Goal: Task Accomplishment & Management: Use online tool/utility

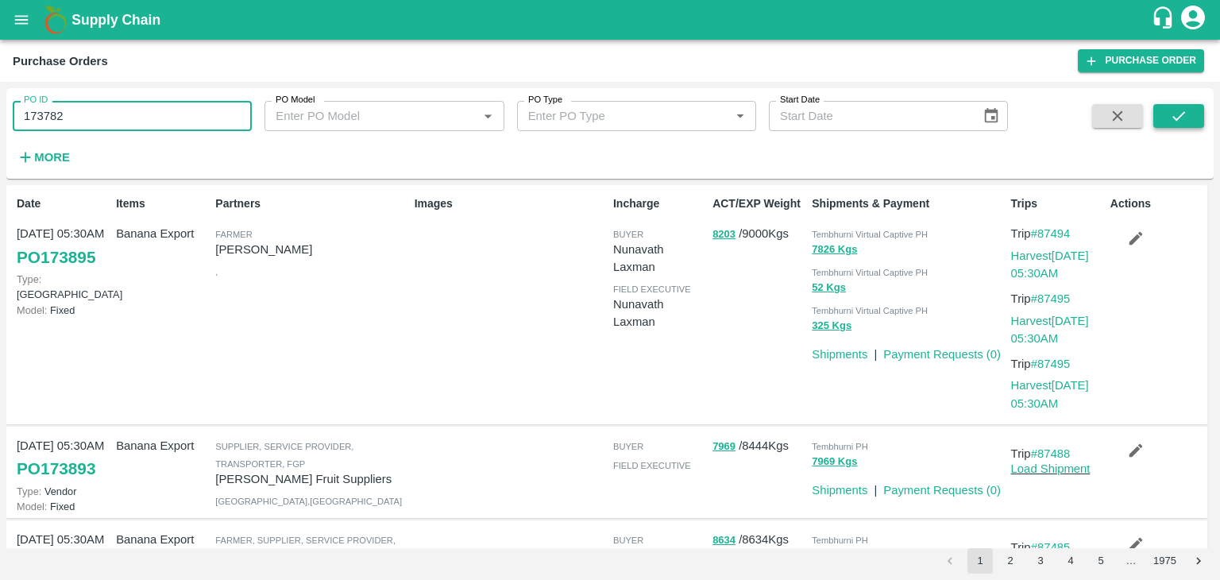
type input "173782"
click at [1168, 110] on button "submit" at bounding box center [1179, 116] width 51 height 24
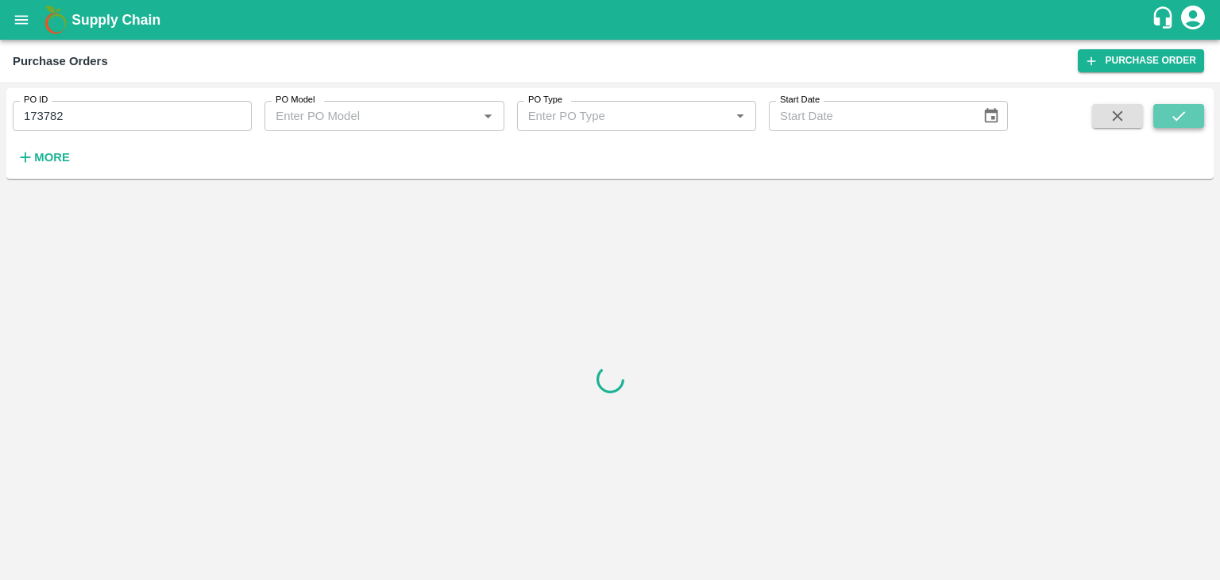
click at [1168, 110] on button "submit" at bounding box center [1179, 116] width 51 height 24
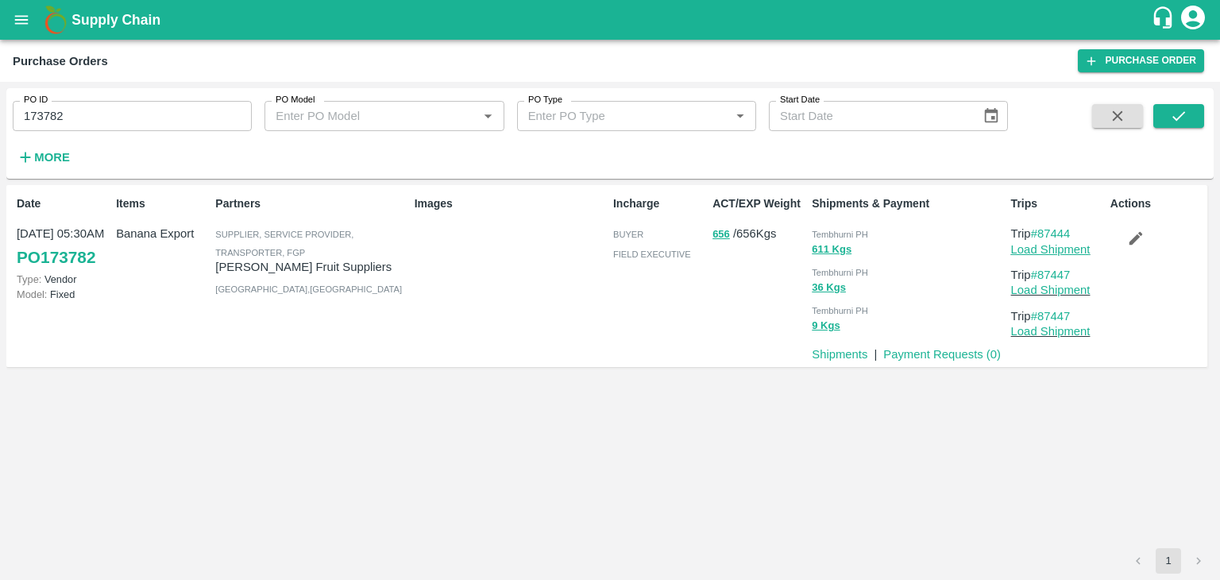
click at [1046, 248] on link "Load Shipment" at bounding box center [1050, 249] width 79 height 13
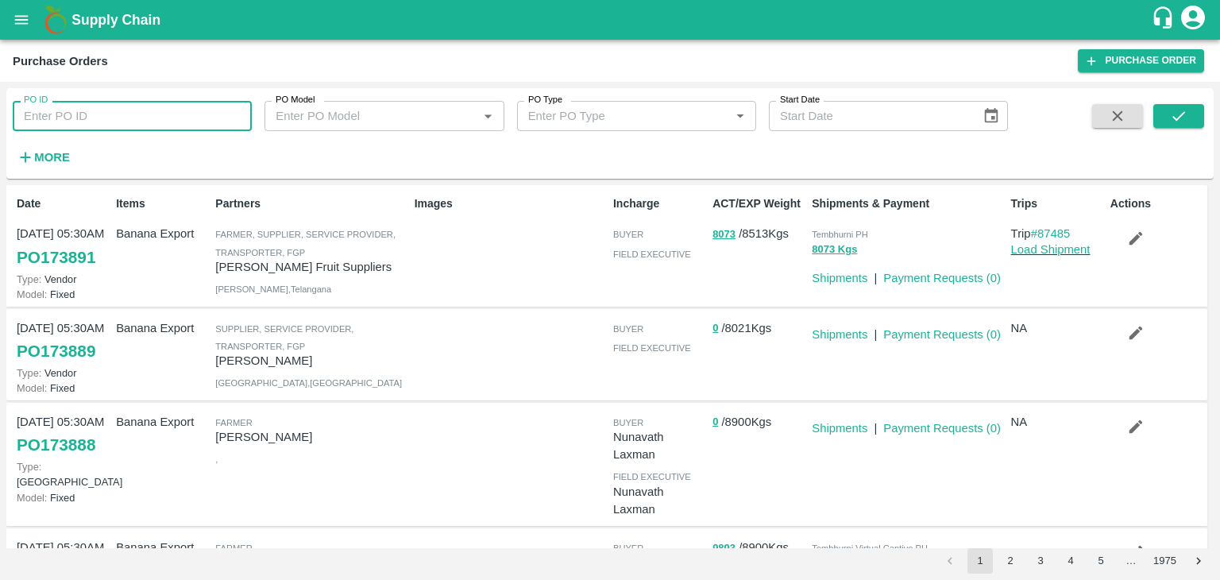
scroll to position [111, 0]
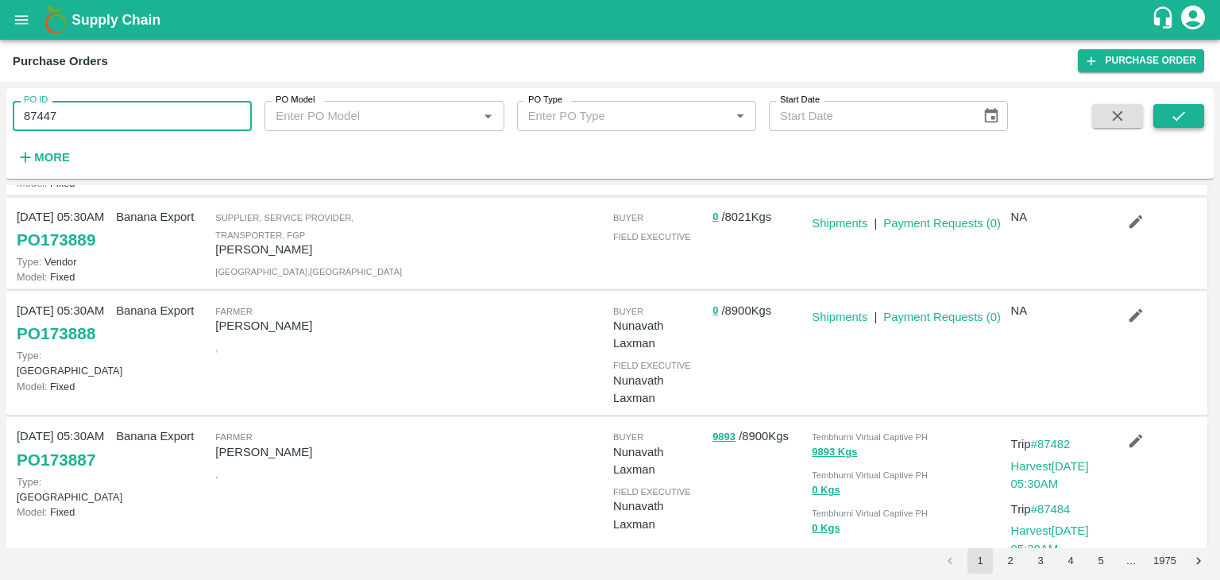
type input "87447"
click at [1188, 109] on button "submit" at bounding box center [1179, 116] width 51 height 24
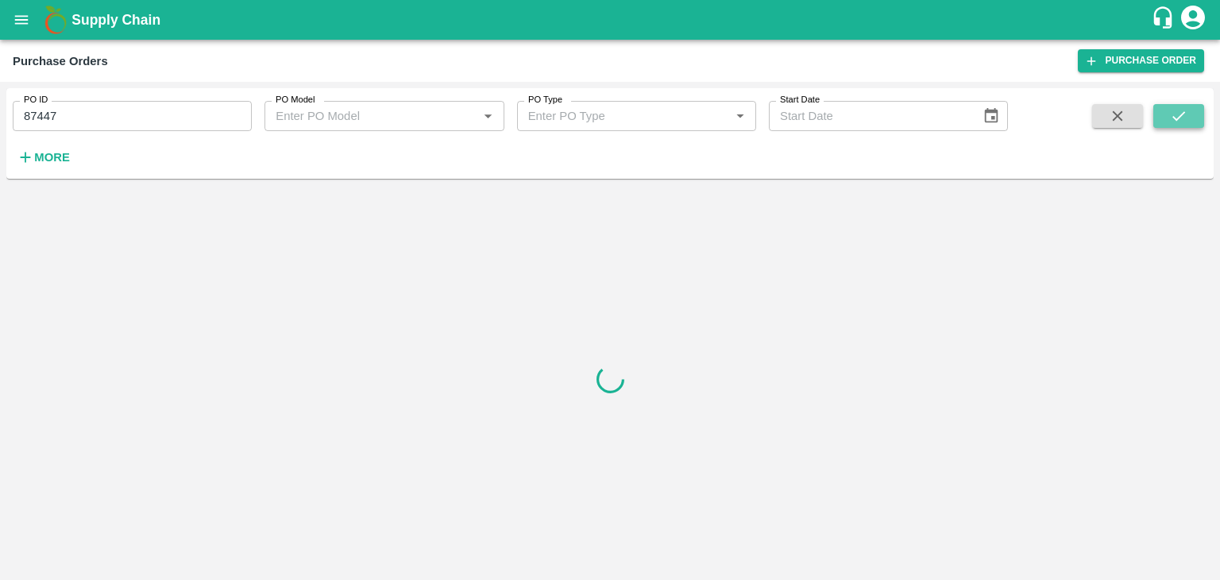
click at [1188, 109] on button "submit" at bounding box center [1179, 116] width 51 height 24
click at [25, 25] on icon "open drawer" at bounding box center [21, 19] width 17 height 17
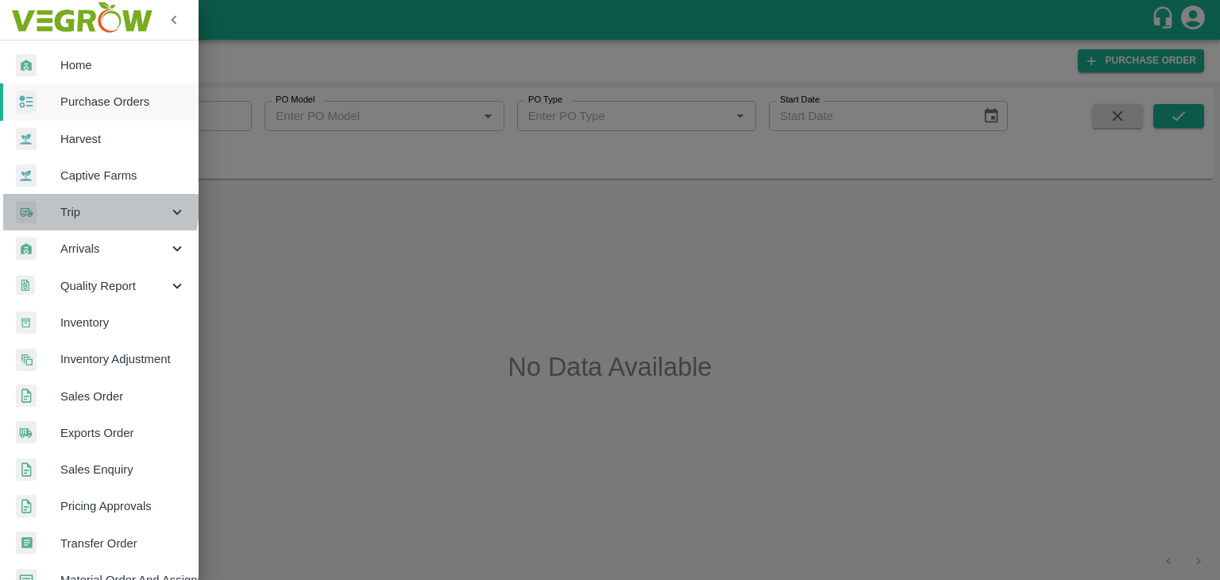
click at [87, 205] on span "Trip" at bounding box center [114, 211] width 108 height 17
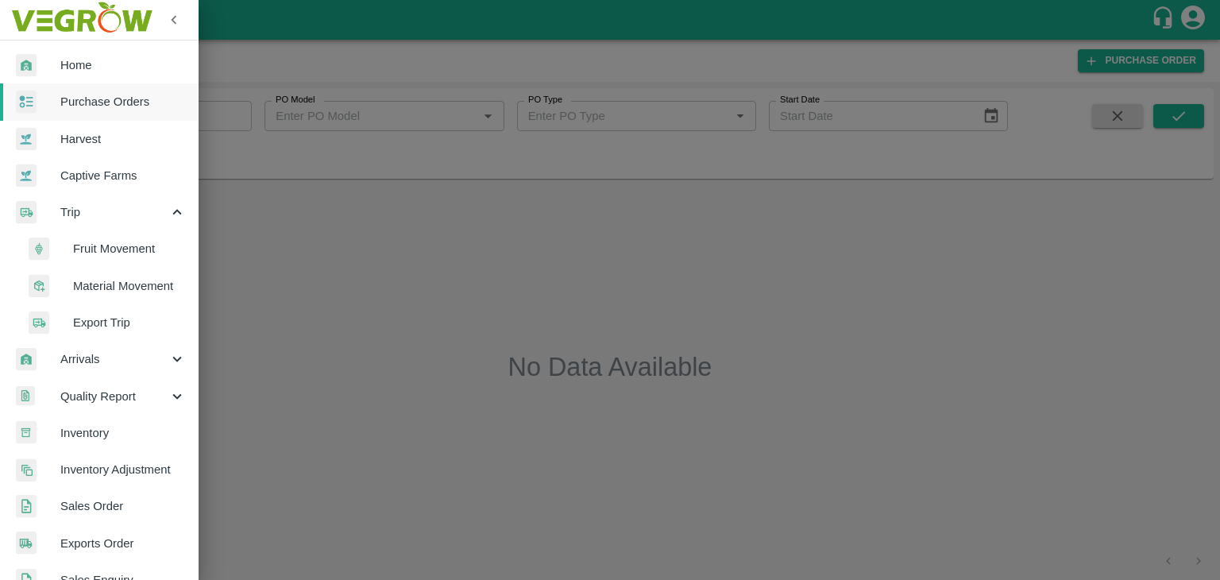
click at [111, 243] on span "Fruit Movement" at bounding box center [129, 248] width 113 height 17
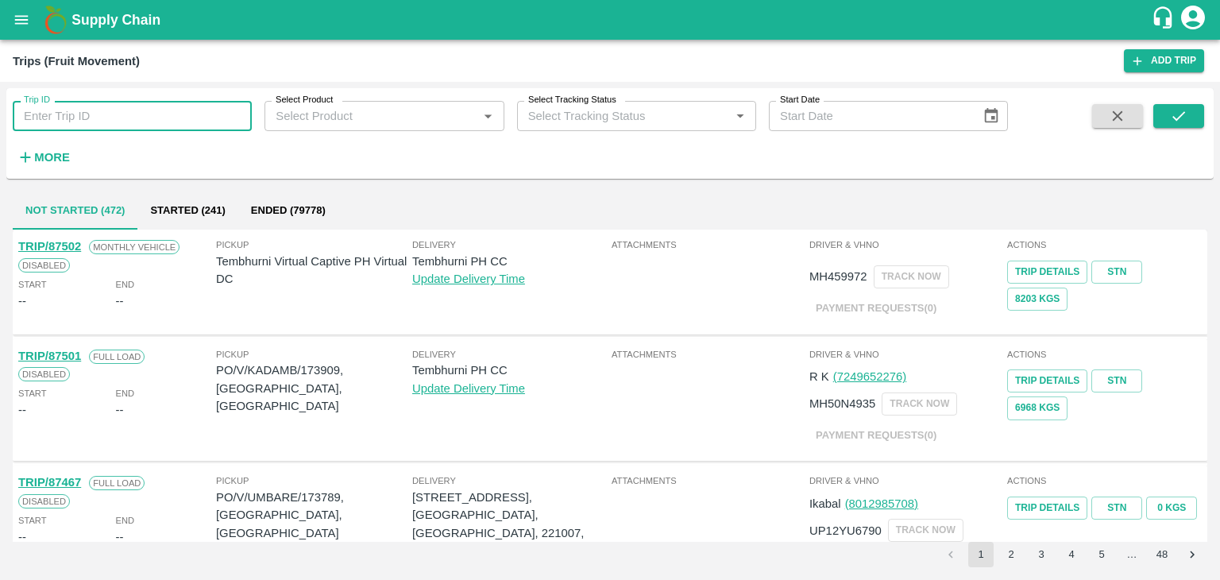
click at [138, 112] on input "Trip ID" at bounding box center [132, 116] width 239 height 30
type input "87447"
click at [1165, 109] on button "submit" at bounding box center [1179, 116] width 51 height 24
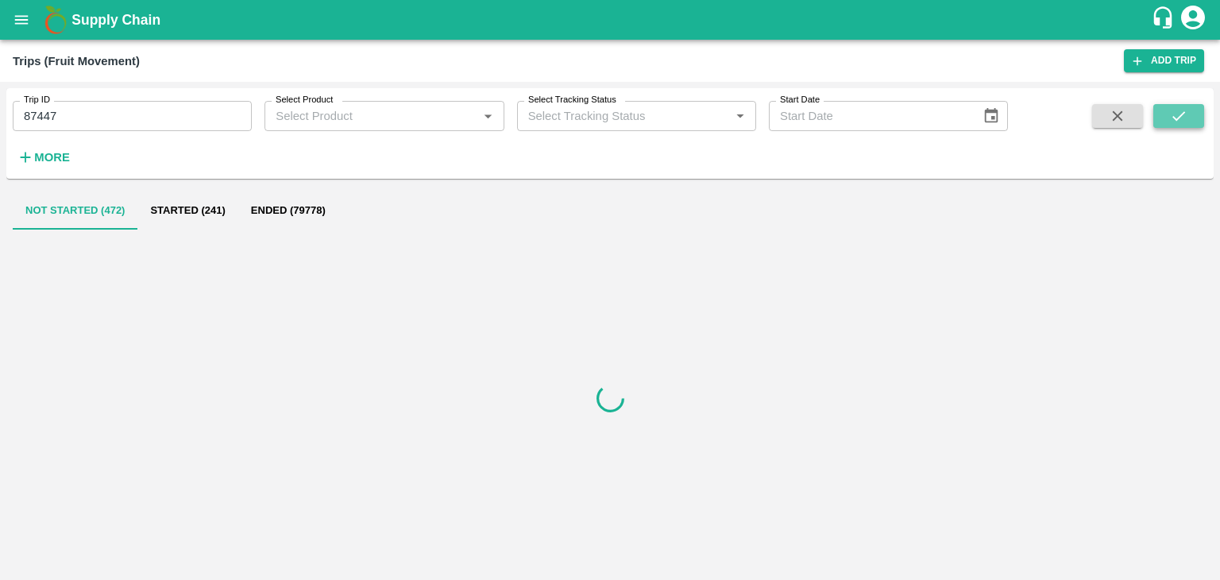
click at [1165, 109] on button "submit" at bounding box center [1179, 116] width 51 height 24
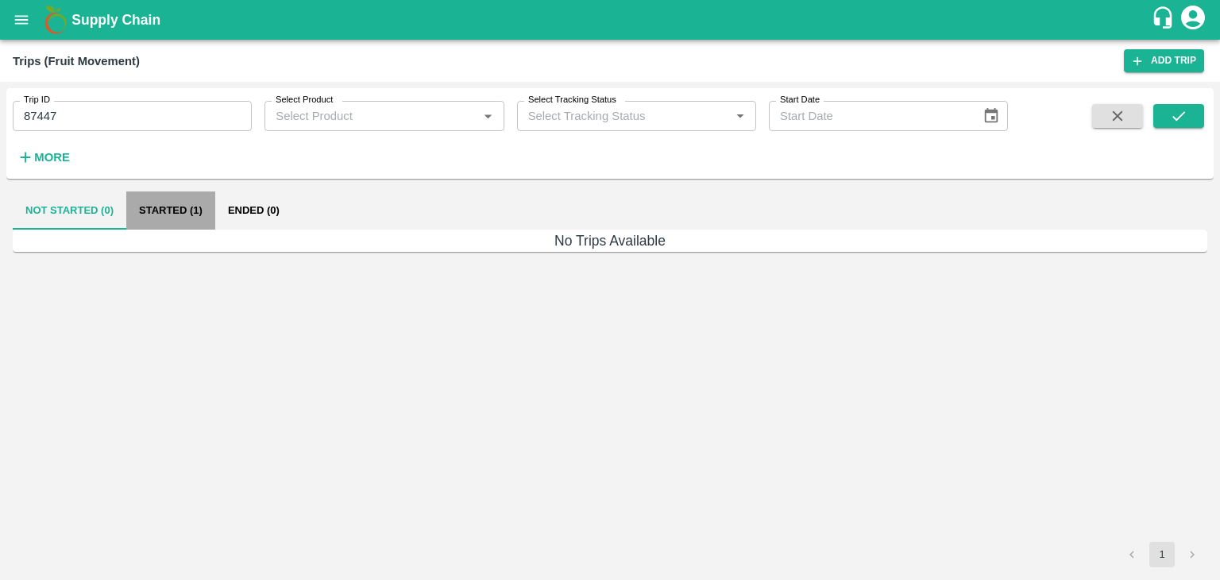
click at [145, 207] on button "Started (1)" at bounding box center [170, 210] width 89 height 38
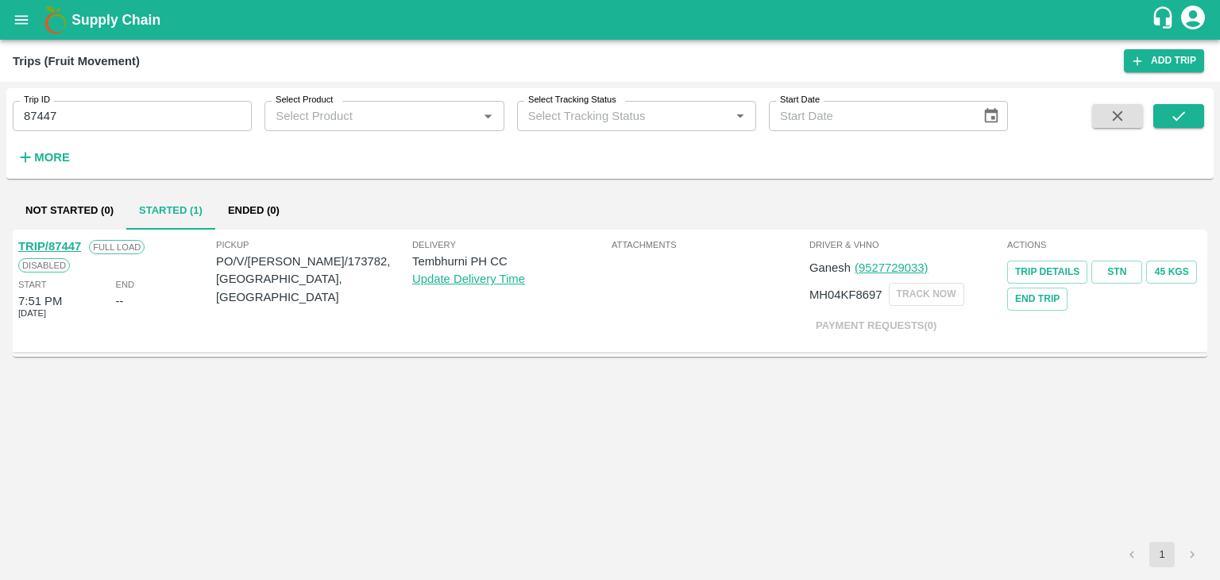
click at [50, 238] on div "TRIP/87447" at bounding box center [49, 246] width 63 height 17
click at [54, 240] on link "TRIP/87447" at bounding box center [49, 246] width 63 height 13
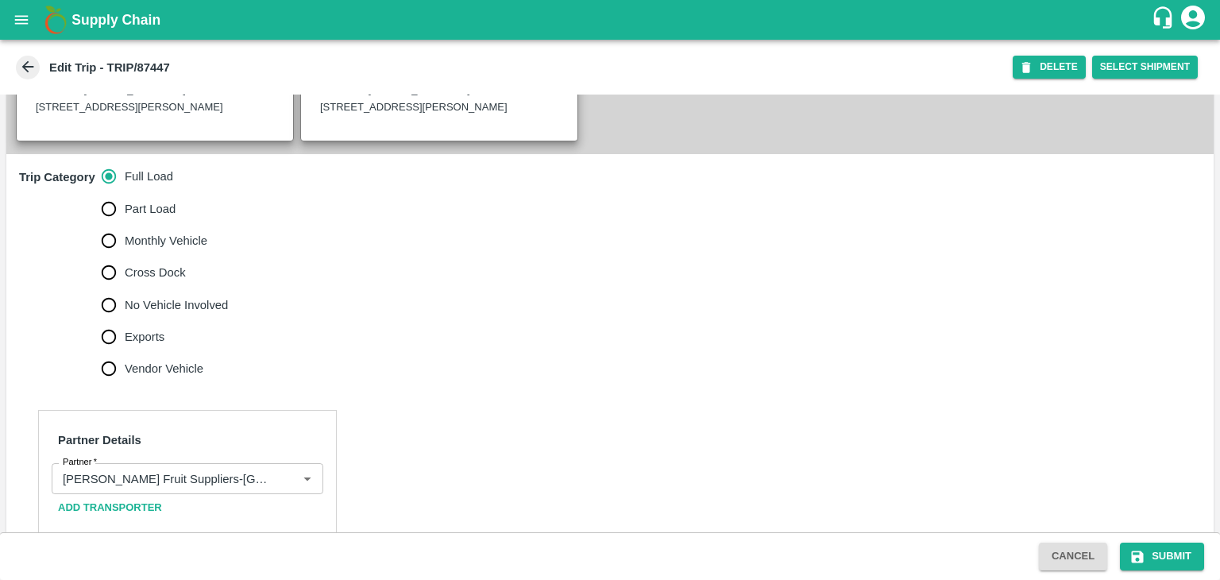
scroll to position [451, 0]
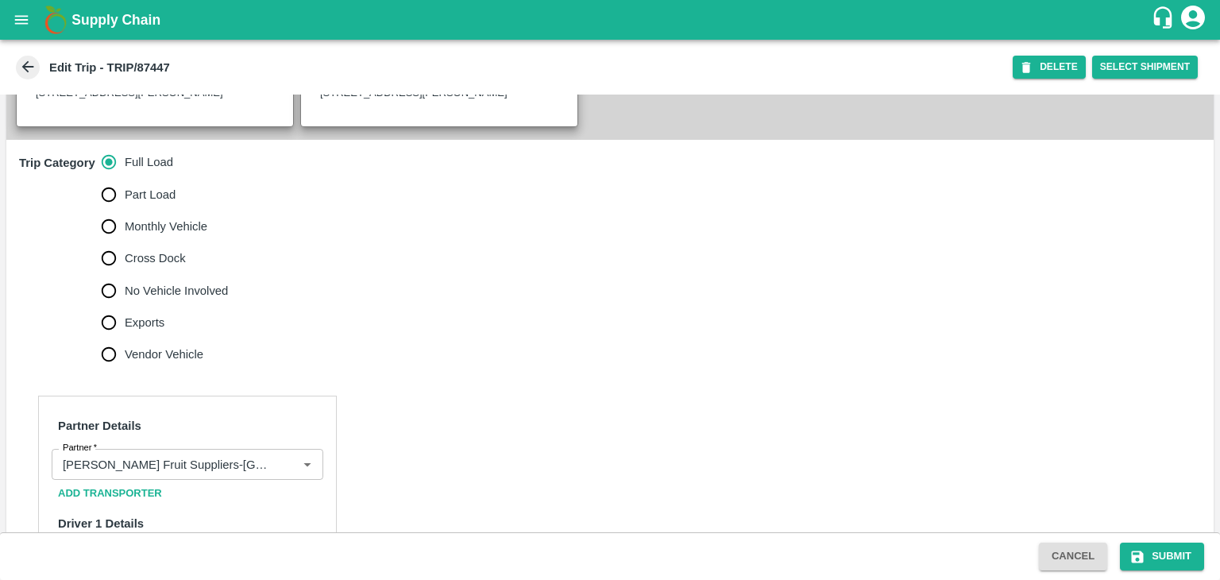
click at [149, 300] on span "No Vehicle Involved" at bounding box center [176, 290] width 103 height 17
click at [125, 307] on input "No Vehicle Involved" at bounding box center [109, 291] width 32 height 32
radio input "true"
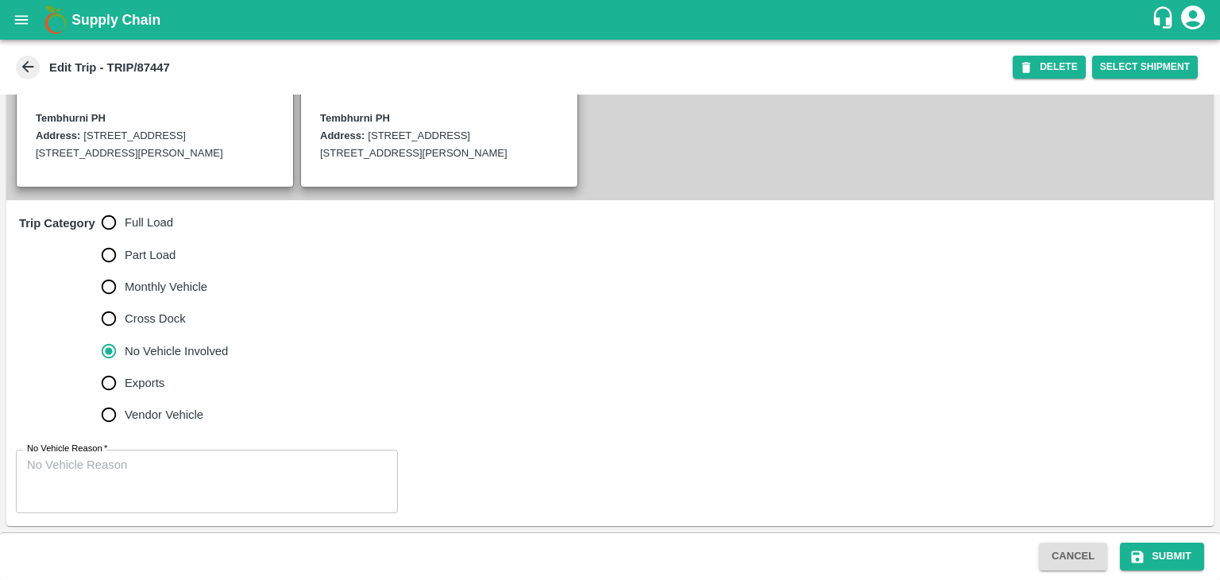
scroll to position [408, 0]
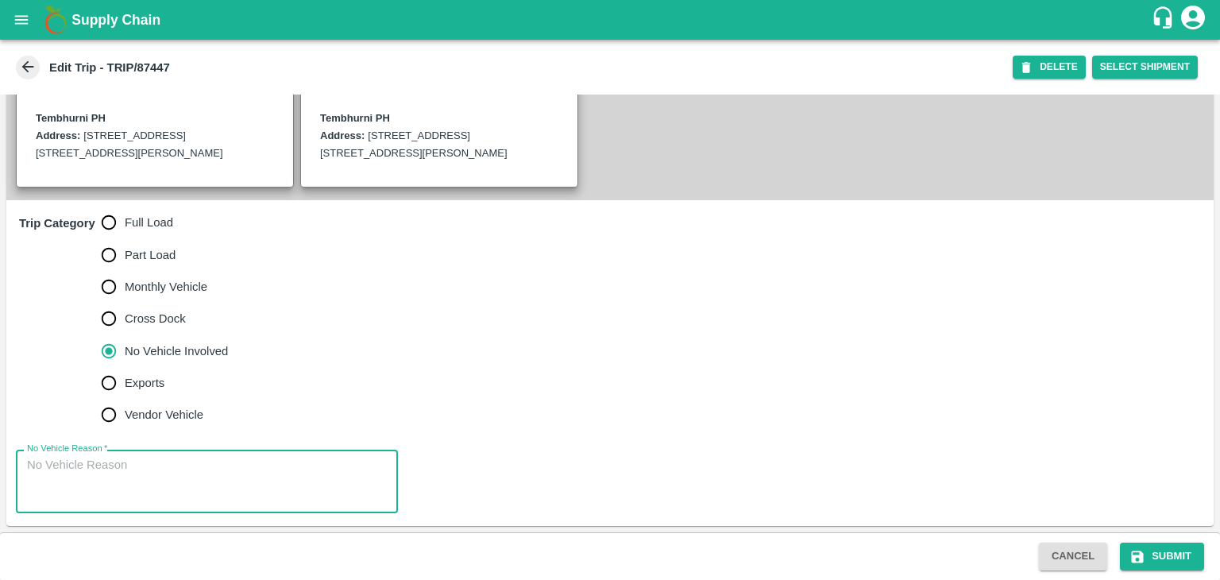
click at [217, 477] on textarea "No Vehicle Reason   *" at bounding box center [207, 482] width 360 height 50
type textarea "Field Dump"
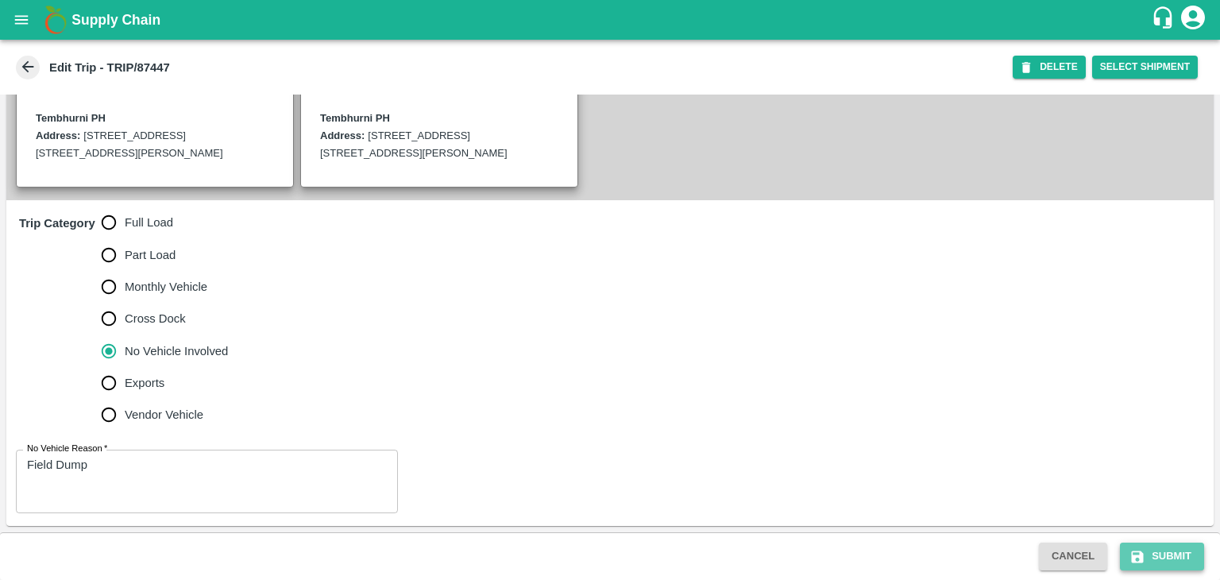
click at [1185, 559] on button "Submit" at bounding box center [1162, 557] width 84 height 28
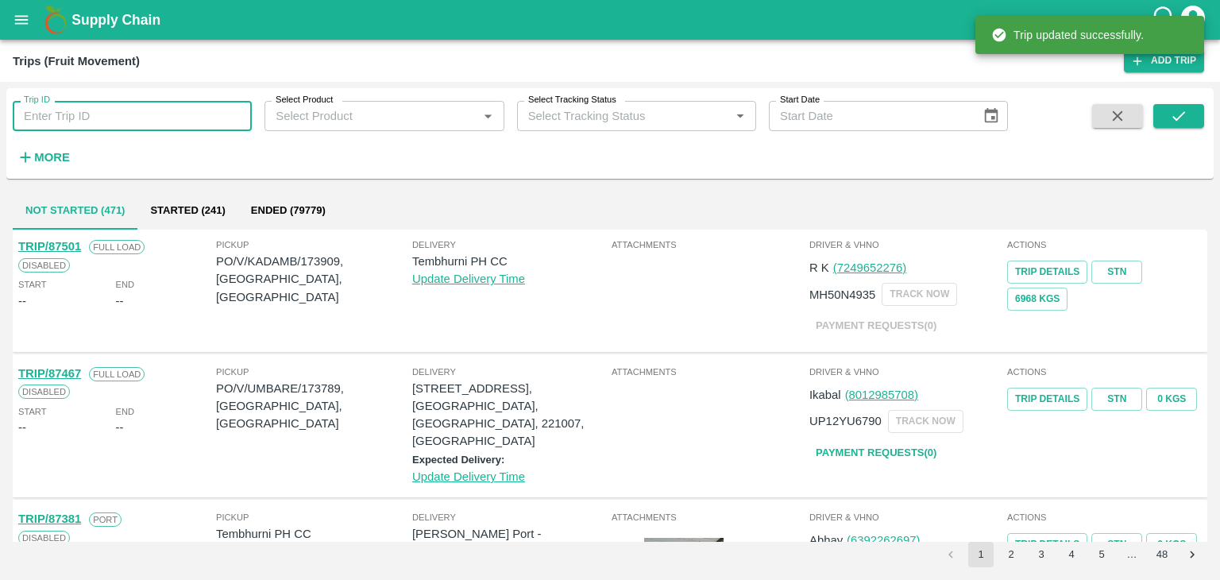
click at [105, 118] on input "Trip ID" at bounding box center [132, 116] width 239 height 30
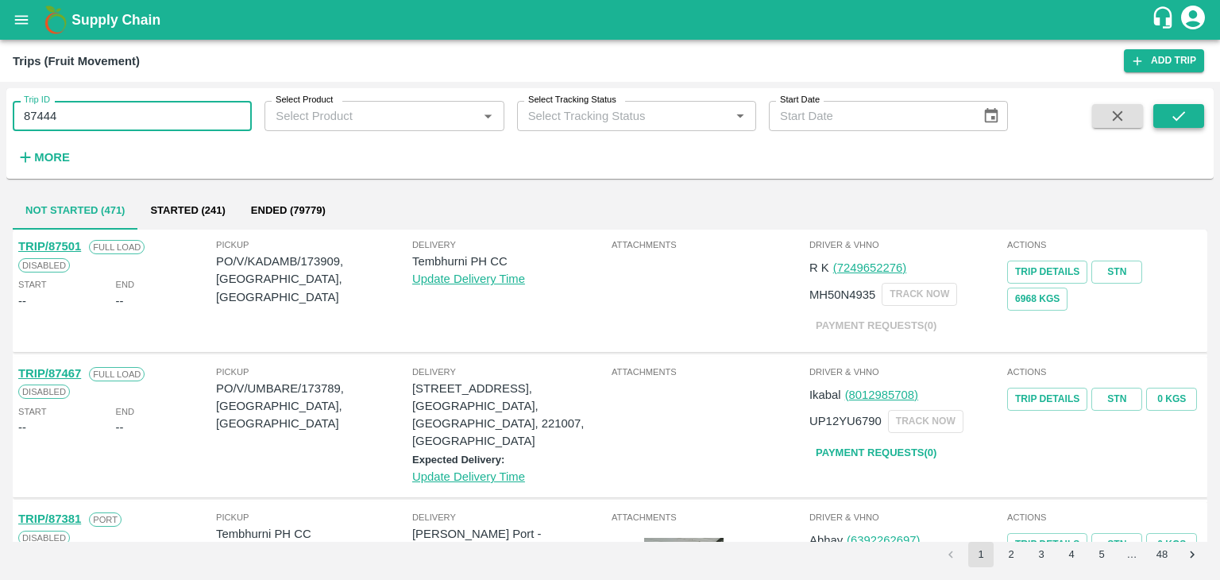
type input "87444"
click at [1178, 118] on icon "submit" at bounding box center [1179, 116] width 13 height 10
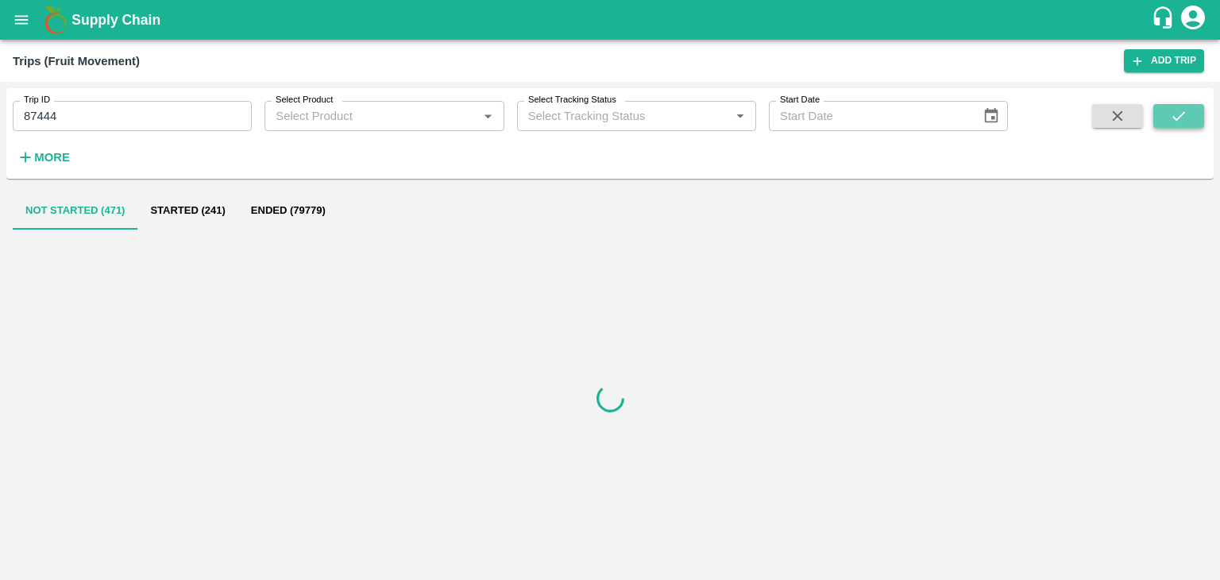
click at [1178, 118] on icon "submit" at bounding box center [1179, 116] width 13 height 10
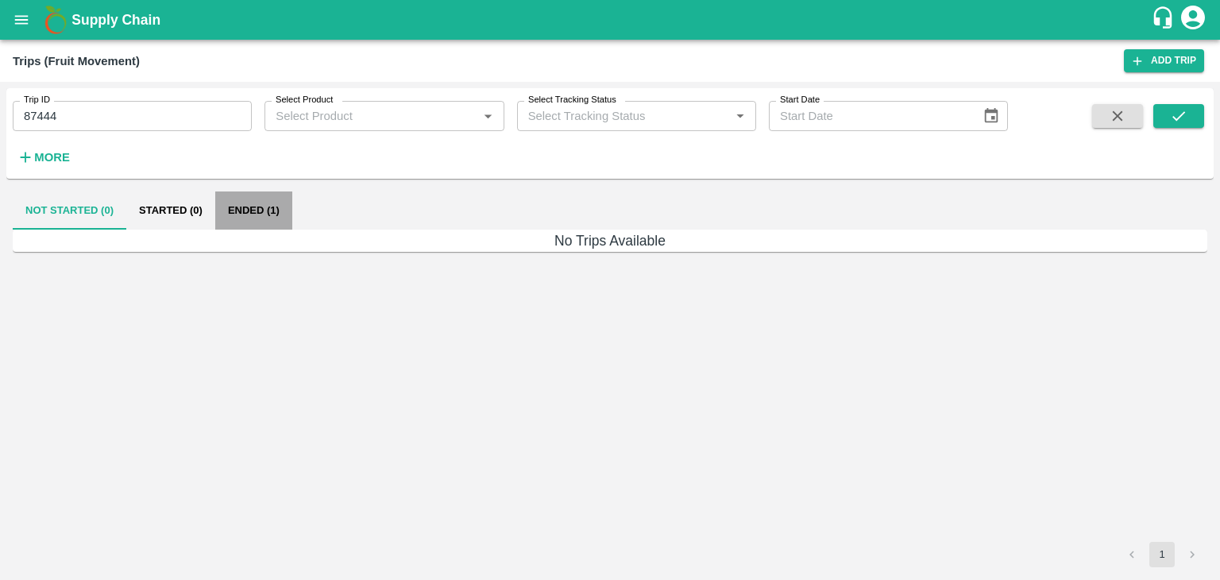
click at [257, 220] on button "Ended (1)" at bounding box center [253, 210] width 77 height 38
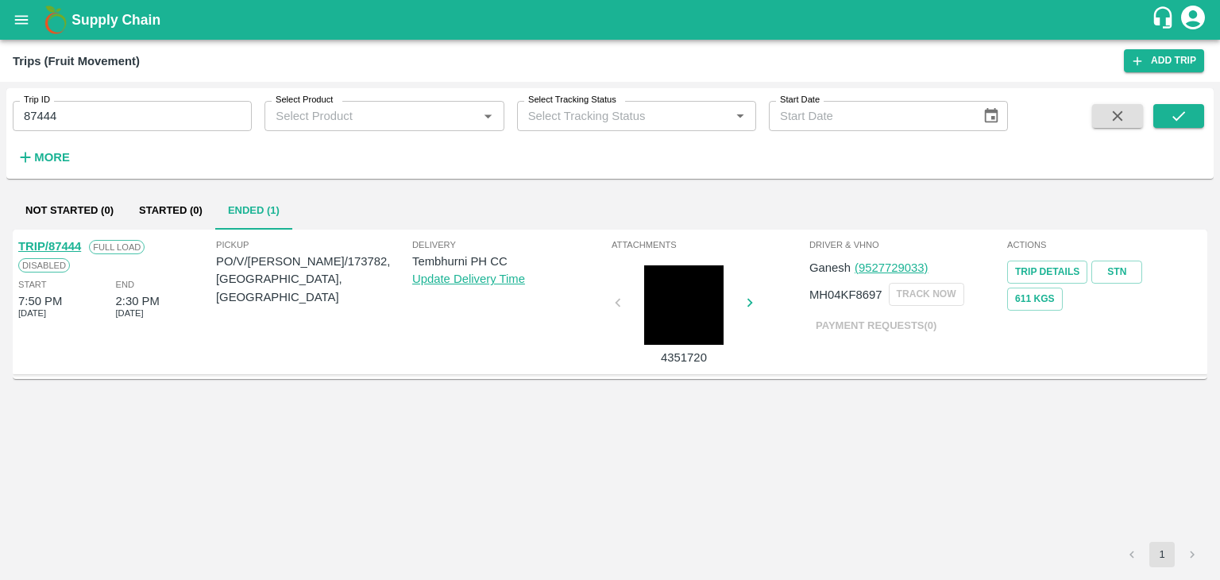
click at [70, 245] on link "TRIP/87444" at bounding box center [49, 246] width 63 height 13
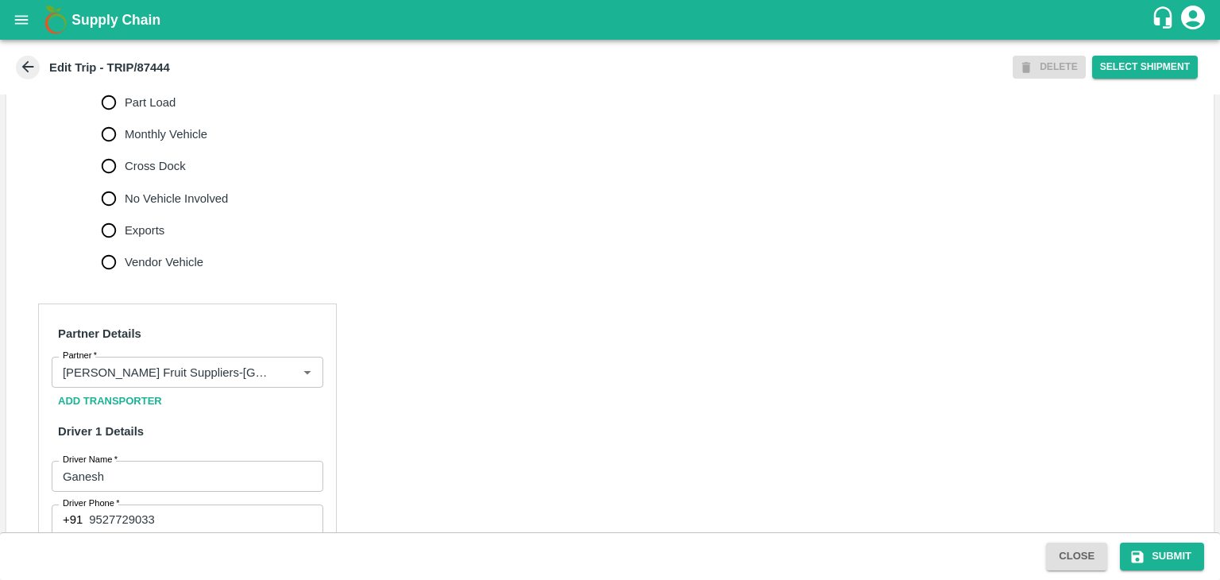
scroll to position [508, 0]
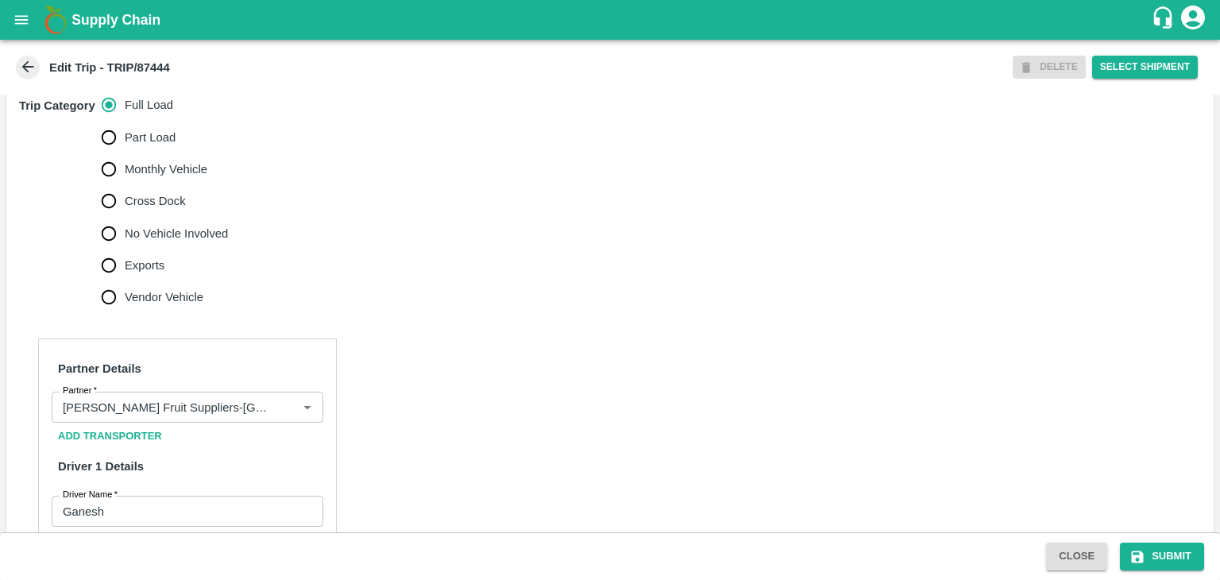
click at [177, 242] on span "No Vehicle Involved" at bounding box center [176, 233] width 103 height 17
click at [125, 249] on input "No Vehicle Involved" at bounding box center [109, 234] width 32 height 32
radio input "true"
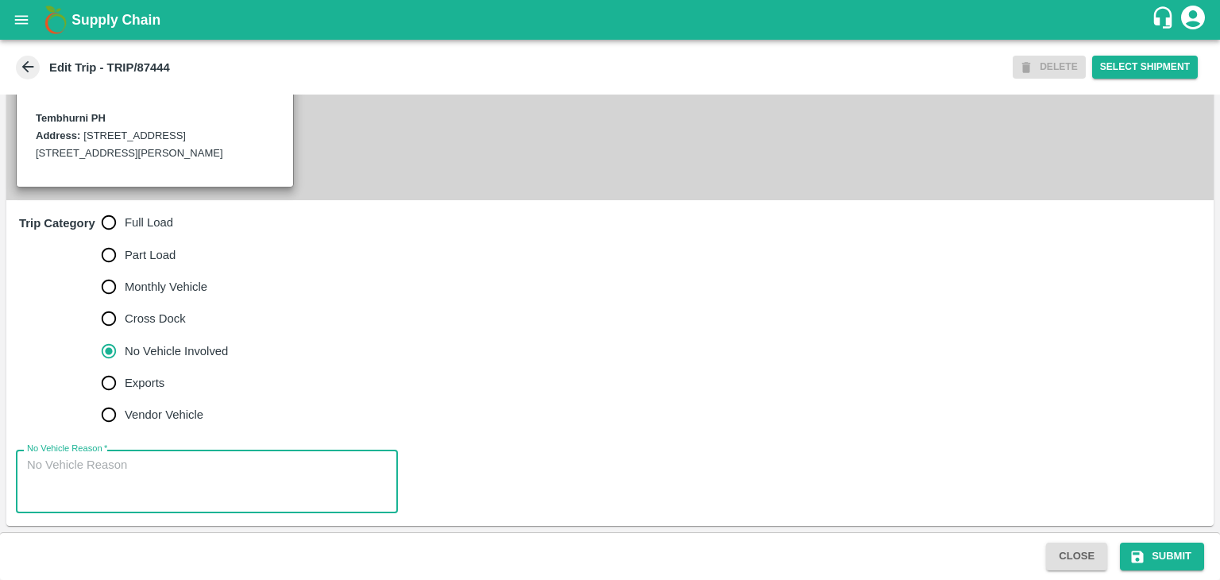
click at [200, 476] on textarea "No Vehicle Reason   *" at bounding box center [207, 482] width 360 height 50
type textarea "F"
type textarea "Vehicle is partially loaded"
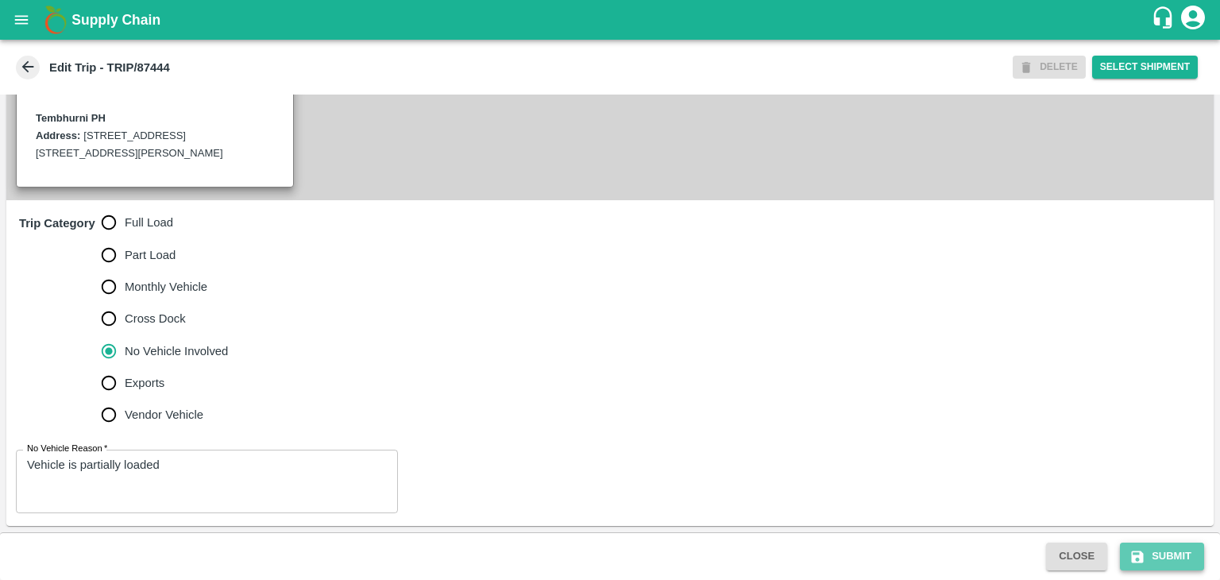
click at [1149, 555] on button "Submit" at bounding box center [1162, 557] width 84 height 28
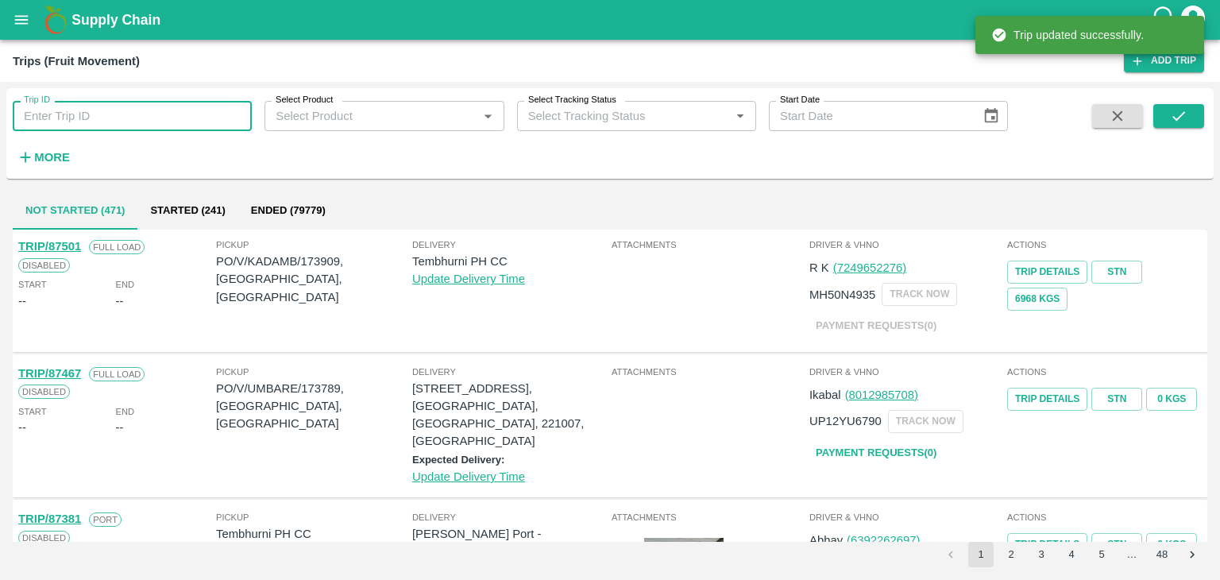
click at [162, 121] on input "Trip ID" at bounding box center [132, 116] width 239 height 30
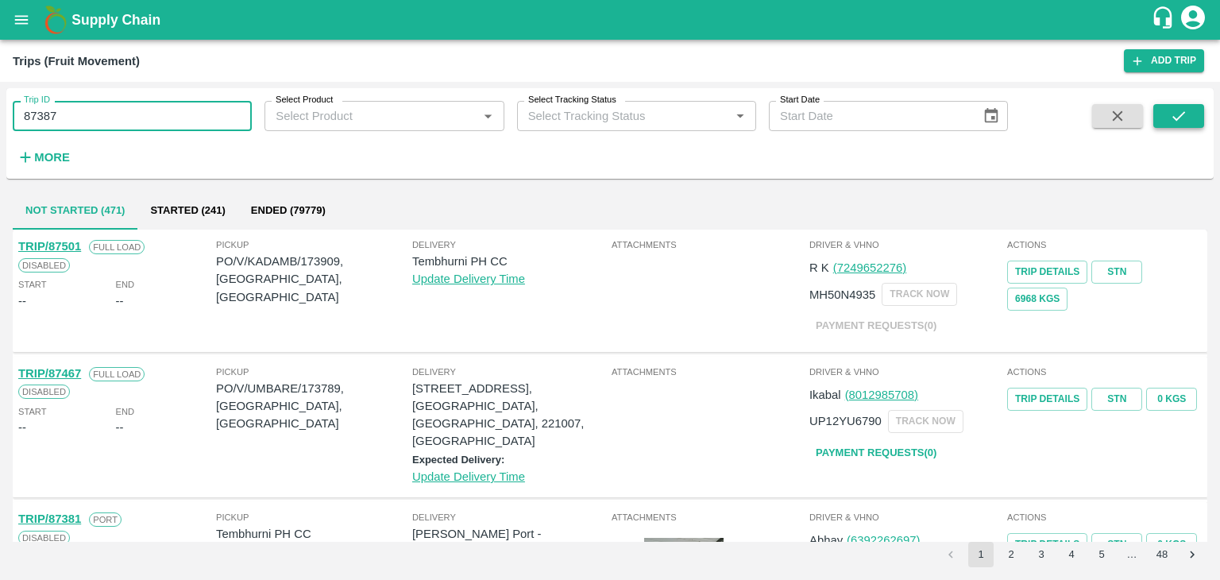
type input "87387"
click at [1184, 105] on button "submit" at bounding box center [1179, 116] width 51 height 24
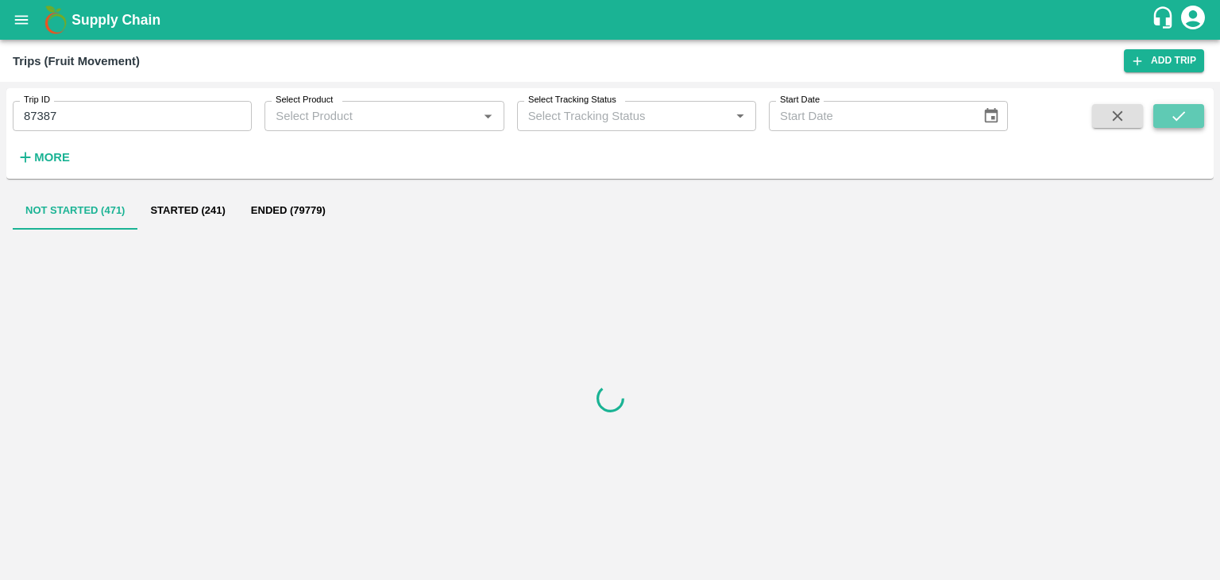
click at [1184, 105] on button "submit" at bounding box center [1179, 116] width 51 height 24
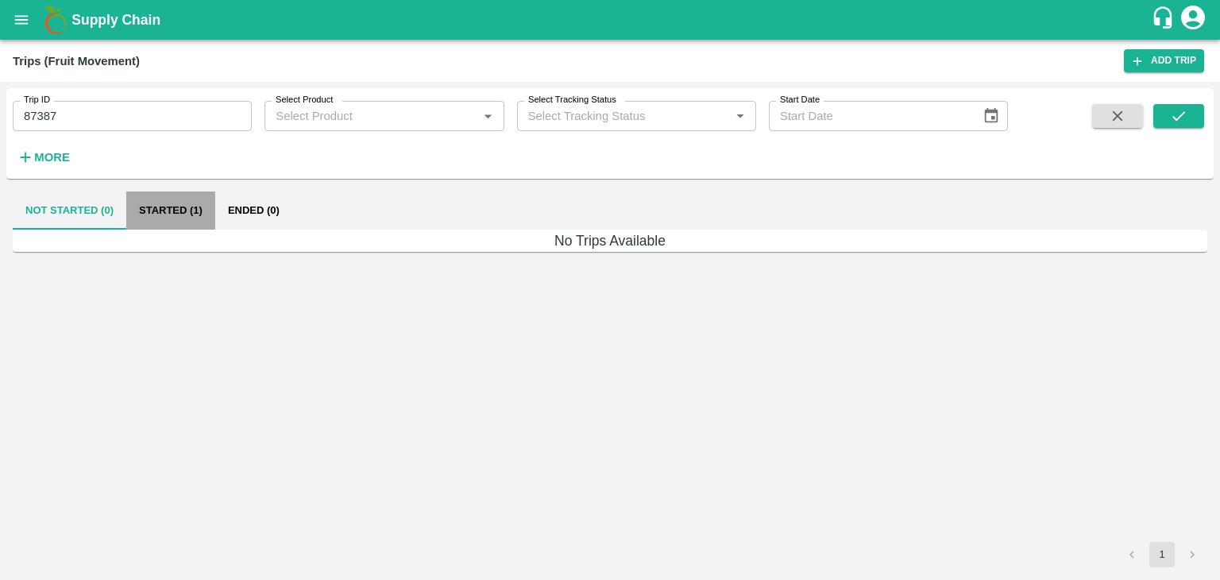
click at [164, 201] on button "Started (1)" at bounding box center [170, 210] width 89 height 38
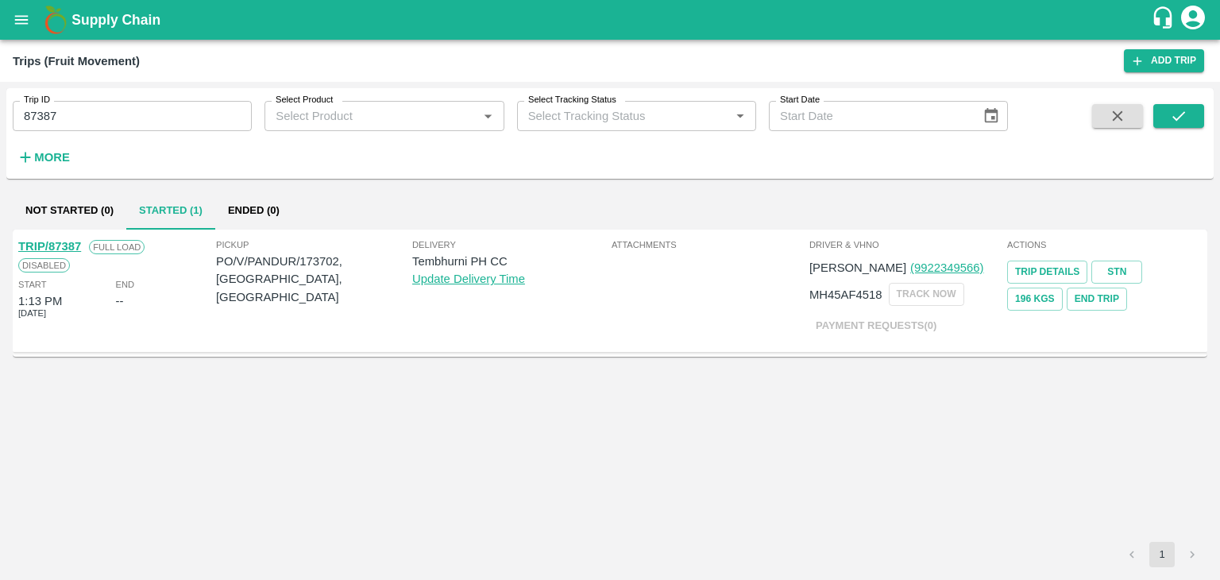
click at [52, 241] on link "TRIP/87387" at bounding box center [49, 246] width 63 height 13
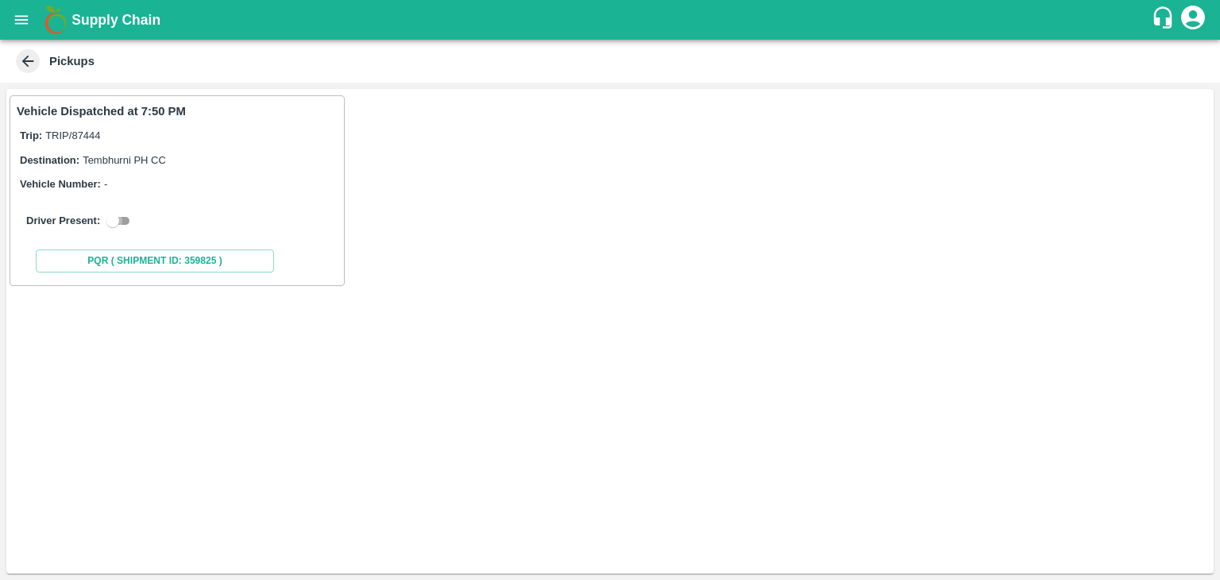
click at [107, 214] on input "checkbox" at bounding box center [112, 220] width 57 height 19
checkbox input "true"
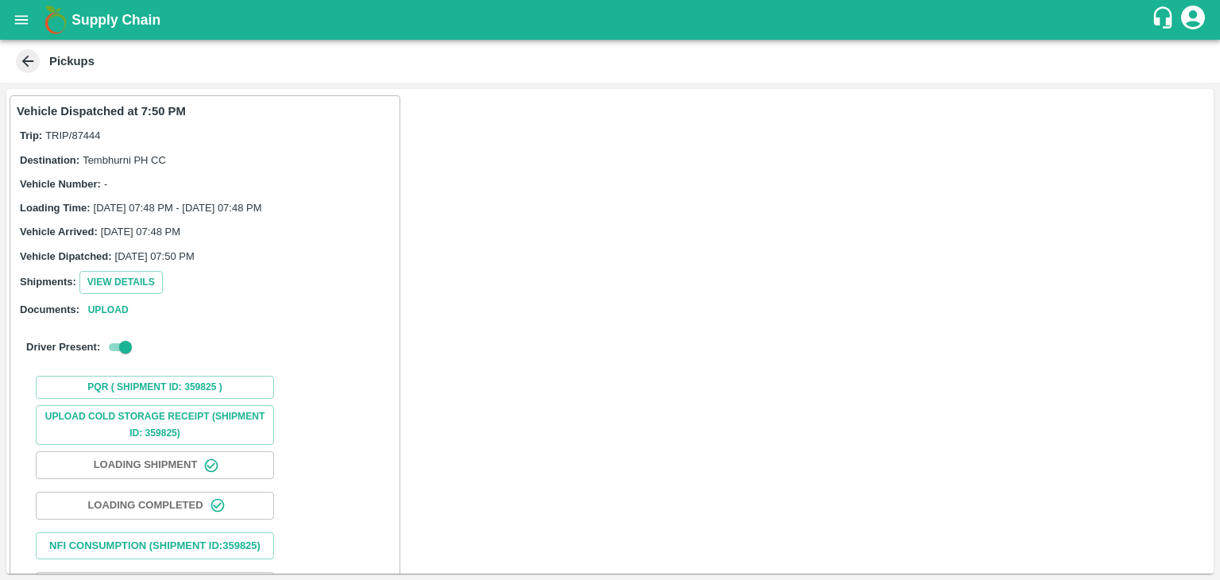
scroll to position [102, 0]
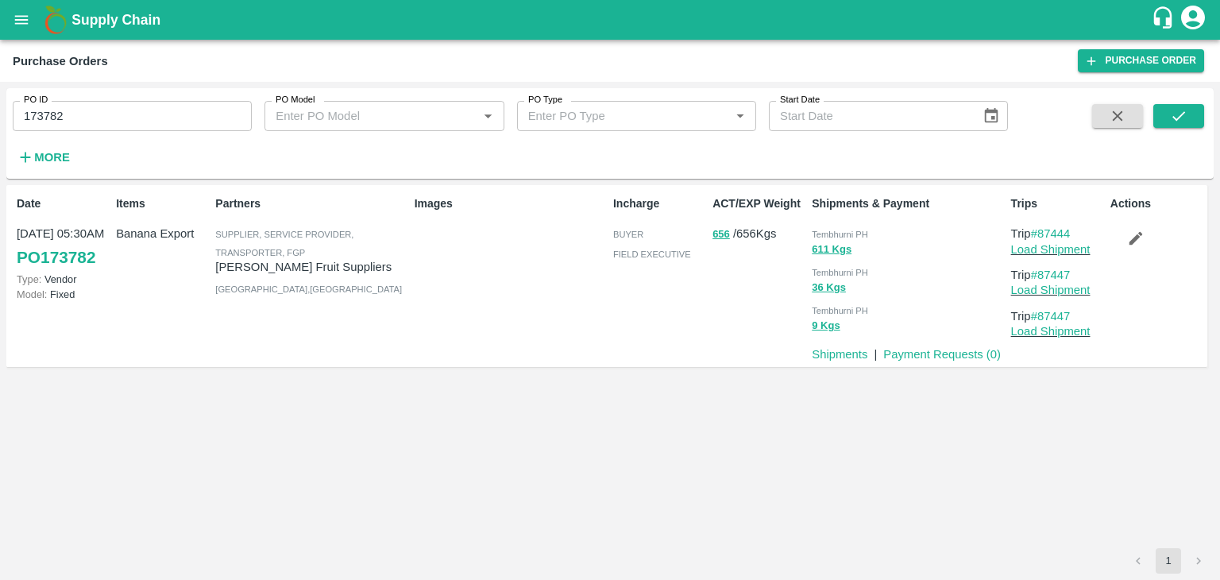
click at [1138, 249] on button "button" at bounding box center [1136, 238] width 51 height 27
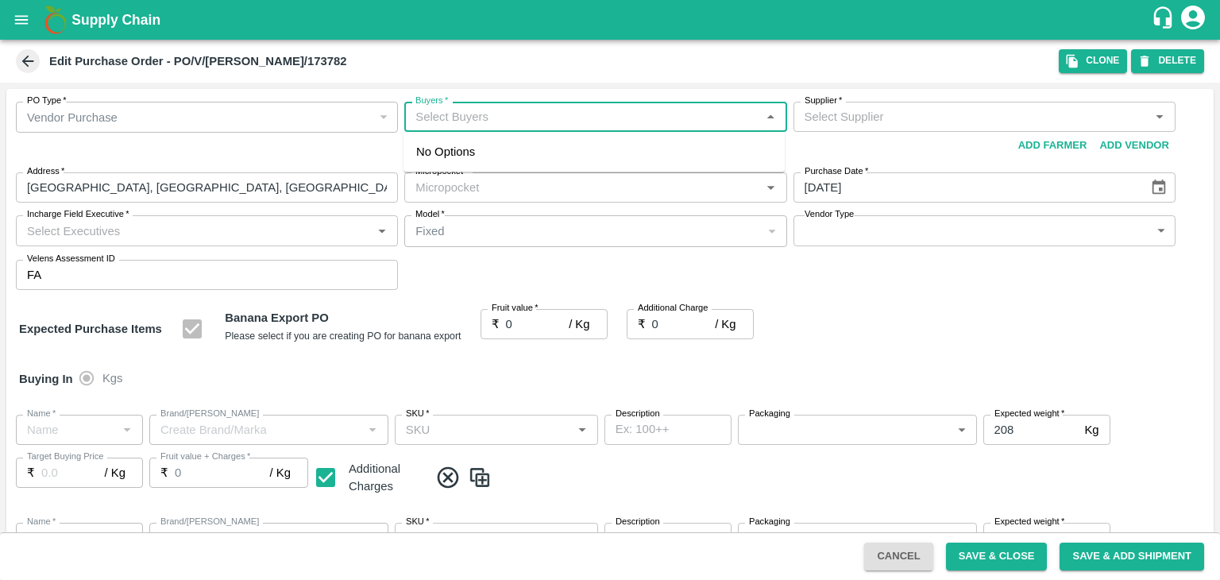
click at [512, 108] on input "Buyers   *" at bounding box center [582, 116] width 346 height 21
type input "Ajit"
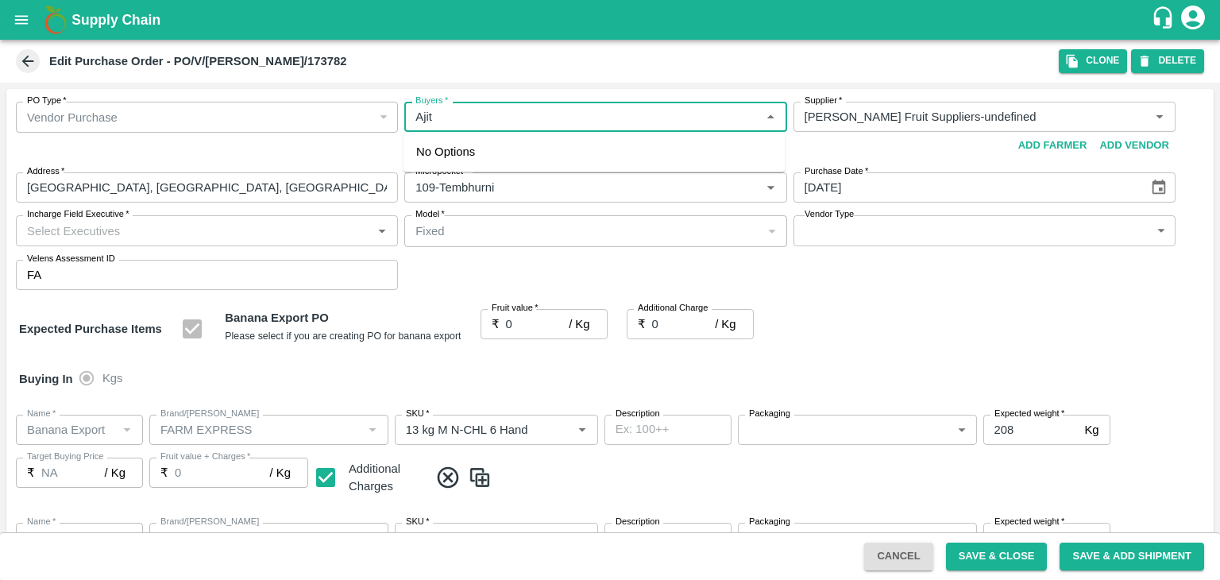
type input "Krushna Fruit Suppliers-undefined"
type input "109-Tembhurni"
type input "Banana Export"
type input "FARM EXPRESS"
type input "13 kg M N-CHL 6 Hand"
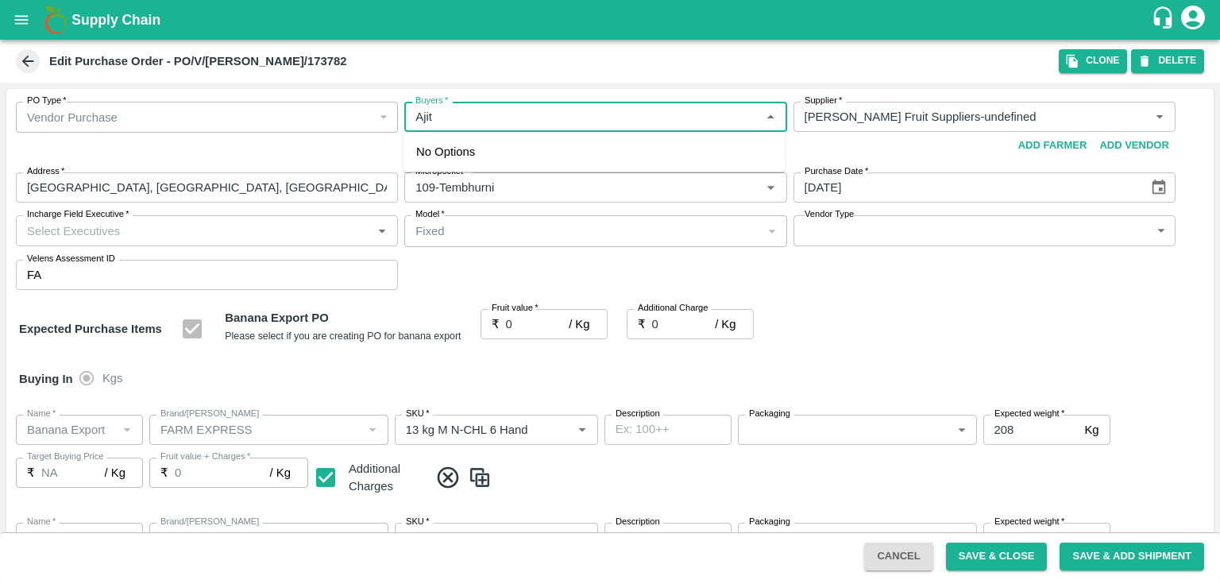
type input "NA"
type input "Banana Export"
type input "FARM EXPRESS"
type input "13 kg M N-CHL 8 Hand"
type input "NA"
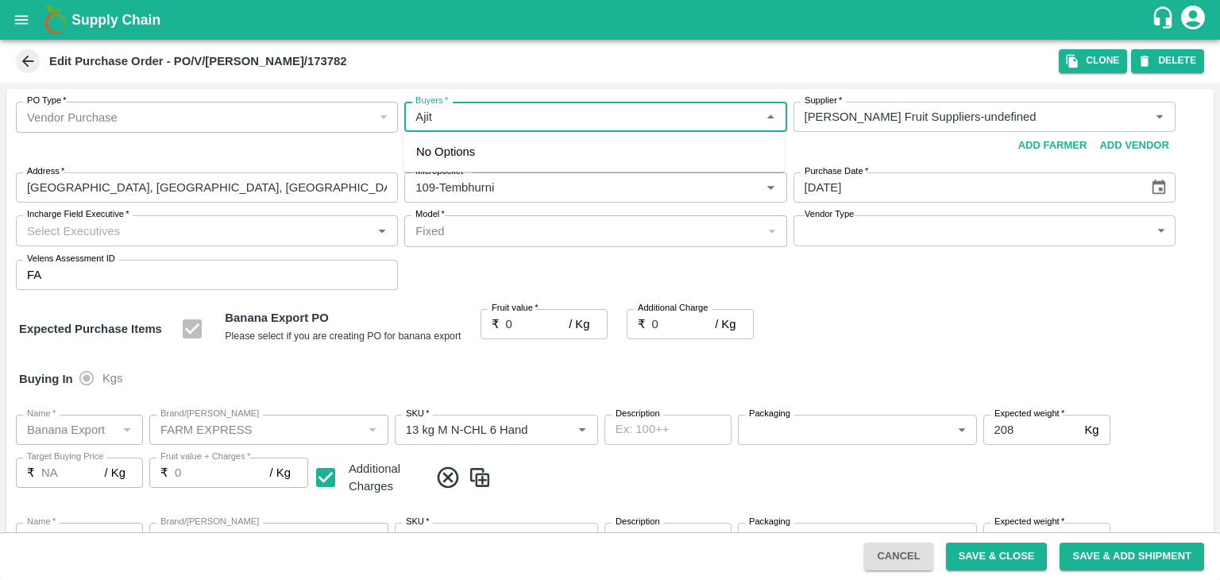
type input "Banana Export"
type input "FARM EXPRESS"
type input "13 kg M N-CHL CL"
type input "NA"
type input "Banana Export"
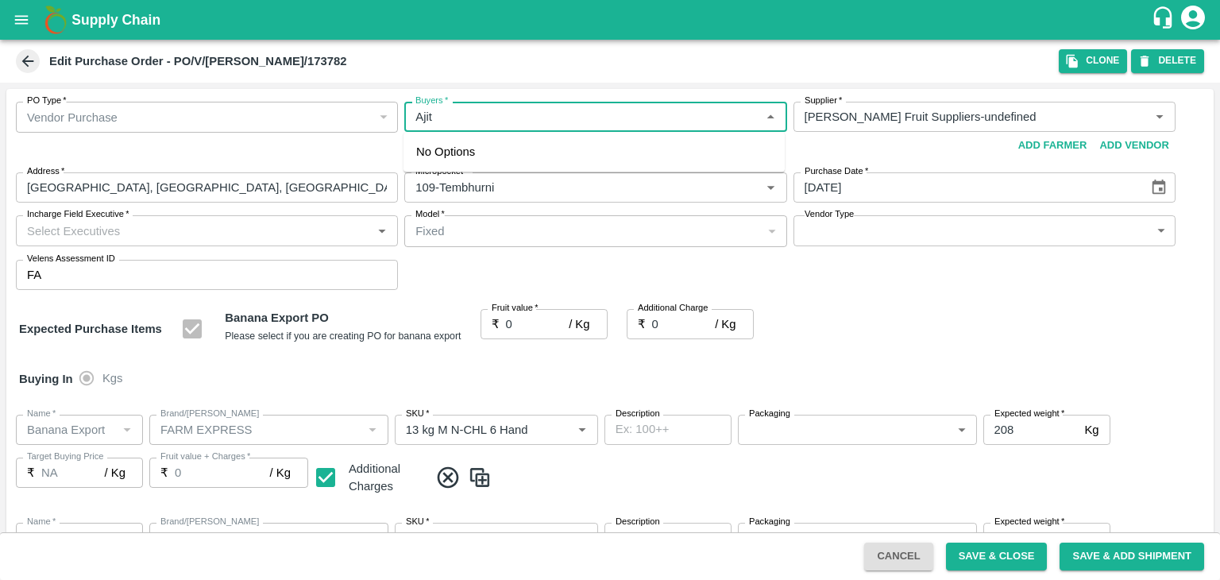
type input "FARM EXPRESS"
type input "C Class"
type input "NA"
type input "Banana Export"
type input "FARM EXPRESS"
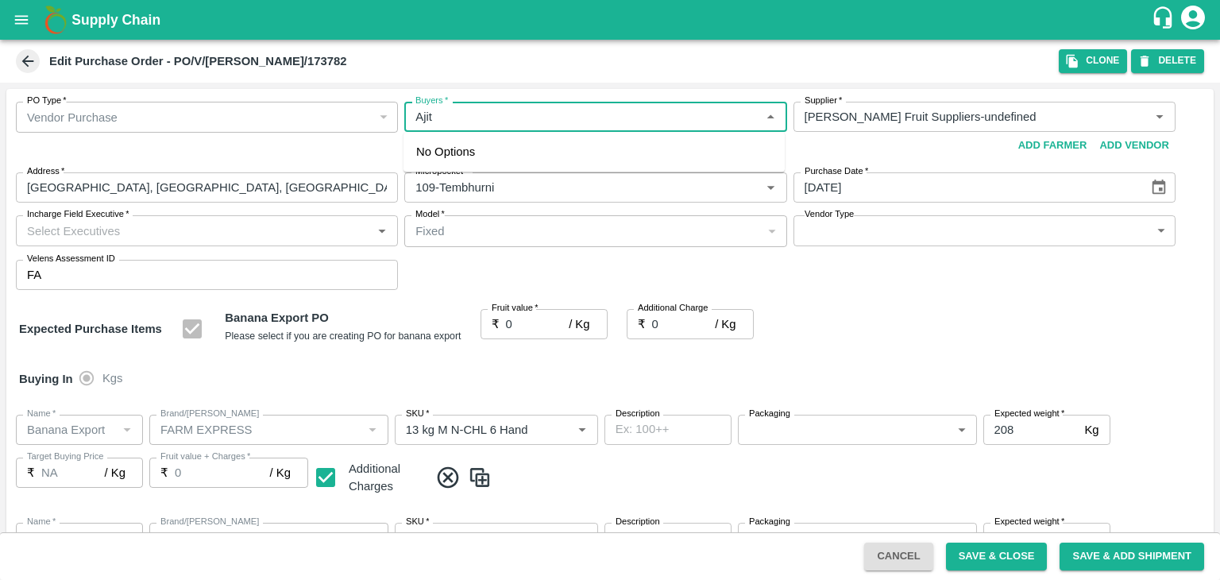
type input "PHR Kg"
type input "NA"
click at [515, 154] on div "Ajit Otari" at bounding box center [594, 158] width 381 height 41
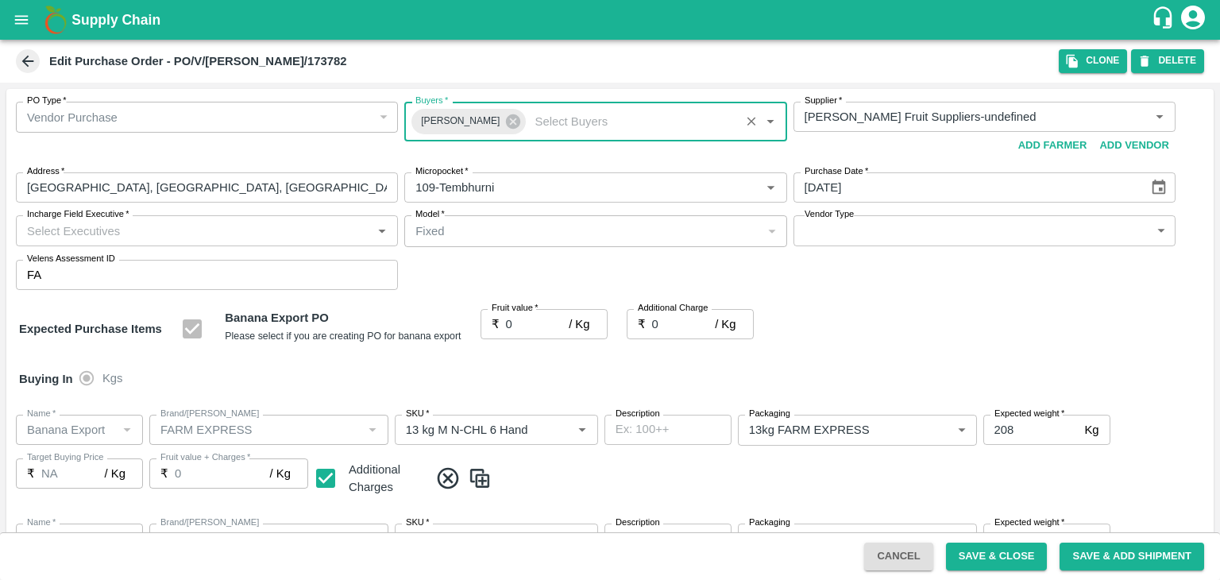
click at [237, 230] on input "Incharge Field Executive   *" at bounding box center [194, 230] width 346 height 21
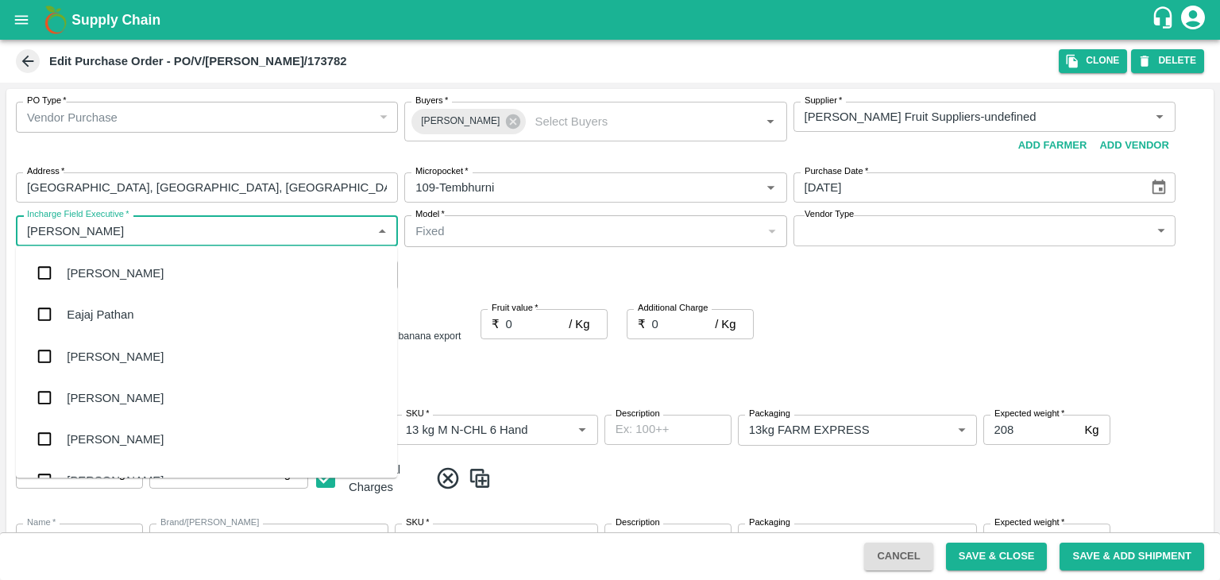
type input "Jay"
click at [137, 358] on div "jaydip Tale" at bounding box center [206, 355] width 381 height 41
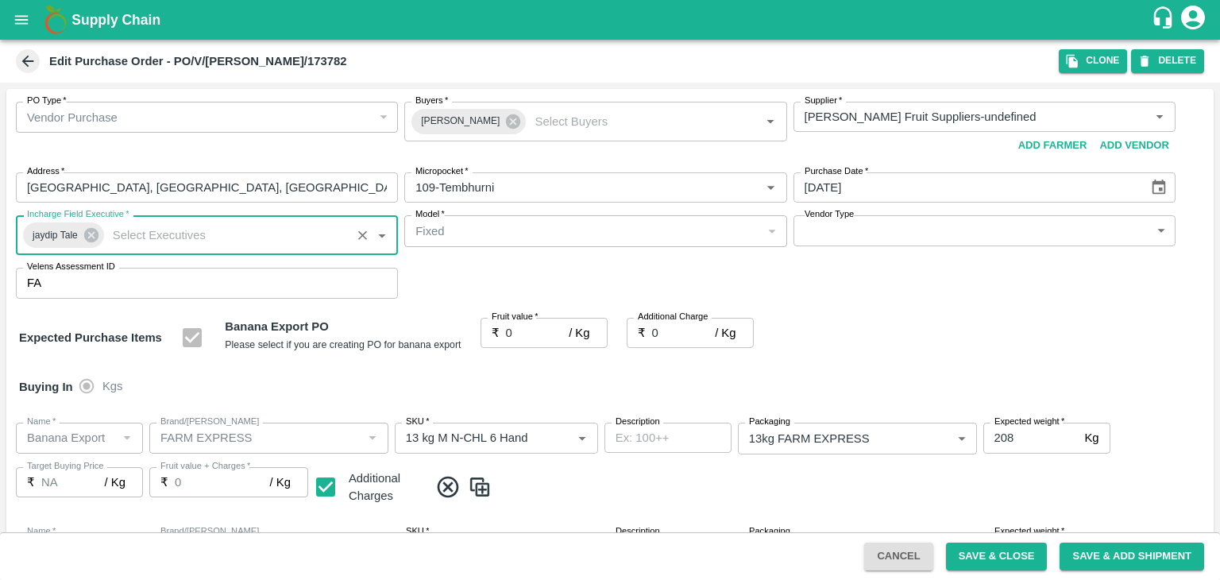
click at [851, 234] on body "Supply Chain Edit Purchase Order - PO/V/KRUSHN/173782 Clone DELETE PO Type   * …" at bounding box center [610, 290] width 1220 height 580
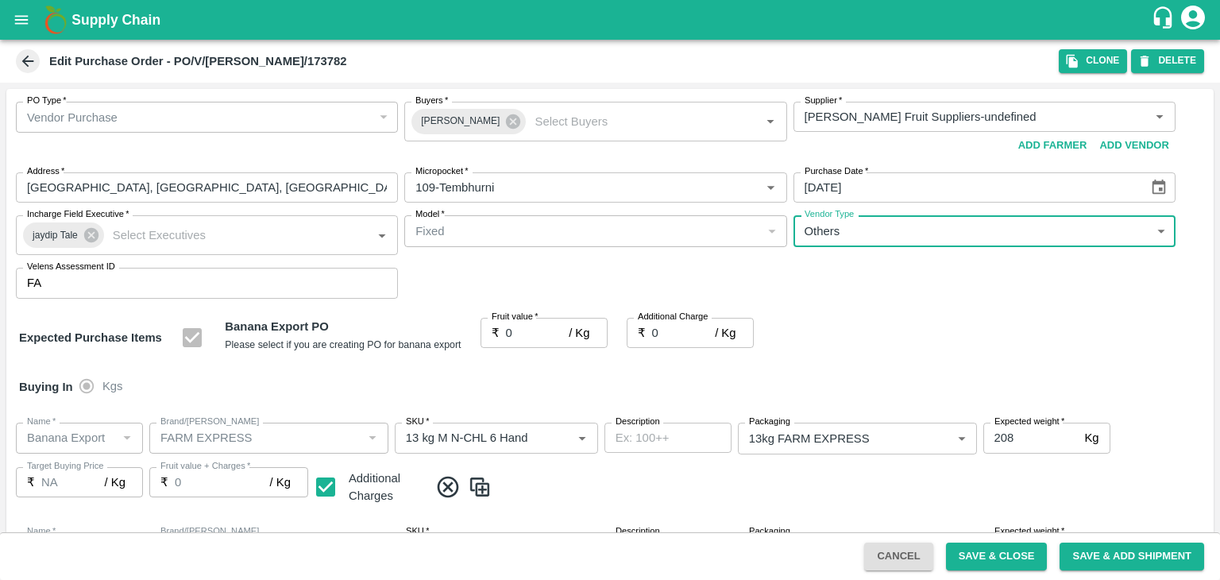
type input "OTHER"
click at [531, 329] on div at bounding box center [610, 290] width 1220 height 580
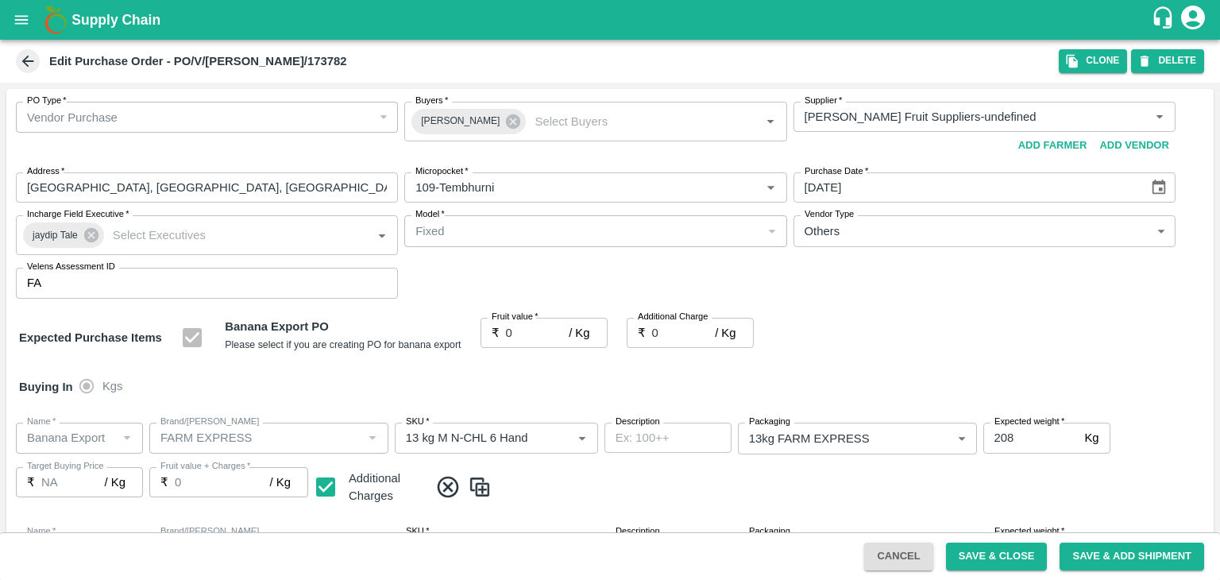
click at [526, 336] on div at bounding box center [610, 290] width 1220 height 580
click at [523, 334] on input "0" at bounding box center [538, 333] width 64 height 30
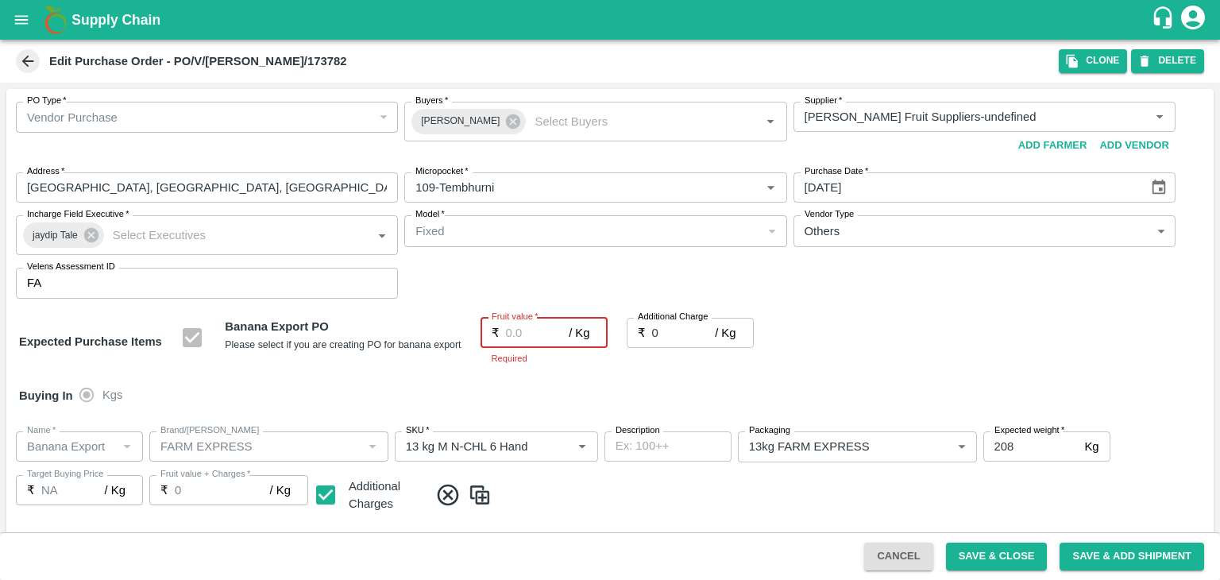
click at [531, 334] on input "Fruit value   *" at bounding box center [538, 333] width 64 height 30
type input "2"
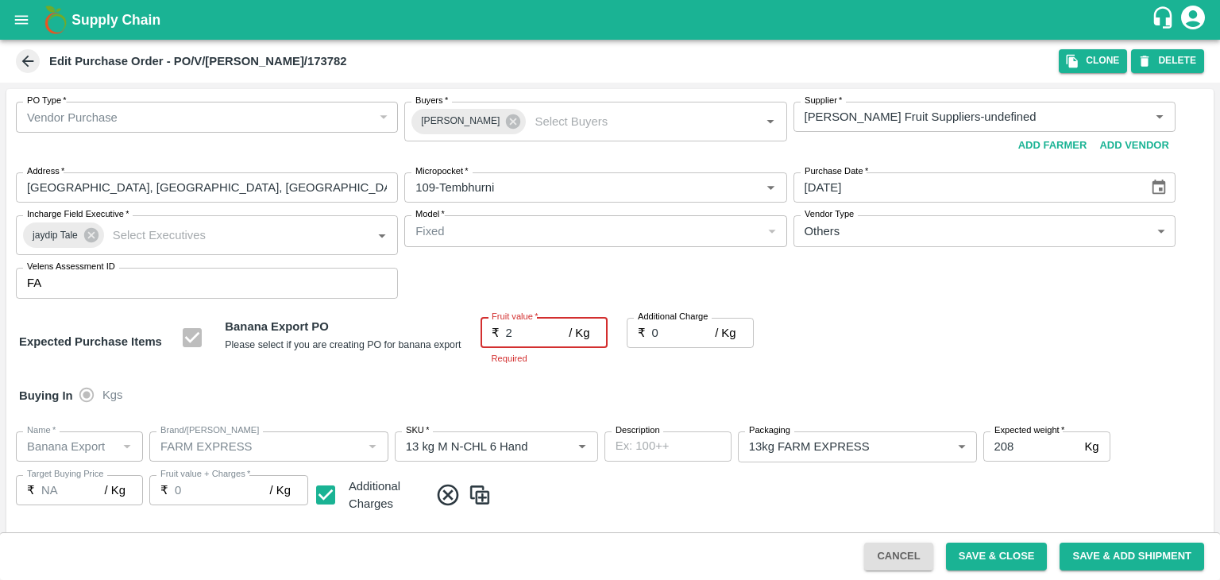
type input "2"
type input "24"
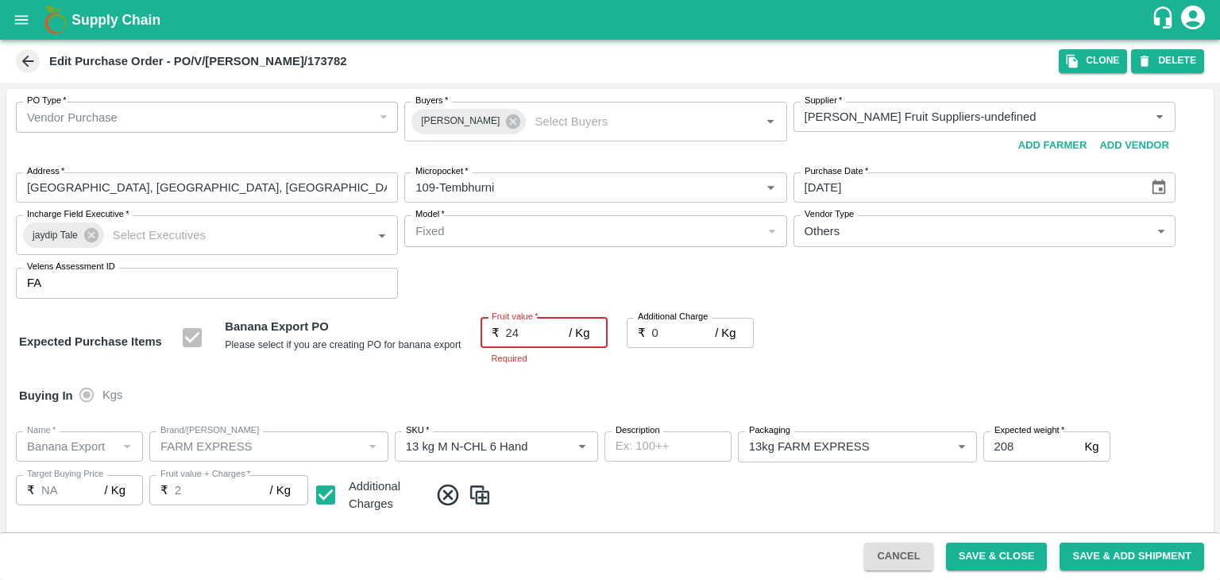
type input "24"
type input "24.5"
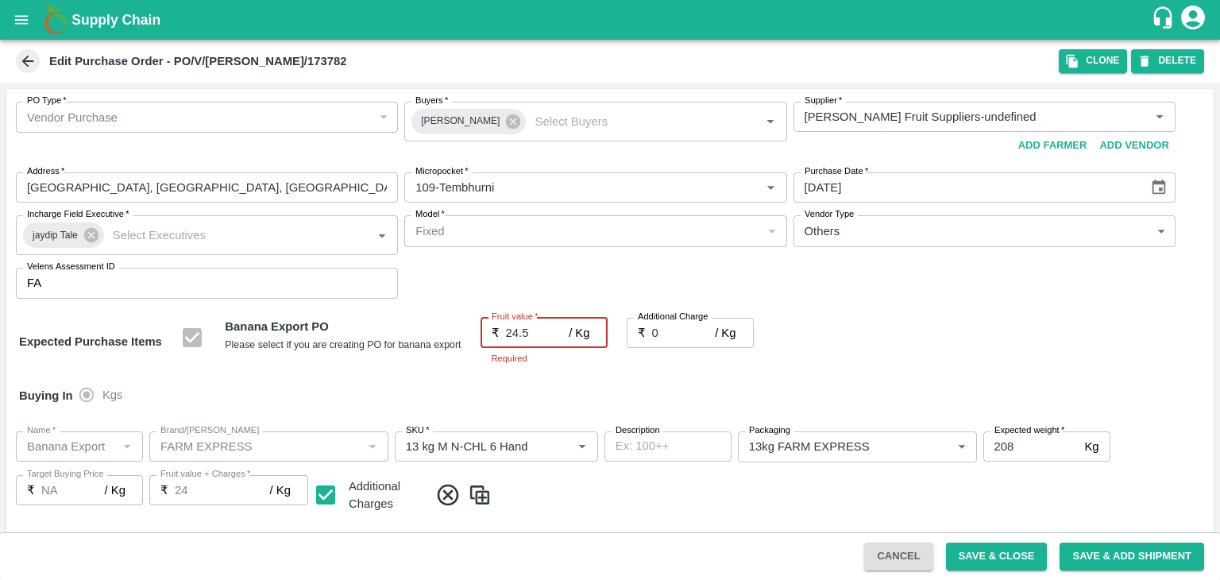
type input "24.5"
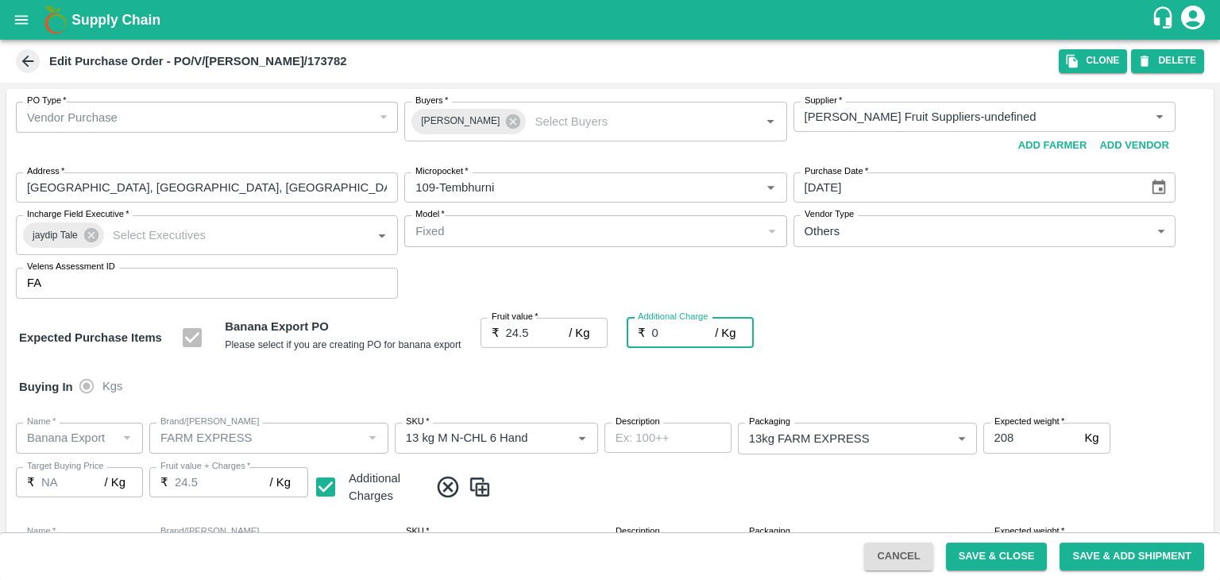
type input "2"
type input "26.5"
type input "2.7"
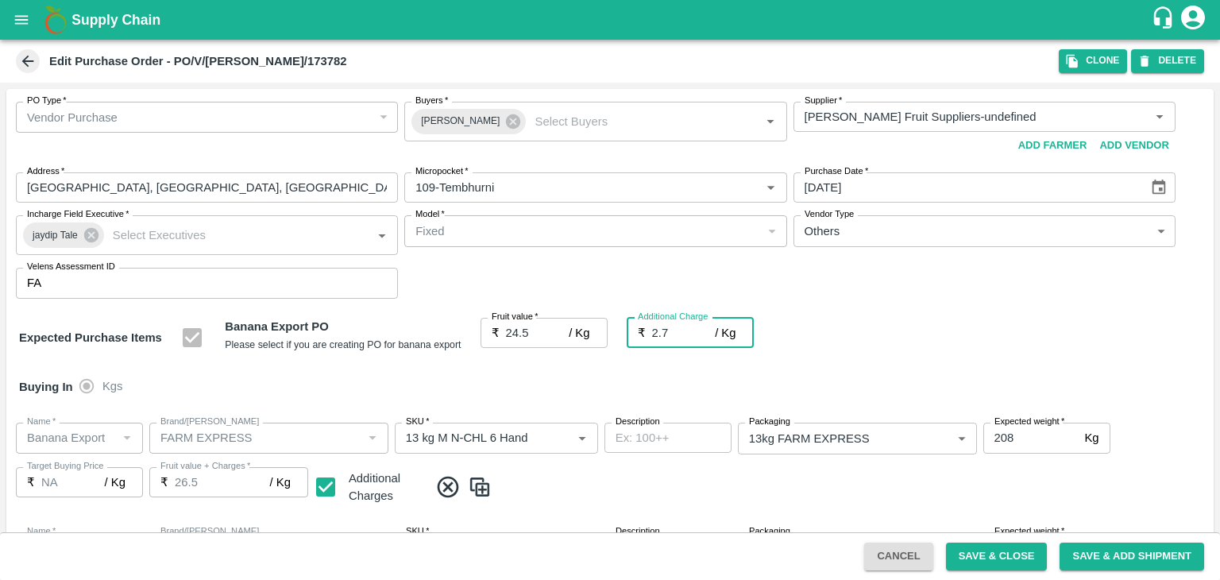
type input "27.2"
type input "2.75"
type input "27.25"
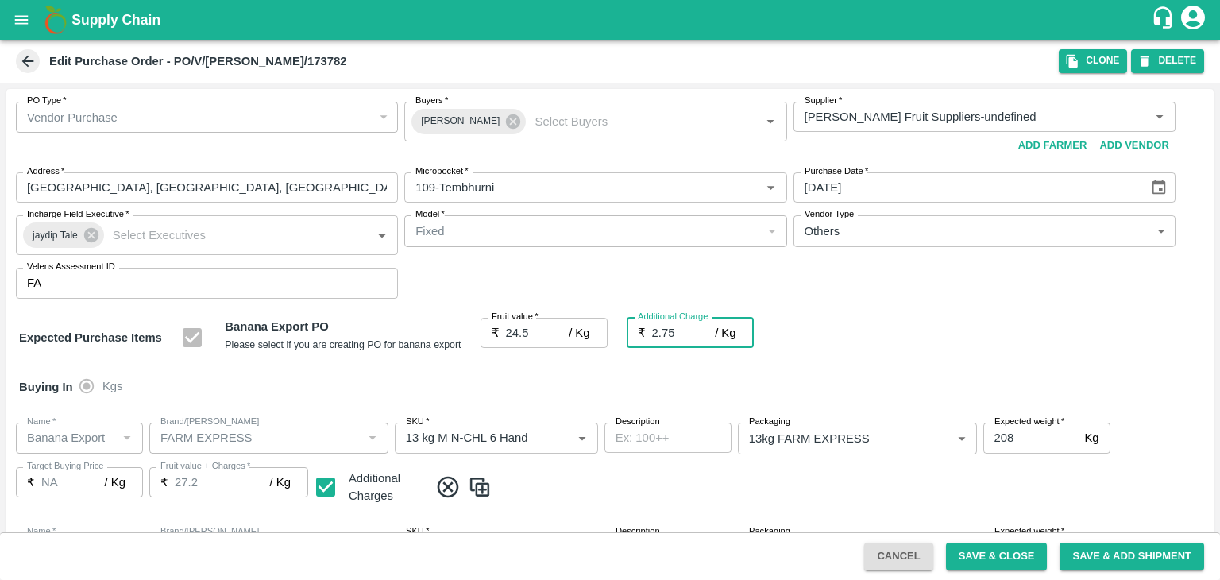
type input "27.25"
type input "2.75"
click at [574, 399] on div "Buying In Kgs" at bounding box center [610, 387] width 1208 height 46
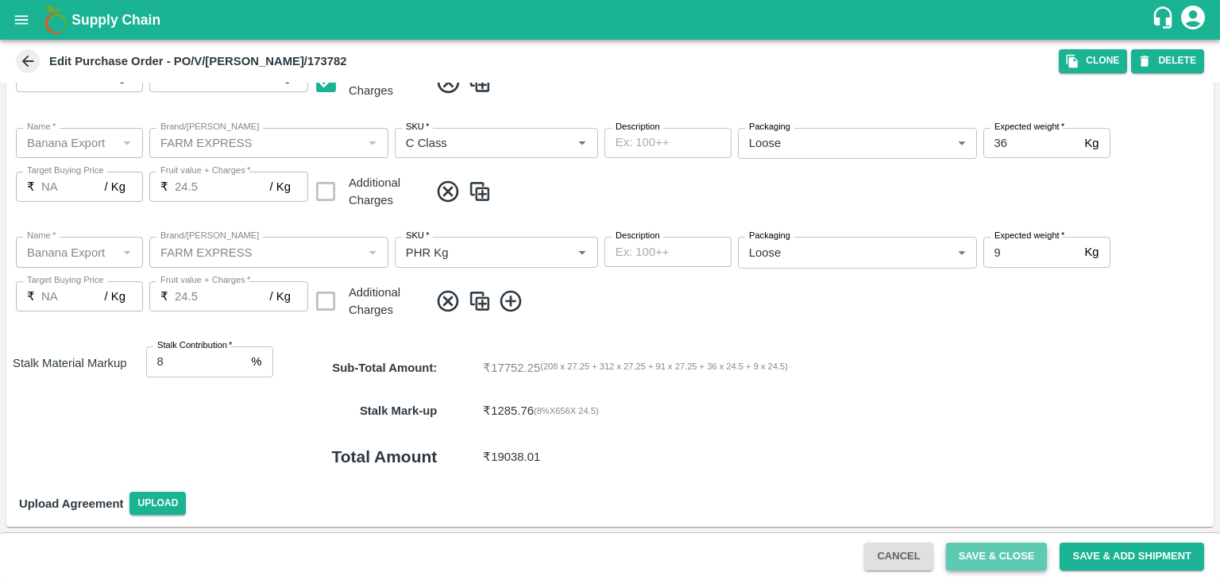
click at [1002, 557] on button "Save & Close" at bounding box center [997, 557] width 102 height 28
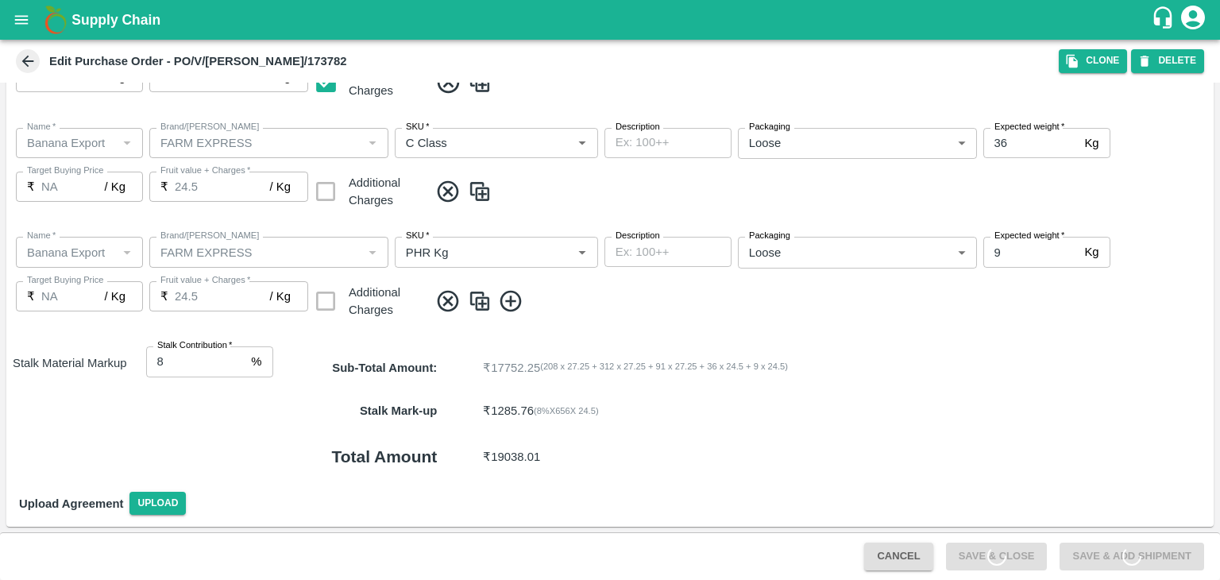
scroll to position [0, 0]
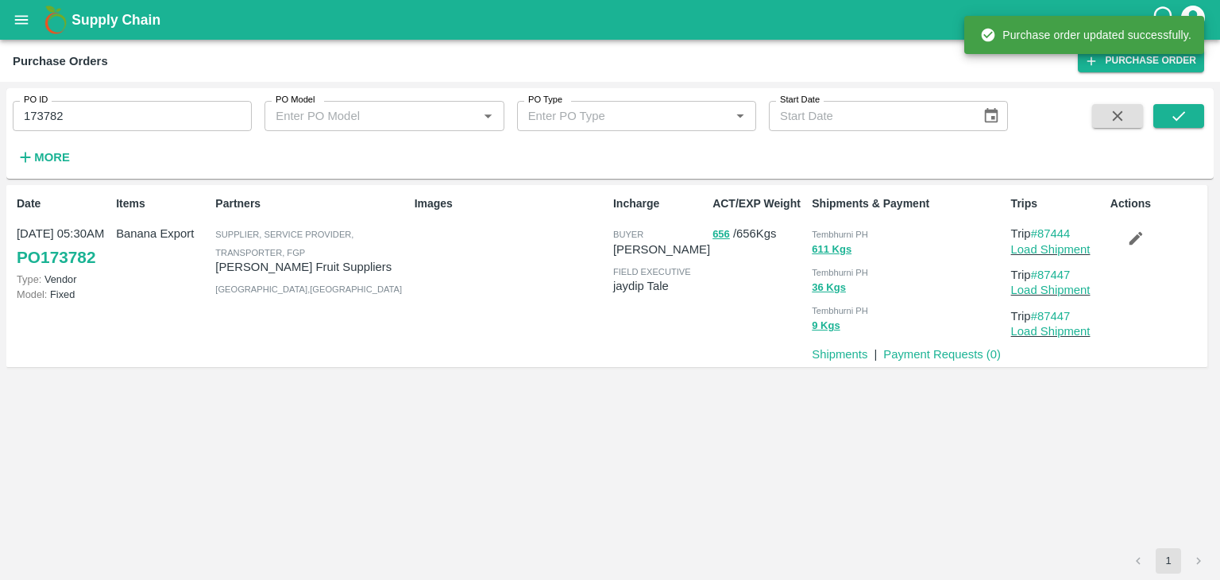
click at [113, 123] on input "173782" at bounding box center [132, 116] width 239 height 30
paste input "text"
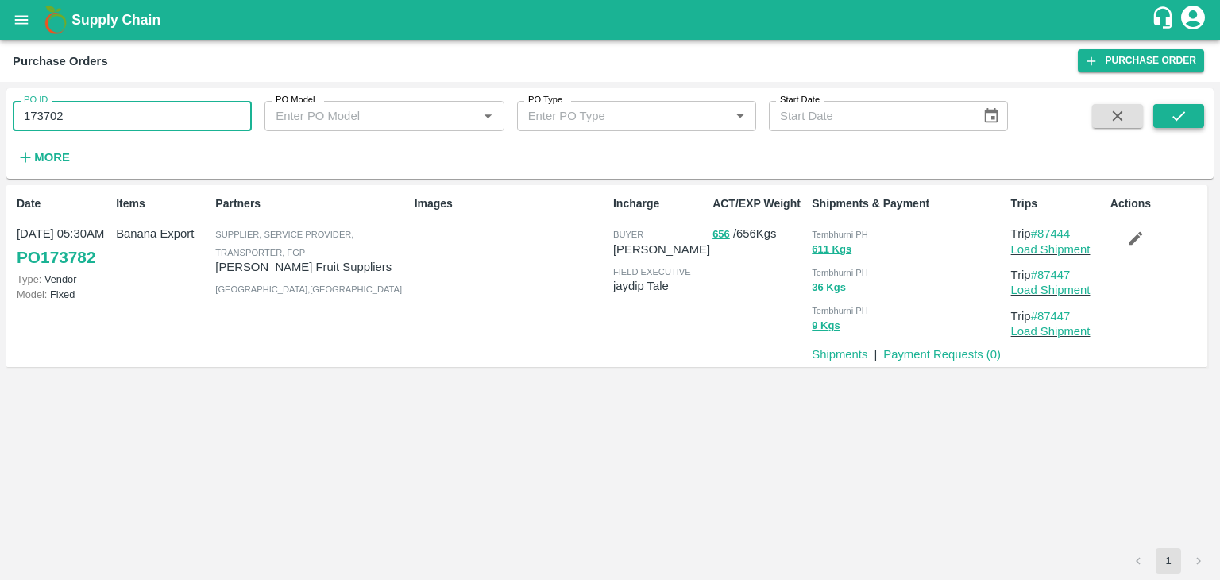
type input "173702"
click at [1196, 110] on button "submit" at bounding box center [1179, 116] width 51 height 24
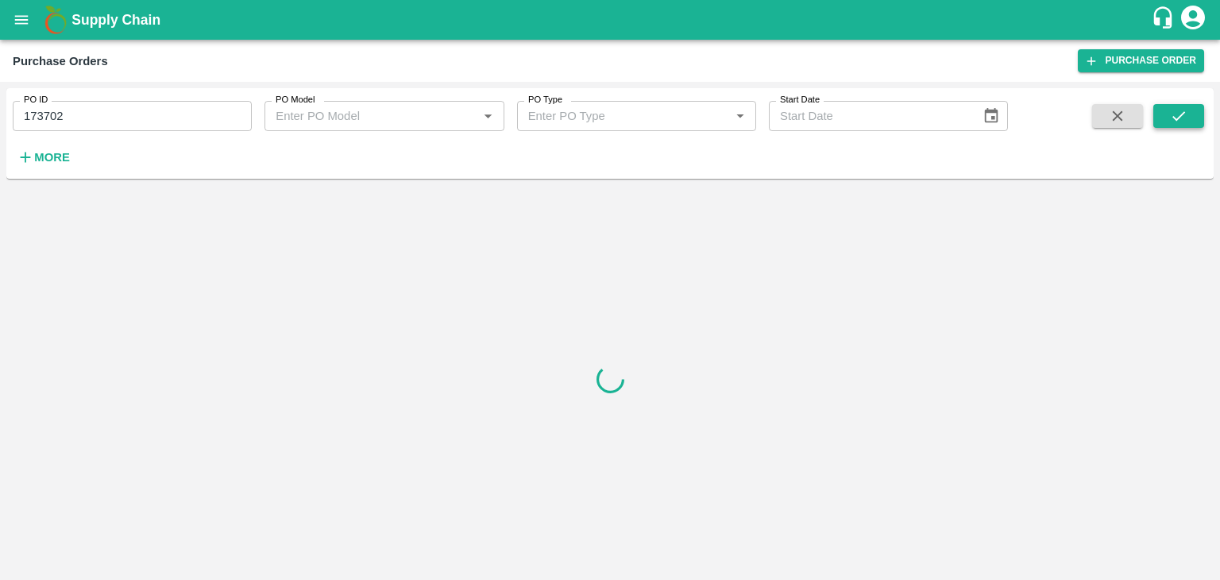
click at [1196, 110] on button "submit" at bounding box center [1179, 116] width 51 height 24
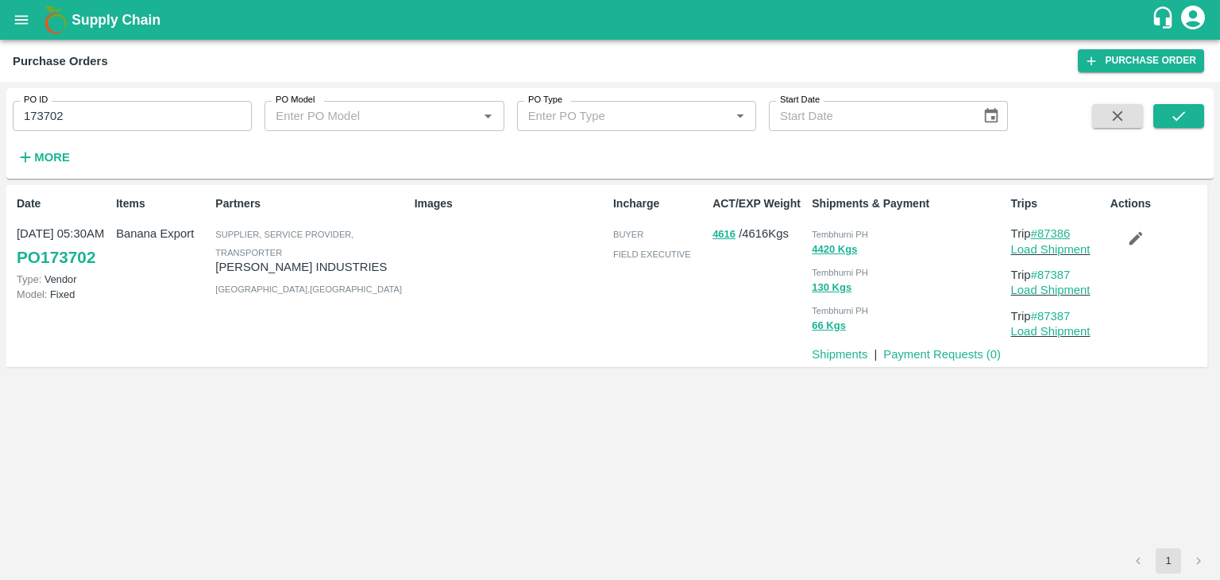
click at [1061, 233] on link "#87386" at bounding box center [1051, 233] width 40 height 13
click at [126, 126] on input "173702" at bounding box center [132, 116] width 239 height 30
click at [1204, 119] on button "submit" at bounding box center [1179, 116] width 51 height 24
click at [1080, 248] on link "Load Shipment" at bounding box center [1050, 249] width 79 height 13
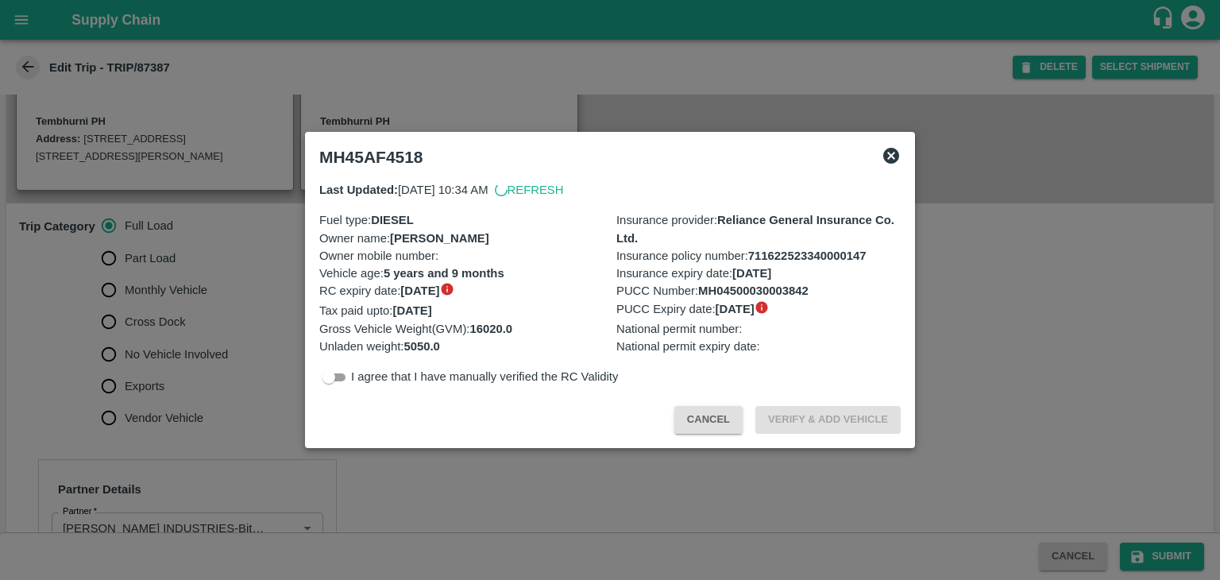
scroll to position [410, 0]
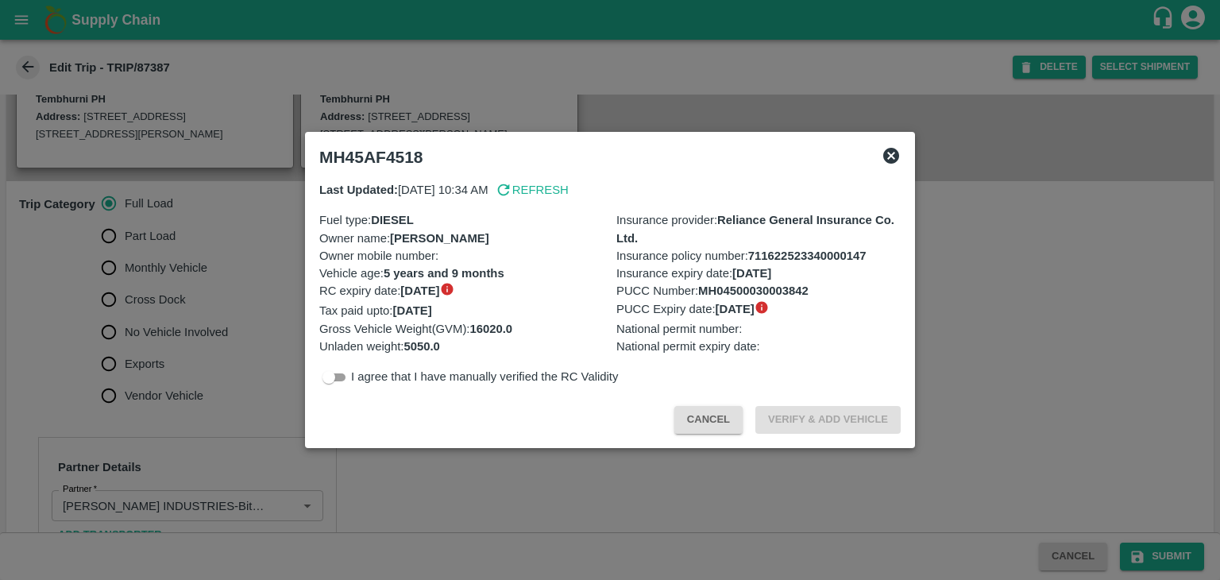
click at [124, 352] on div at bounding box center [610, 290] width 1220 height 580
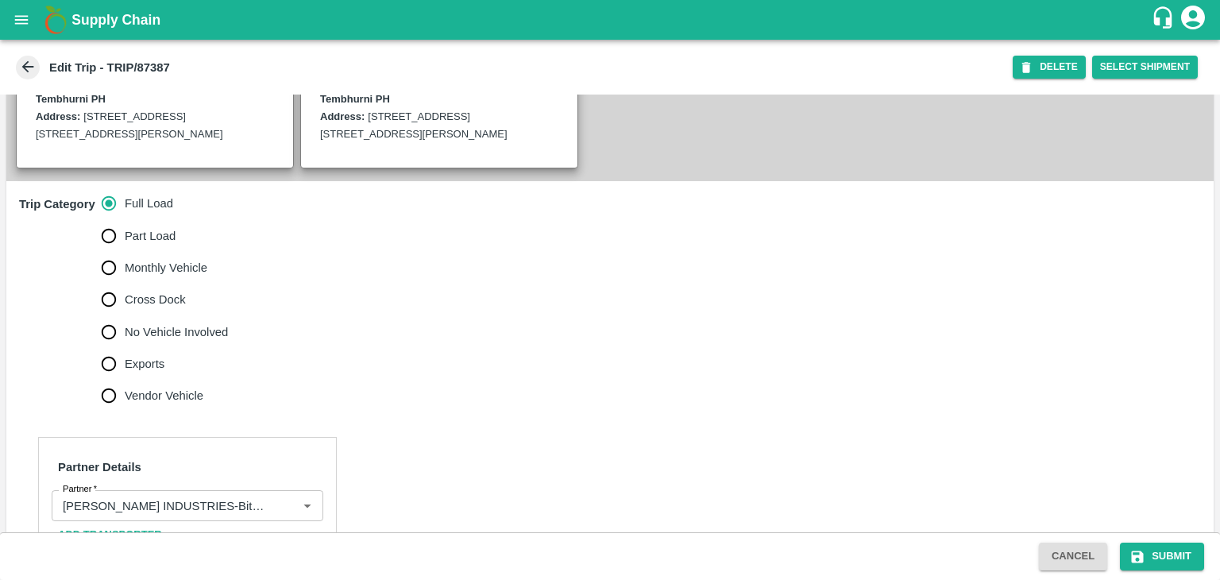
click at [151, 341] on span "No Vehicle Involved" at bounding box center [176, 331] width 103 height 17
click at [125, 348] on input "No Vehicle Involved" at bounding box center [109, 332] width 32 height 32
radio input "true"
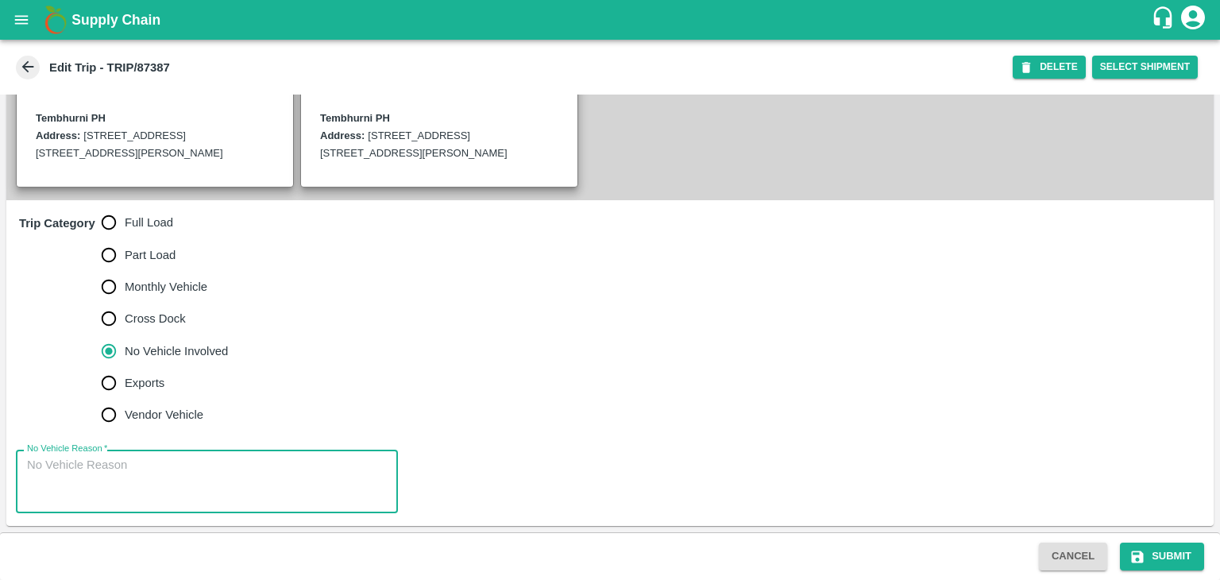
click at [191, 484] on textarea "No Vehicle Reason   *" at bounding box center [207, 482] width 360 height 50
type textarea "Field Dump"
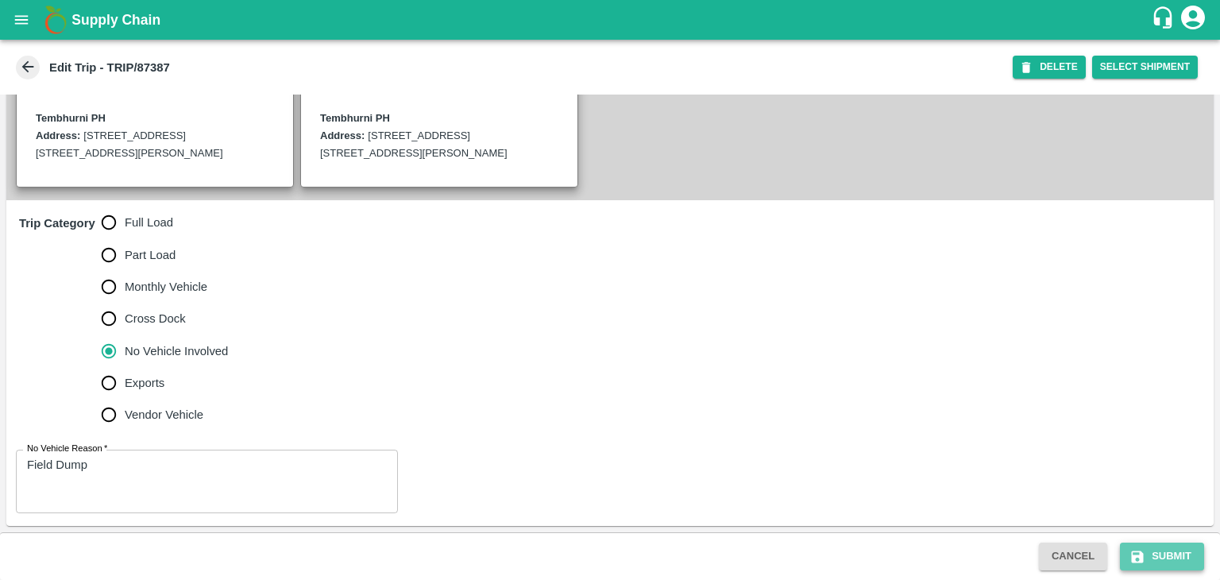
click at [1164, 550] on button "Submit" at bounding box center [1162, 557] width 84 height 28
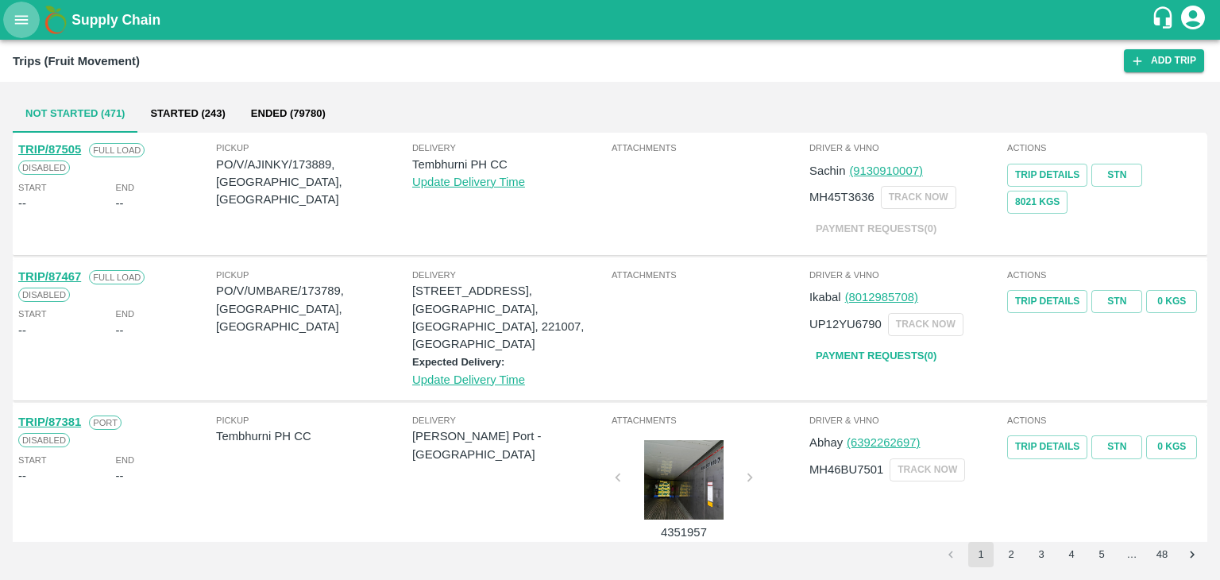
click at [16, 10] on button "open drawer" at bounding box center [21, 20] width 37 height 37
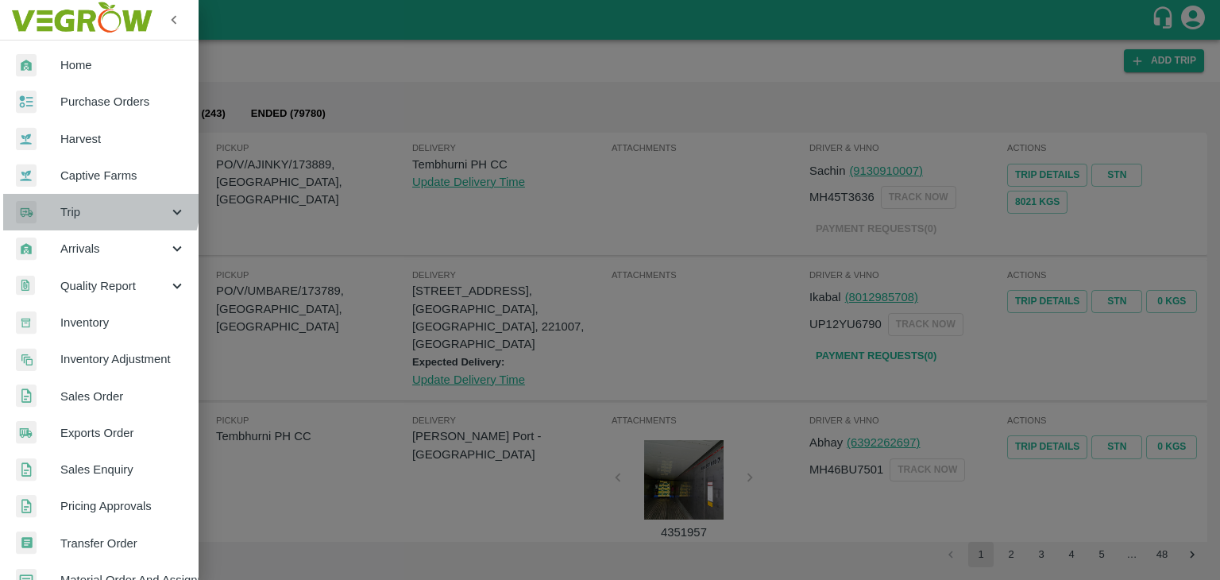
click at [83, 199] on div "Trip" at bounding box center [99, 212] width 199 height 37
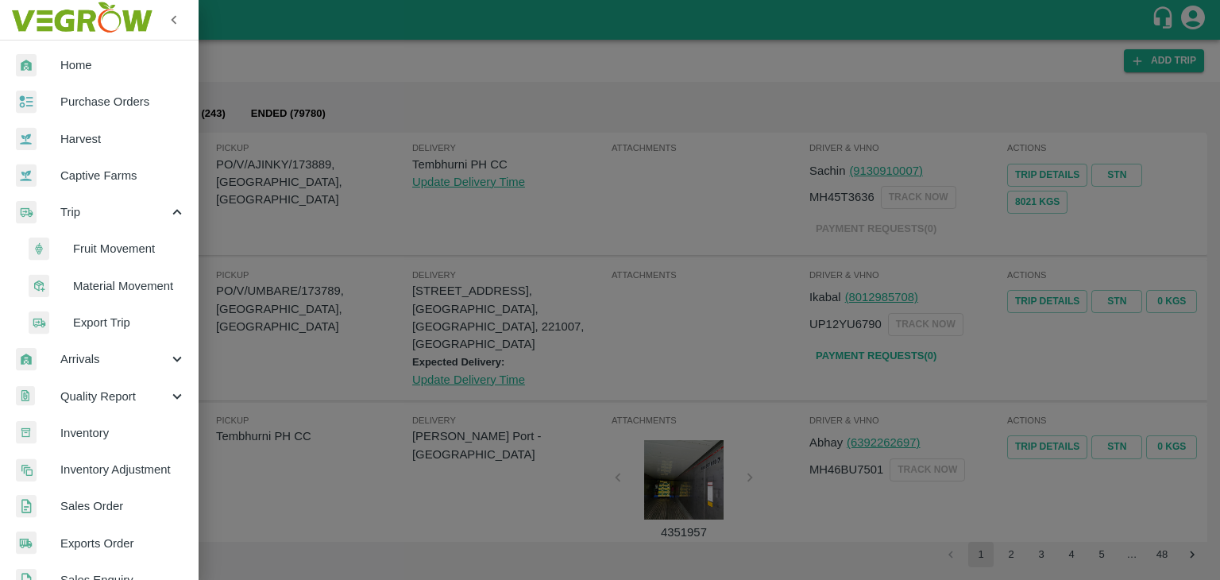
click at [119, 245] on span "Fruit Movement" at bounding box center [129, 248] width 113 height 17
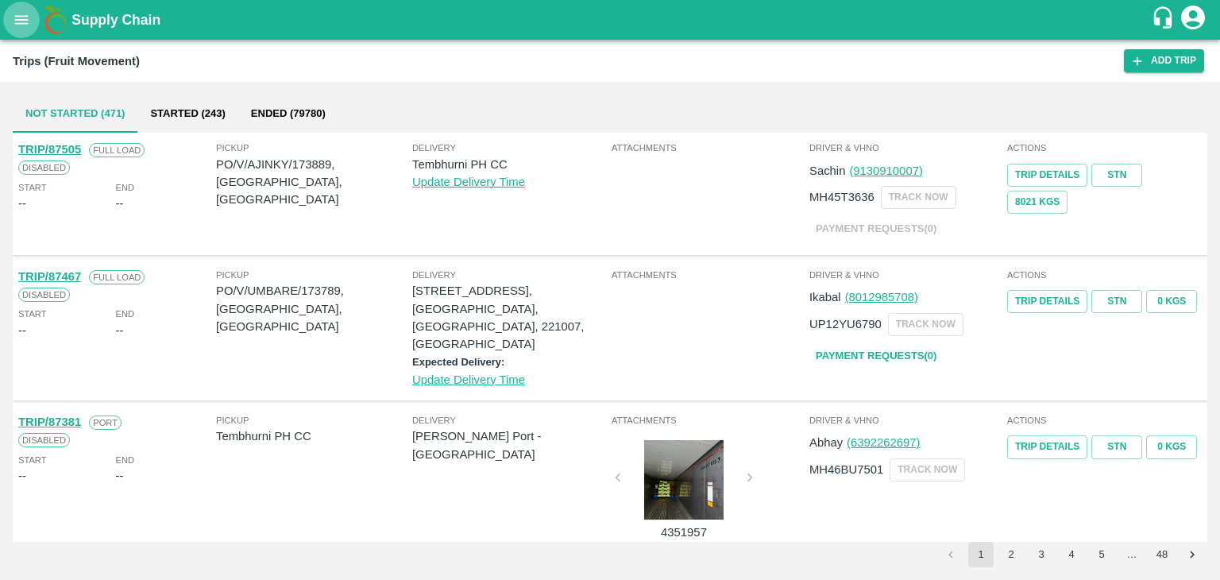
click at [26, 34] on button "open drawer" at bounding box center [21, 20] width 37 height 37
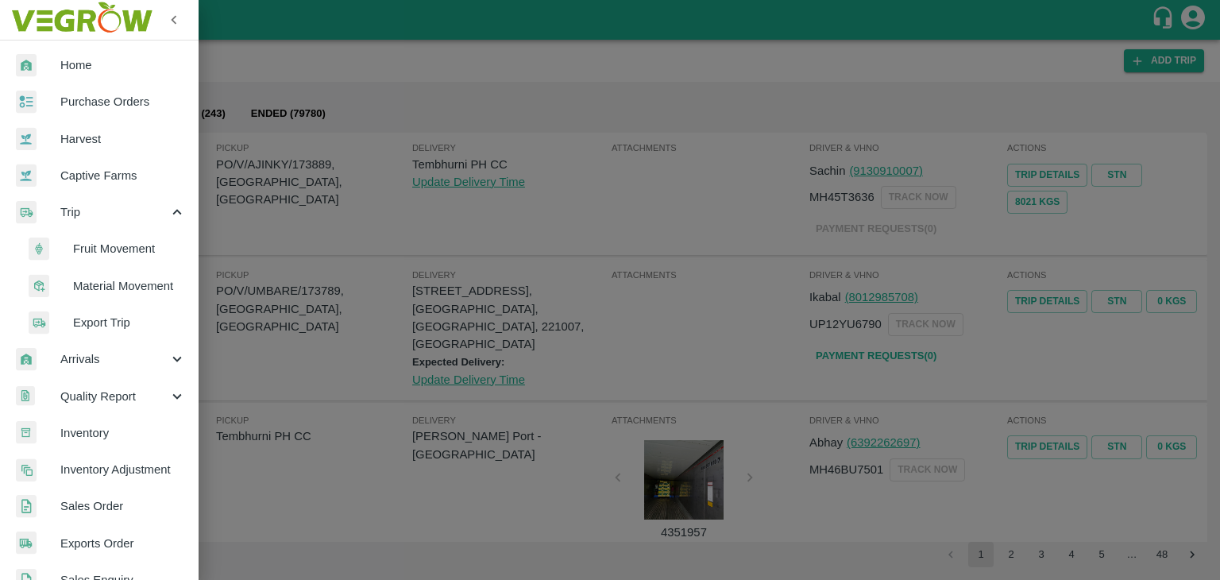
click at [121, 253] on span "Fruit Movement" at bounding box center [129, 248] width 113 height 17
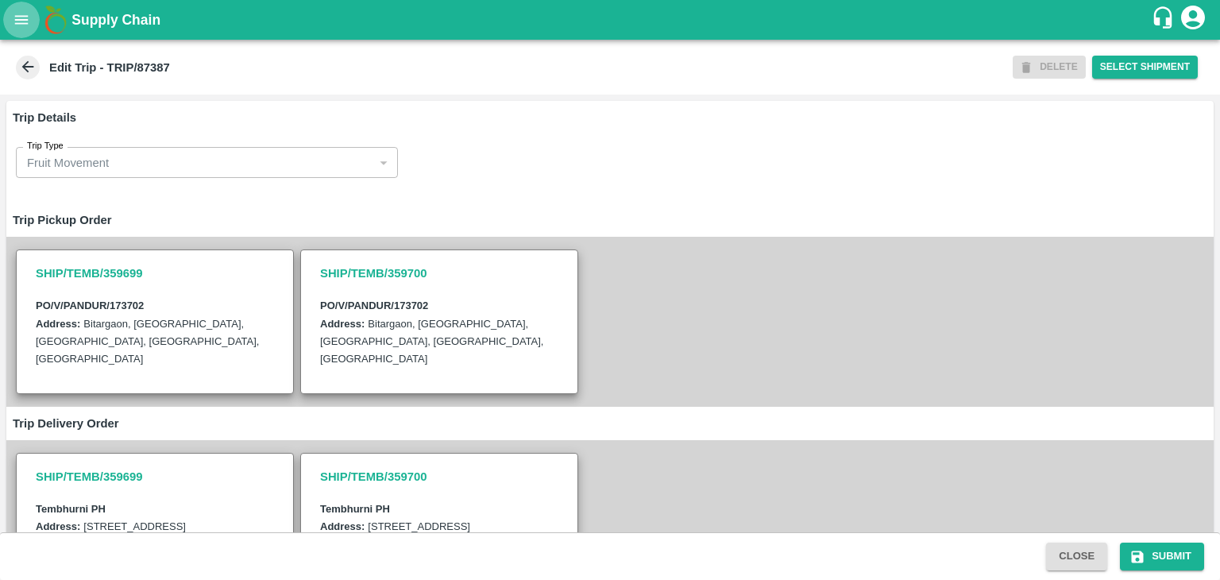
click at [10, 9] on button "open drawer" at bounding box center [21, 20] width 37 height 37
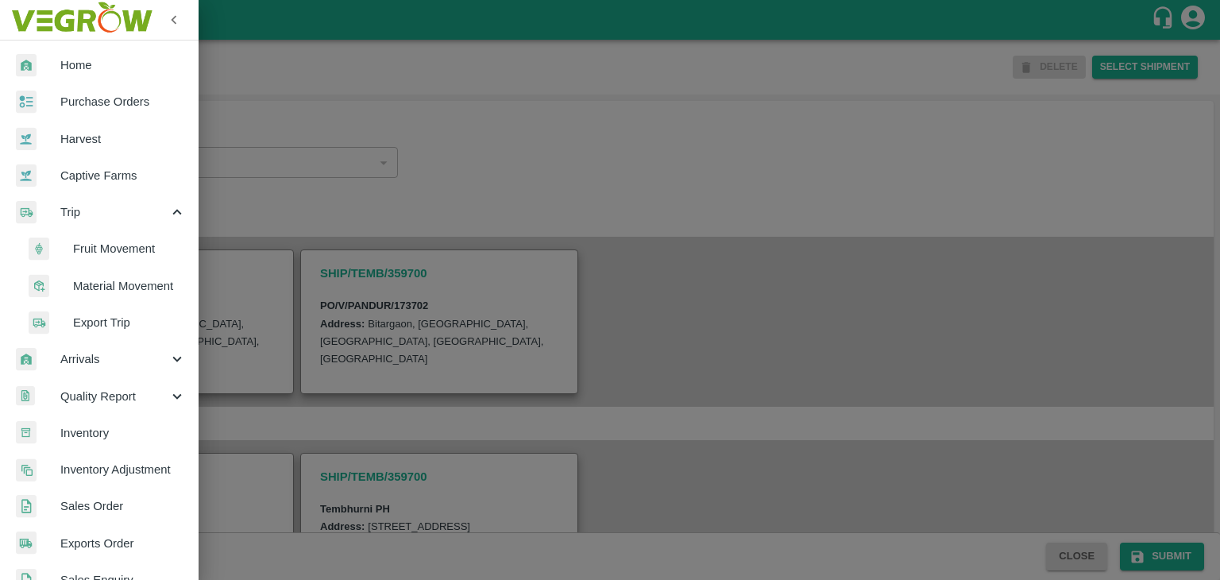
click at [111, 242] on span "Fruit Movement" at bounding box center [129, 248] width 113 height 17
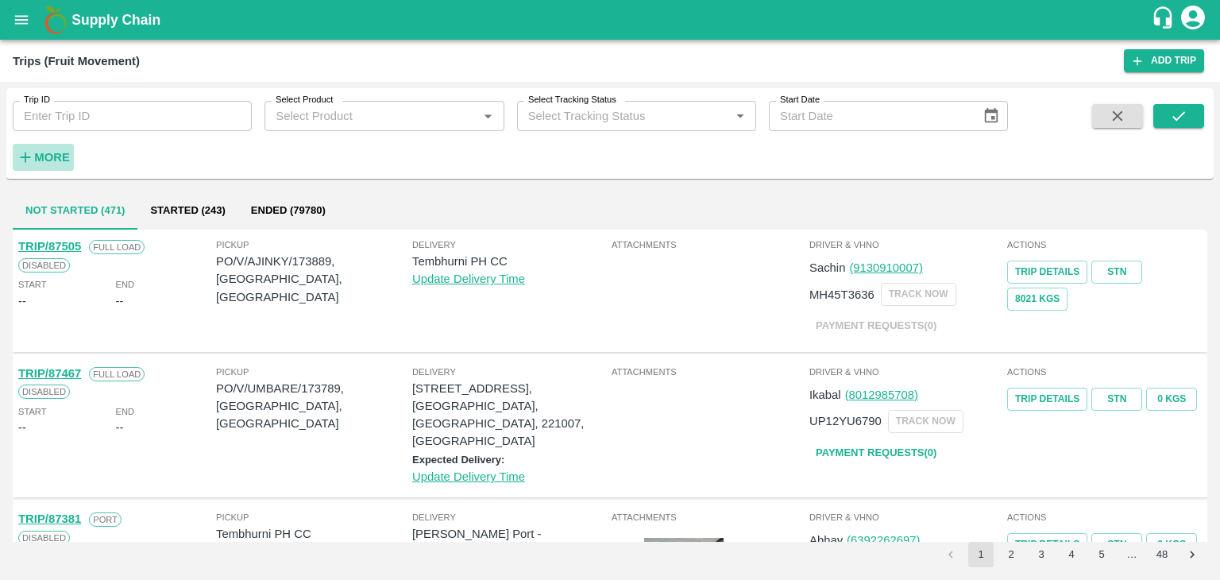
click at [55, 147] on h6 "More" at bounding box center [52, 157] width 36 height 21
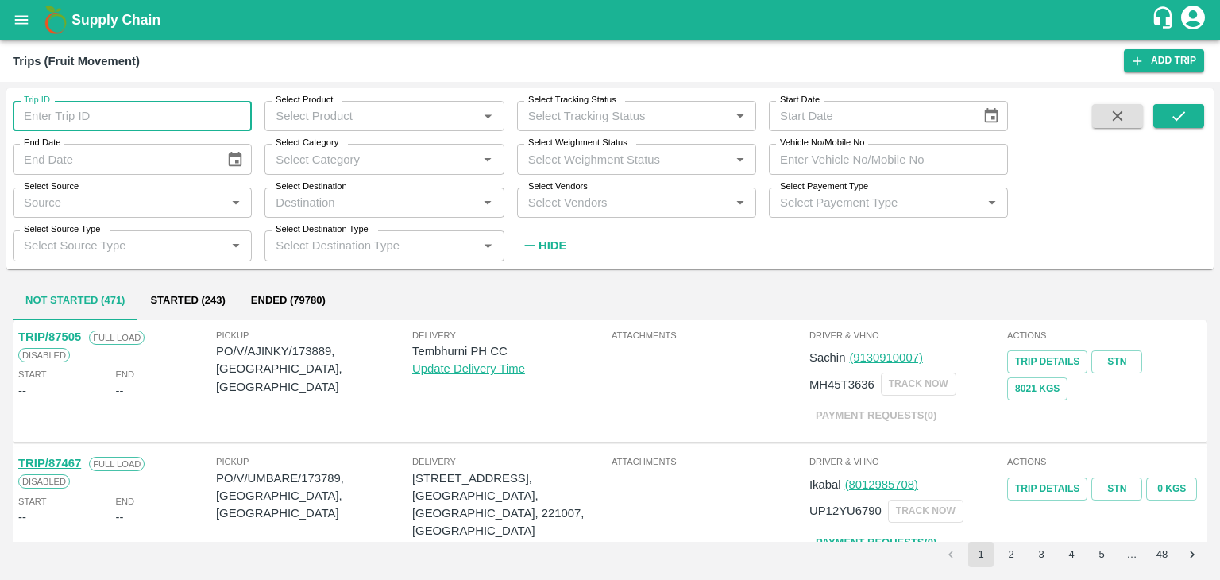
click at [95, 128] on input "Trip ID" at bounding box center [132, 116] width 239 height 30
type input "87386"
click at [1194, 111] on button "submit" at bounding box center [1179, 116] width 51 height 24
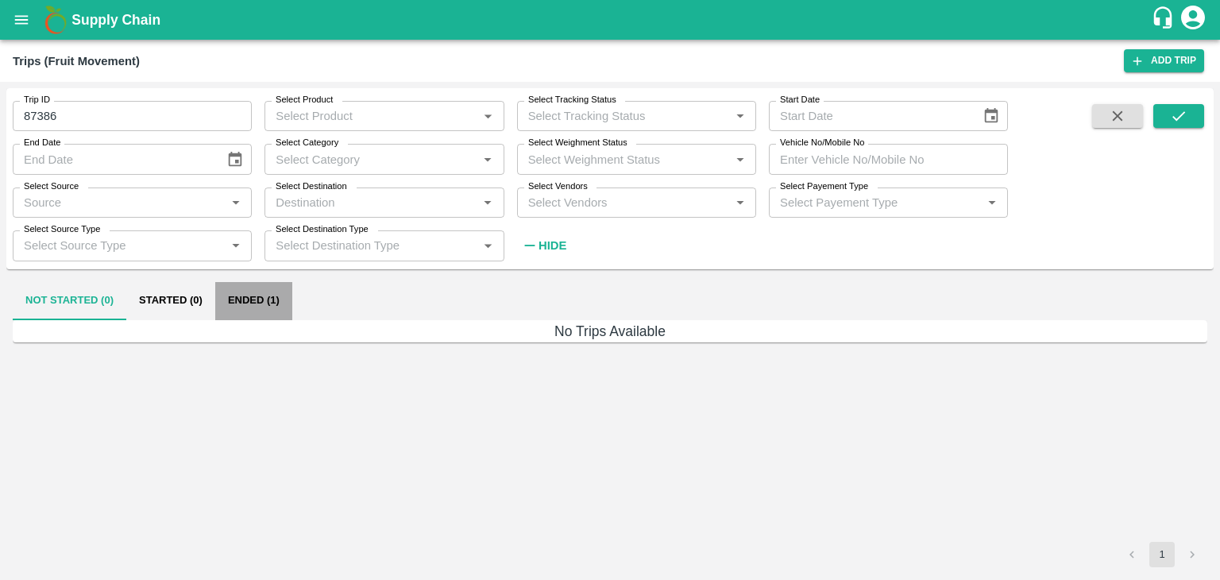
click at [245, 293] on button "Ended (1)" at bounding box center [253, 301] width 77 height 38
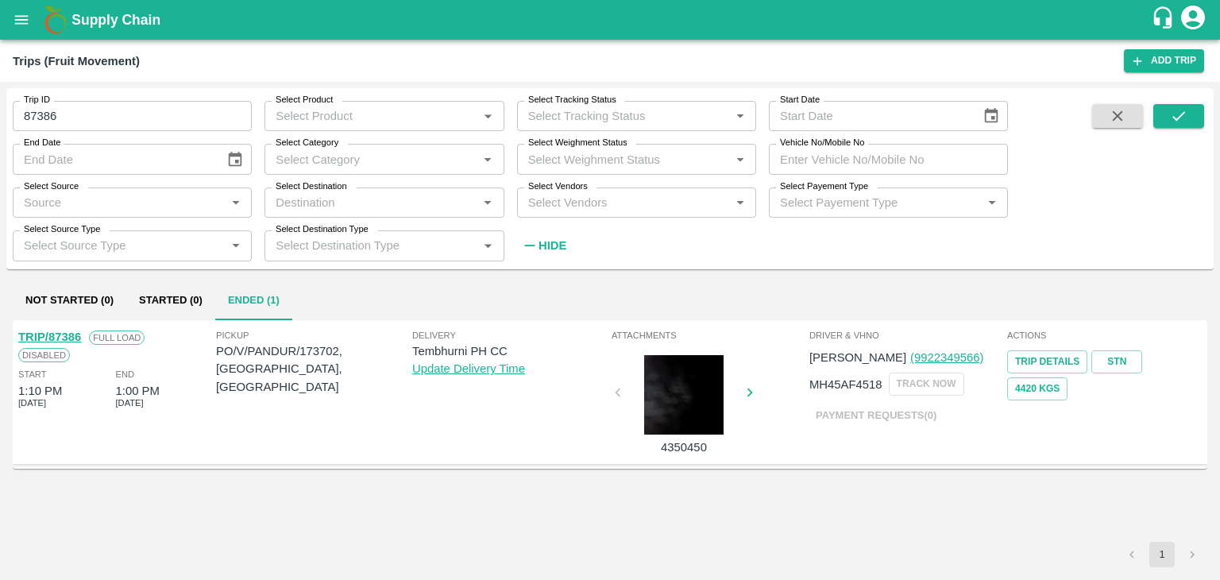
click at [51, 334] on link "TRIP/87386" at bounding box center [49, 336] width 63 height 13
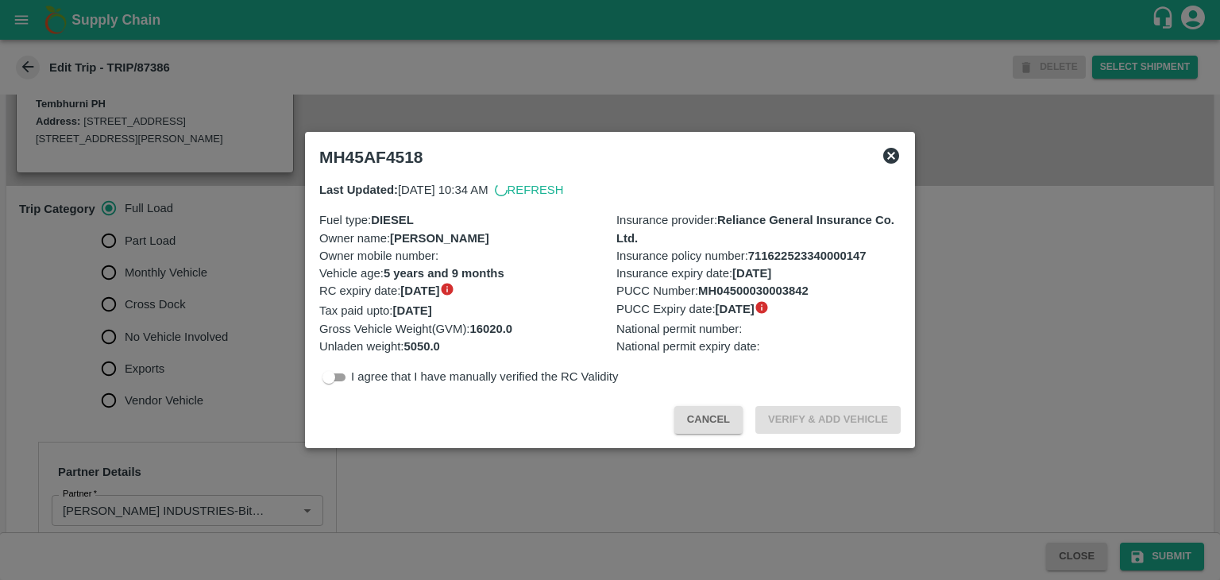
scroll to position [443, 0]
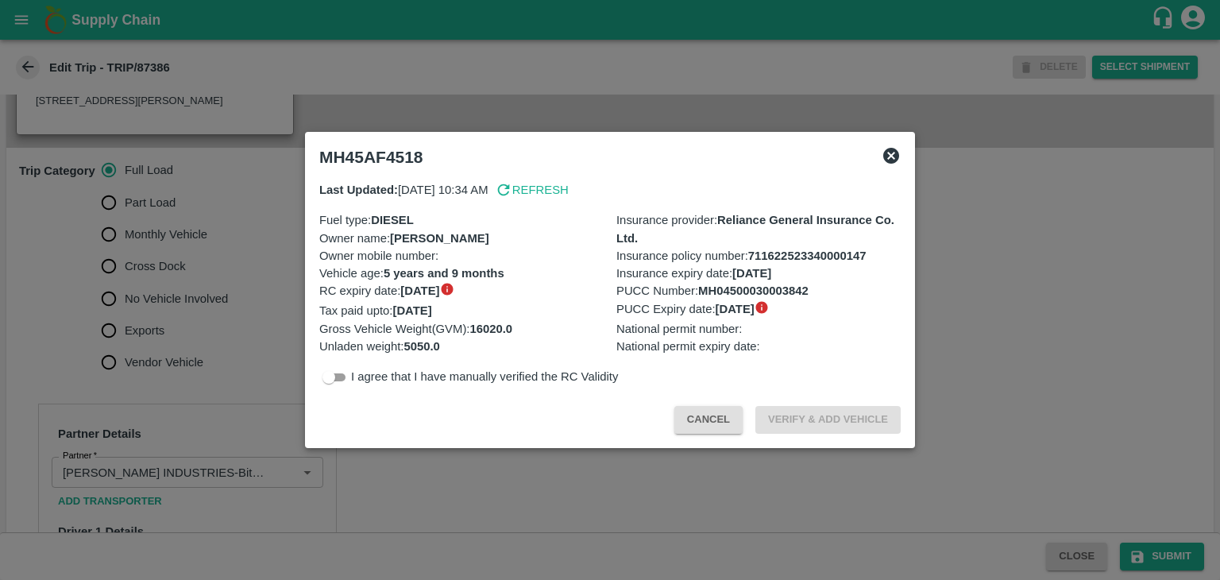
click at [201, 392] on div at bounding box center [610, 290] width 1220 height 580
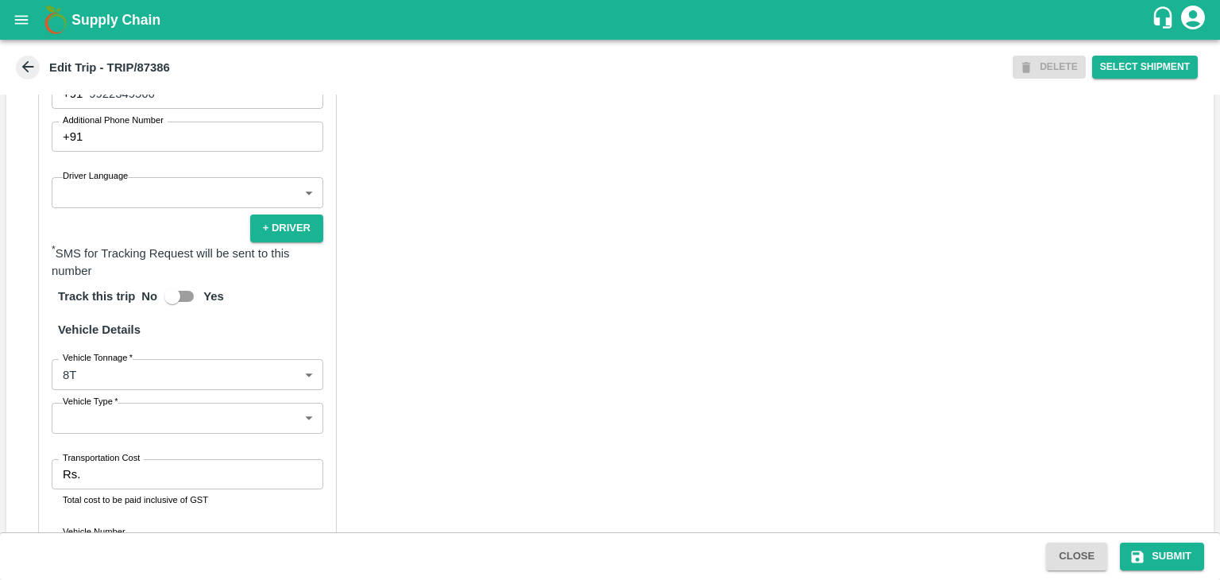
scroll to position [988, 0]
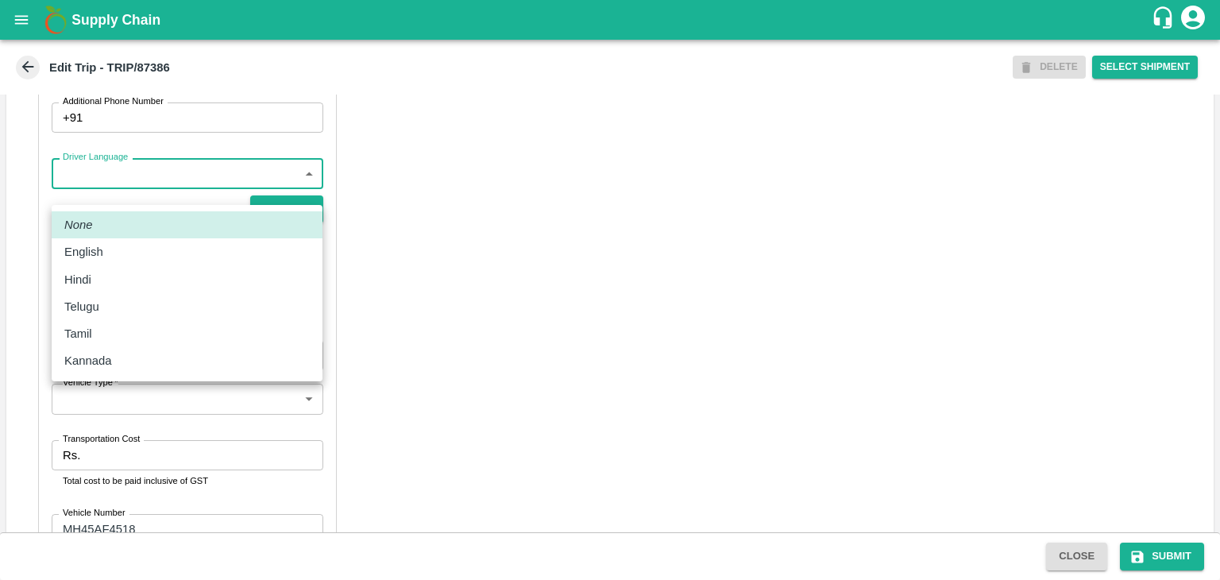
drag, startPoint x: 108, startPoint y: 185, endPoint x: 106, endPoint y: 291, distance: 105.7
click at [106, 291] on body "Supply Chain Edit Trip - TRIP/87386 DELETE Select Shipment Trip Details Trip Ty…" at bounding box center [610, 290] width 1220 height 580
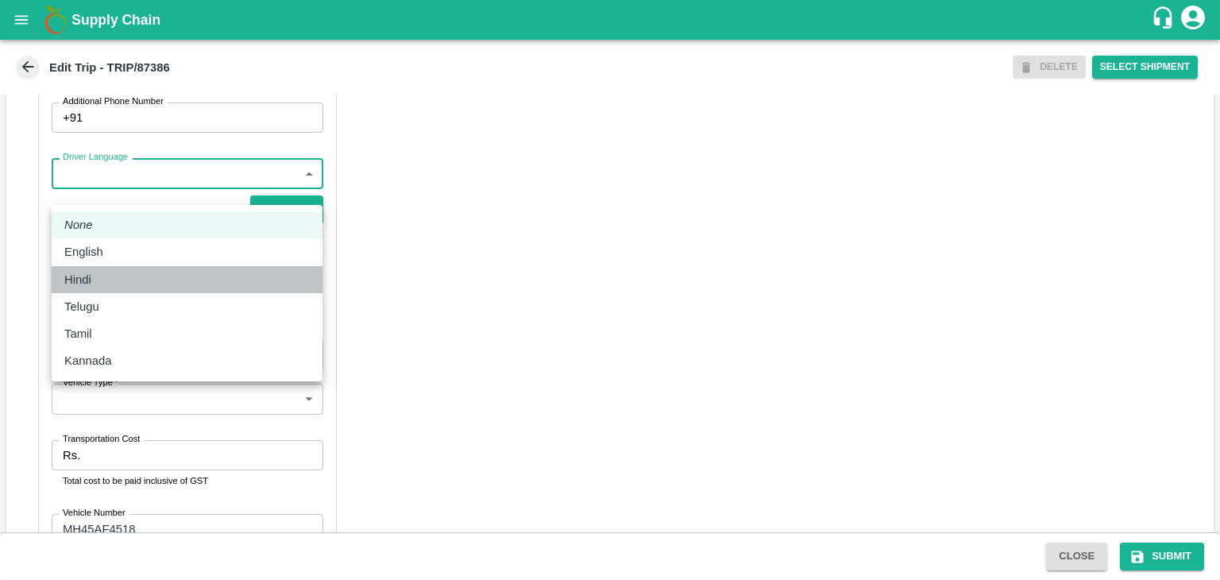
click at [106, 291] on li "Hindi" at bounding box center [187, 279] width 271 height 27
type input "hi"
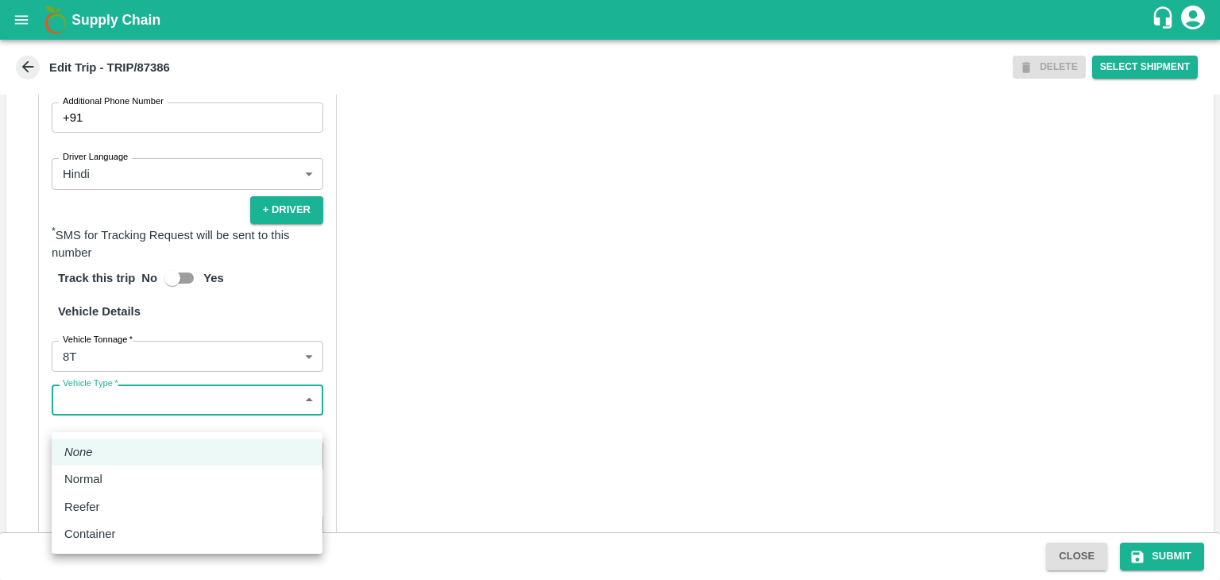
click at [118, 421] on body "Supply Chain Edit Trip - TRIP/87386 DELETE Select Shipment Trip Details Trip Ty…" at bounding box center [610, 290] width 1220 height 580
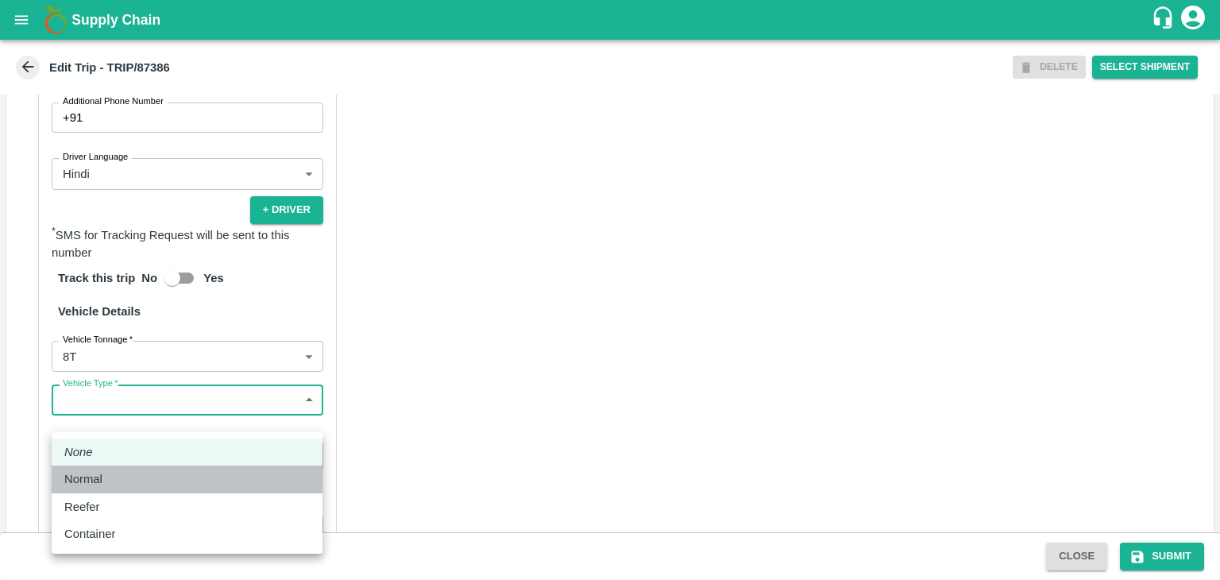
click at [113, 470] on li "Normal" at bounding box center [187, 479] width 271 height 27
type input "Normal"
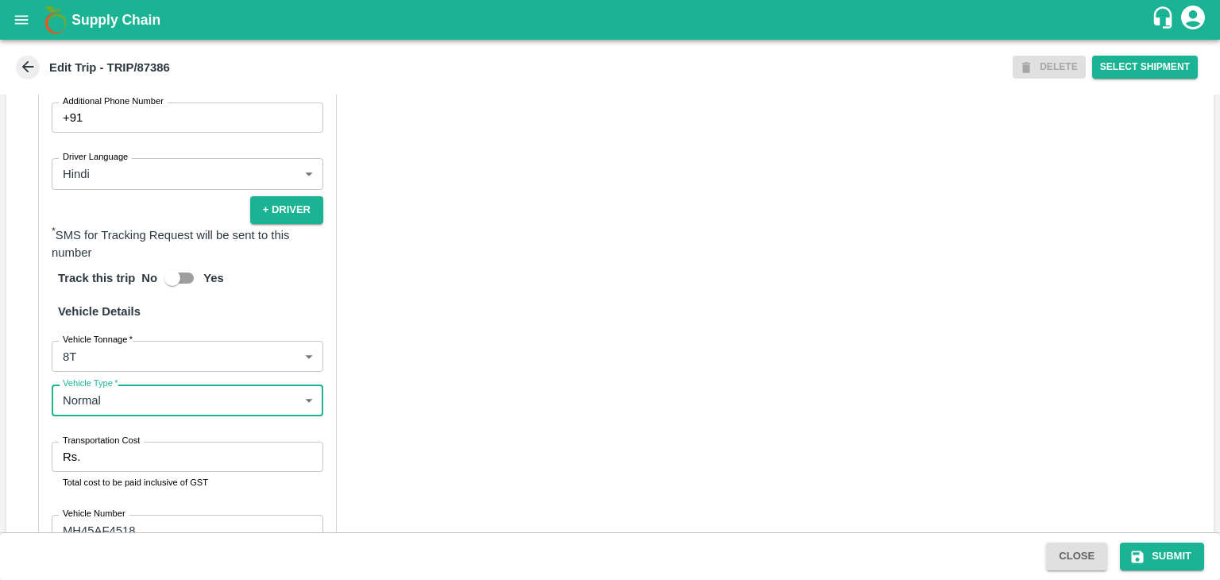
scroll to position [1119, 0]
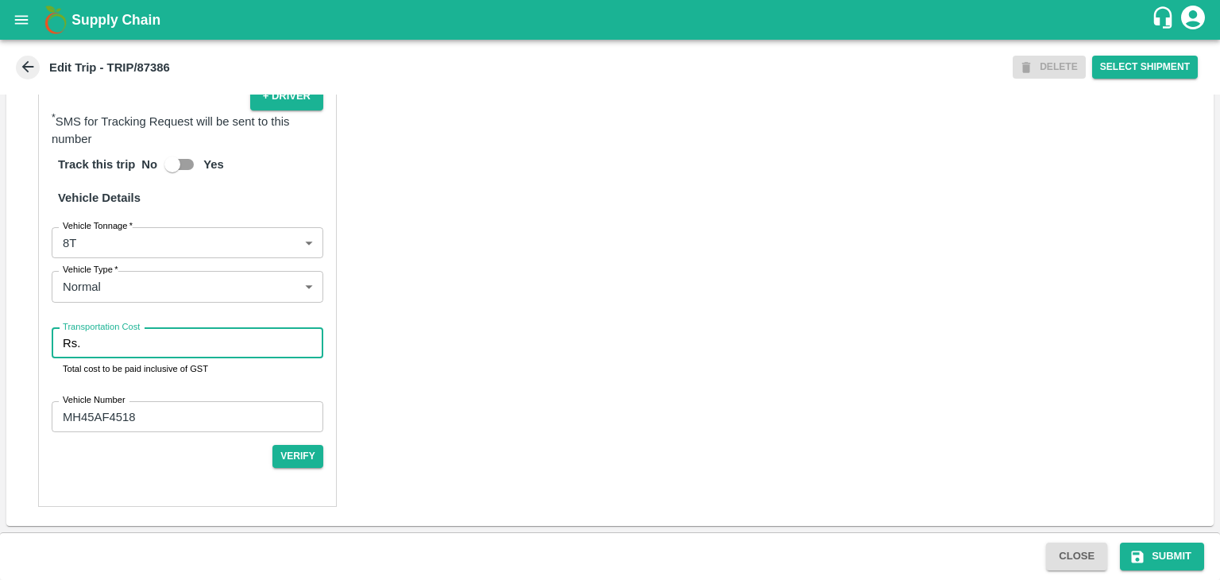
click at [230, 345] on input "Transportation Cost" at bounding box center [205, 343] width 237 height 30
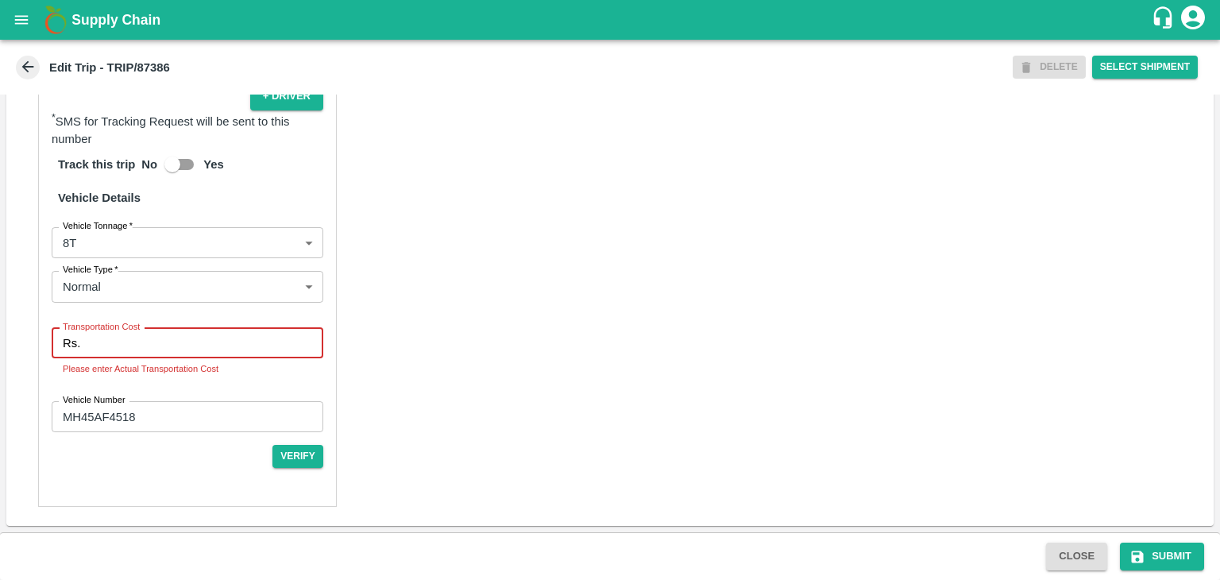
click at [140, 343] on input "Transportation Cost" at bounding box center [205, 343] width 237 height 30
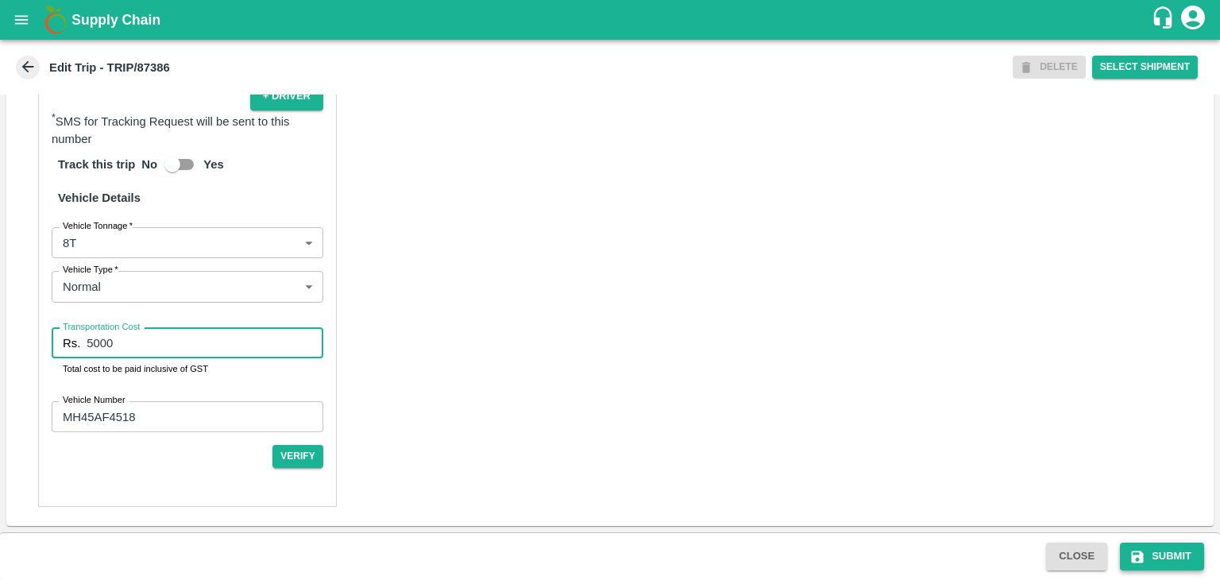
type input "5000"
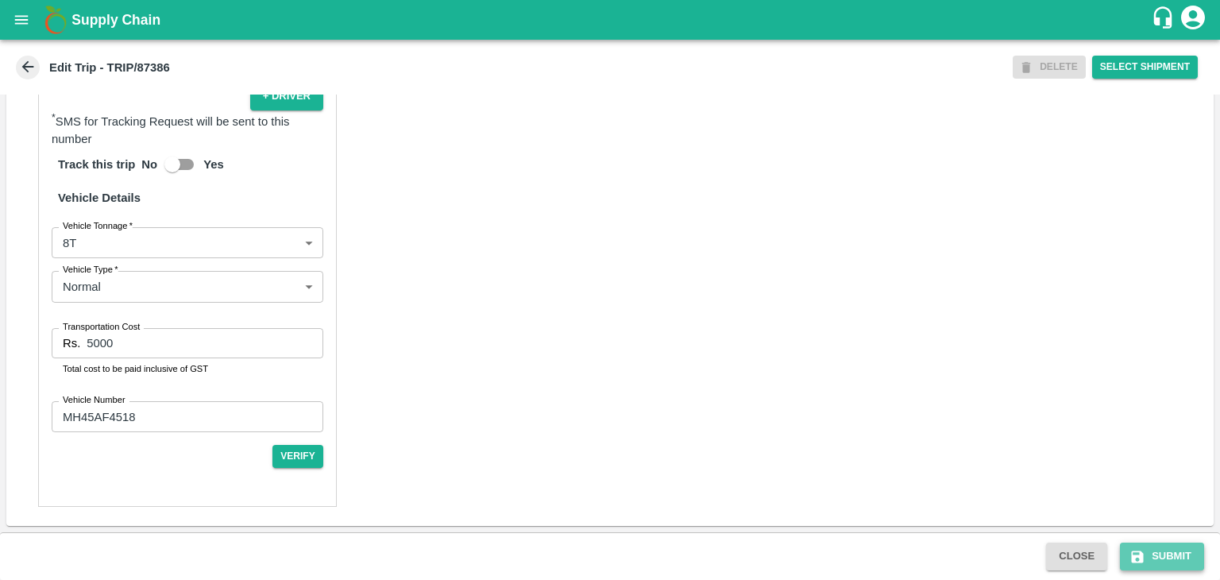
click at [1127, 561] on button "Submit" at bounding box center [1162, 557] width 84 height 28
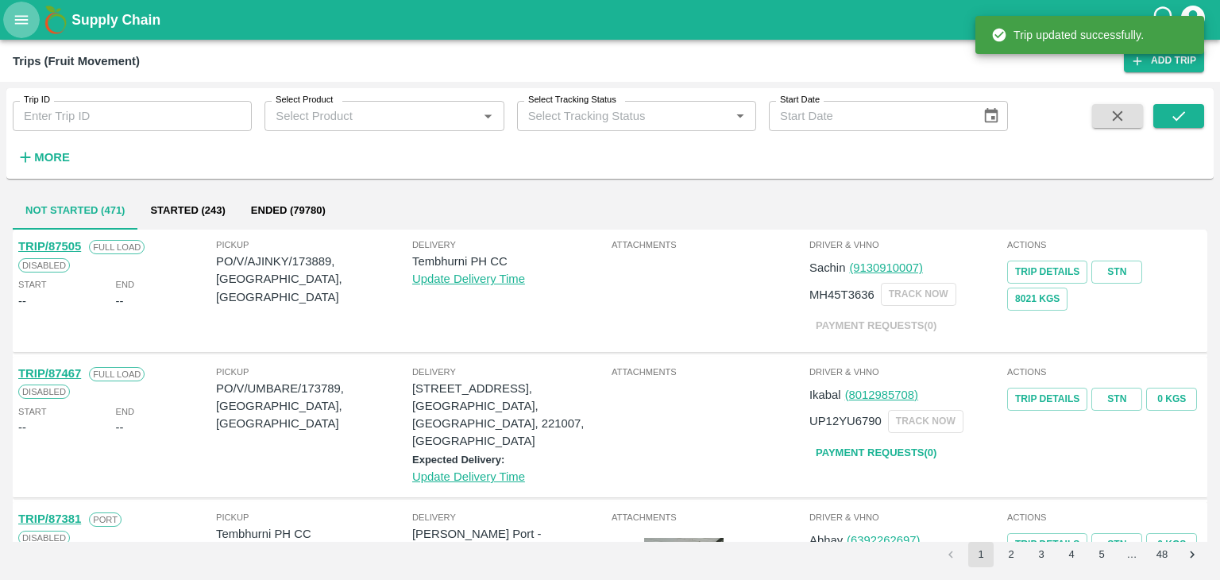
click at [25, 17] on icon "open drawer" at bounding box center [22, 19] width 14 height 9
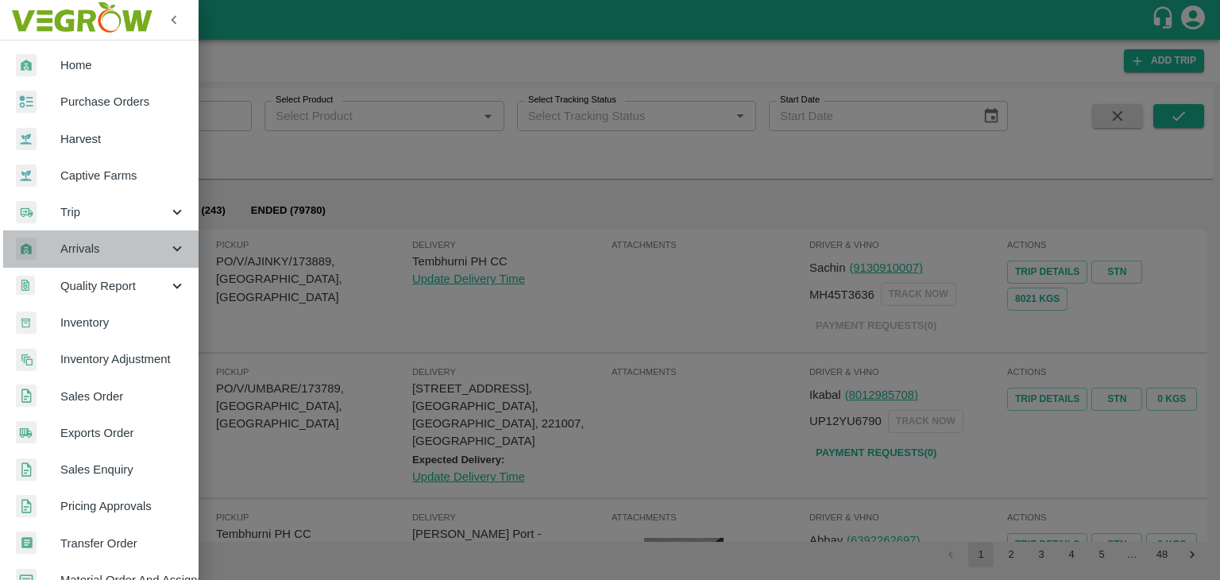
click at [111, 249] on span "Arrivals" at bounding box center [114, 248] width 108 height 17
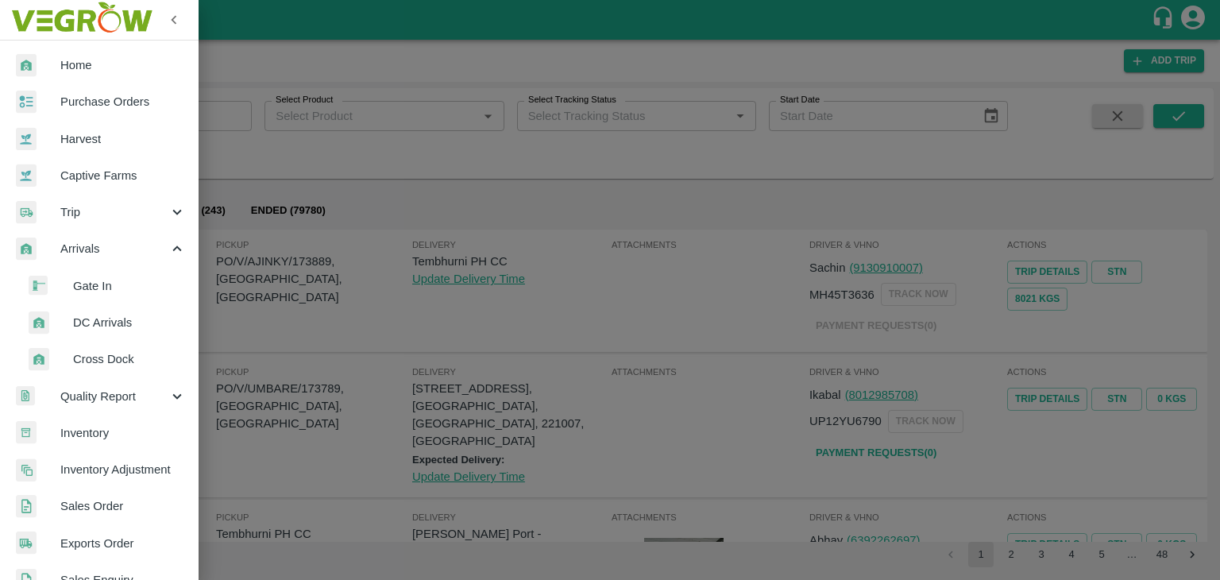
click at [118, 318] on span "DC Arrivals" at bounding box center [129, 322] width 113 height 17
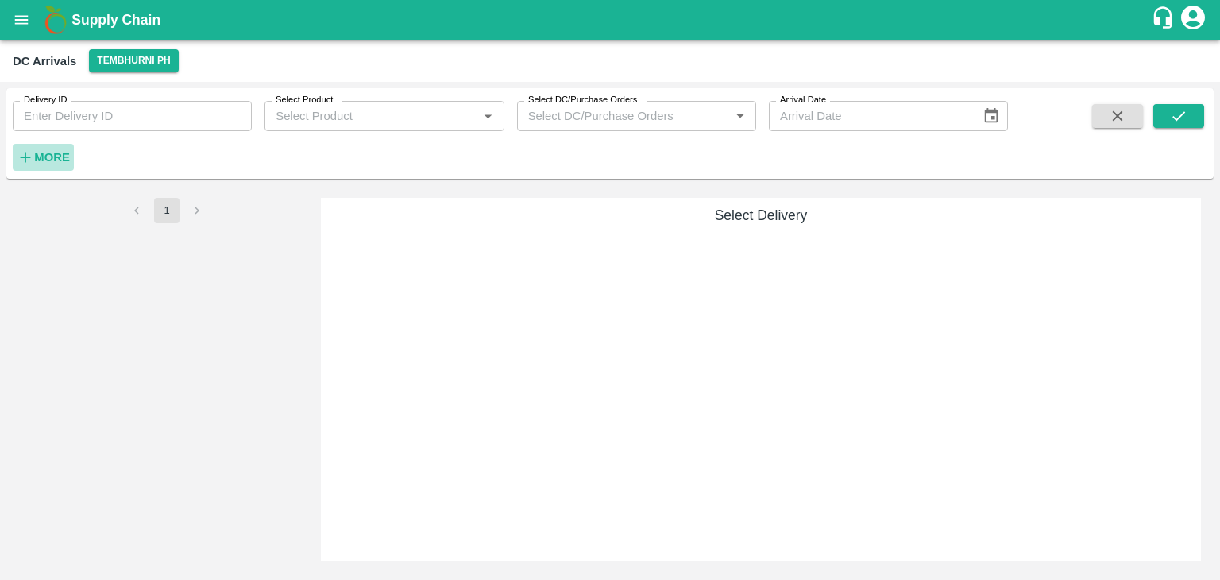
click at [61, 155] on strong "More" at bounding box center [52, 157] width 36 height 13
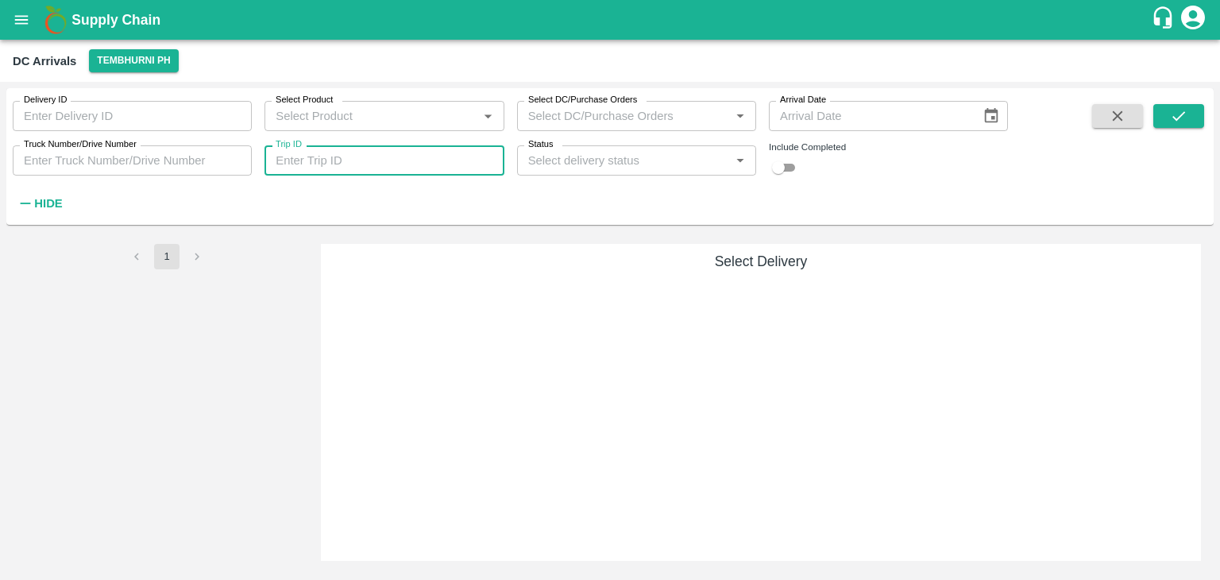
click at [415, 157] on input "Trip ID" at bounding box center [384, 160] width 239 height 30
type input "87396"
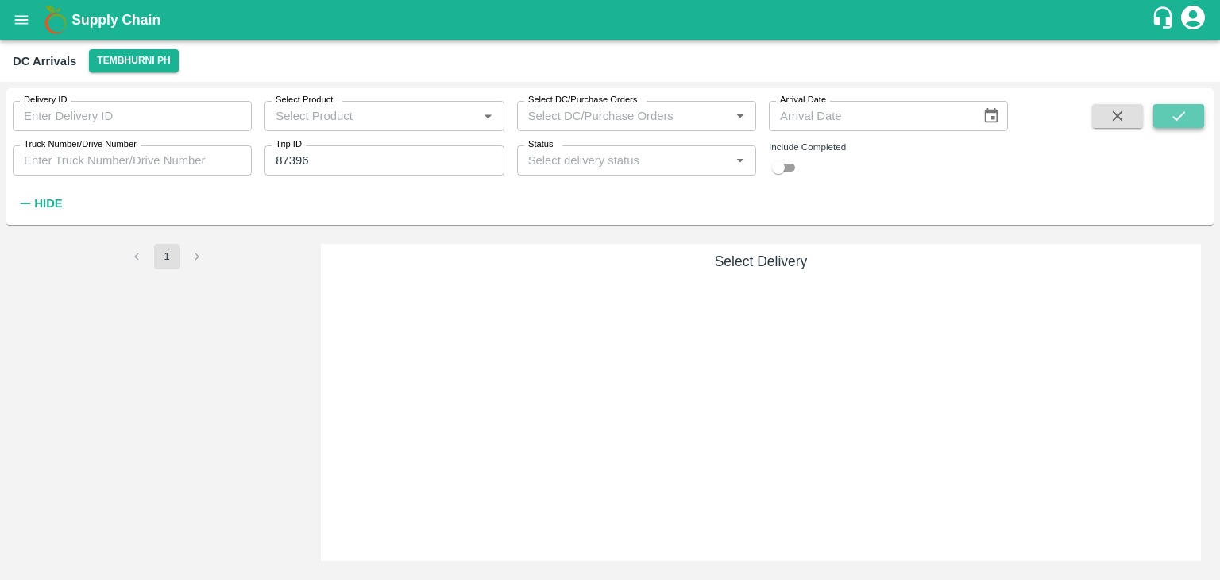
click at [1175, 112] on icon "submit" at bounding box center [1178, 115] width 17 height 17
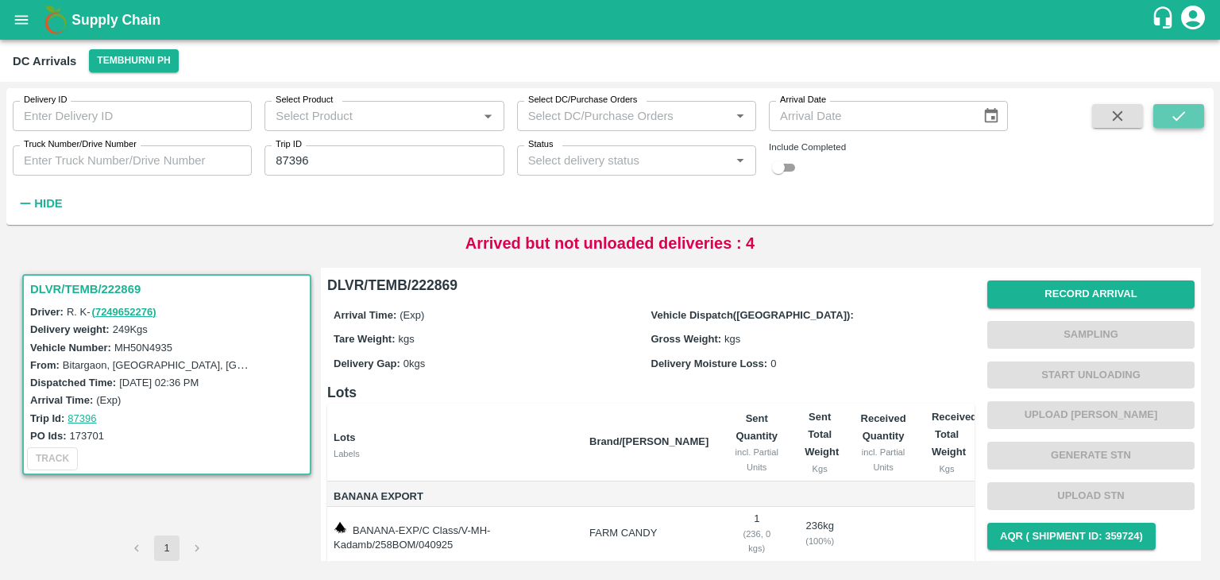
click at [1175, 112] on icon "submit" at bounding box center [1178, 115] width 17 height 17
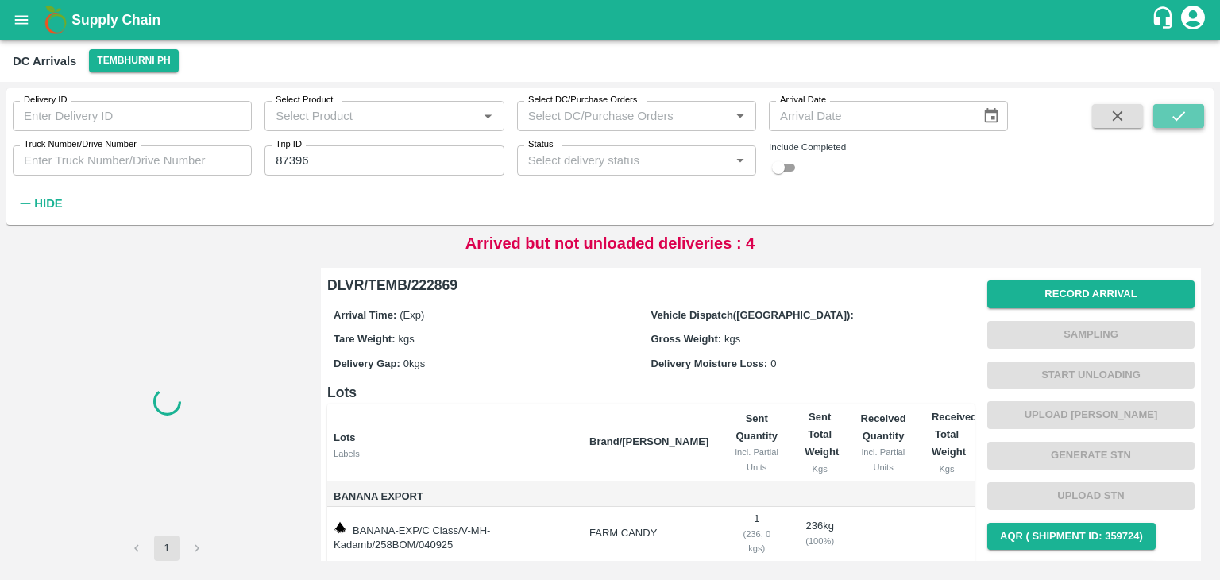
click at [1175, 112] on icon "submit" at bounding box center [1178, 115] width 17 height 17
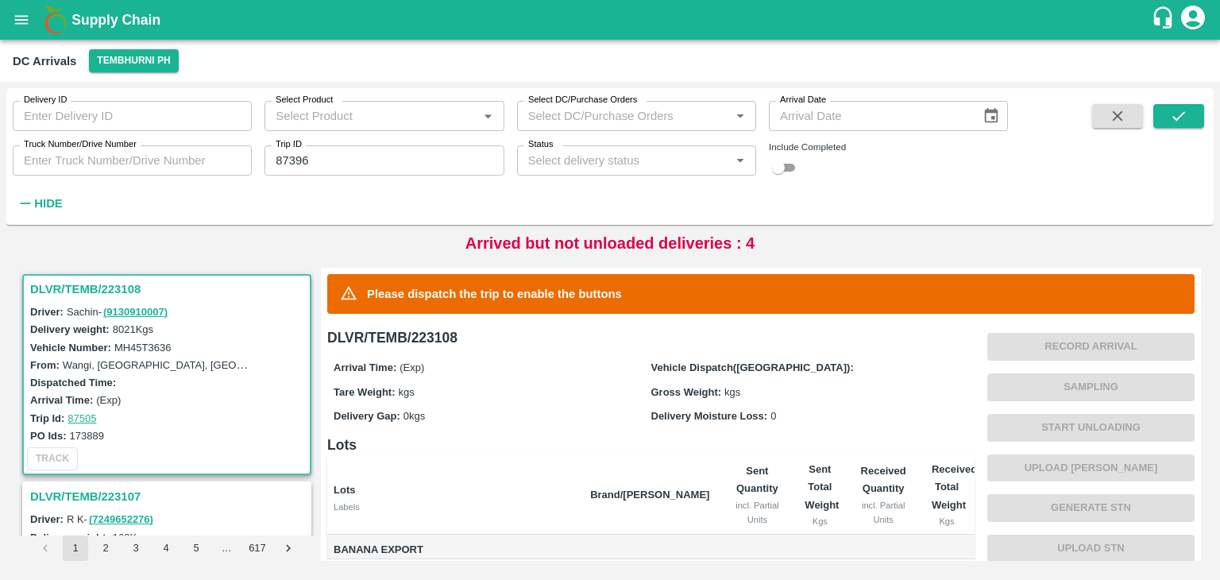
click at [1039, 289] on div "Please dispatch the trip to enable the buttons" at bounding box center [761, 294] width 868 height 40
click at [1175, 107] on icon "submit" at bounding box center [1178, 115] width 17 height 17
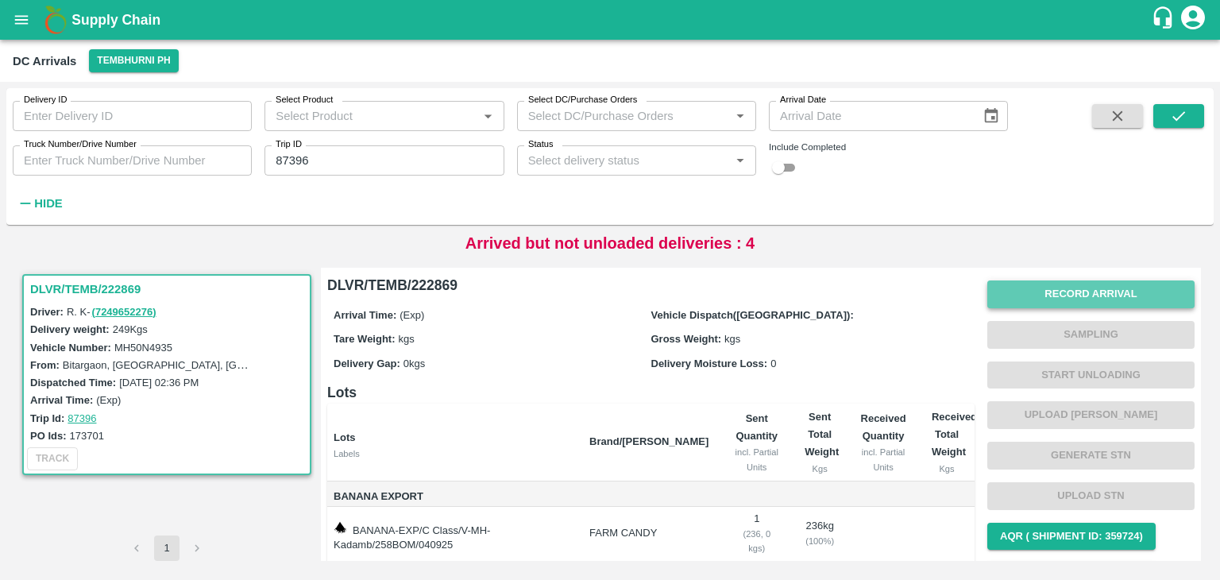
click at [1065, 295] on button "Record Arrival" at bounding box center [1091, 294] width 207 height 28
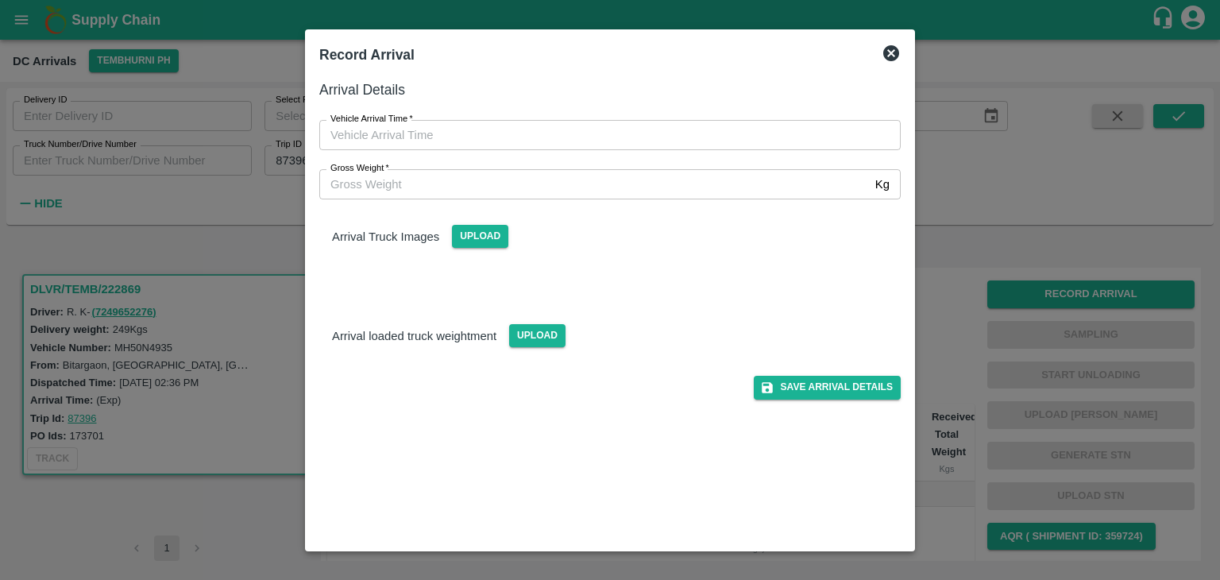
type input "DD/MM/YYYY hh:mm aa"
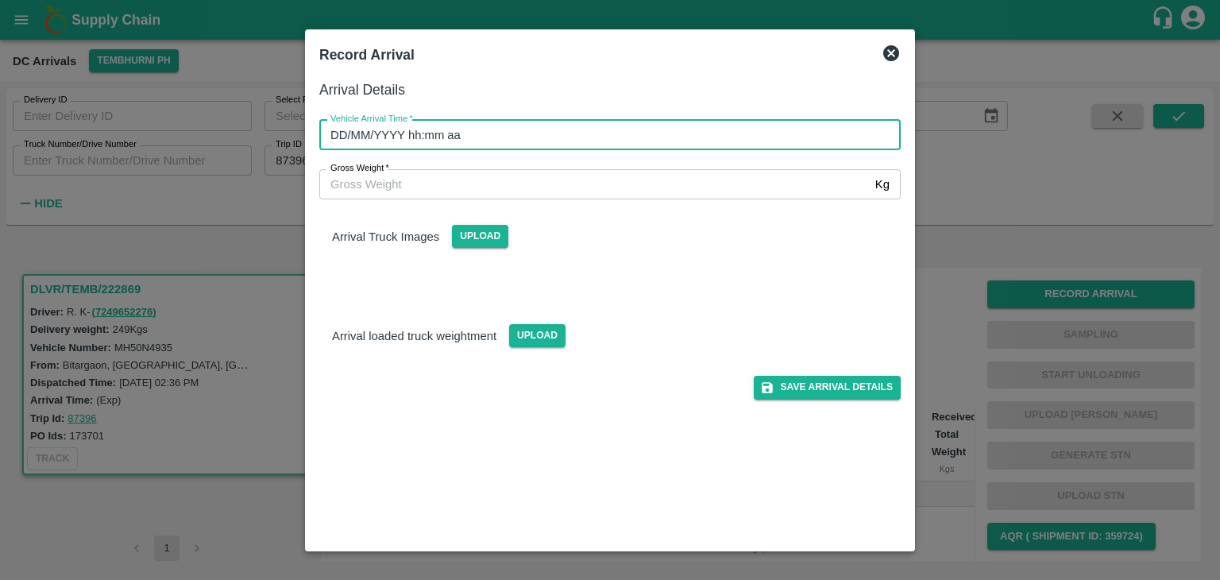
click at [598, 129] on input "DD/MM/YYYY hh:mm aa" at bounding box center [604, 135] width 570 height 30
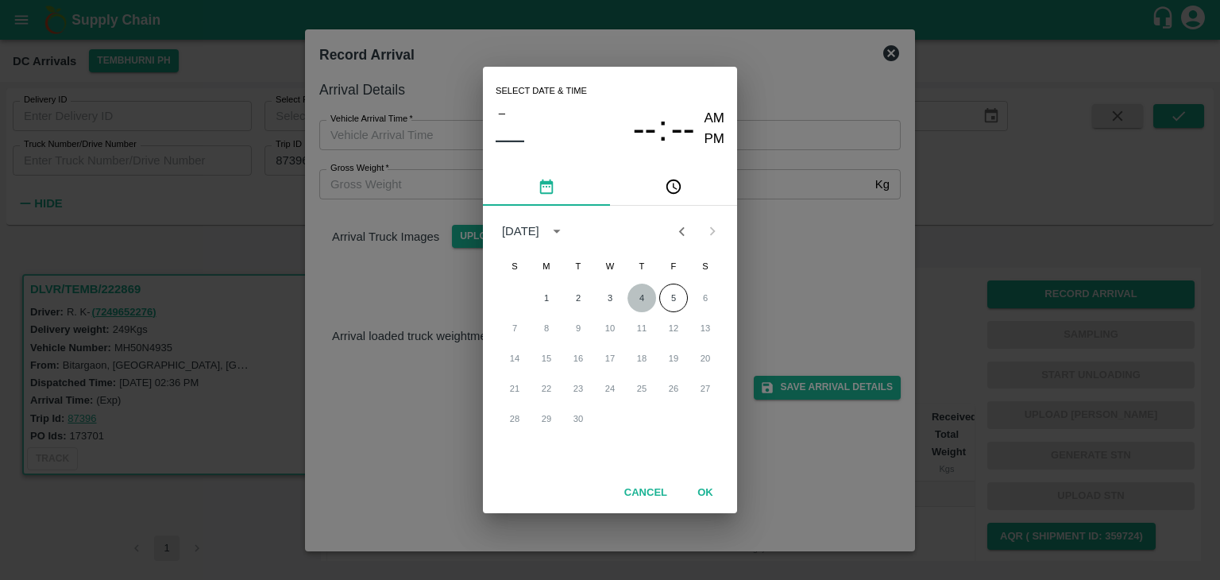
click at [645, 296] on button "4" at bounding box center [642, 298] width 29 height 29
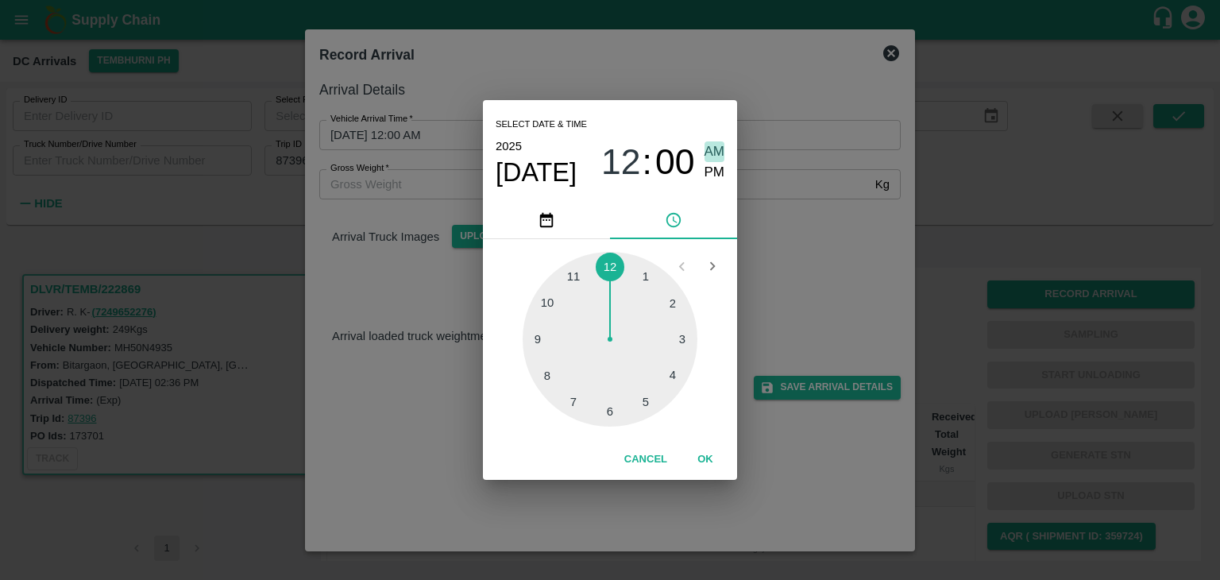
click at [718, 149] on span "AM" at bounding box center [715, 151] width 21 height 21
click at [566, 284] on div at bounding box center [610, 339] width 175 height 175
type input "04/09/2025 11:54 AM"
click at [703, 454] on button "OK" at bounding box center [705, 460] width 51 height 28
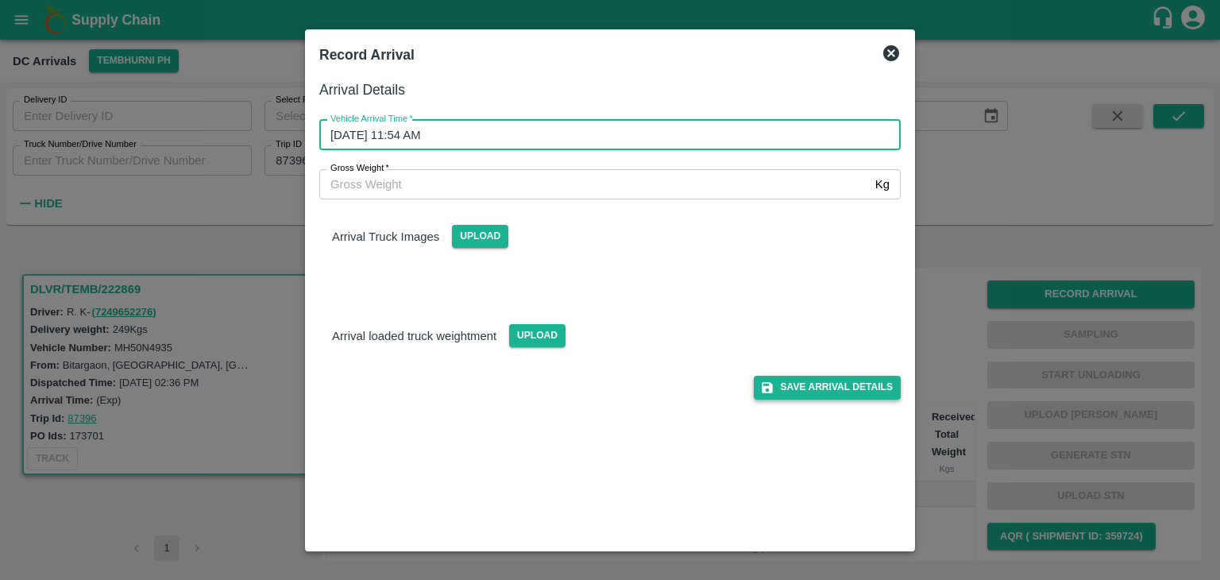
click at [821, 383] on button "Save Arrival Details" at bounding box center [827, 387] width 147 height 23
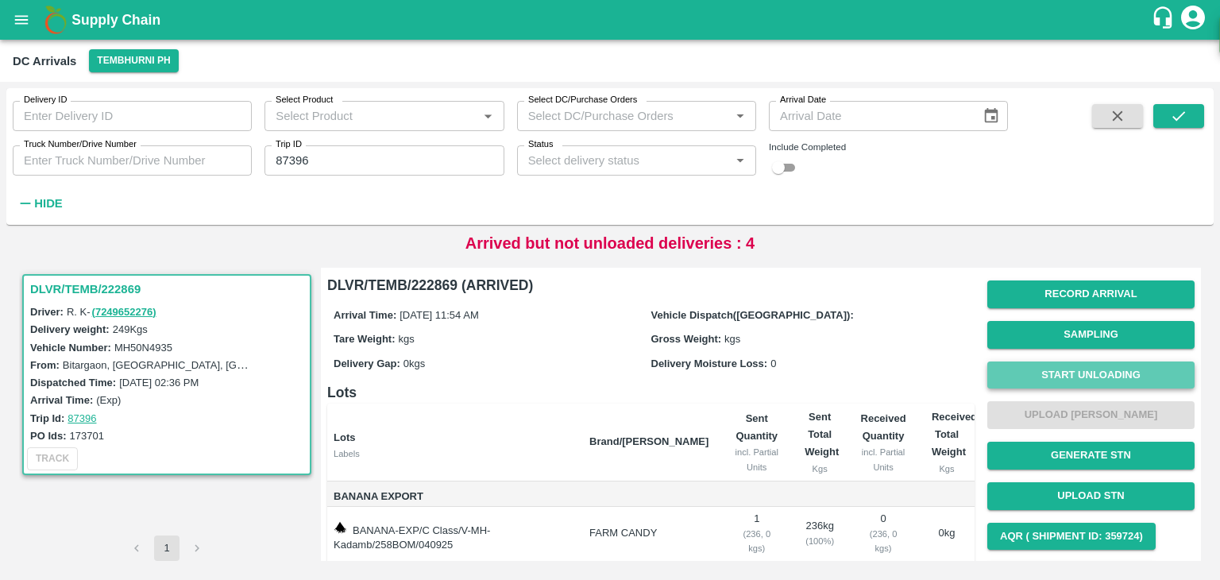
click at [1047, 373] on button "Start Unloading" at bounding box center [1091, 375] width 207 height 28
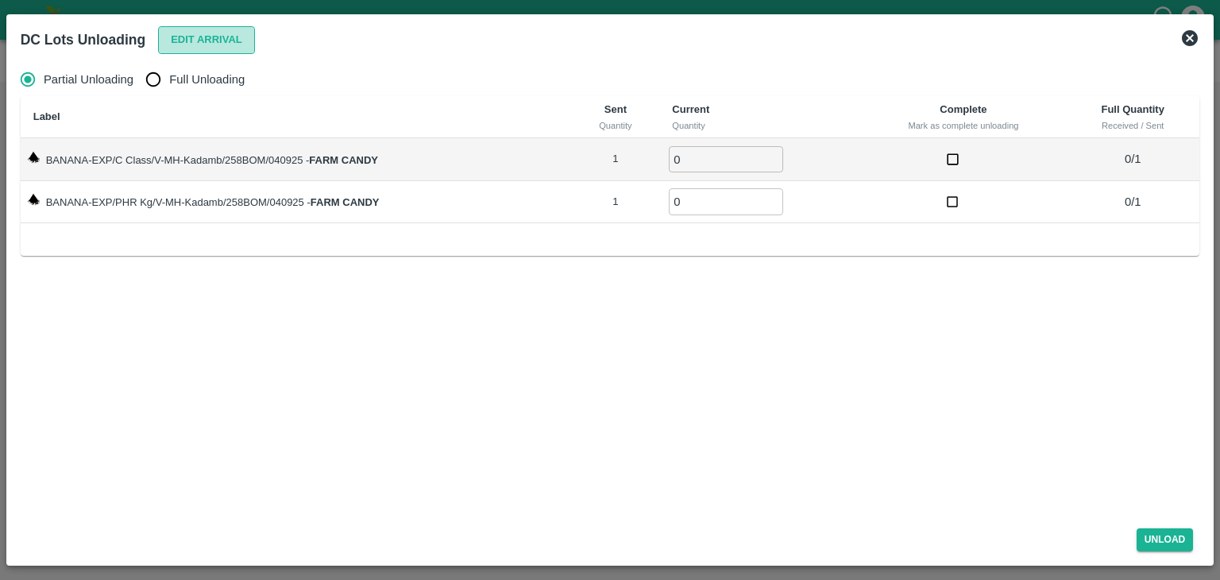
click at [222, 34] on button "Edit Arrival" at bounding box center [206, 40] width 97 height 28
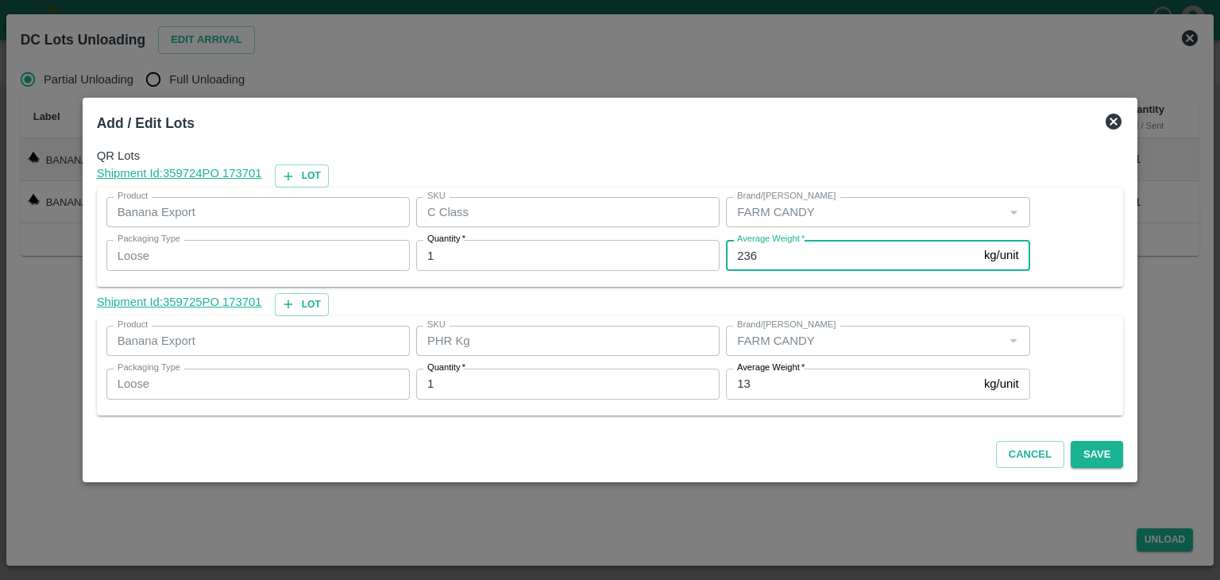
click at [801, 256] on input "236" at bounding box center [852, 255] width 252 height 30
type input "235"
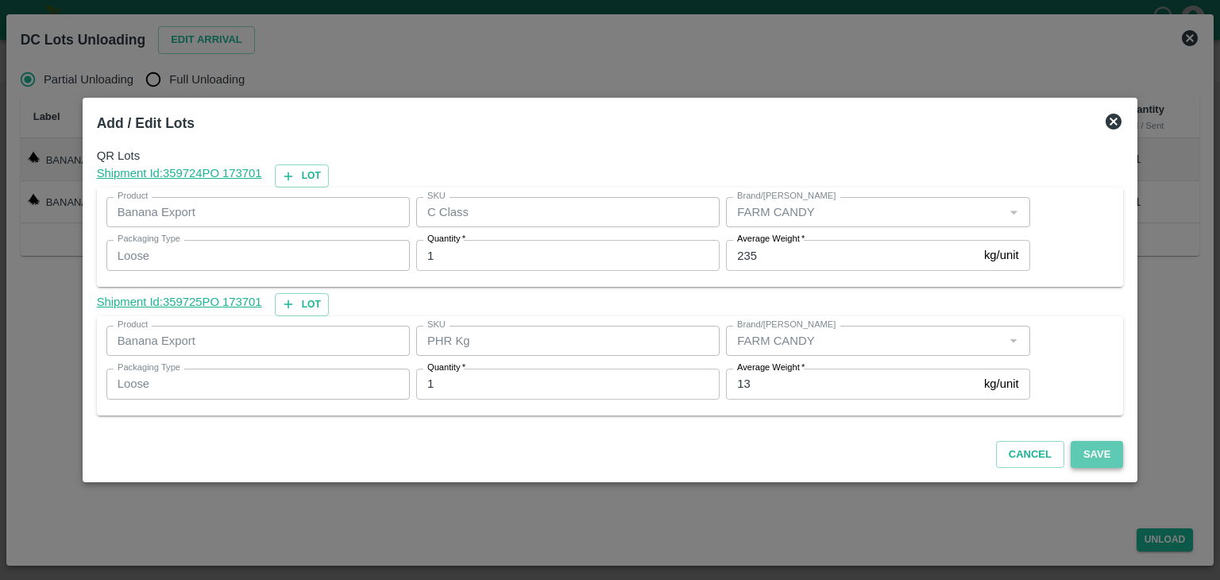
click at [1084, 443] on button "Save" at bounding box center [1097, 455] width 52 height 28
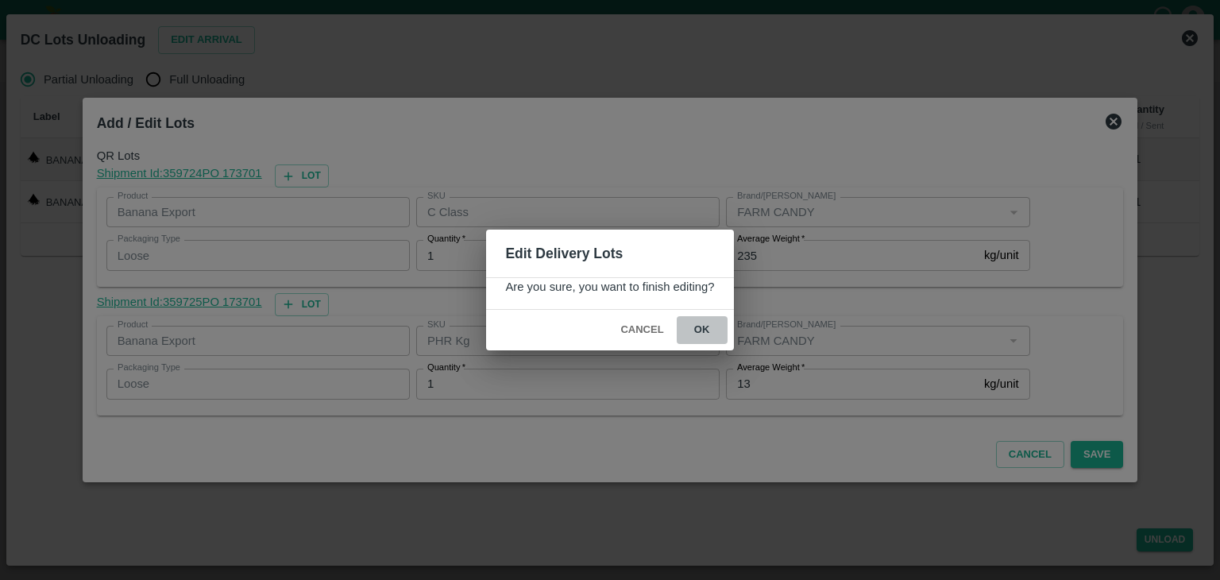
click at [702, 328] on button "ok" at bounding box center [702, 330] width 51 height 28
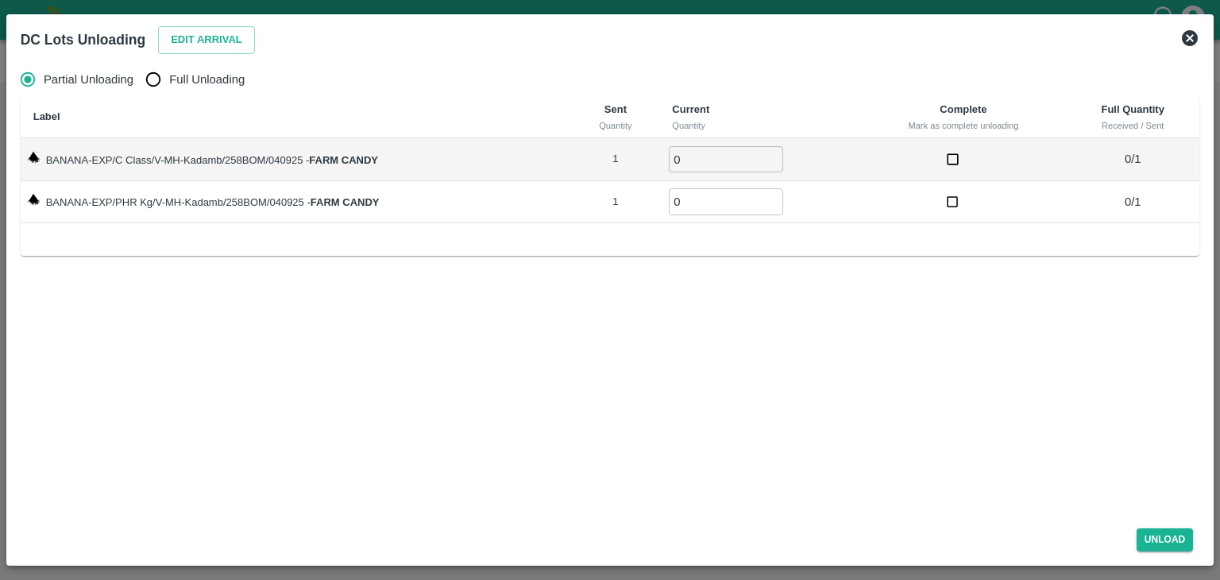
click at [223, 75] on span "Full Unloading" at bounding box center [206, 79] width 75 height 17
click at [169, 75] on input "Full Unloading" at bounding box center [153, 80] width 32 height 32
radio input "true"
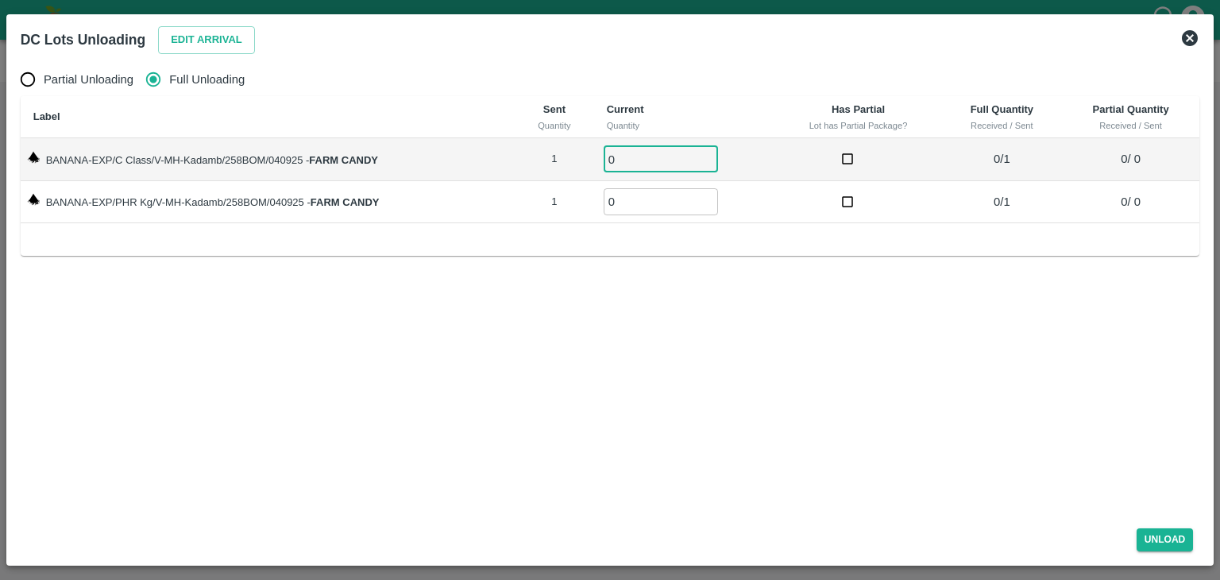
click at [664, 157] on input "0" at bounding box center [661, 159] width 114 height 26
type input "01"
click at [650, 199] on input "0" at bounding box center [661, 201] width 114 height 26
type input "01"
click at [1156, 537] on button "Unload" at bounding box center [1165, 539] width 57 height 23
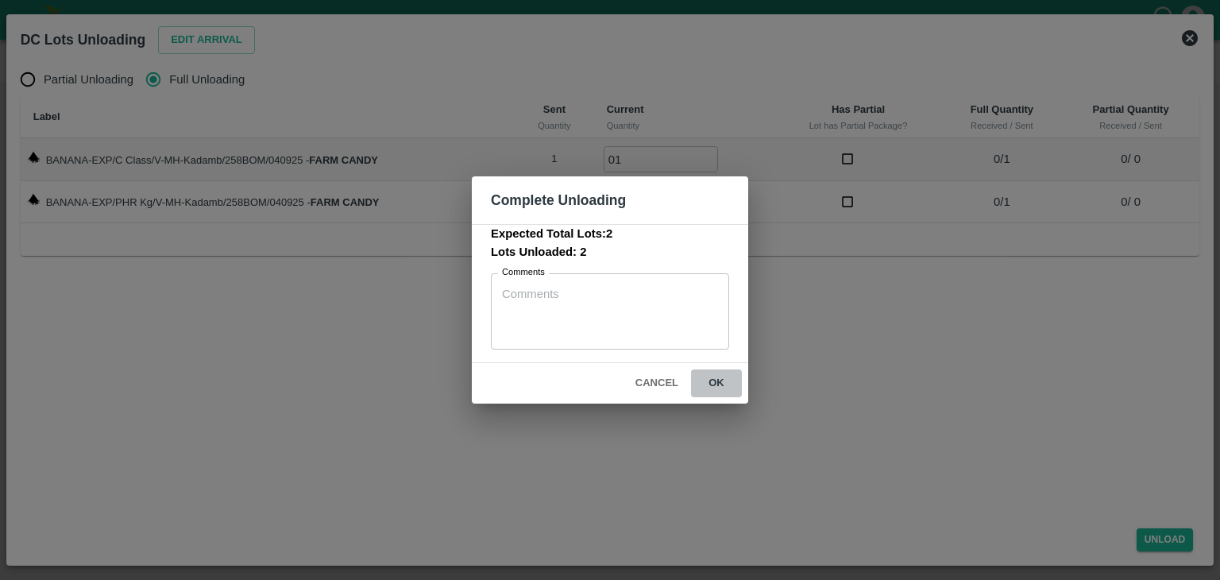
click at [716, 385] on button "ok" at bounding box center [716, 383] width 51 height 28
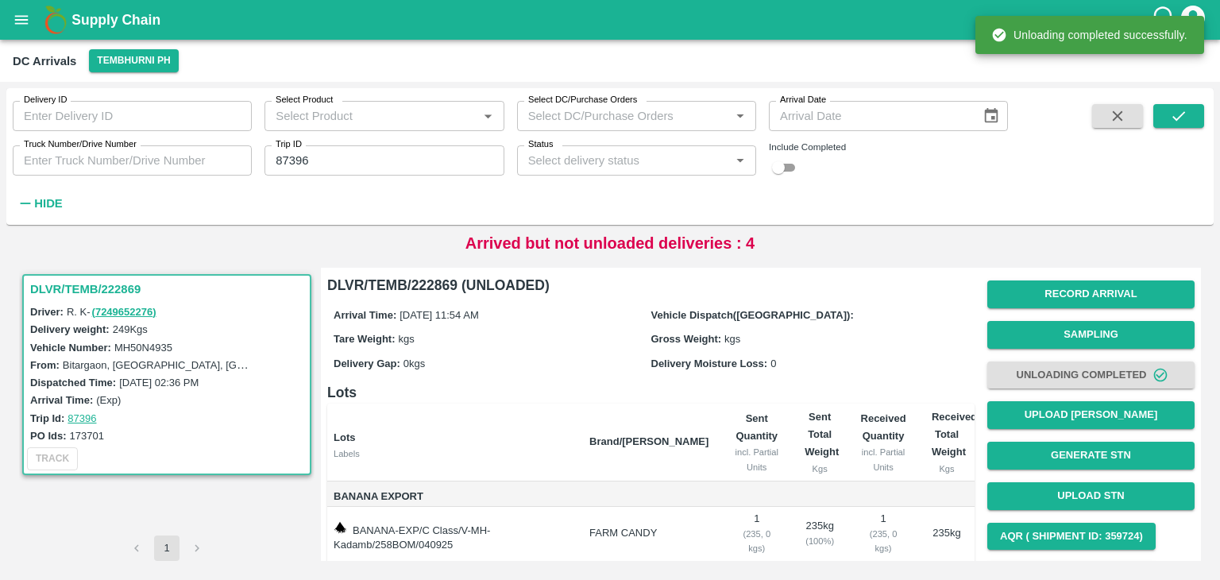
scroll to position [83, 0]
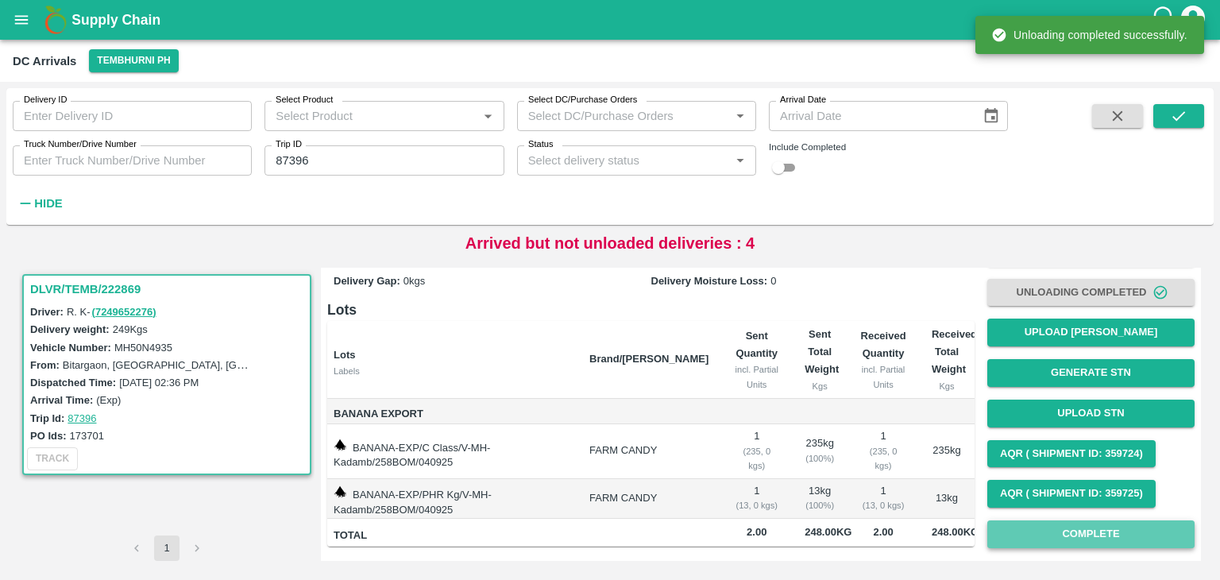
click at [1105, 541] on button "Complete" at bounding box center [1091, 534] width 207 height 28
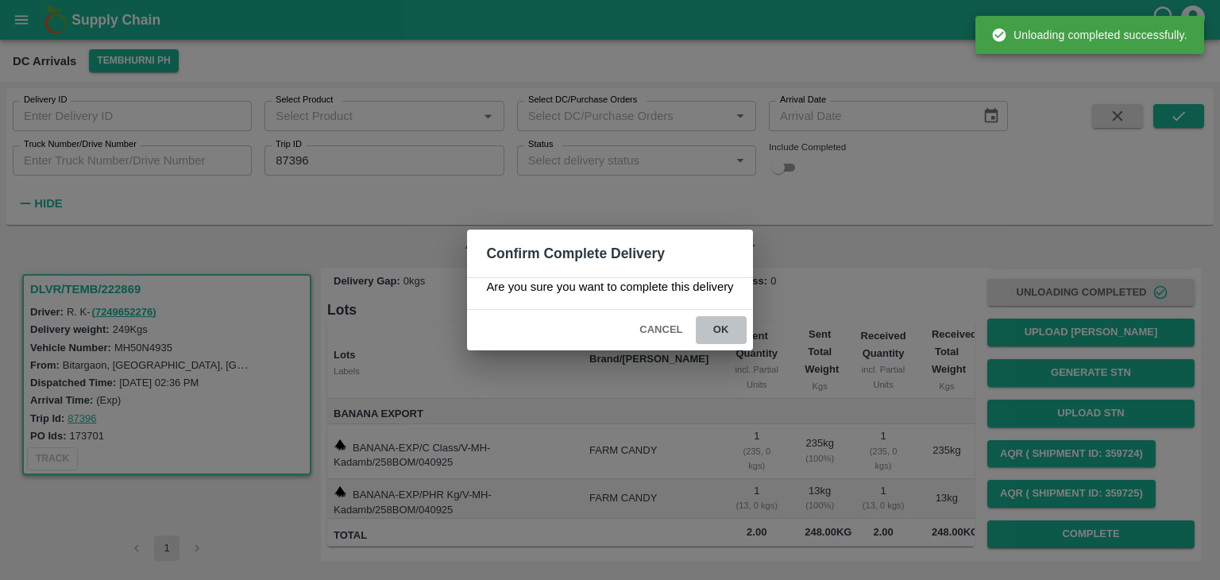
click at [737, 327] on button "ok" at bounding box center [721, 330] width 51 height 28
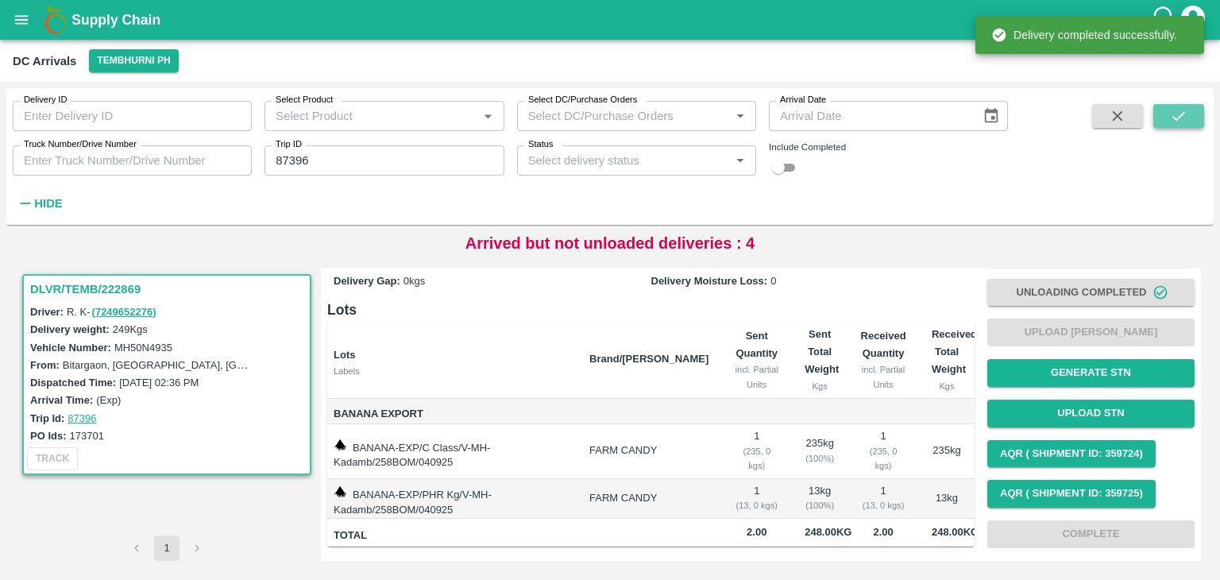
click at [1198, 109] on button "submit" at bounding box center [1179, 116] width 51 height 24
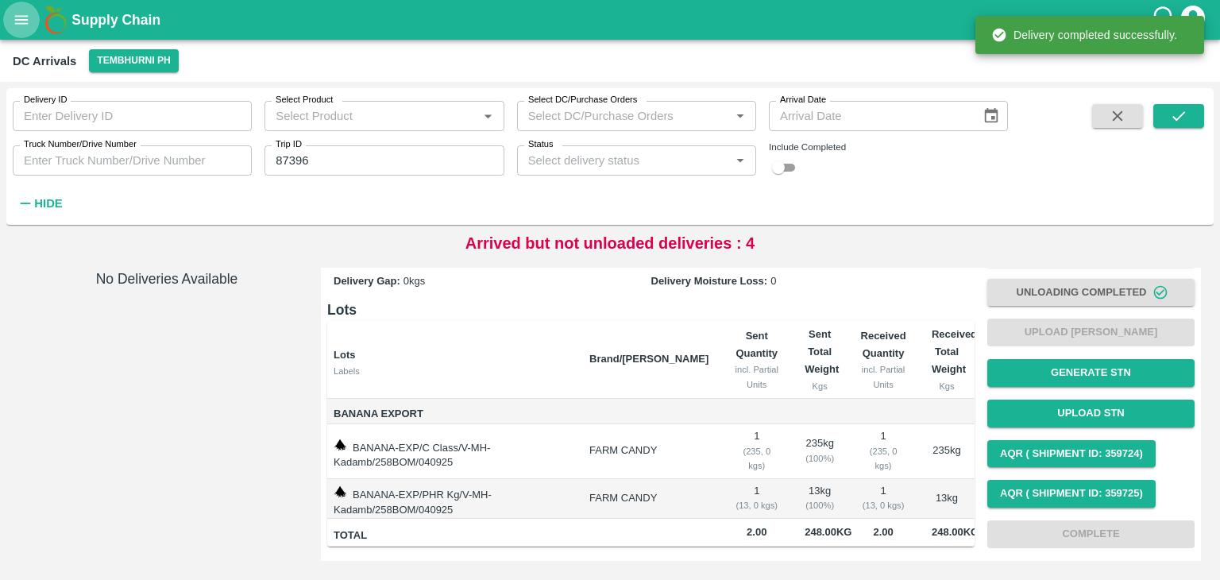
click at [16, 19] on icon "open drawer" at bounding box center [22, 19] width 14 height 9
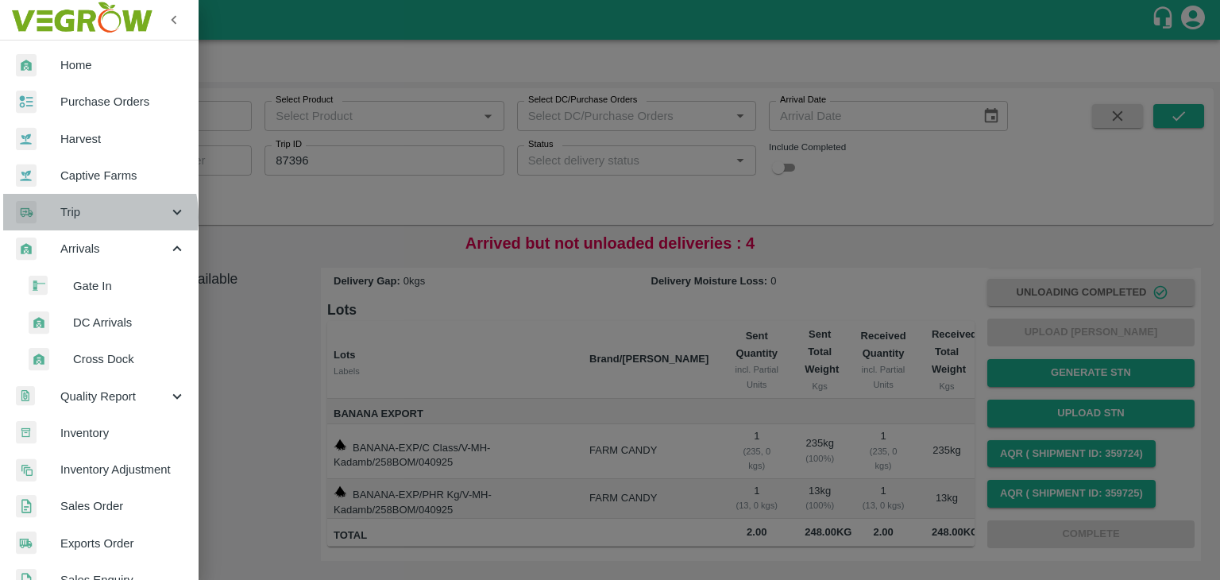
click at [77, 217] on span "Trip" at bounding box center [114, 211] width 108 height 17
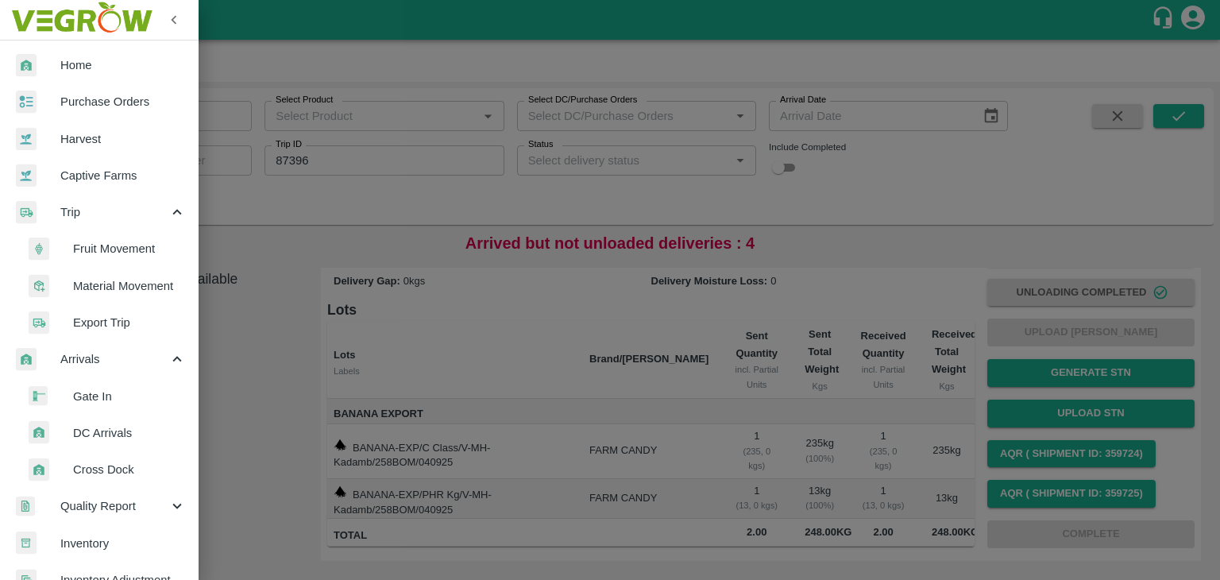
click at [126, 247] on span "Fruit Movement" at bounding box center [129, 248] width 113 height 17
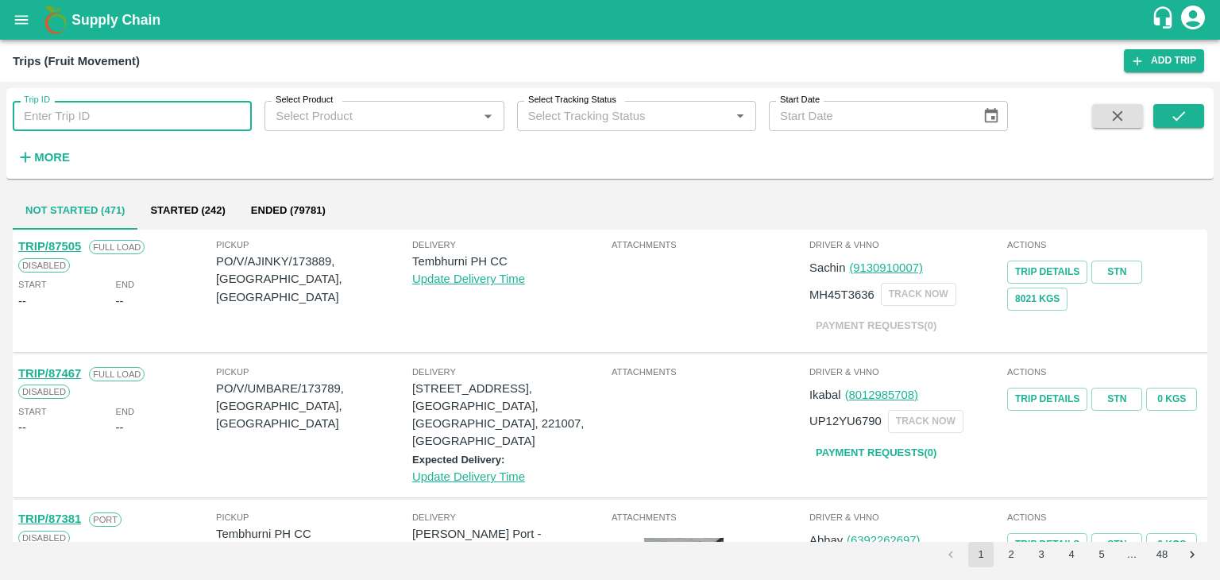
click at [203, 111] on input "Trip ID" at bounding box center [132, 116] width 239 height 30
type input "87396"
click at [1194, 112] on button "submit" at bounding box center [1179, 116] width 51 height 24
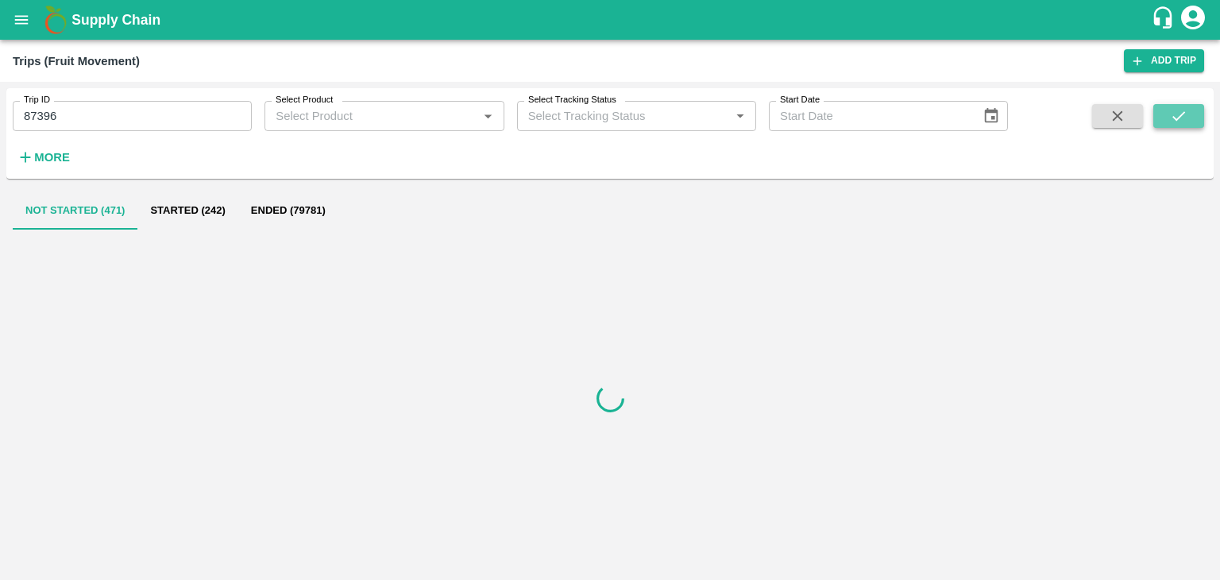
click at [1194, 112] on button "submit" at bounding box center [1179, 116] width 51 height 24
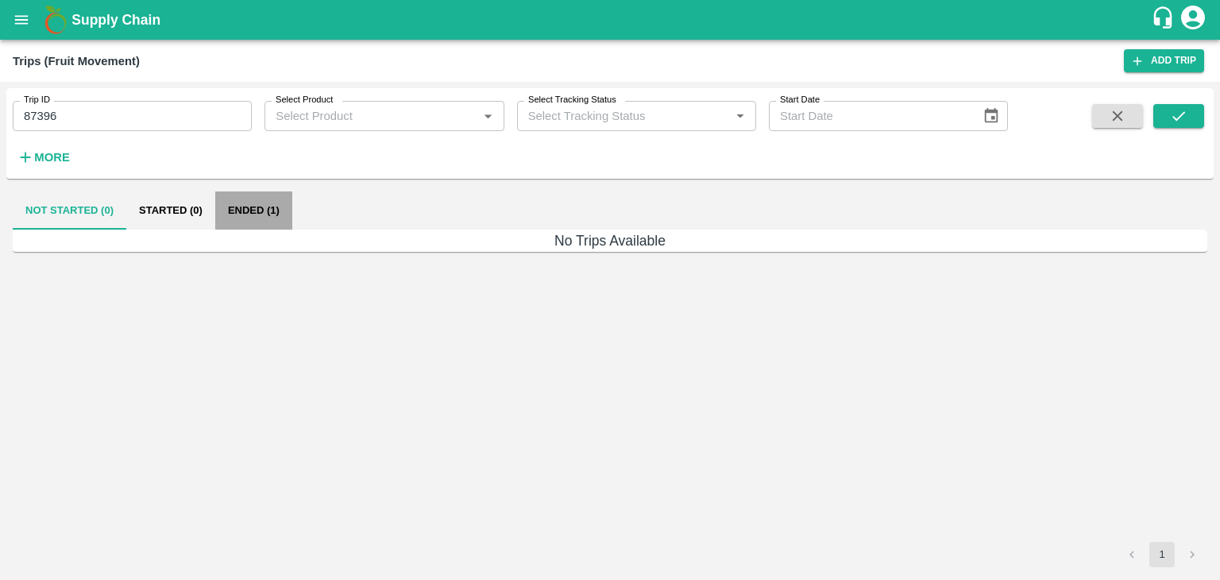
click at [262, 203] on button "Ended (1)" at bounding box center [253, 210] width 77 height 38
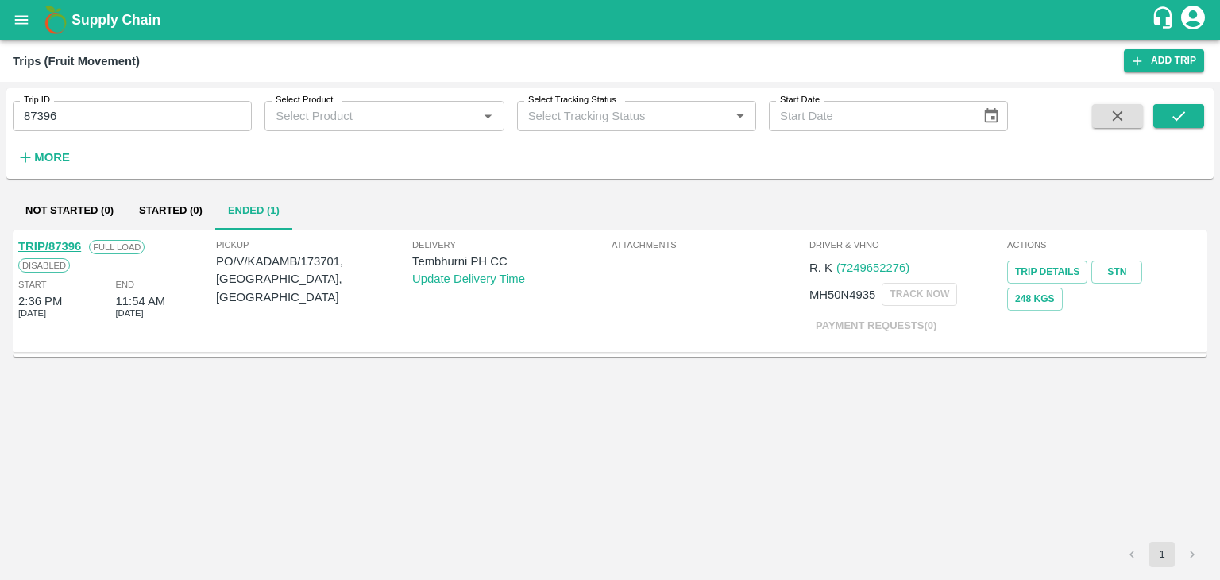
click at [56, 241] on link "TRIP/87396" at bounding box center [49, 246] width 63 height 13
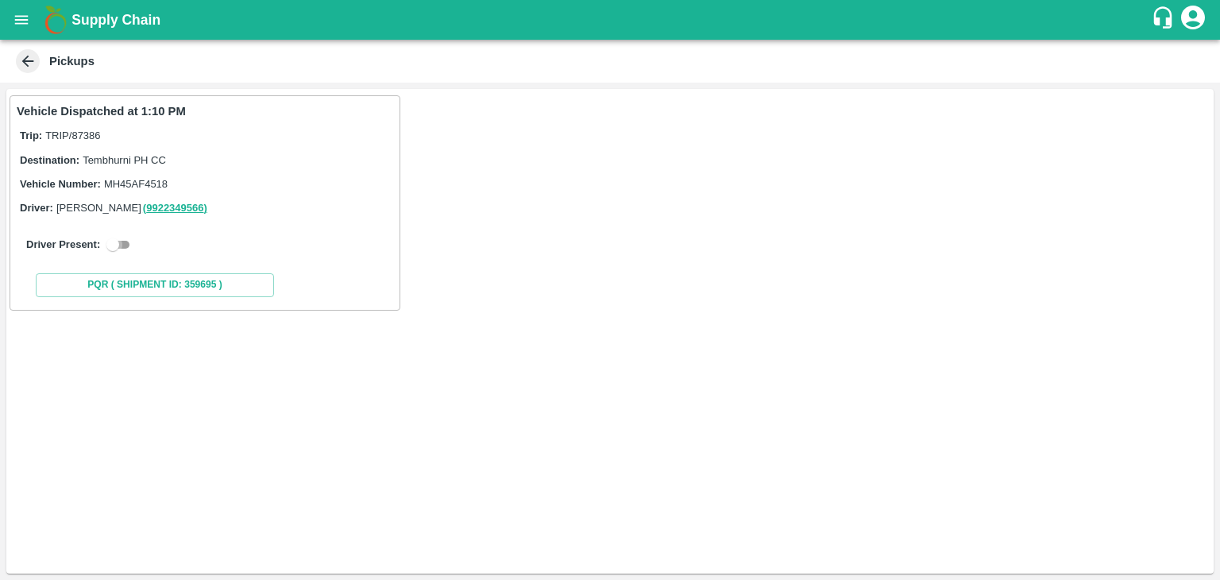
click at [127, 245] on input "checkbox" at bounding box center [112, 244] width 57 height 19
checkbox input "true"
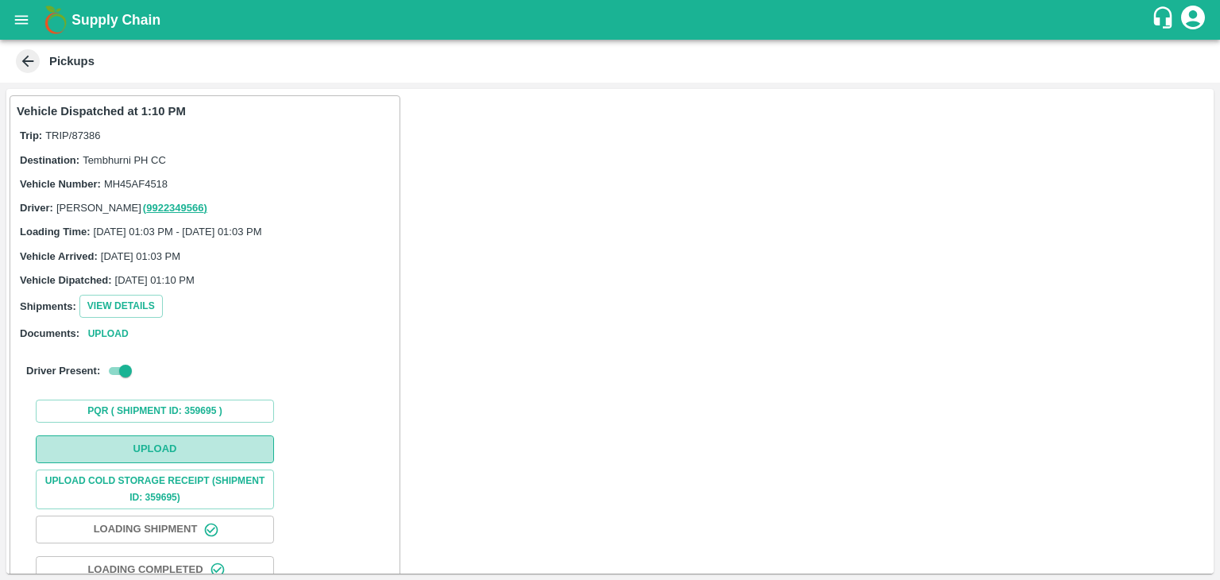
click at [170, 450] on button "Upload" at bounding box center [155, 449] width 238 height 28
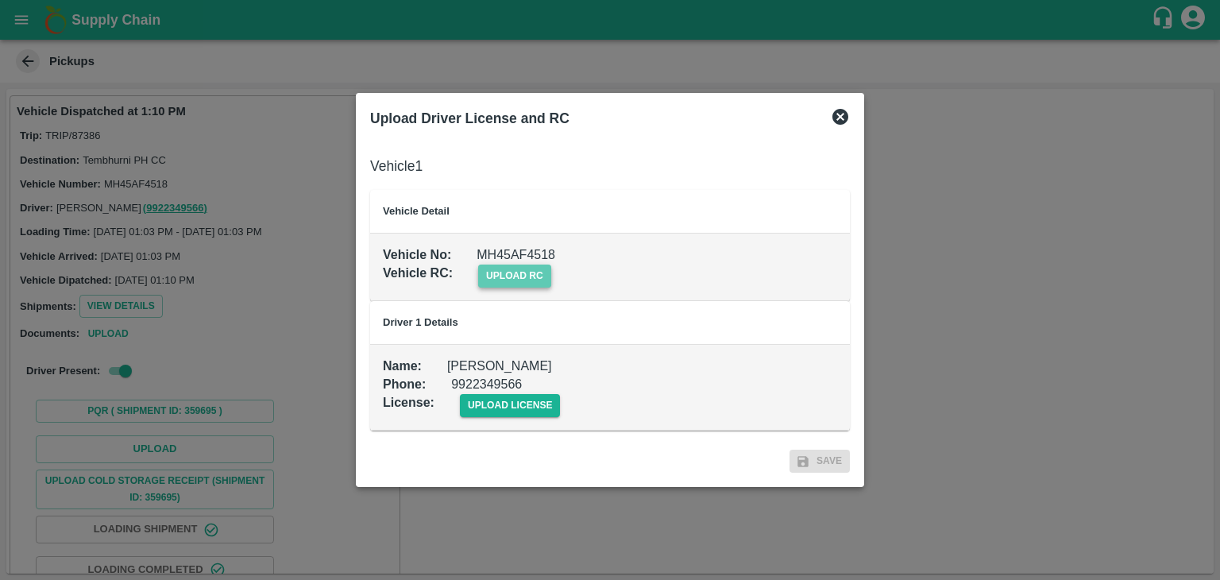
click at [535, 273] on span "upload rc" at bounding box center [514, 276] width 73 height 23
click at [0, 0] on input "upload rc" at bounding box center [0, 0] width 0 height 0
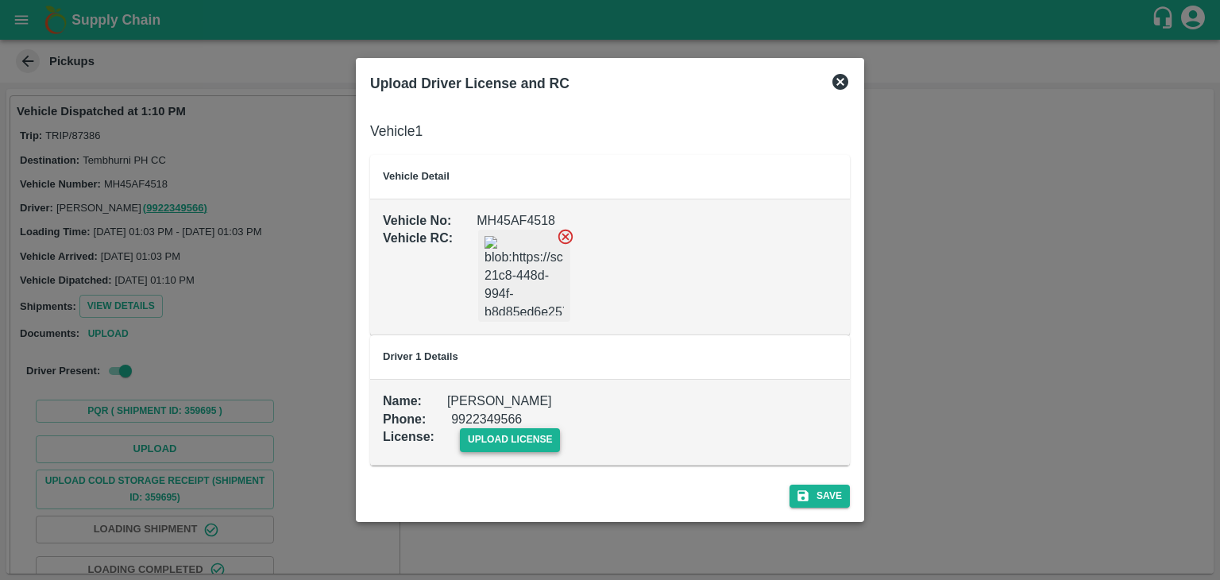
click at [531, 439] on span "upload license" at bounding box center [510, 439] width 101 height 23
click at [0, 0] on input "upload license" at bounding box center [0, 0] width 0 height 0
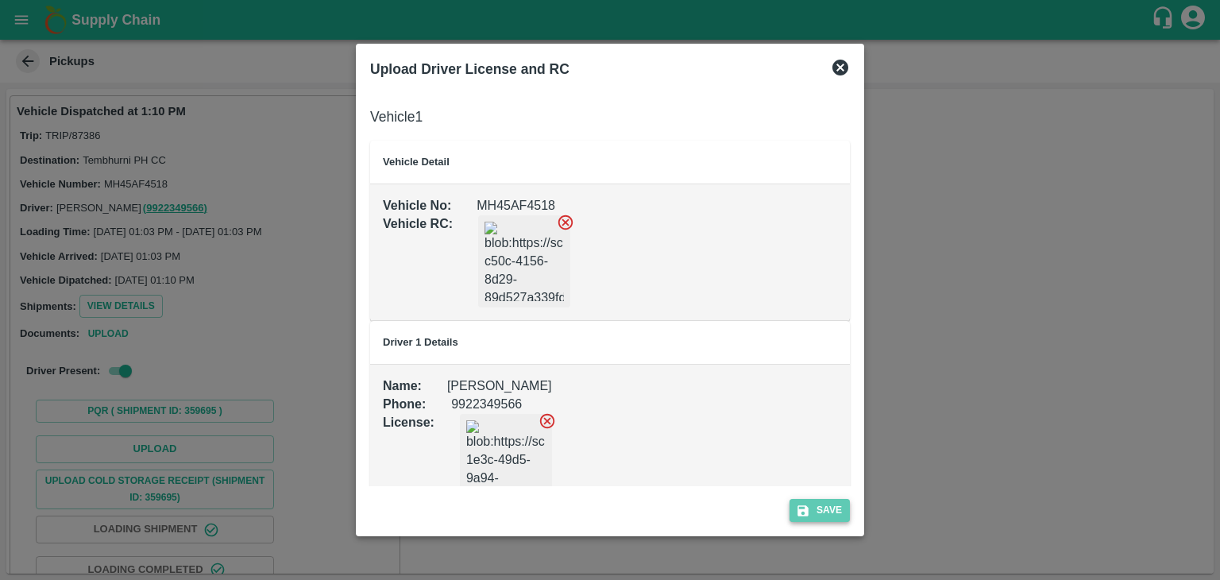
click at [833, 516] on button "Save" at bounding box center [820, 510] width 60 height 23
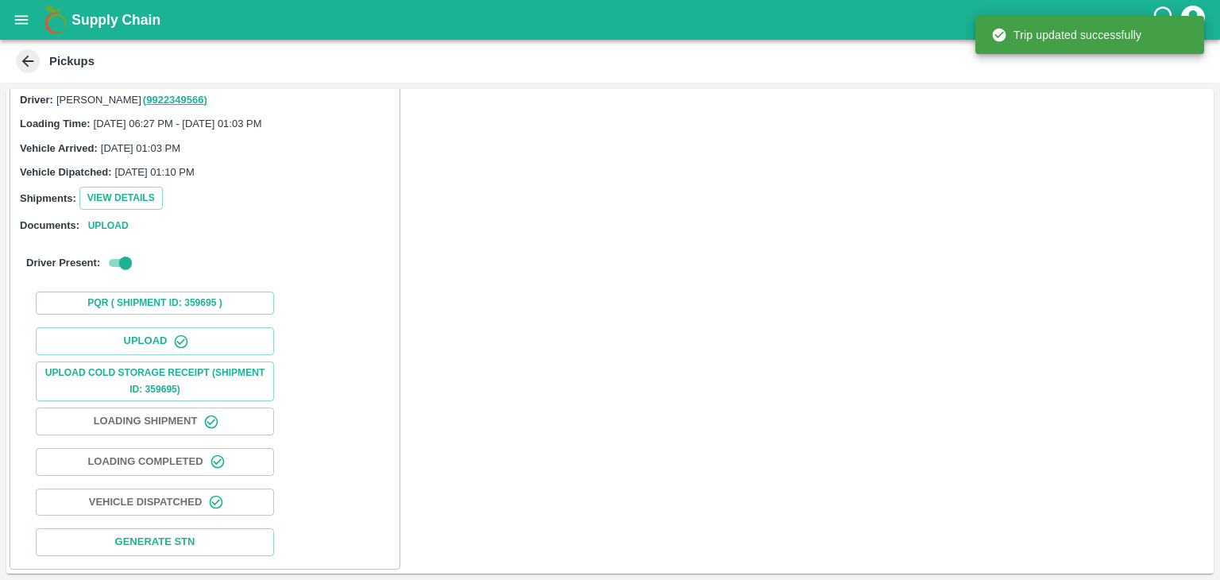
scroll to position [166, 0]
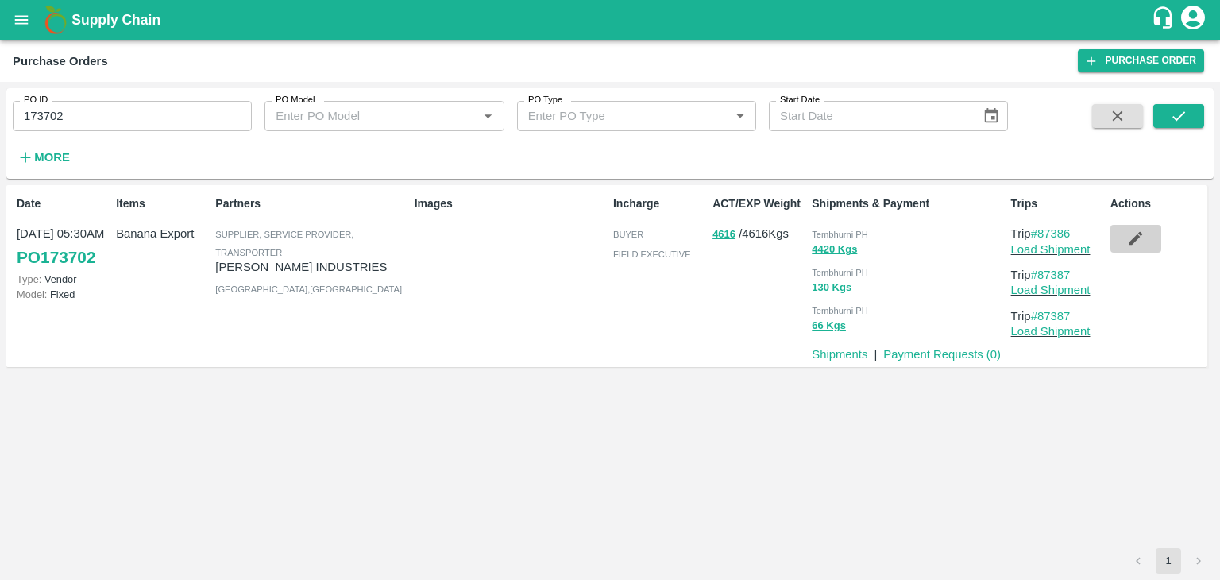
click at [1138, 237] on icon "button" at bounding box center [1136, 239] width 14 height 14
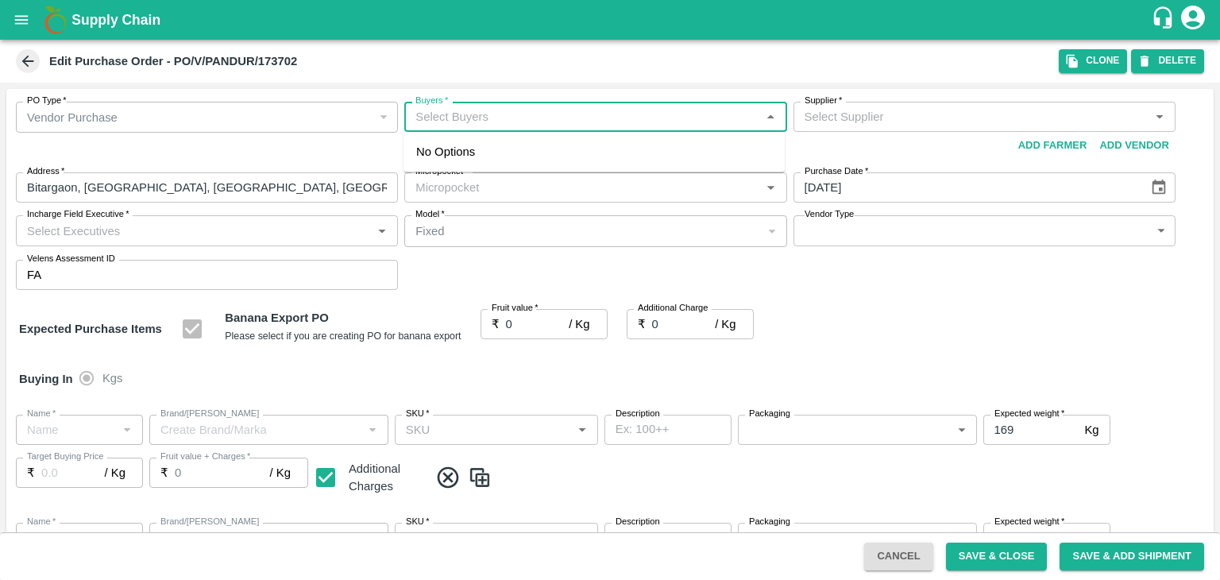
click at [584, 106] on input "Buyers   *" at bounding box center [582, 116] width 346 height 21
type input "Ajit"
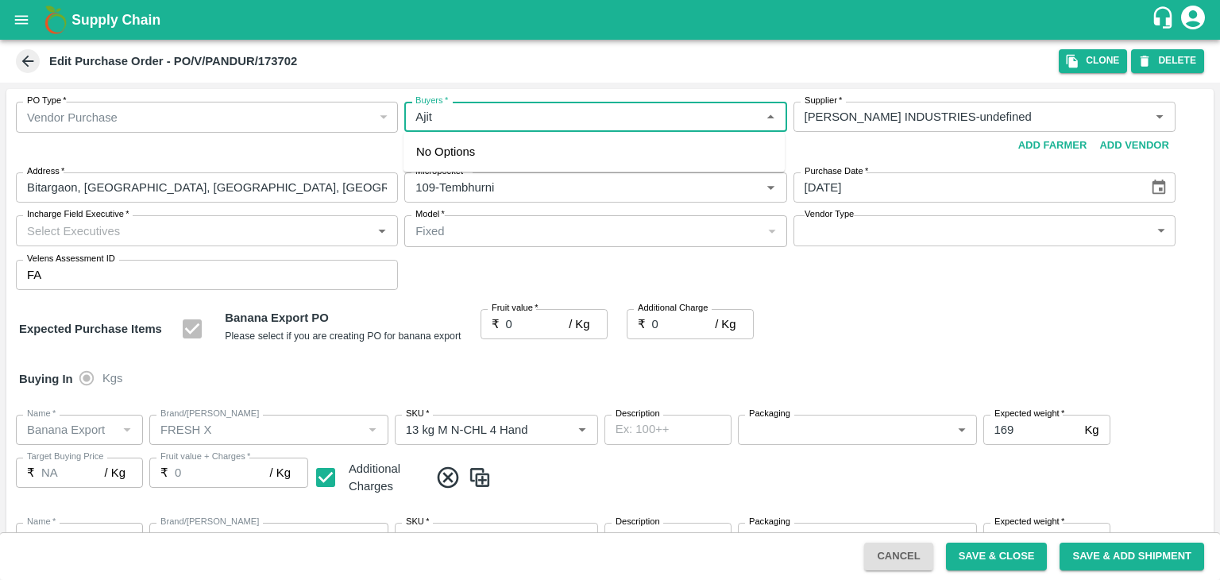
type input "[PERSON_NAME] INDUSTRIES-undefined"
type input "109-Tembhurni"
type input "Banana Export"
type input "FRESH X"
type input "13 kg M N-CHL 4 Hand"
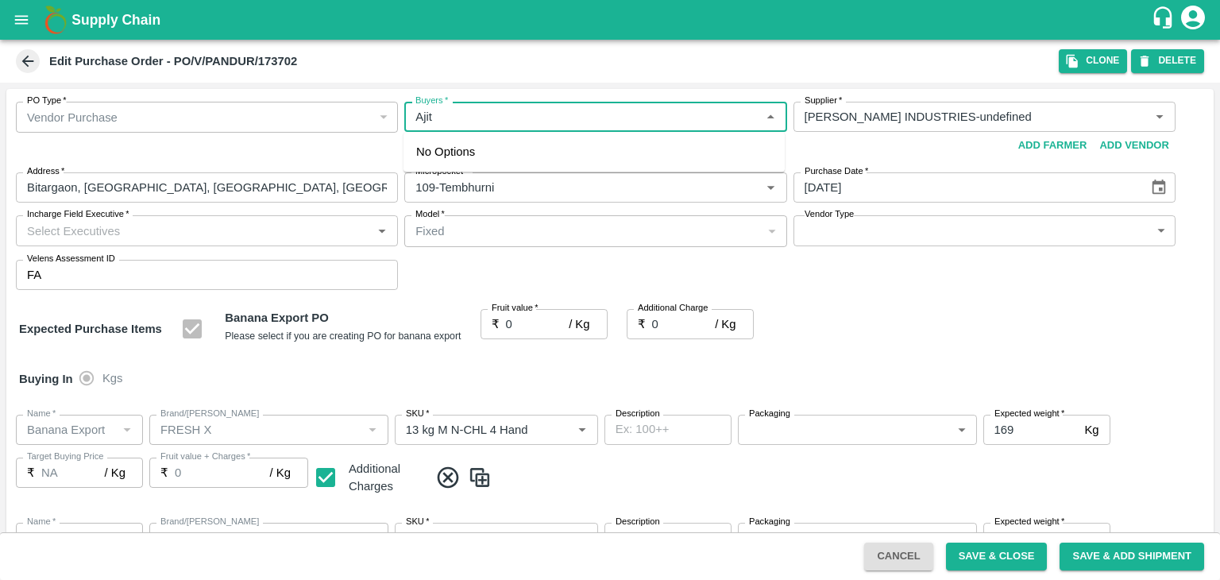
type input "NA"
type input "Banana Export"
type input "FRESH X"
type input "13 kg M N-CHL 5 Hand"
type input "NA"
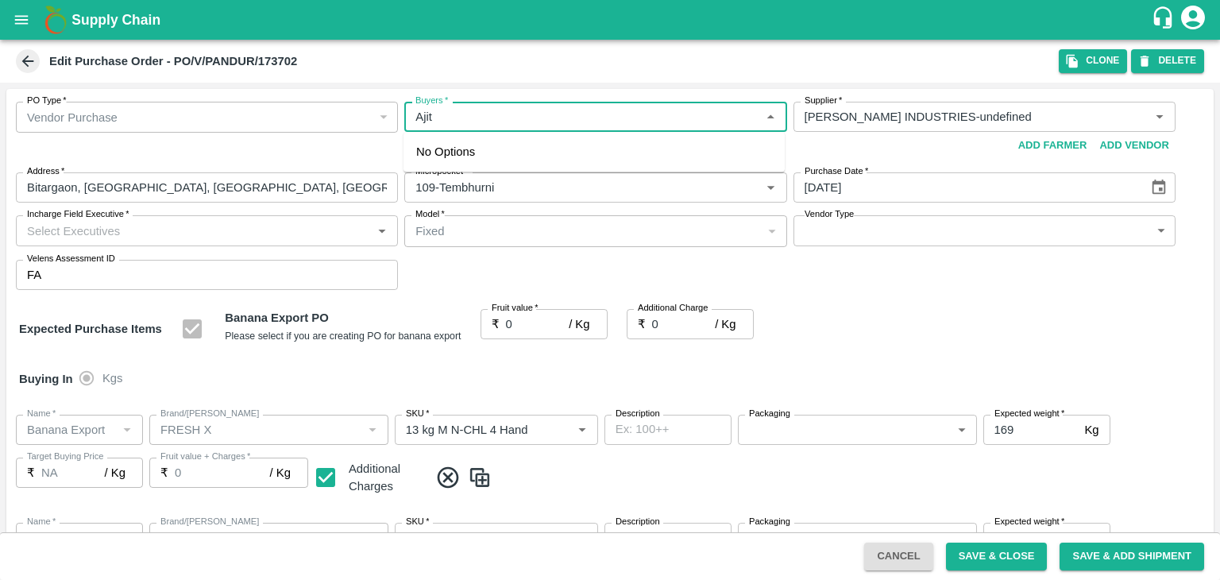
type input "Banana Export"
type input "FRESH X"
type input "13 kg M N-CHL 6 Hand"
type input "NA"
type input "Banana Export"
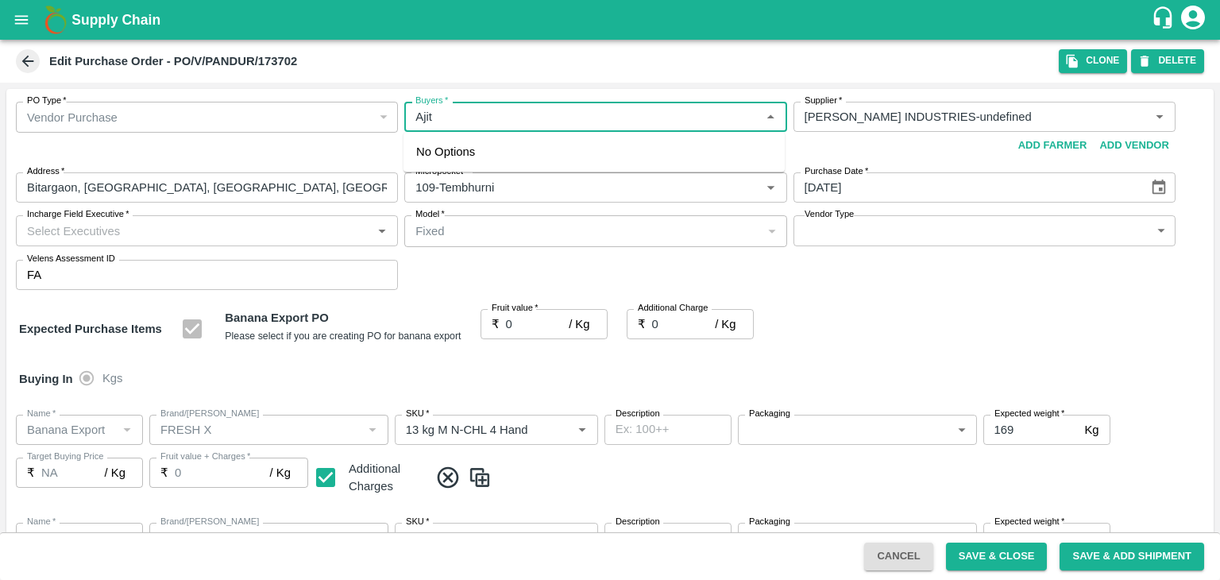
type input "FRESH X"
type input "13 kg M N-CHL 8 Hand"
type input "NA"
type input "Banana Export"
type input "FRESH X"
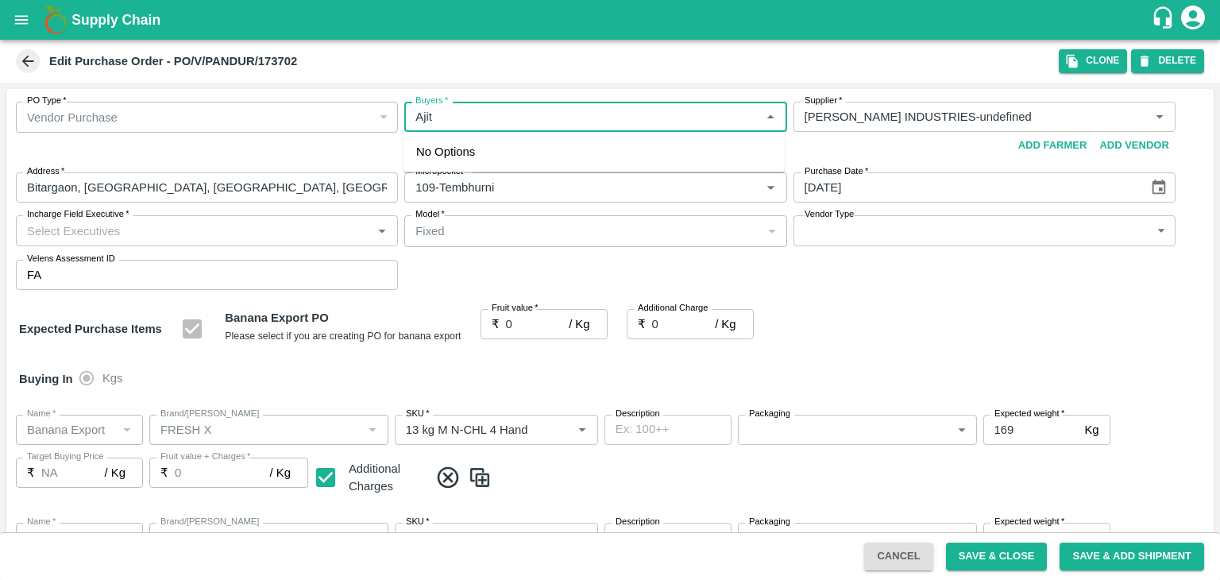
type input "13 kg M N-CHL CL"
type input "NA"
type input "Banana Export"
type input "FRESH X"
type input "C Class"
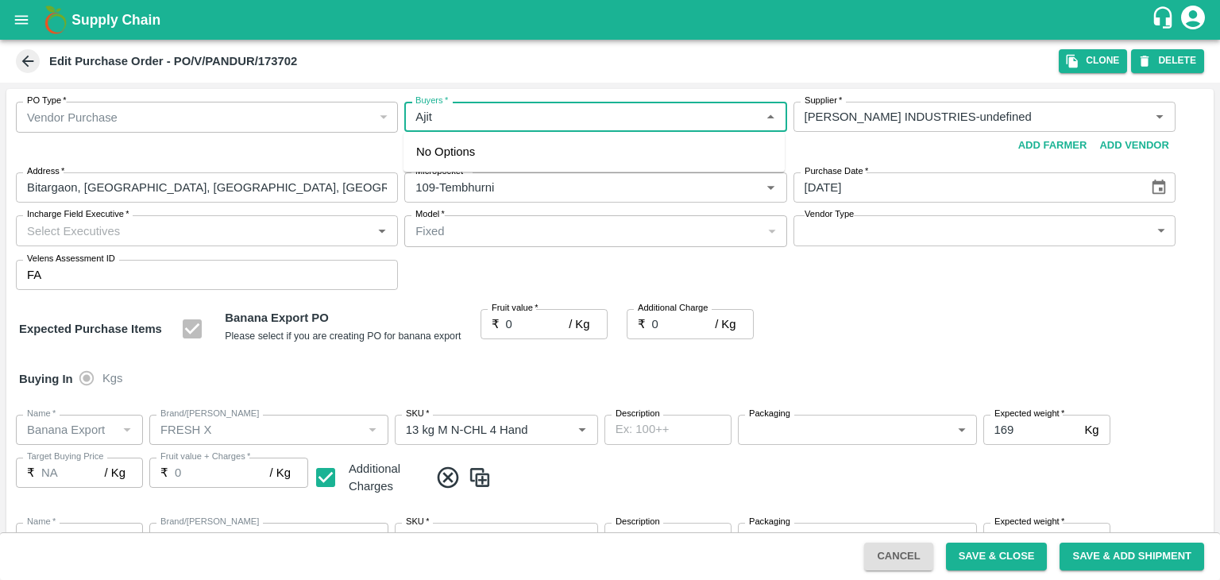
type input "NA"
type input "Banana Export"
type input "FRESH X"
type input "PHR Kg"
type input "NA"
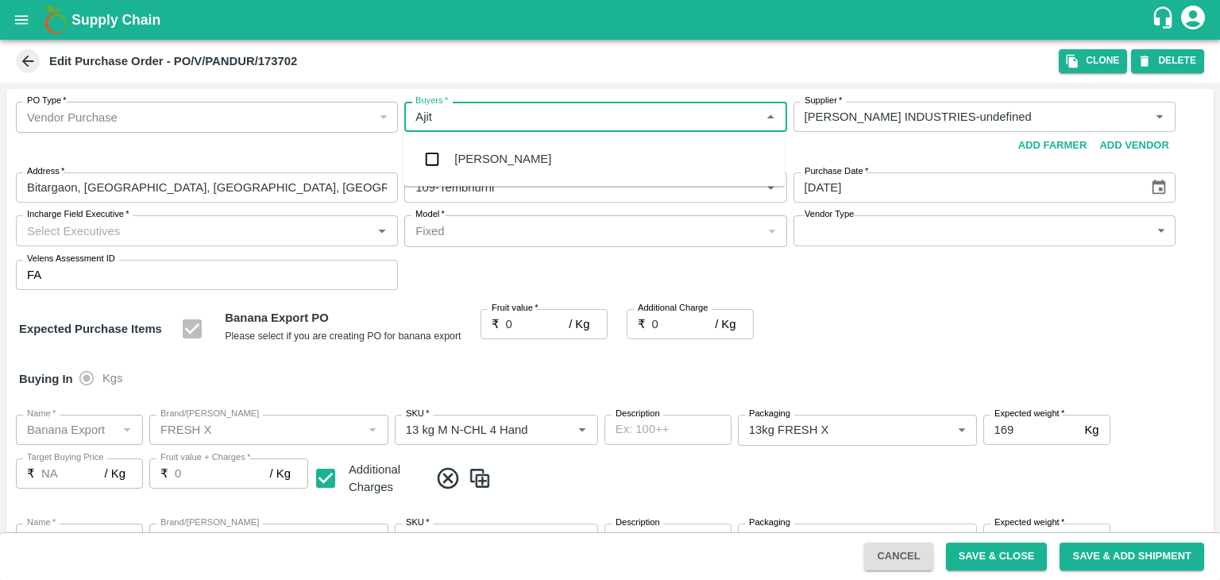
click at [501, 158] on div "[PERSON_NAME]" at bounding box center [594, 158] width 381 height 41
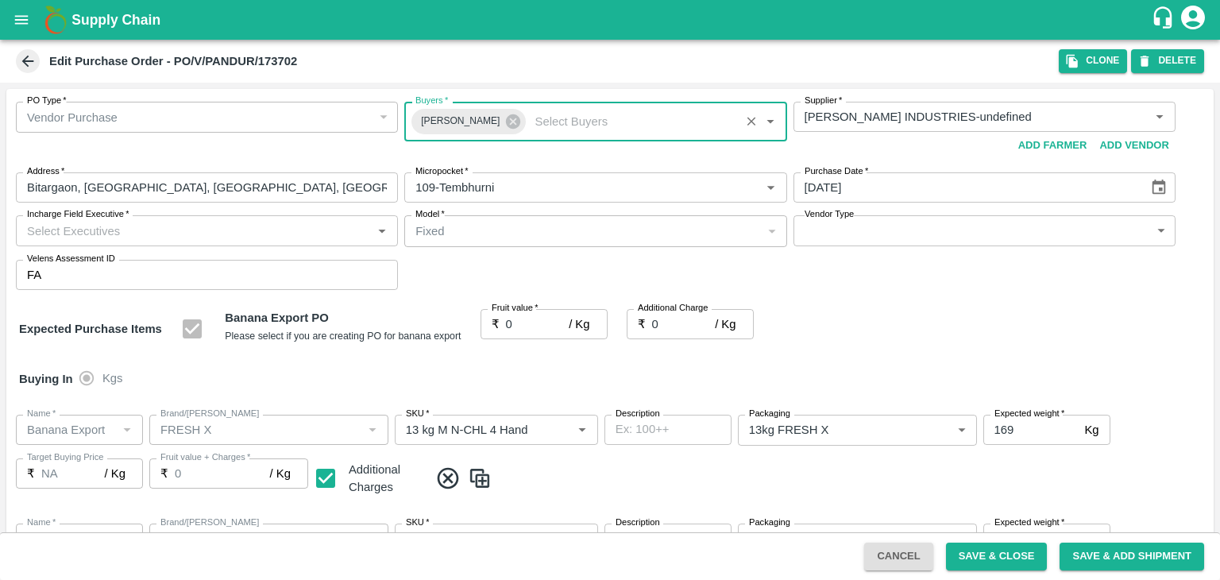
click at [238, 230] on input "Incharge Field Executive   *" at bounding box center [194, 230] width 346 height 21
type input "Jay"
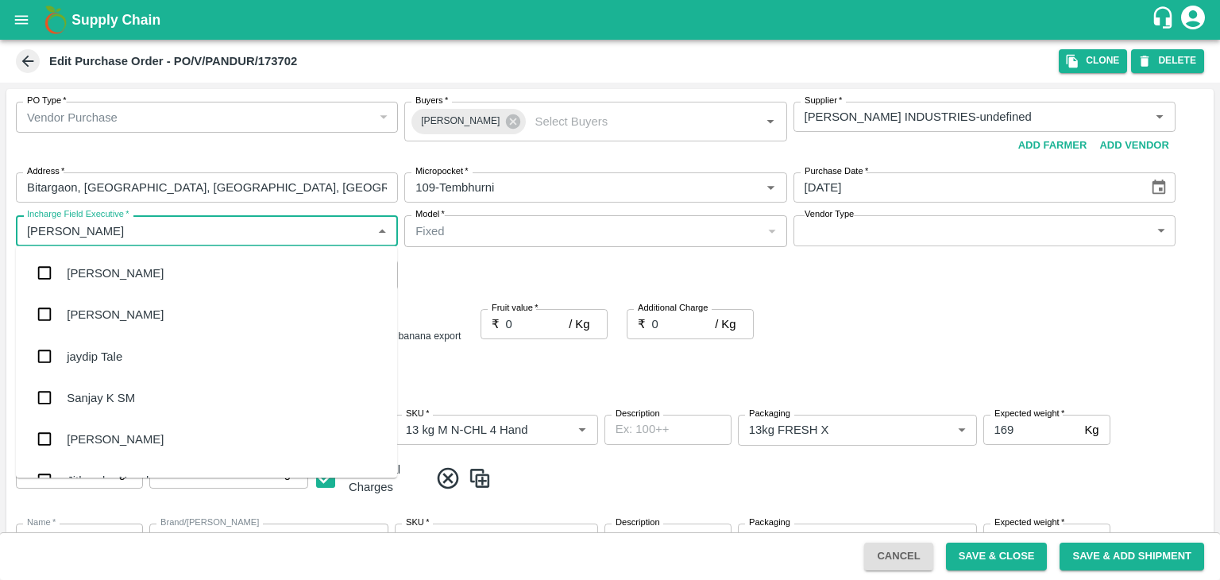
click at [111, 363] on div "jaydip Tale" at bounding box center [95, 355] width 56 height 17
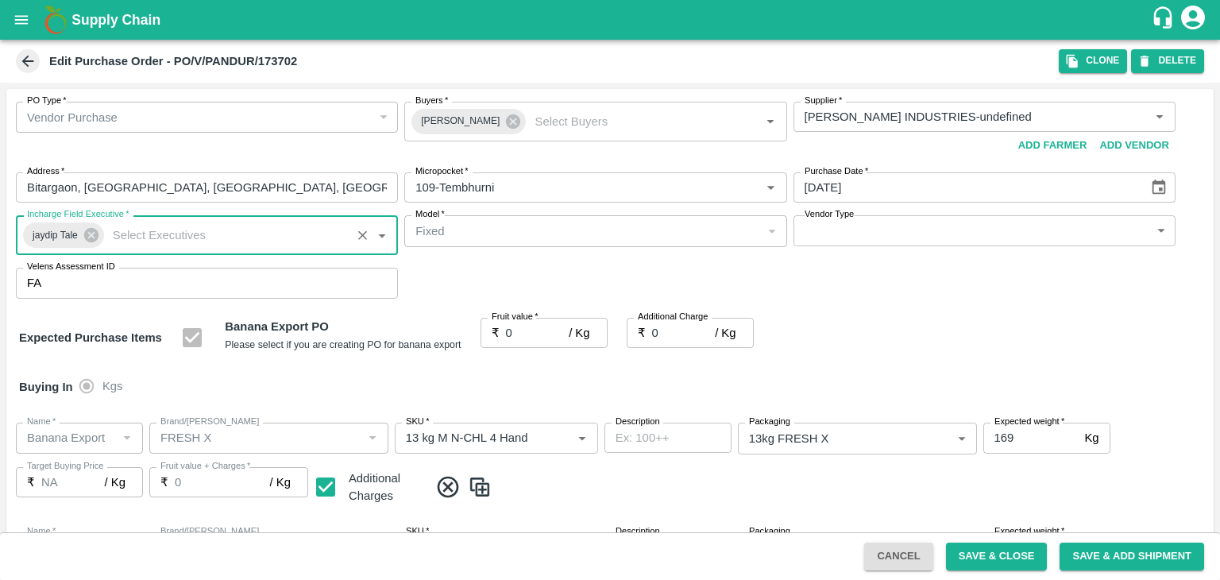
click at [814, 233] on body "Supply Chain Edit Purchase Order - PO/V/PANDUR/173702 Clone DELETE PO Type   * …" at bounding box center [610, 290] width 1220 height 580
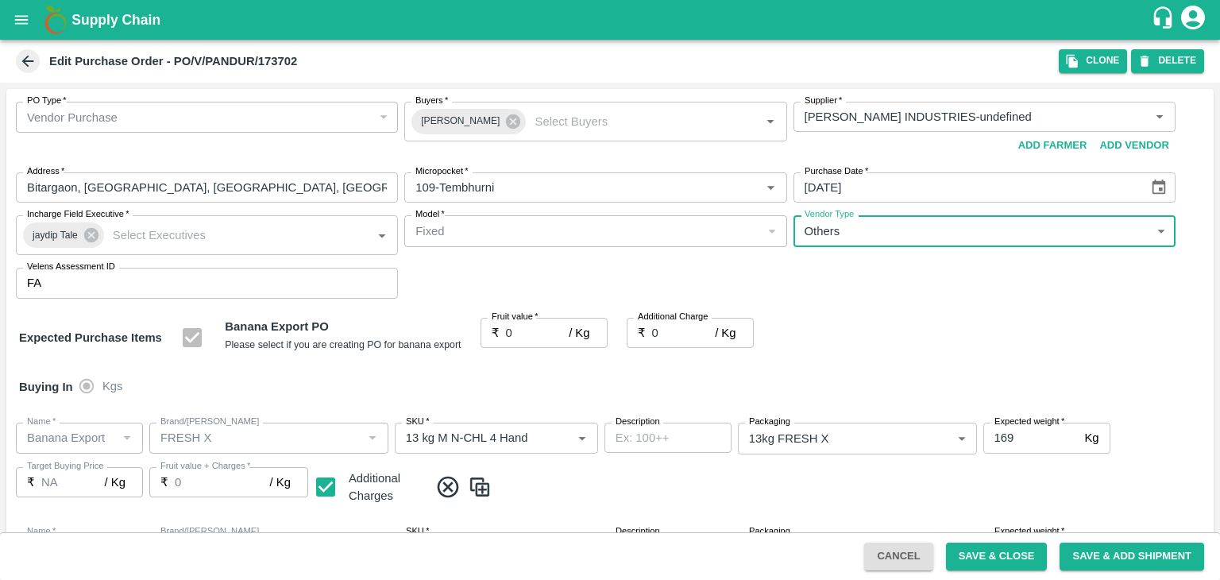
type input "OTHER"
click at [526, 341] on div at bounding box center [610, 290] width 1220 height 580
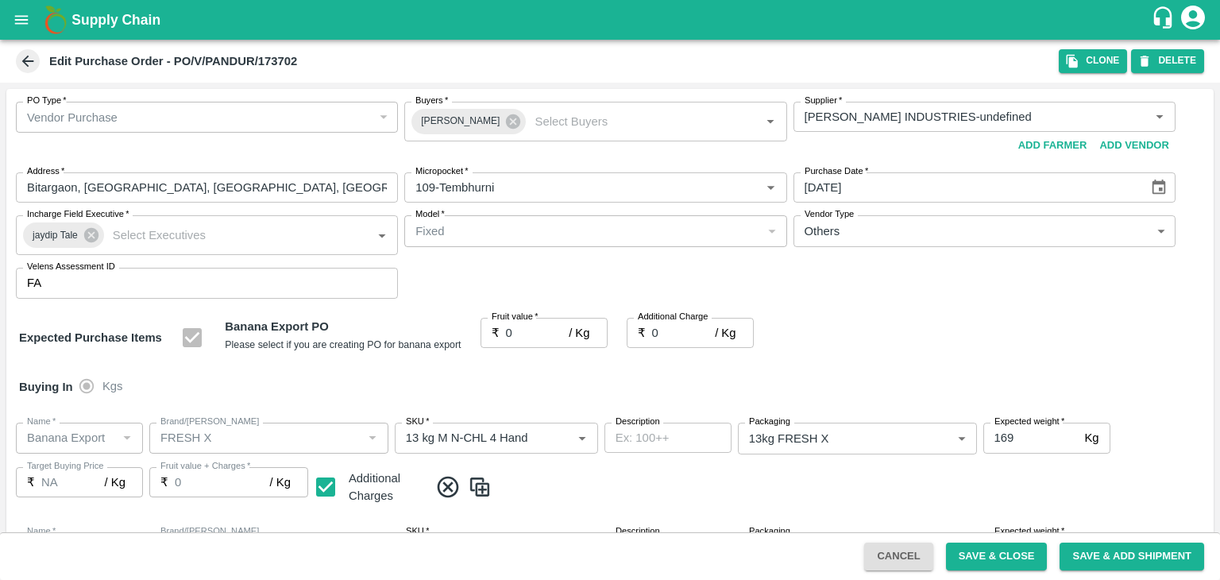
click at [531, 334] on div at bounding box center [610, 290] width 1220 height 580
click at [535, 331] on div at bounding box center [610, 290] width 1220 height 580
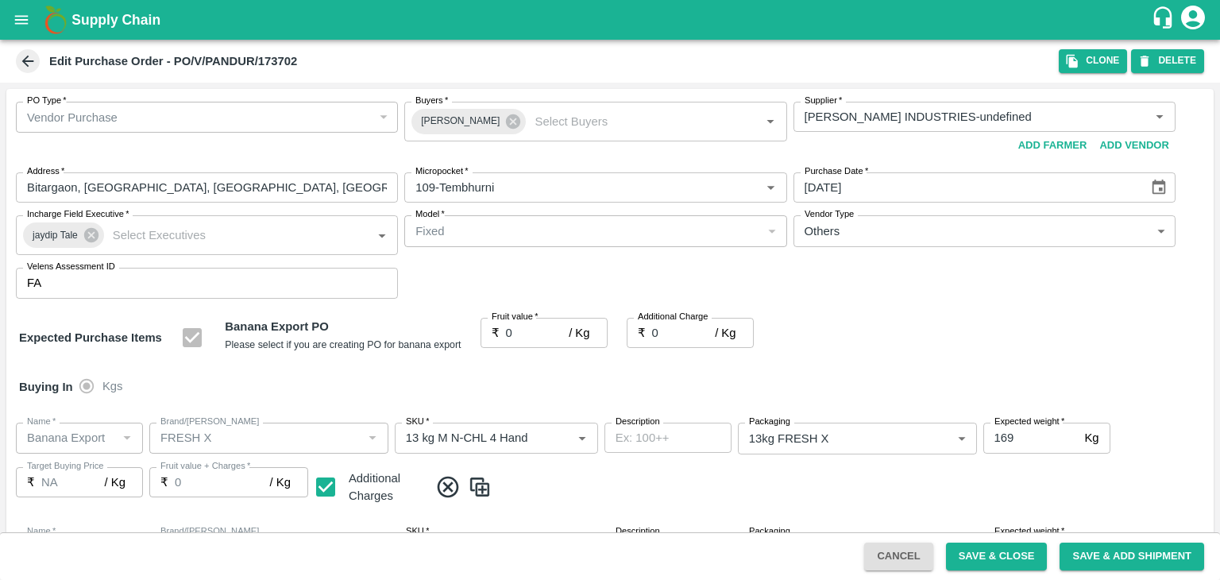
click at [535, 331] on div at bounding box center [610, 290] width 1220 height 580
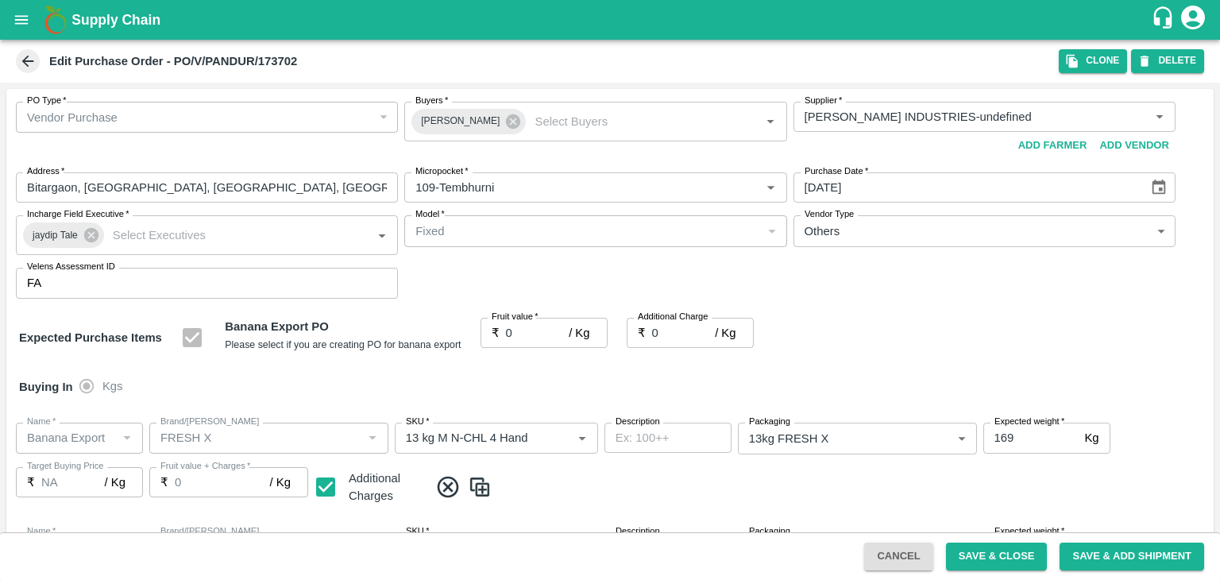
click at [516, 325] on div at bounding box center [610, 290] width 1220 height 580
click at [859, 343] on div "Expected Purchase Items Banana Export PO Please select if you are creating PO f…" at bounding box center [610, 338] width 1182 height 41
click at [531, 334] on input "0" at bounding box center [538, 333] width 64 height 30
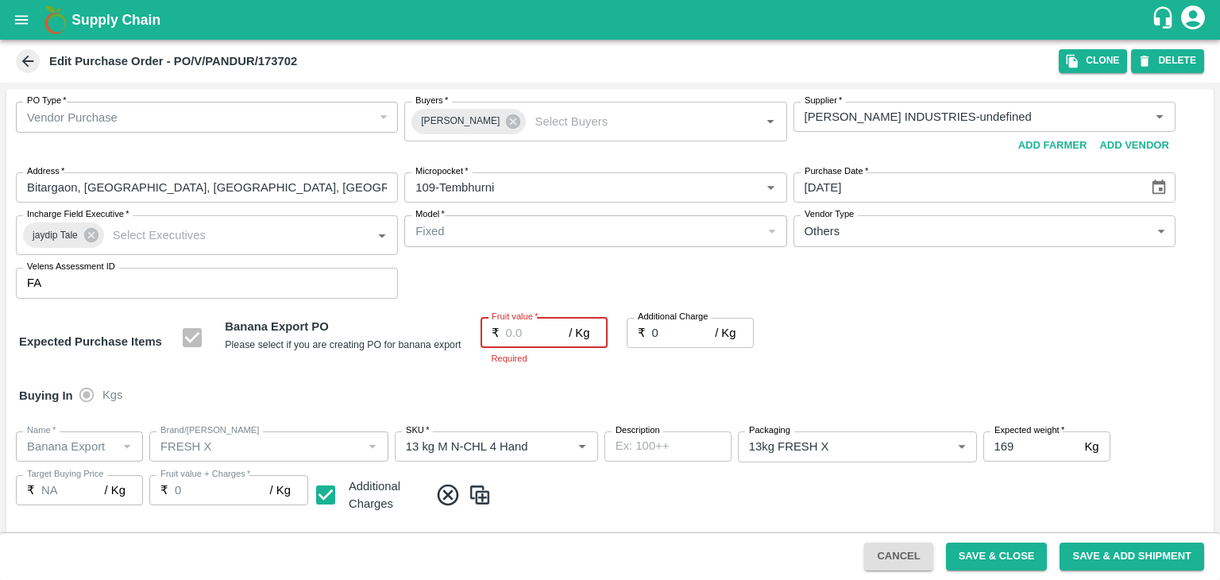
click at [509, 332] on input "Fruit value   *" at bounding box center [538, 333] width 64 height 30
type input "23"
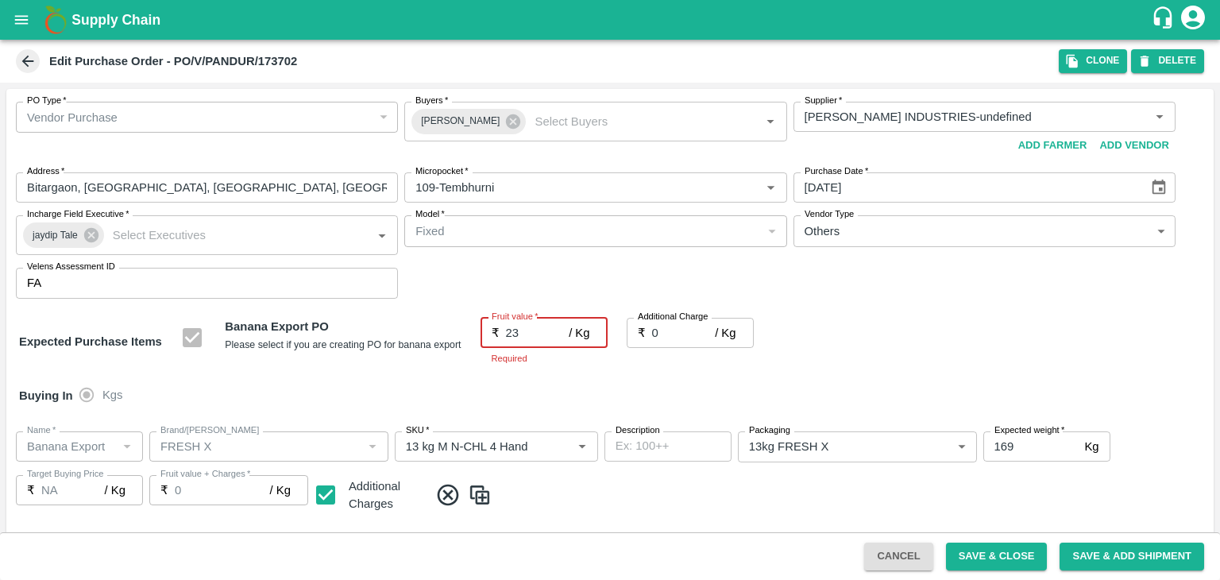
type input "23"
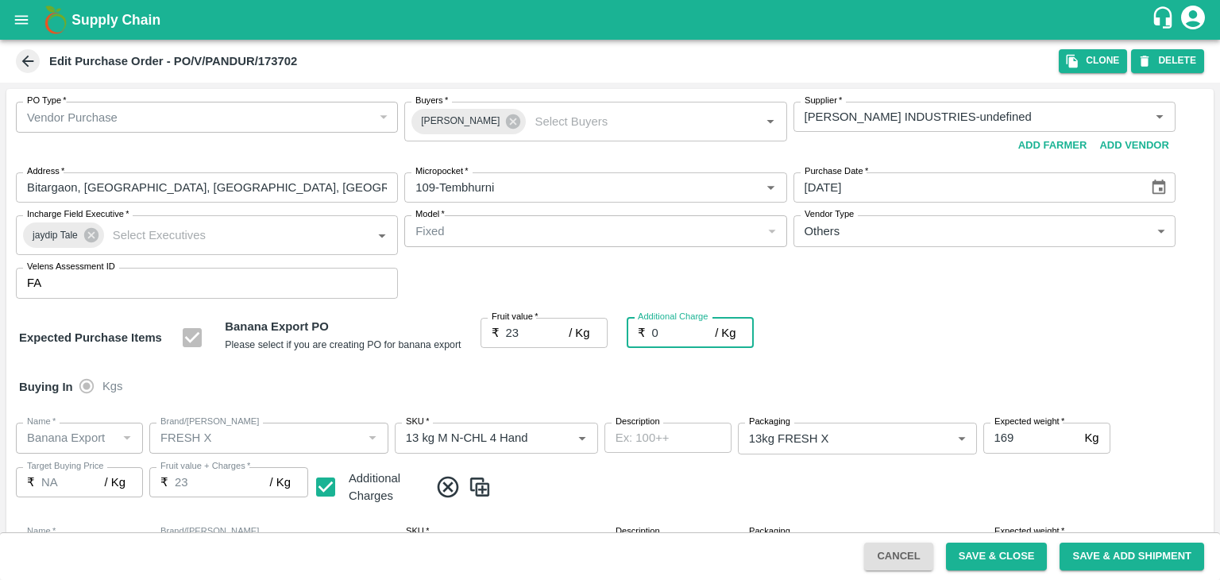
type input "2"
type input "25"
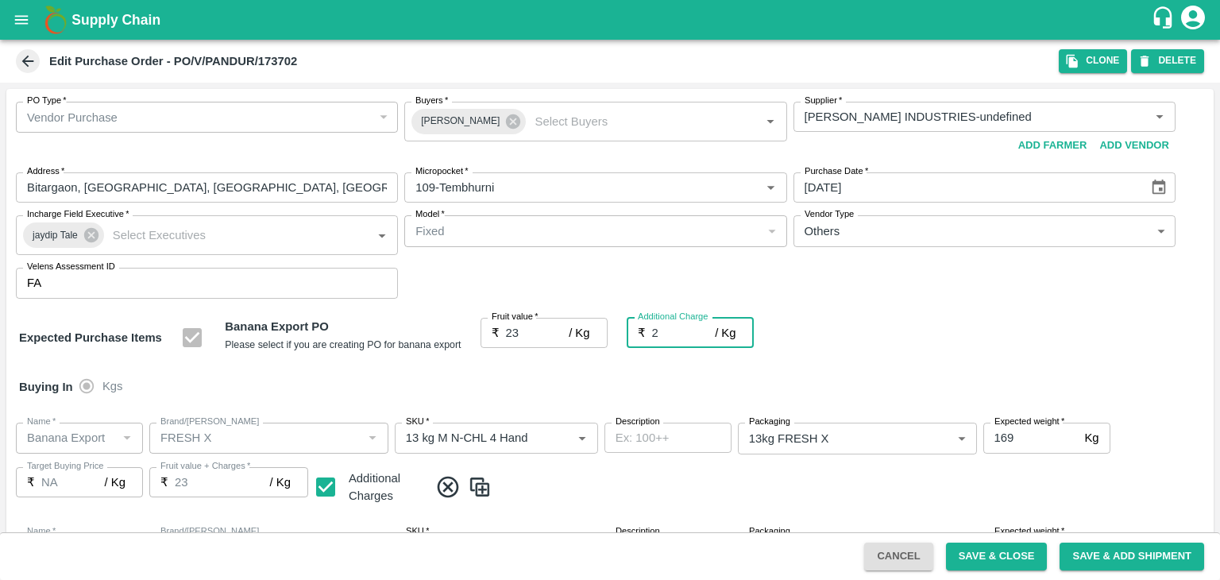
type input "25"
type input "2.75"
type input "25.75"
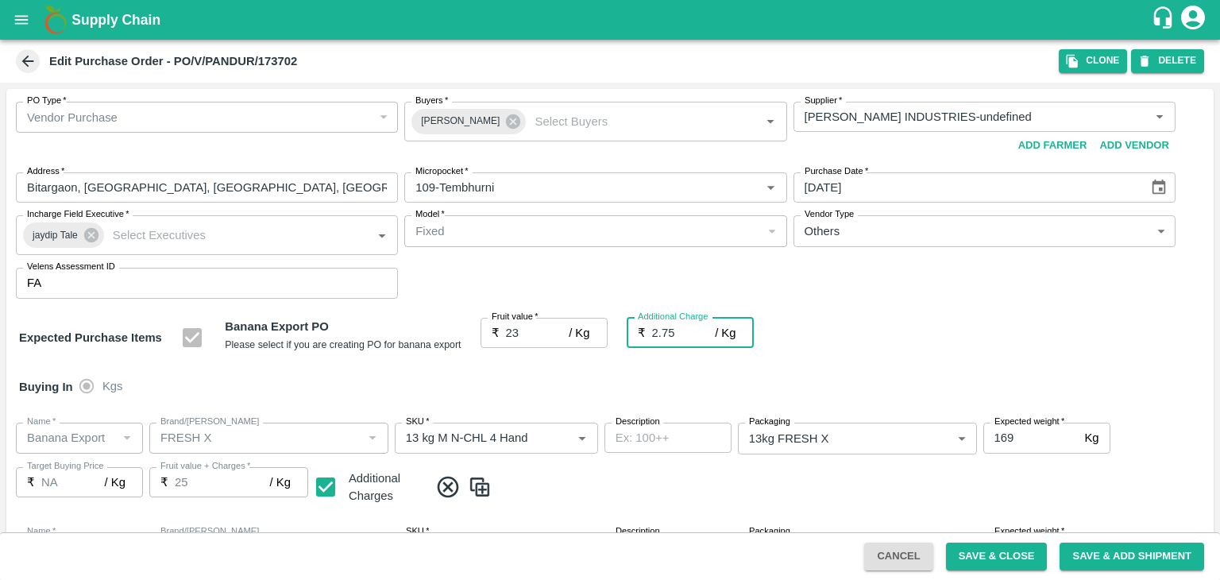
type input "25.75"
type input "2.75"
click at [550, 385] on div "Buying In Kgs" at bounding box center [610, 387] width 1208 height 46
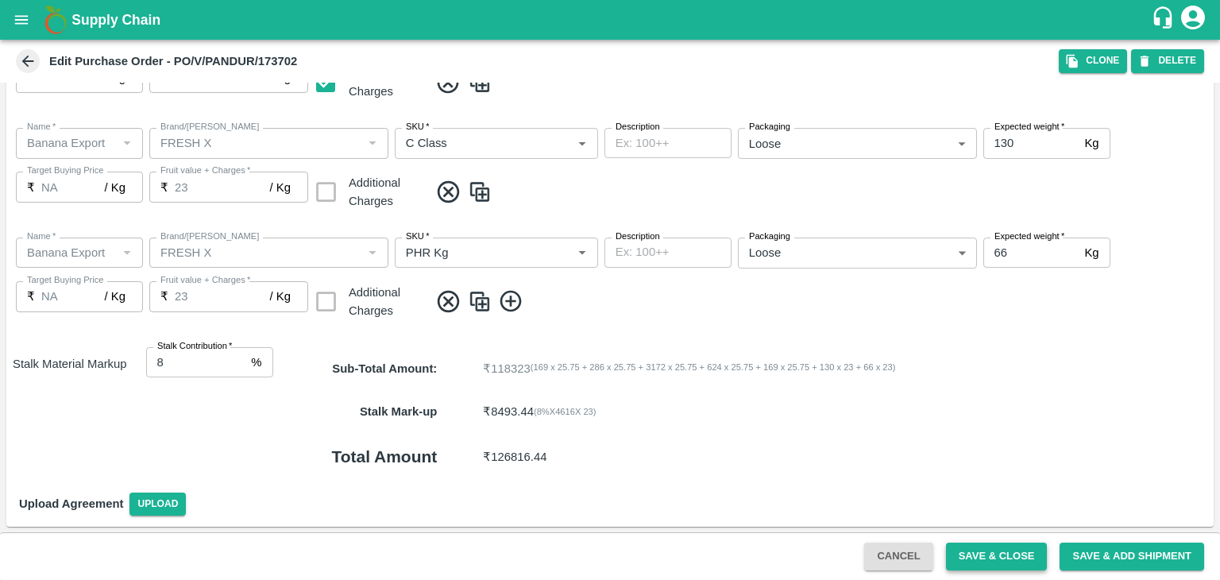
click at [988, 553] on button "Save & Close" at bounding box center [997, 557] width 102 height 28
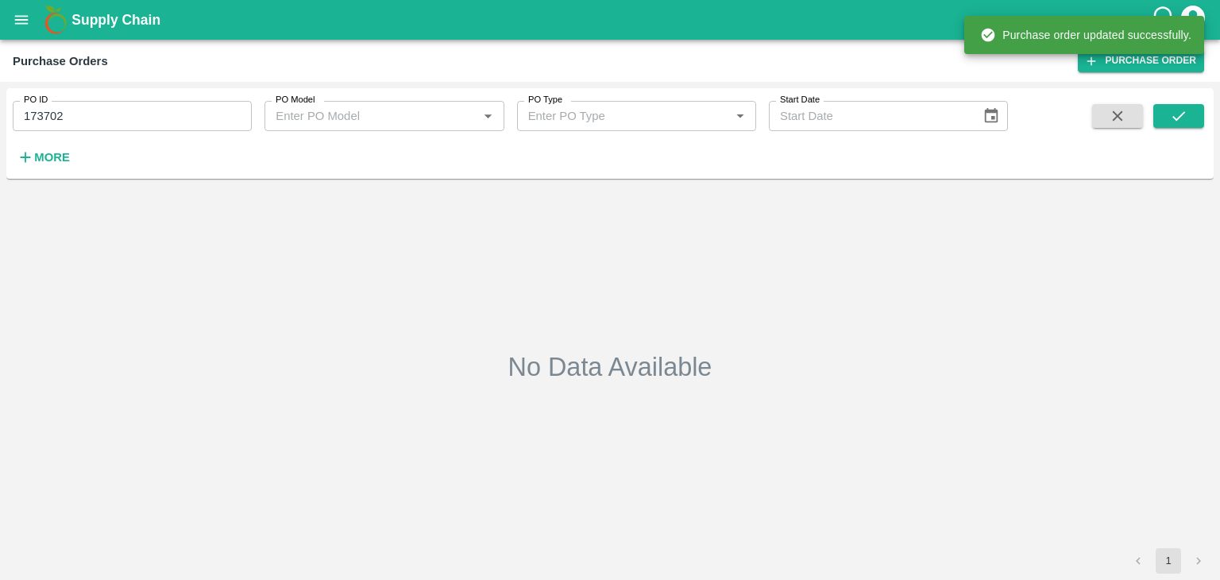
type input "173702"
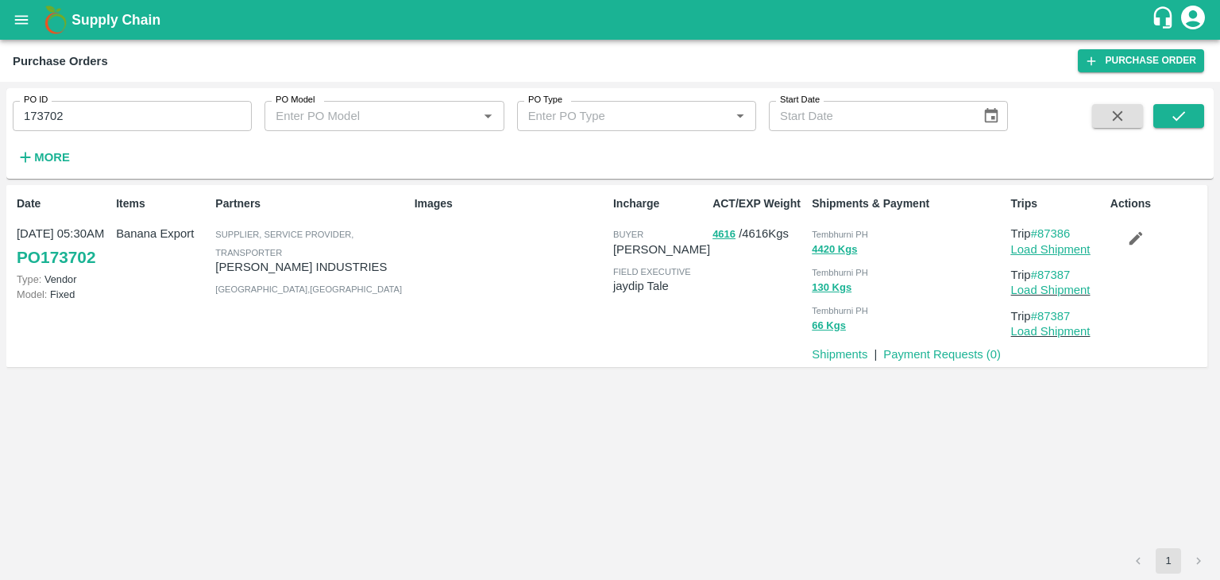
click at [1065, 245] on link "Load Shipment" at bounding box center [1050, 249] width 79 height 13
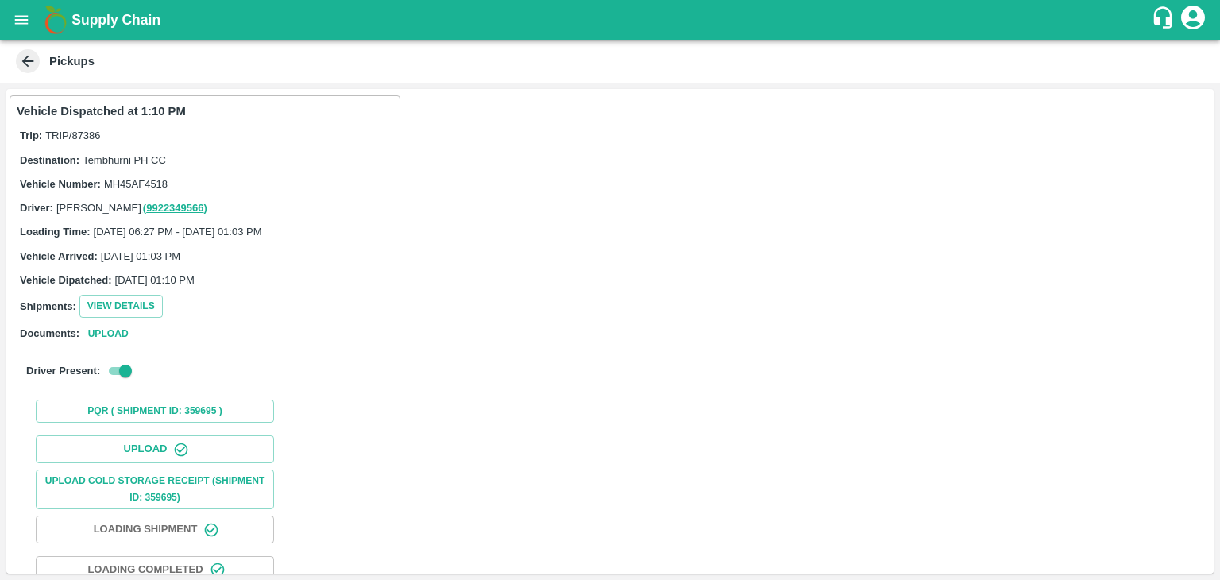
scroll to position [166, 0]
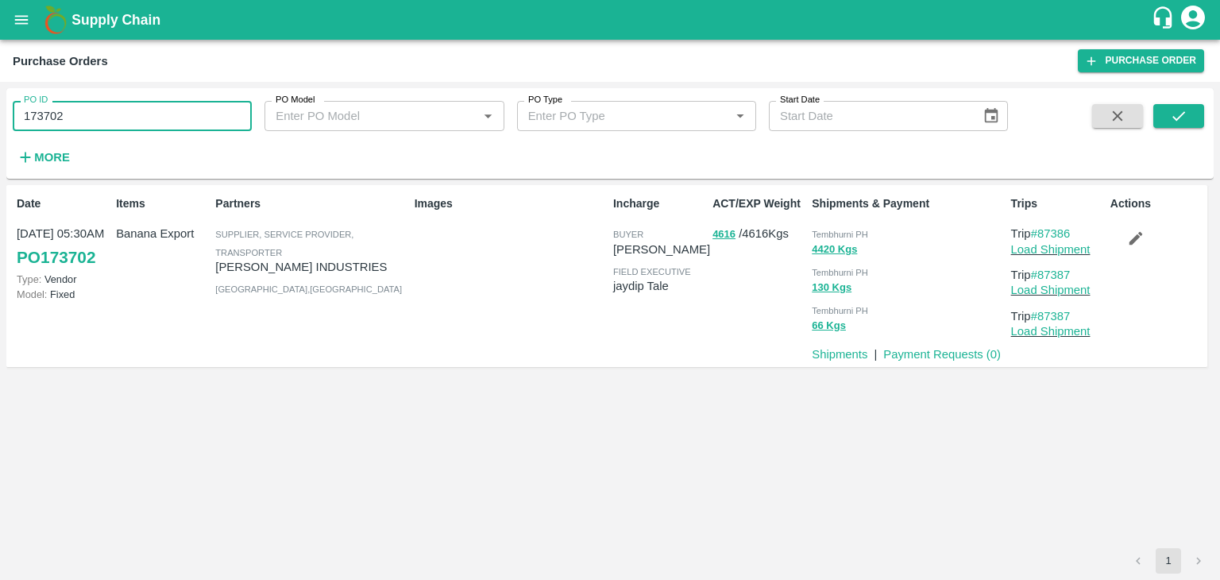
click at [158, 117] on input "173702" at bounding box center [132, 116] width 239 height 30
paste input "text"
click at [1182, 105] on button "submit" at bounding box center [1179, 116] width 51 height 24
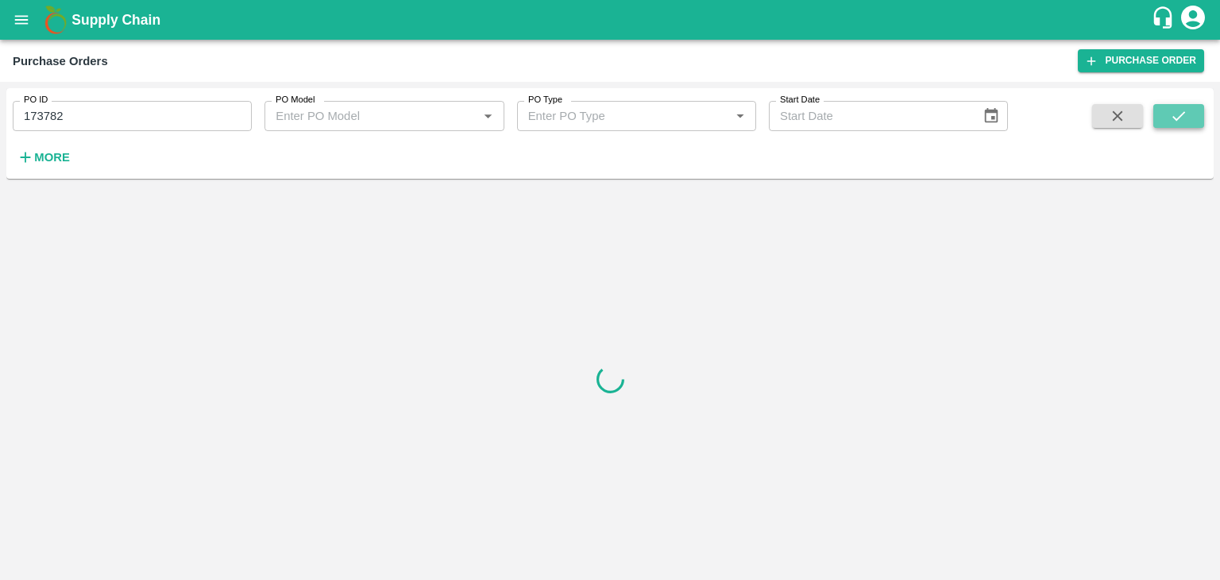
click at [1182, 105] on button "submit" at bounding box center [1179, 116] width 51 height 24
click at [106, 106] on input "173782" at bounding box center [132, 116] width 239 height 30
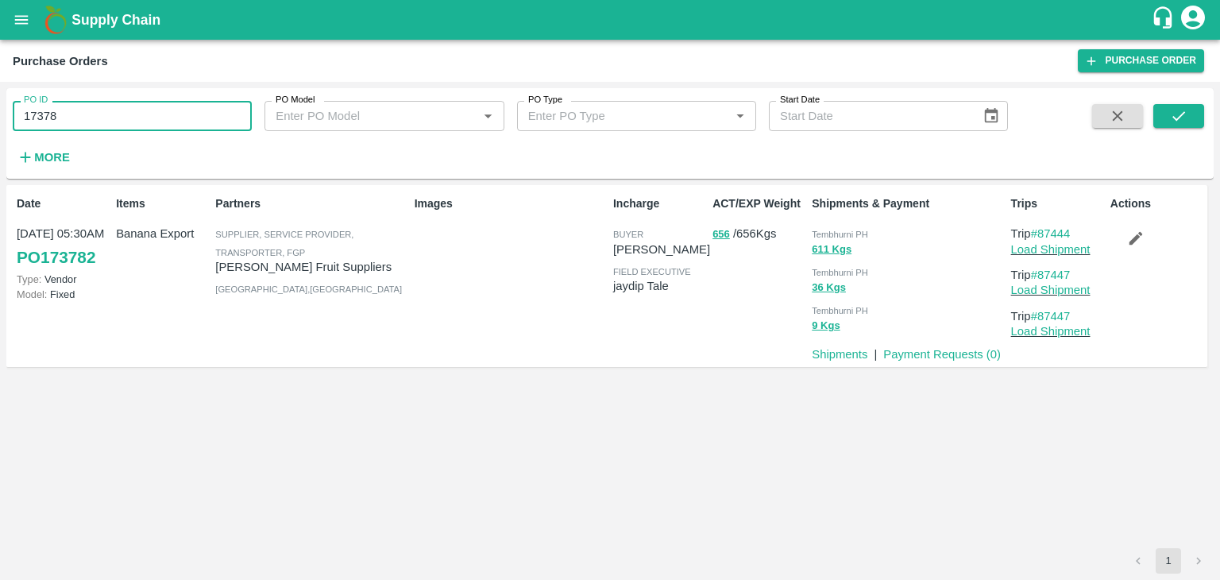
type input "173782"
click at [1192, 112] on button "submit" at bounding box center [1179, 116] width 51 height 24
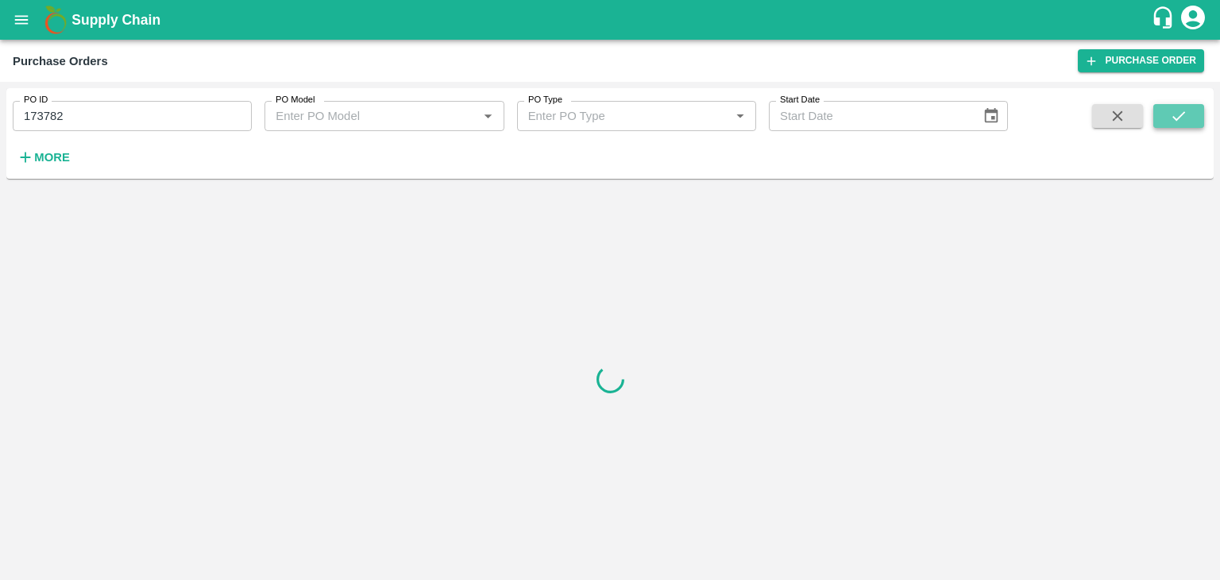
click at [1192, 112] on button "submit" at bounding box center [1179, 116] width 51 height 24
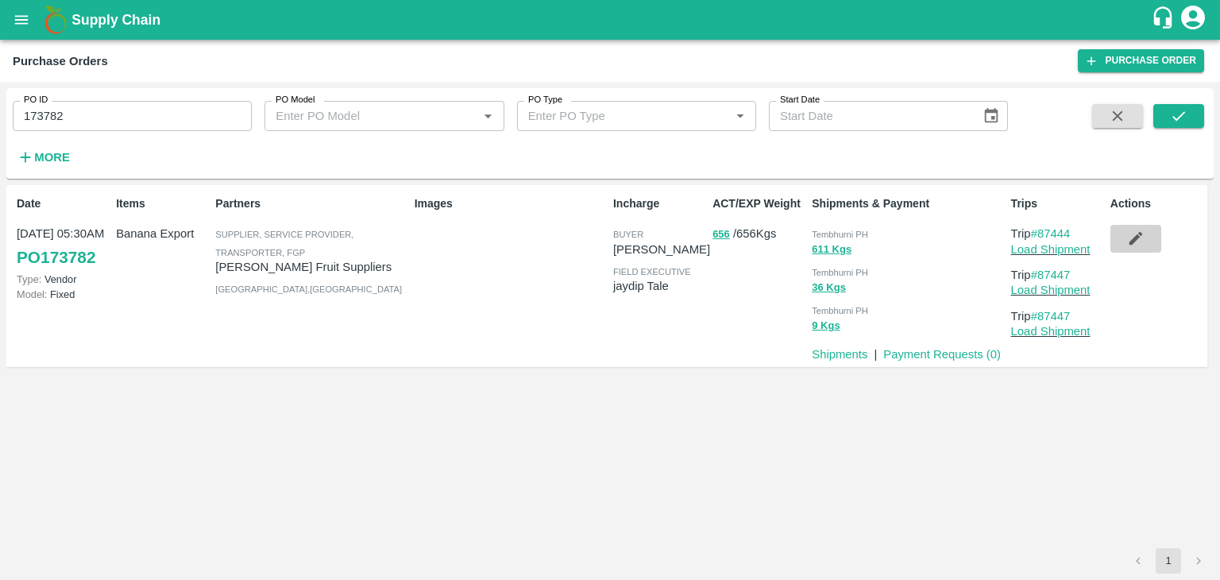
click at [1135, 242] on icon "button" at bounding box center [1135, 238] width 17 height 17
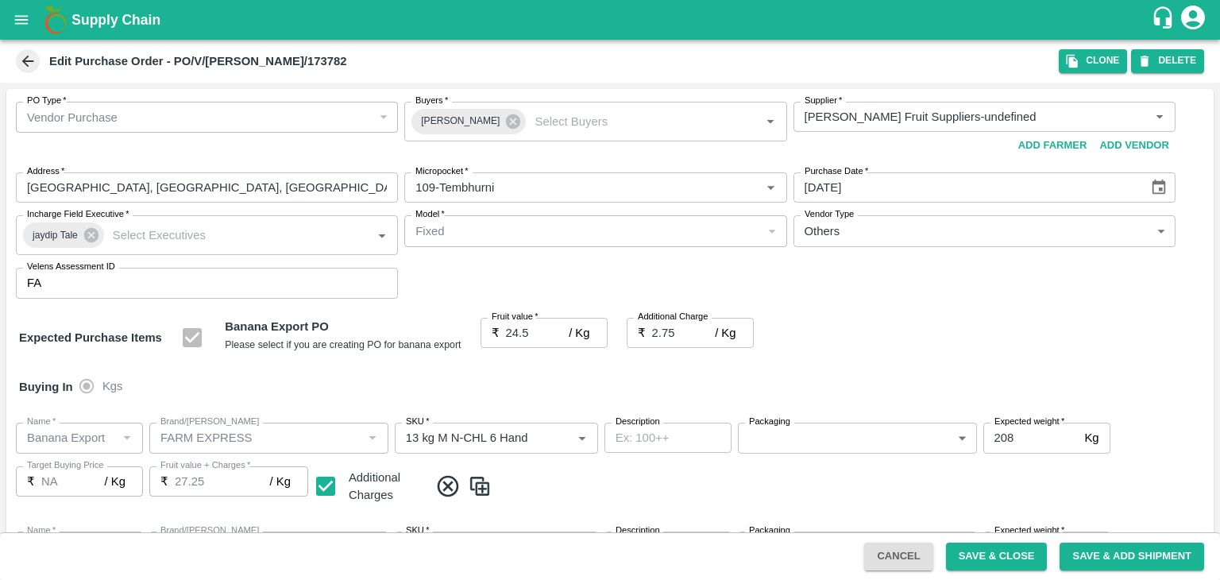
type input "Krushna Fruit Suppliers-undefined"
type input "109-Tembhurni"
type input "Banana Export"
type input "FARM EXPRESS"
type input "13 kg M N-CHL 6 Hand"
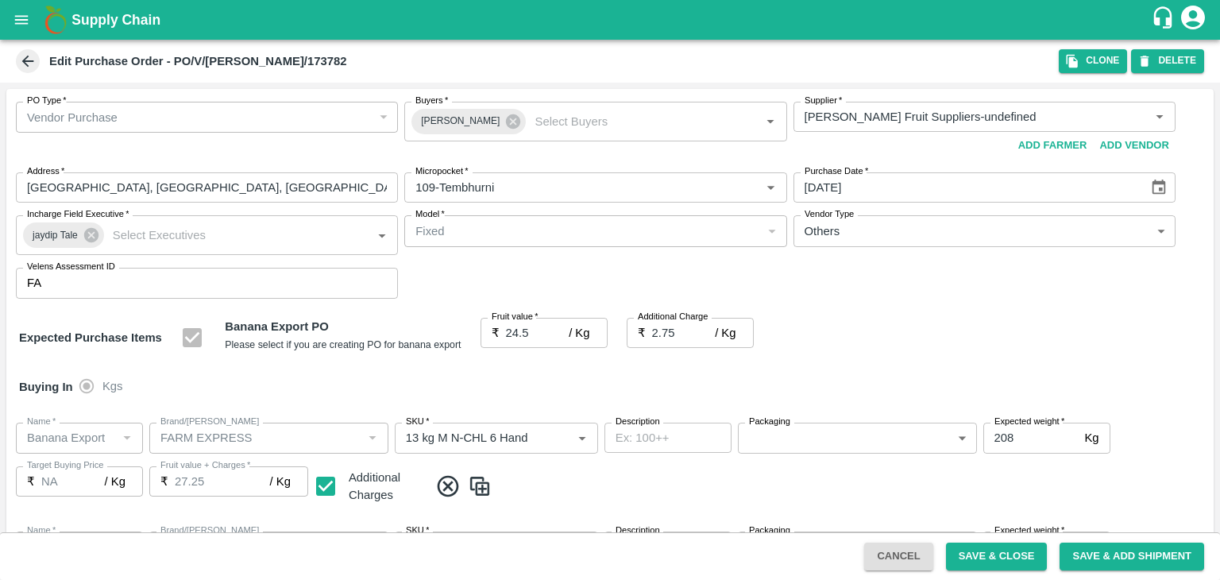
type input "NA"
type input "Banana Export"
type input "FARM EXPRESS"
type input "13 kg M N-CHL 8 Hand"
type input "NA"
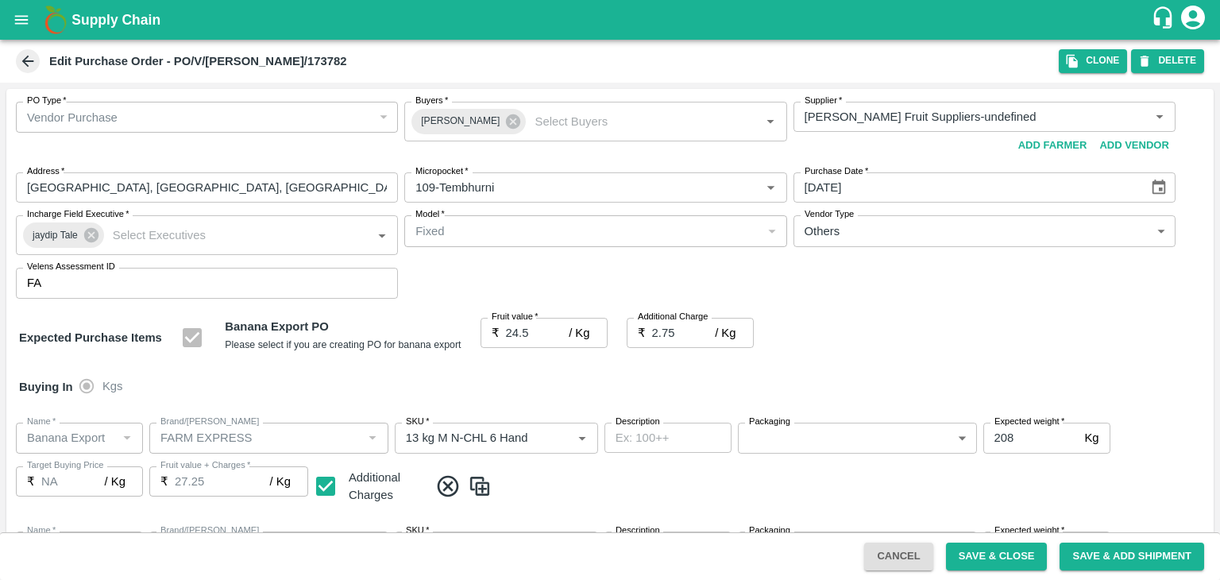
type input "Banana Export"
type input "FARM EXPRESS"
type input "13 kg M N-CHL CL"
type input "NA"
type input "Banana Export"
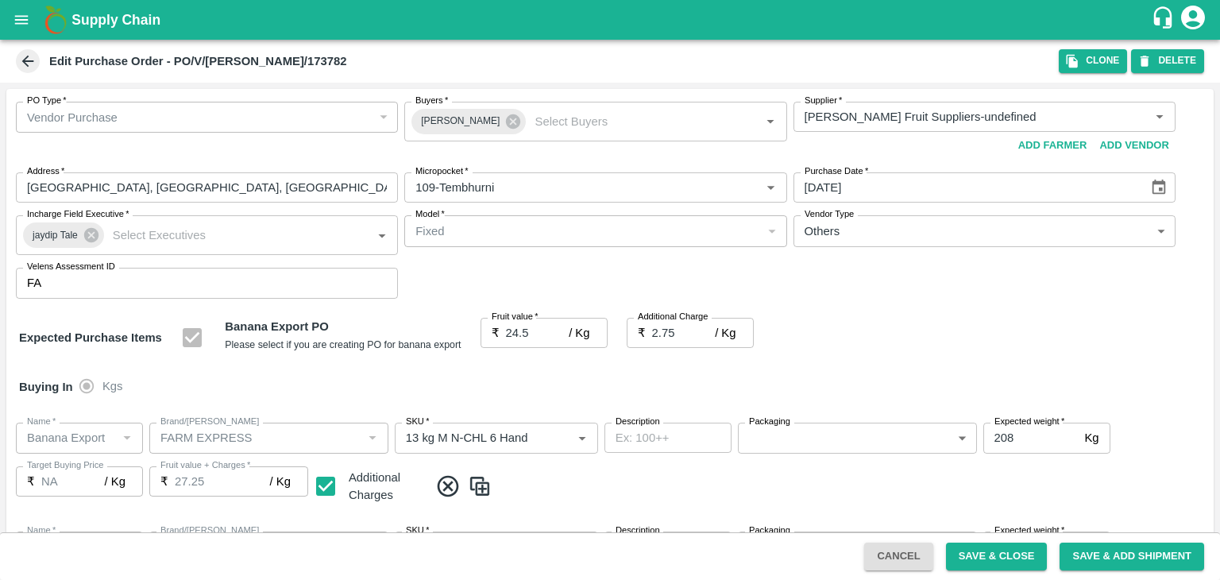
type input "FARM EXPRESS"
type input "C Class"
type input "NA"
type input "Banana Export"
type input "FARM EXPRESS"
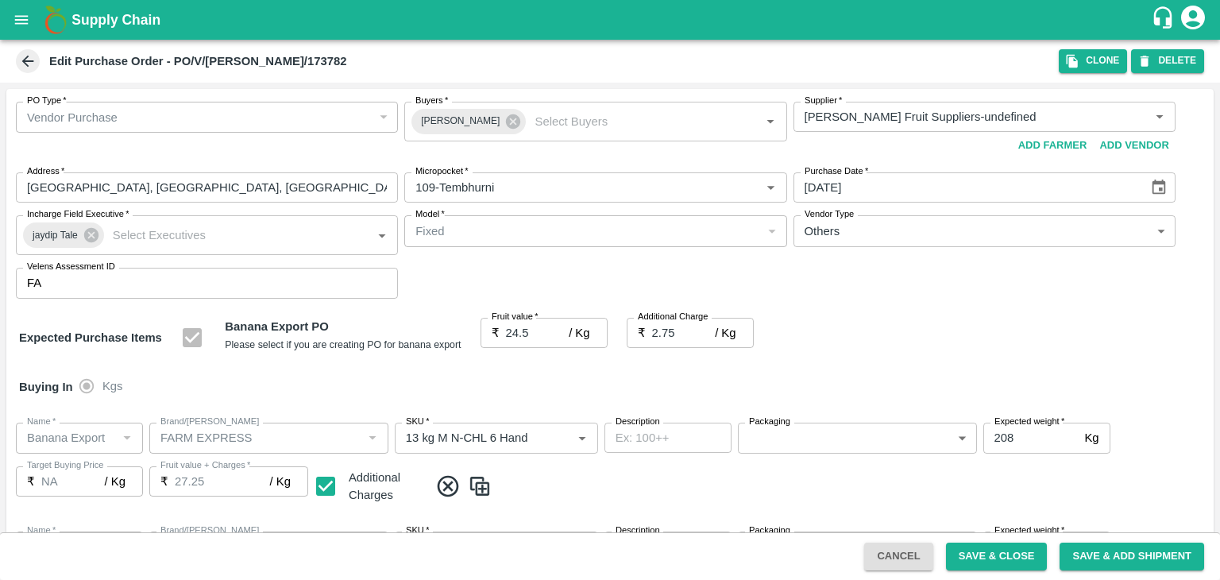
type input "PHR Kg"
type input "NA"
click at [10, 13] on button "open drawer" at bounding box center [21, 20] width 37 height 37
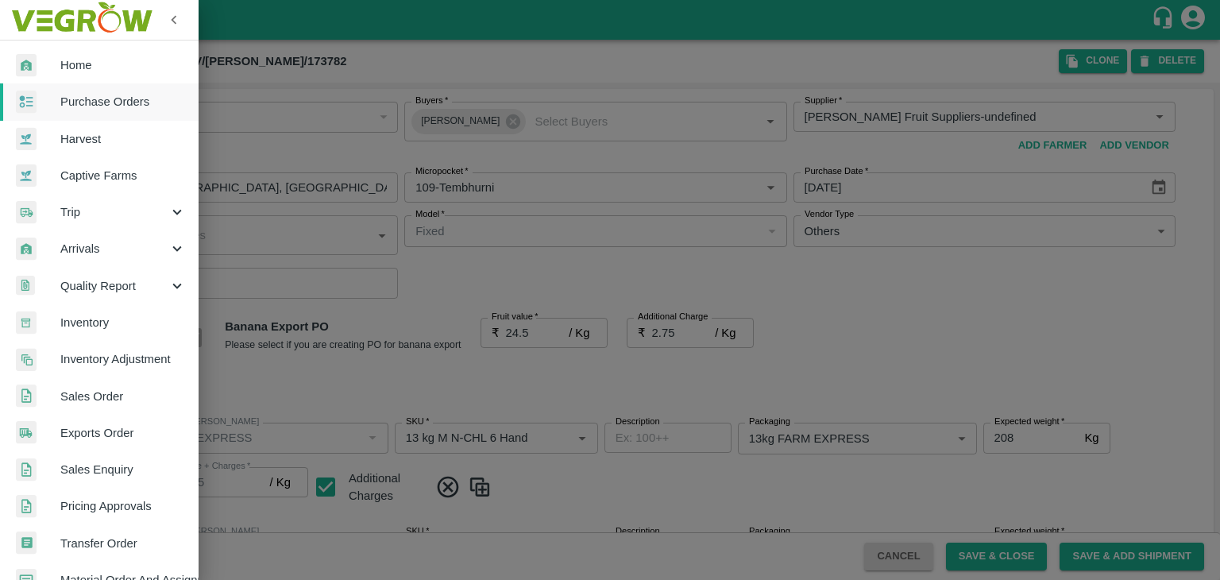
click at [89, 105] on span "Purchase Orders" at bounding box center [123, 101] width 126 height 17
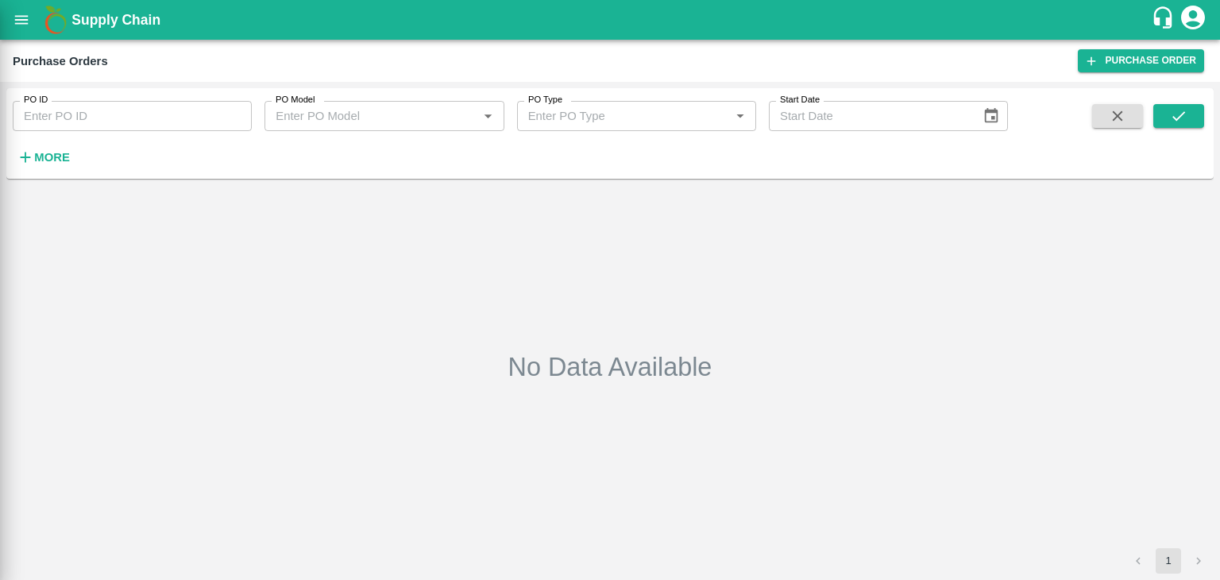
click at [229, 114] on div at bounding box center [610, 290] width 1220 height 580
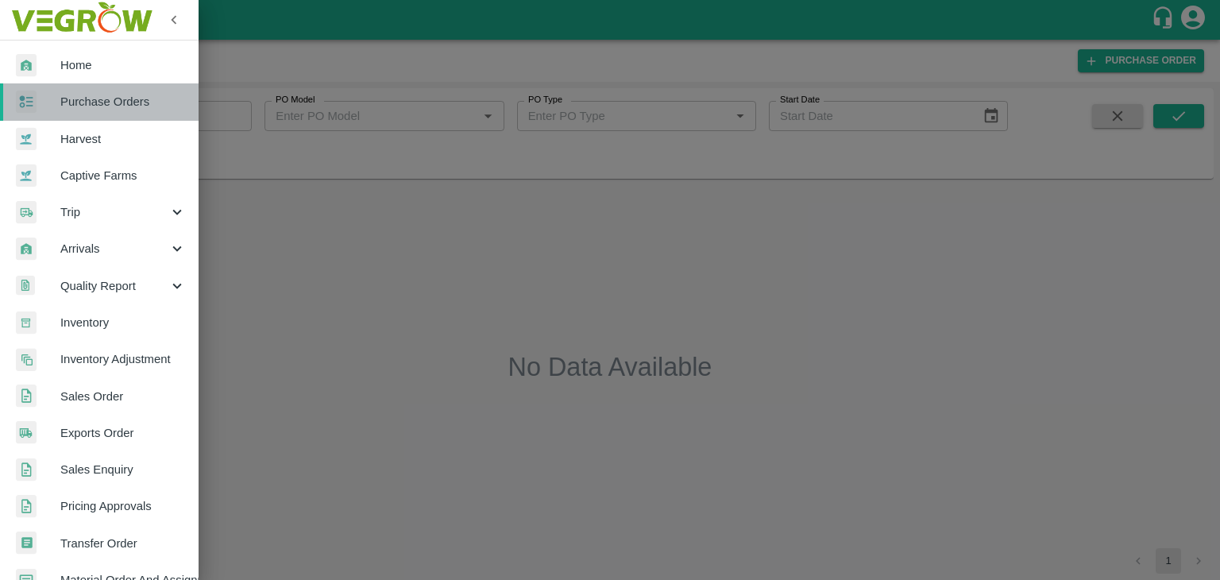
click at [158, 106] on span "Purchase Orders" at bounding box center [123, 101] width 126 height 17
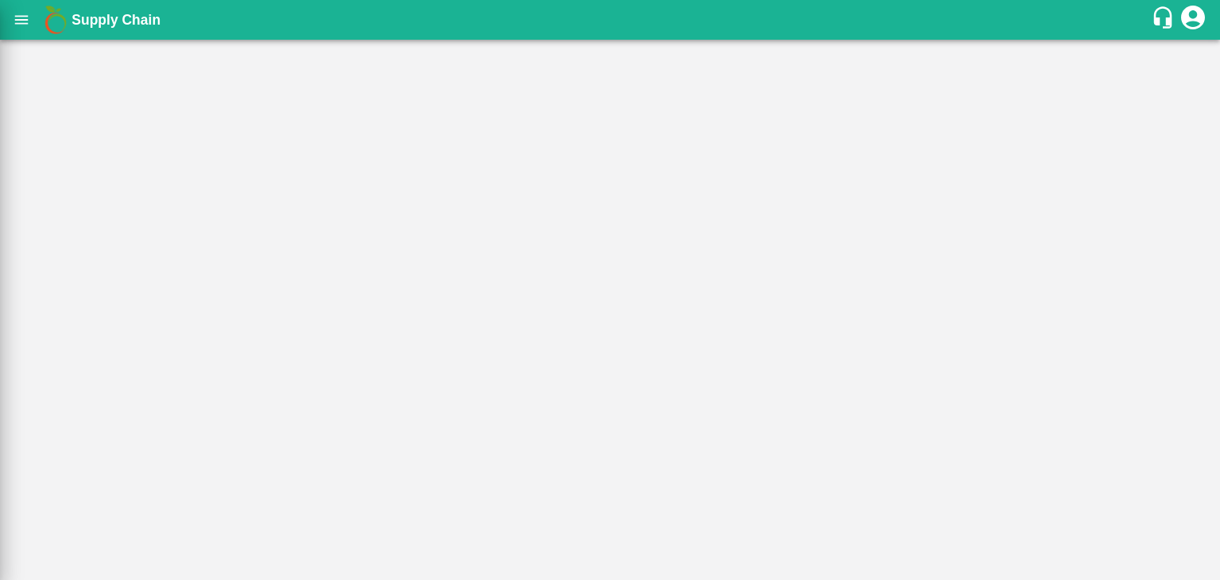
click at [192, 126] on div at bounding box center [610, 290] width 1220 height 580
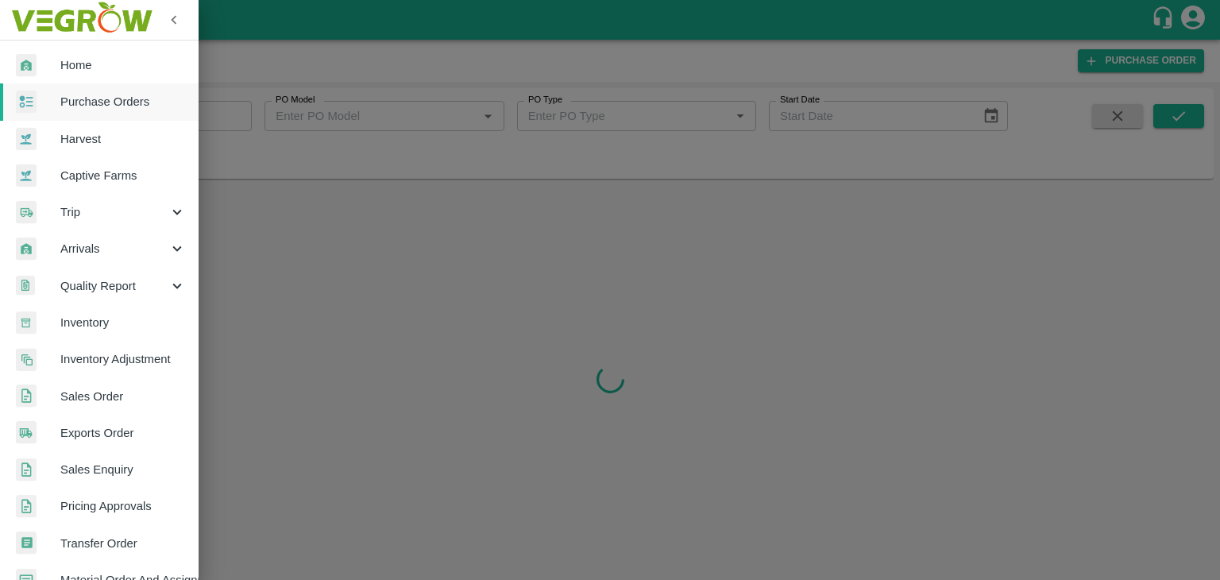
click at [228, 109] on div at bounding box center [610, 290] width 1220 height 580
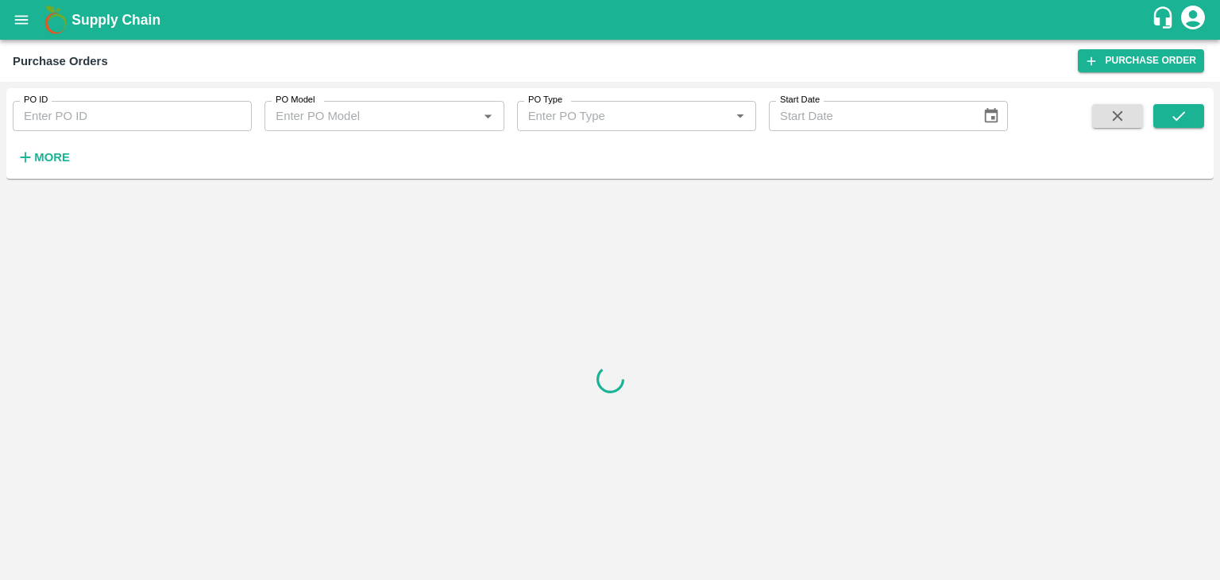
click at [219, 109] on input "PO ID" at bounding box center [132, 116] width 239 height 30
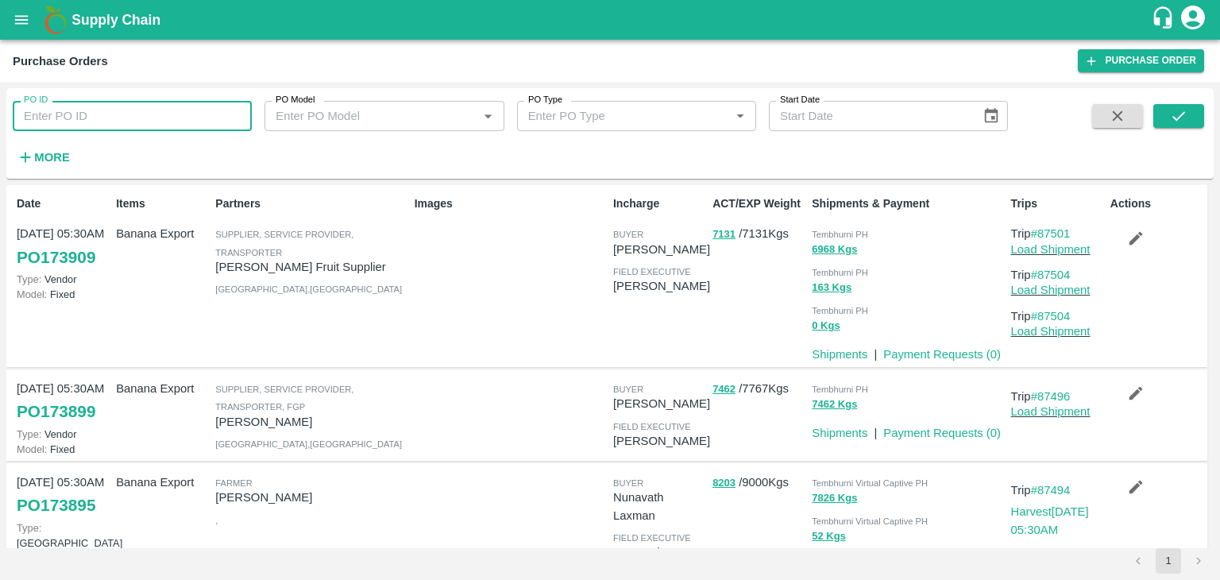
paste input "173701"
type input "173701"
click at [1184, 115] on icon "submit" at bounding box center [1178, 115] width 17 height 17
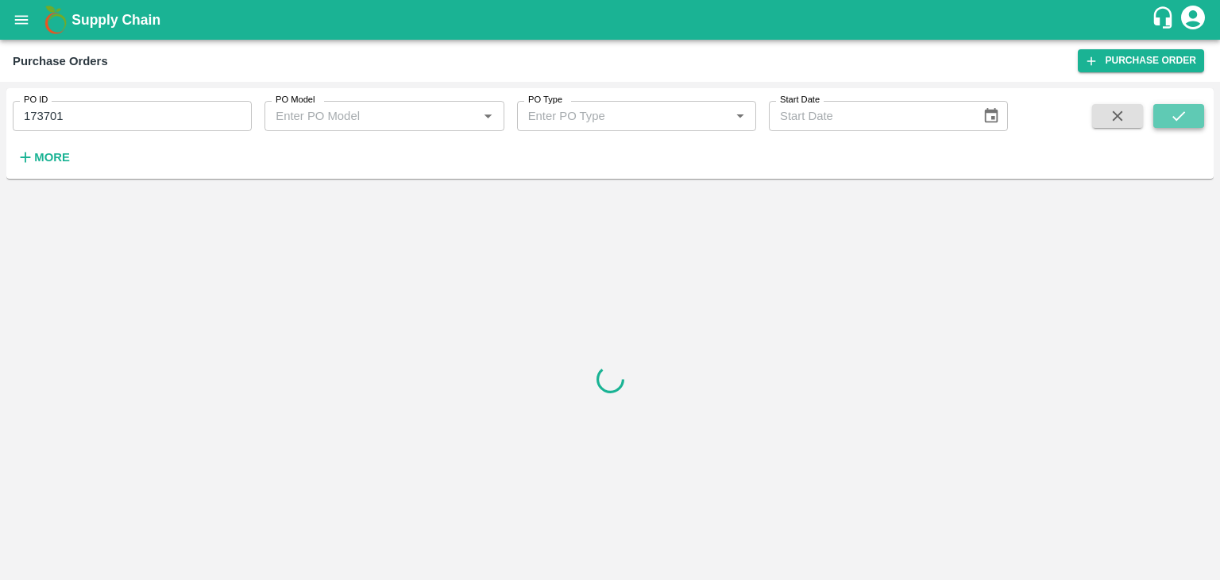
click at [1184, 115] on icon "submit" at bounding box center [1178, 115] width 17 height 17
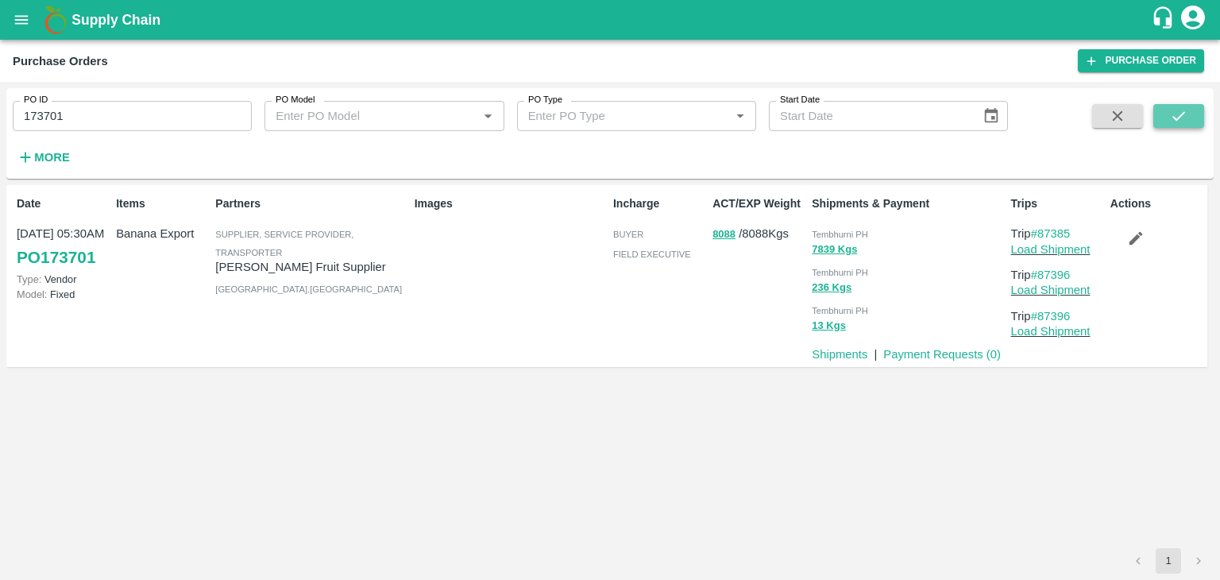
click at [1185, 118] on icon "submit" at bounding box center [1178, 115] width 17 height 17
click at [1047, 243] on link "Load Shipment" at bounding box center [1050, 249] width 79 height 13
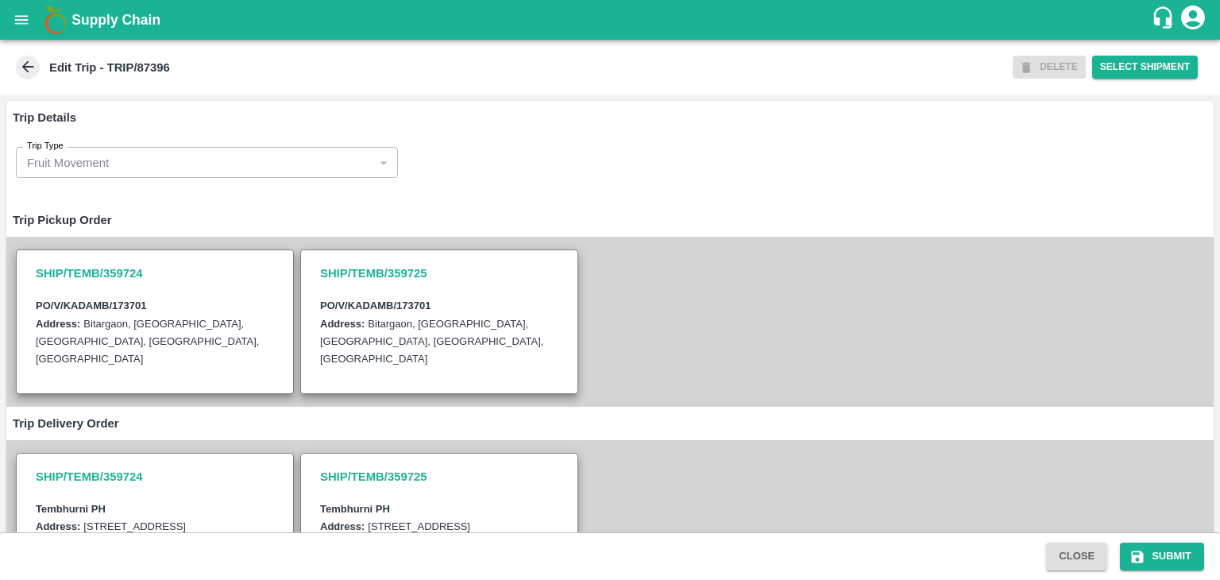
scroll to position [389, 0]
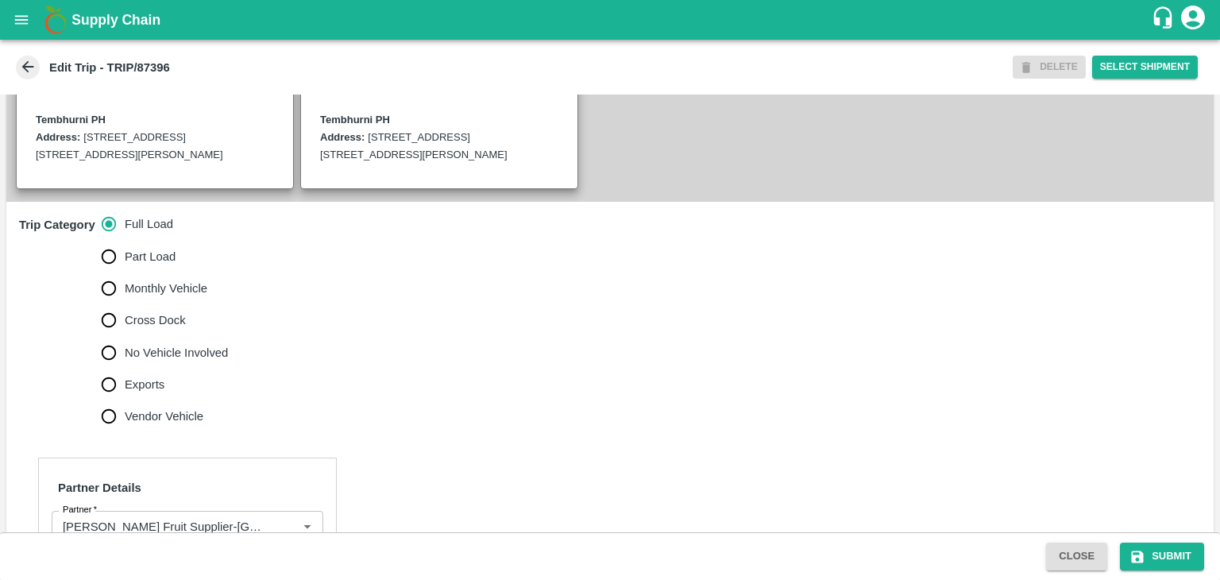
click at [156, 360] on span "No Vehicle Involved" at bounding box center [176, 352] width 103 height 17
click at [125, 360] on input "No Vehicle Involved" at bounding box center [109, 353] width 32 height 32
radio input "true"
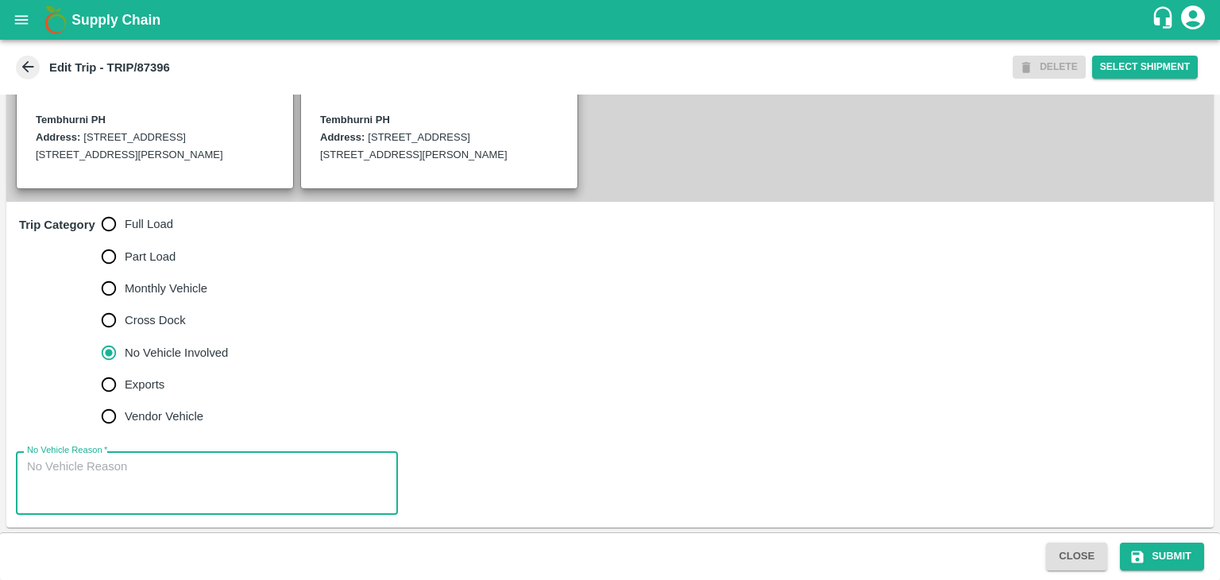
click at [211, 508] on textarea "No Vehicle Reason   *" at bounding box center [207, 483] width 360 height 50
type textarea "Field Dump"
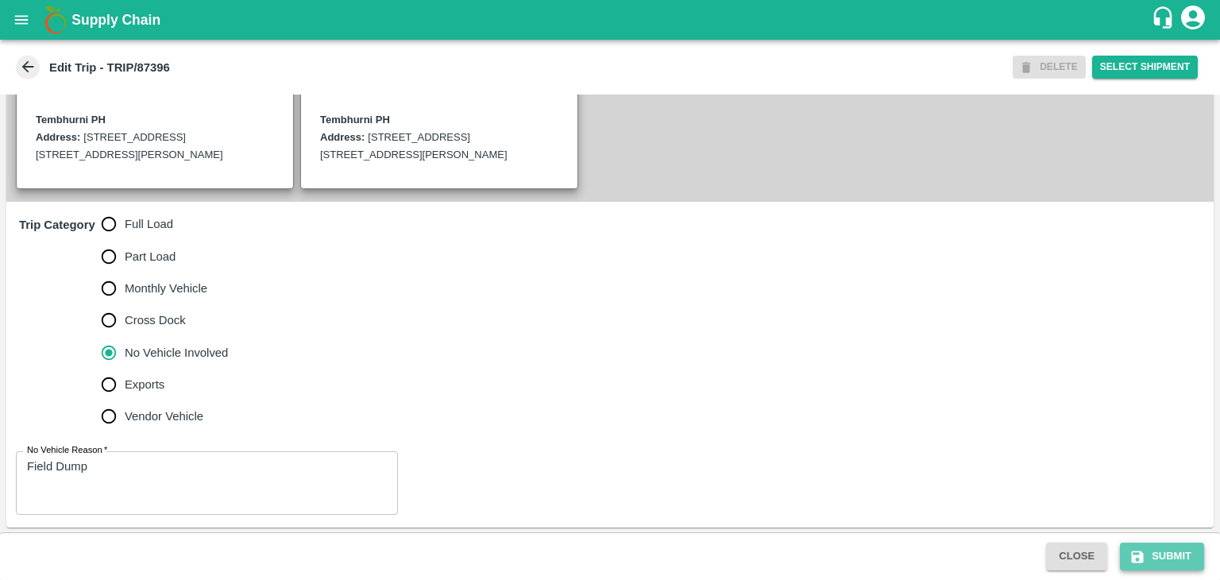
click at [1150, 547] on button "Submit" at bounding box center [1162, 557] width 84 height 28
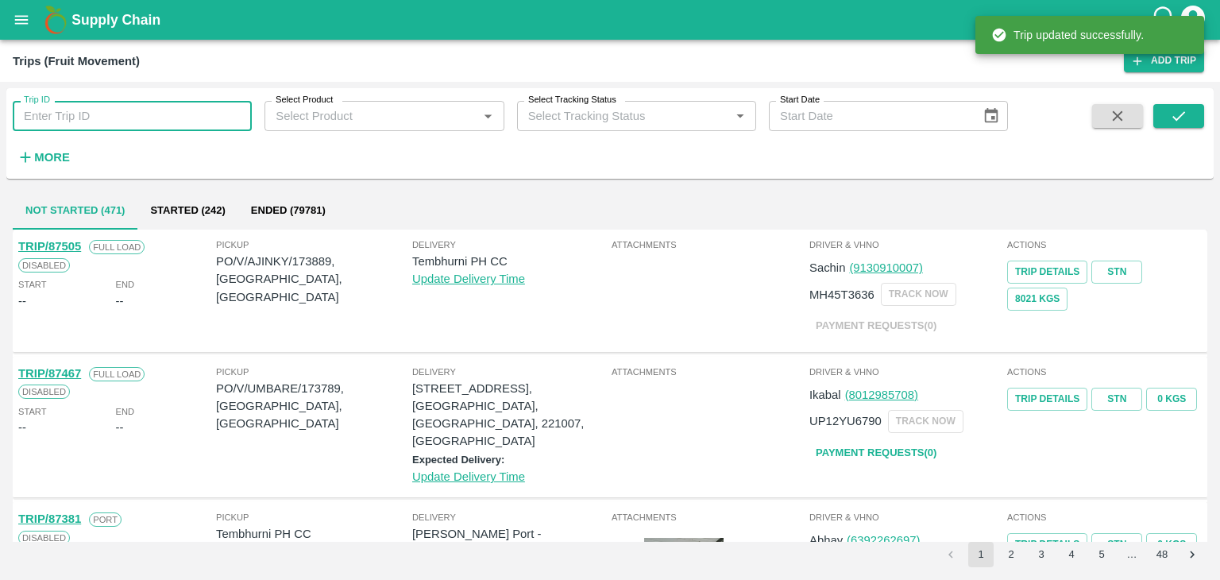
click at [114, 114] on input "Trip ID" at bounding box center [132, 116] width 239 height 30
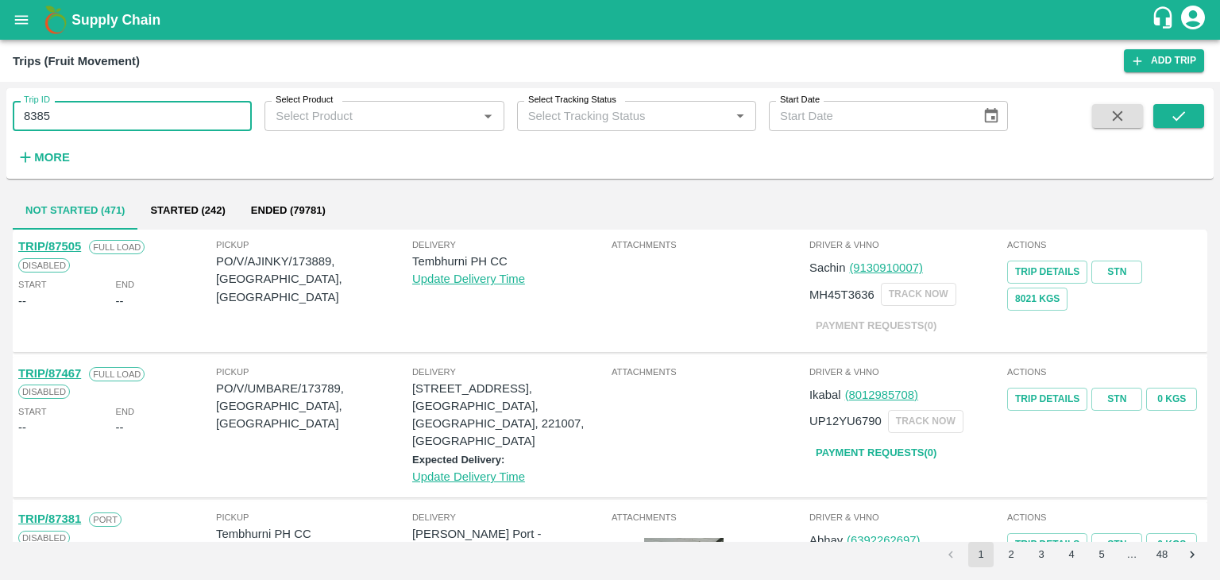
click at [120, 106] on input "8385" at bounding box center [132, 116] width 239 height 30
type input "87385"
click at [1185, 114] on icon "submit" at bounding box center [1178, 115] width 17 height 17
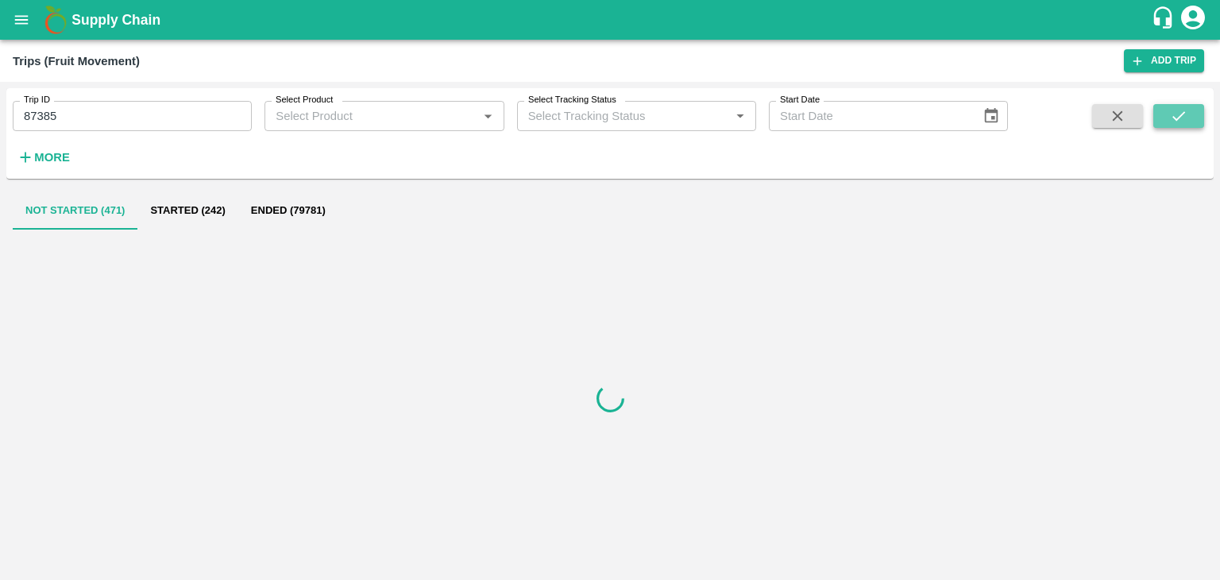
click at [1185, 114] on icon "submit" at bounding box center [1178, 115] width 17 height 17
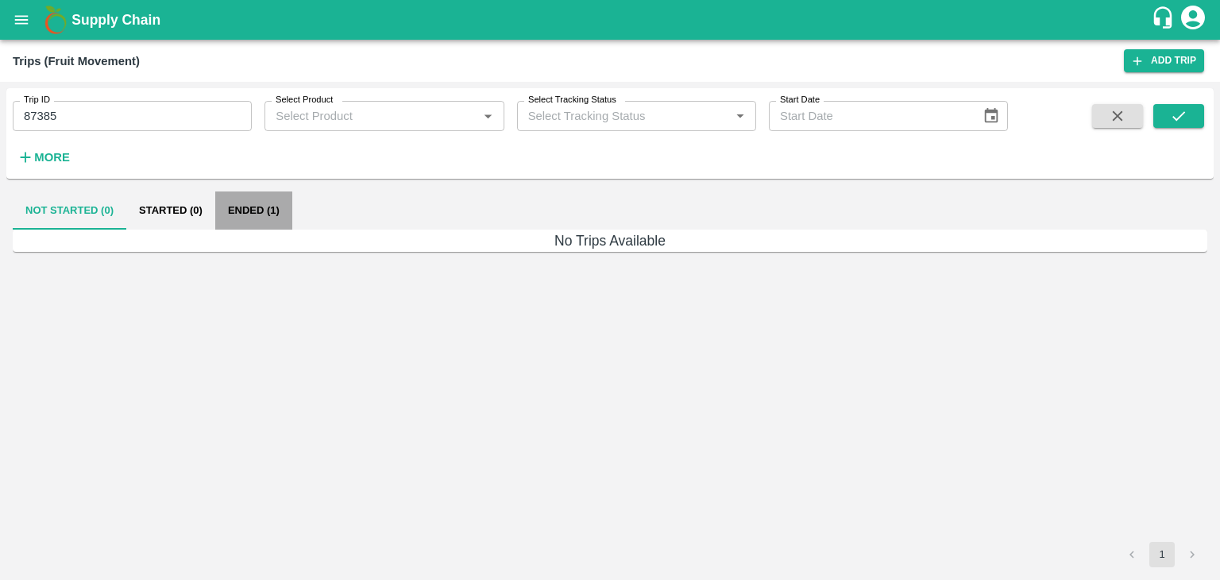
click at [261, 215] on button "Ended (1)" at bounding box center [253, 210] width 77 height 38
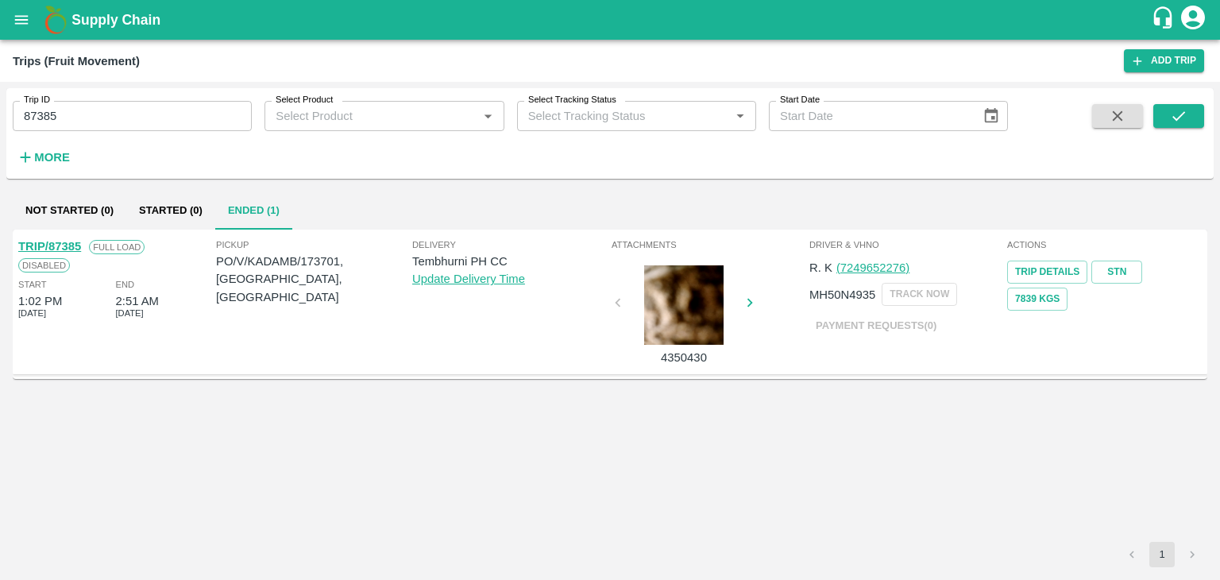
click at [60, 245] on link "TRIP/87385" at bounding box center [49, 246] width 63 height 13
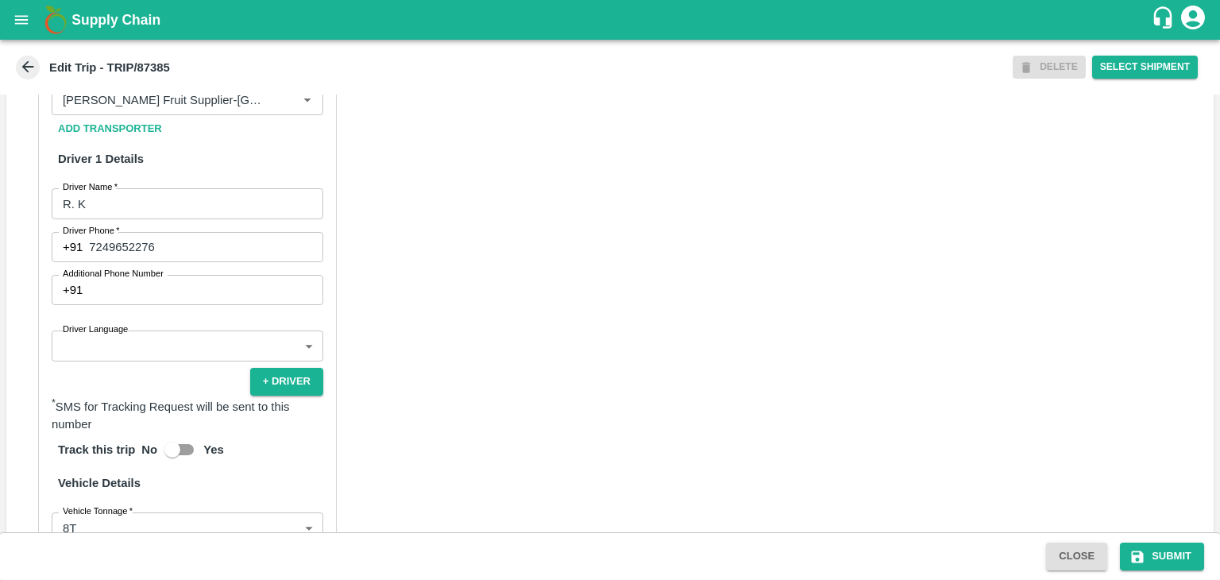
scroll to position [820, 0]
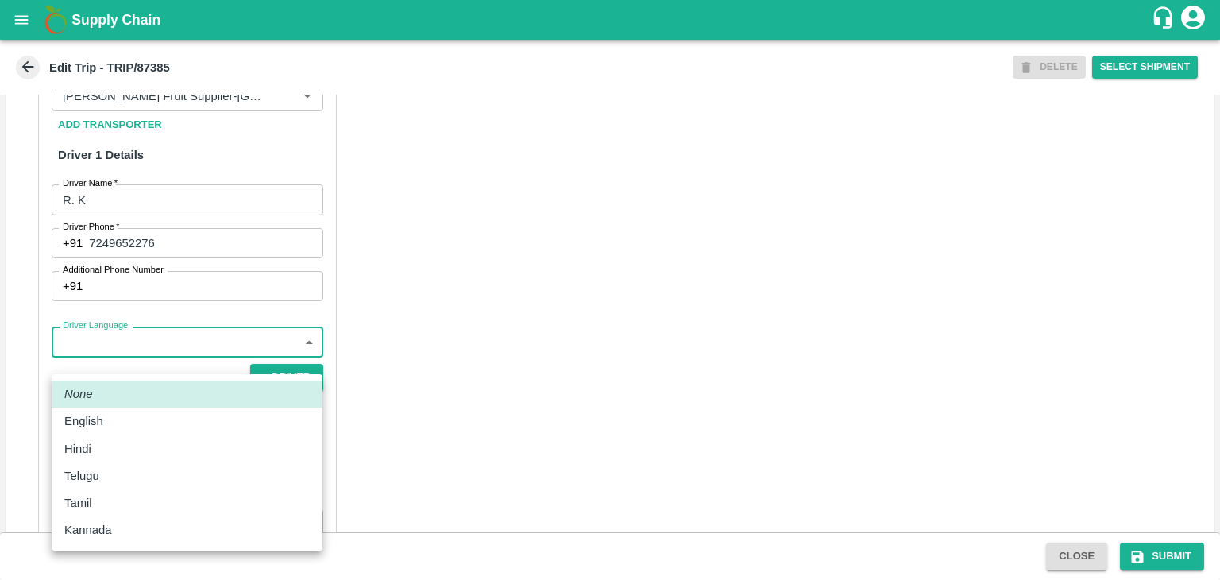
click at [143, 360] on body "Supply Chain Edit Trip - TRIP/87385 DELETE Select Shipment Trip Details Trip Ty…" at bounding box center [610, 290] width 1220 height 580
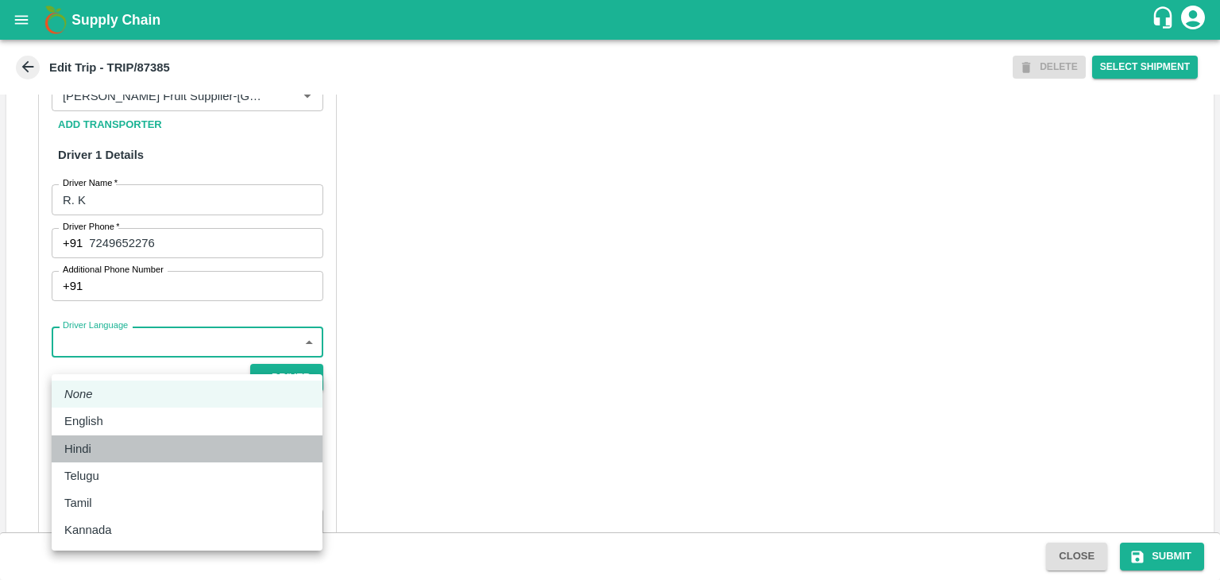
click at [112, 449] on div "Hindi" at bounding box center [186, 448] width 245 height 17
type input "hi"
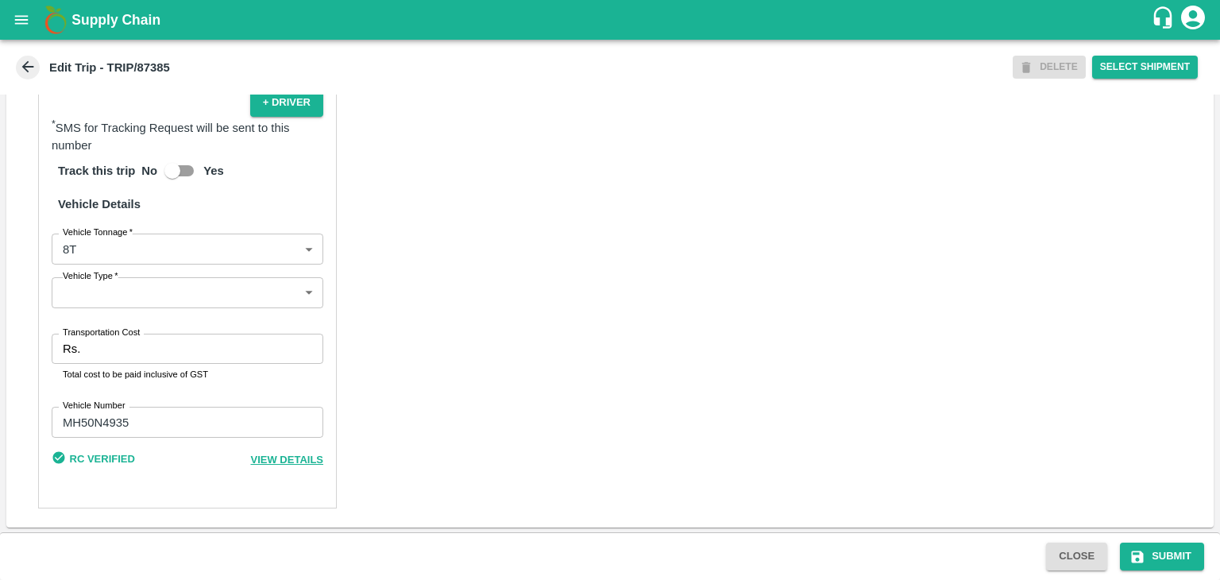
scroll to position [1096, 0]
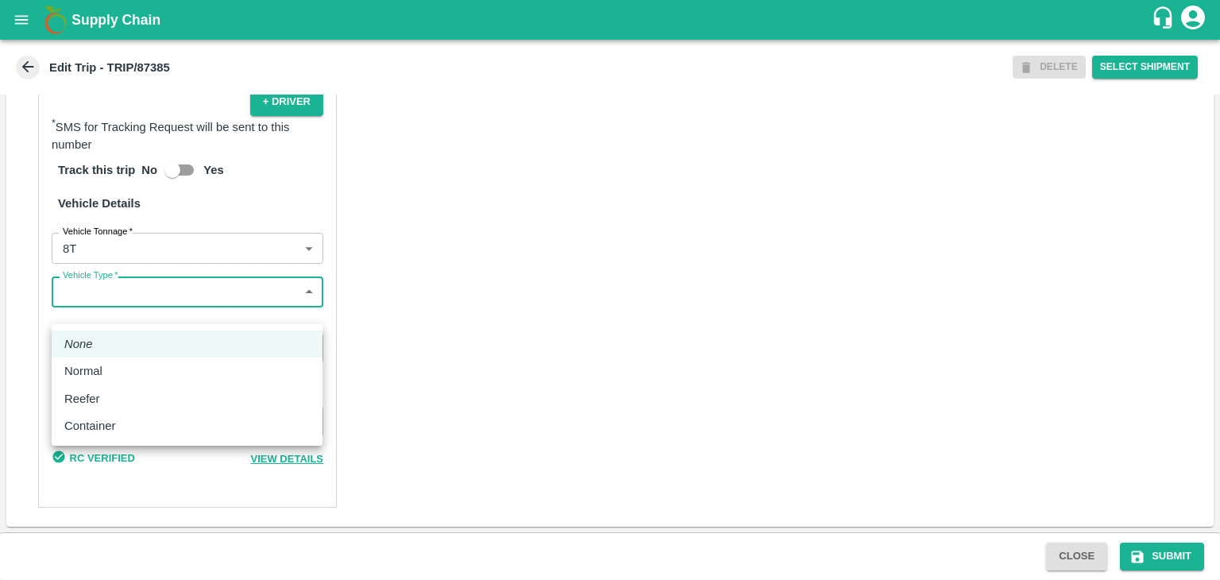
click at [145, 311] on body "Supply Chain Edit Trip - TRIP/87385 DELETE Select Shipment Trip Details Trip Ty…" at bounding box center [610, 290] width 1220 height 580
click at [122, 373] on div "Normal" at bounding box center [186, 370] width 245 height 17
type input "Normal"
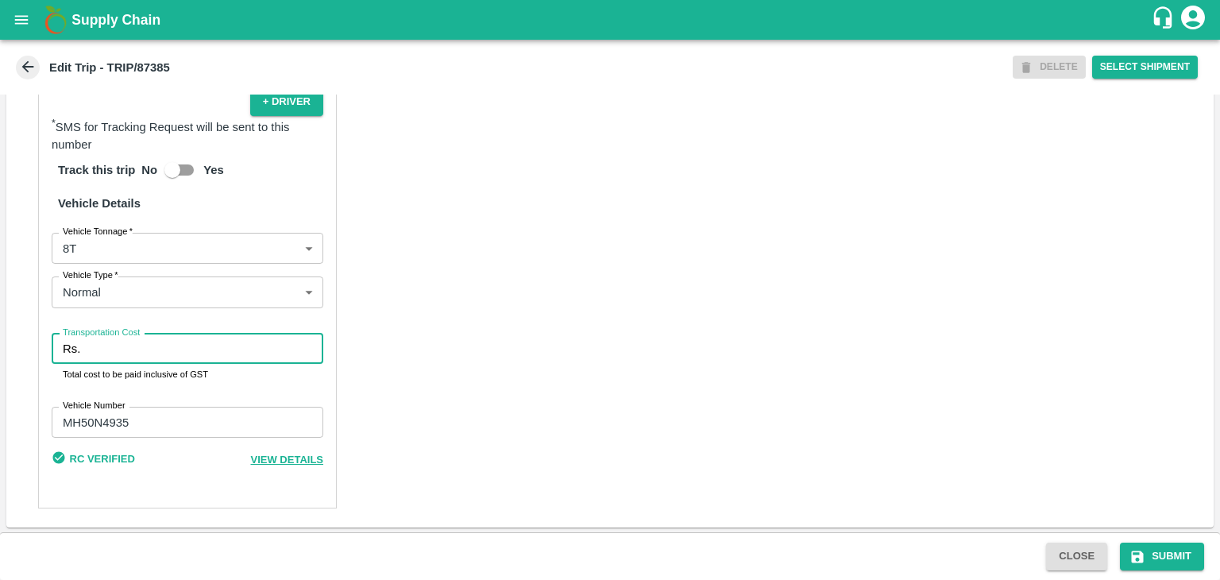
click at [160, 364] on input "Transportation Cost" at bounding box center [205, 349] width 237 height 30
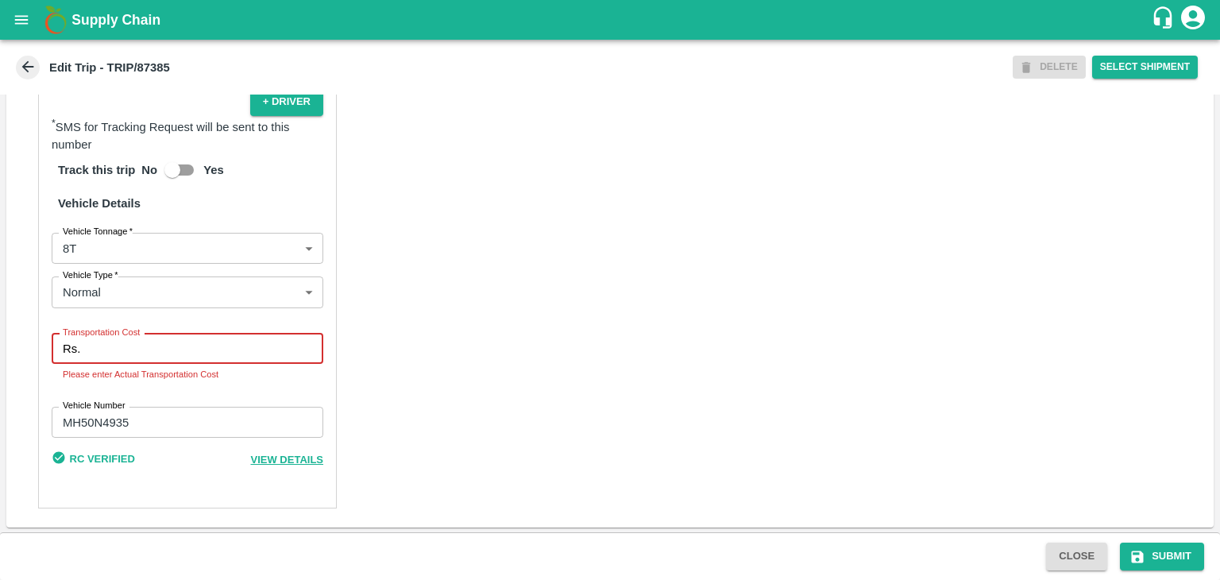
click at [199, 364] on input "Transportation Cost" at bounding box center [205, 349] width 237 height 30
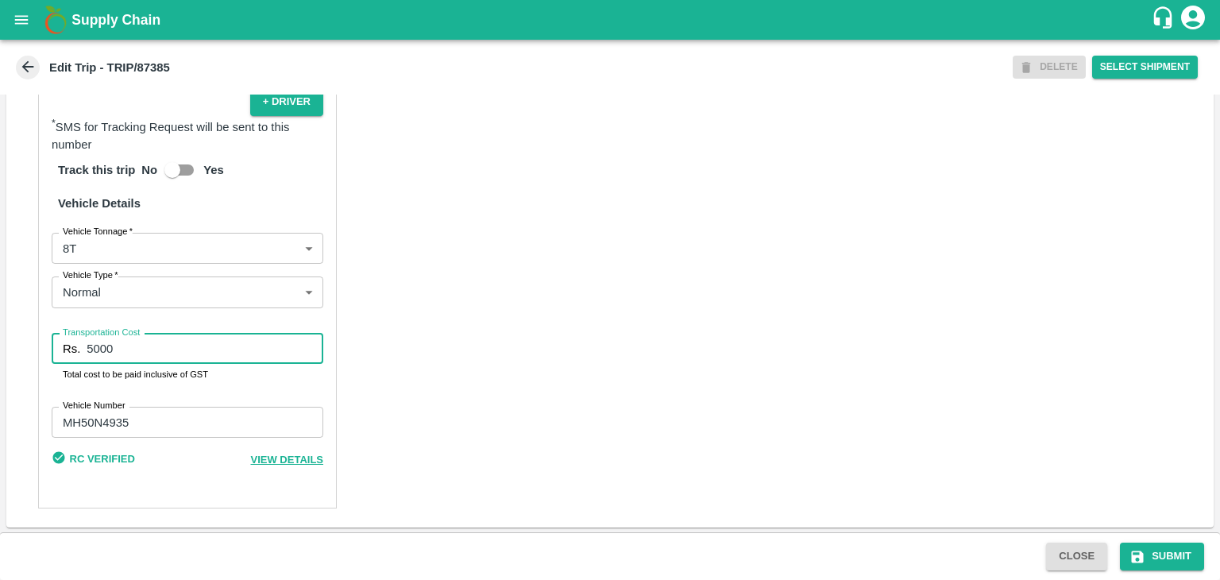
type input "5000"
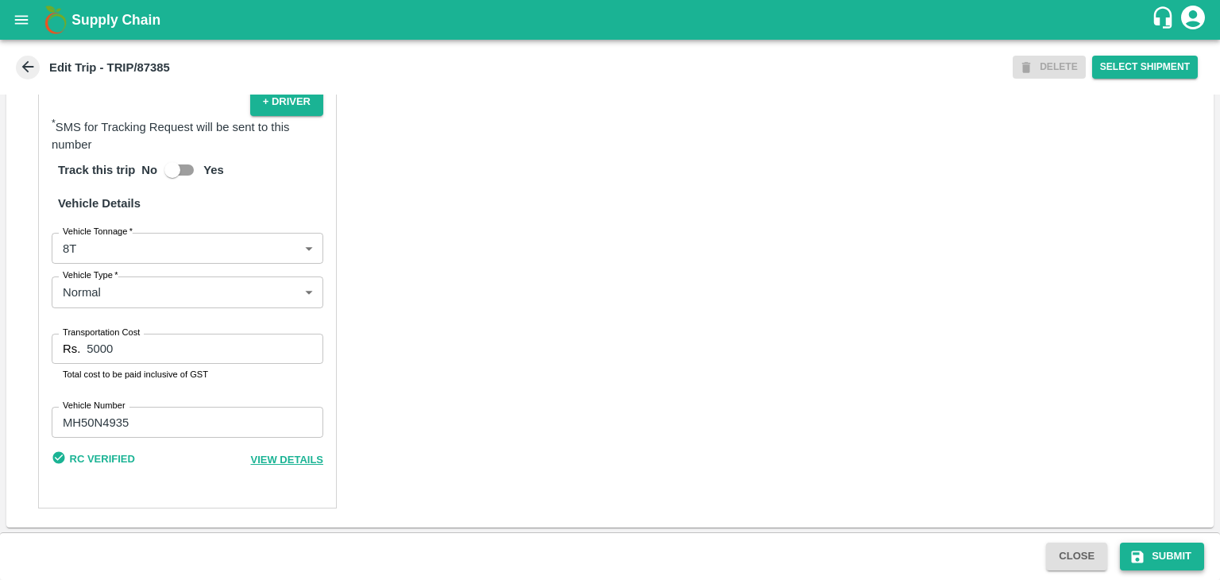
drag, startPoint x: 1150, startPoint y: 539, endPoint x: 1183, endPoint y: 562, distance: 40.1
click at [1183, 562] on div "Close Submit" at bounding box center [610, 556] width 1220 height 48
click at [1183, 562] on button "Submit" at bounding box center [1162, 557] width 84 height 28
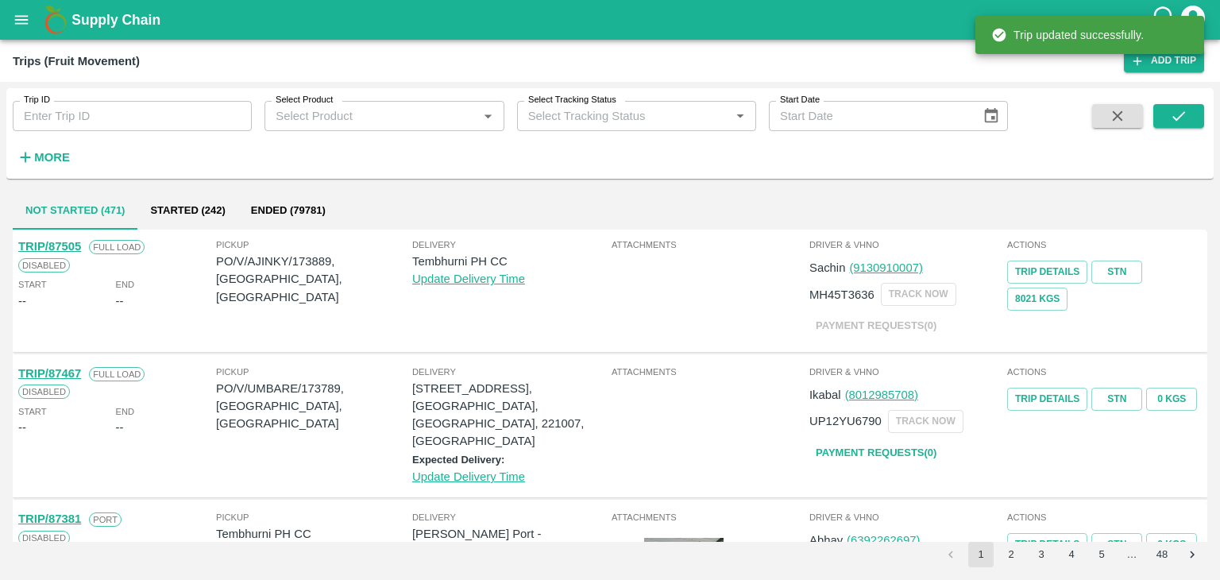
click at [10, 15] on button "open drawer" at bounding box center [21, 20] width 37 height 37
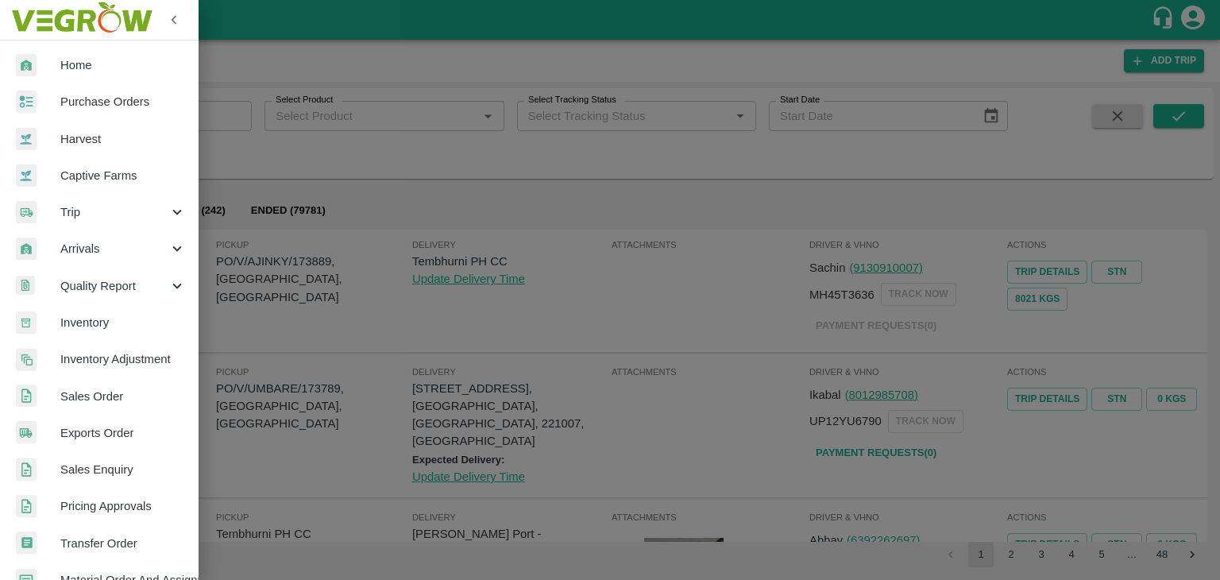
click at [86, 249] on span "Arrivals" at bounding box center [114, 248] width 108 height 17
click at [118, 327] on span "DC Arrivals" at bounding box center [129, 322] width 113 height 17
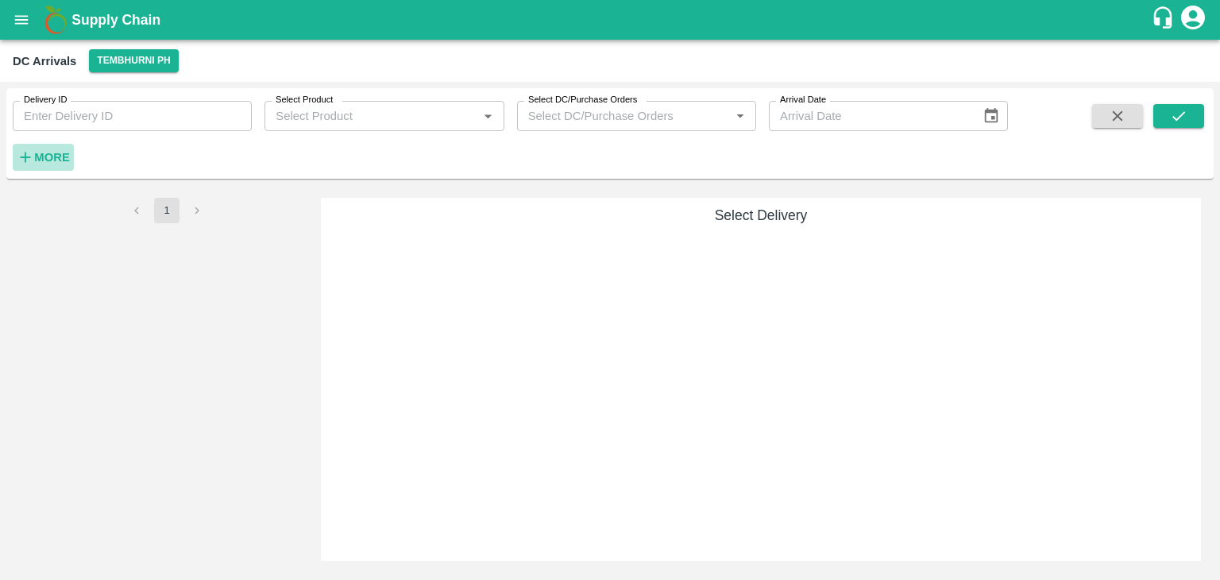
click at [54, 151] on strong "More" at bounding box center [52, 157] width 36 height 13
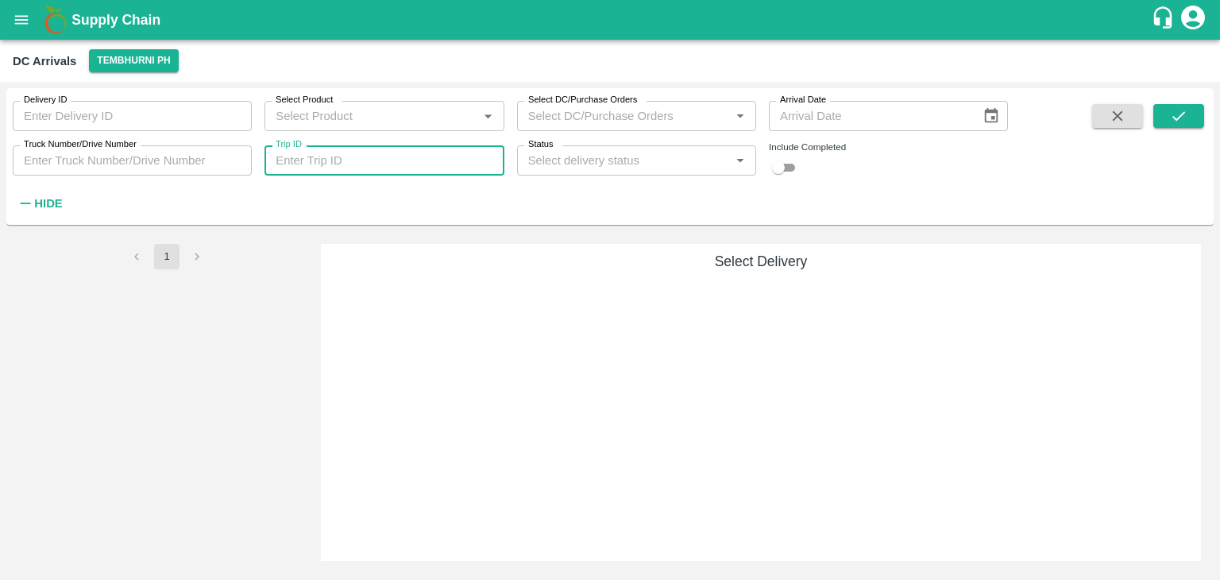
click at [365, 153] on input "Trip ID" at bounding box center [384, 160] width 239 height 30
type input "87395"
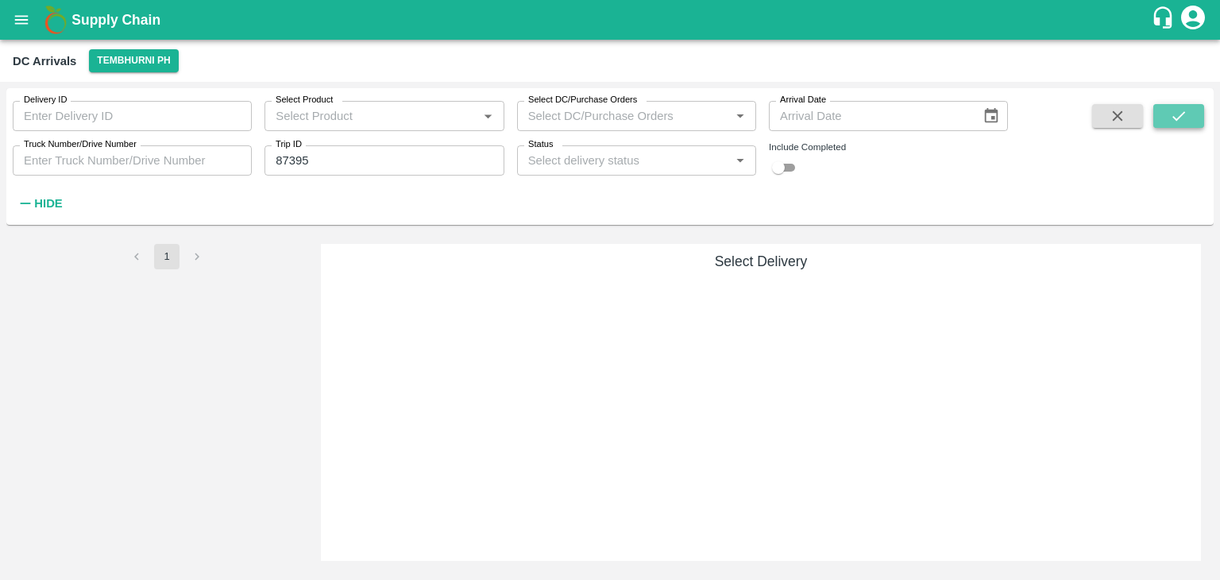
click at [1188, 114] on button "submit" at bounding box center [1179, 116] width 51 height 24
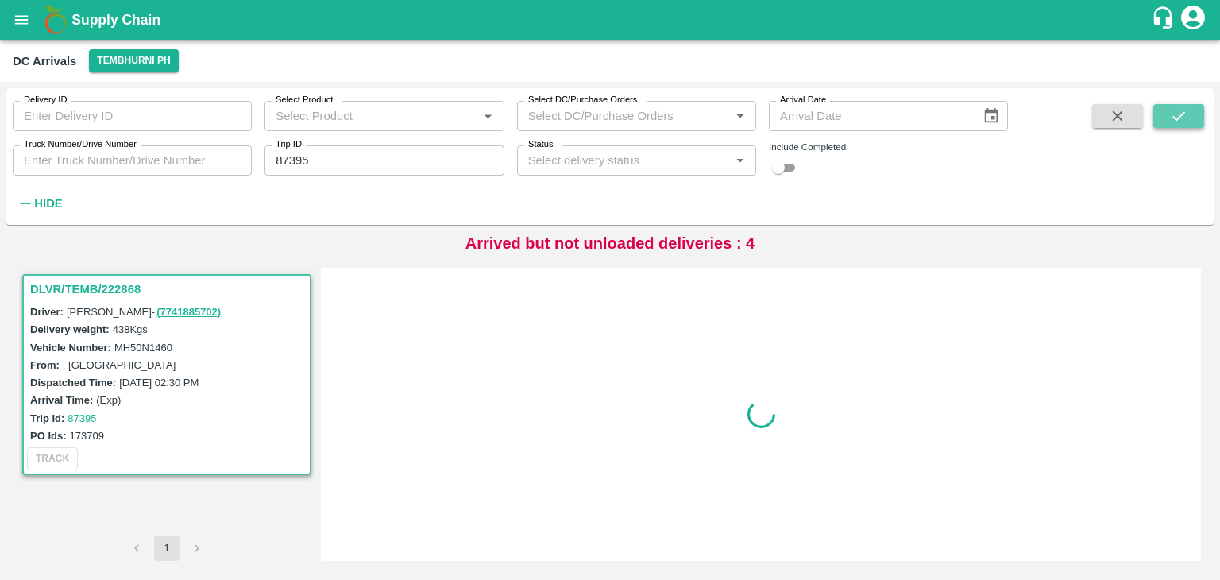
click at [1188, 114] on button "submit" at bounding box center [1179, 116] width 51 height 24
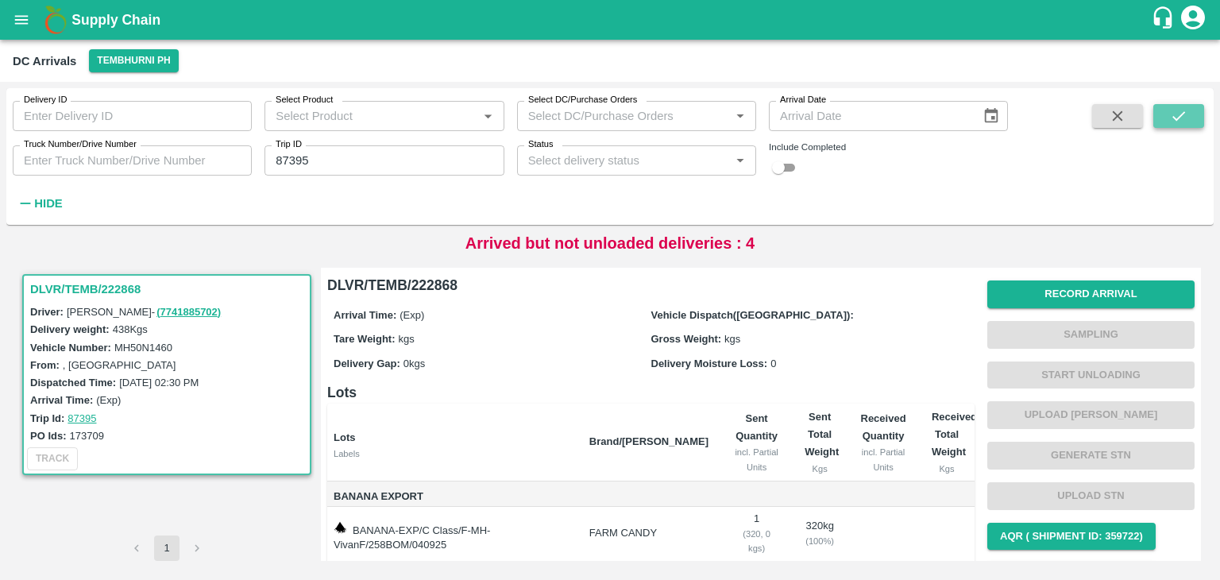
click at [1188, 114] on button "submit" at bounding box center [1179, 116] width 51 height 24
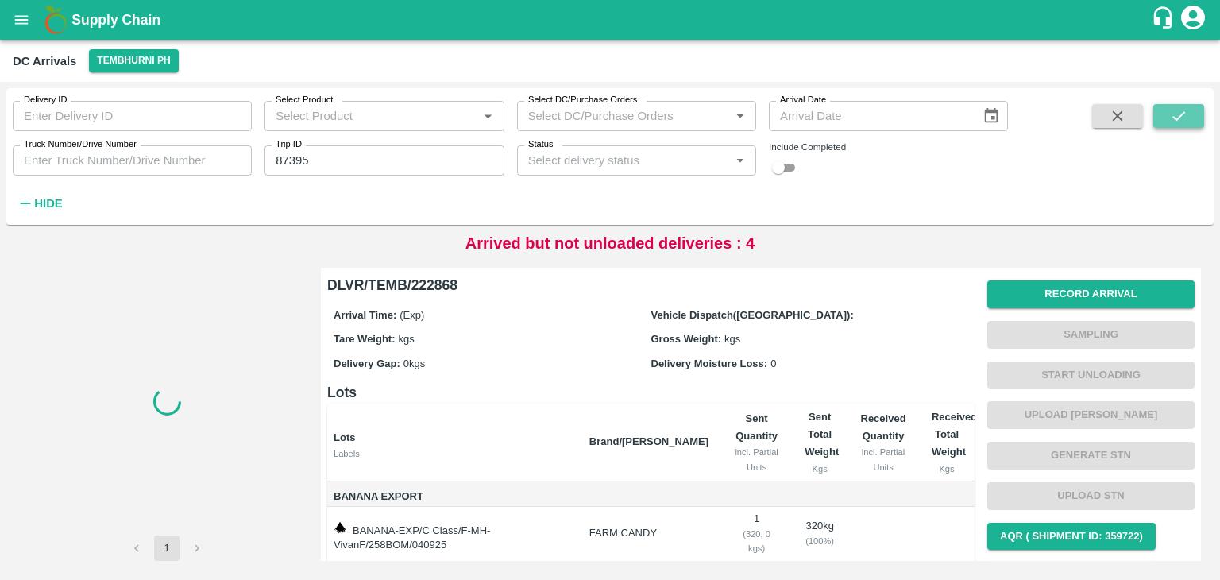
click at [1188, 114] on button "submit" at bounding box center [1179, 116] width 51 height 24
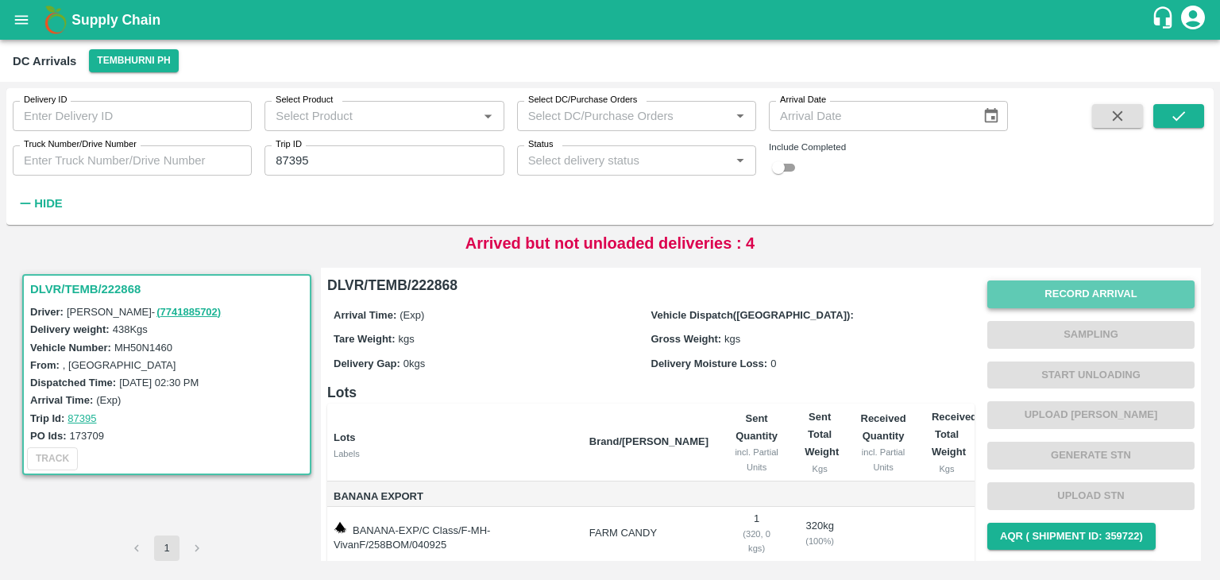
click at [1062, 296] on button "Record Arrival" at bounding box center [1091, 294] width 207 height 28
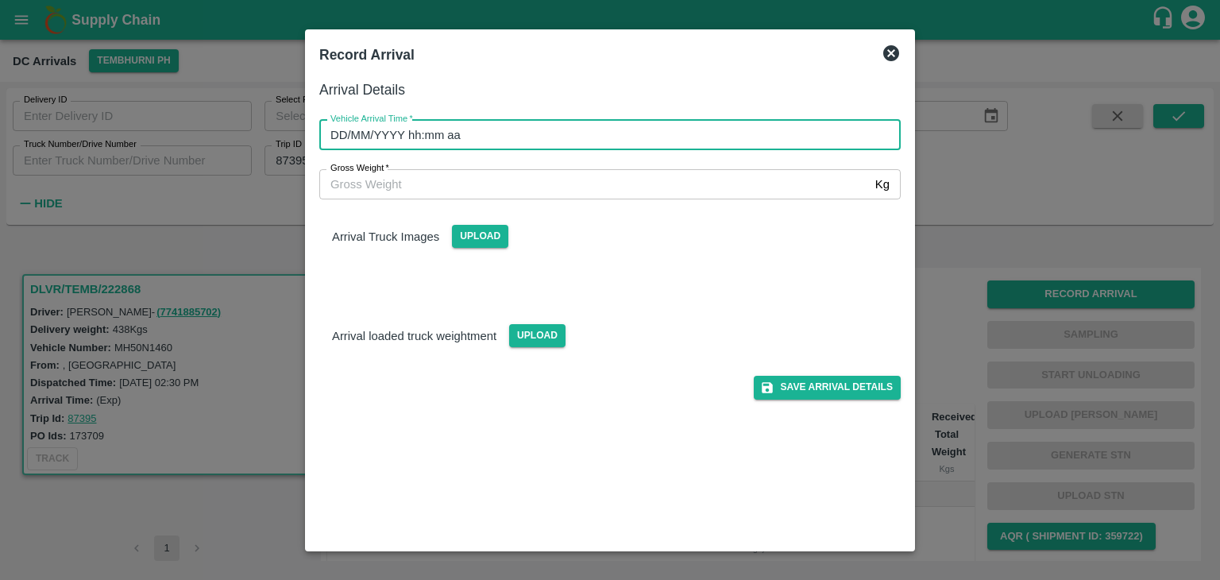
type input "DD/MM/YYYY hh:mm aa"
click at [686, 120] on input "DD/MM/YYYY hh:mm aa" at bounding box center [604, 135] width 570 height 30
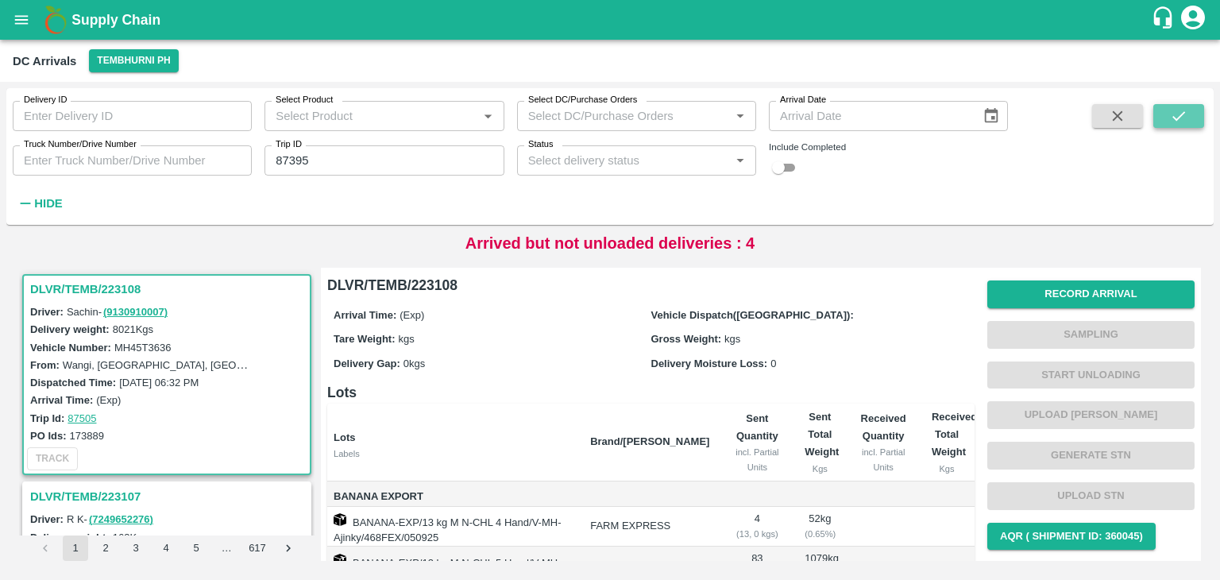
click at [1182, 115] on icon "submit" at bounding box center [1178, 115] width 17 height 17
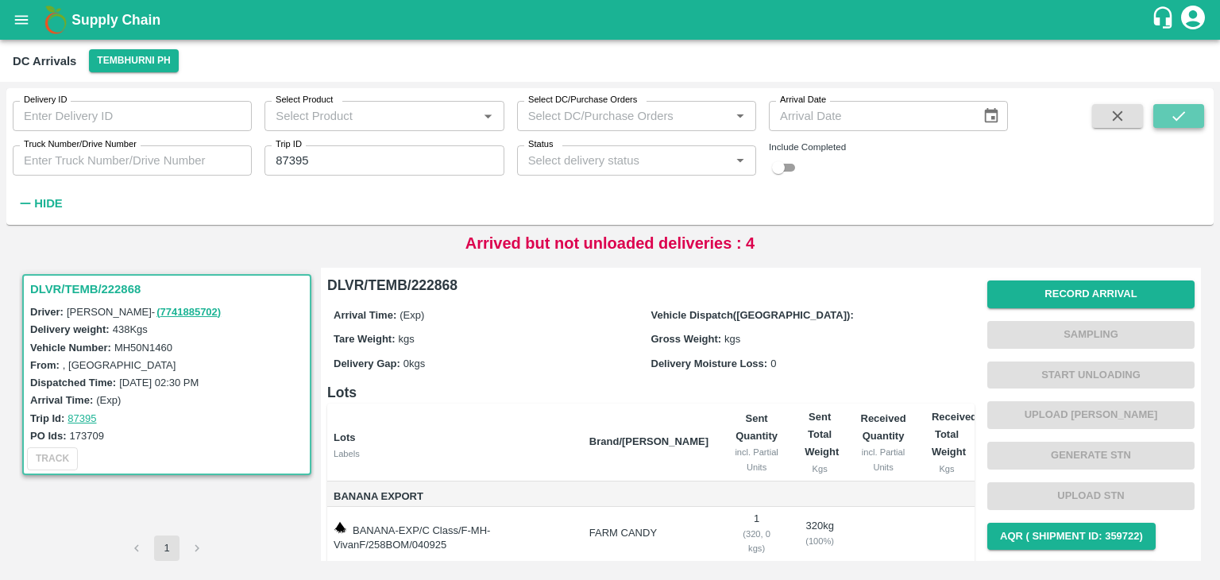
click at [1182, 115] on icon "submit" at bounding box center [1178, 115] width 17 height 17
click at [1077, 302] on button "Record Arrival" at bounding box center [1091, 294] width 207 height 28
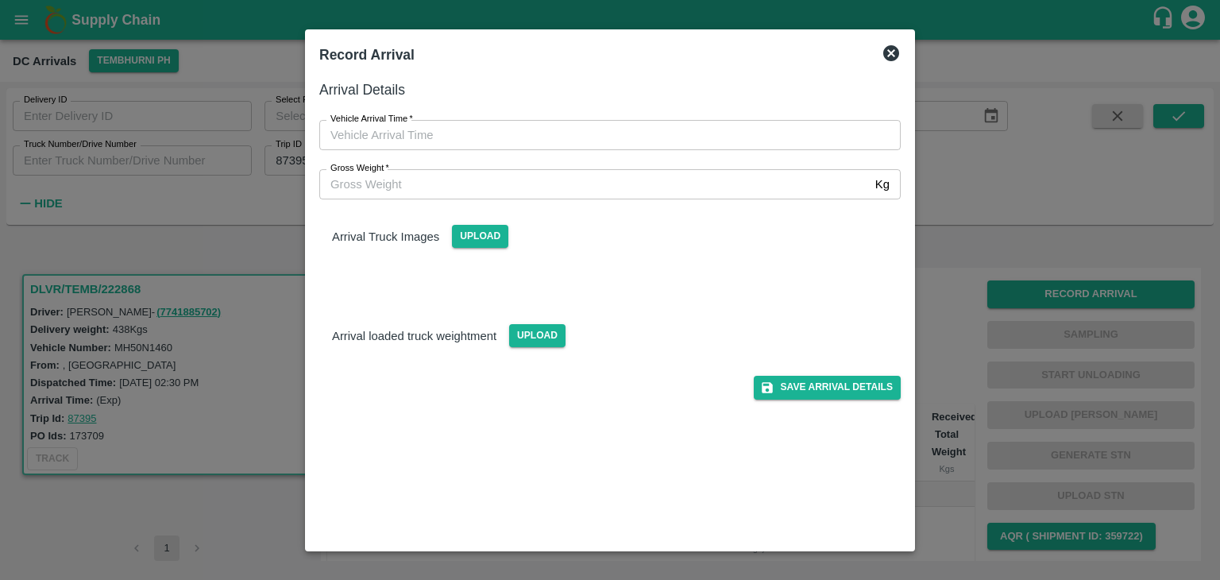
type input "DD/MM/YYYY hh:mm aa"
click at [761, 145] on input "DD/MM/YYYY hh:mm aa" at bounding box center [604, 135] width 570 height 30
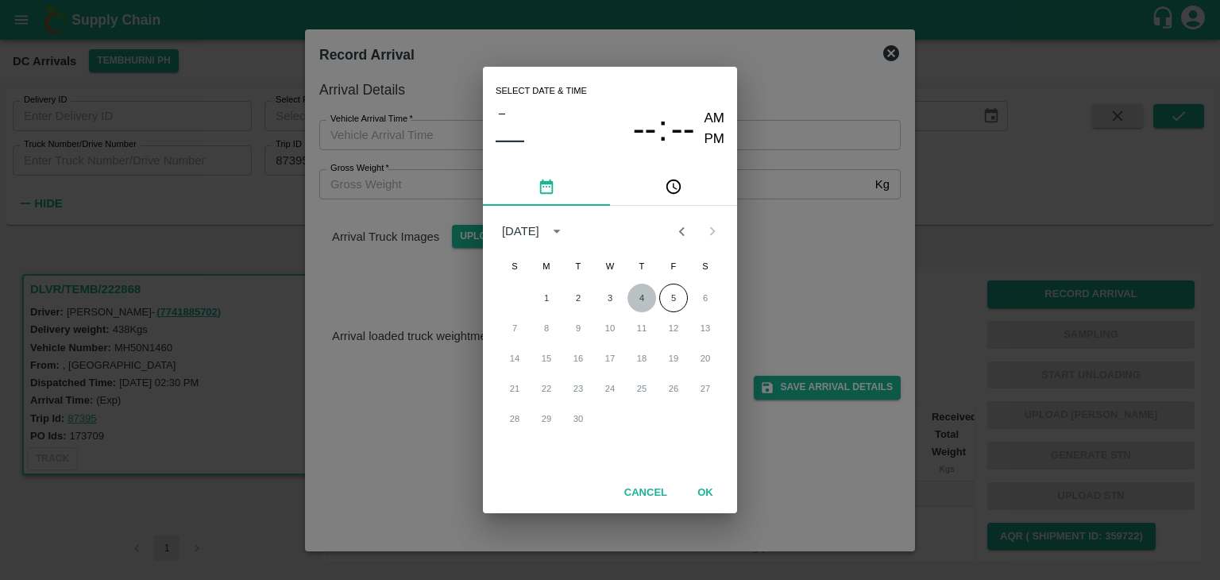
click at [640, 297] on button "4" at bounding box center [642, 298] width 29 height 29
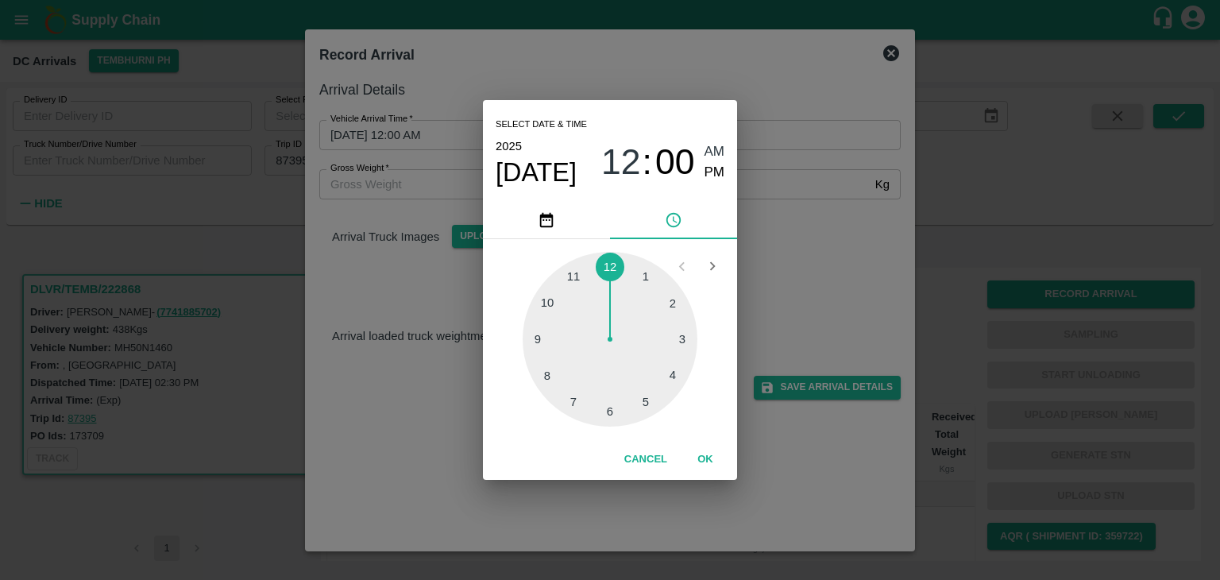
click at [574, 280] on div at bounding box center [610, 339] width 175 height 175
click at [715, 172] on span "PM" at bounding box center [715, 172] width 21 height 21
type input "[DATE] 11:55 PM"
click at [709, 458] on button "OK" at bounding box center [705, 460] width 51 height 28
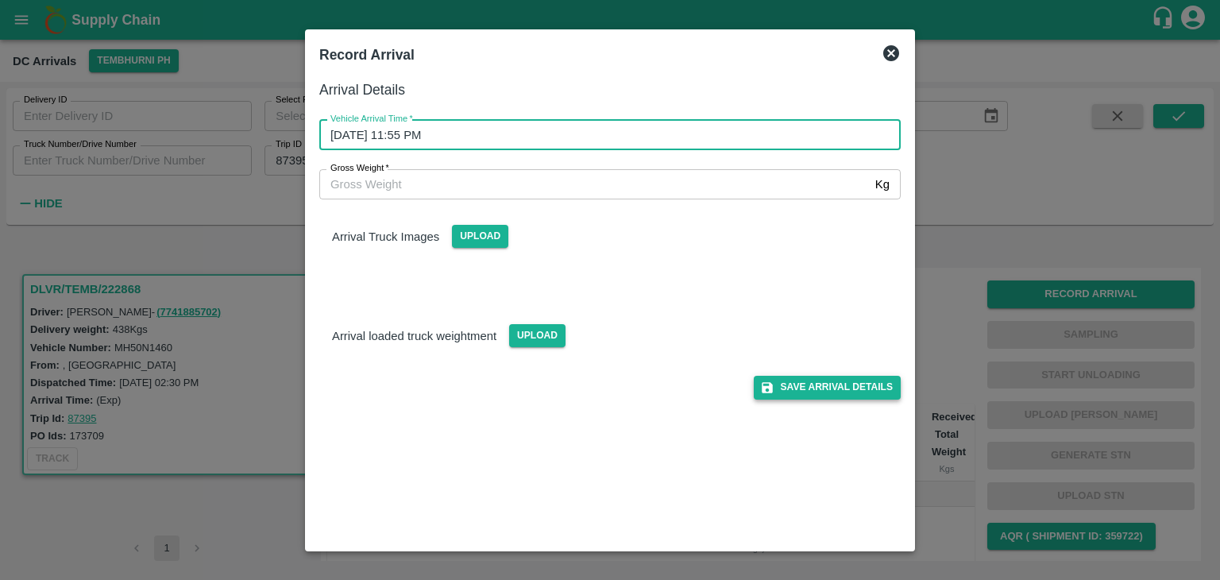
click at [804, 386] on button "Save Arrival Details" at bounding box center [827, 387] width 147 height 23
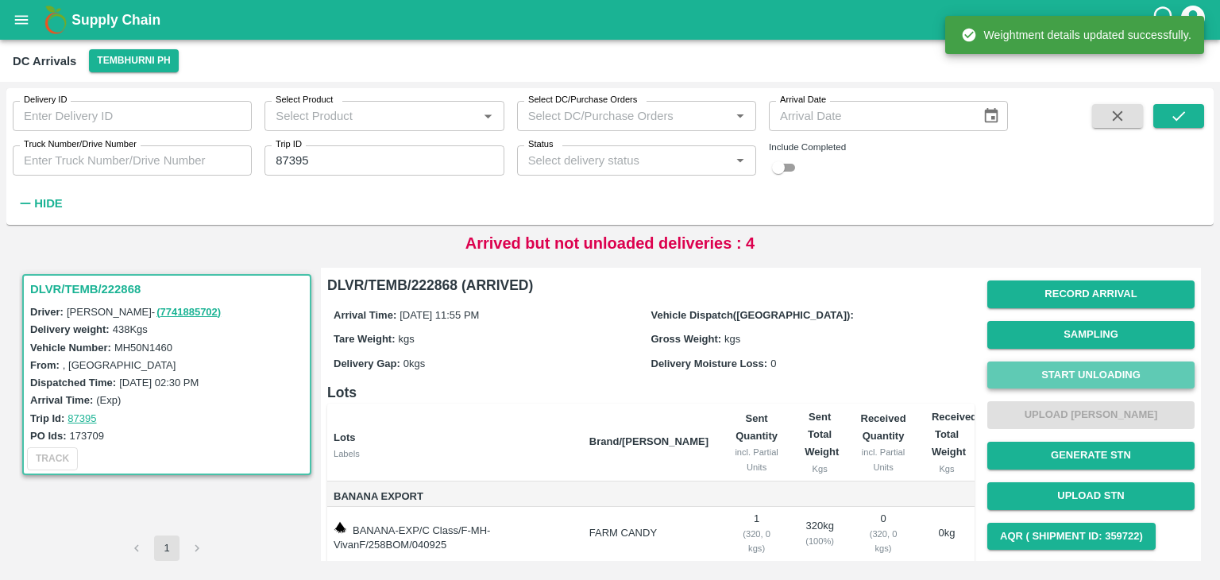
click at [1062, 379] on button "Start Unloading" at bounding box center [1091, 375] width 207 height 28
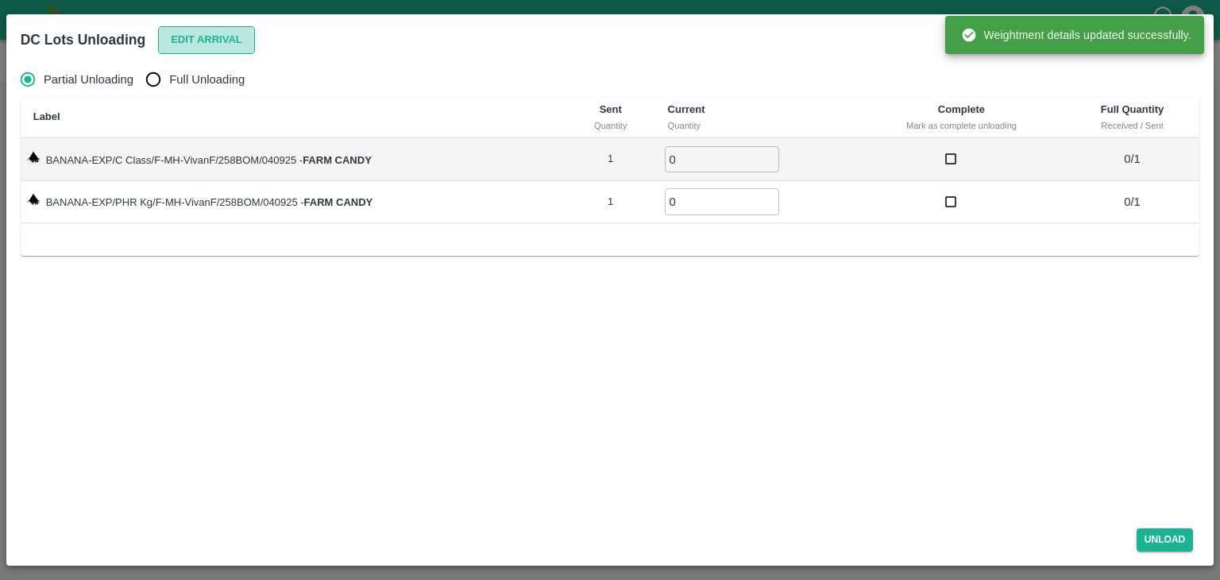
click at [173, 44] on button "Edit Arrival" at bounding box center [206, 40] width 97 height 28
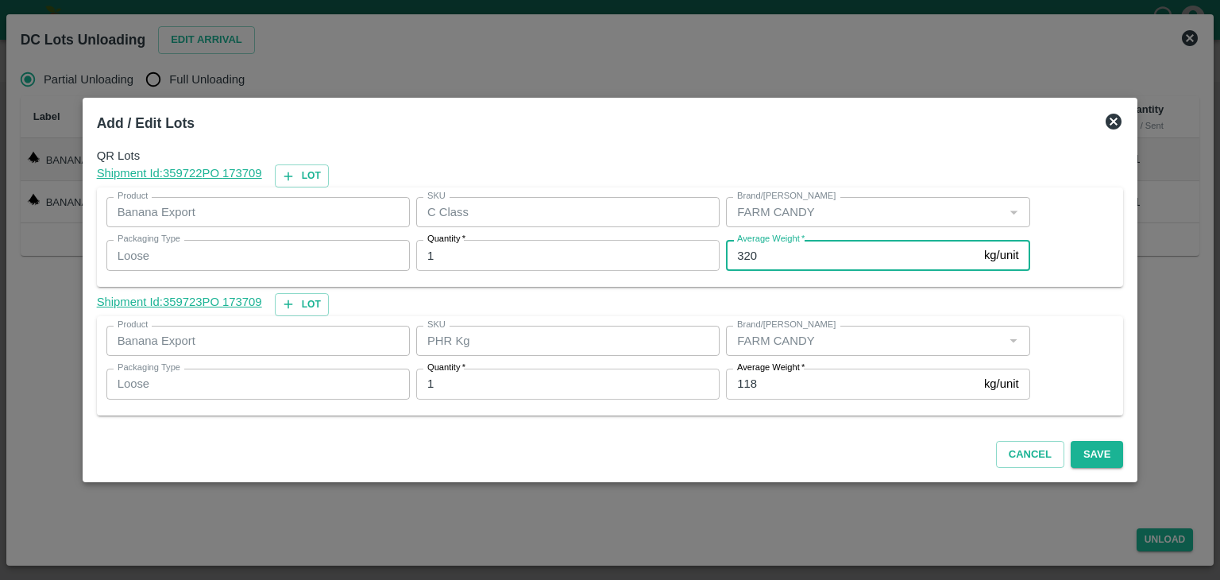
click at [790, 257] on input "320" at bounding box center [852, 255] width 252 height 30
type input "3"
type input "219"
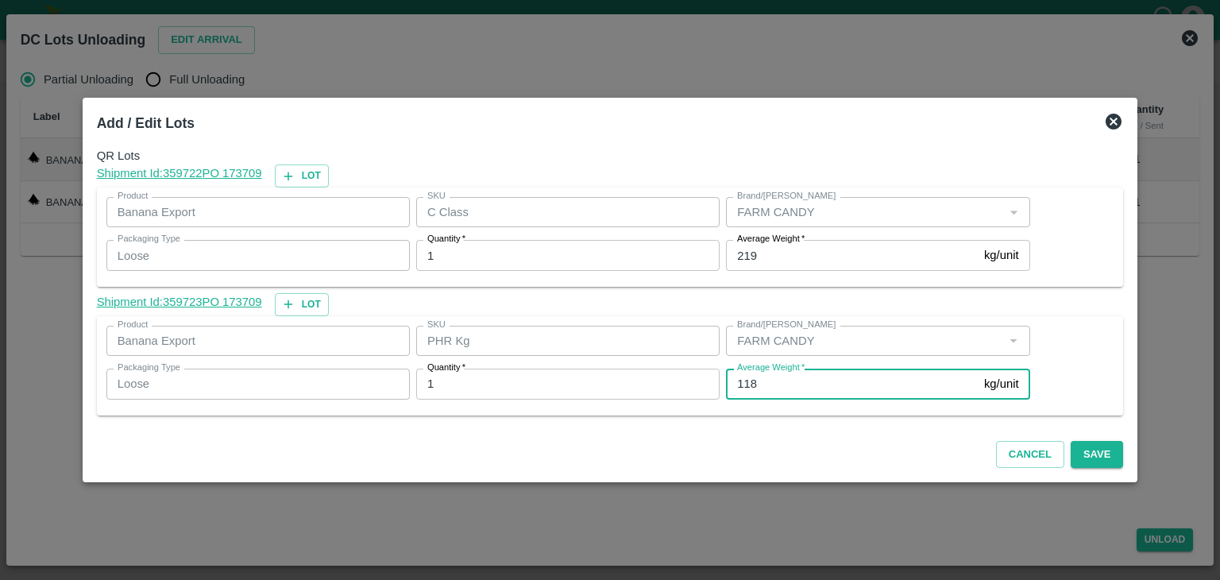
click at [800, 379] on input "118" at bounding box center [852, 384] width 252 height 30
type input "1"
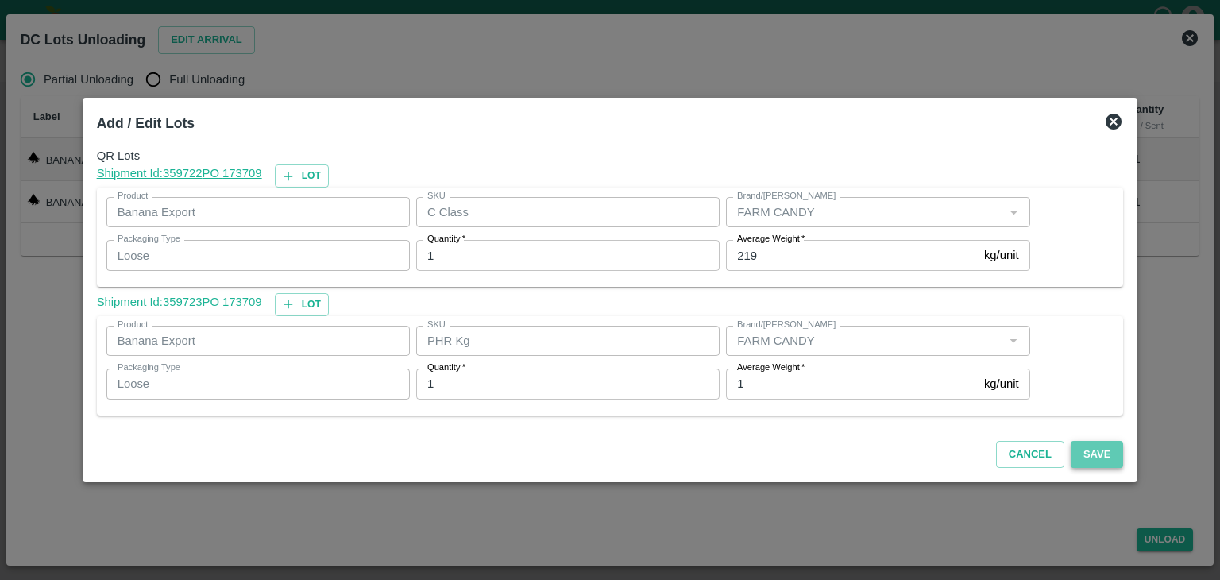
click at [1076, 456] on button "Save" at bounding box center [1097, 455] width 52 height 28
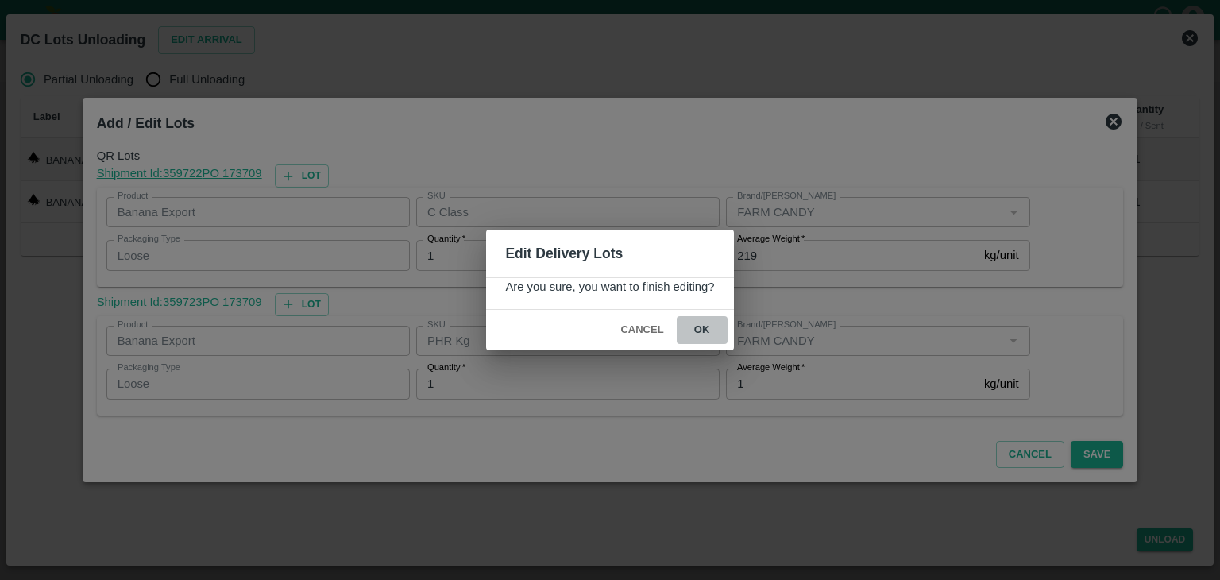
click at [699, 336] on button "ok" at bounding box center [702, 330] width 51 height 28
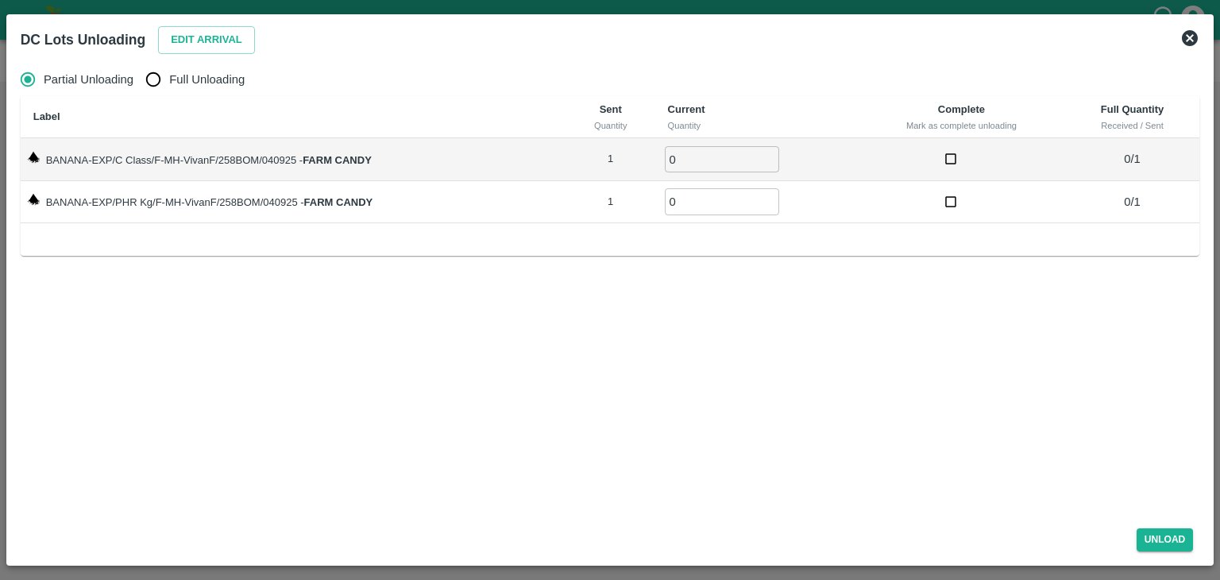
click at [184, 79] on span "Full Unloading" at bounding box center [206, 79] width 75 height 17
click at [169, 79] on input "Full Unloading" at bounding box center [153, 80] width 32 height 32
radio input "true"
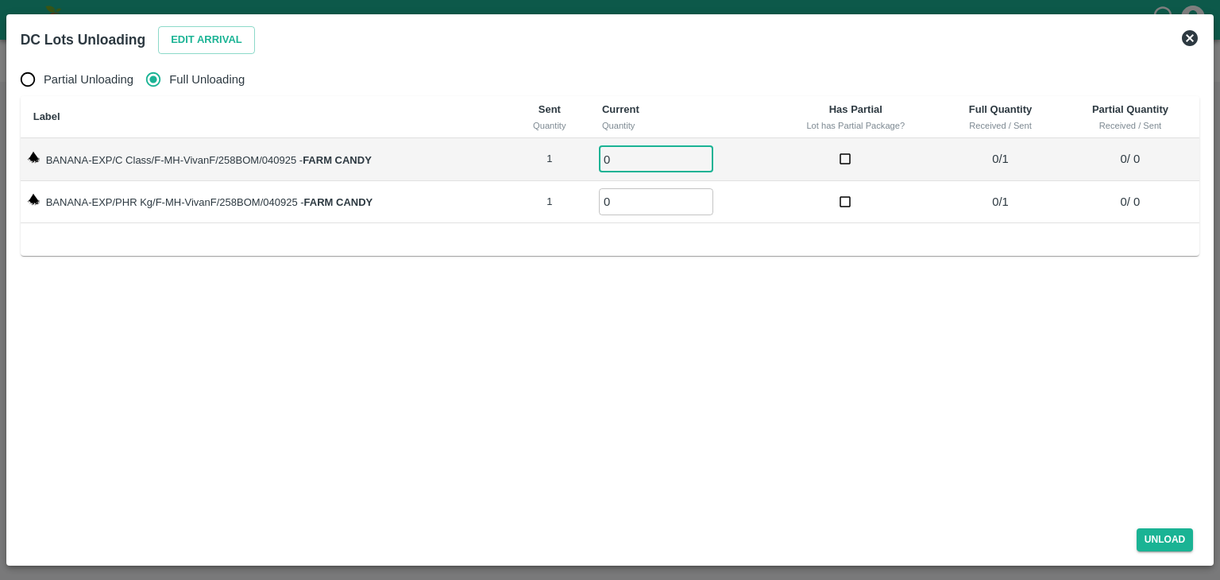
click at [642, 163] on input "0" at bounding box center [656, 159] width 114 height 26
type input "01"
click at [645, 201] on input "0" at bounding box center [656, 201] width 114 height 26
type input "01"
click at [1169, 531] on button "Unload" at bounding box center [1165, 539] width 57 height 23
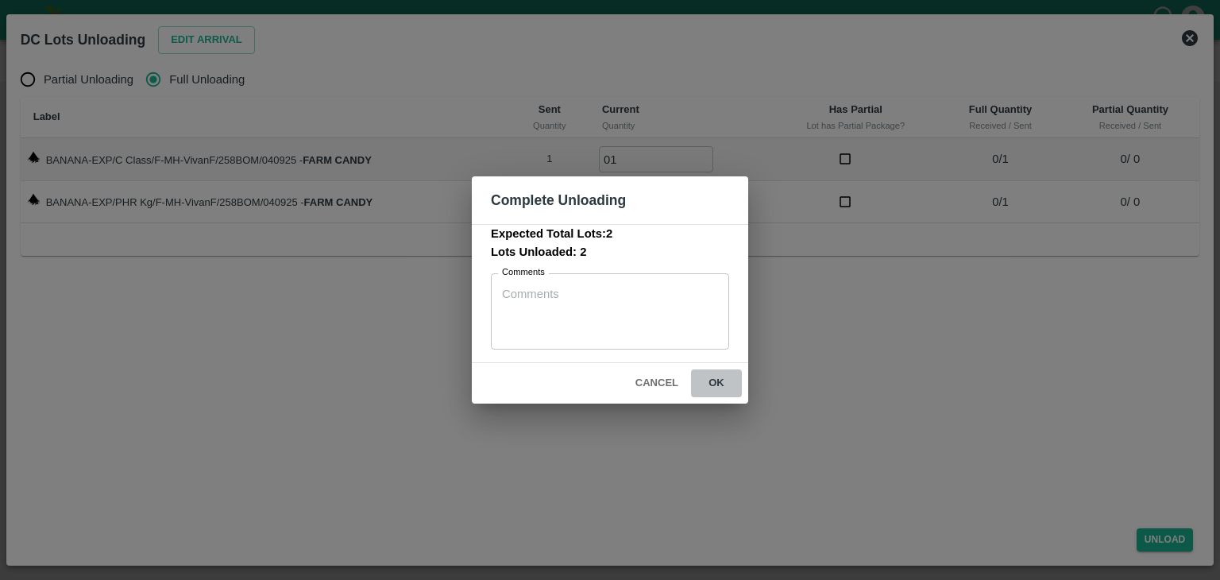
click at [728, 379] on button "ok" at bounding box center [716, 383] width 51 height 28
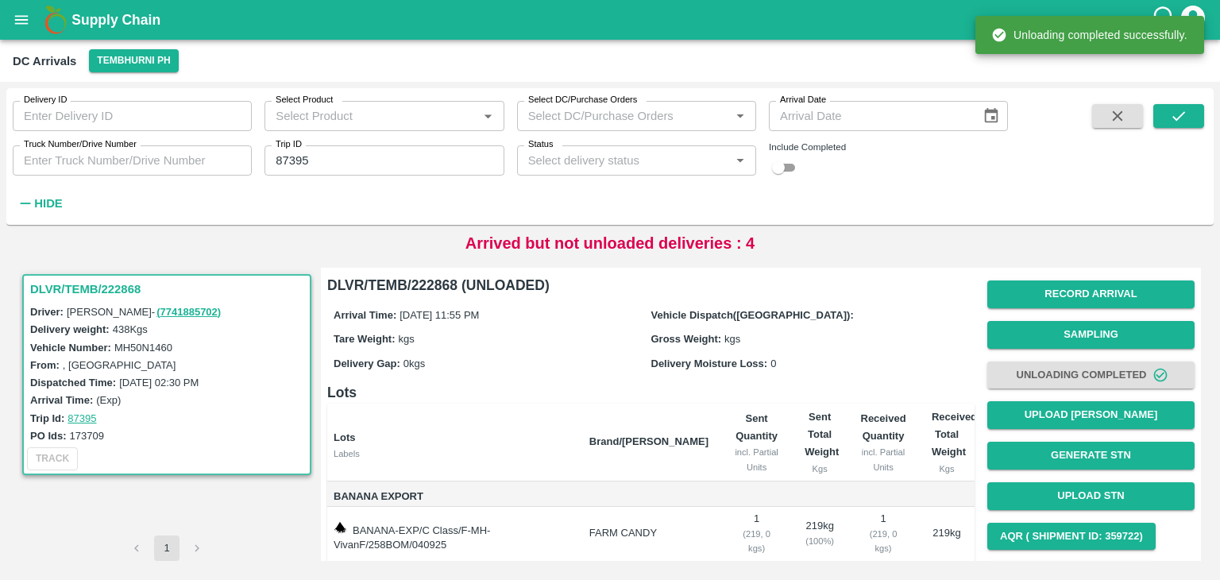
scroll to position [83, 0]
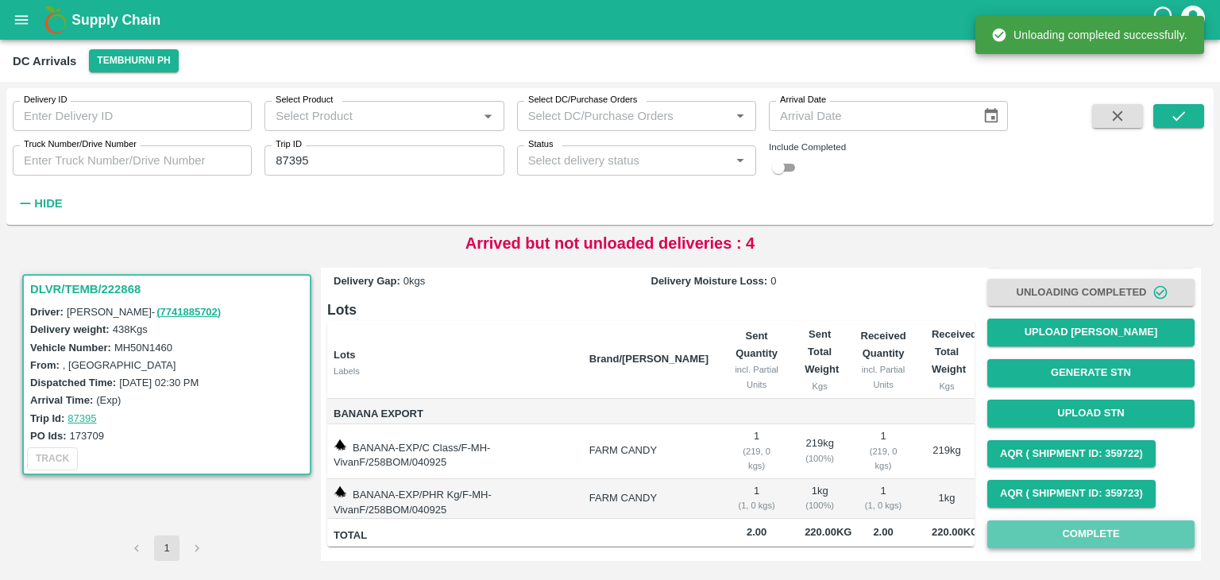
click at [1049, 531] on button "Complete" at bounding box center [1091, 534] width 207 height 28
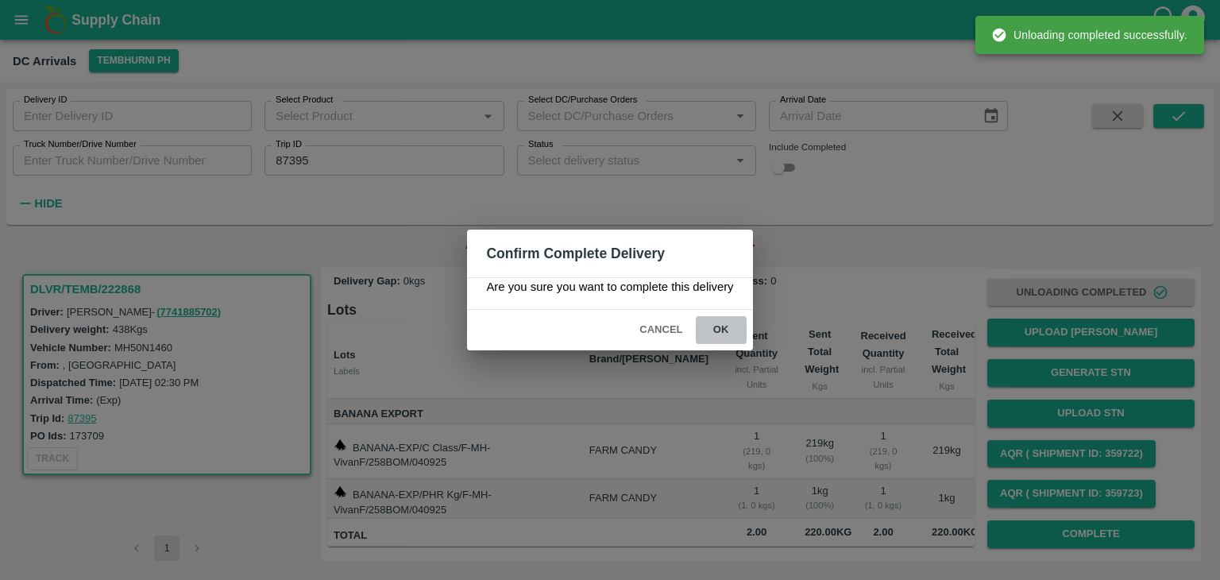
click at [730, 330] on button "ok" at bounding box center [721, 330] width 51 height 28
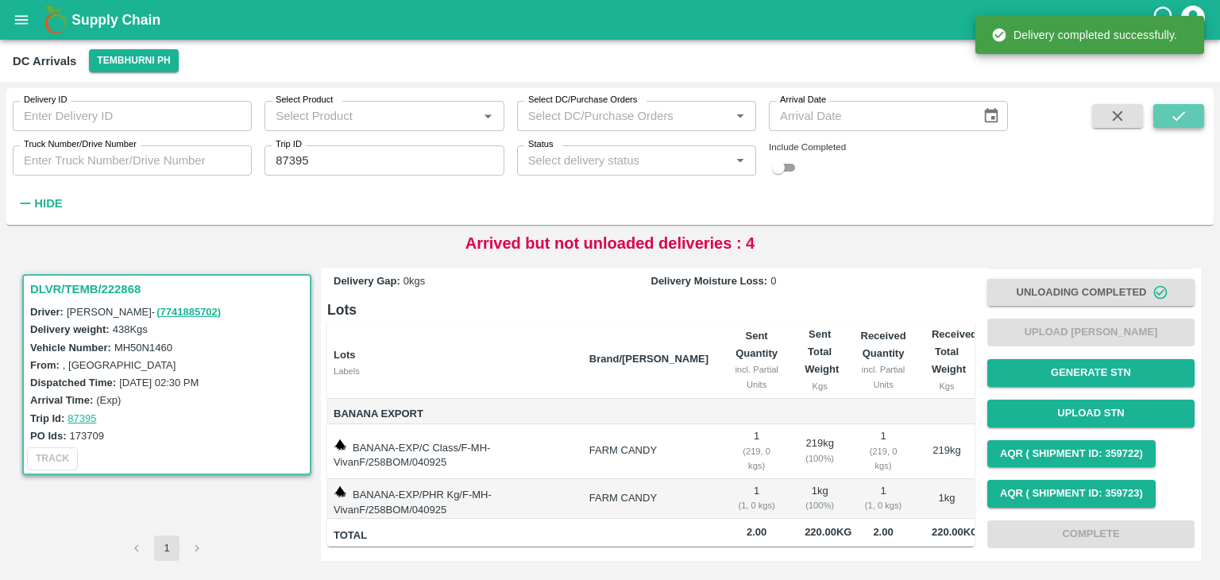
click at [1195, 114] on button "submit" at bounding box center [1179, 116] width 51 height 24
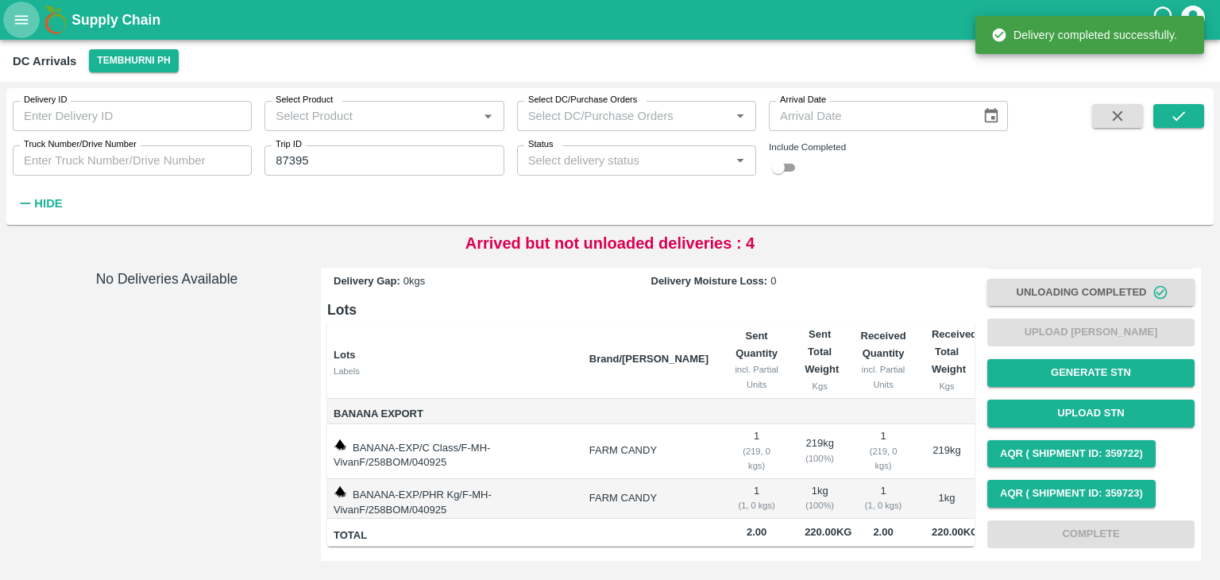
click at [18, 14] on icon "open drawer" at bounding box center [21, 19] width 17 height 17
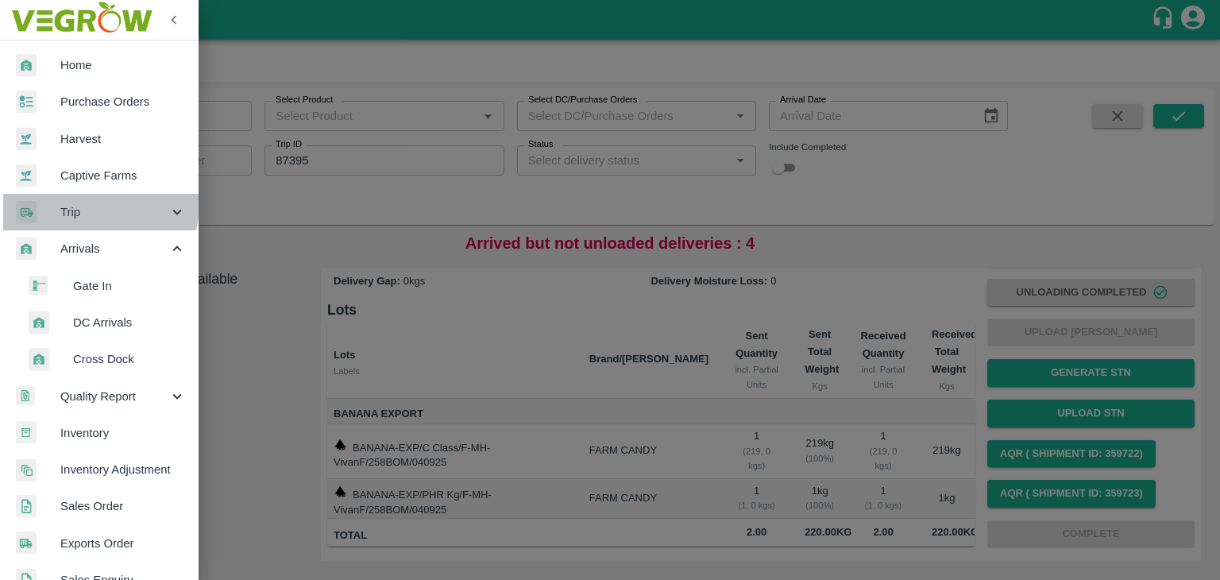
click at [64, 201] on div "Trip" at bounding box center [99, 212] width 199 height 37
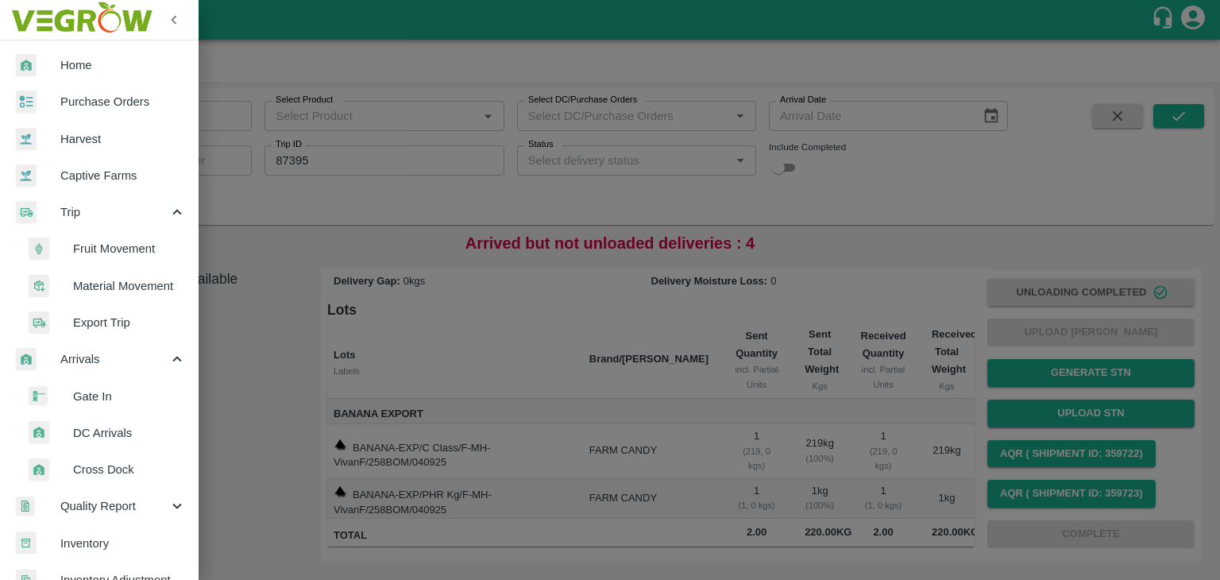
click at [114, 249] on span "Fruit Movement" at bounding box center [129, 248] width 113 height 17
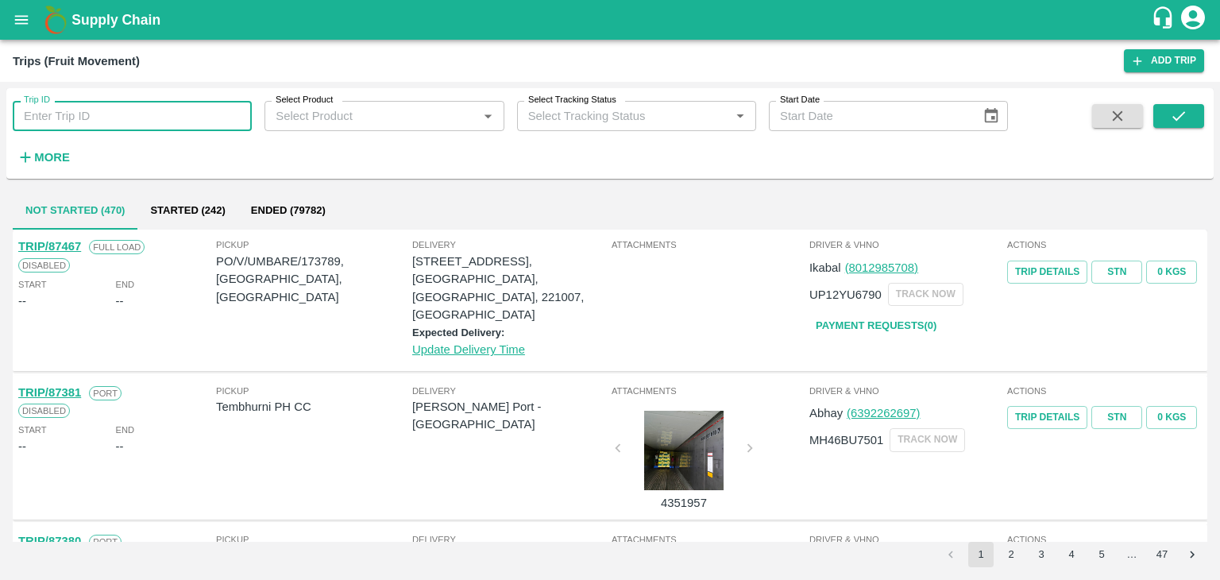
click at [181, 110] on input "Trip ID" at bounding box center [132, 116] width 239 height 30
type input "87395"
click at [1185, 110] on icon "submit" at bounding box center [1178, 115] width 17 height 17
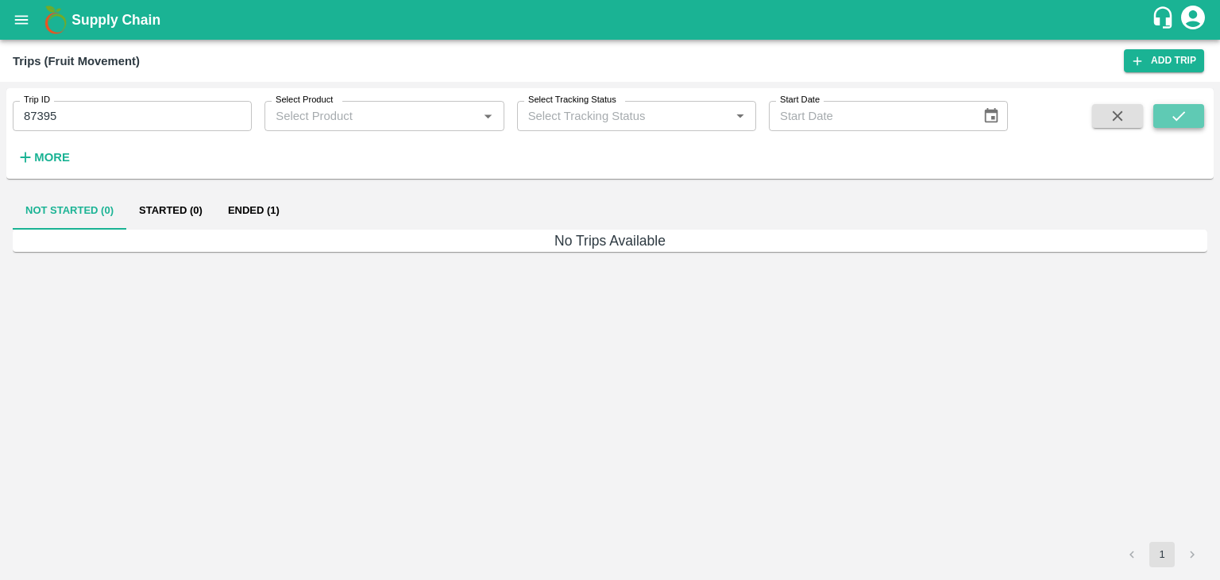
click at [1185, 110] on icon "submit" at bounding box center [1178, 115] width 17 height 17
click at [263, 204] on button "Ended (1)" at bounding box center [253, 210] width 77 height 38
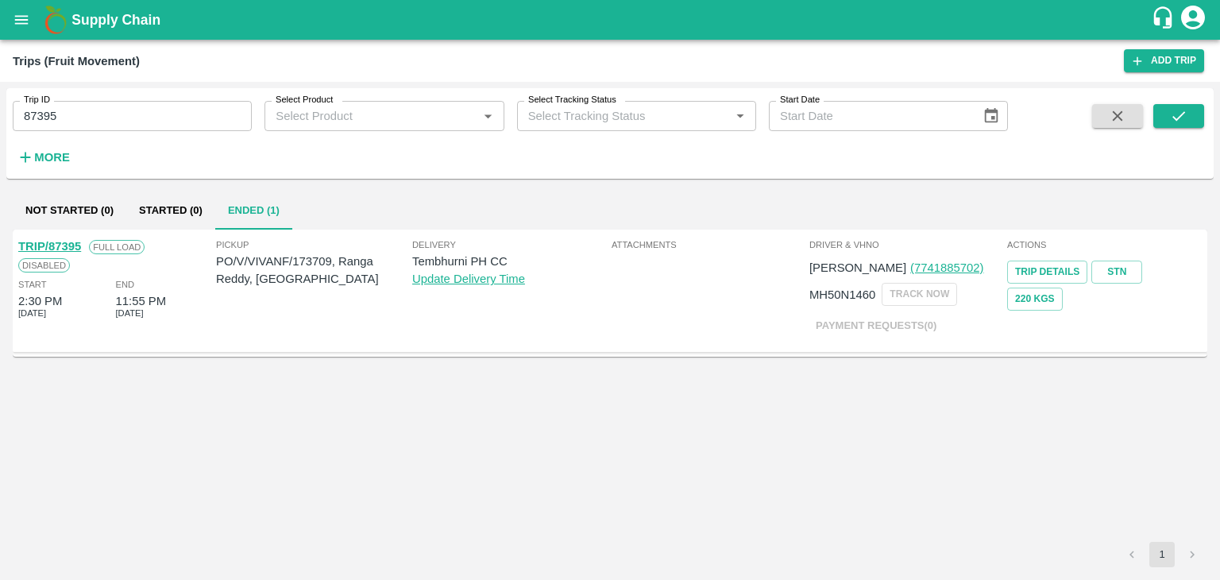
click at [66, 241] on link "TRIP/87395" at bounding box center [49, 246] width 63 height 13
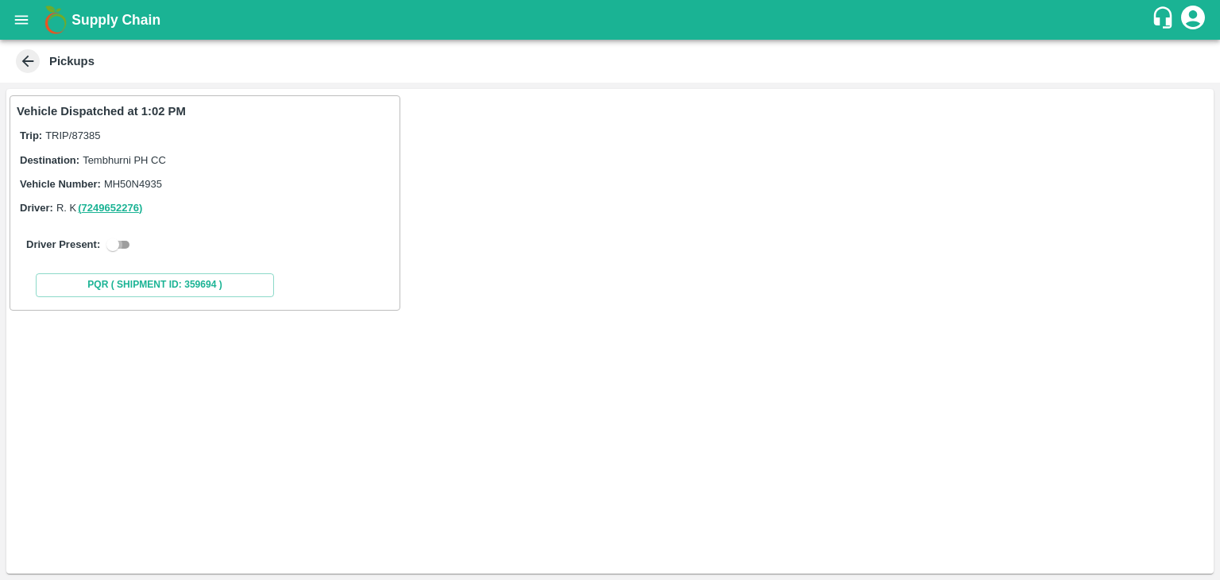
click at [119, 248] on input "checkbox" at bounding box center [112, 244] width 57 height 19
checkbox input "true"
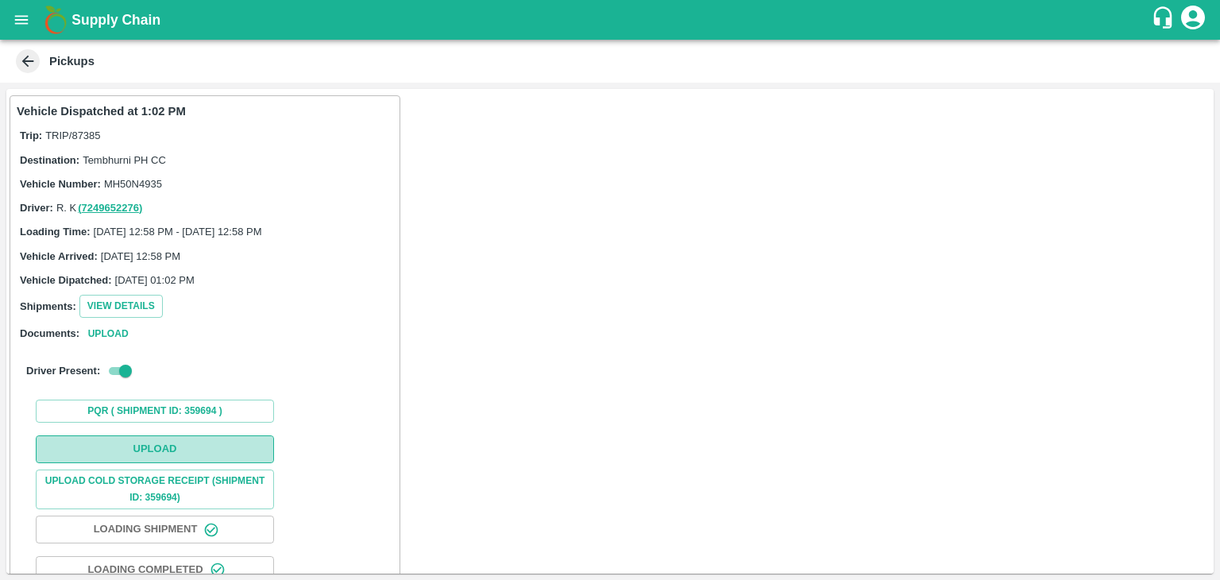
click at [197, 445] on button "Upload" at bounding box center [155, 449] width 238 height 28
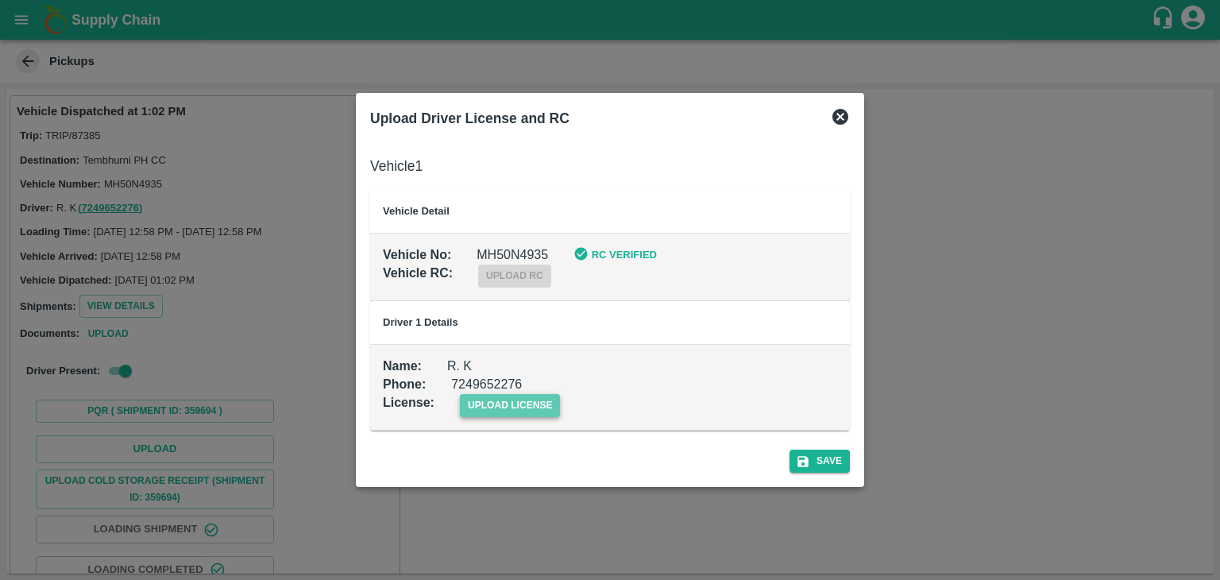
click at [518, 411] on span "upload license" at bounding box center [510, 405] width 101 height 23
click at [0, 0] on input "upload license" at bounding box center [0, 0] width 0 height 0
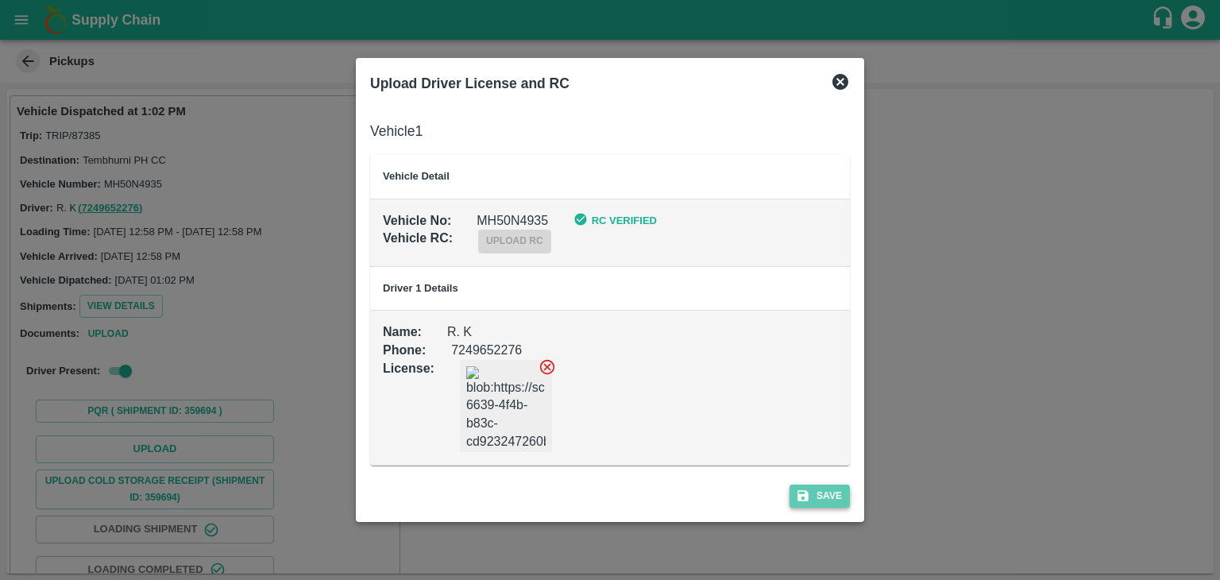
click at [810, 489] on icon "submit" at bounding box center [803, 496] width 14 height 14
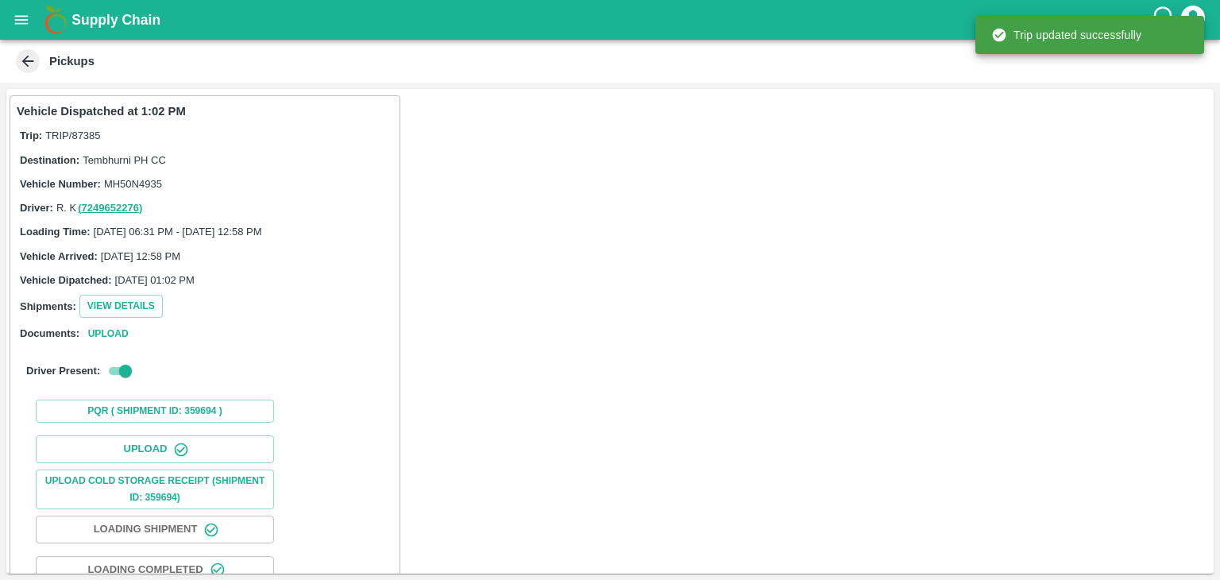
scroll to position [166, 0]
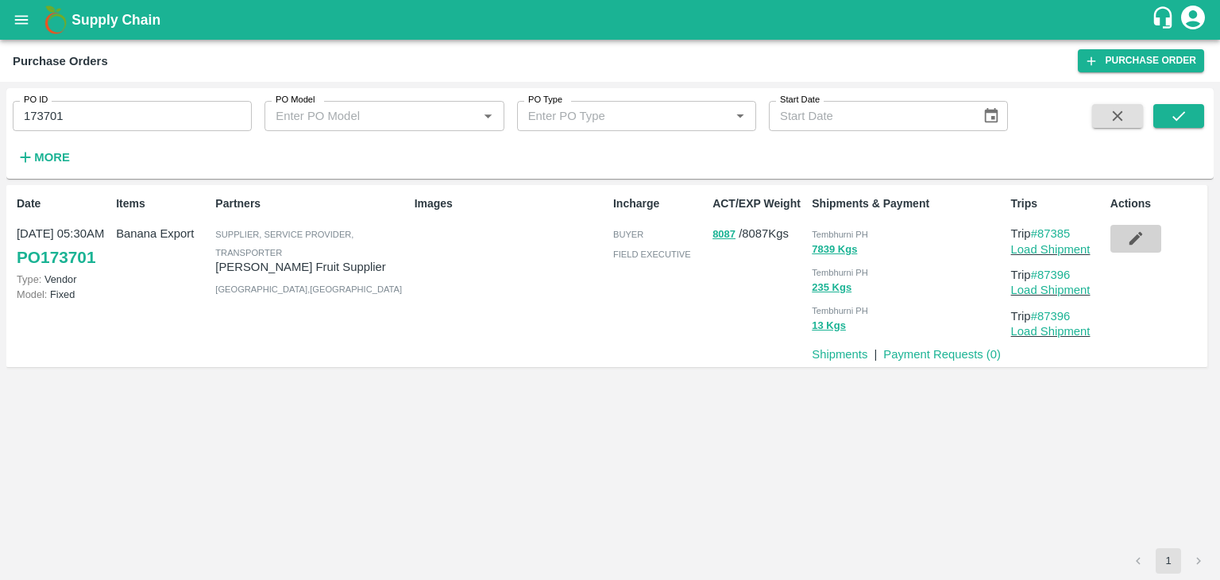
click at [1129, 237] on icon "button" at bounding box center [1135, 238] width 17 height 17
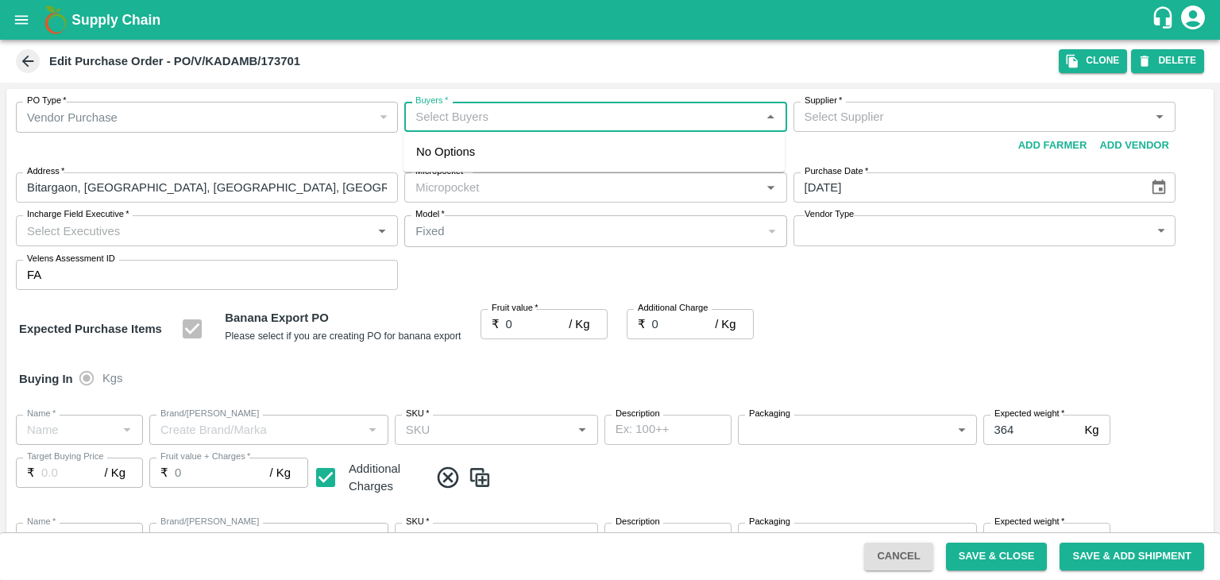
click at [496, 123] on input "Buyers   *" at bounding box center [582, 116] width 346 height 21
type input "Ajit"
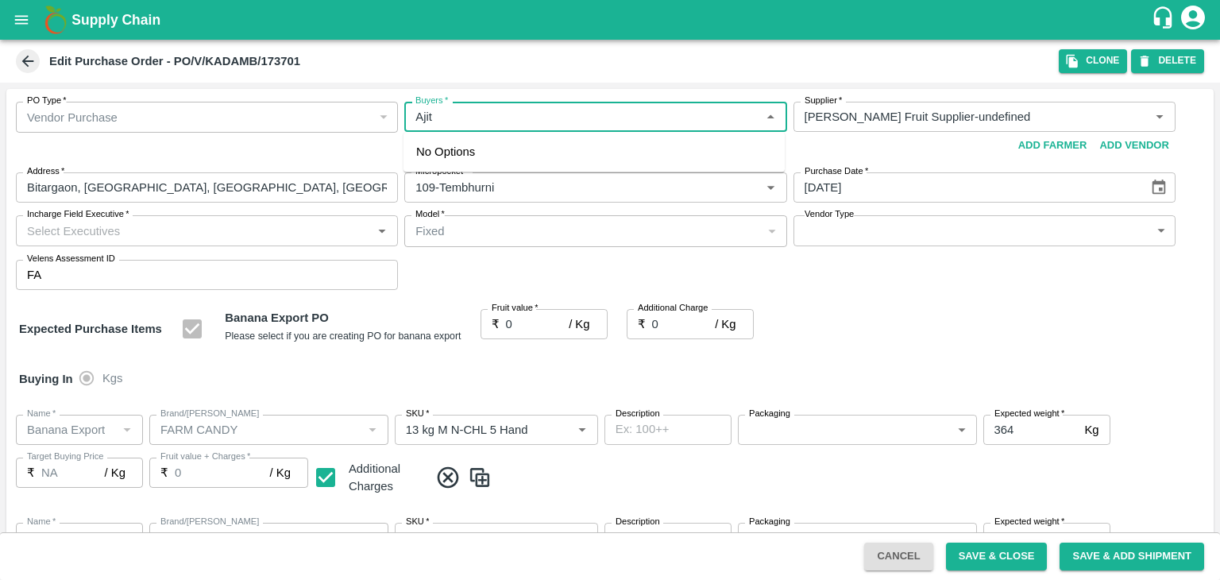
type input "[PERSON_NAME] Fruit Supplier-undefined"
type input "109-Tembhurni"
type input "Banana Export"
type input "FARM CANDY"
type input "13 kg M N-CHL 5 Hand"
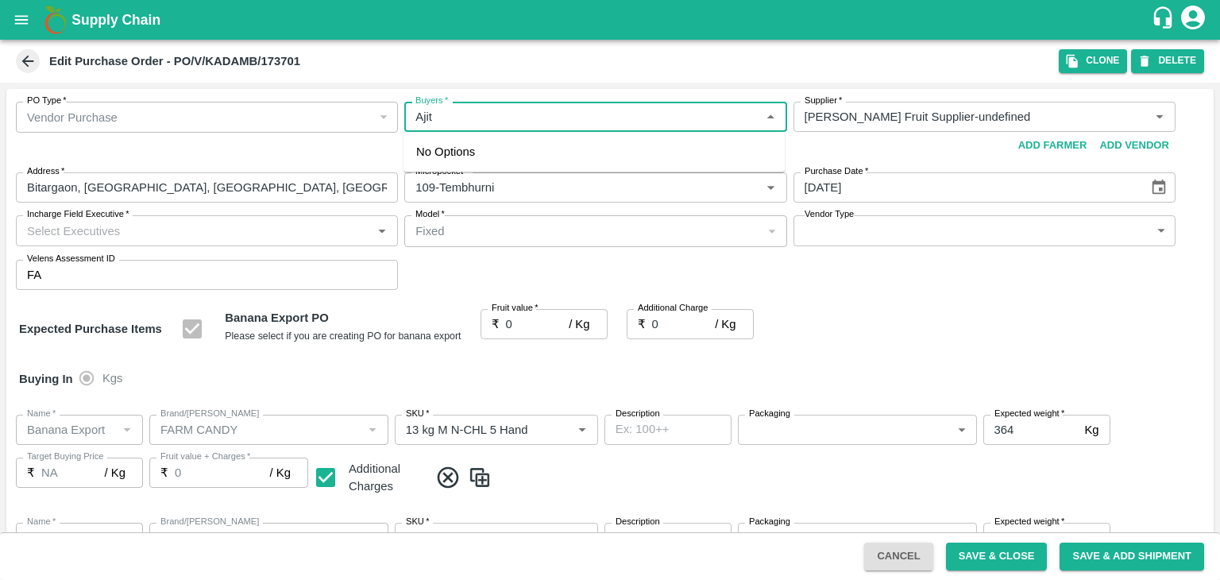
type input "NA"
type input "Banana Export"
type input "FARM CANDY"
type input "13 kg M N-CHL 6 Hand"
type input "NA"
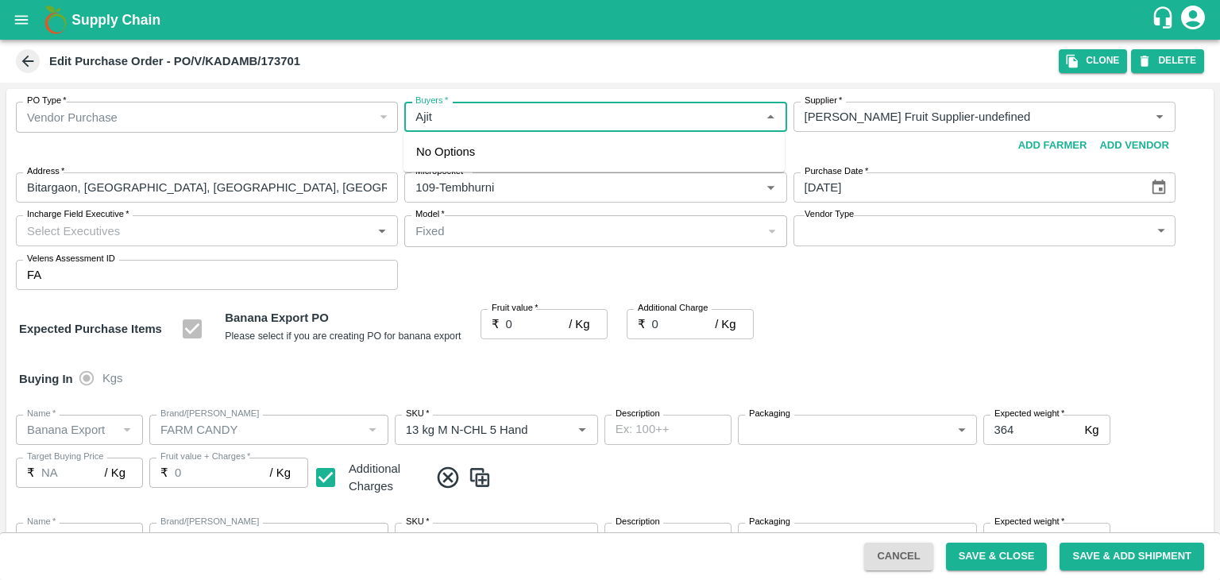
type input "Banana Export"
type input "FARM CANDY"
type input "13 kg M N-CHL 8 Hand"
type input "NA"
type input "Banana Export"
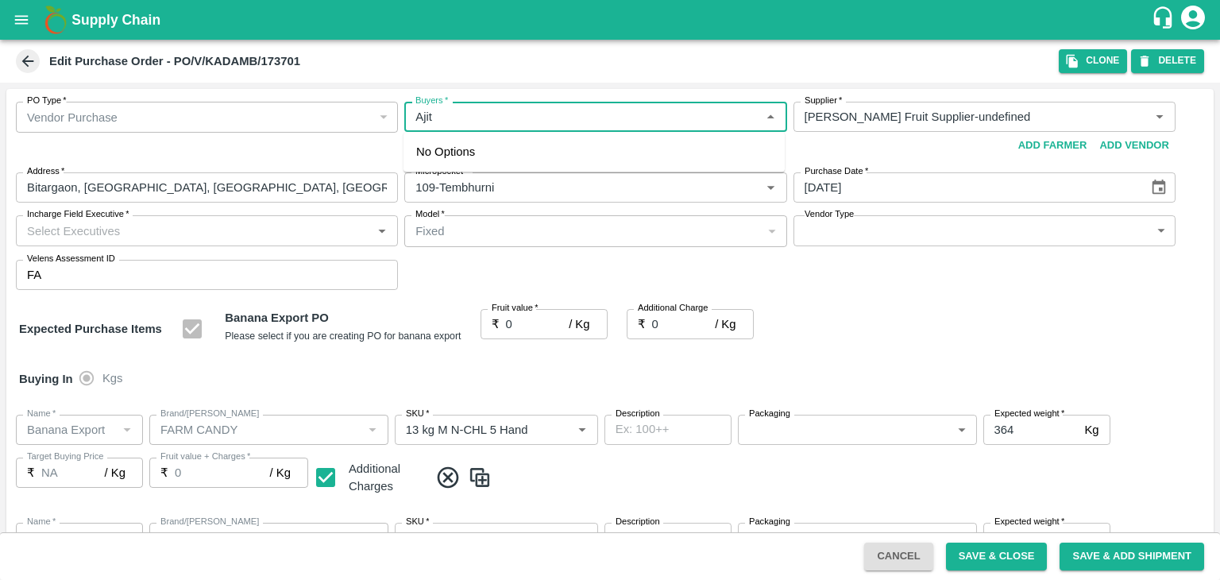
type input "FARM CANDY"
type input "13 kg M N-CHL CL"
type input "NA"
type input "Banana Export"
type input "FARM CANDY"
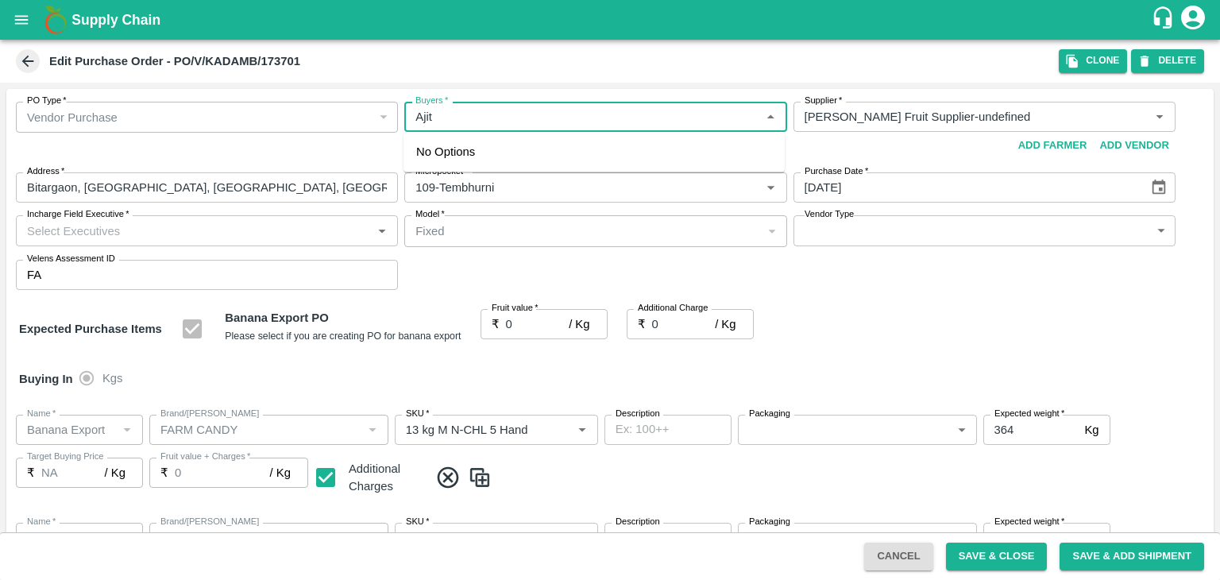
type input "C Class"
type input "NA"
type input "Banana Export"
type input "FARM CANDY"
type input "PHR Kg"
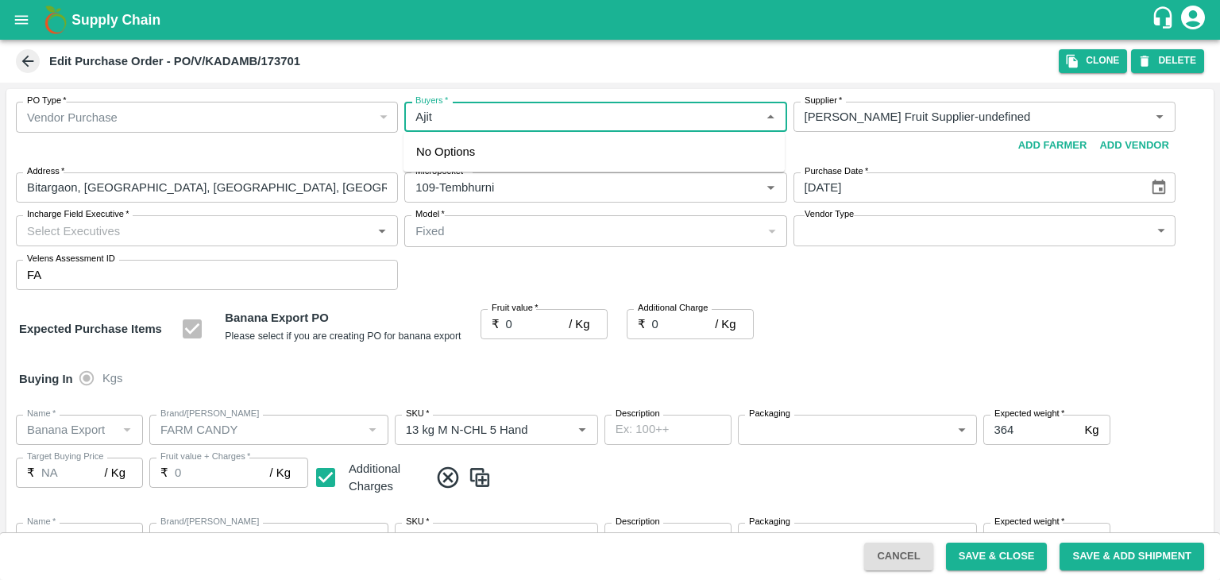
type input "NA"
type input "Ajit"
click at [496, 159] on div "Ajit Otari" at bounding box center [502, 158] width 97 height 17
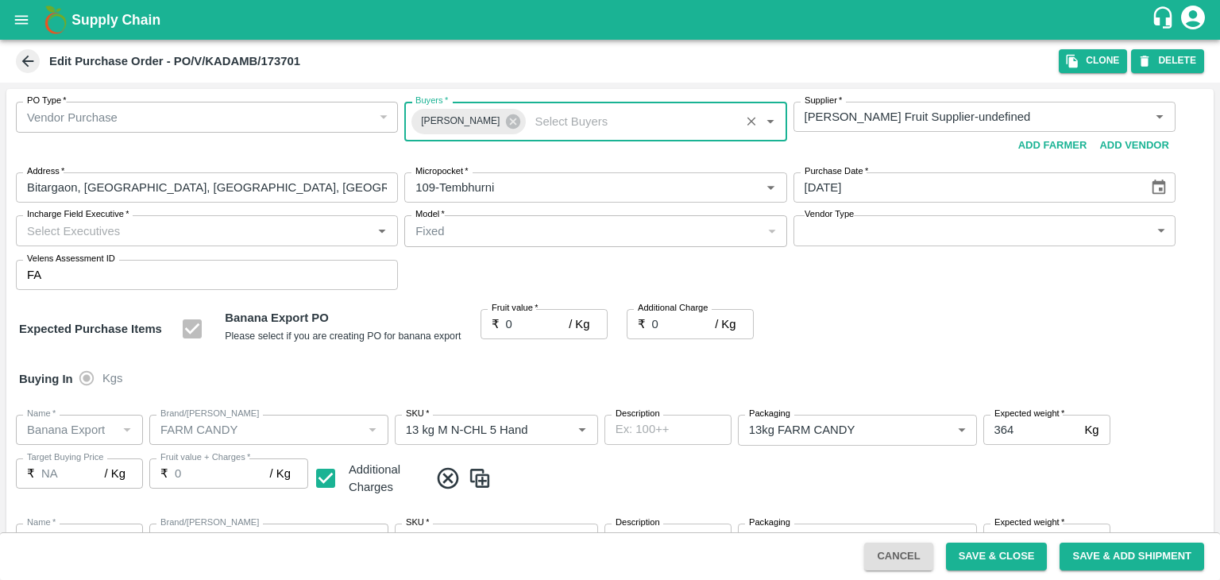
drag, startPoint x: 232, startPoint y: 242, endPoint x: 251, endPoint y: 227, distance: 24.3
click at [251, 227] on div "Incharge Field Executive   *" at bounding box center [207, 230] width 382 height 30
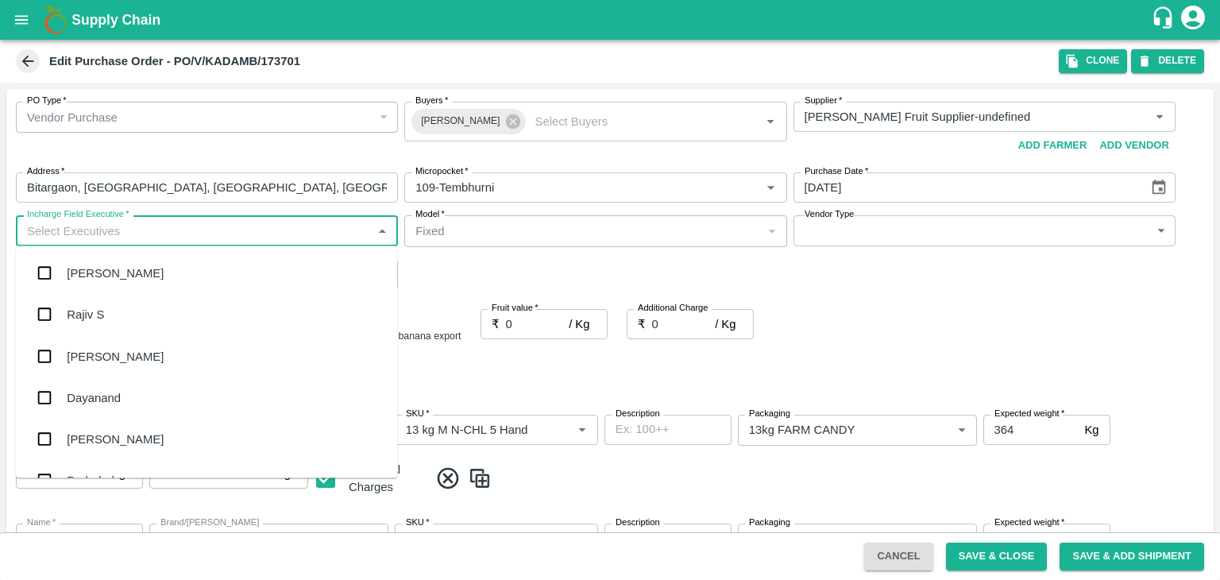
click at [251, 227] on input "Incharge Field Executive   *" at bounding box center [194, 230] width 346 height 21
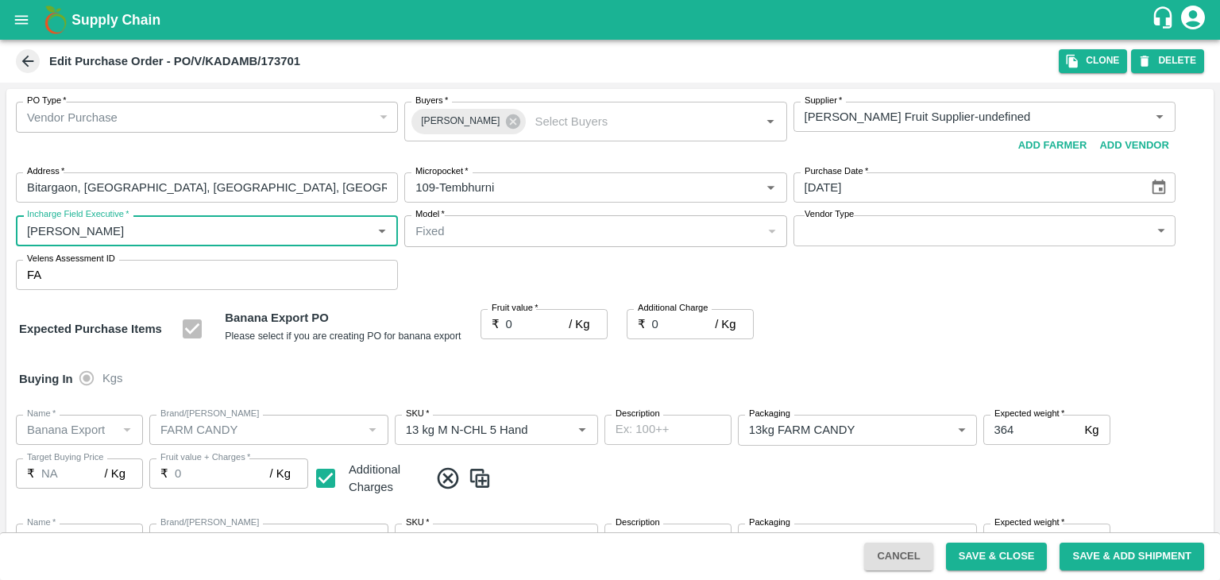
type input "Jay"
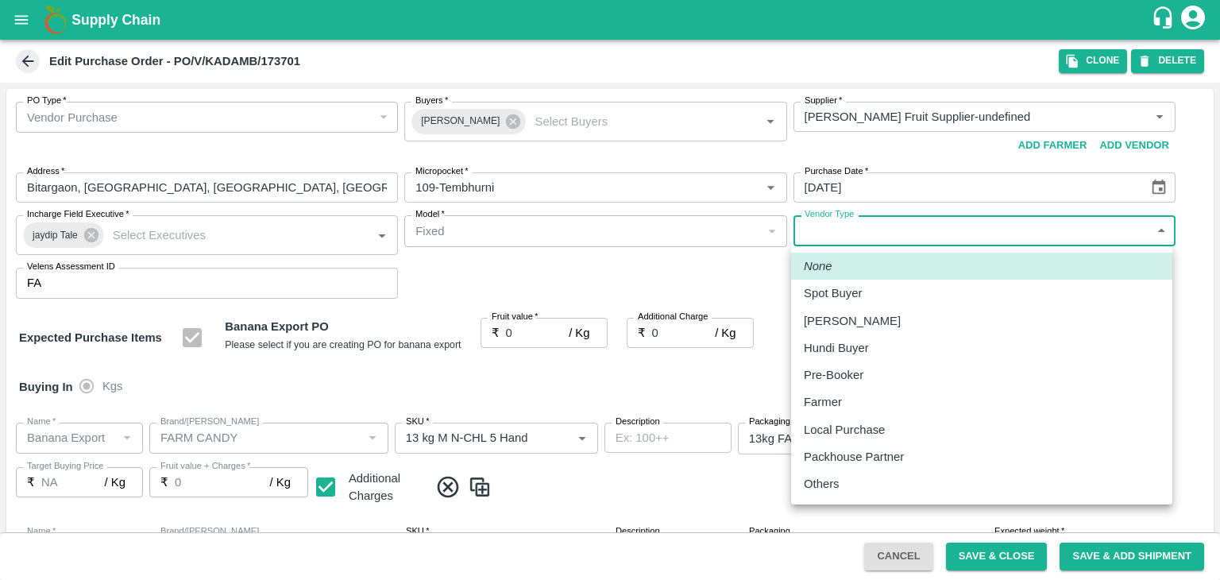
click at [847, 228] on body "Supply Chain Edit Purchase Order - PO/V/KADAMB/173701 Clone DELETE PO Type   * …" at bounding box center [610, 290] width 1220 height 580
click at [831, 492] on p "Others" at bounding box center [822, 483] width 36 height 17
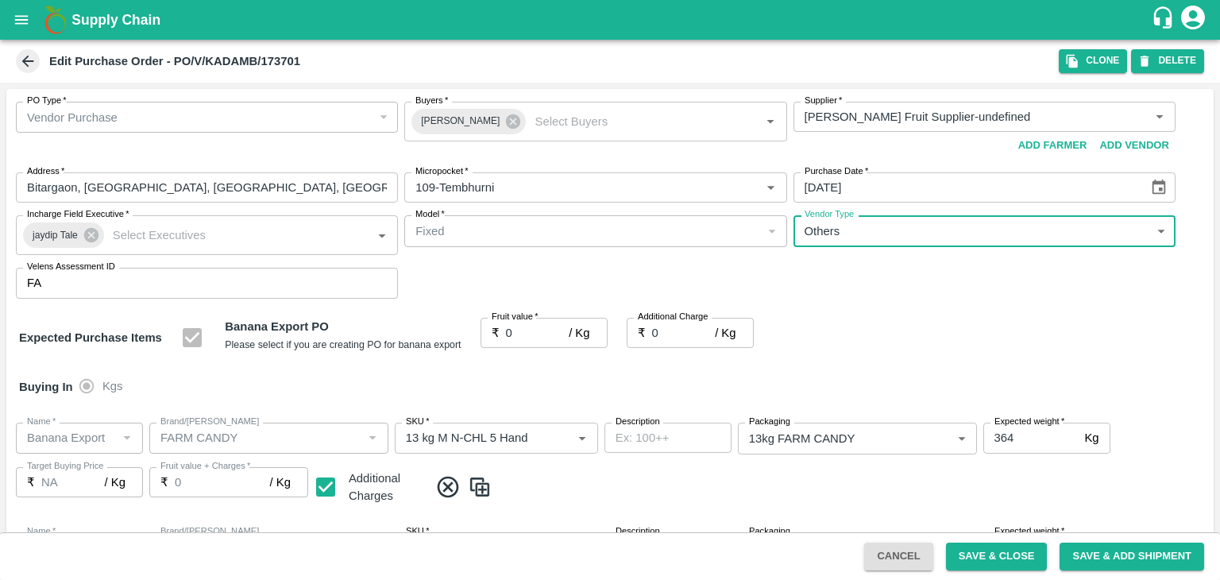
type input "OTHER"
click at [528, 339] on div at bounding box center [610, 290] width 1220 height 580
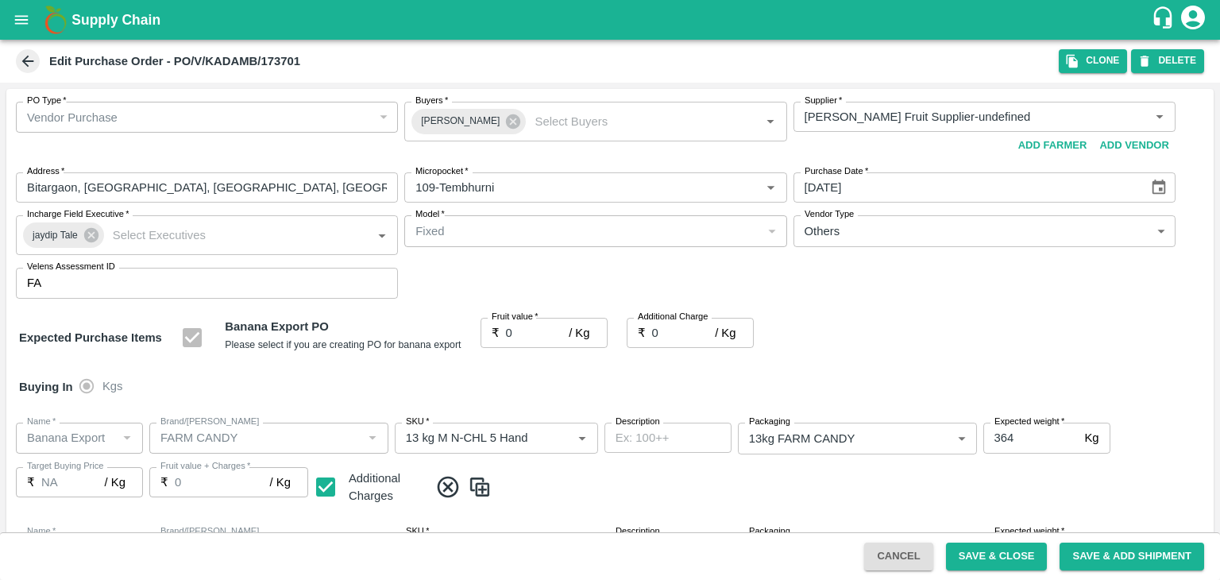
click at [534, 330] on div at bounding box center [610, 290] width 1220 height 580
click at [546, 331] on div at bounding box center [610, 290] width 1220 height 580
drag, startPoint x: 548, startPoint y: 331, endPoint x: 518, endPoint y: 328, distance: 30.4
click at [518, 328] on input "0" at bounding box center [538, 333] width 64 height 30
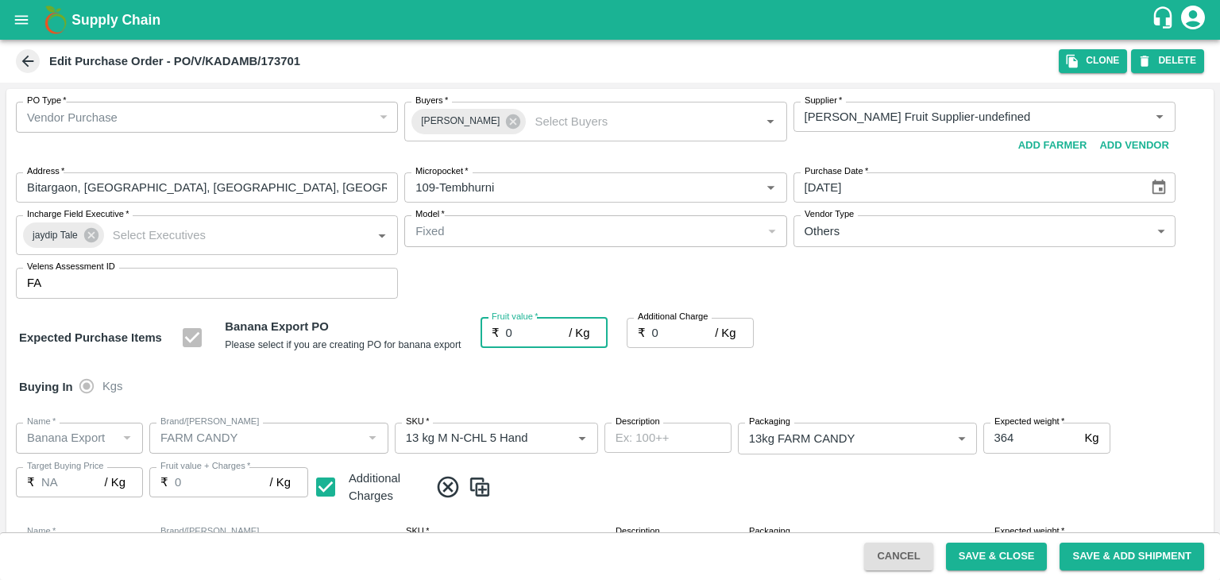
click at [518, 328] on input "0" at bounding box center [538, 333] width 64 height 30
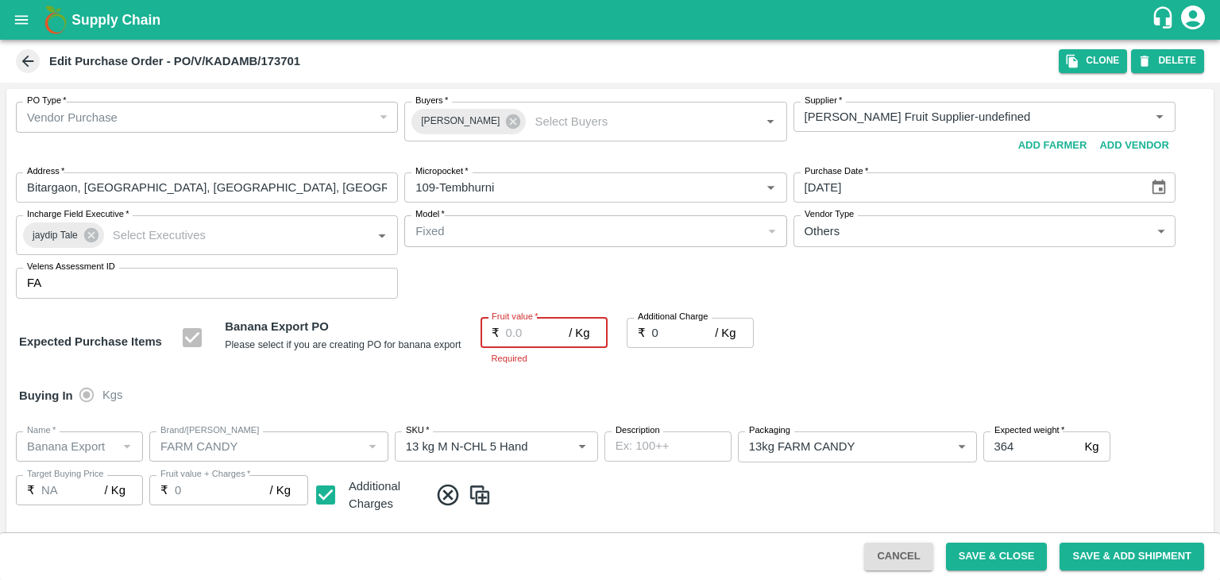
type input "2"
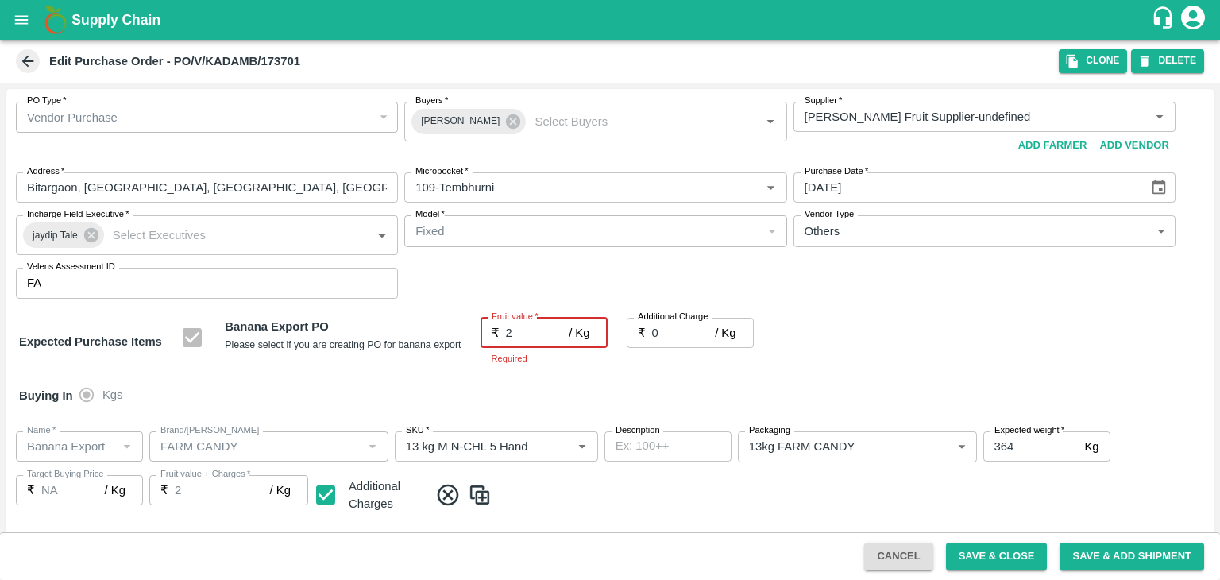
type input "2"
type input "26"
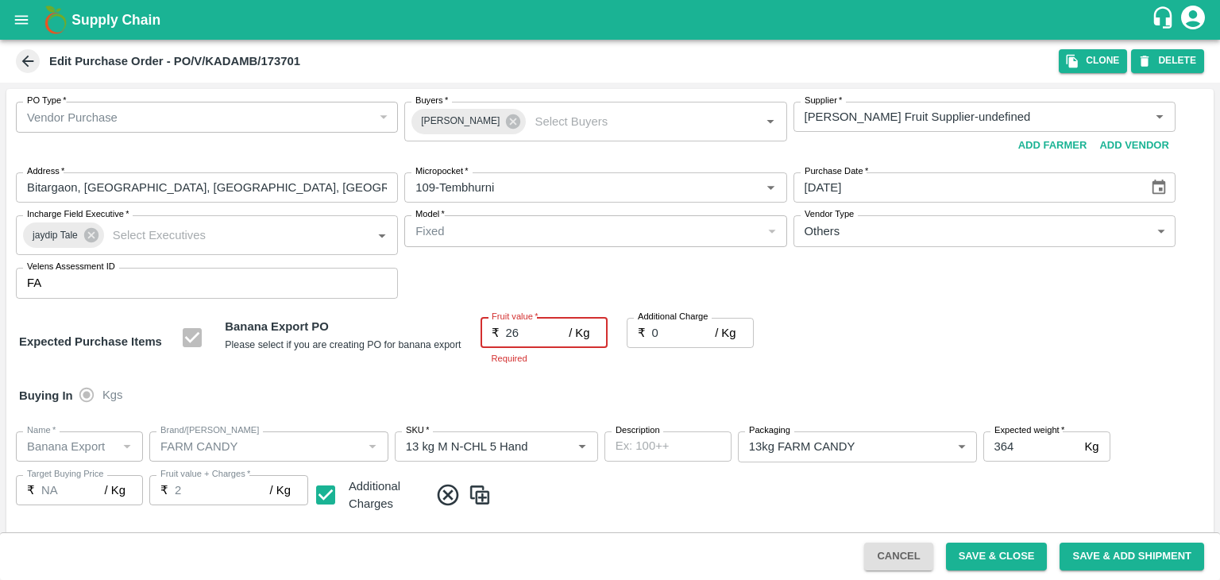
type input "26"
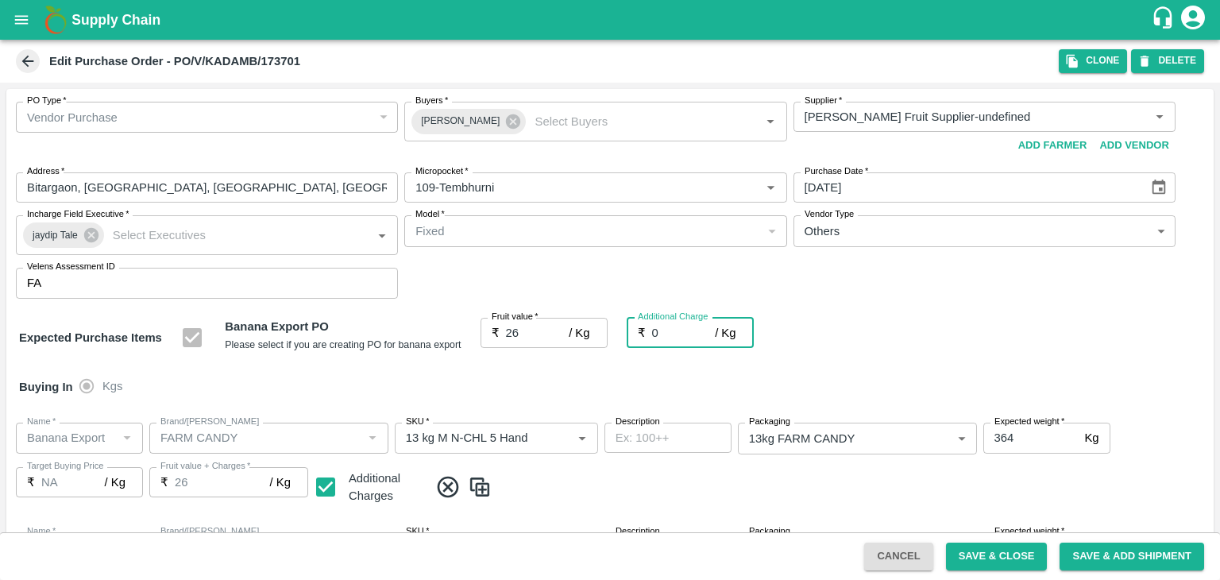
type input "2"
type input "28"
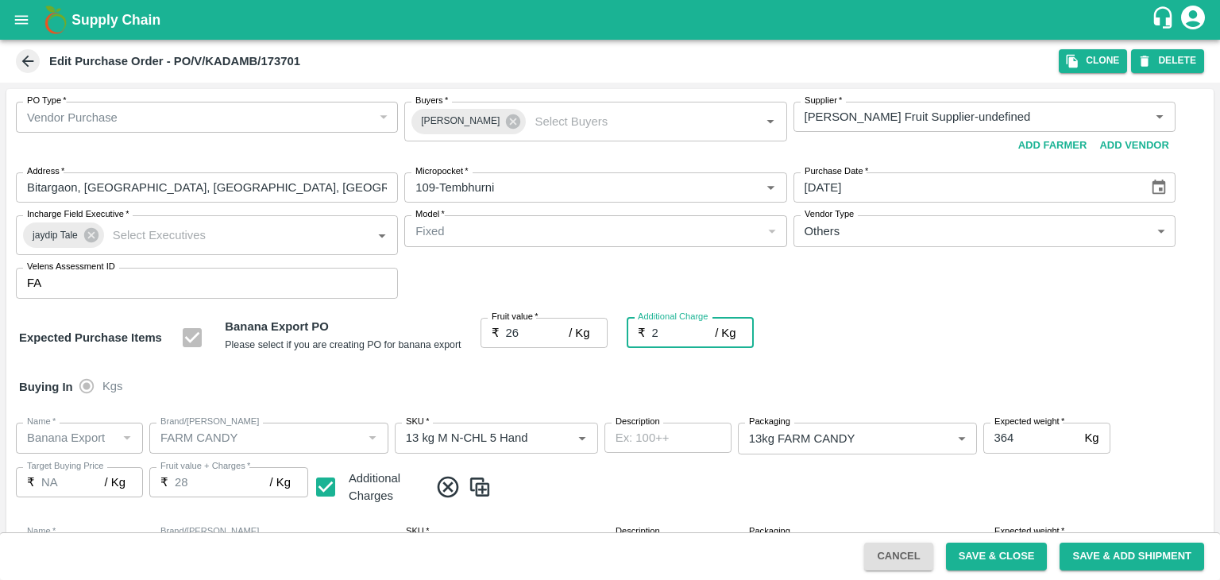
type input "2.7"
type input "28.7"
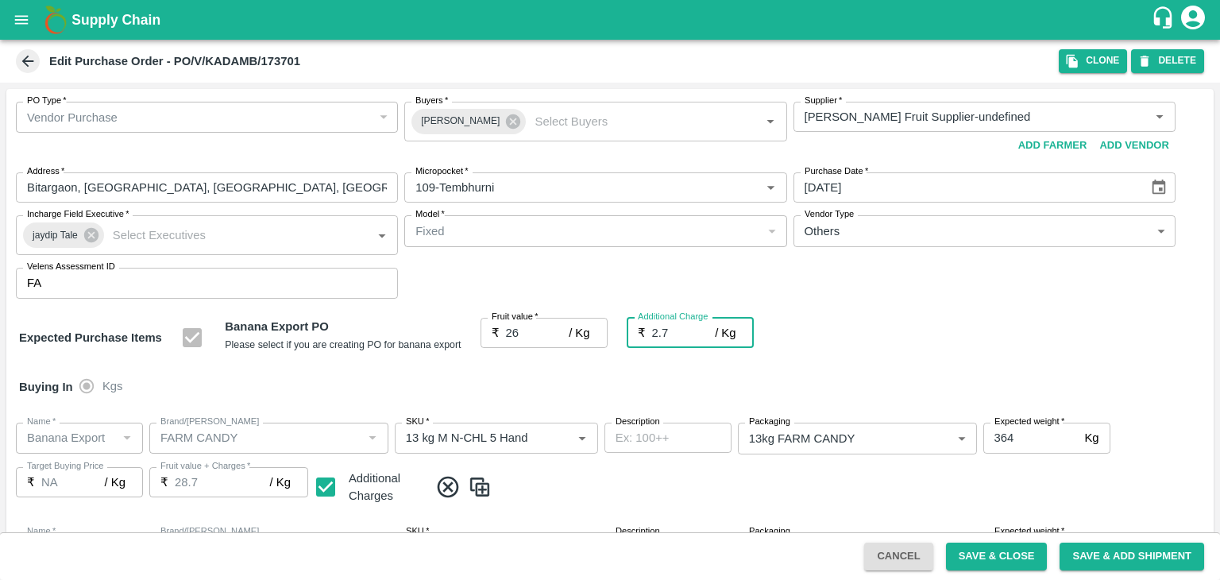
type input "2.75"
type input "28.75"
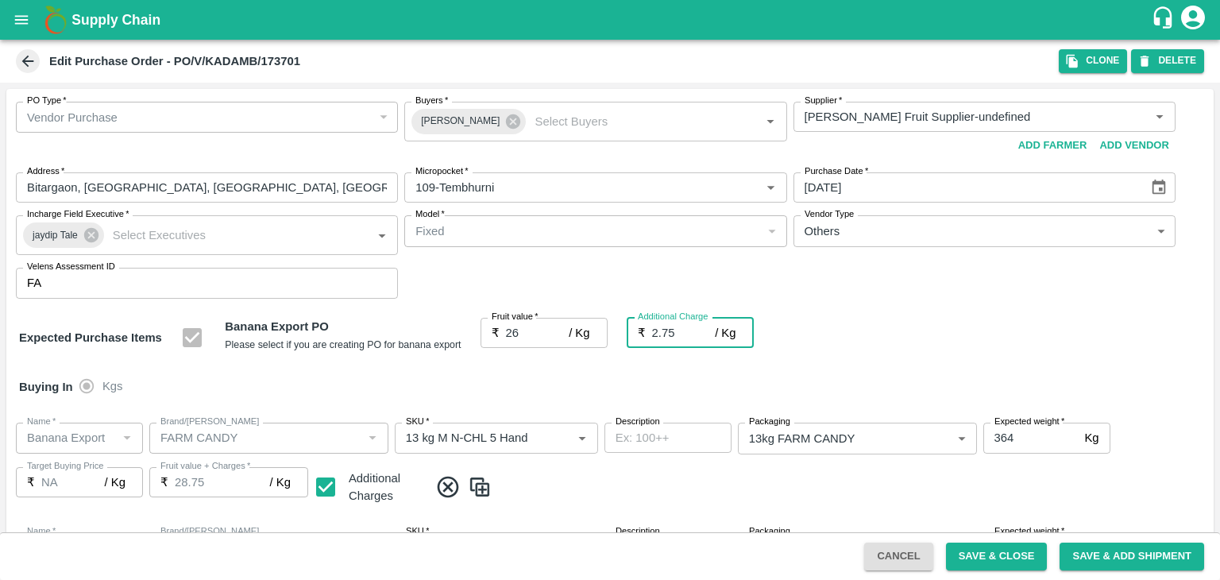
type input "2.75"
click at [499, 374] on div "Buying In Kgs" at bounding box center [610, 387] width 1208 height 46
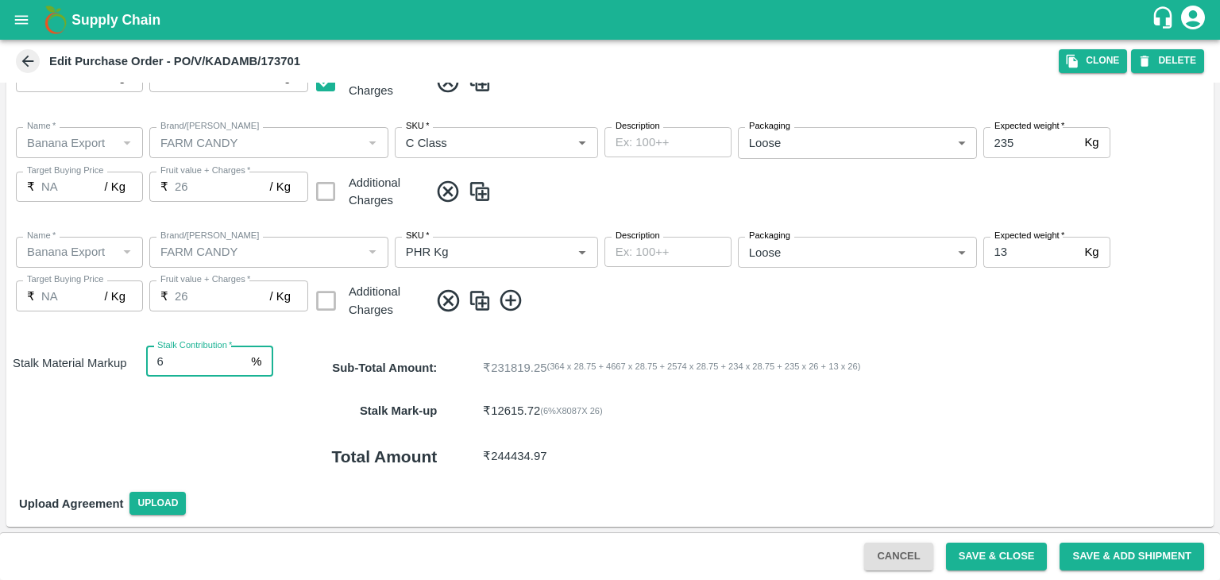
click at [165, 367] on input "6" at bounding box center [195, 361] width 99 height 30
type input "8"
click at [1014, 560] on button "Save & Close" at bounding box center [997, 557] width 102 height 28
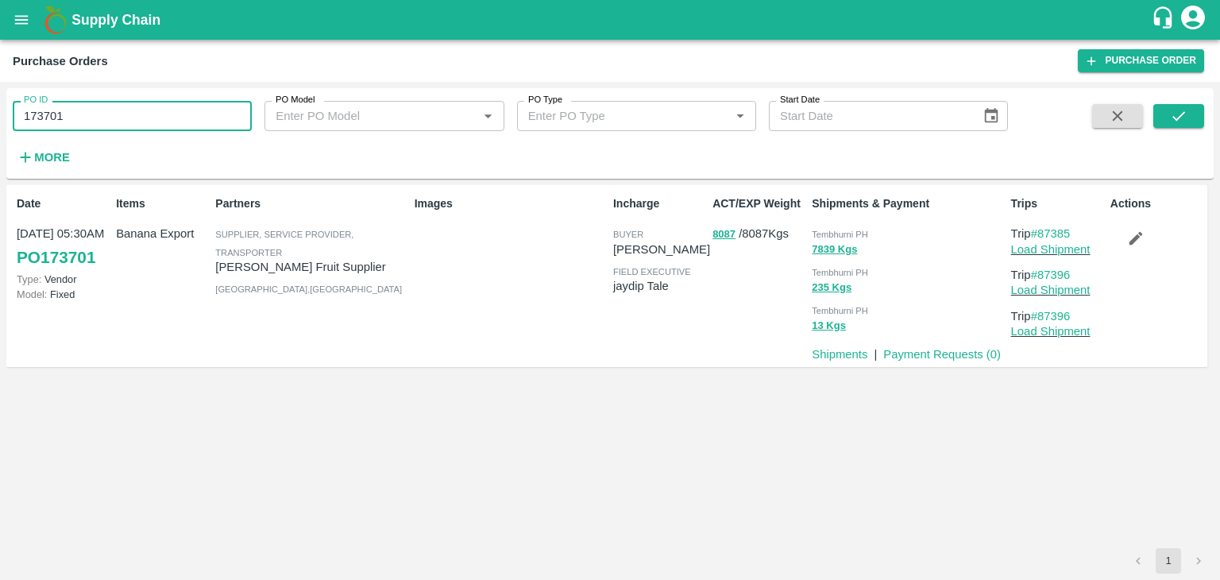
click at [129, 117] on input "173701" at bounding box center [132, 116] width 239 height 30
paste input "text"
type input "173709"
click at [1195, 108] on button "submit" at bounding box center [1179, 116] width 51 height 24
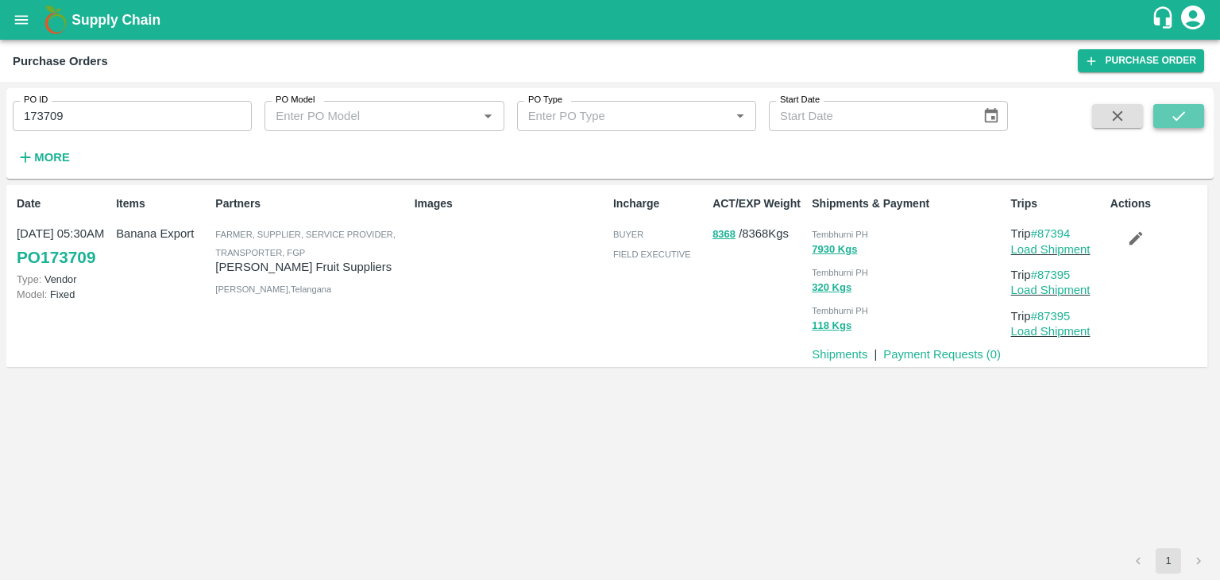
click at [1177, 126] on button "submit" at bounding box center [1179, 116] width 51 height 24
click at [1048, 246] on link "Load Shipment" at bounding box center [1050, 249] width 79 height 13
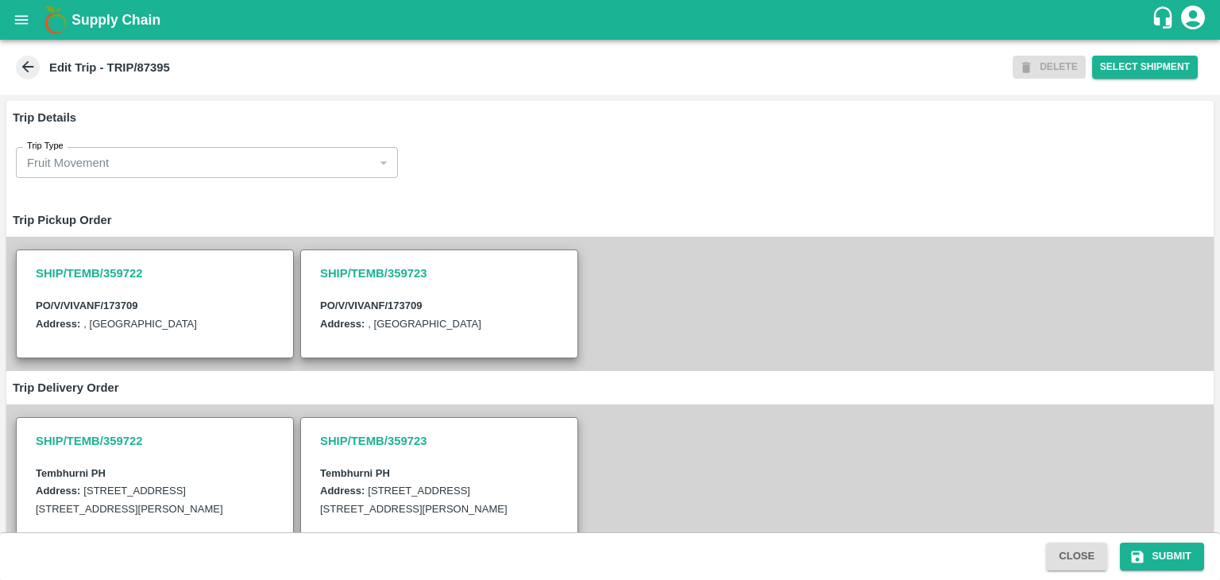
scroll to position [377, 0]
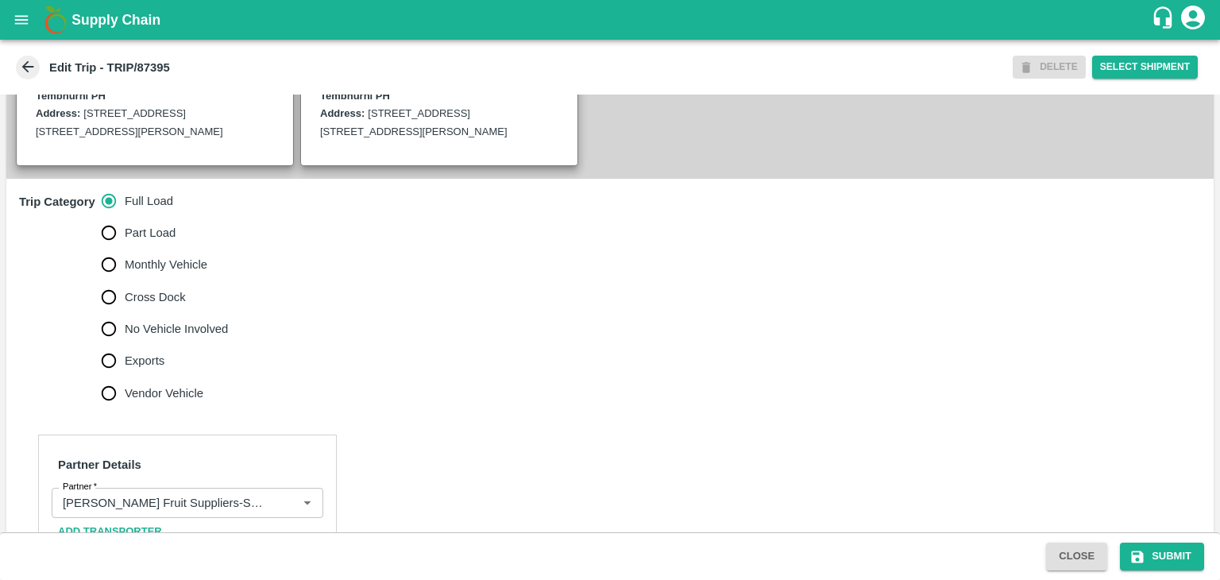
click at [168, 338] on span "No Vehicle Involved" at bounding box center [176, 328] width 103 height 17
click at [125, 345] on input "No Vehicle Involved" at bounding box center [109, 329] width 32 height 32
radio input "true"
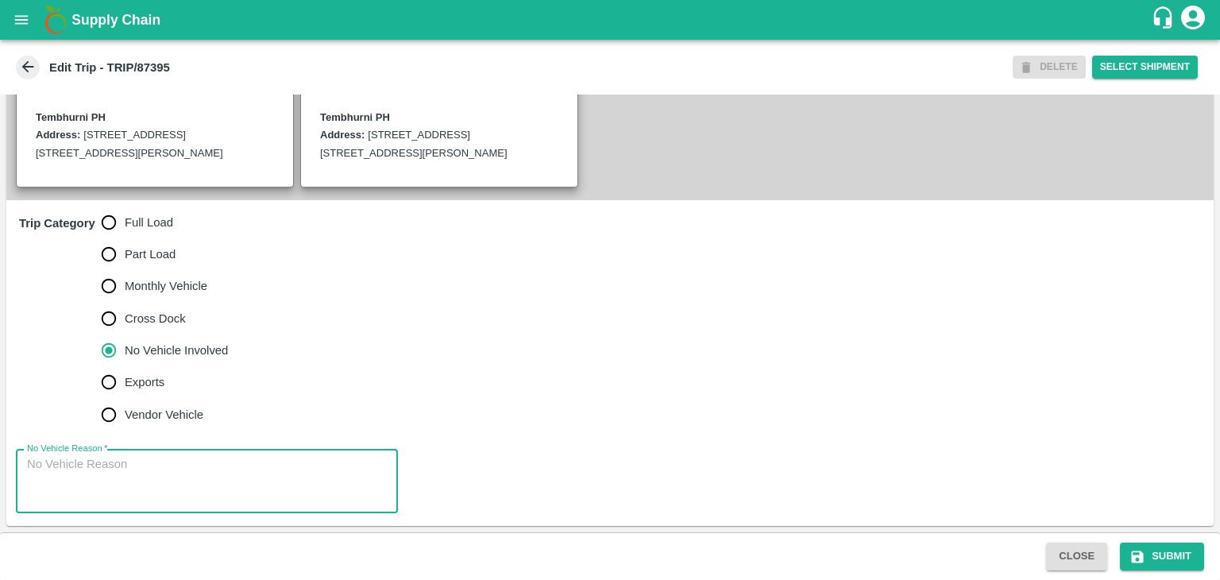
click at [192, 503] on textarea "No Vehicle Reason   *" at bounding box center [207, 481] width 360 height 50
type textarea "Field Dump"
click at [1154, 557] on button "Submit" at bounding box center [1162, 557] width 84 height 28
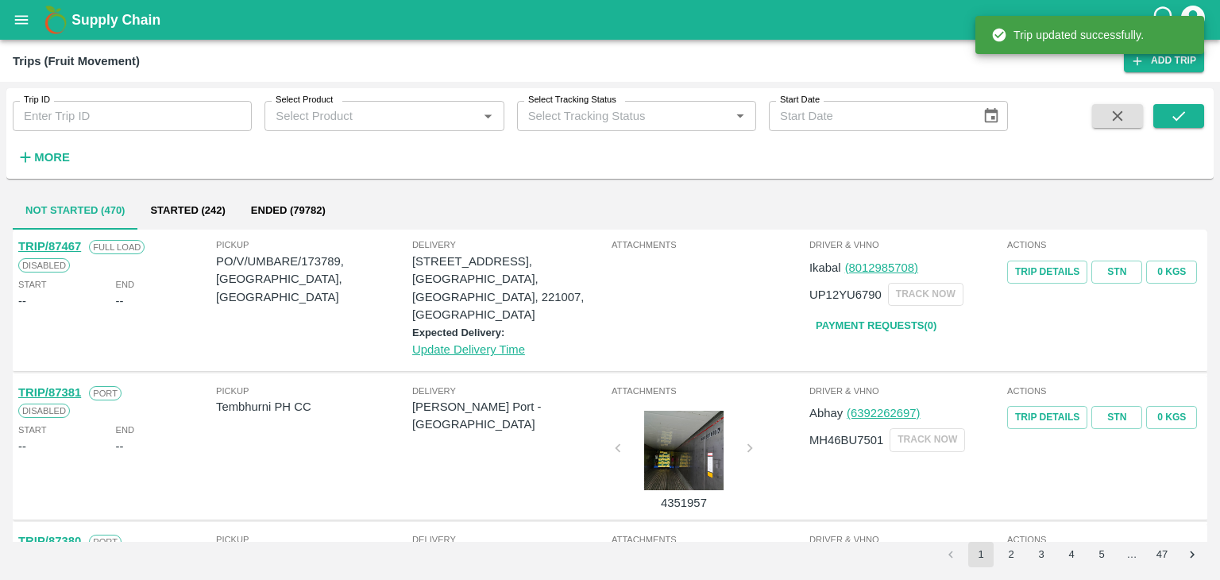
scroll to position [44, 0]
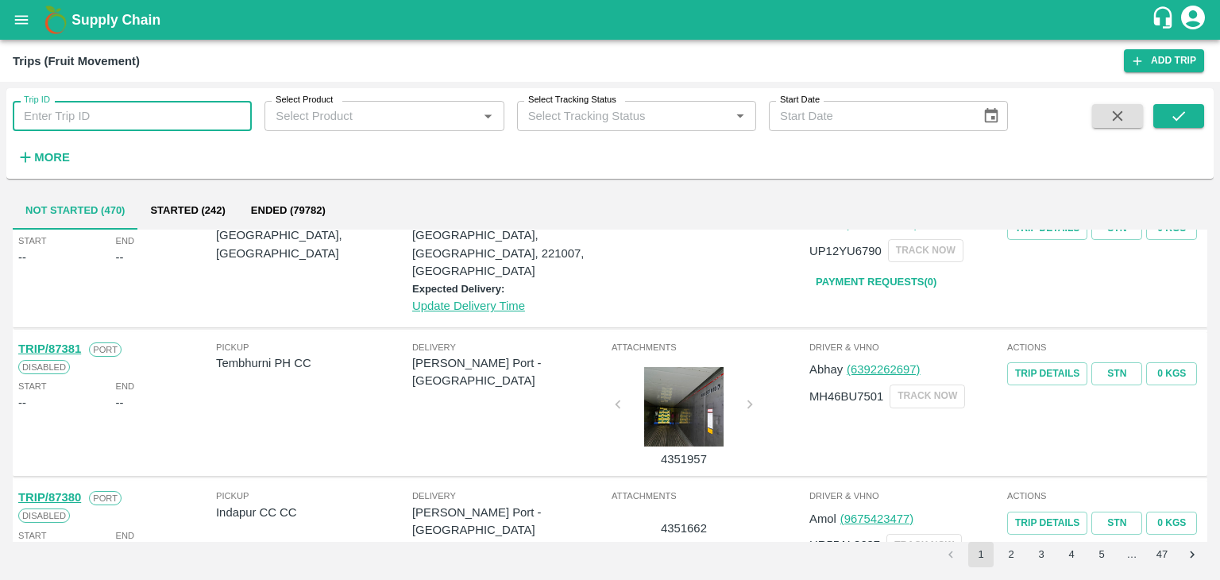
click at [147, 110] on input "Trip ID" at bounding box center [132, 116] width 239 height 30
type input "87394"
click at [1179, 110] on icon "submit" at bounding box center [1178, 115] width 17 height 17
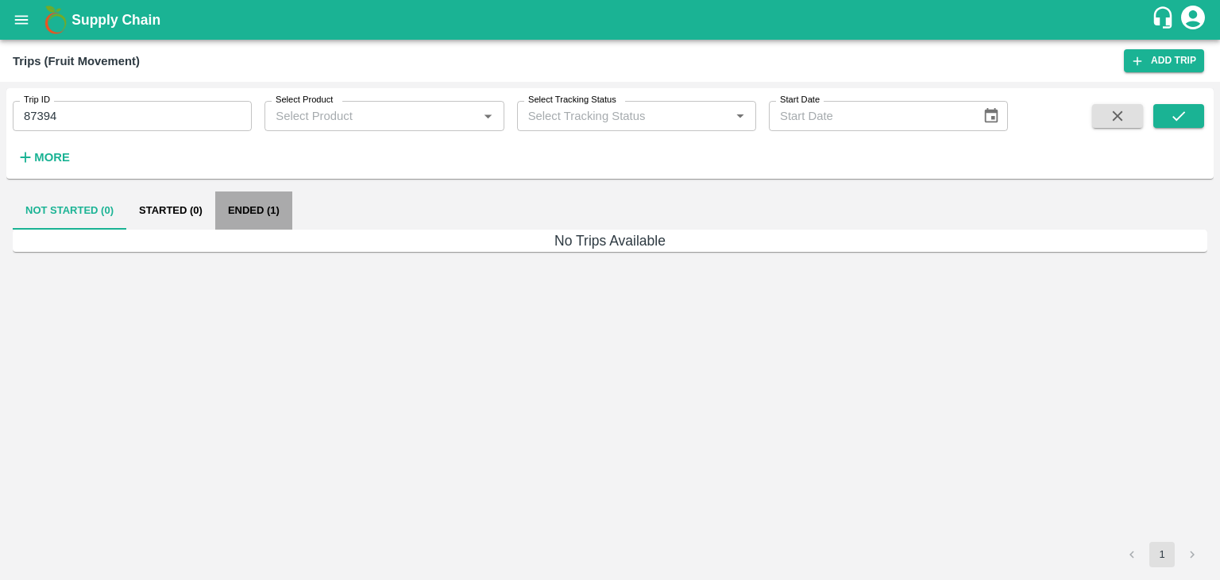
click at [262, 209] on button "Ended (1)" at bounding box center [253, 210] width 77 height 38
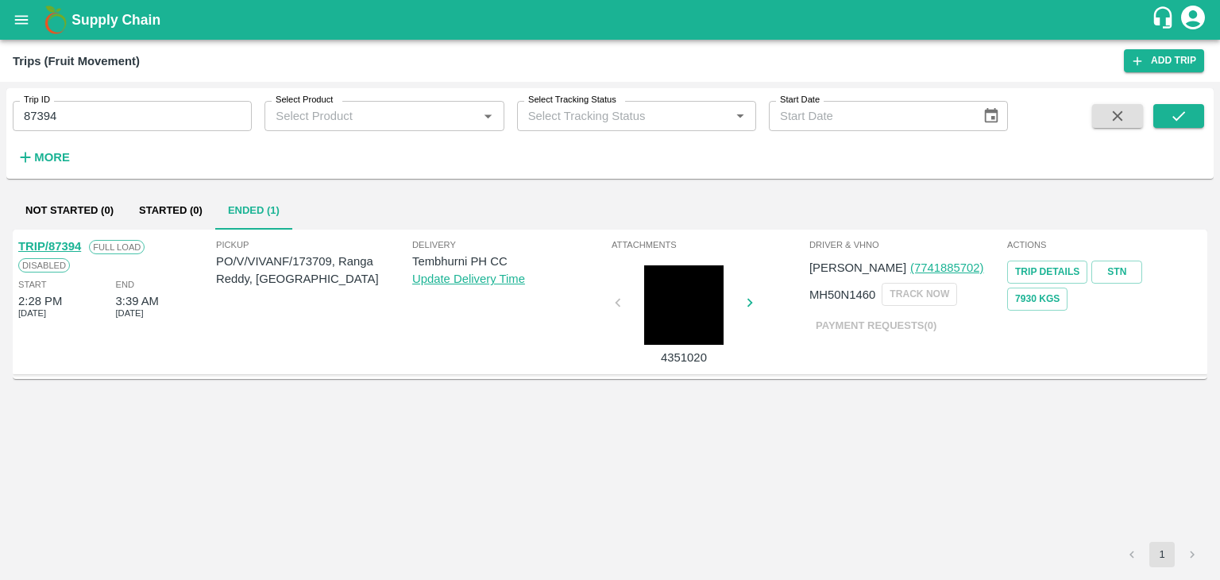
click at [48, 240] on link "TRIP/87394" at bounding box center [49, 246] width 63 height 13
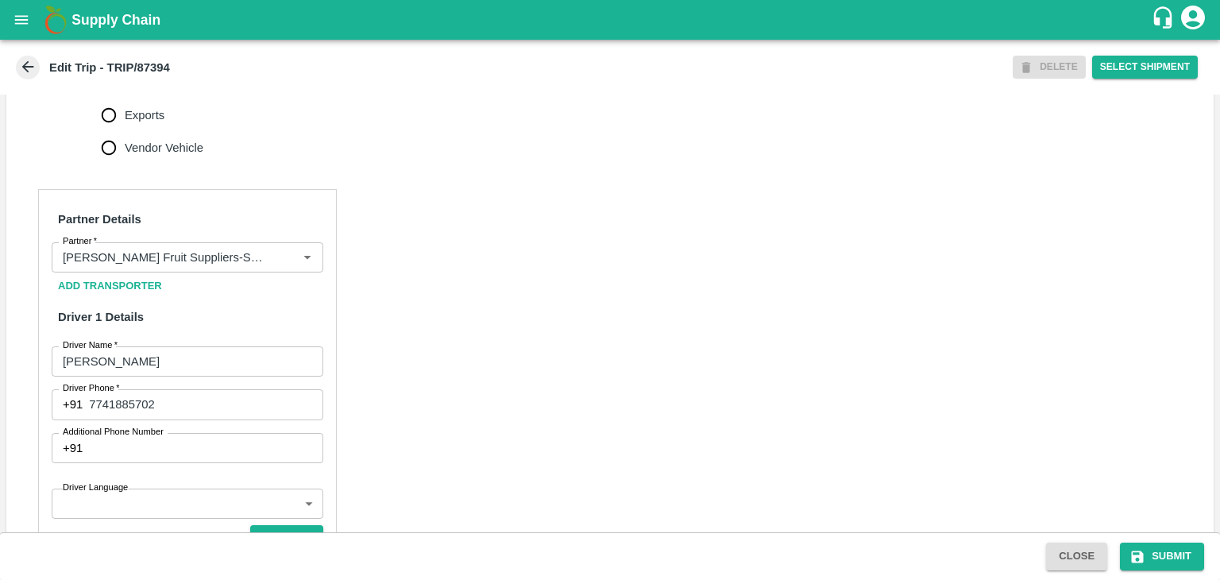
scroll to position [982, 0]
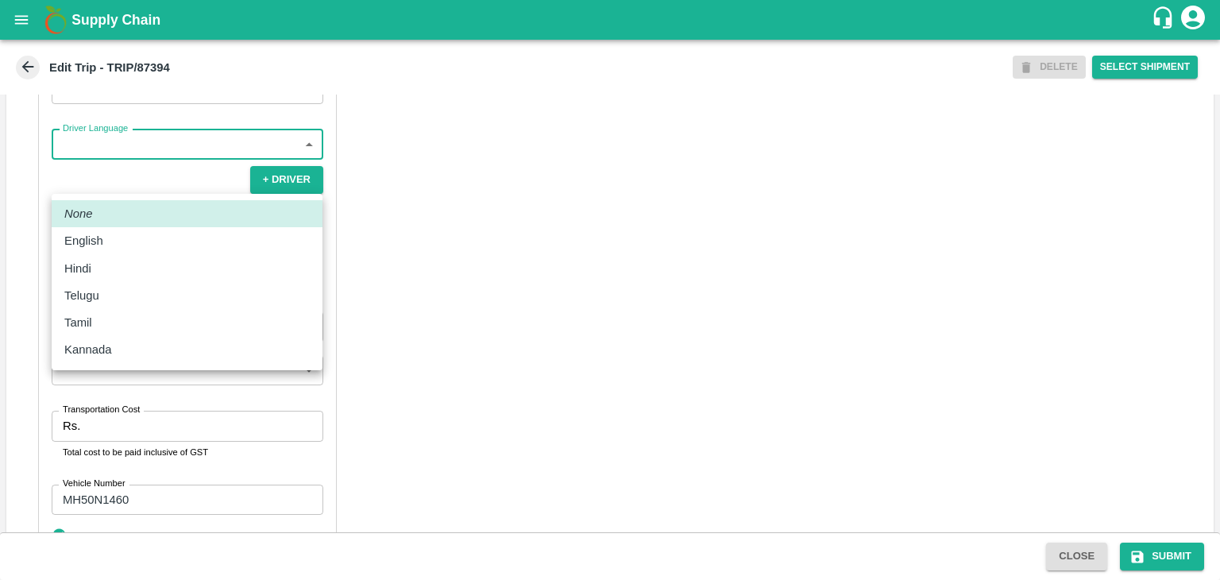
click at [122, 187] on body "Supply Chain Edit Trip - TRIP/87394 DELETE Select Shipment Trip Details Trip Ty…" at bounding box center [610, 290] width 1220 height 580
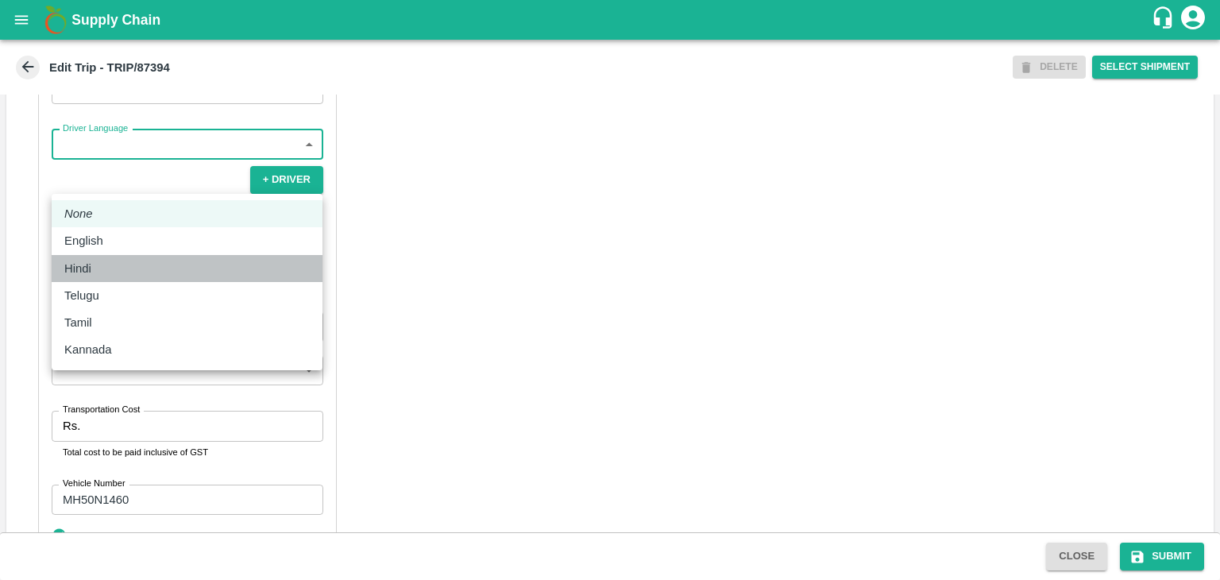
click at [106, 262] on div "Hindi" at bounding box center [186, 268] width 245 height 17
type input "hi"
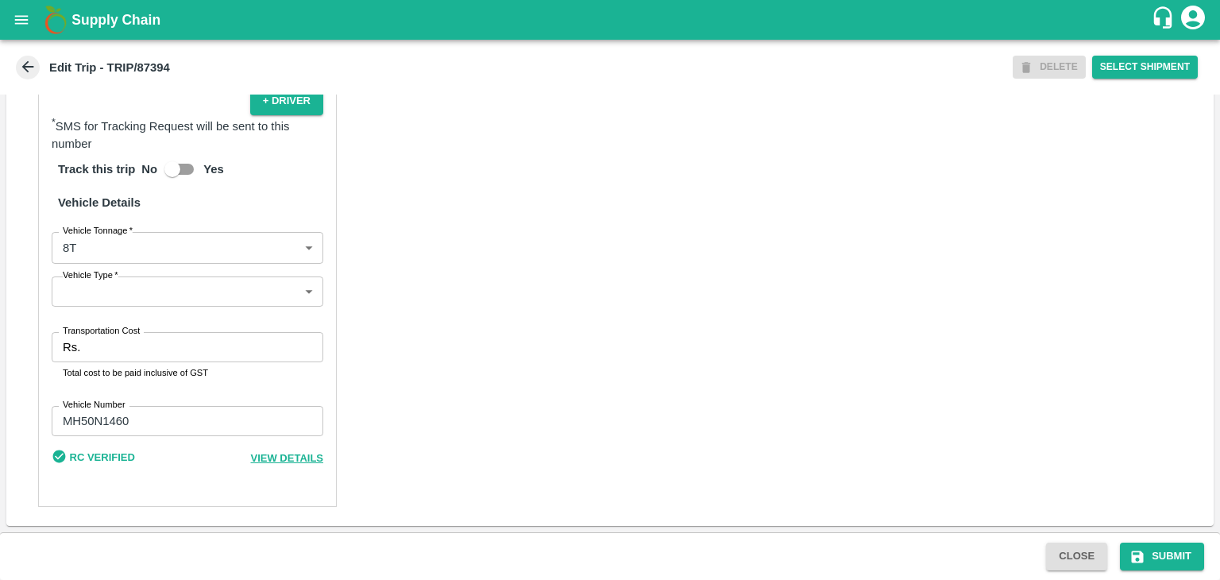
scroll to position [1094, 0]
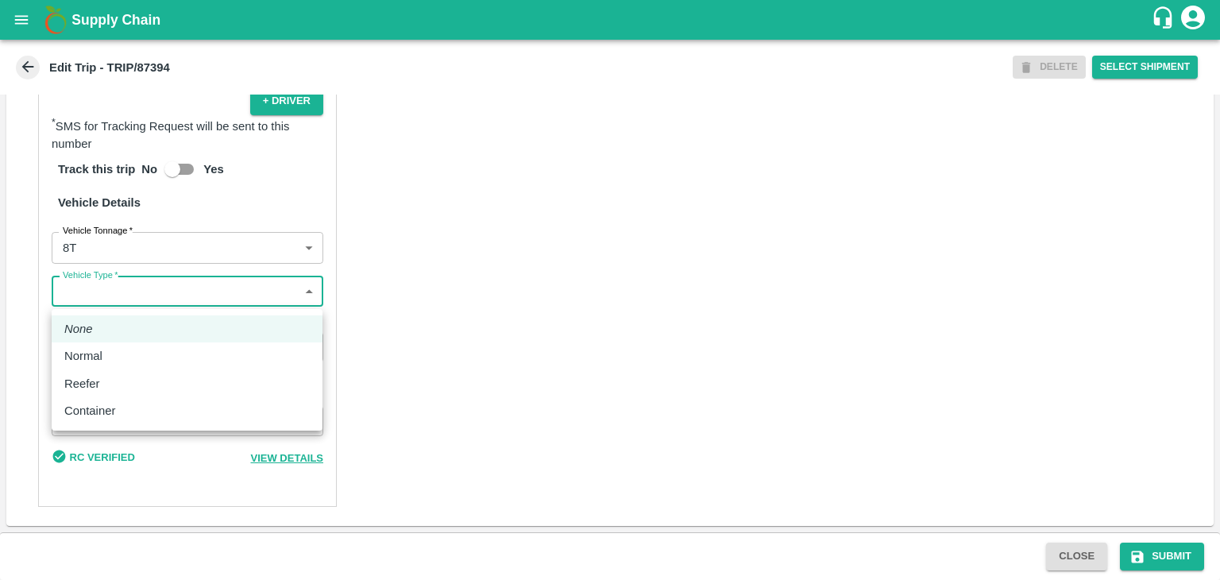
click at [56, 293] on body "Supply Chain Edit Trip - TRIP/87394 DELETE Select Shipment Trip Details Trip Ty…" at bounding box center [610, 290] width 1220 height 580
click at [110, 357] on div "Normal" at bounding box center [87, 355] width 46 height 17
type input "Normal"
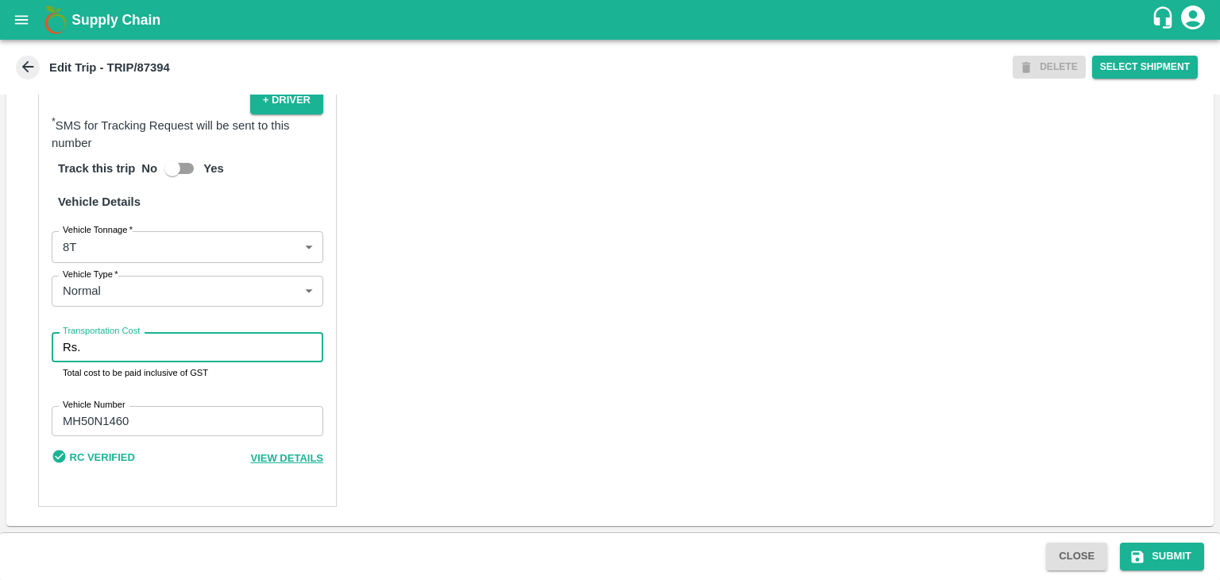
click at [163, 340] on input "Transportation Cost" at bounding box center [205, 347] width 237 height 30
click at [197, 352] on input "Transportation Cost" at bounding box center [205, 347] width 237 height 30
type input "5000"
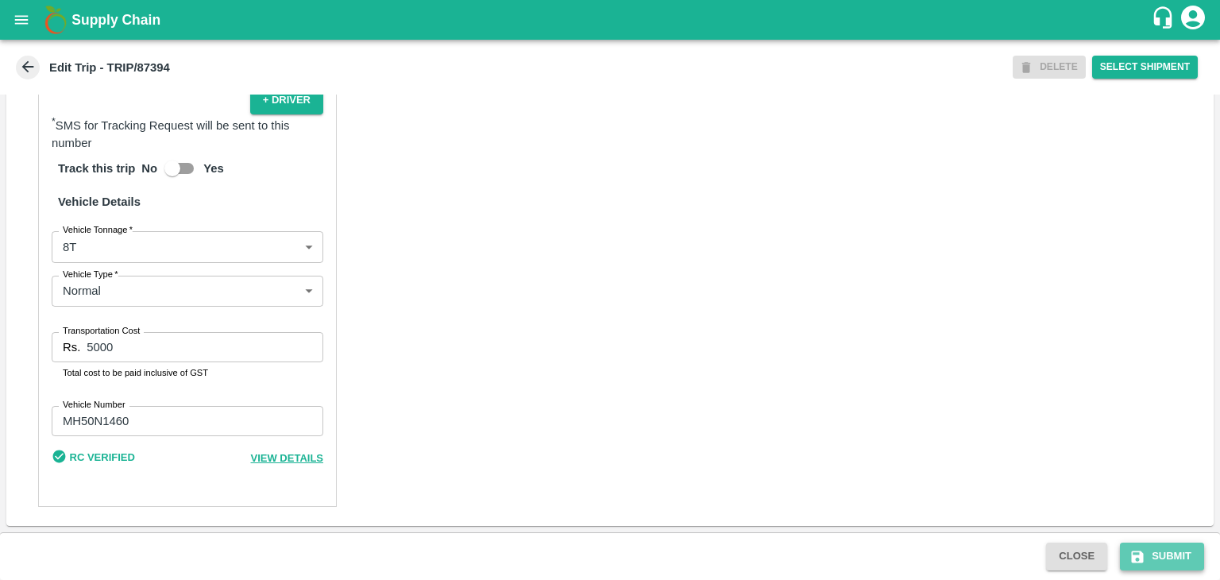
click at [1141, 549] on icon "submit" at bounding box center [1138, 557] width 16 height 16
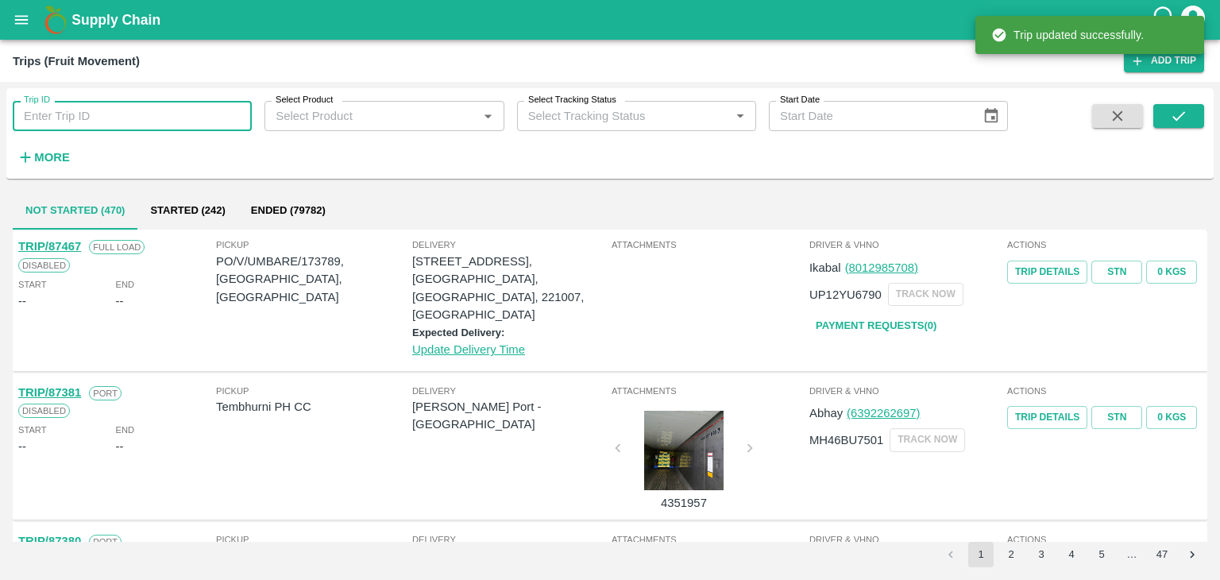
click at [126, 113] on input "Trip ID" at bounding box center [132, 116] width 239 height 30
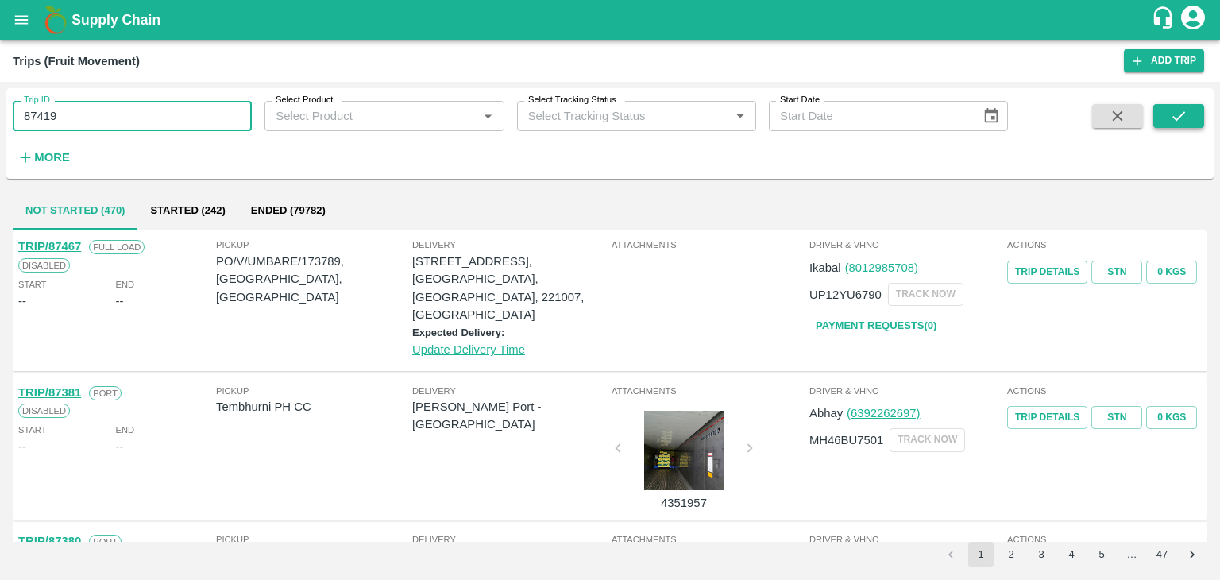
type input "87419"
click at [1193, 106] on button "submit" at bounding box center [1179, 116] width 51 height 24
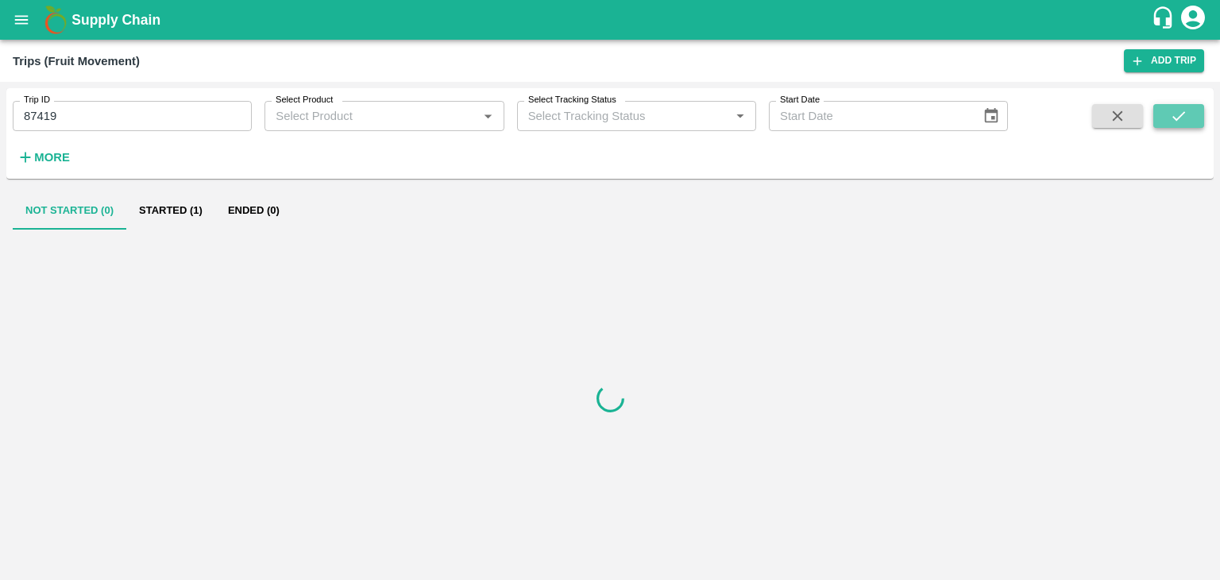
click at [1193, 106] on button "submit" at bounding box center [1179, 116] width 51 height 24
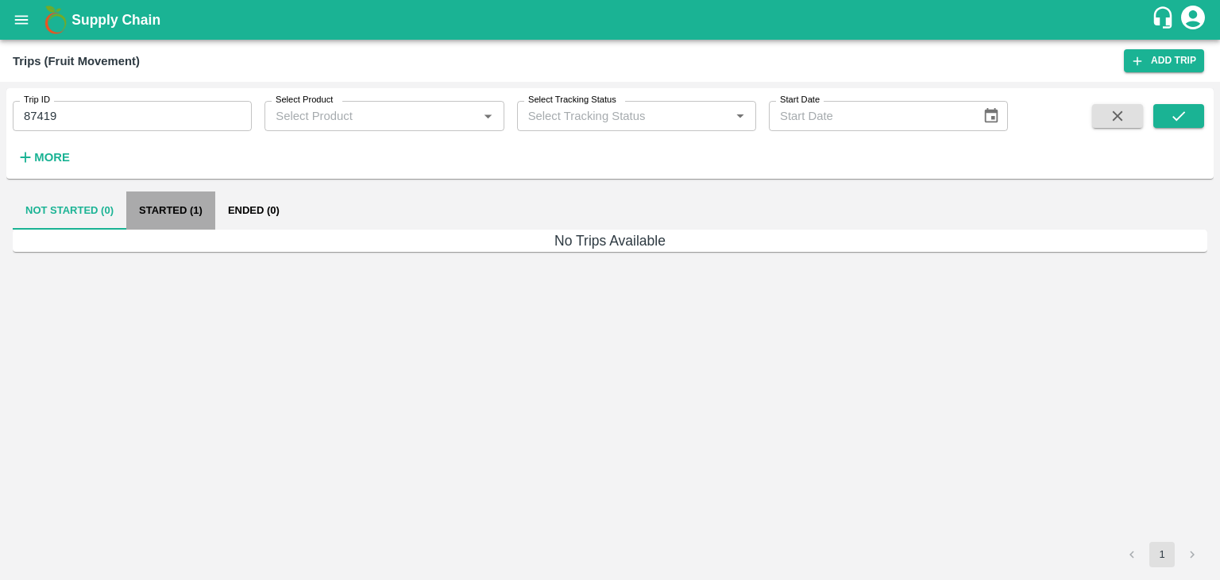
click at [162, 211] on button "Started (1)" at bounding box center [170, 210] width 89 height 38
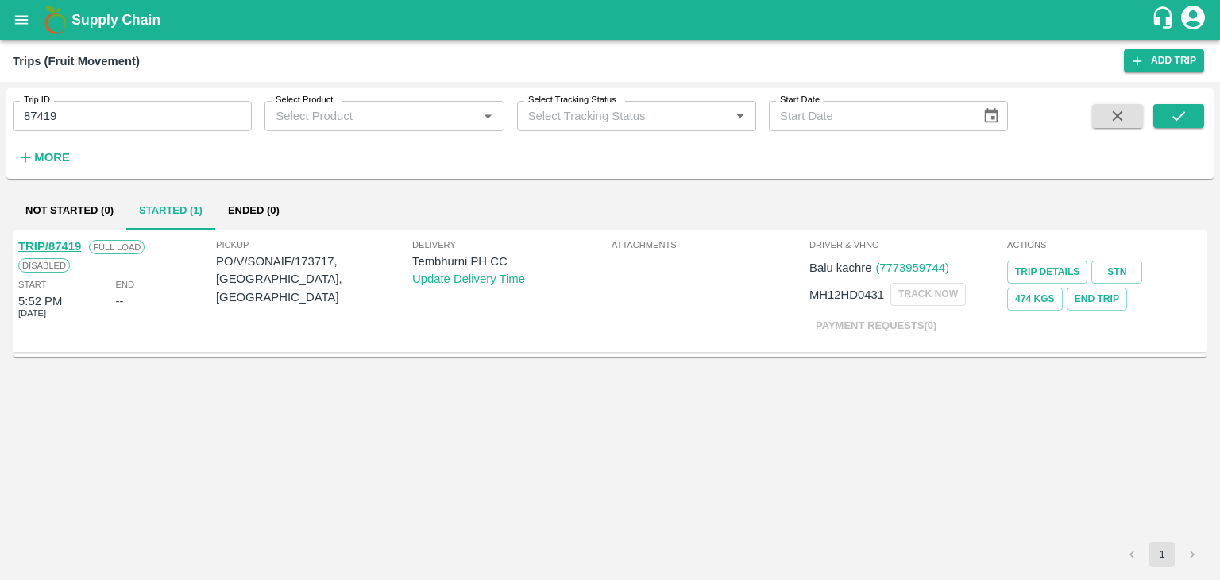
click at [58, 244] on link "TRIP/87419" at bounding box center [49, 246] width 63 height 13
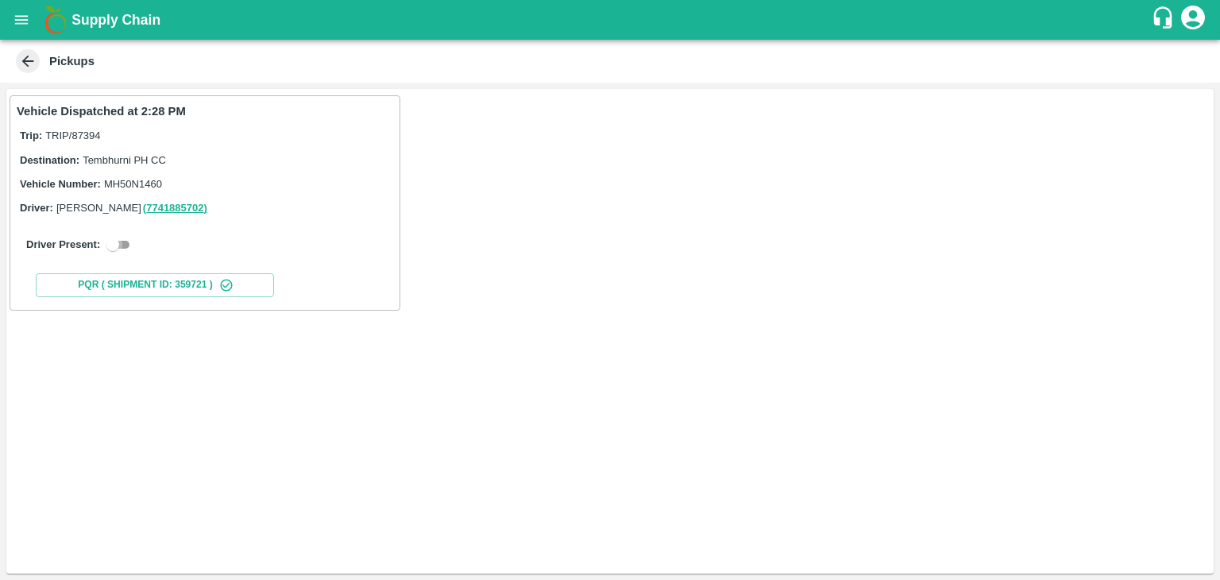
click at [118, 244] on input "checkbox" at bounding box center [112, 244] width 57 height 19
checkbox input "true"
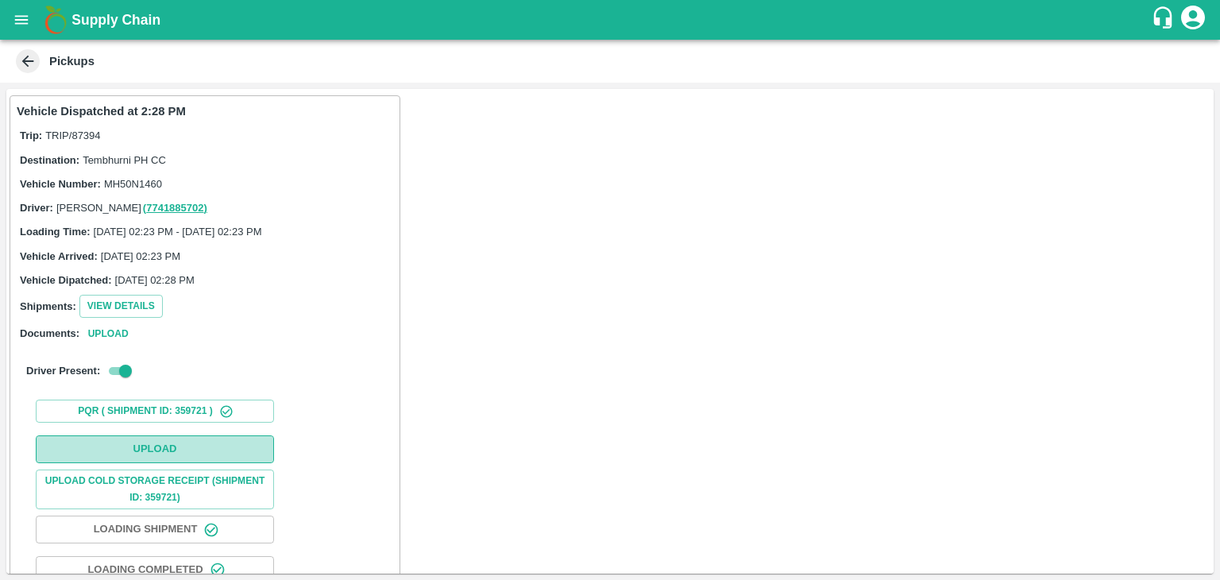
click at [187, 443] on button "Upload" at bounding box center [155, 449] width 238 height 28
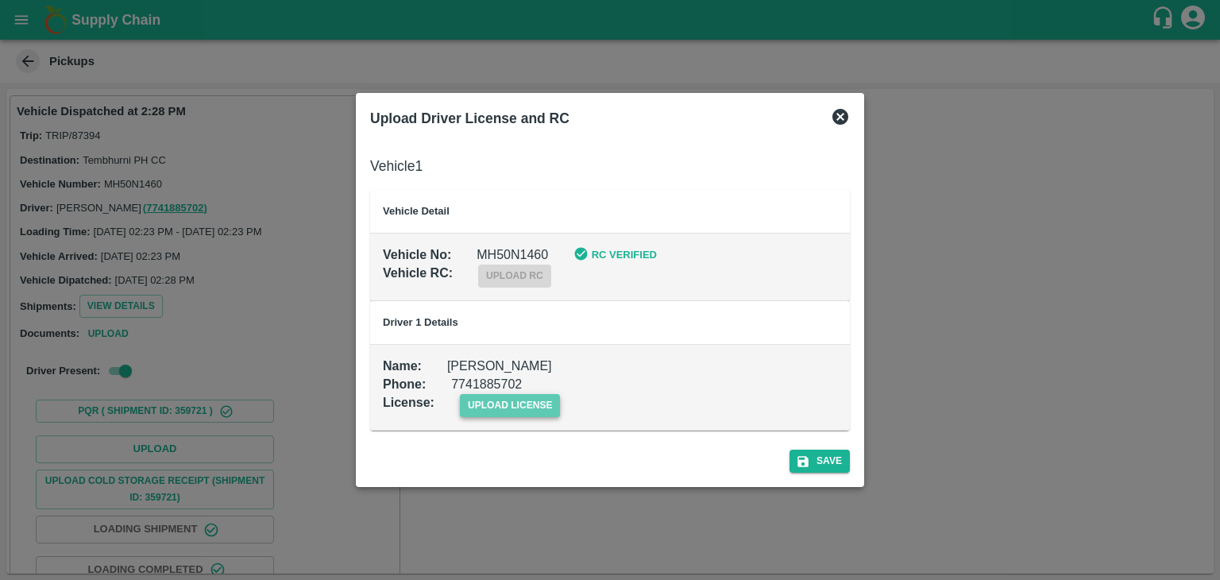
click at [555, 400] on span "upload license" at bounding box center [510, 405] width 101 height 23
click at [0, 0] on input "upload license" at bounding box center [0, 0] width 0 height 0
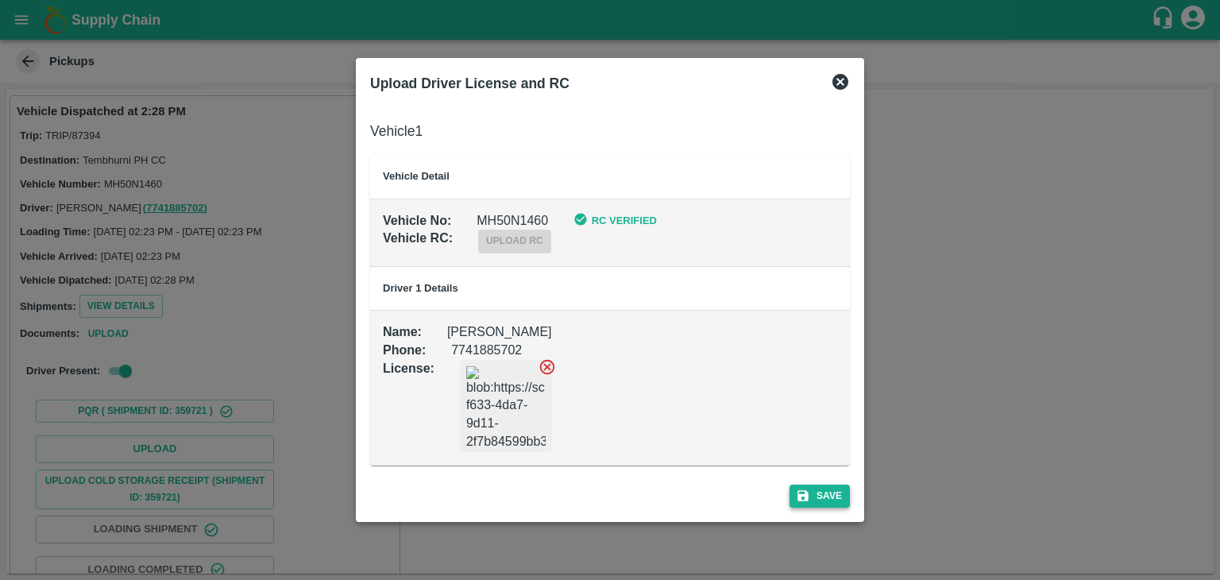
click at [817, 491] on button "Save" at bounding box center [820, 496] width 60 height 23
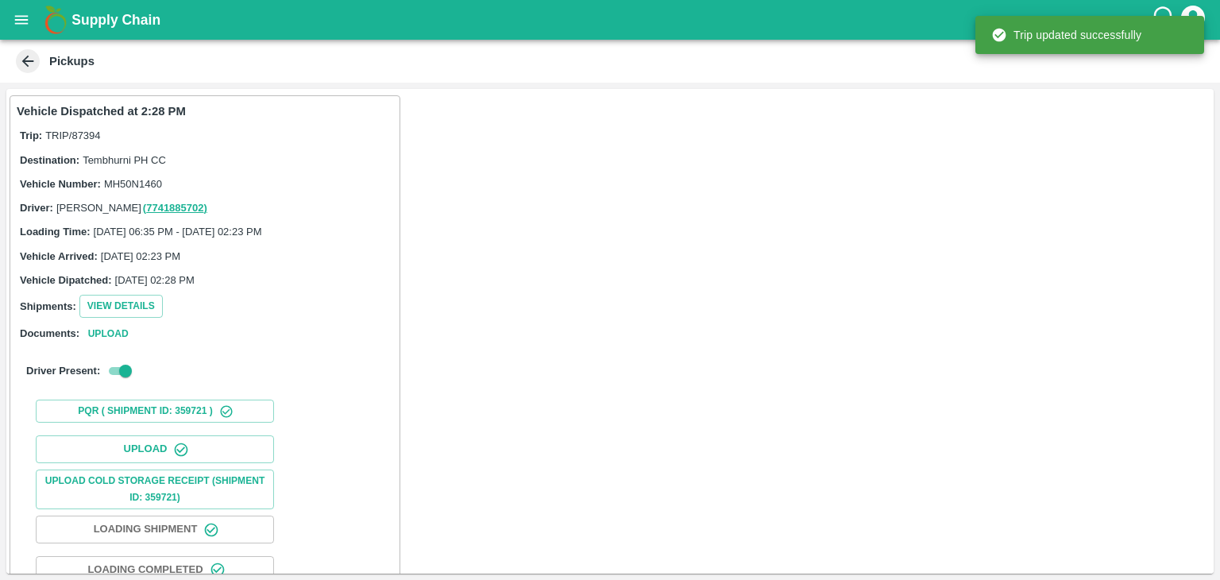
scroll to position [166, 0]
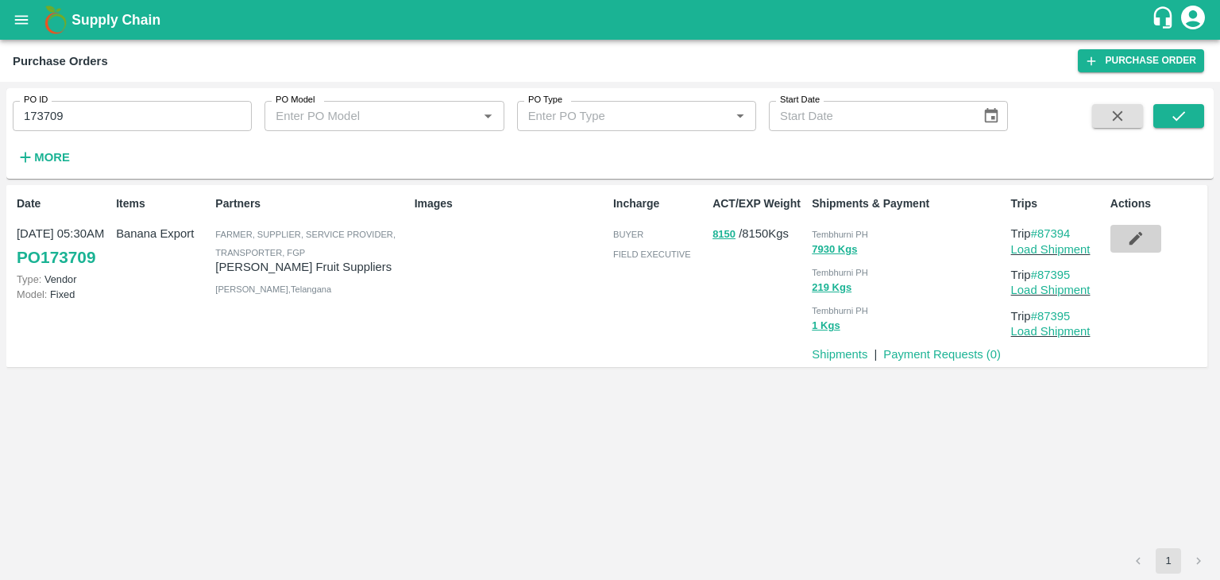
click at [1137, 249] on button "button" at bounding box center [1136, 238] width 51 height 27
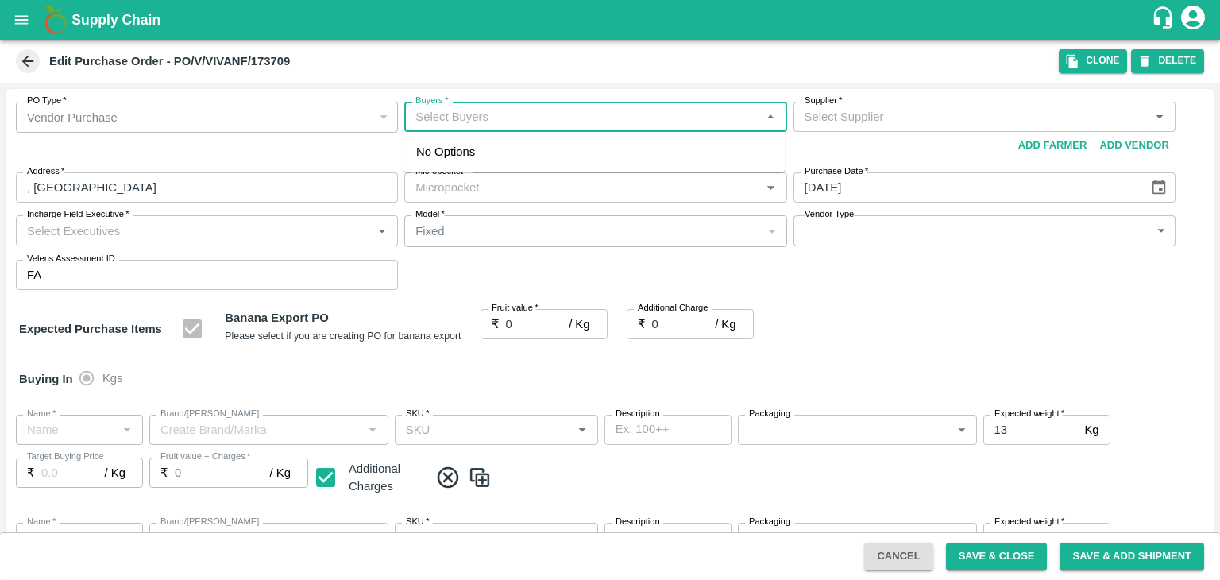
click at [485, 126] on input "Buyers   *" at bounding box center [582, 116] width 346 height 21
type input "Ajit"
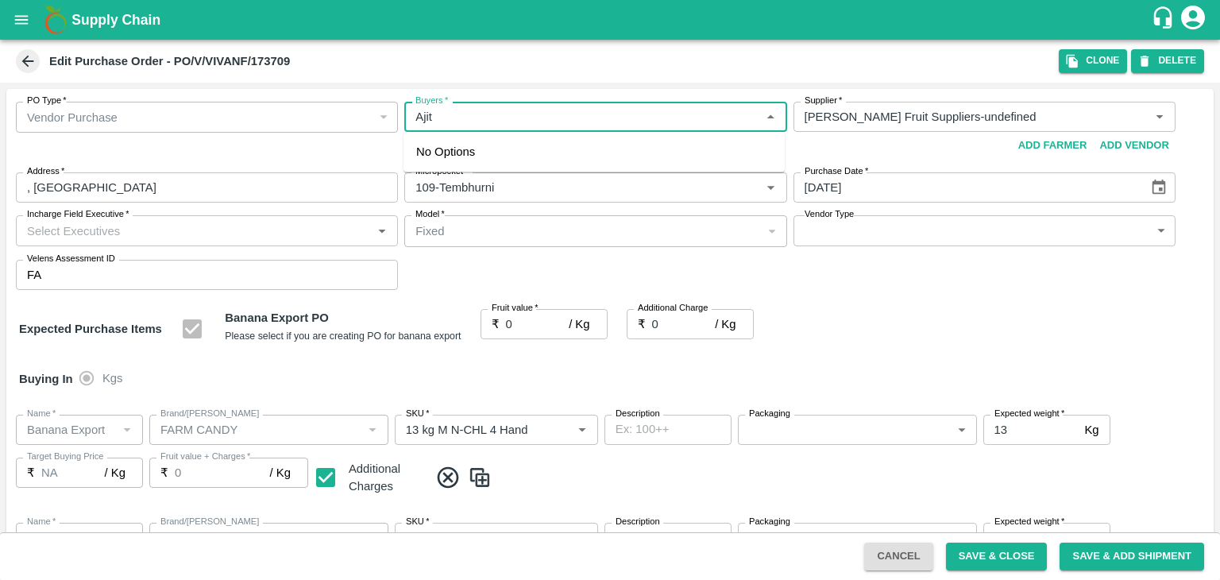
type input "[PERSON_NAME] Fruit Suppliers-undefined"
type input "109-Tembhurni"
type input "Banana Export"
type input "FARM CANDY"
type input "13 kg M N-CHL 4 Hand"
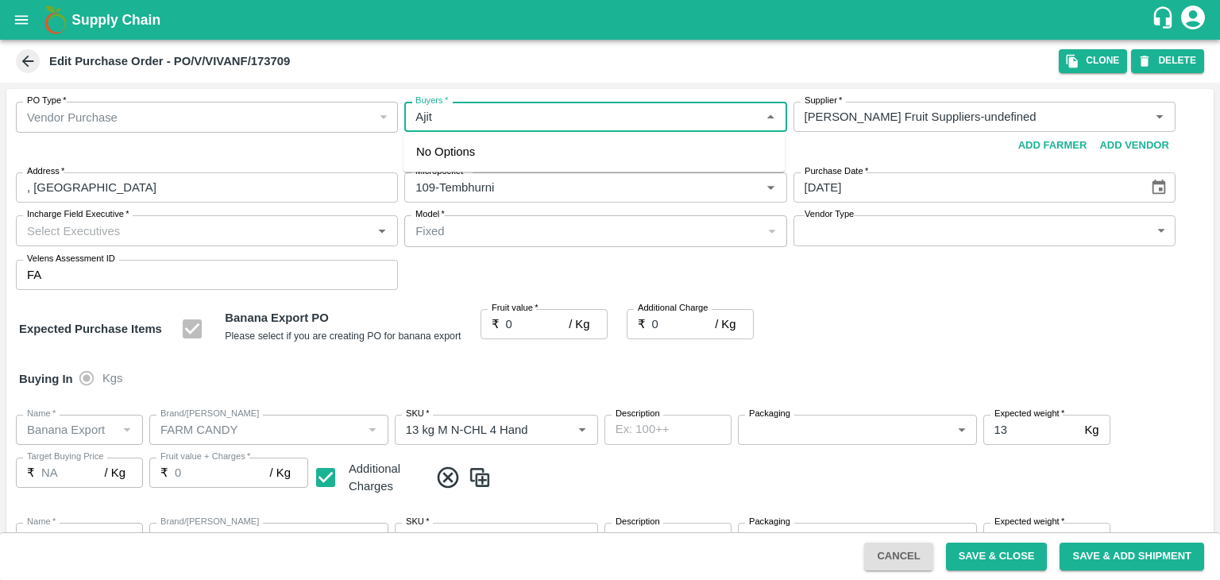
type input "NA"
type input "Banana Export"
type input "FARM CANDY"
type input "13 kg M N-CHL 5 Hand"
type input "NA"
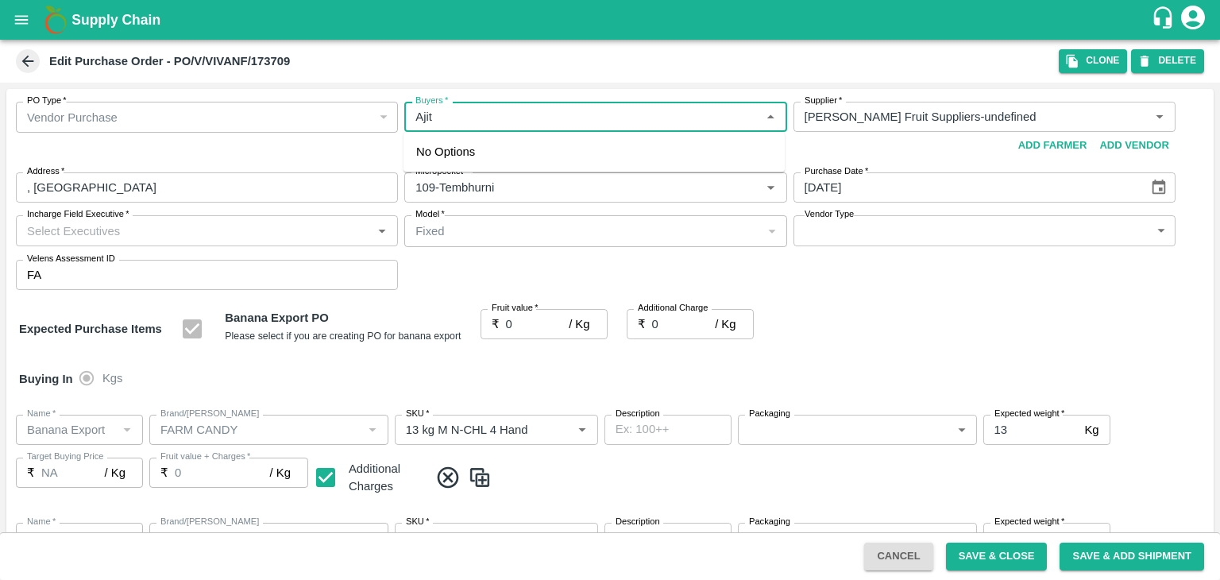
type input "Banana Export"
type input "FARM CANDY"
type input "13 kg M N-CHL 6 Hand"
type input "NA"
type input "Banana Export"
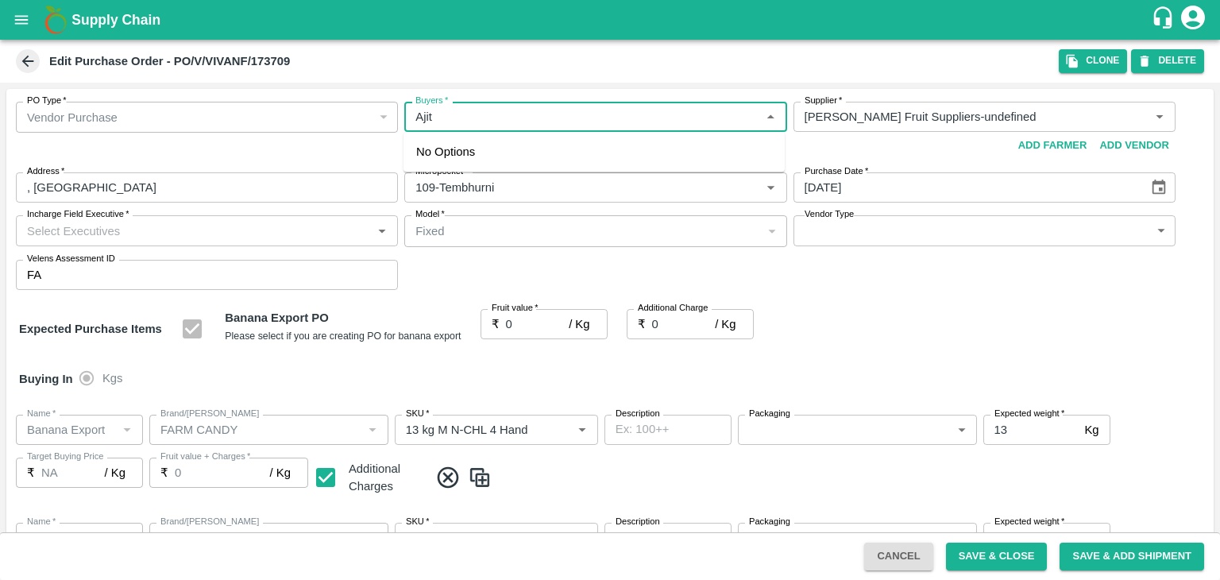
type input "FARM CANDY"
type input "13 kg M N-CHL 8 Hand"
type input "NA"
type input "Banana Export"
type input "FARM CANDY"
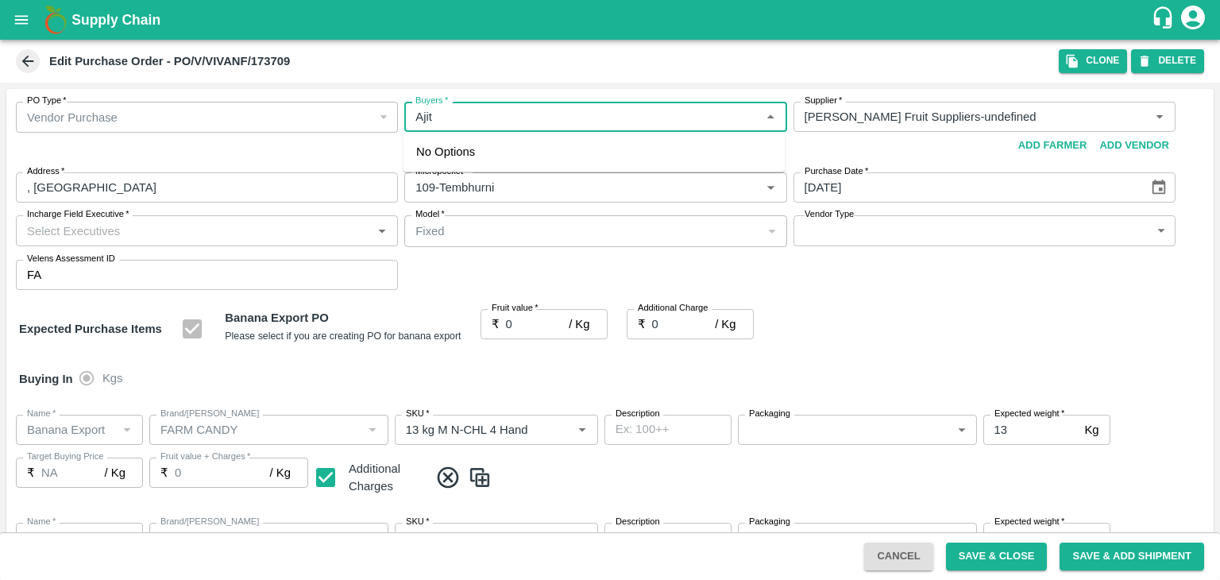
type input "13 kg M N-CHL CL"
type input "NA"
type input "Banana Export"
type input "FARM CANDY"
type input "C Class"
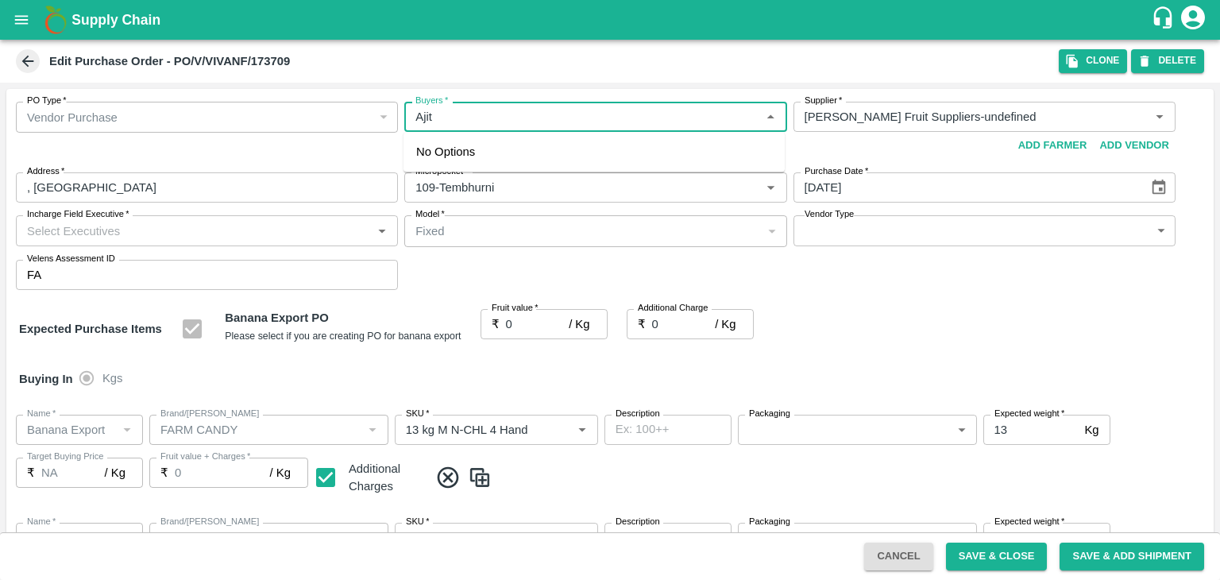
type input "NA"
type input "Banana Export"
type input "FARM CANDY"
type input "PHR Kg"
type input "NA"
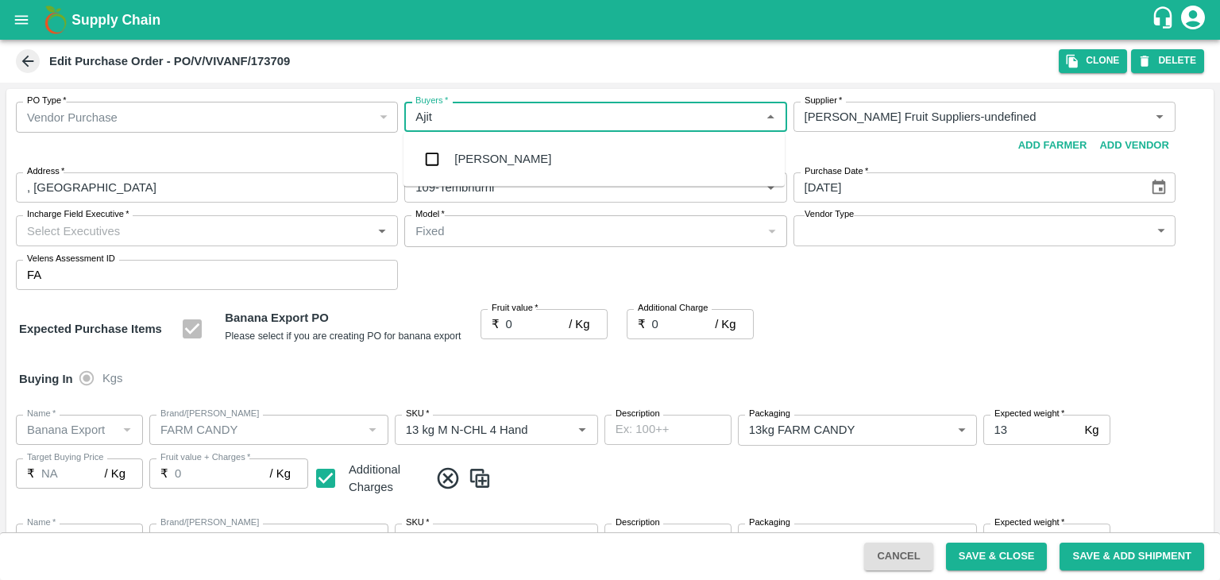
click at [499, 157] on div "Ajit Otari" at bounding box center [502, 158] width 97 height 17
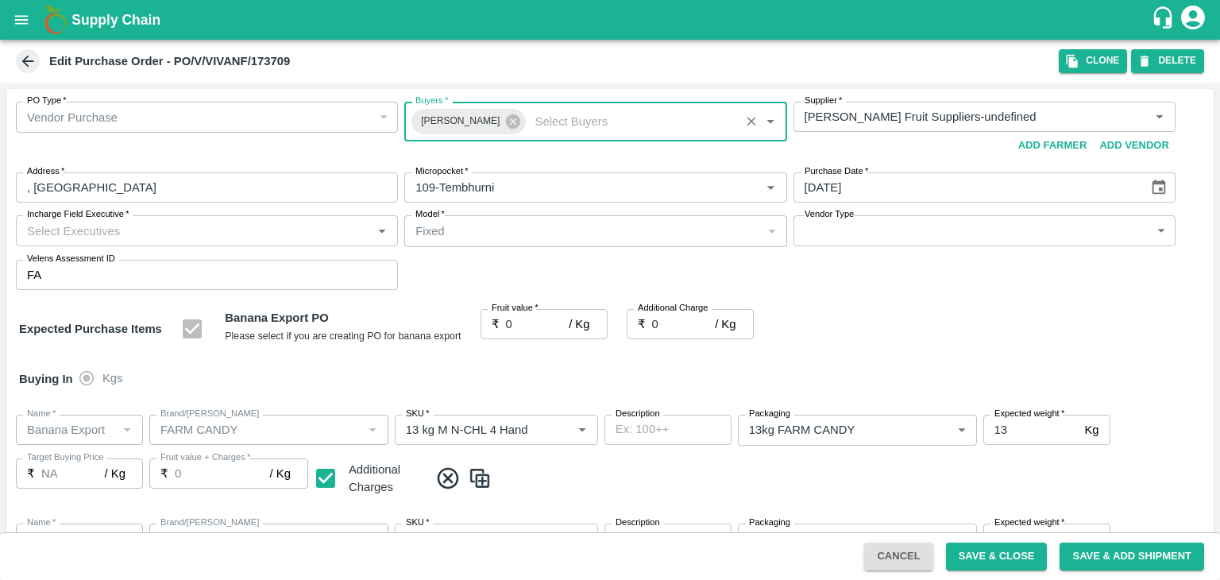
click at [253, 230] on input "Incharge Field Executive   *" at bounding box center [194, 230] width 346 height 21
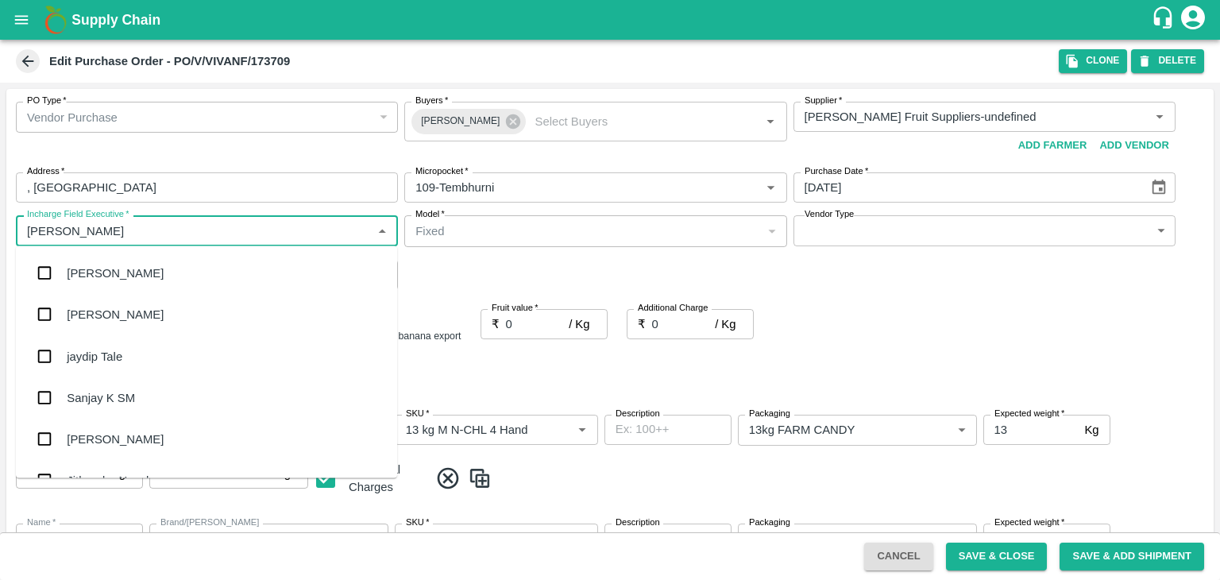
type input "Jay"
click at [140, 360] on div "jaydip Tale" at bounding box center [206, 355] width 381 height 41
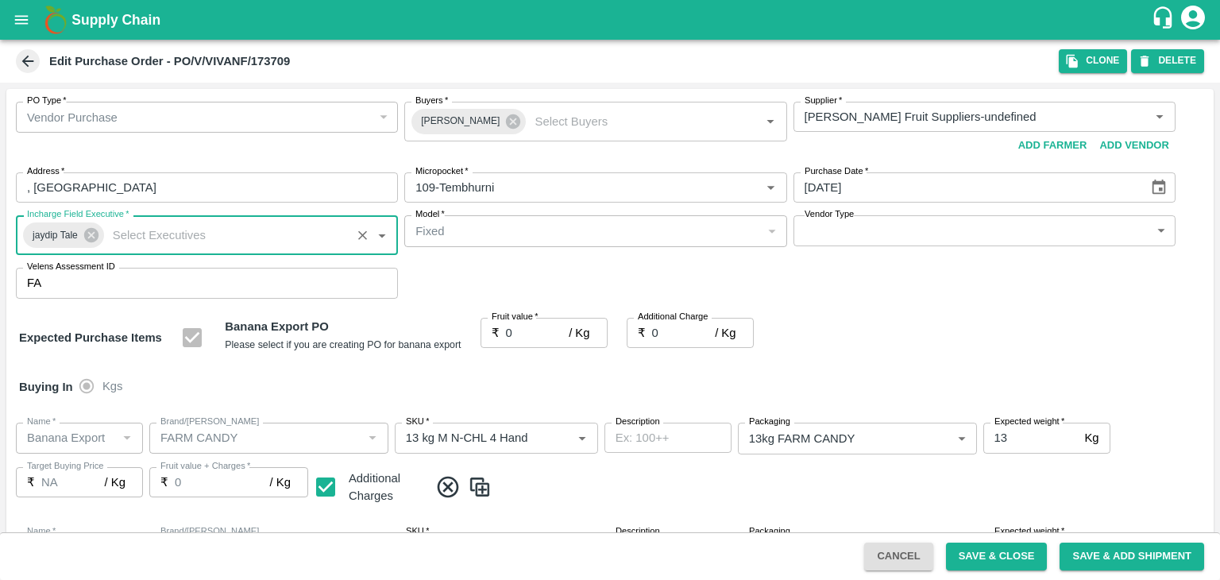
click at [842, 230] on body "Supply Chain Edit Purchase Order - PO/V/VIVANF/173709 Clone DELETE PO Type   * …" at bounding box center [610, 290] width 1220 height 580
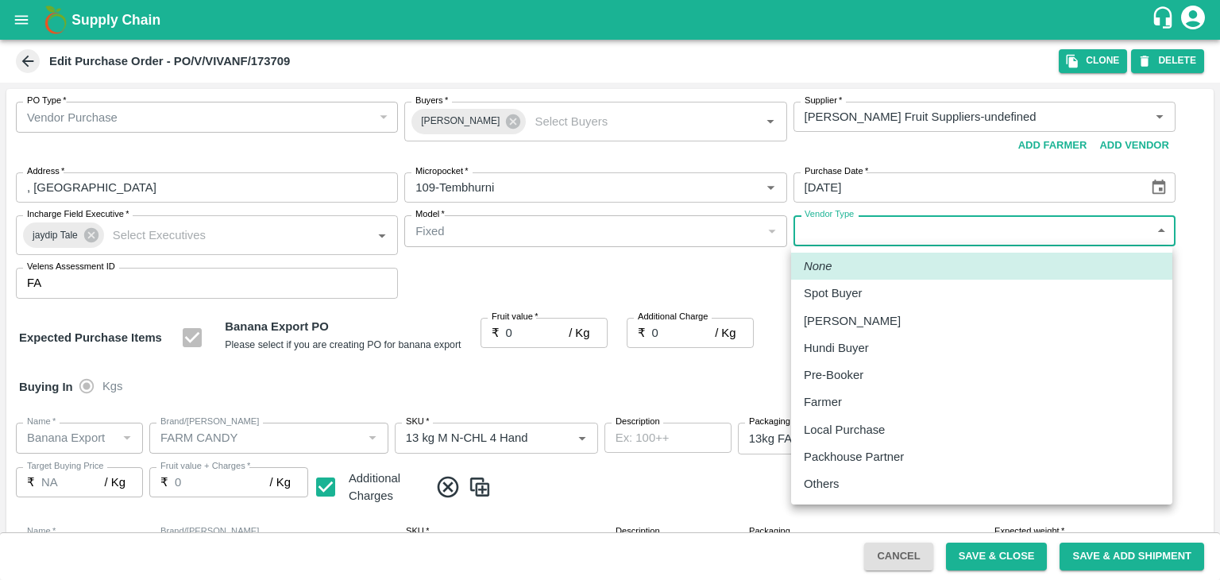
click at [860, 493] on li "Others" at bounding box center [981, 483] width 381 height 27
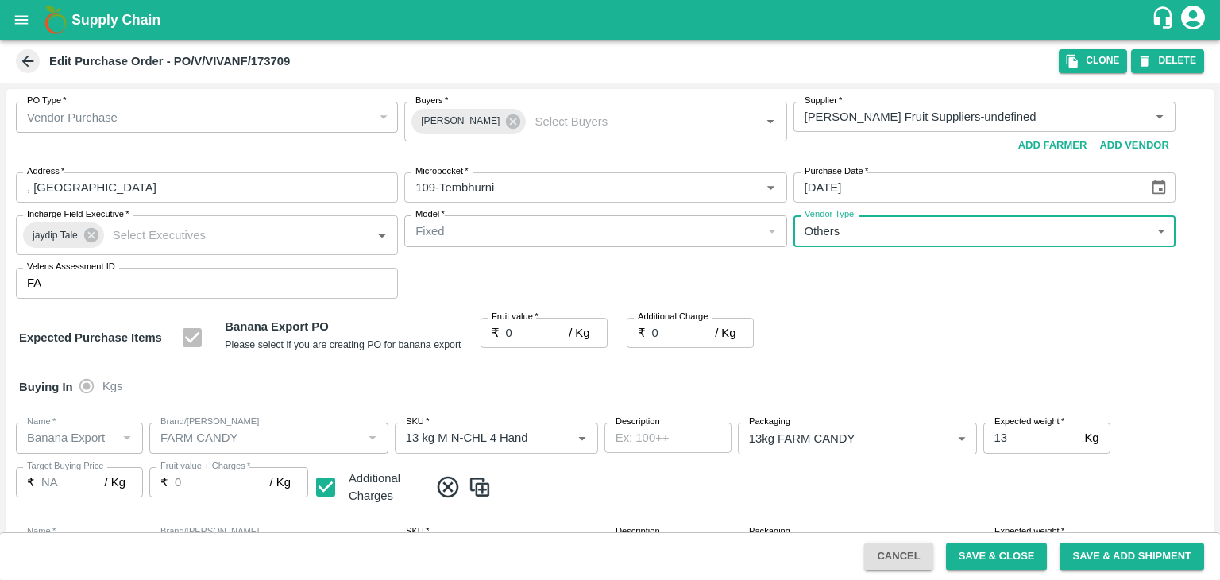
type input "OTHER"
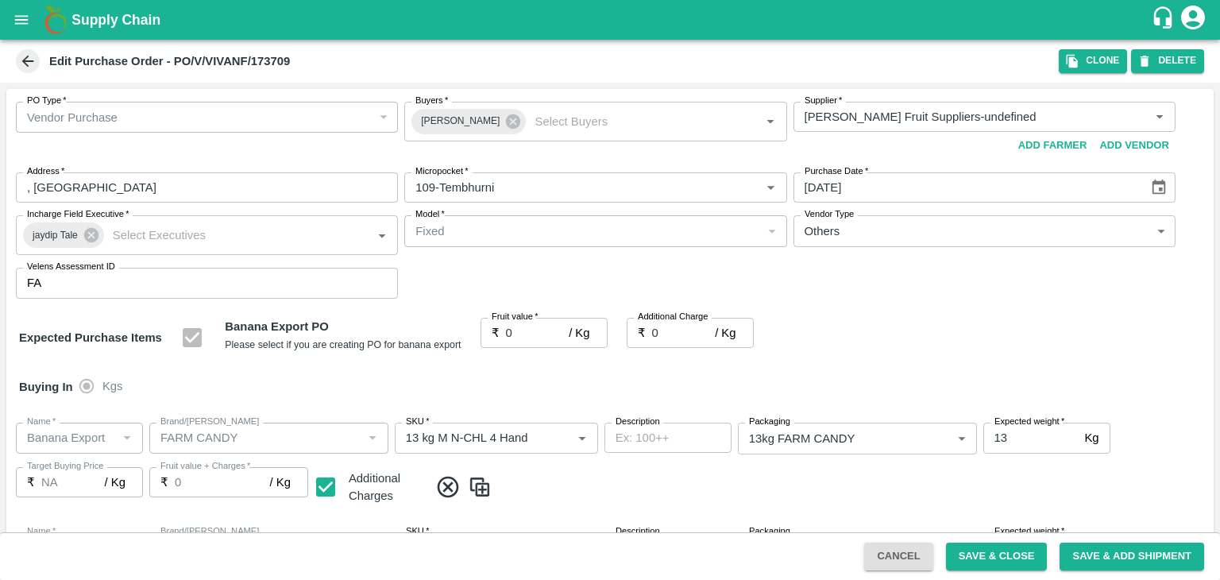
drag, startPoint x: 527, startPoint y: 321, endPoint x: 521, endPoint y: 331, distance: 11.7
click at [521, 331] on div at bounding box center [610, 290] width 1220 height 580
drag, startPoint x: 521, startPoint y: 331, endPoint x: 551, endPoint y: 333, distance: 29.4
click at [551, 333] on input "0" at bounding box center [538, 333] width 64 height 30
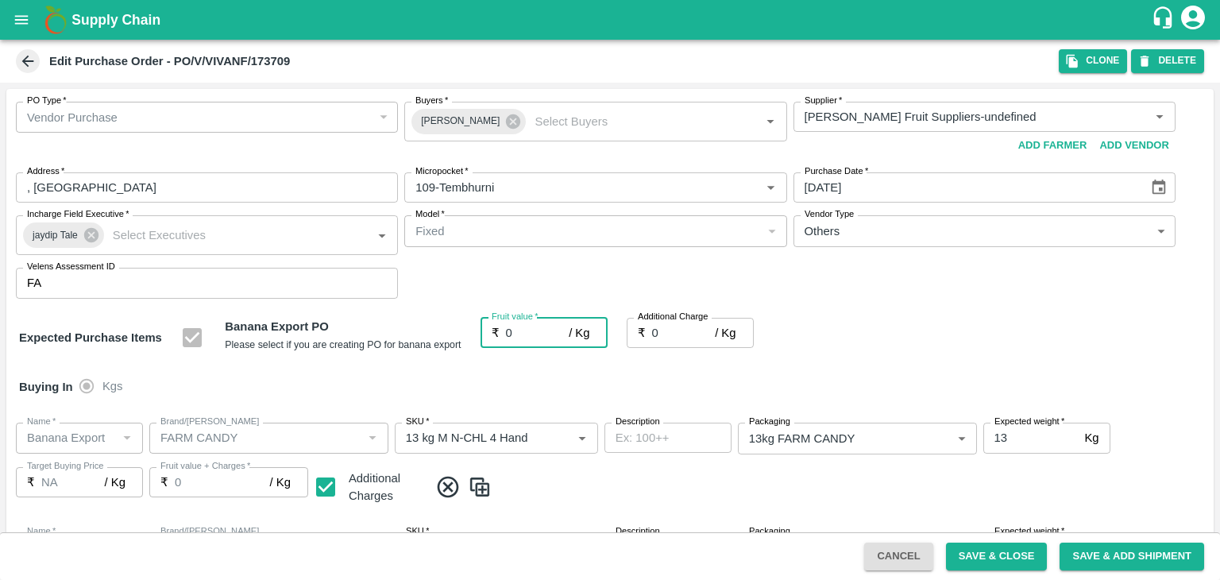
click at [551, 333] on input "0" at bounding box center [538, 333] width 64 height 30
type input "2"
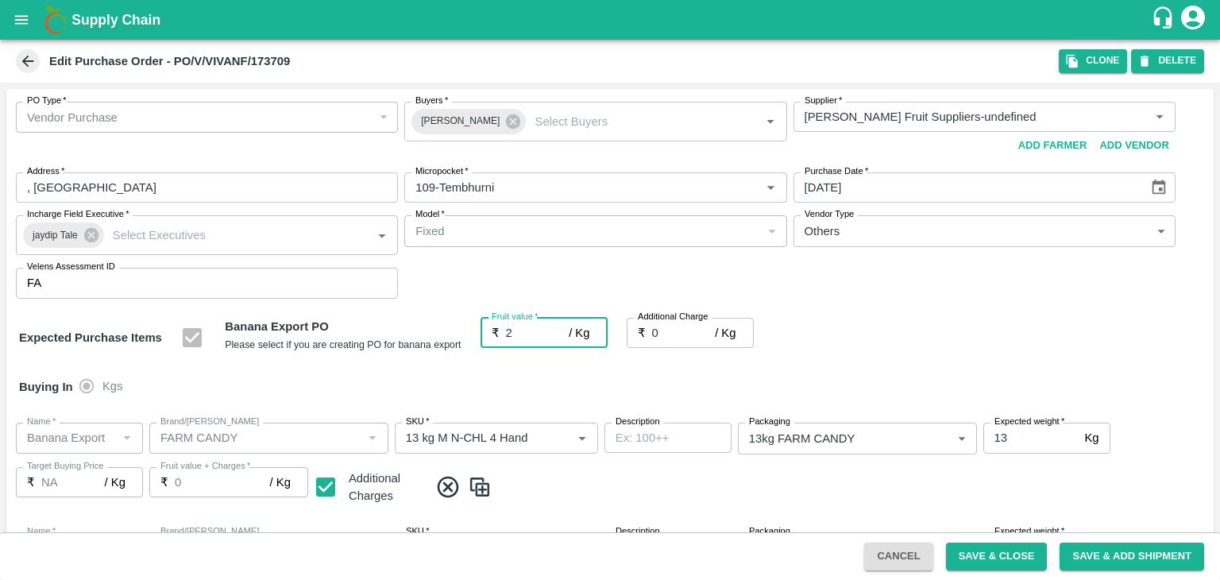
type input "2"
type input "26"
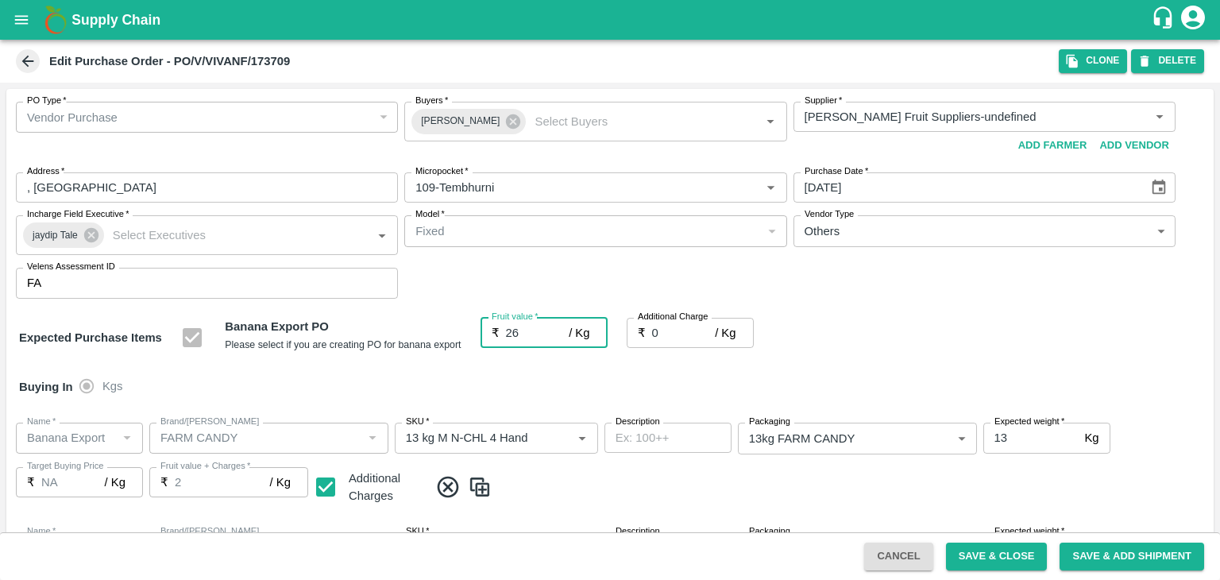
type input "26"
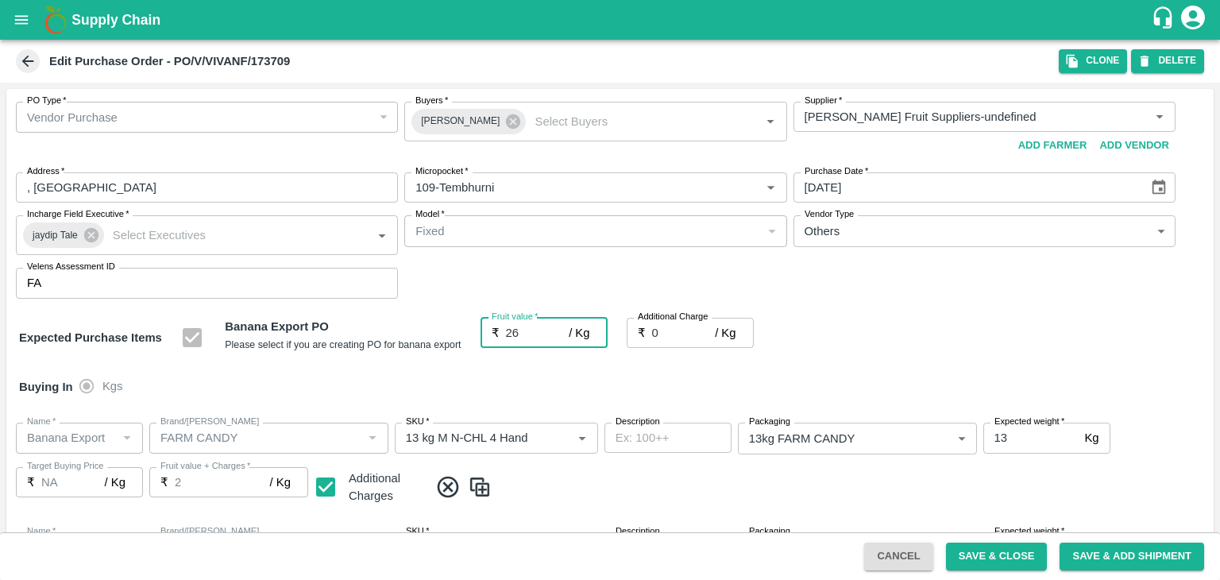
type input "26"
type input "2"
type input "28"
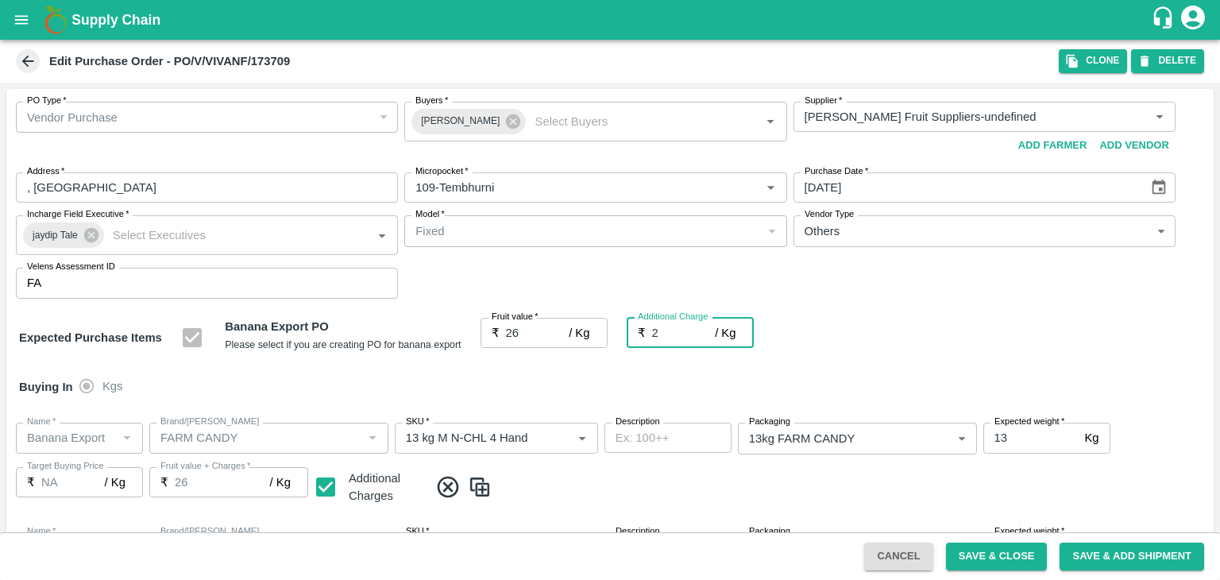
type input "28"
type input "2.75"
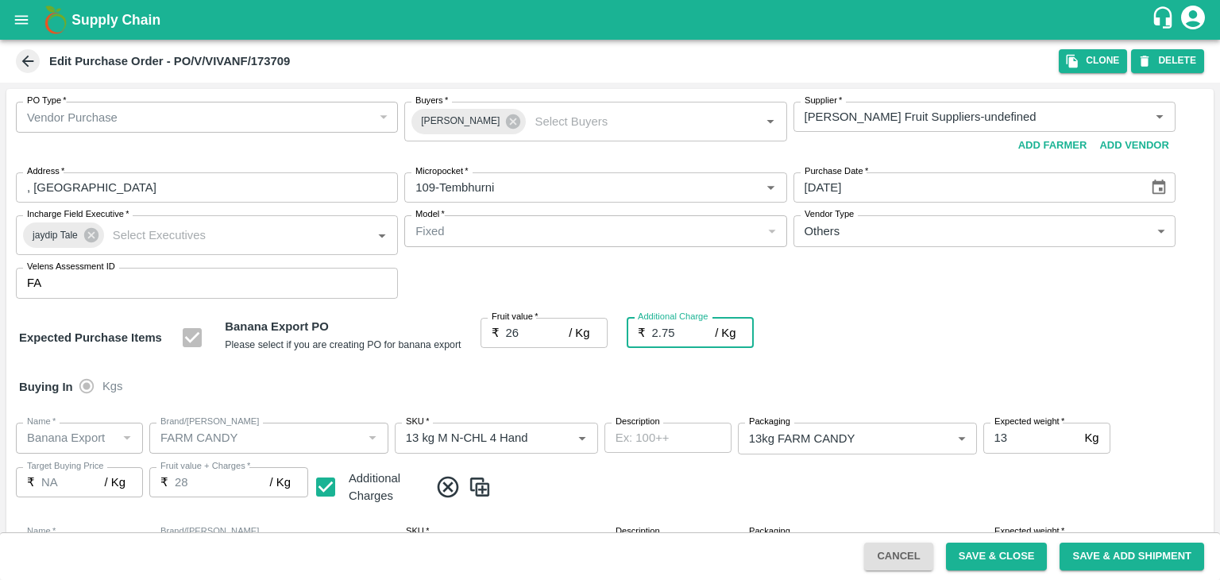
type input "28.75"
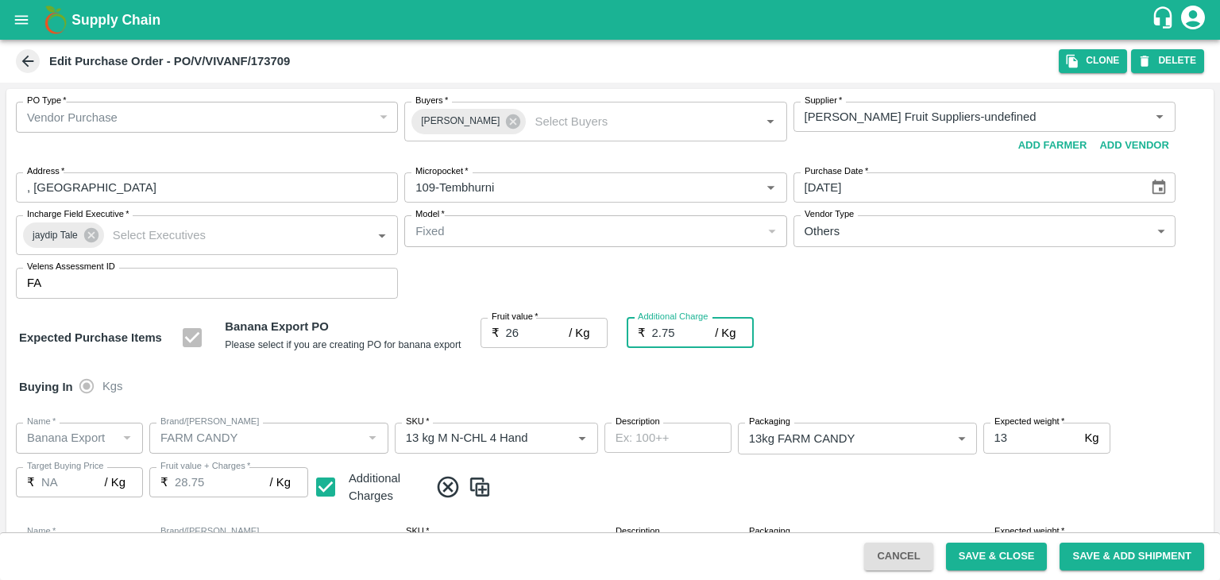
type input "2.75"
click at [567, 389] on div "Buying In Kgs" at bounding box center [610, 387] width 1208 height 46
click at [1134, 114] on icon "Clear" at bounding box center [1140, 117] width 15 height 15
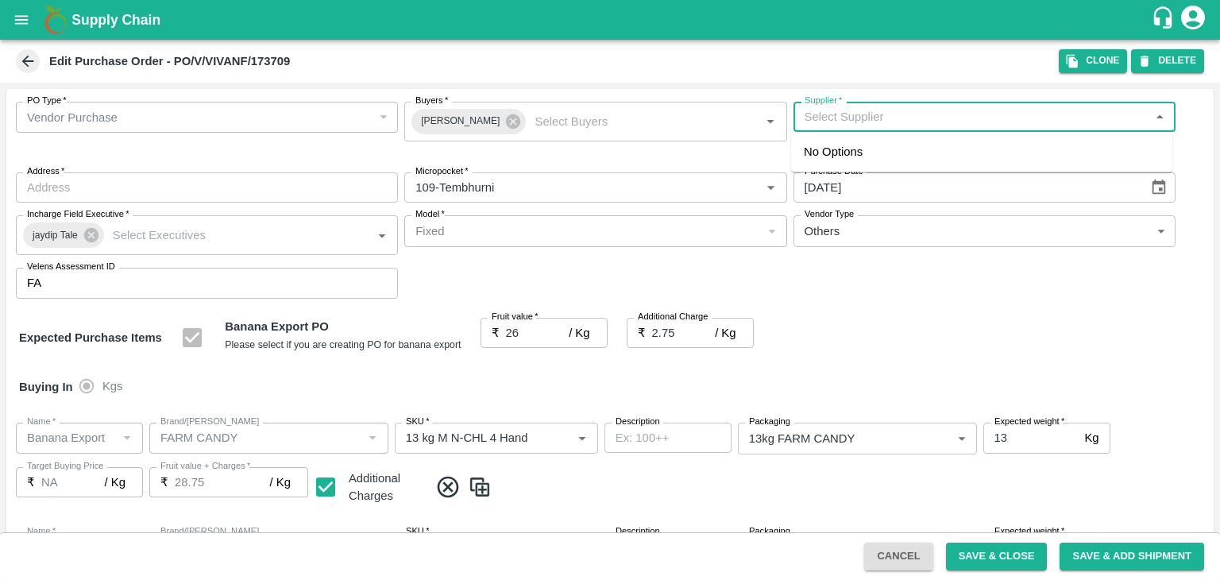
click at [965, 122] on input "Supplier   *" at bounding box center [971, 116] width 346 height 21
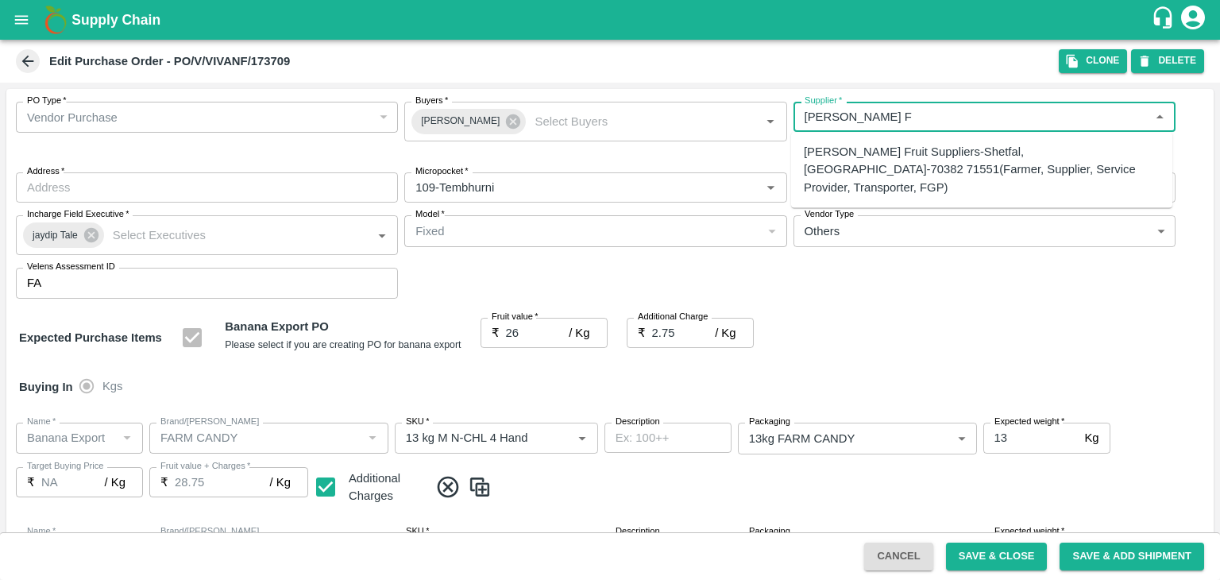
click at [938, 157] on div "Vivan Fruit Suppliers-Shetfal, Solapur-70382 71551(Farmer, Supplier, Service Pr…" at bounding box center [982, 169] width 356 height 53
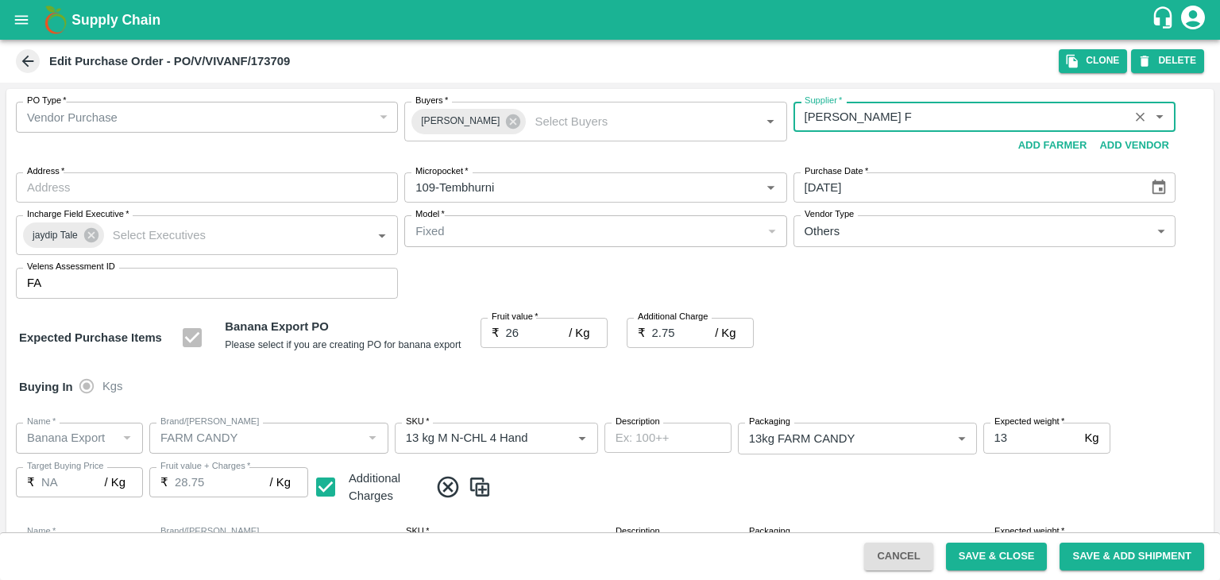
type input "Vivan Fruit Suppliers-Shetfal, Solapur-70382 71551(Farmer, Supplier, Service Pr…"
type input "Shetfal, Solapur, Madha, Maharashtra"
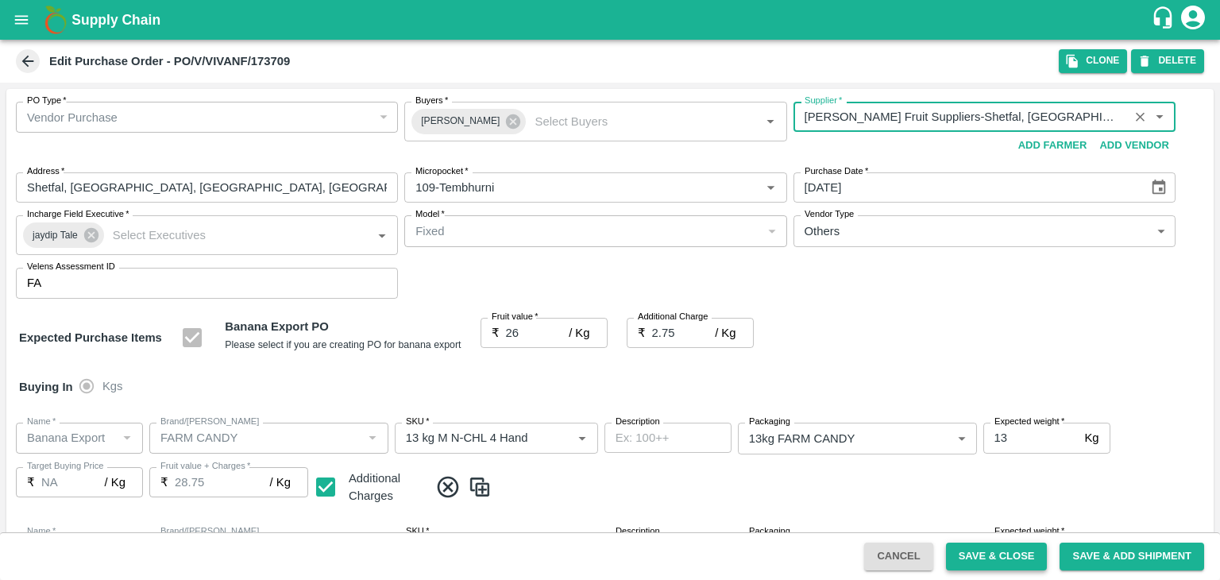
type input "Vivan Fruit Suppliers-Shetfal, Solapur-70382 71551(Farmer, Supplier, Service Pr…"
click at [985, 547] on button "Save & Close" at bounding box center [997, 557] width 102 height 28
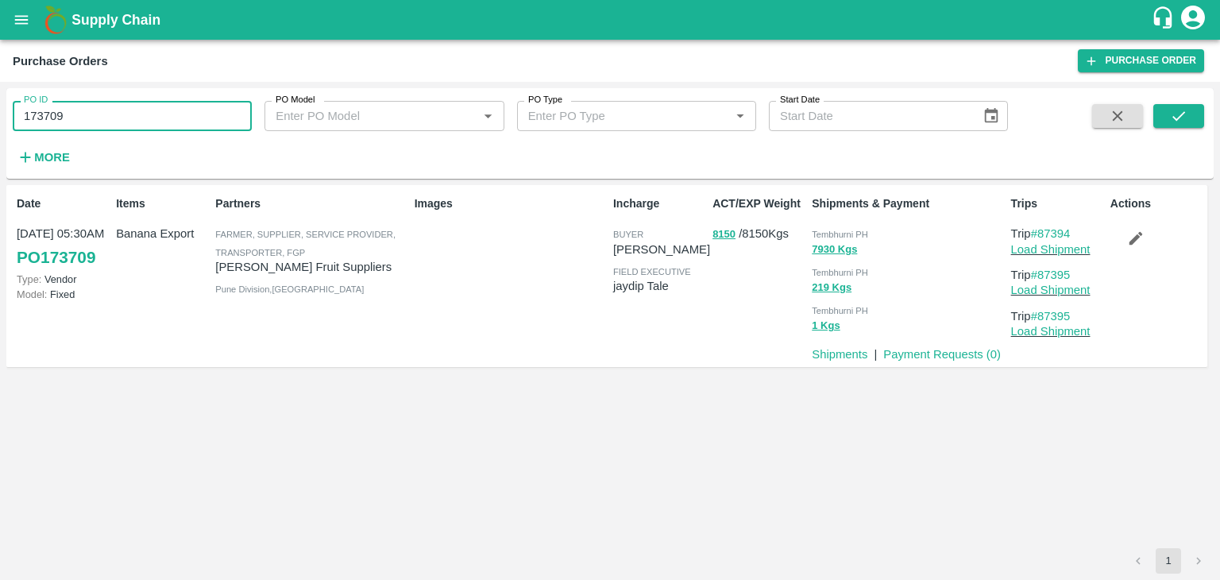
click at [91, 112] on input "173709" at bounding box center [132, 116] width 239 height 30
paste input "text"
type input "173717"
click at [1173, 115] on icon "submit" at bounding box center [1178, 115] width 17 height 17
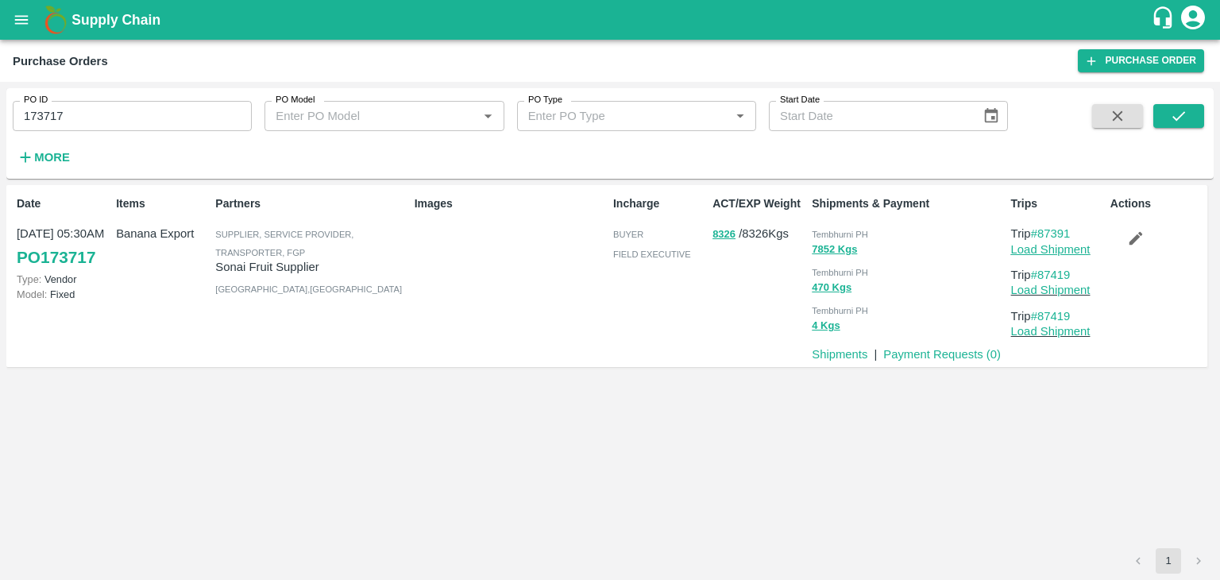
click at [1073, 245] on link "Load Shipment" at bounding box center [1050, 249] width 79 height 13
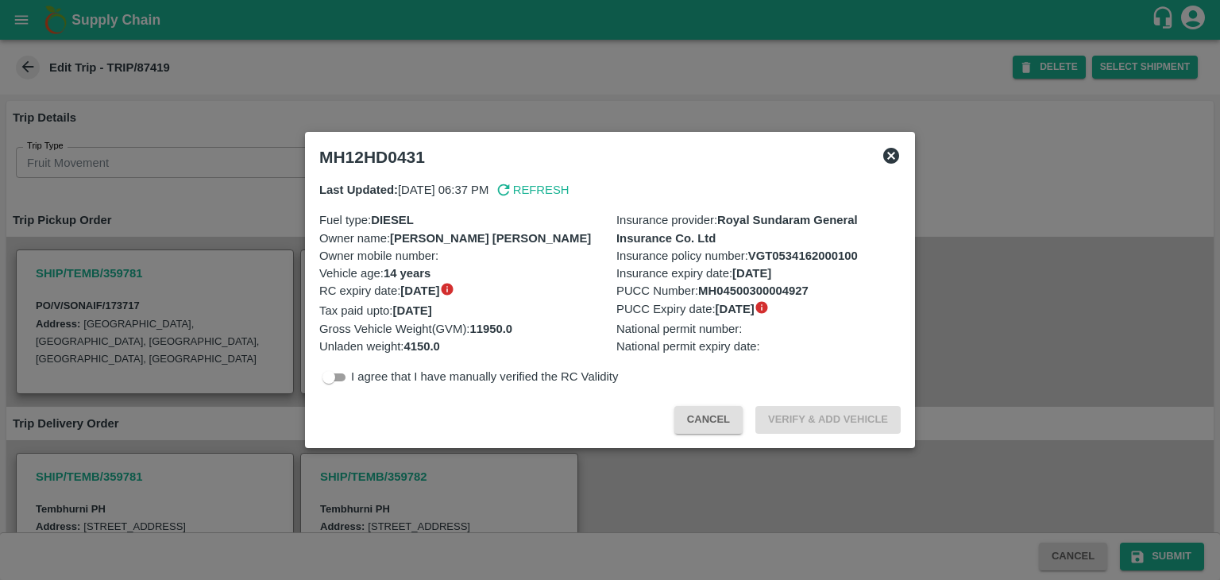
click at [406, 471] on div at bounding box center [610, 290] width 1220 height 580
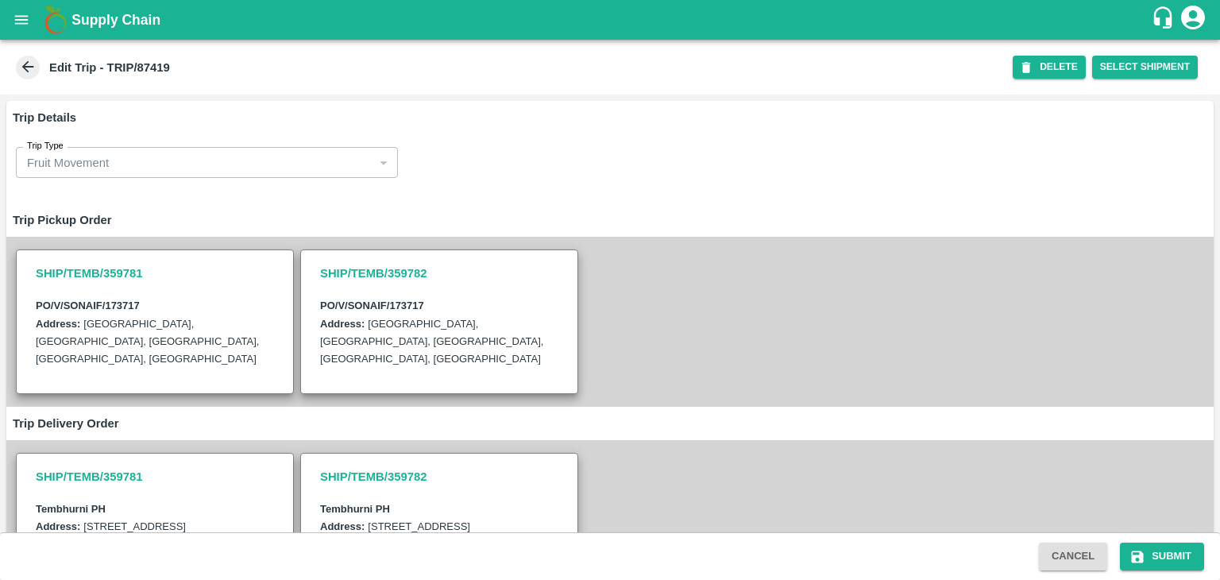
scroll to position [385, 0]
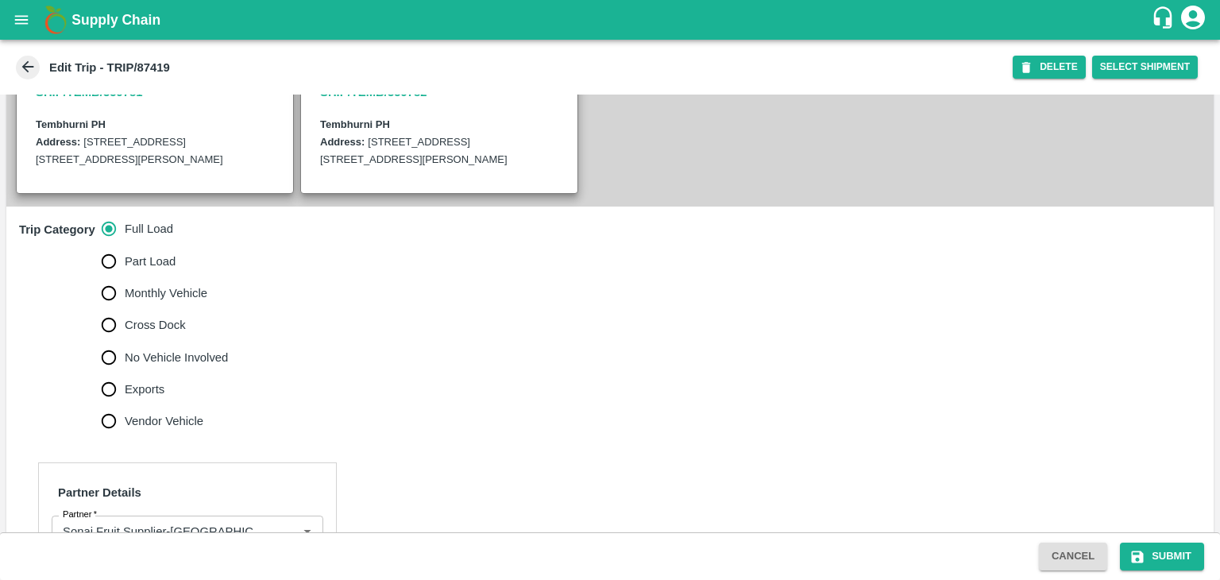
click at [184, 366] on span "No Vehicle Involved" at bounding box center [176, 357] width 103 height 17
click at [125, 373] on input "No Vehicle Involved" at bounding box center [109, 358] width 32 height 32
radio input "true"
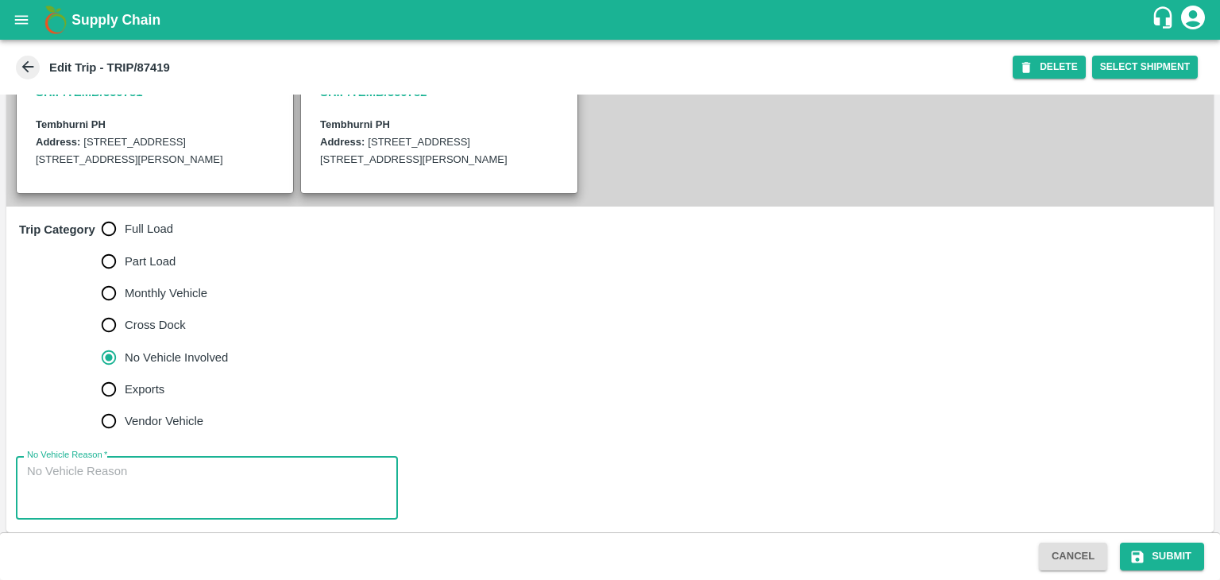
click at [207, 497] on textarea "No Vehicle Reason   *" at bounding box center [207, 488] width 360 height 50
type textarea "Field Dump"
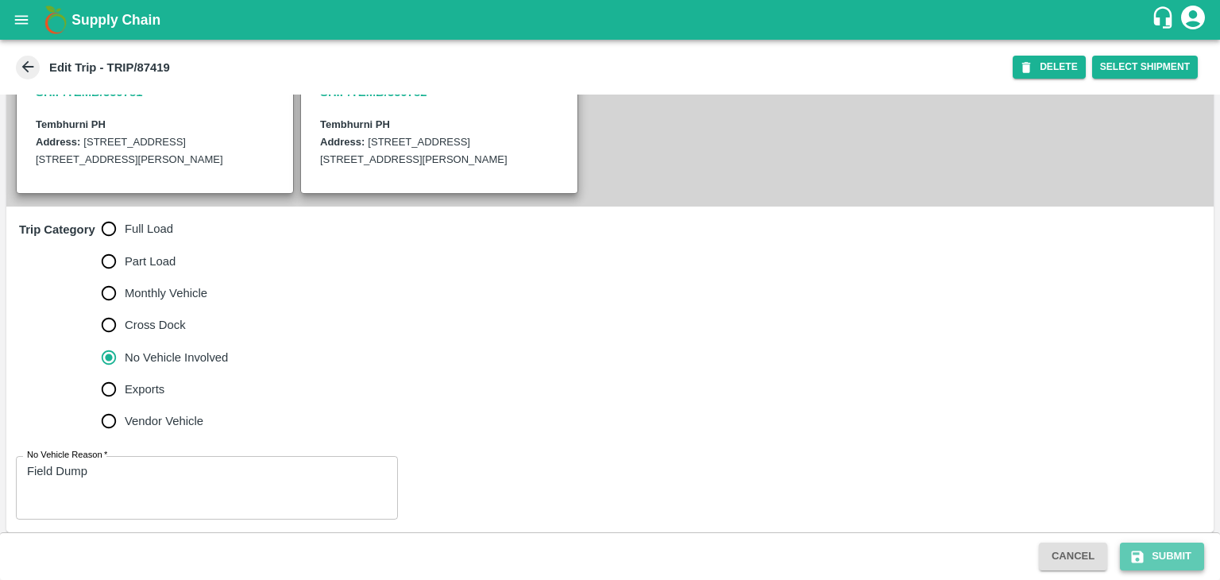
click at [1155, 551] on button "Submit" at bounding box center [1162, 557] width 84 height 28
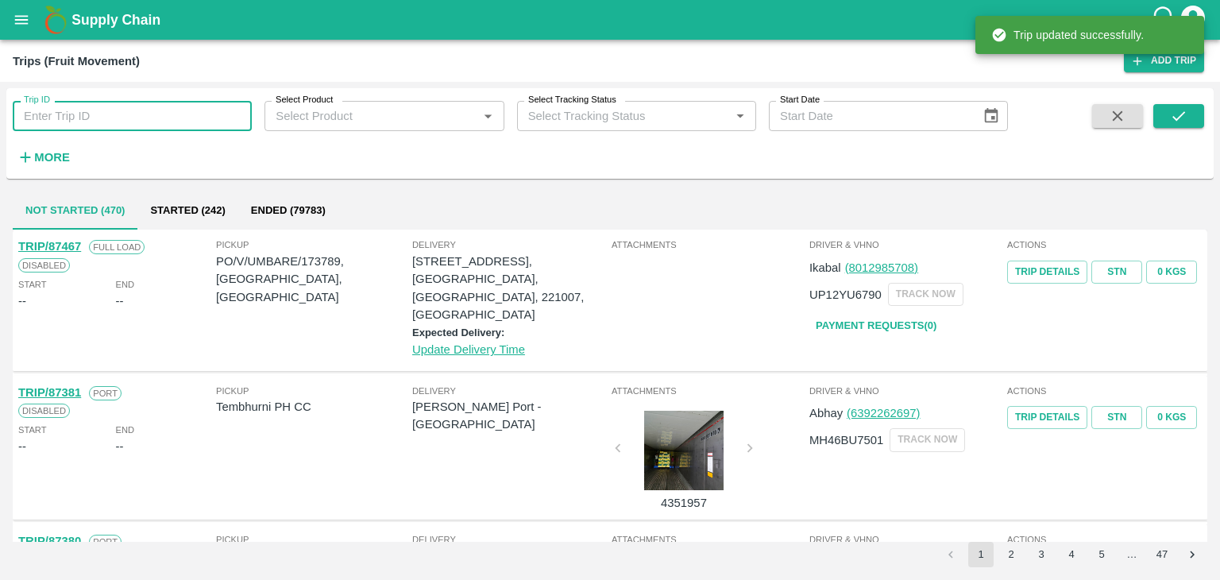
click at [142, 117] on input "Trip ID" at bounding box center [132, 116] width 239 height 30
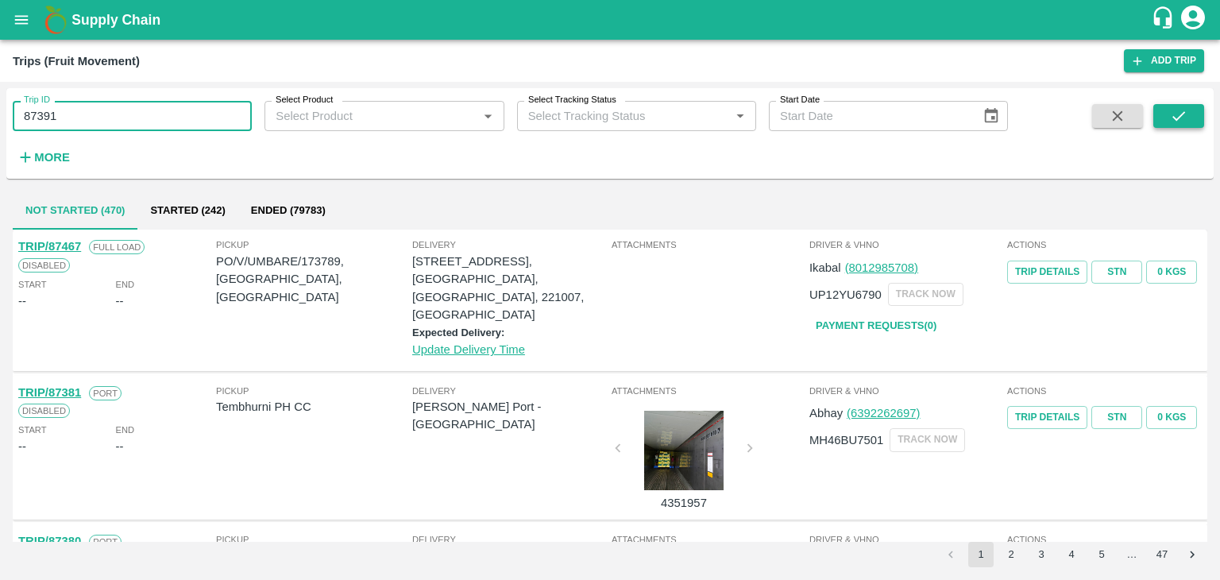
type input "87391"
click at [1196, 122] on button "submit" at bounding box center [1179, 116] width 51 height 24
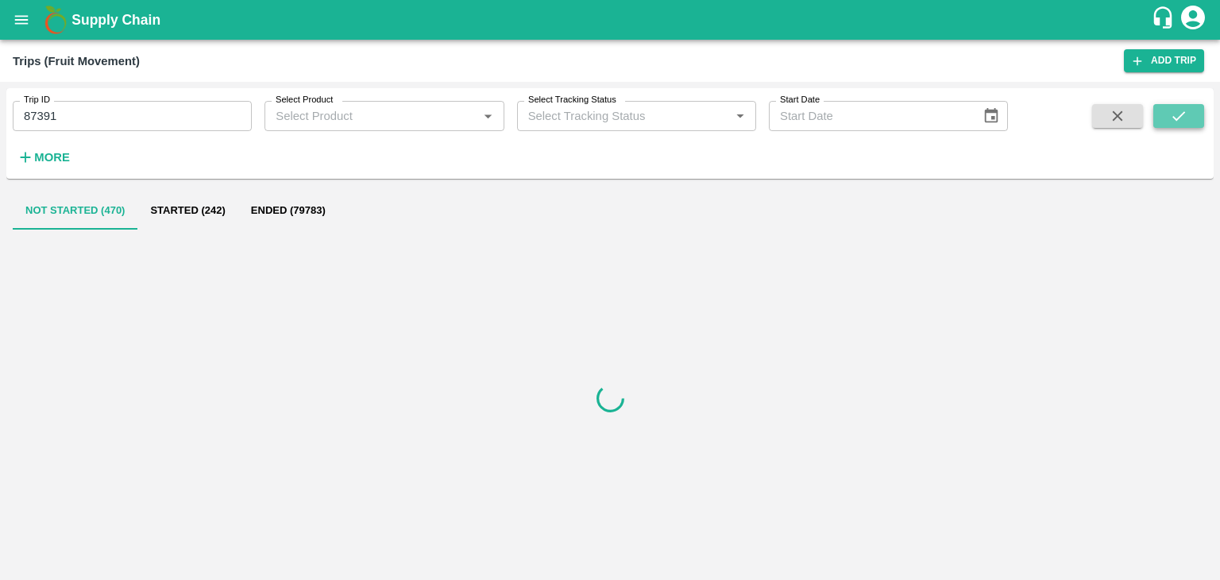
click at [1196, 122] on button "submit" at bounding box center [1179, 116] width 51 height 24
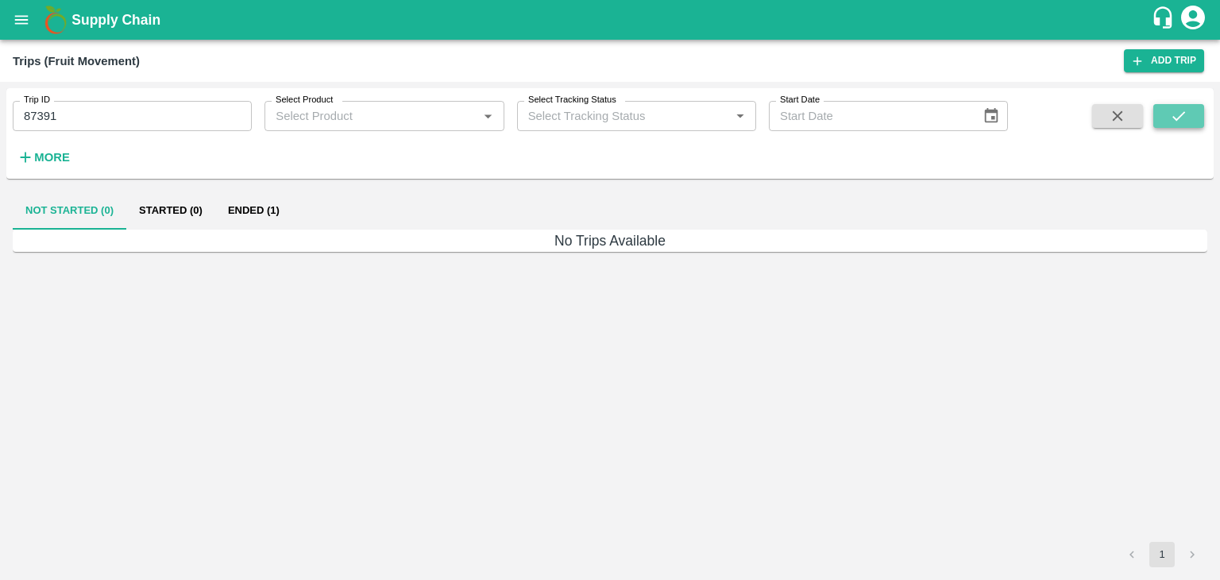
click at [1196, 122] on button "submit" at bounding box center [1179, 116] width 51 height 24
click at [270, 203] on button "Ended (1)" at bounding box center [253, 210] width 77 height 38
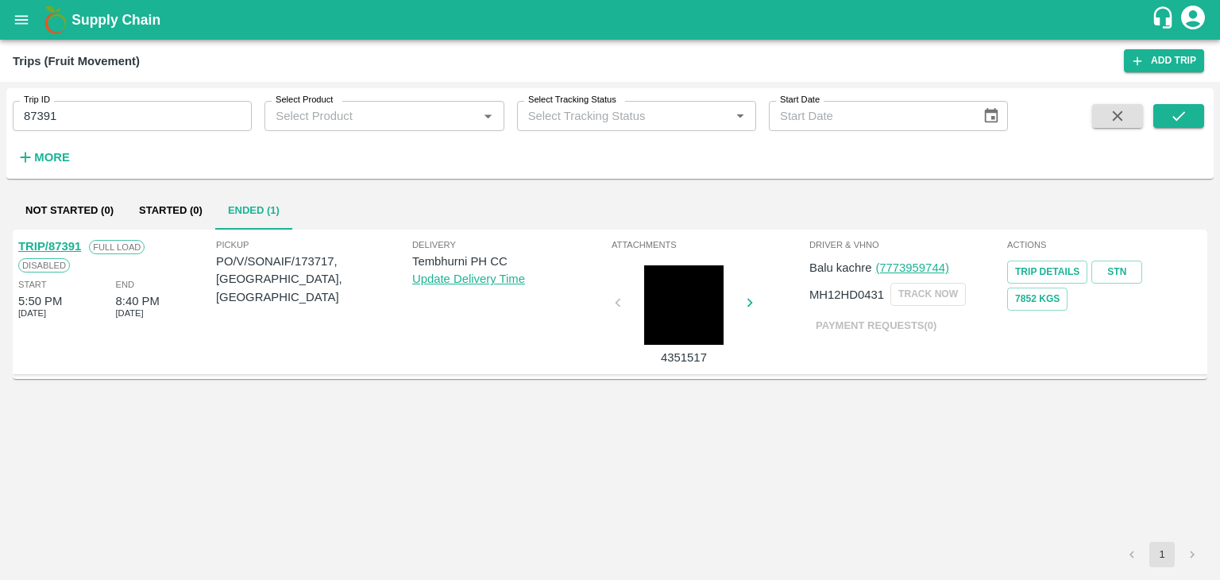
click at [65, 241] on link "TRIP/87391" at bounding box center [49, 246] width 63 height 13
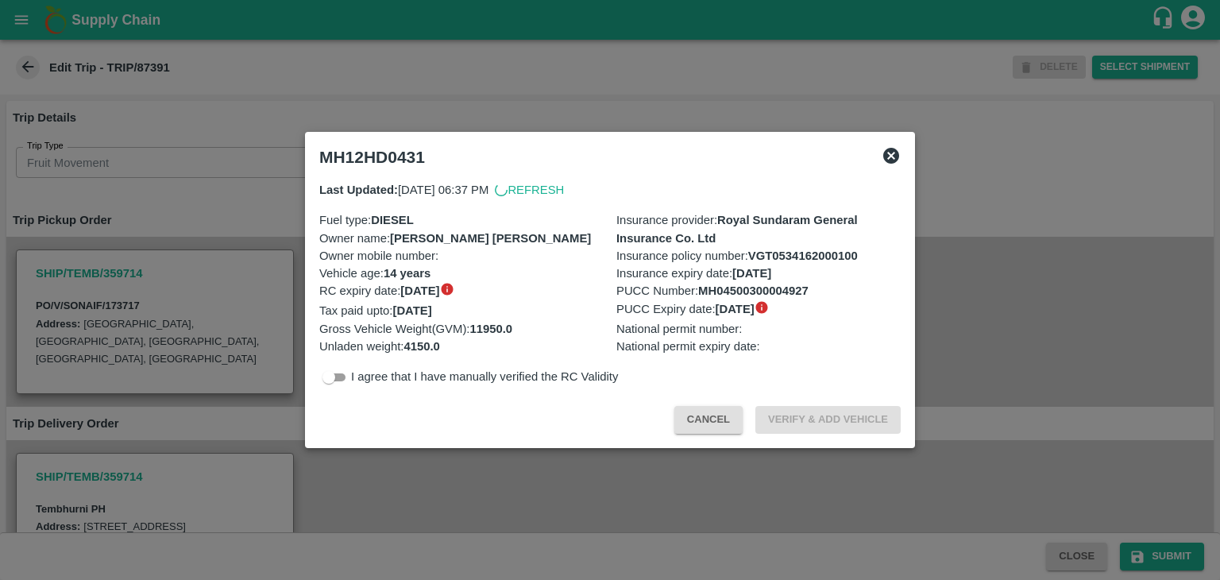
scroll to position [566, 0]
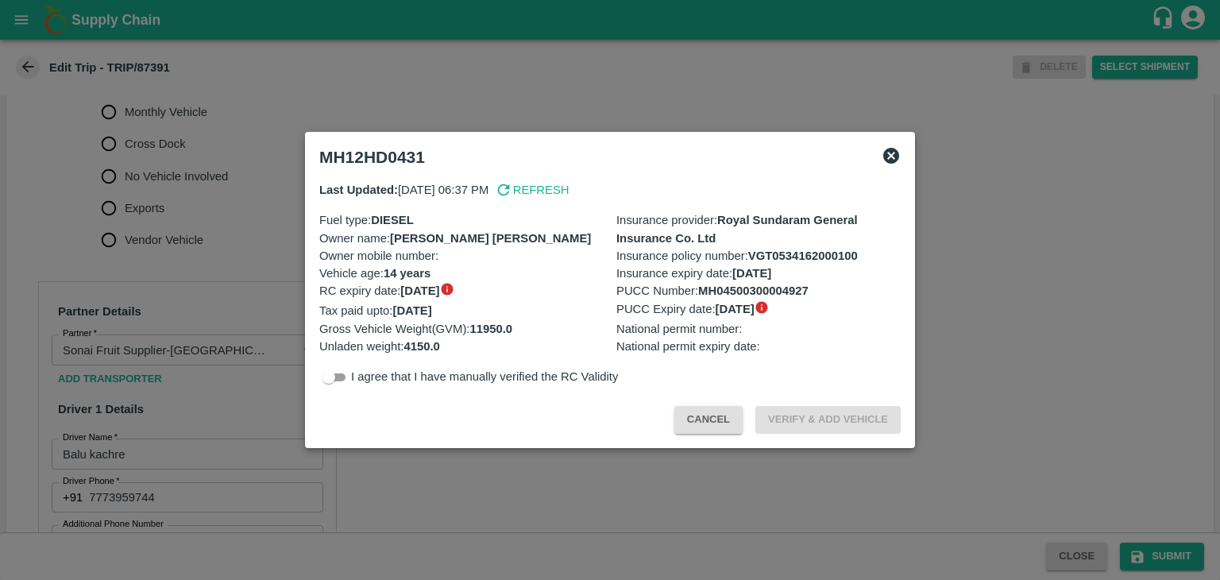
click at [479, 506] on div at bounding box center [610, 290] width 1220 height 580
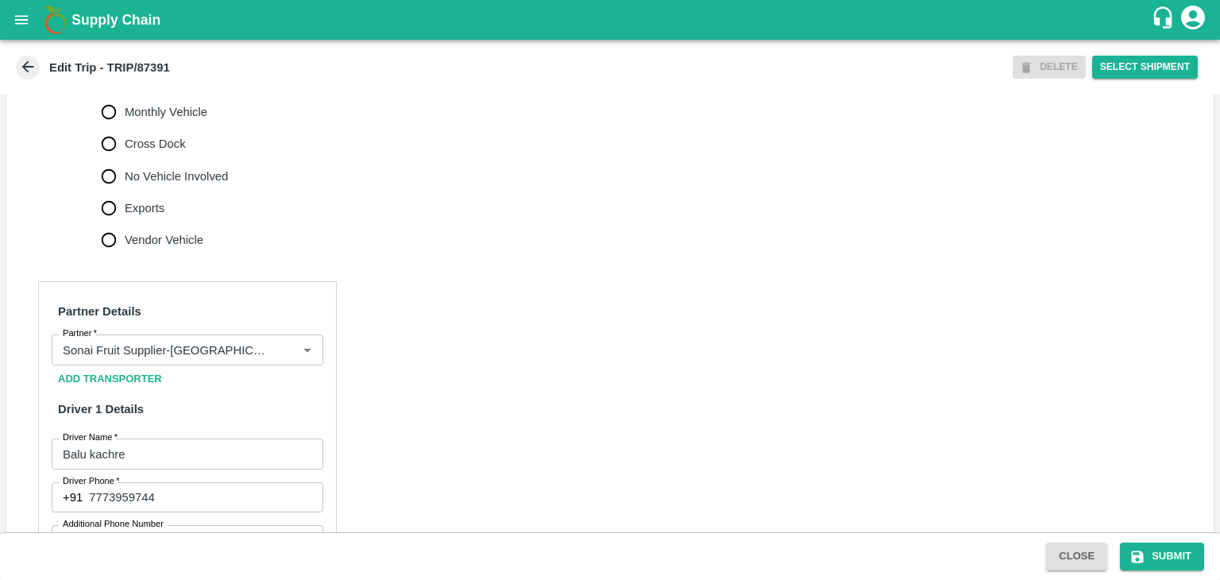
scroll to position [1026, 0]
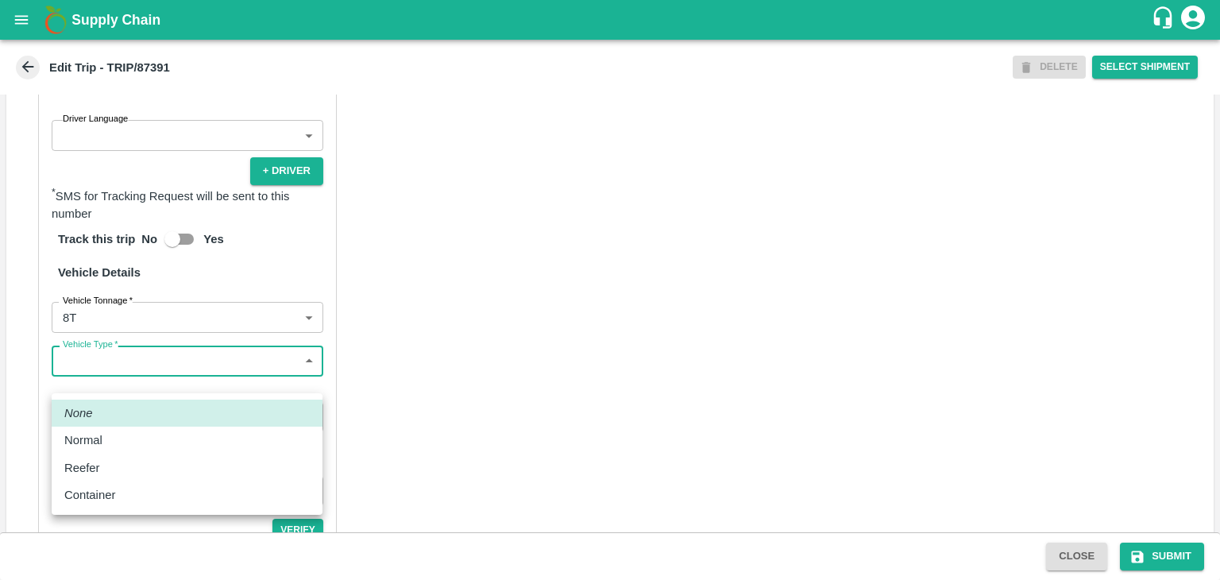
drag, startPoint x: 100, startPoint y: 388, endPoint x: 120, endPoint y: 437, distance: 53.1
click at [120, 437] on body "Supply Chain Edit Trip - TRIP/87391 DELETE Select Shipment Trip Details Trip Ty…" at bounding box center [610, 290] width 1220 height 580
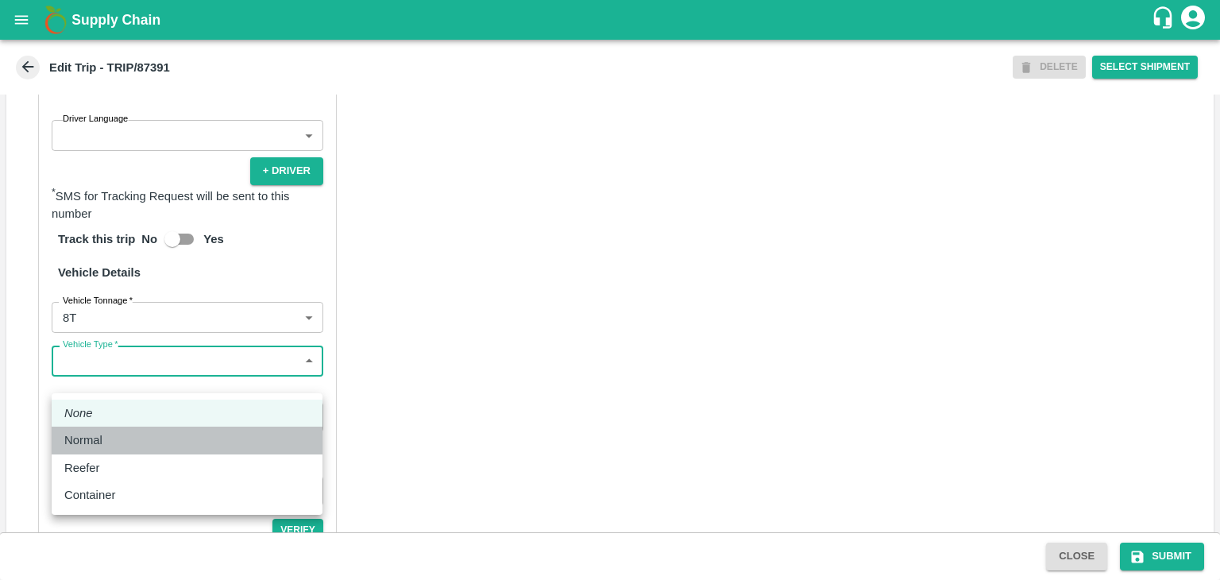
click at [120, 437] on div "Normal" at bounding box center [186, 439] width 245 height 17
type input "Normal"
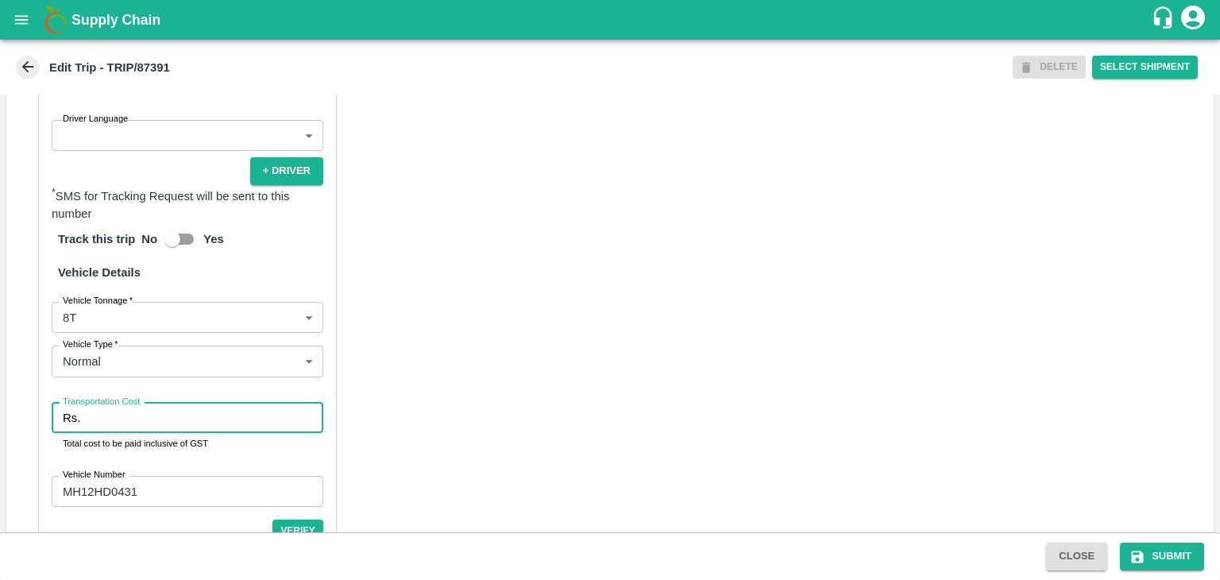
click at [159, 433] on input "Transportation Cost" at bounding box center [205, 418] width 237 height 30
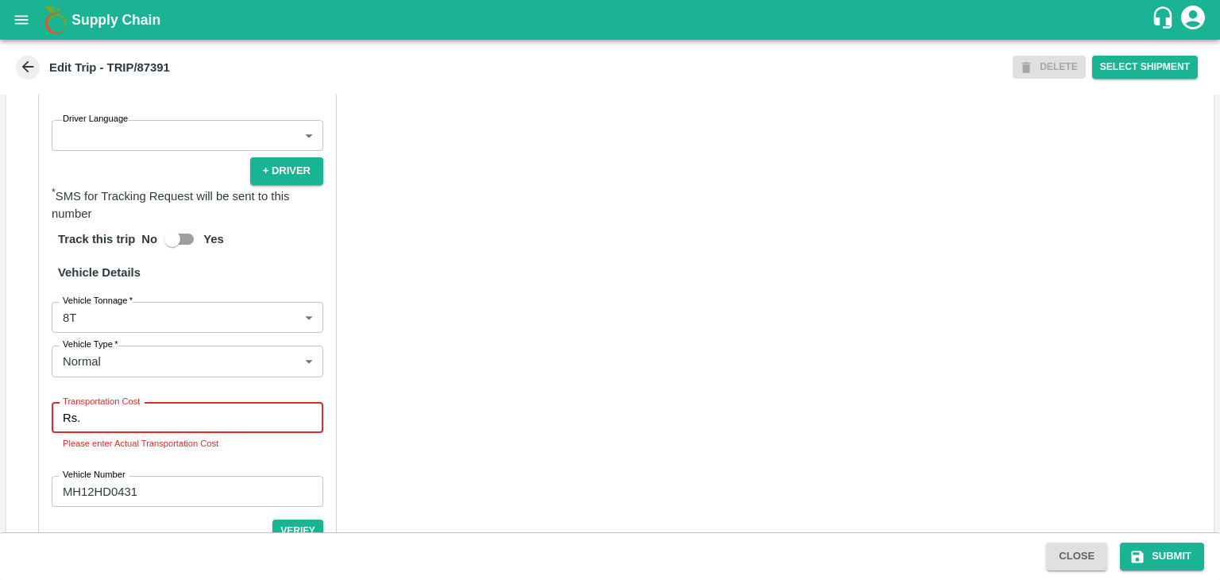
click at [126, 433] on input "Transportation Cost" at bounding box center [205, 418] width 237 height 30
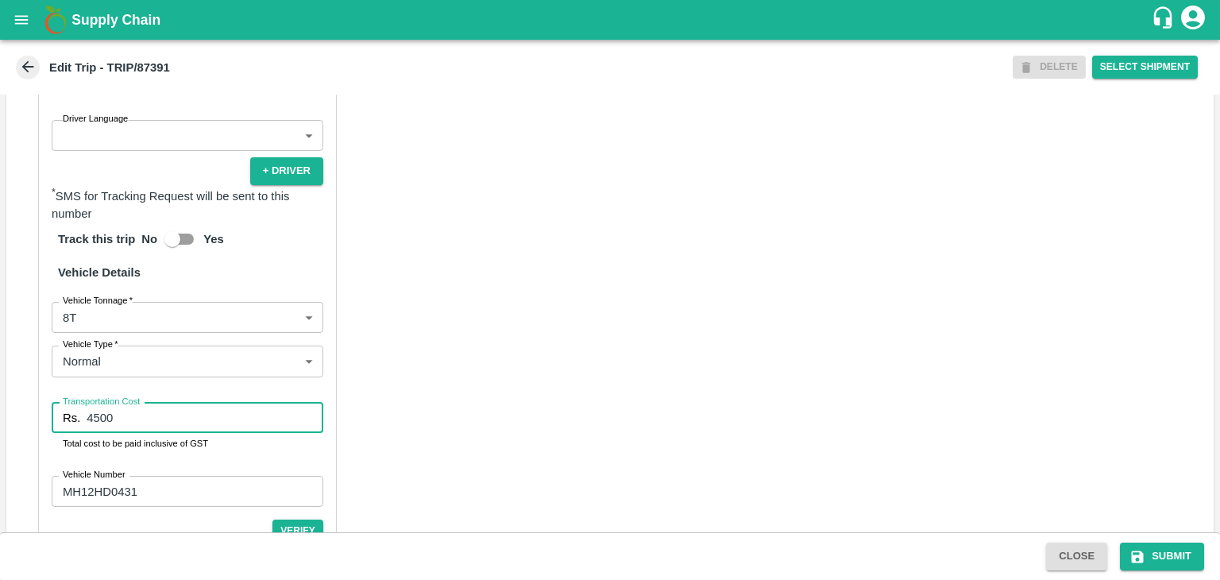
type input "4500"
click at [582, 361] on div "Partner Details Partner   * Partner Add Transporter Driver 1 Details Driver Nam…" at bounding box center [610, 200] width 1208 height 799
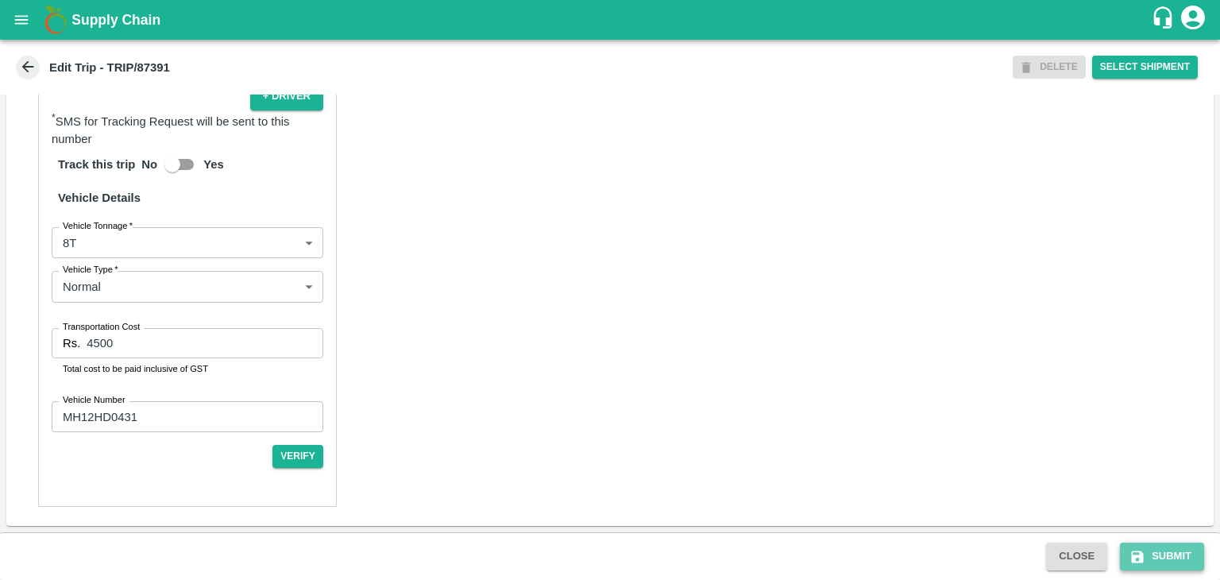
click at [1178, 550] on button "Submit" at bounding box center [1162, 557] width 84 height 28
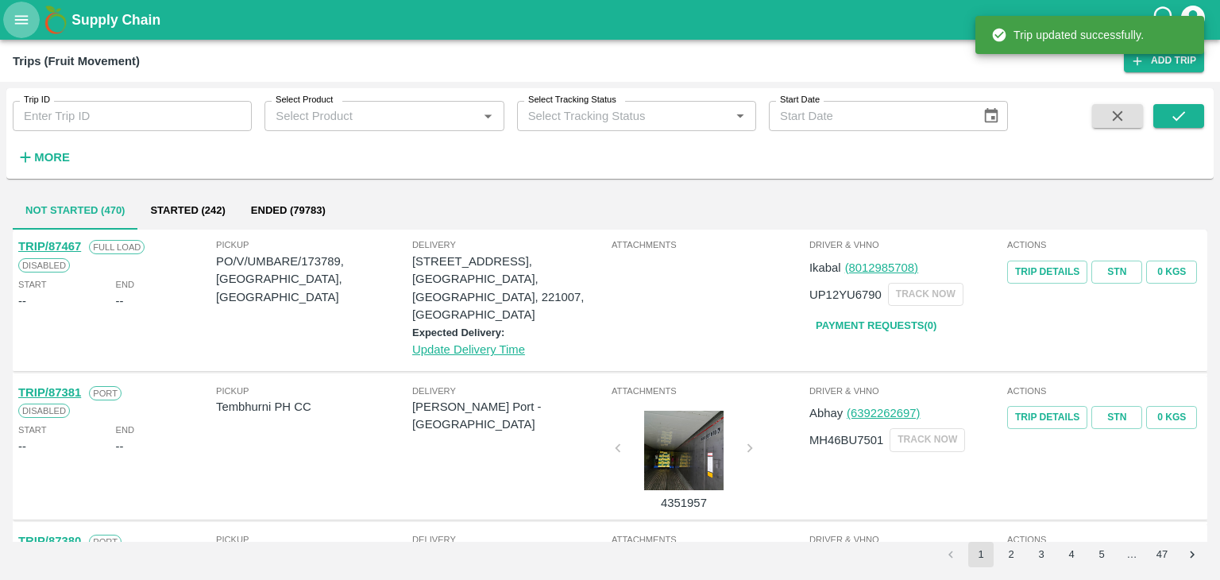
click at [24, 33] on button "open drawer" at bounding box center [21, 20] width 37 height 37
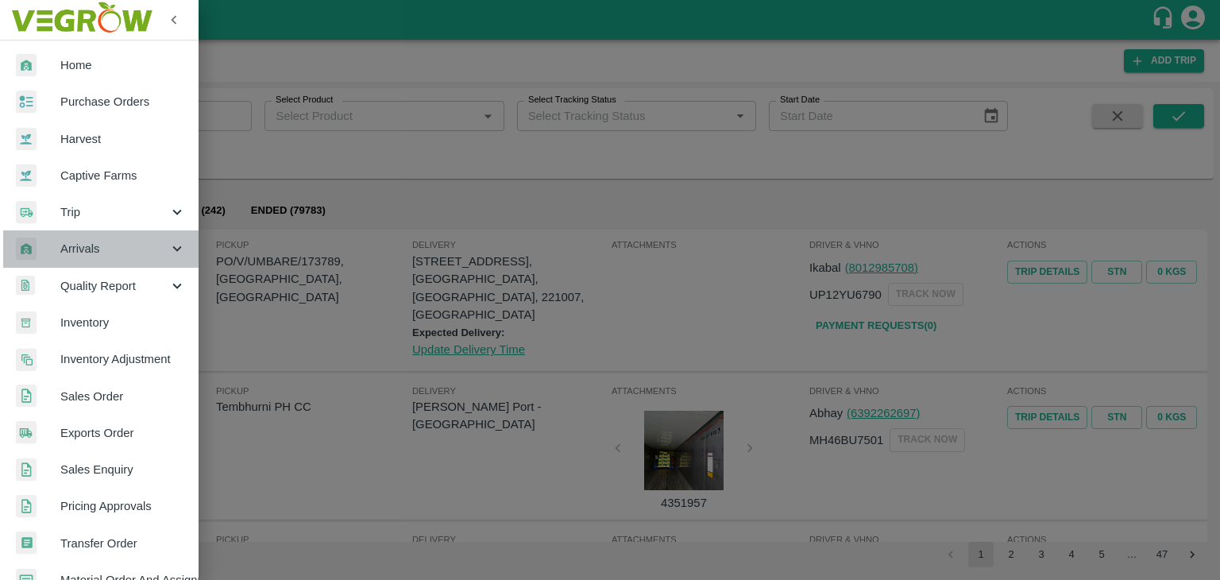
click at [102, 262] on div "Arrivals" at bounding box center [99, 248] width 199 height 37
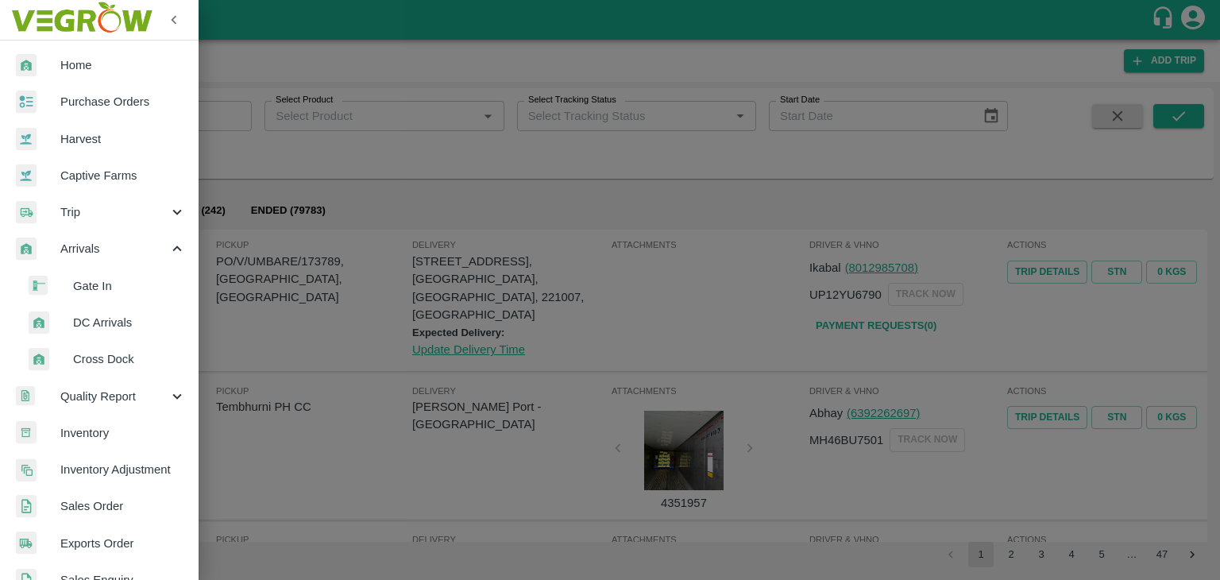
click at [134, 315] on span "DC Arrivals" at bounding box center [129, 322] width 113 height 17
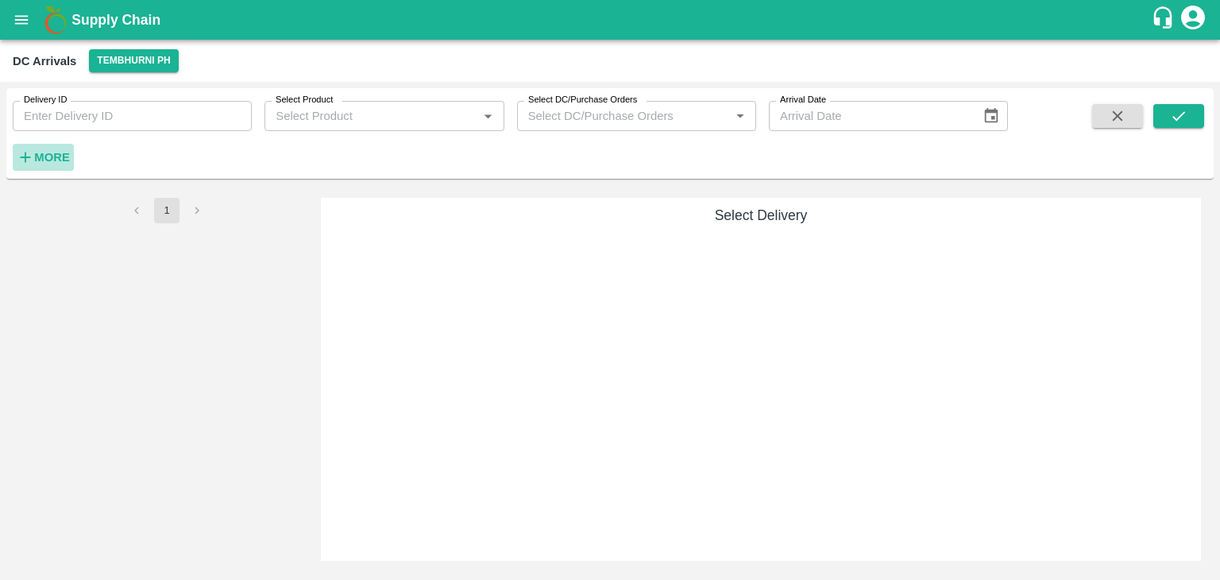
click at [73, 157] on button "More" at bounding box center [43, 157] width 61 height 27
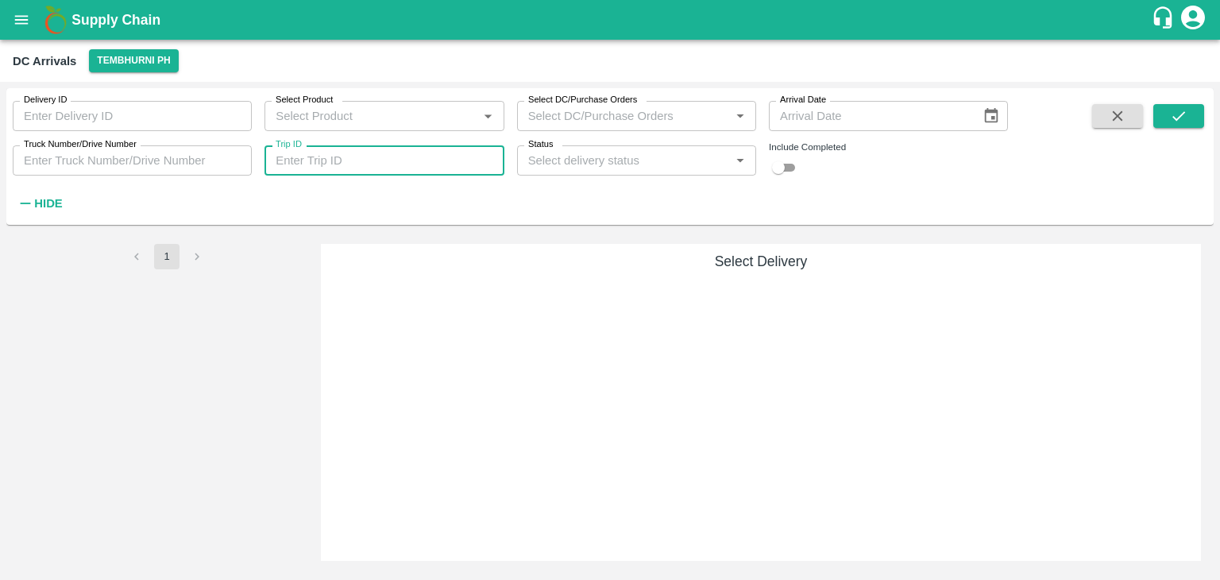
click at [323, 164] on input "Trip ID" at bounding box center [384, 160] width 239 height 30
type input "87469"
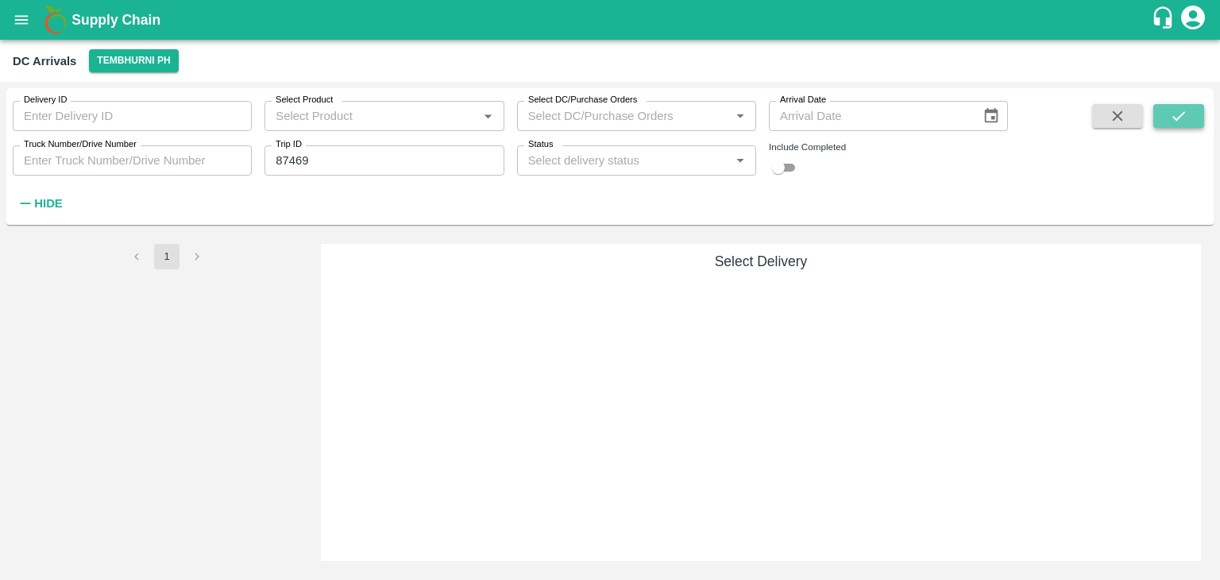
click at [1179, 115] on icon "submit" at bounding box center [1178, 115] width 17 height 17
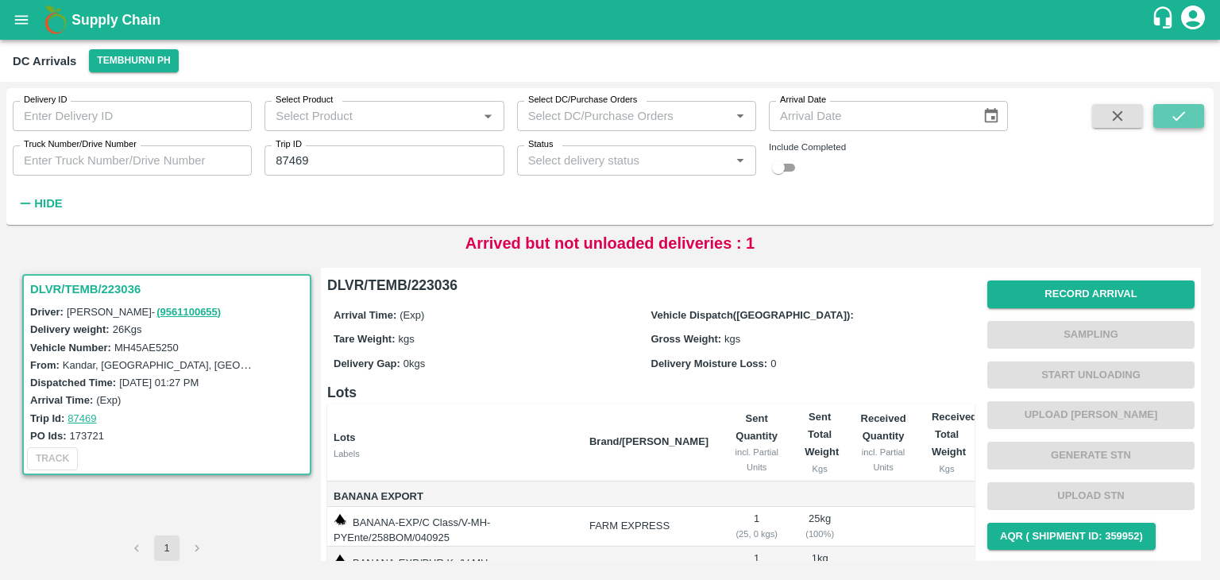
click at [1179, 115] on icon "submit" at bounding box center [1178, 115] width 17 height 17
click at [1081, 294] on button "Record Arrival" at bounding box center [1091, 294] width 207 height 28
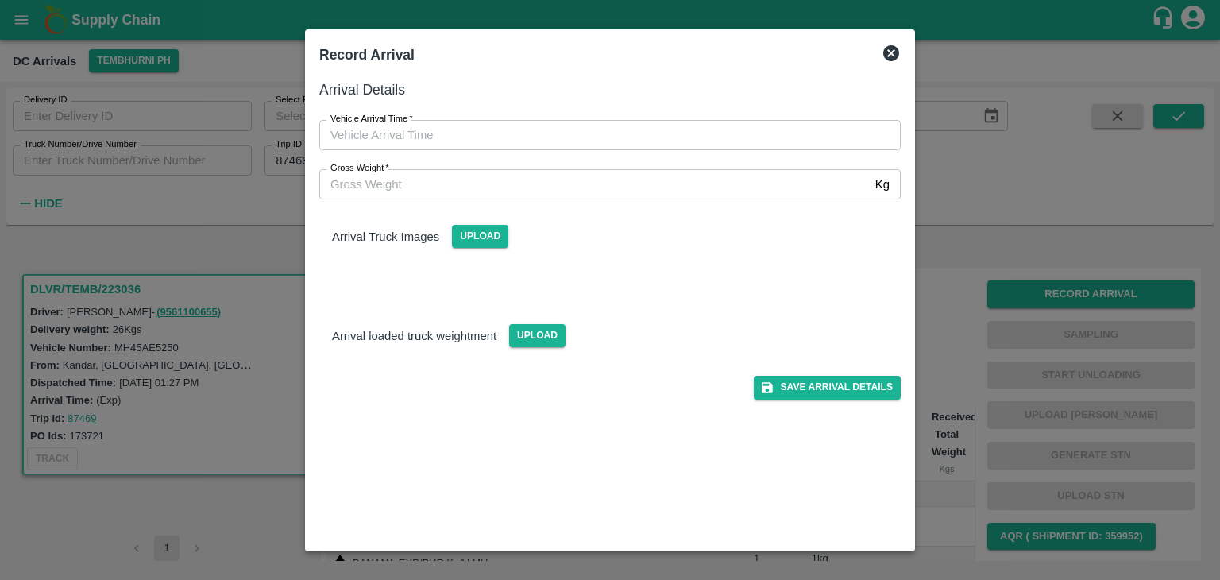
type input "DD/MM/YYYY hh:mm aa"
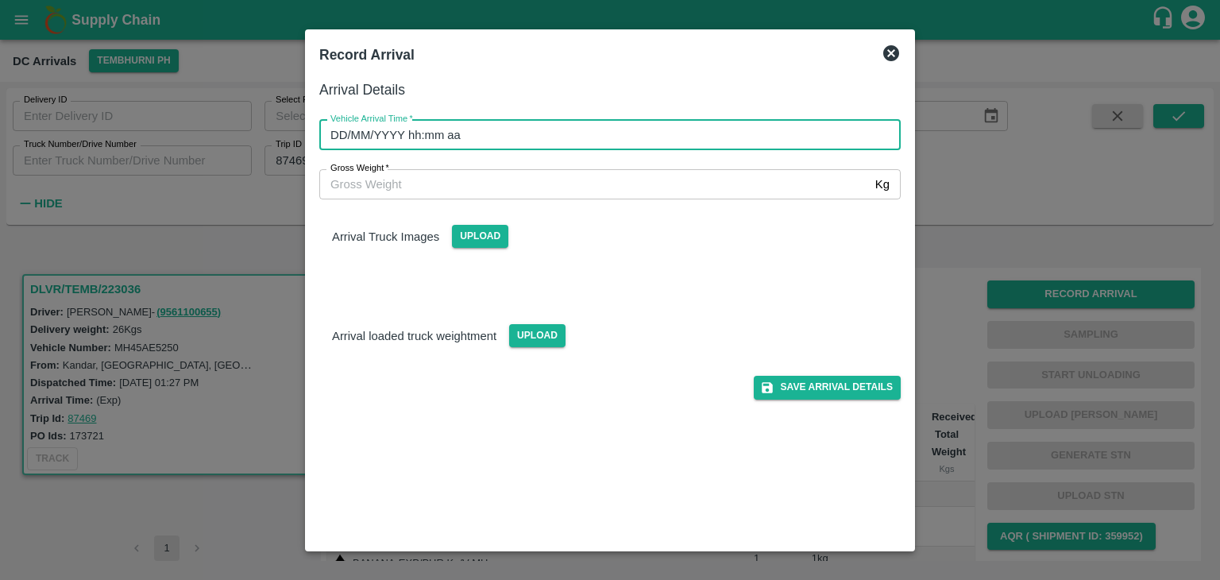
click at [744, 131] on input "DD/MM/YYYY hh:mm aa" at bounding box center [604, 135] width 570 height 30
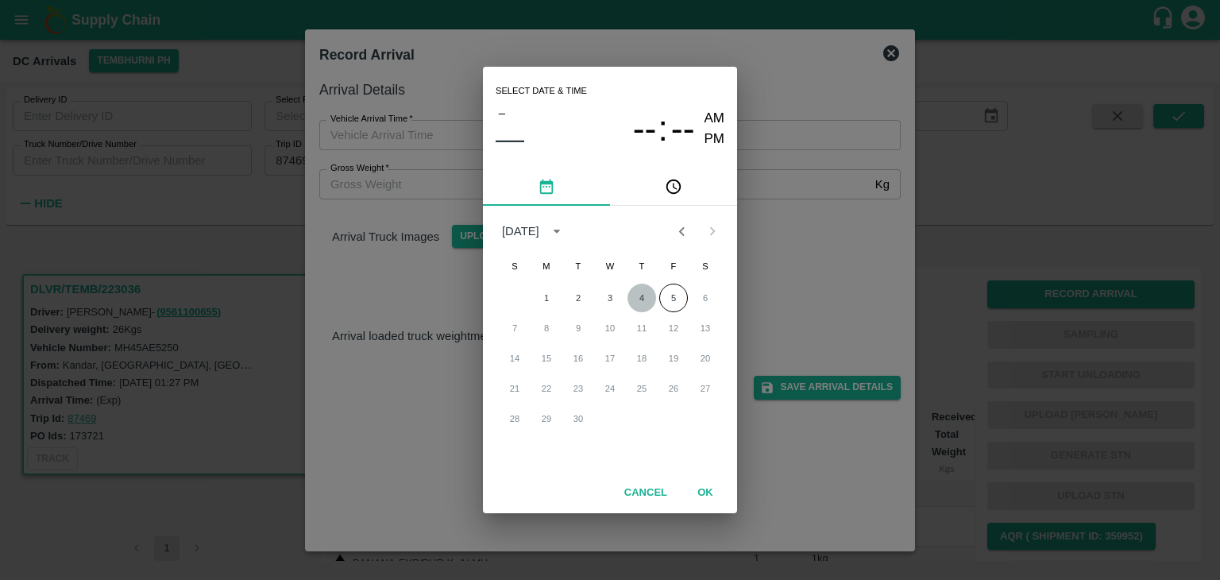
click at [636, 294] on button "4" at bounding box center [642, 298] width 29 height 29
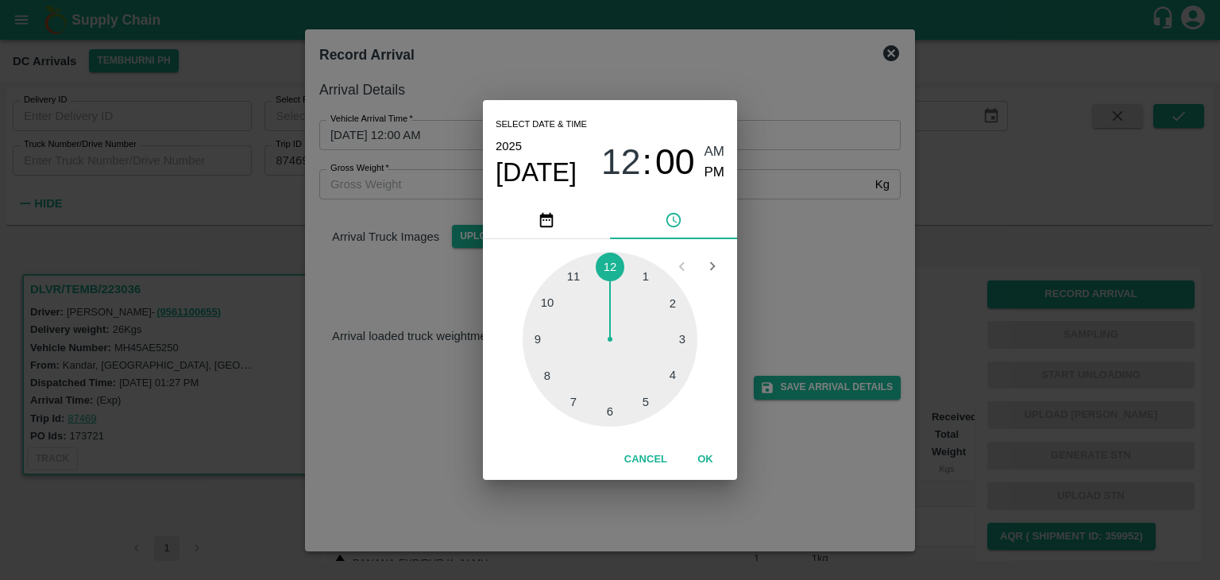
click at [569, 285] on div at bounding box center [610, 339] width 175 height 175
click at [705, 176] on span "PM" at bounding box center [715, 172] width 21 height 21
type input "04/09/2025 11:54 PM"
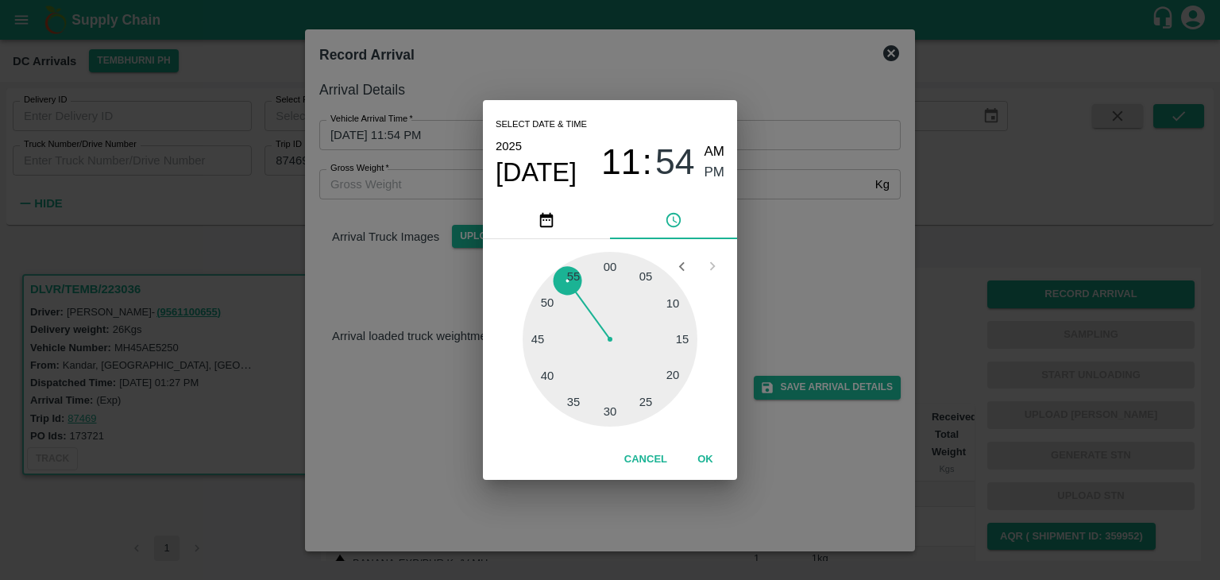
click at [703, 463] on button "OK" at bounding box center [705, 460] width 51 height 28
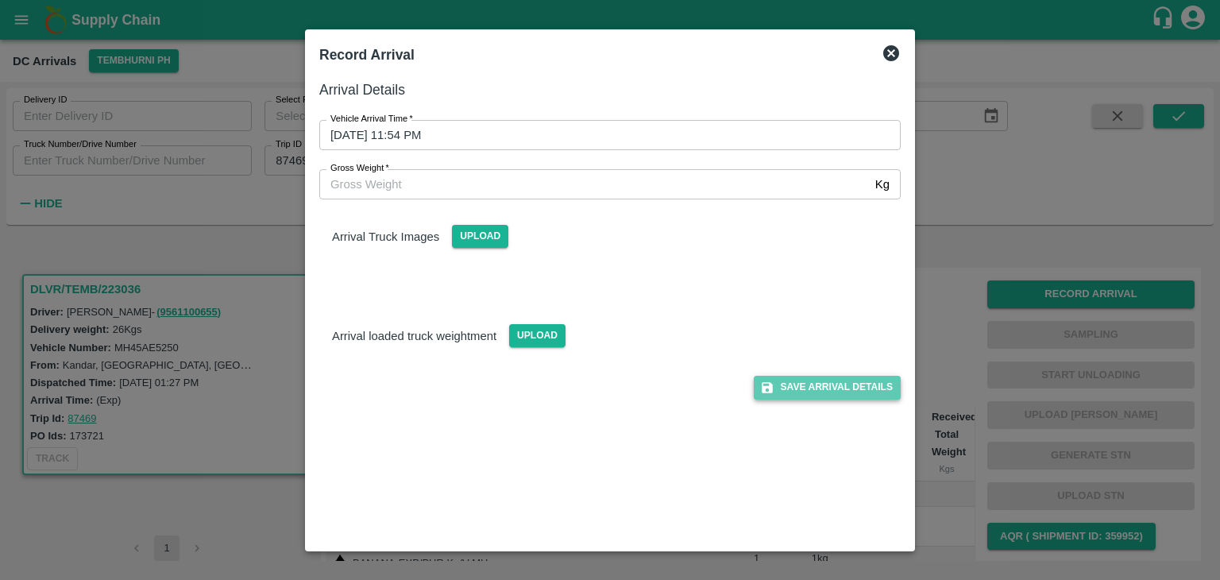
click at [798, 387] on button "Save Arrival Details" at bounding box center [827, 387] width 147 height 23
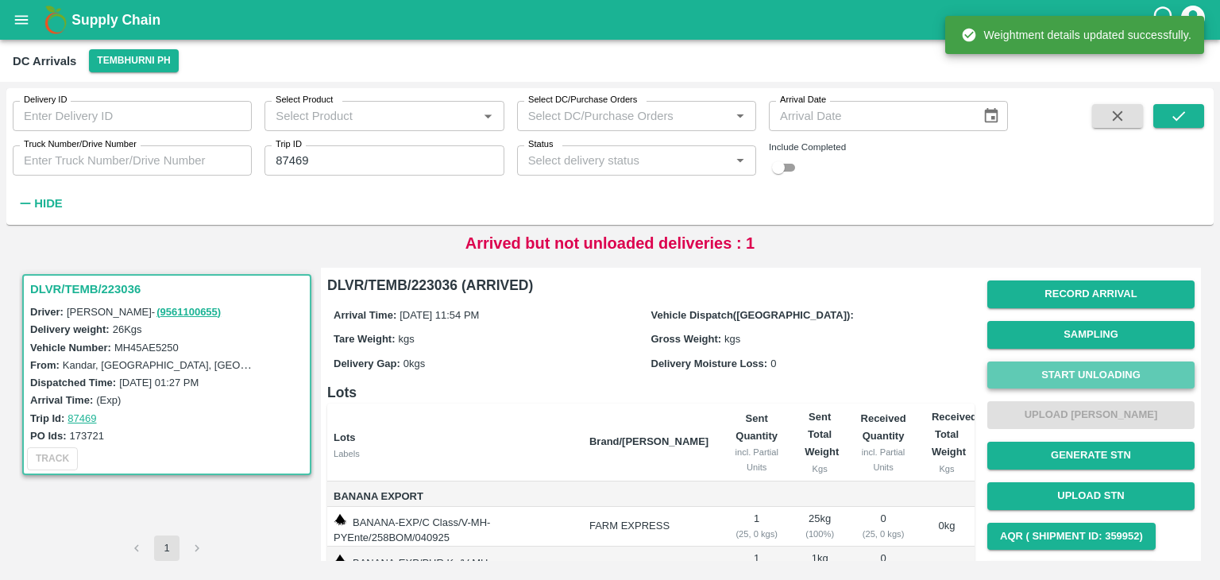
click at [1014, 375] on button "Start Unloading" at bounding box center [1091, 375] width 207 height 28
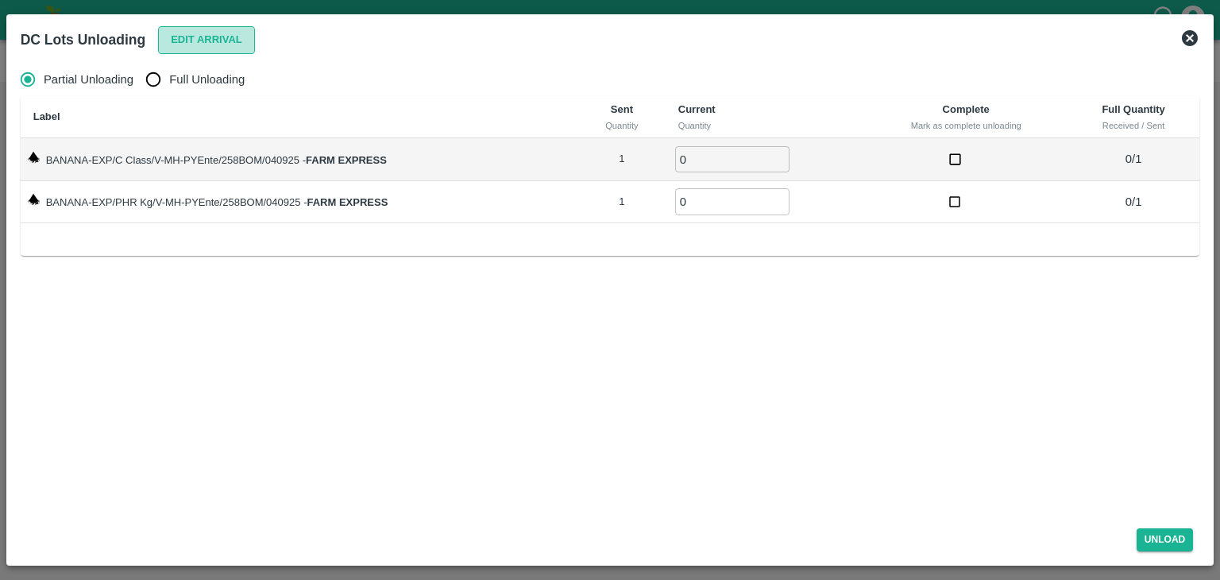
click at [193, 39] on button "Edit Arrival" at bounding box center [206, 40] width 97 height 28
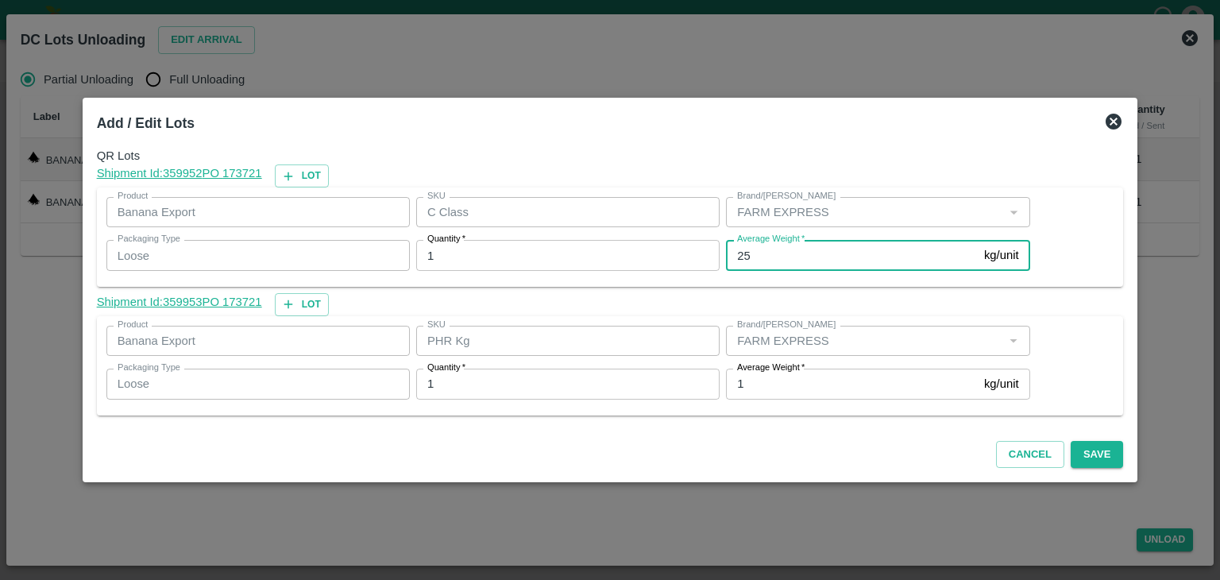
click at [834, 269] on input "25" at bounding box center [852, 255] width 252 height 30
type input "2"
type input "16"
click at [1088, 467] on button "Save" at bounding box center [1097, 455] width 52 height 28
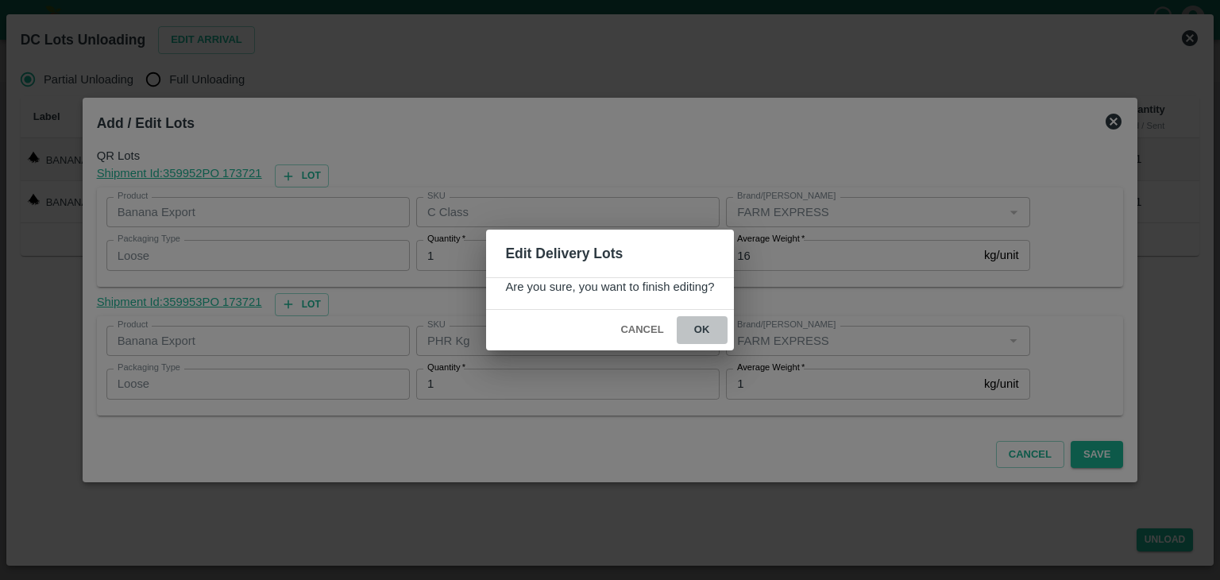
click at [706, 327] on button "ok" at bounding box center [702, 330] width 51 height 28
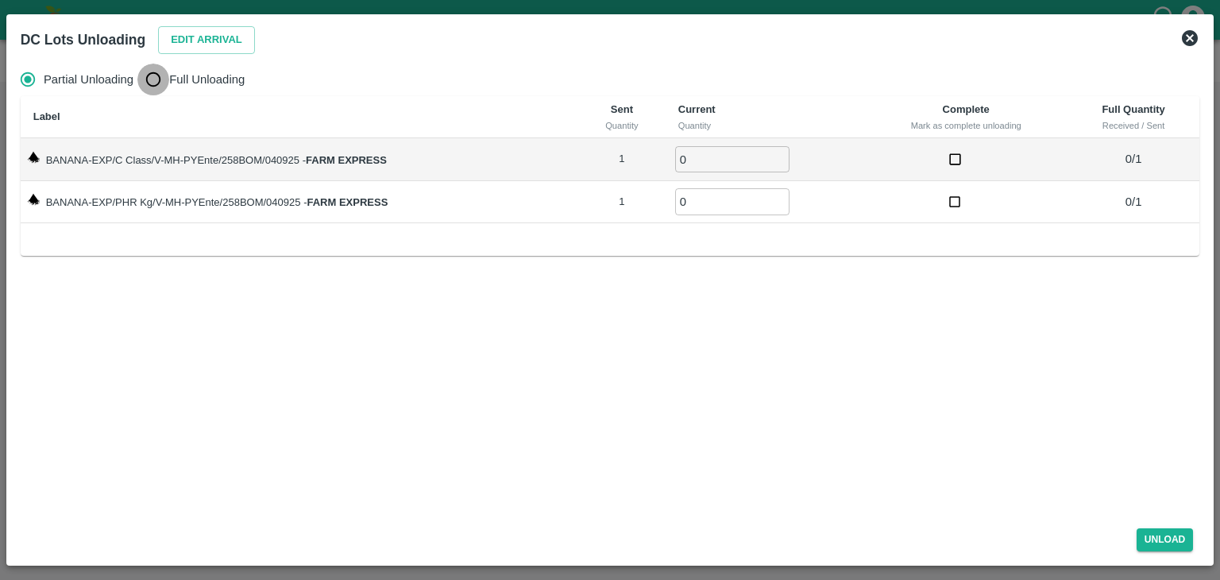
click at [162, 76] on input "Full Unloading" at bounding box center [153, 80] width 32 height 32
radio input "true"
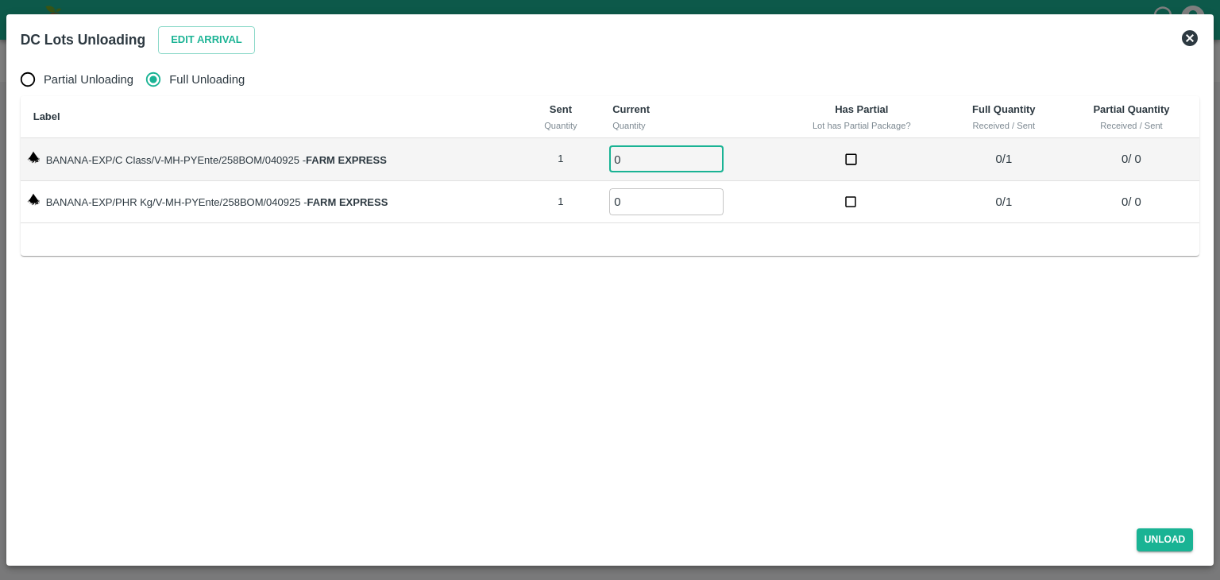
click at [648, 153] on input "0" at bounding box center [666, 159] width 114 height 26
type input "01"
click at [651, 195] on input "0" at bounding box center [666, 201] width 114 height 26
type input "01"
click at [1150, 535] on button "Unload" at bounding box center [1165, 539] width 57 height 23
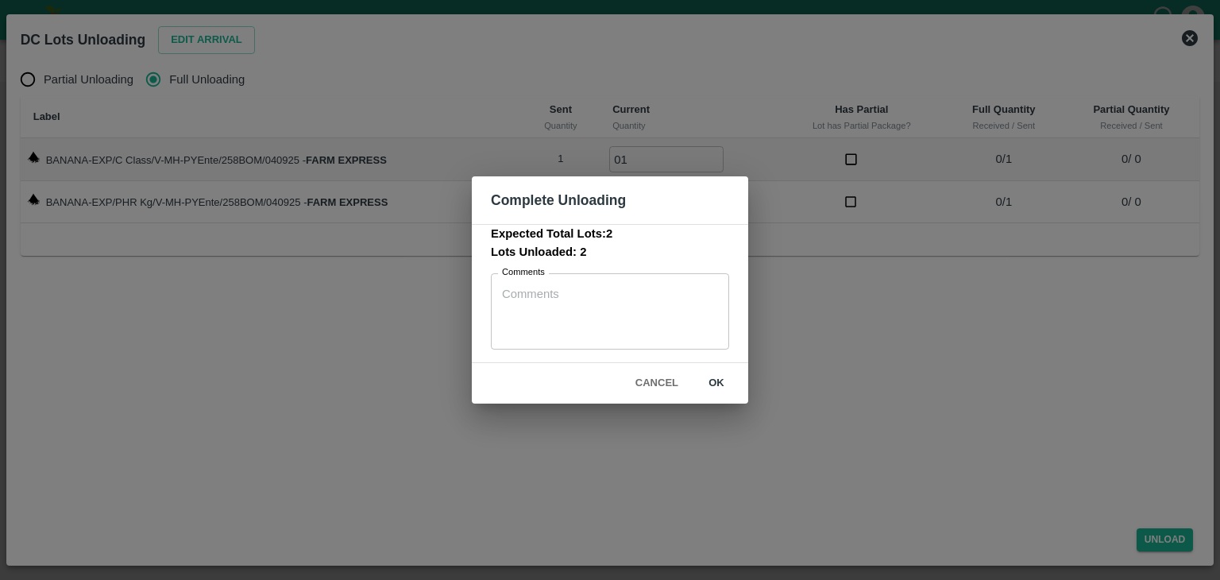
click at [717, 380] on button "ok" at bounding box center [716, 383] width 51 height 28
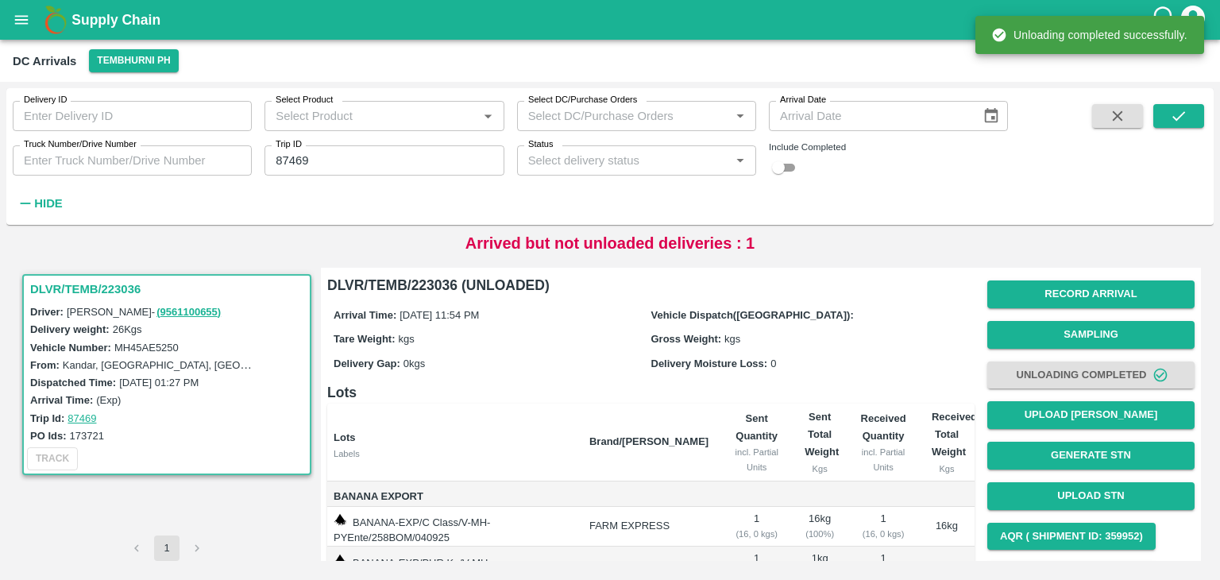
scroll to position [83, 0]
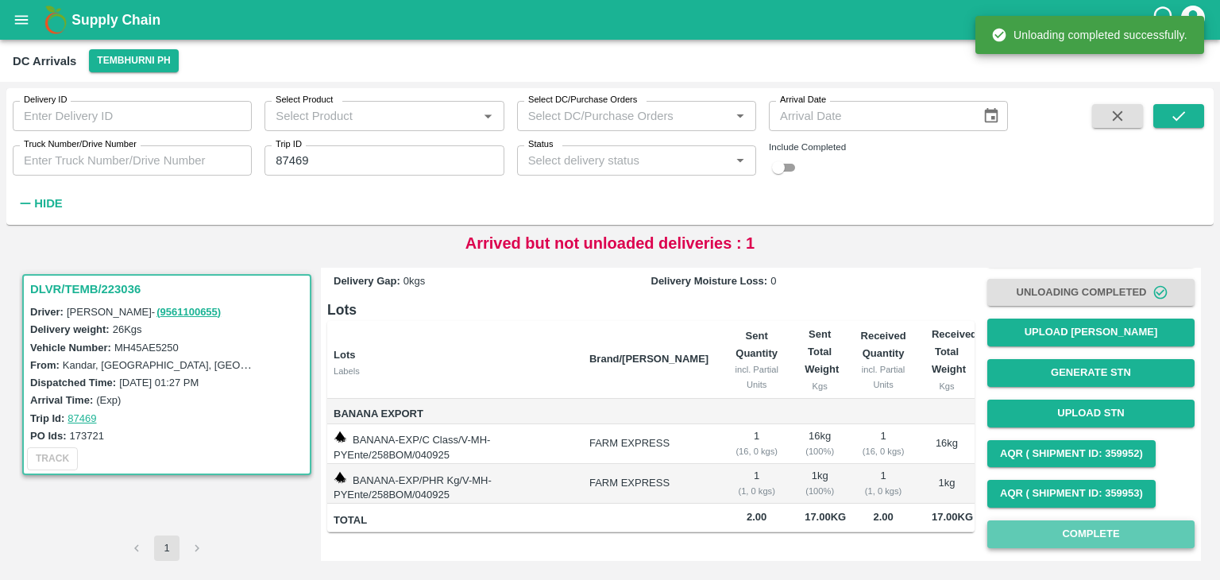
click at [1115, 531] on button "Complete" at bounding box center [1091, 534] width 207 height 28
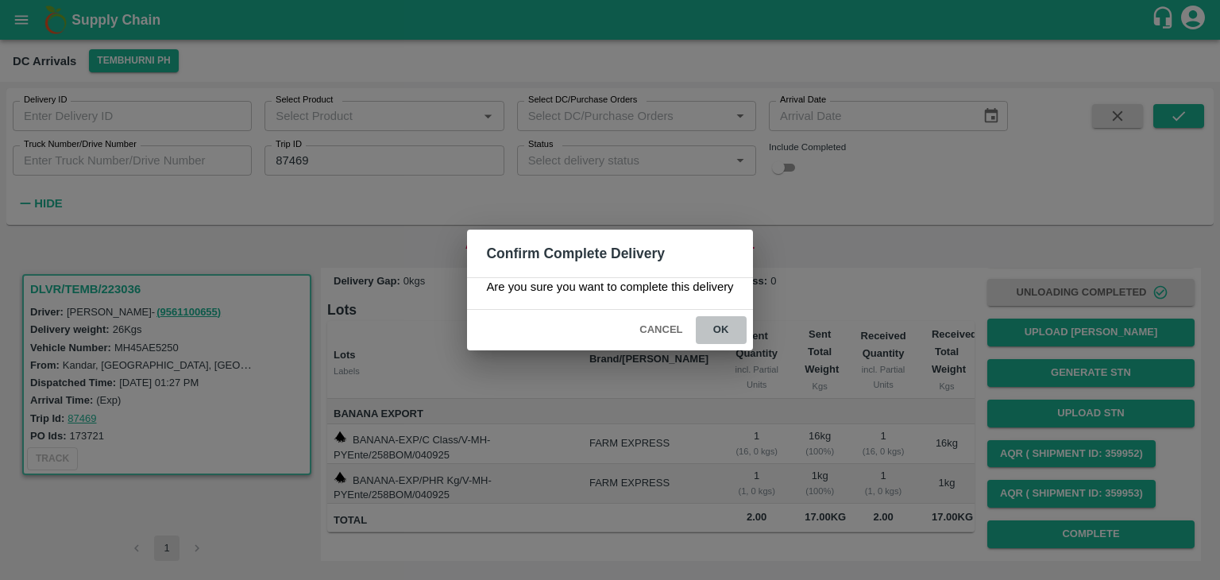
click at [725, 330] on button "ok" at bounding box center [721, 330] width 51 height 28
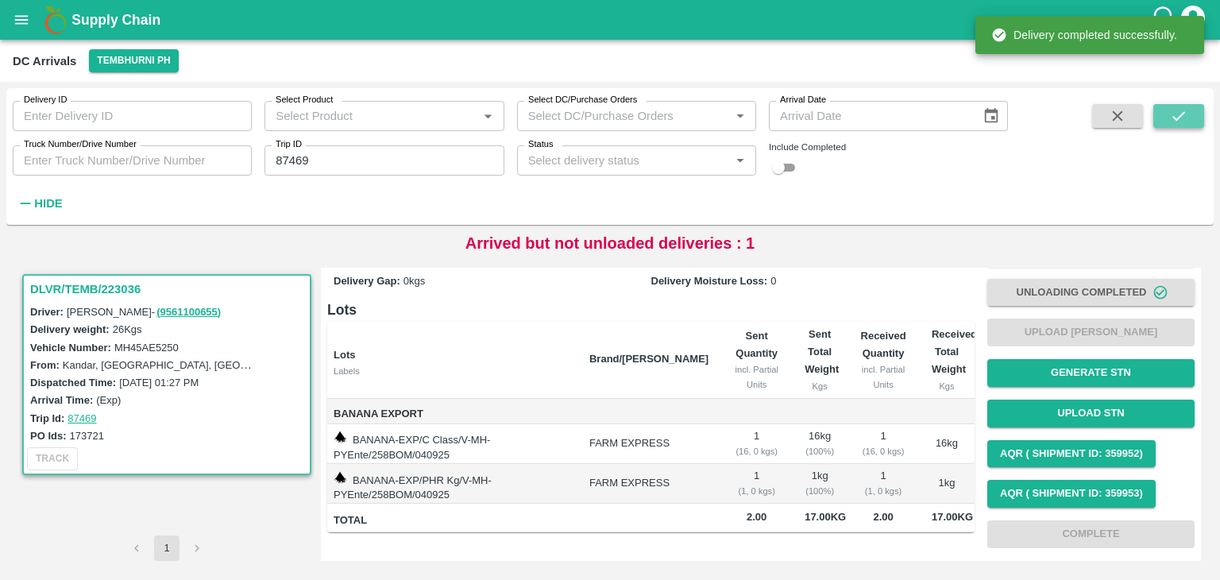
click at [1191, 115] on button "submit" at bounding box center [1179, 116] width 51 height 24
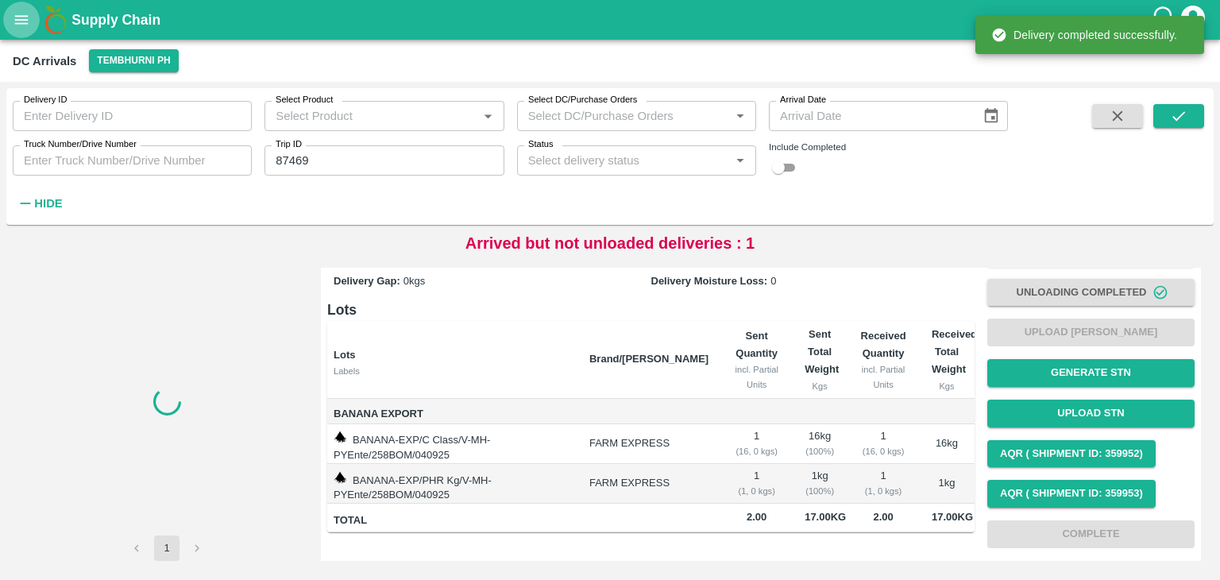
click at [15, 20] on icon "open drawer" at bounding box center [22, 19] width 14 height 9
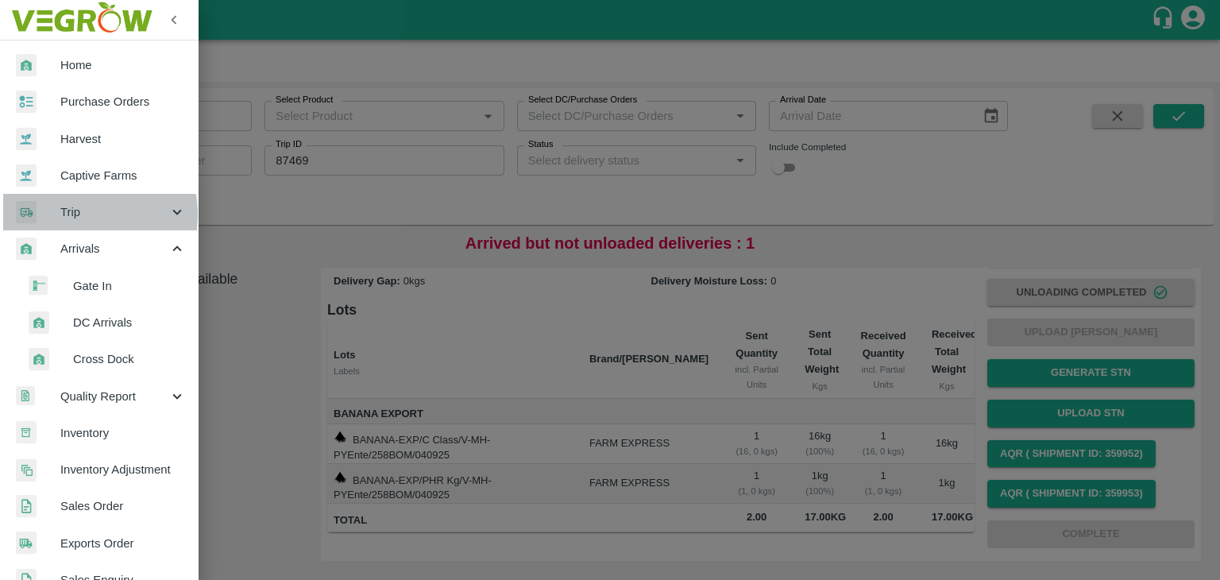
click at [74, 215] on span "Trip" at bounding box center [114, 211] width 108 height 17
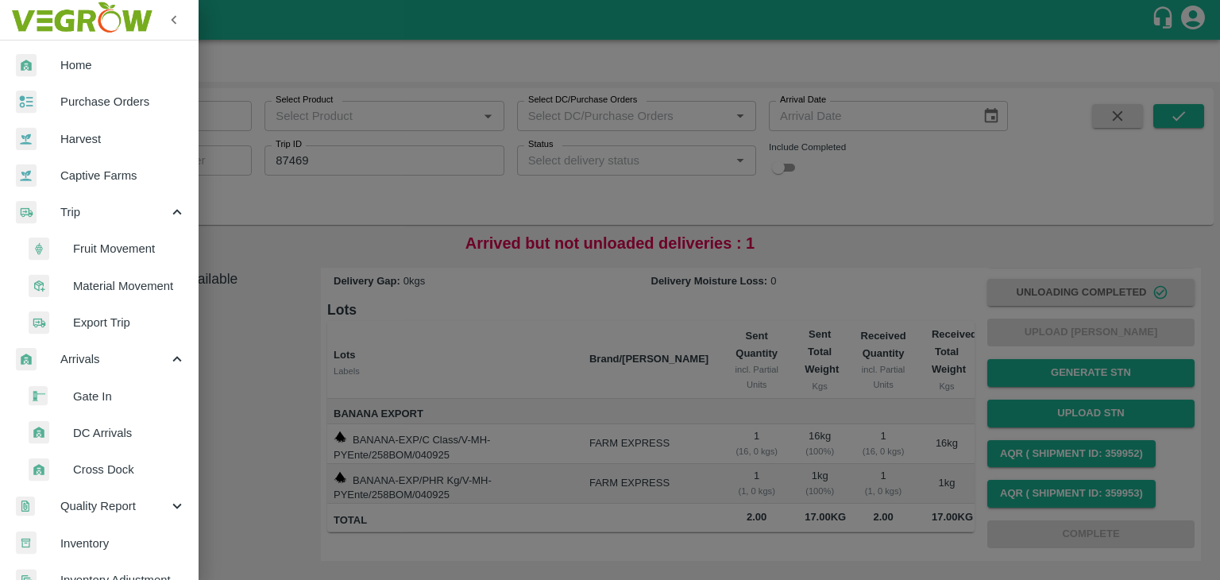
click at [120, 258] on li "Fruit Movement" at bounding box center [106, 248] width 186 height 37
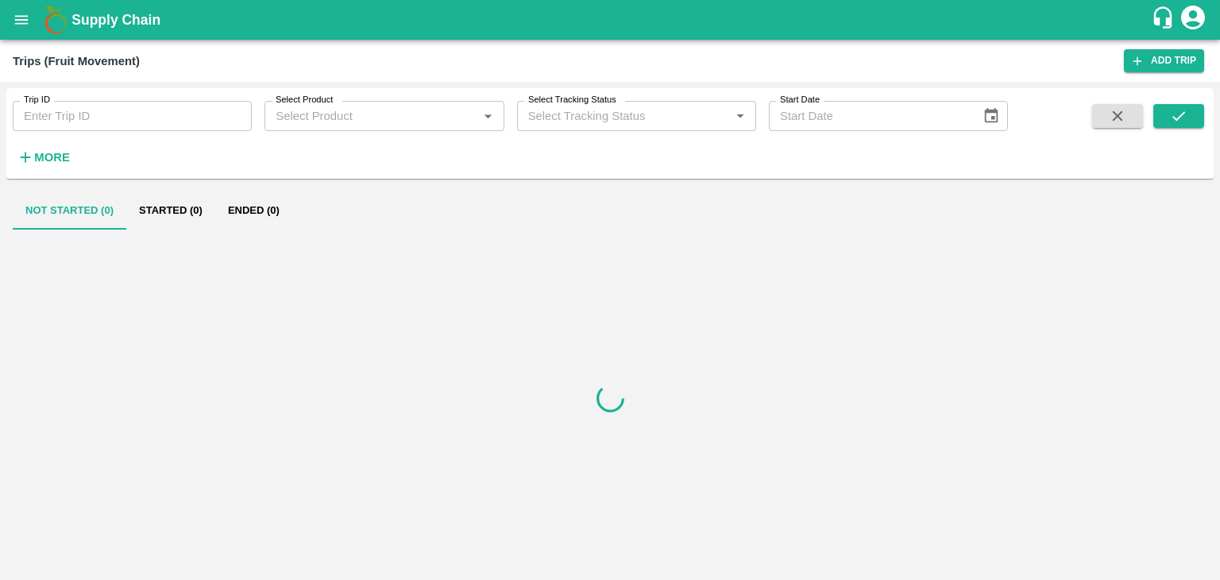
click at [153, 107] on input "Trip ID" at bounding box center [132, 116] width 239 height 30
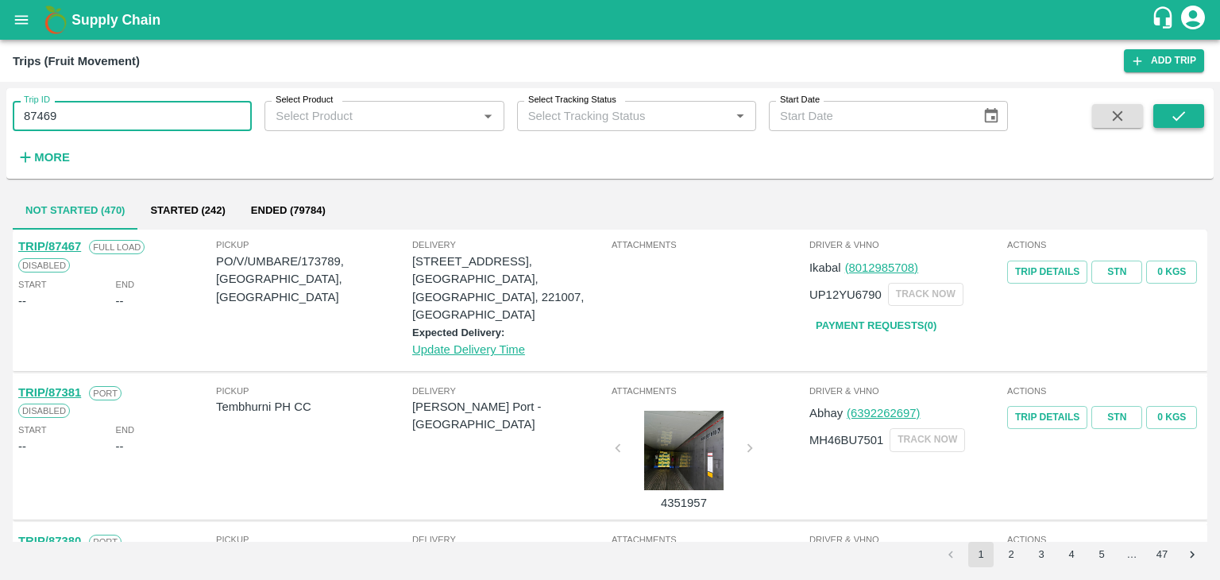
type input "87469"
click at [1164, 115] on button "submit" at bounding box center [1179, 116] width 51 height 24
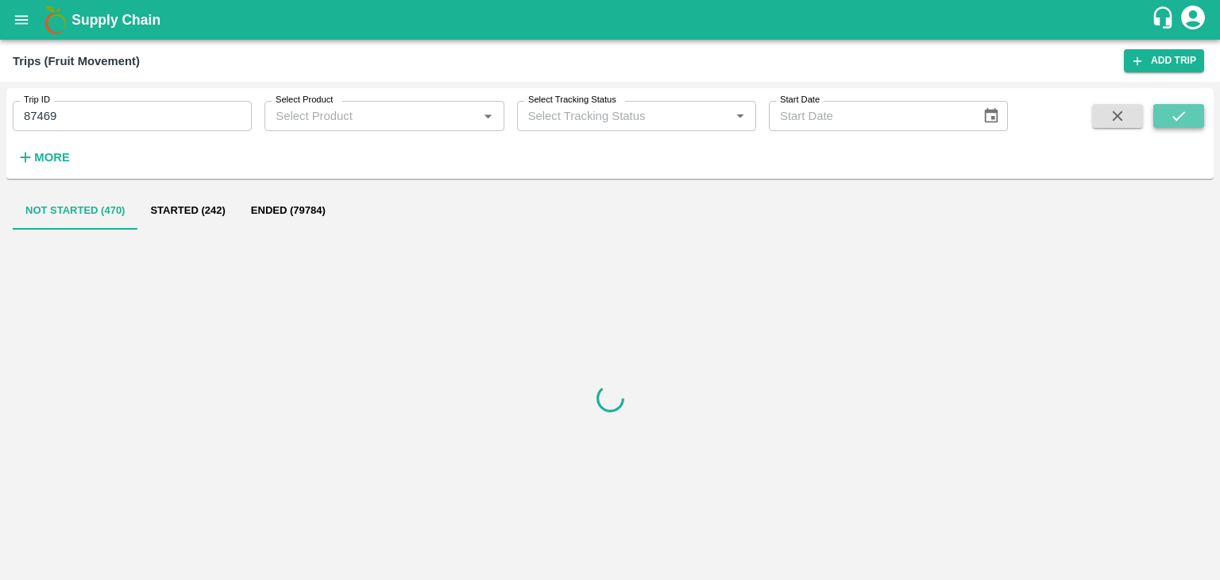
click at [1164, 115] on button "submit" at bounding box center [1179, 116] width 51 height 24
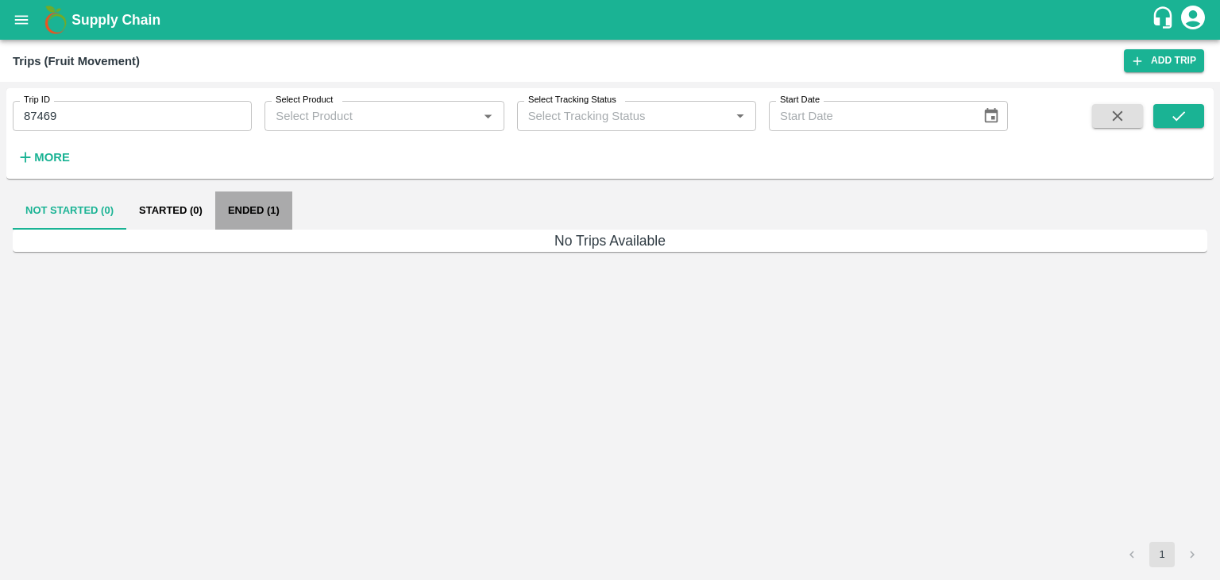
click at [269, 217] on button "Ended (1)" at bounding box center [253, 210] width 77 height 38
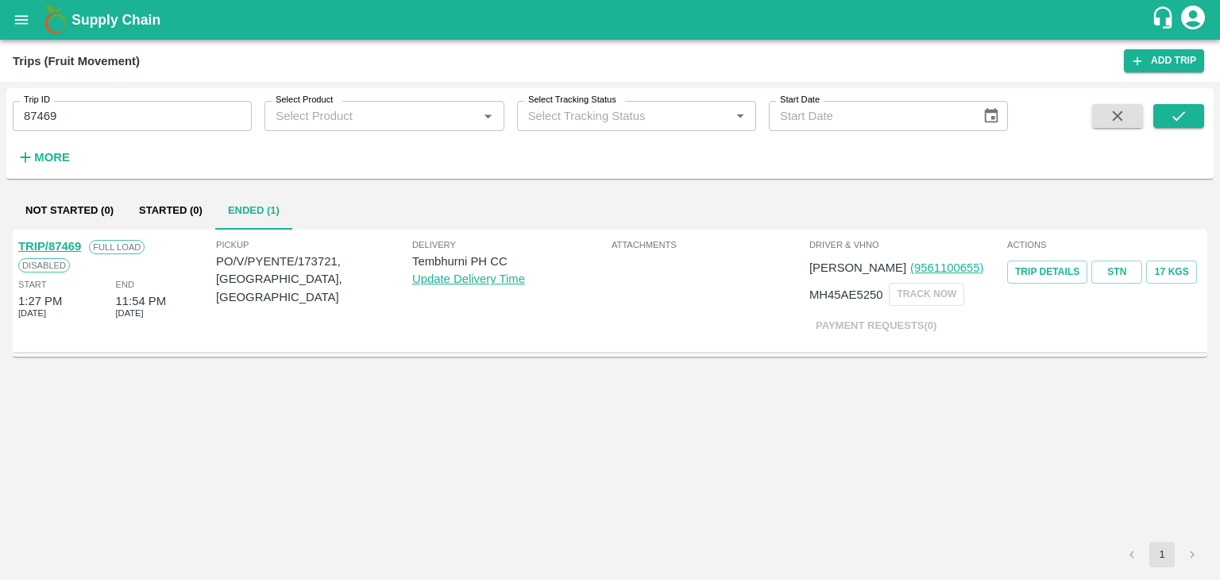
click at [65, 245] on link "TRIP/87469" at bounding box center [49, 246] width 63 height 13
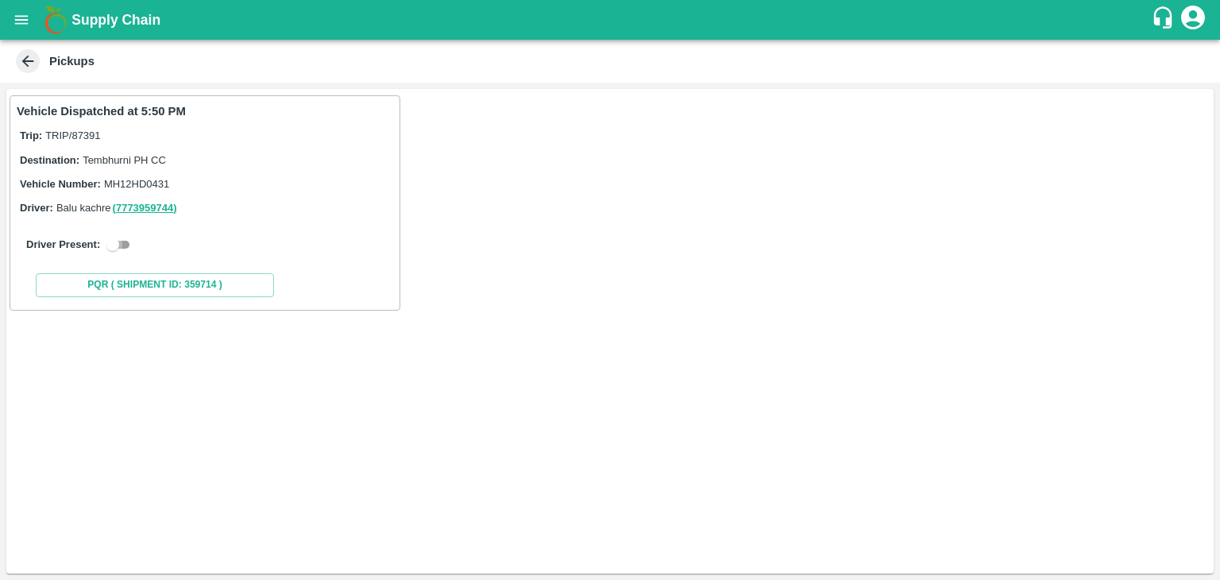
click at [110, 242] on input "checkbox" at bounding box center [112, 244] width 57 height 19
checkbox input "true"
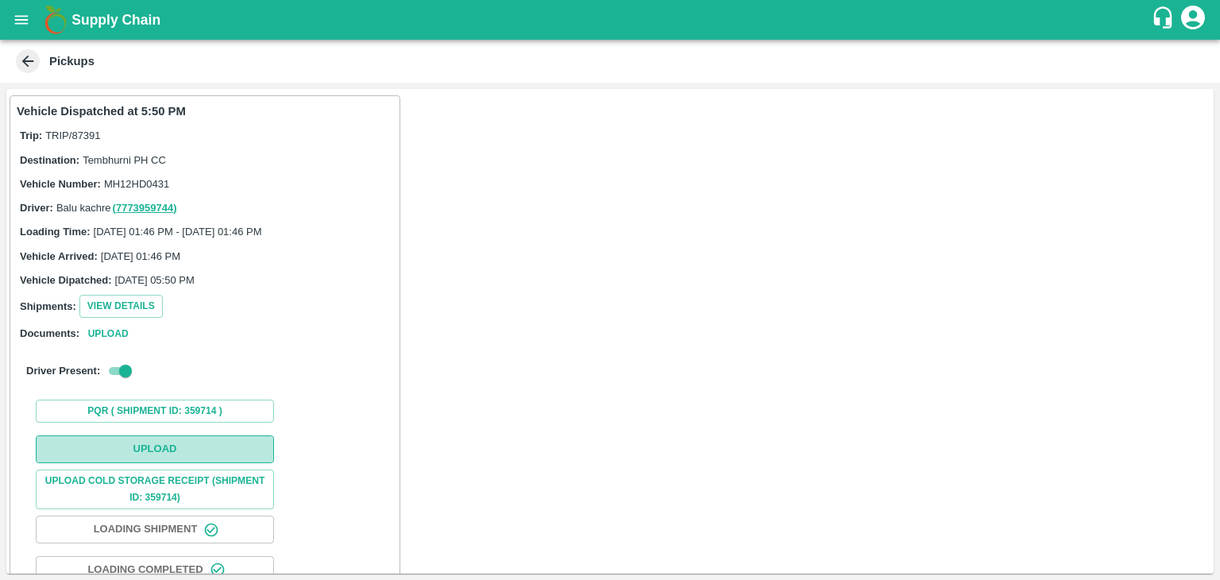
click at [190, 445] on button "Upload" at bounding box center [155, 449] width 238 height 28
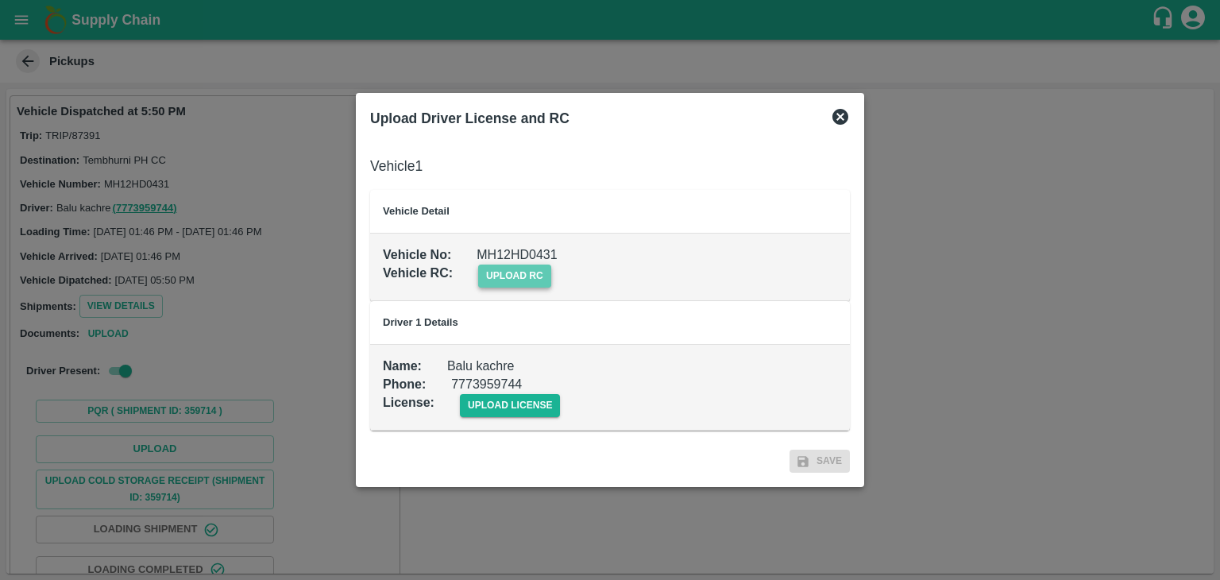
click at [542, 268] on span "upload rc" at bounding box center [514, 276] width 73 height 23
click at [0, 0] on input "upload rc" at bounding box center [0, 0] width 0 height 0
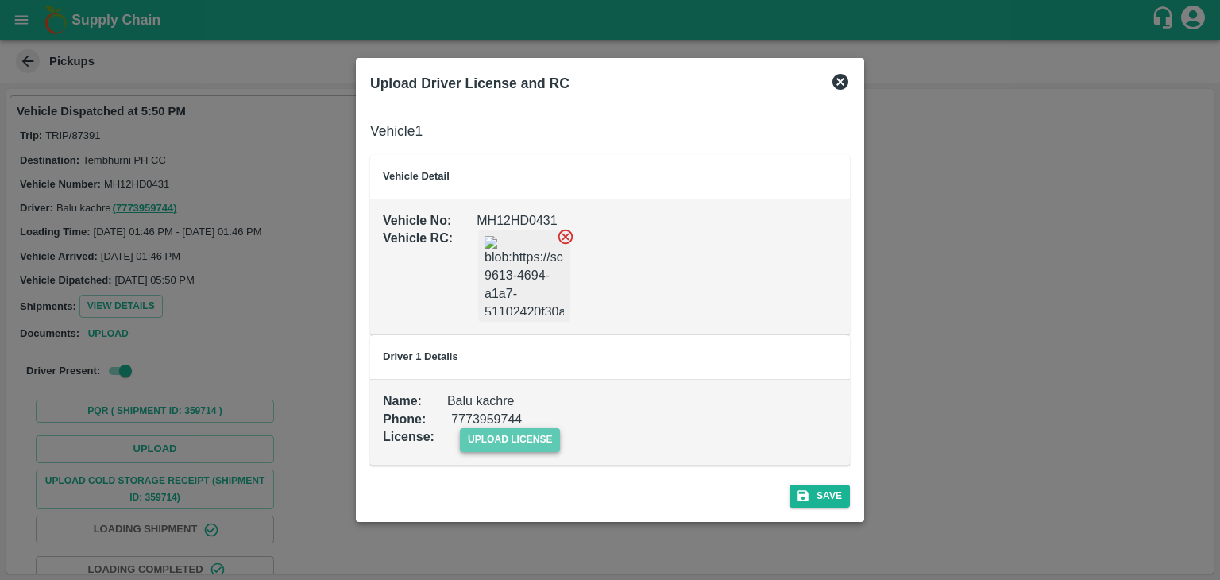
click at [529, 434] on span "upload license" at bounding box center [510, 439] width 101 height 23
click at [0, 0] on input "upload license" at bounding box center [0, 0] width 0 height 0
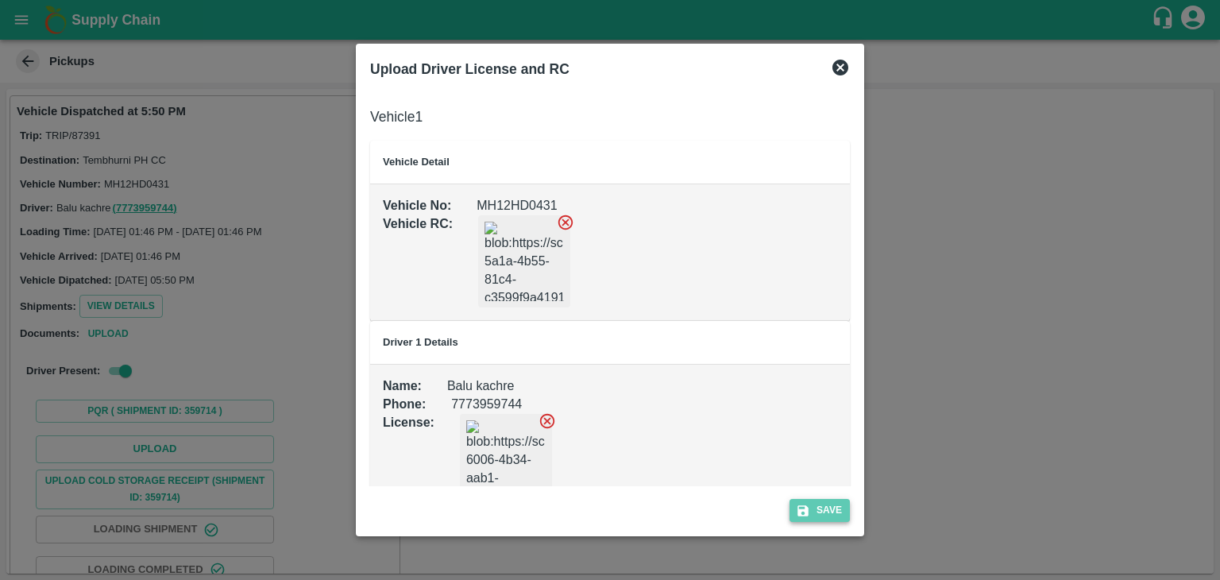
click at [826, 510] on button "Save" at bounding box center [820, 510] width 60 height 23
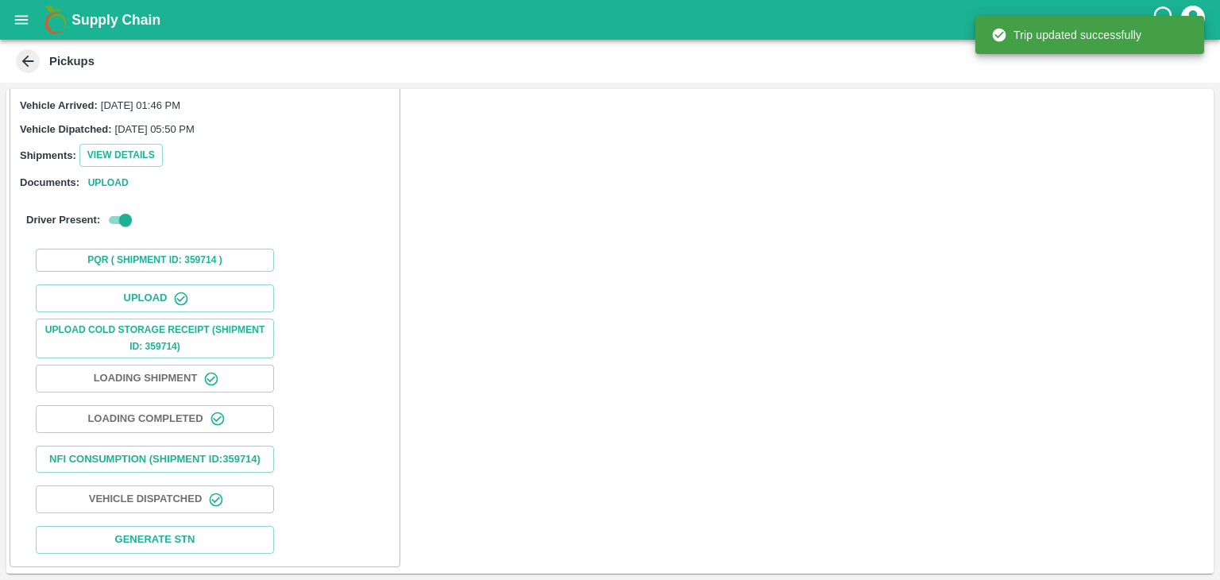
scroll to position [165, 0]
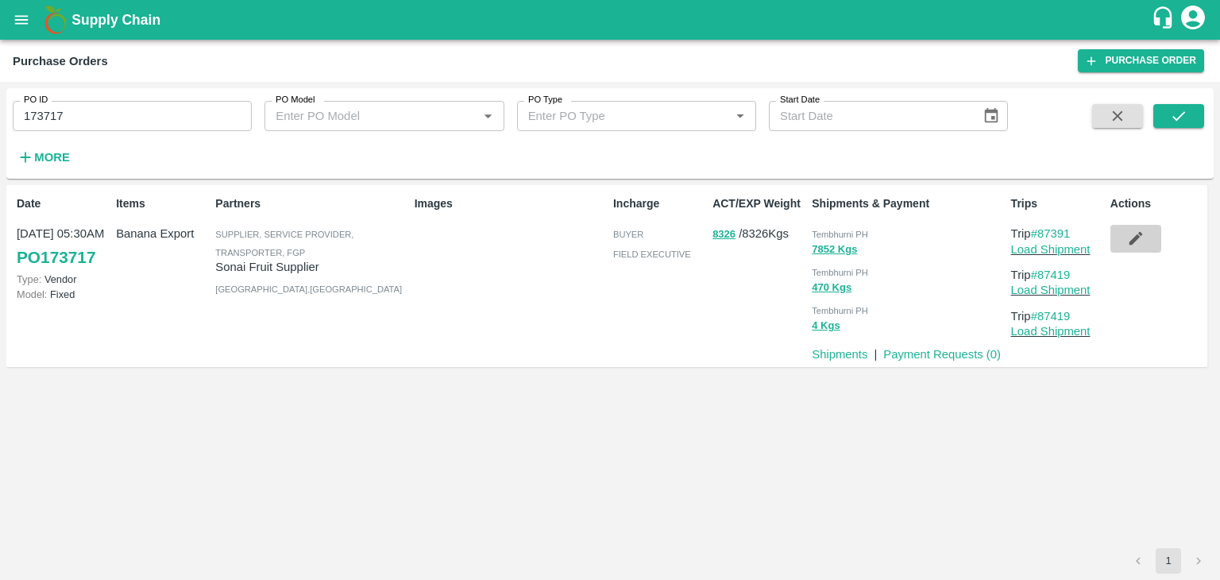
click at [1137, 238] on icon "button" at bounding box center [1136, 239] width 14 height 14
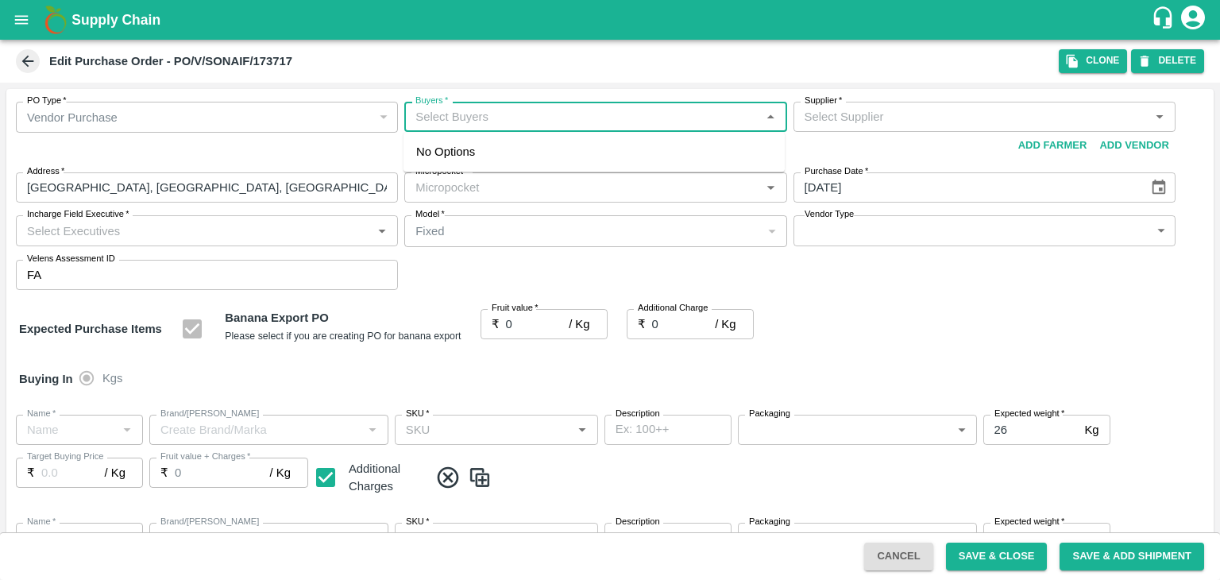
click at [541, 106] on input "Buyers   *" at bounding box center [582, 116] width 346 height 21
type input "Ajit"
type input "Sonai Fruit Supplier-undefined"
type input "109-Tembhurni"
type input "Banana Export"
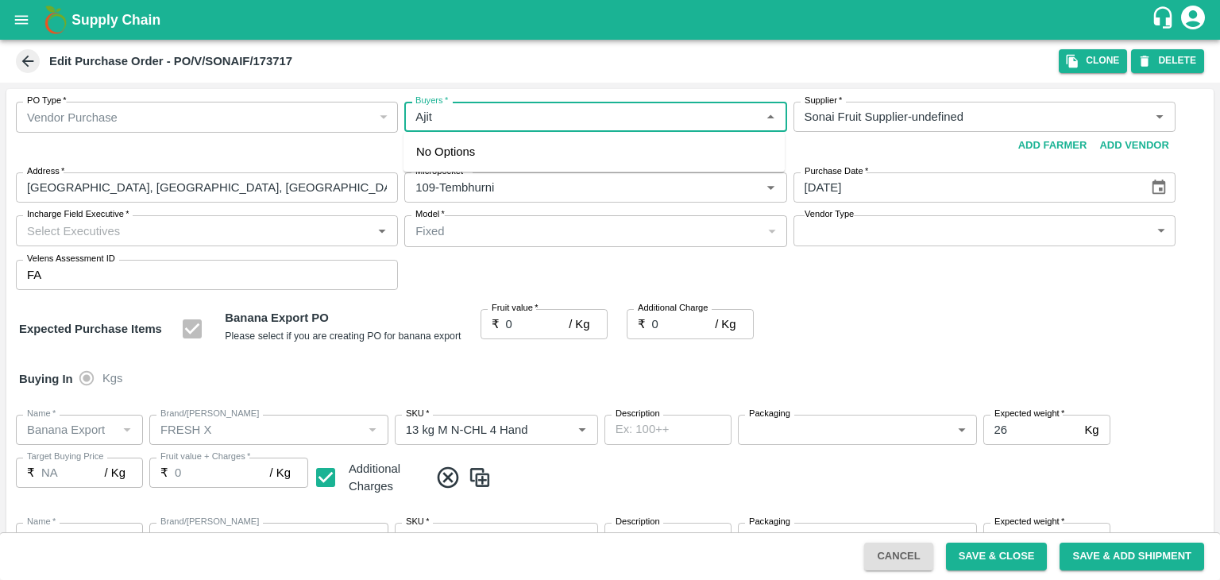
type input "FRESH X"
type input "13 kg M N-CHL 4 Hand"
type input "NA"
type input "Banana Export"
type input "FRESH X"
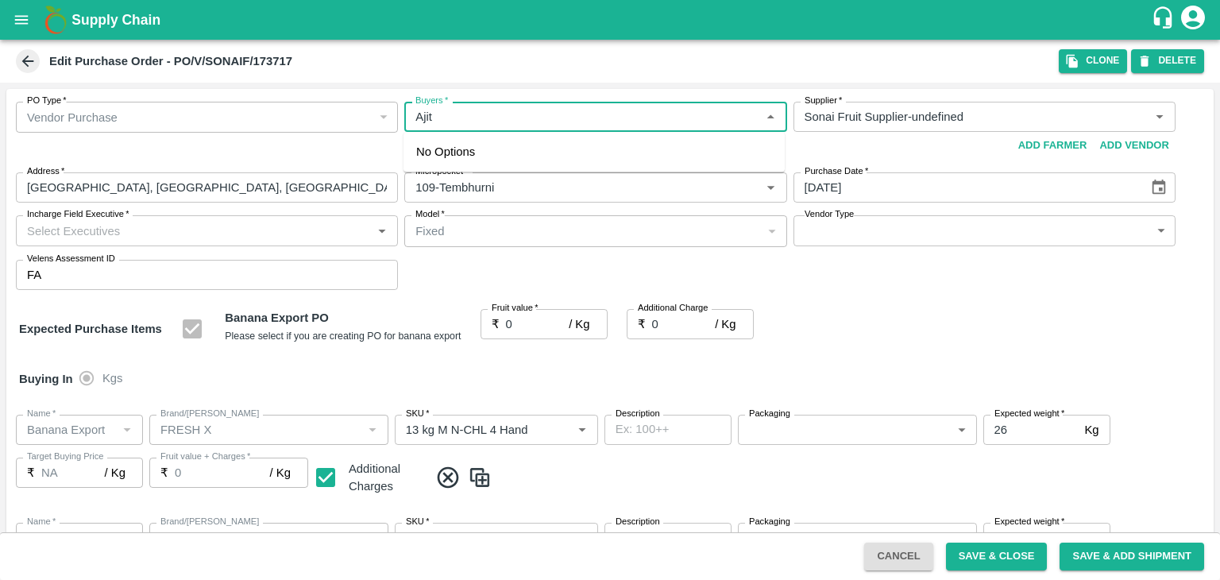
type input "13 kg M N-CHL 5 Hand"
type input "NA"
type input "Banana Export"
type input "FRESH X"
type input "13 kg M N-CHL 6 Hand"
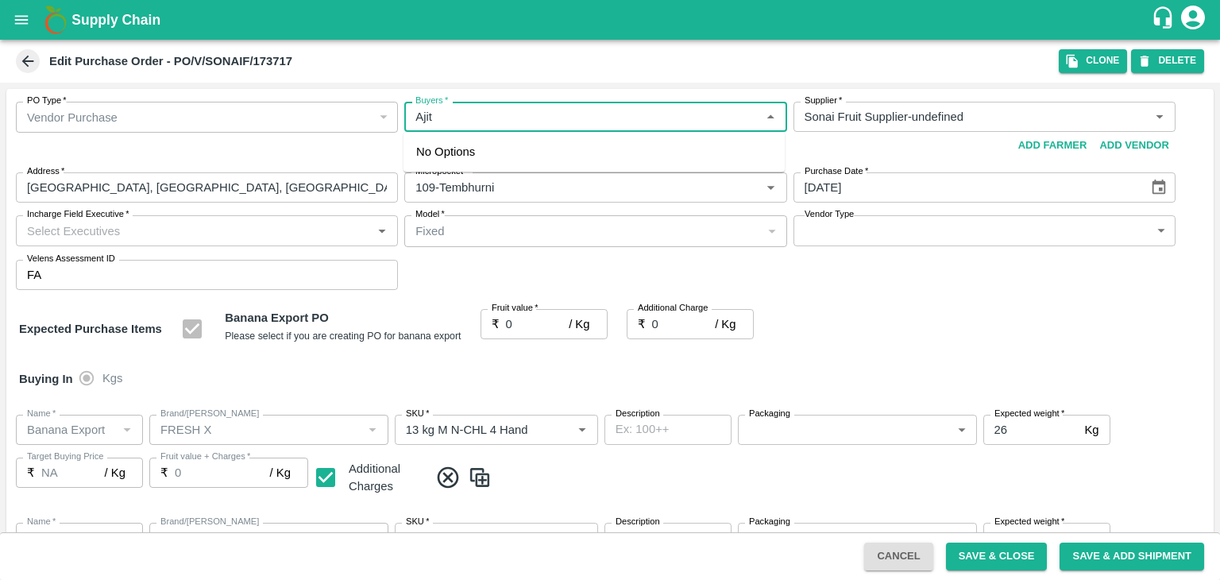
type input "NA"
type input "Banana Export"
type input "FRESH X"
type input "13 kg M N-CHL 8 Hand"
type input "NA"
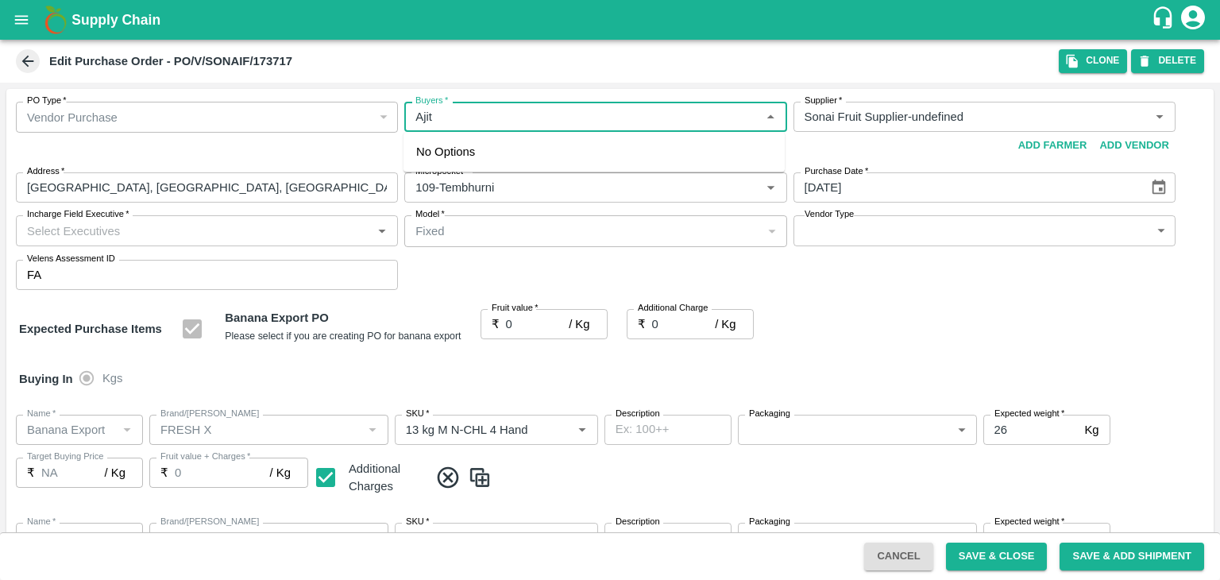
type input "Banana Export"
type input "FRESH X"
type input "13 kg M N-CHL CL"
type input "NA"
type input "Banana Export"
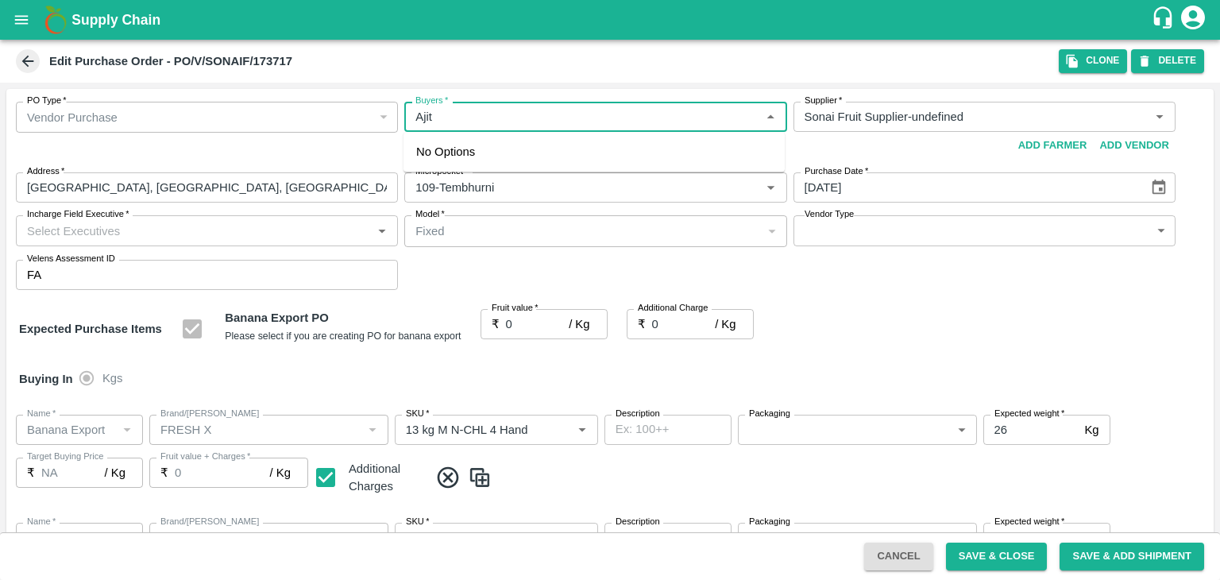
type input "FRESH X"
type input "C Class"
type input "NA"
type input "Banana Export"
type input "FRESH X"
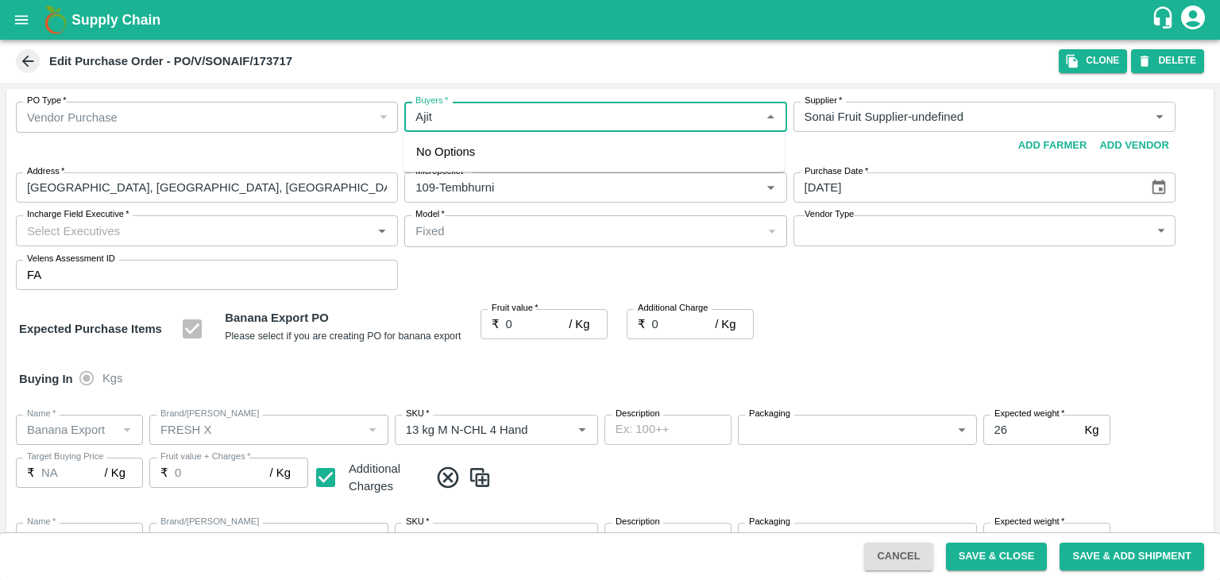
type input "PHR Kg"
type input "NA"
click at [523, 141] on div "[PERSON_NAME]" at bounding box center [594, 158] width 381 height 41
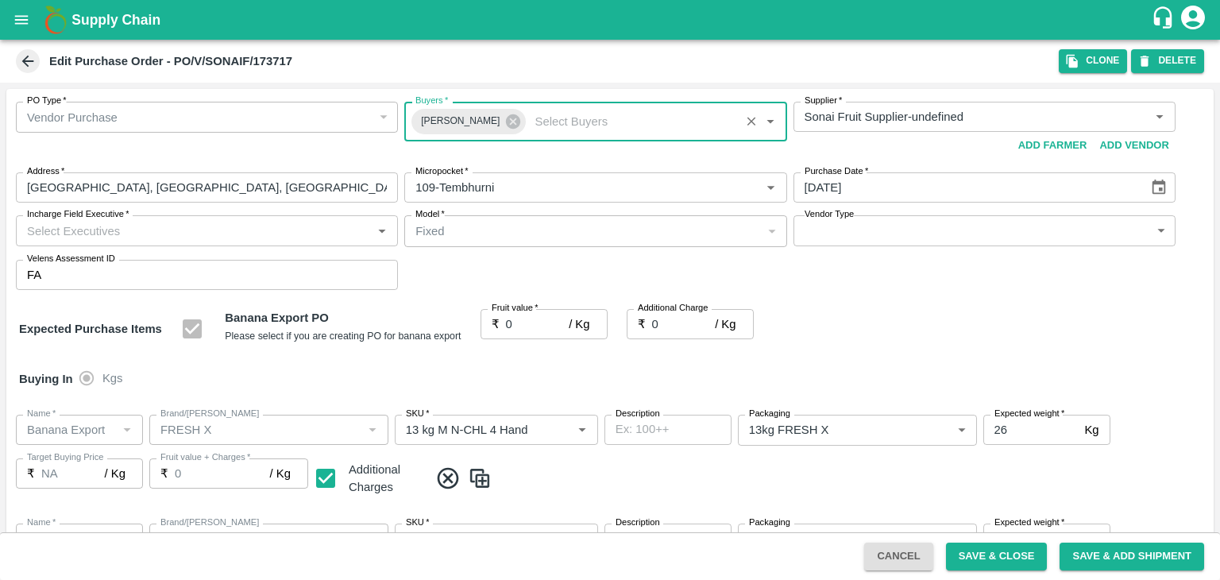
click at [290, 235] on input "Incharge Field Executive   *" at bounding box center [194, 230] width 346 height 21
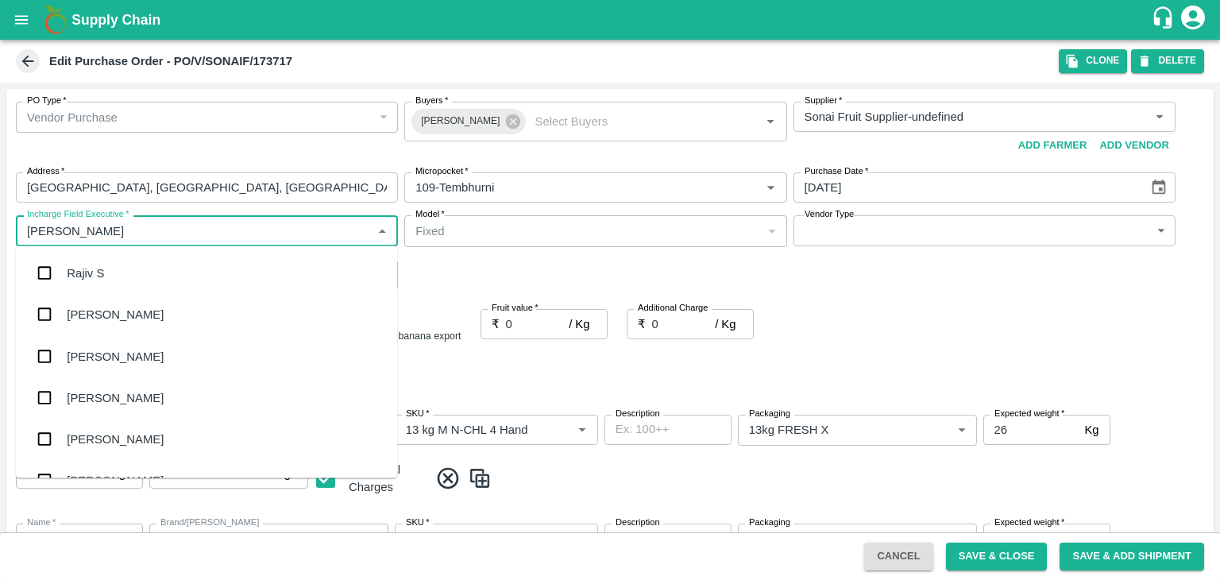
type input "[PERSON_NAME]"
click at [169, 361] on div "jaydip Tale" at bounding box center [206, 355] width 381 height 41
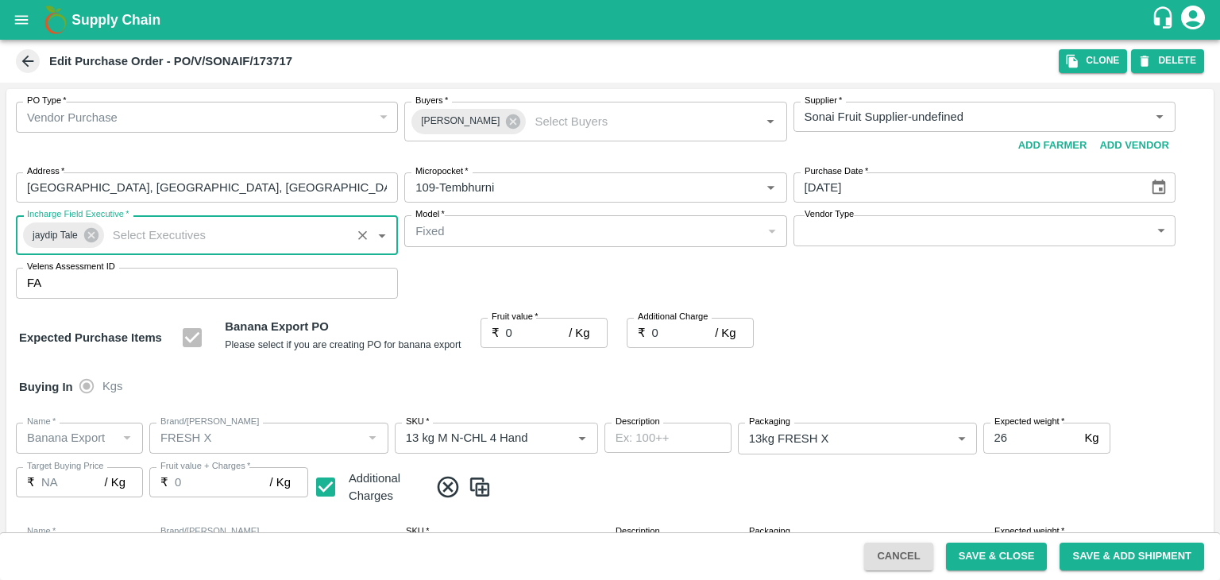
click at [835, 237] on body "Supply Chain Edit Purchase Order - PO/V/SONAIF/173717 Clone DELETE PO Type   * …" at bounding box center [610, 290] width 1220 height 580
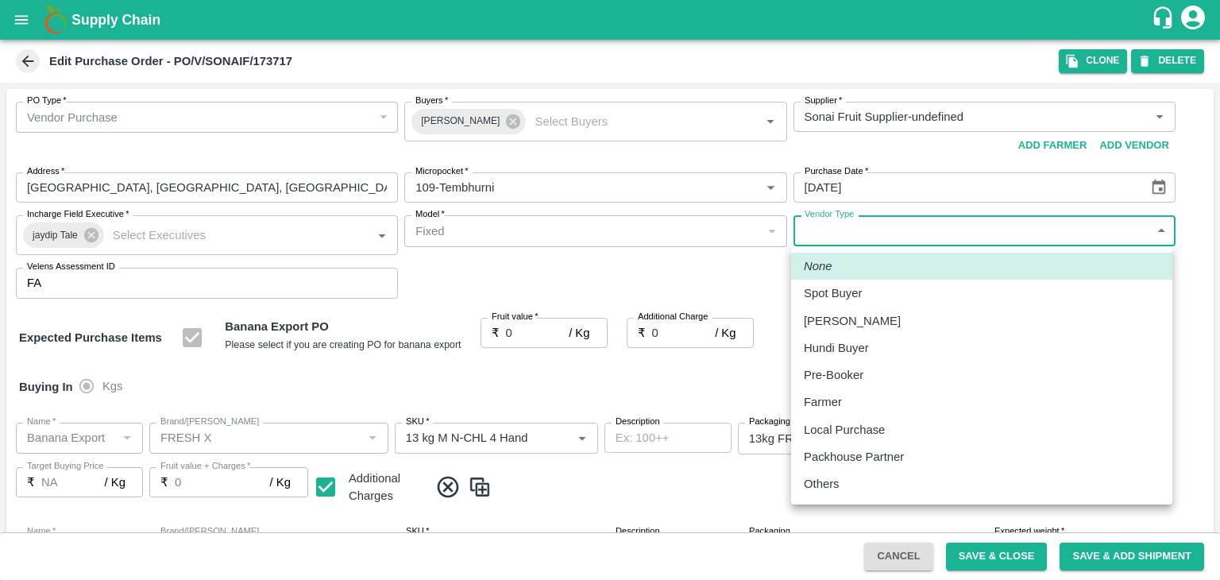
click at [843, 480] on div "Others" at bounding box center [826, 483] width 44 height 17
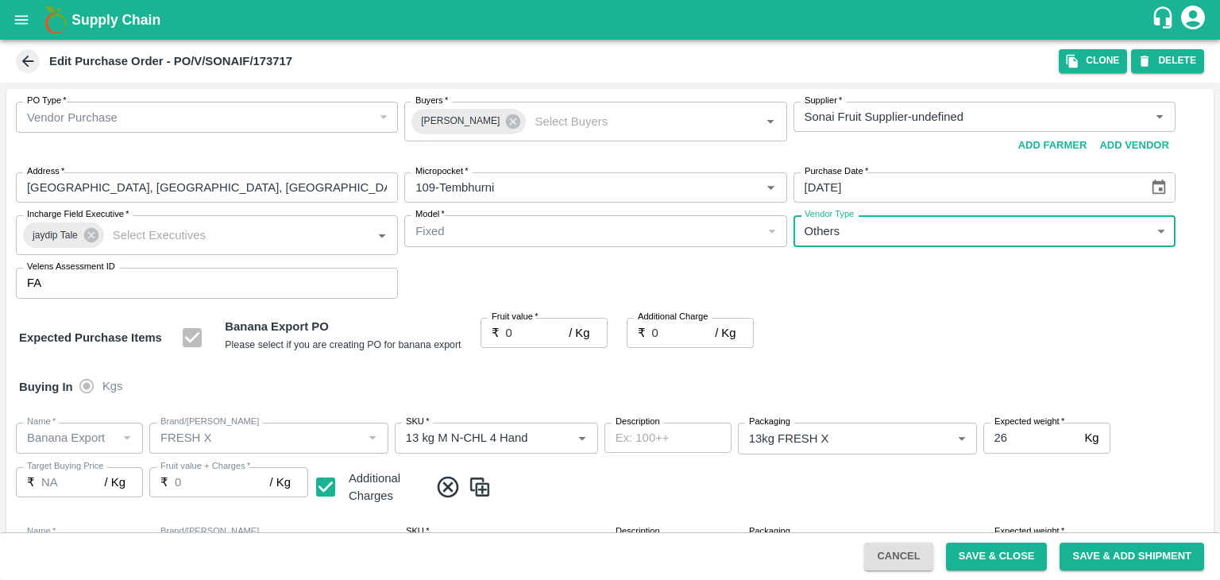
type input "OTHER"
click at [524, 332] on div at bounding box center [610, 290] width 1220 height 580
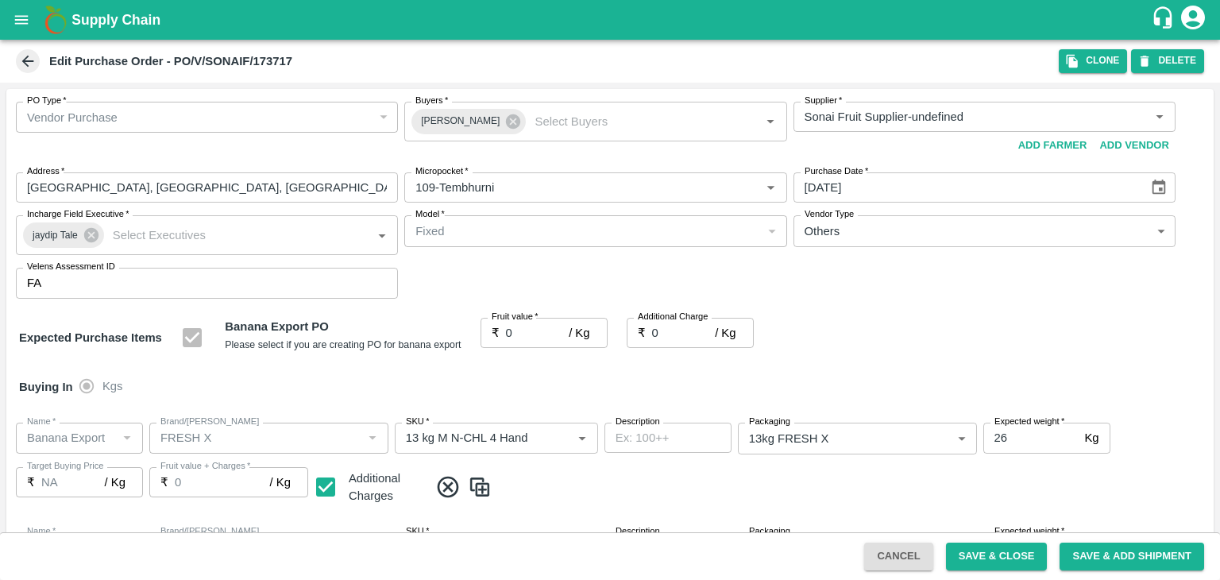
click at [528, 330] on div at bounding box center [610, 290] width 1220 height 580
drag, startPoint x: 528, startPoint y: 330, endPoint x: 553, endPoint y: 332, distance: 25.5
click at [553, 332] on div at bounding box center [610, 290] width 1220 height 580
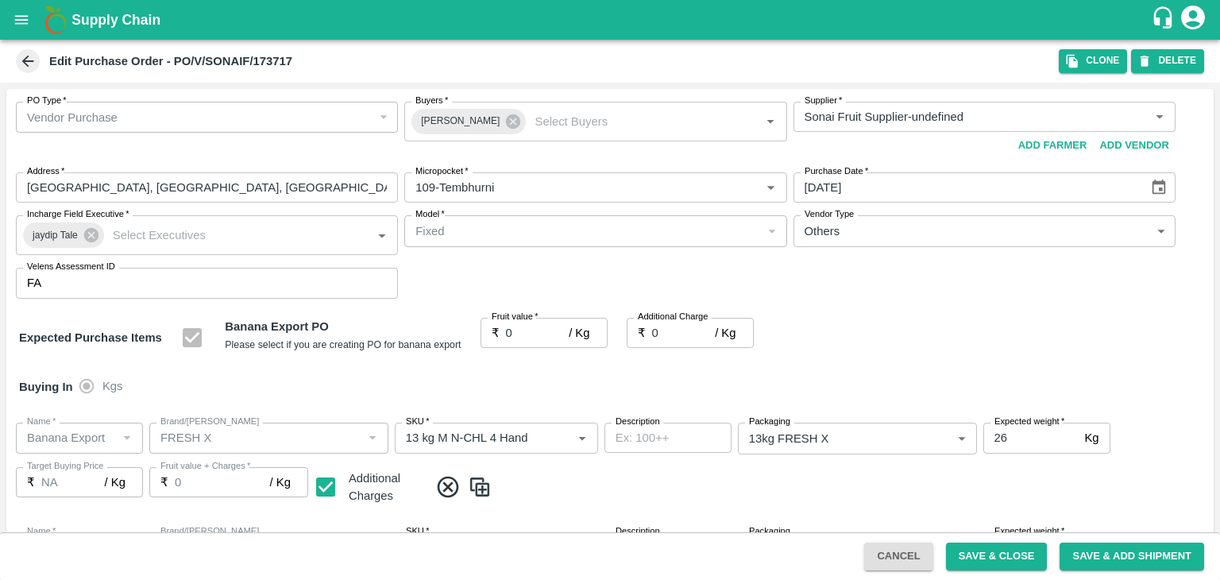
click at [553, 332] on div at bounding box center [610, 290] width 1220 height 580
click at [555, 329] on div at bounding box center [610, 290] width 1220 height 580
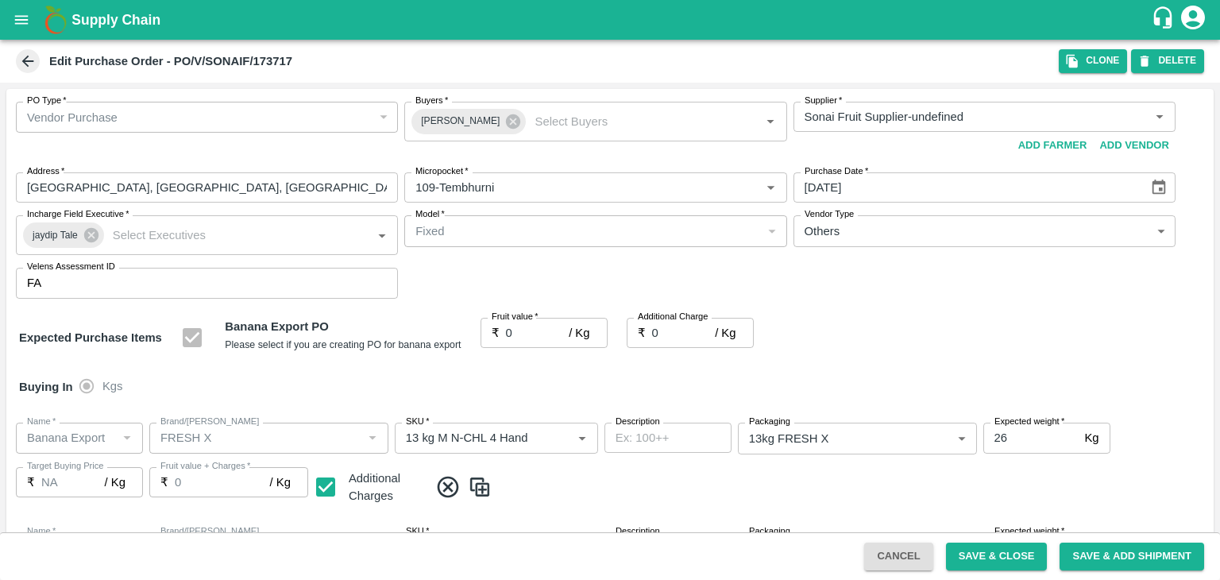
click at [555, 329] on div at bounding box center [610, 290] width 1220 height 580
click at [564, 328] on div at bounding box center [610, 290] width 1220 height 580
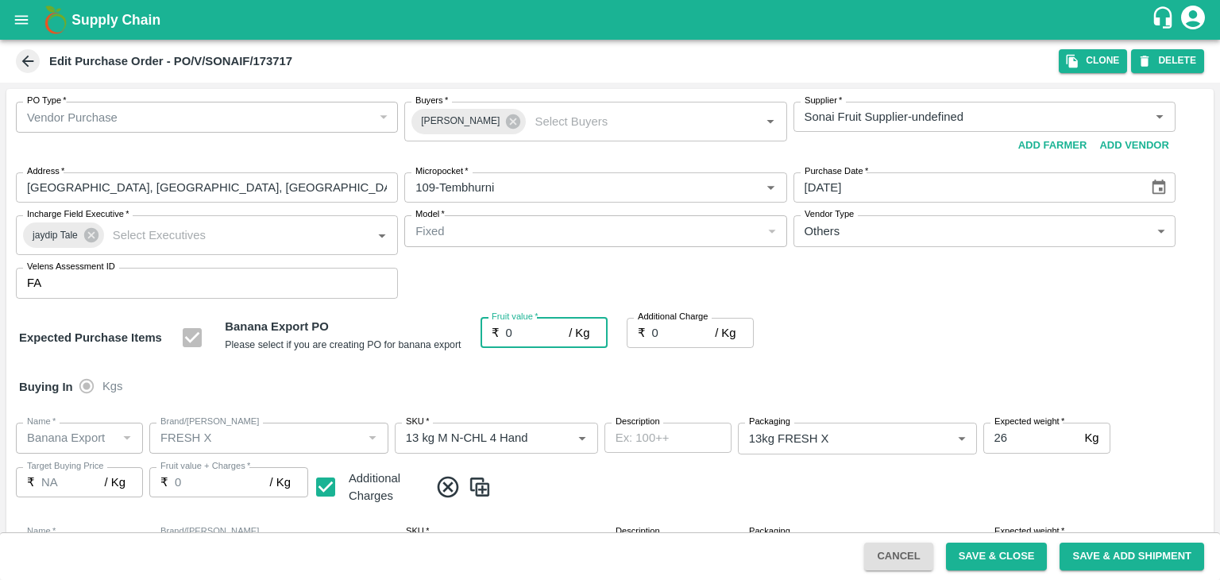
click at [545, 330] on input "0" at bounding box center [538, 333] width 64 height 30
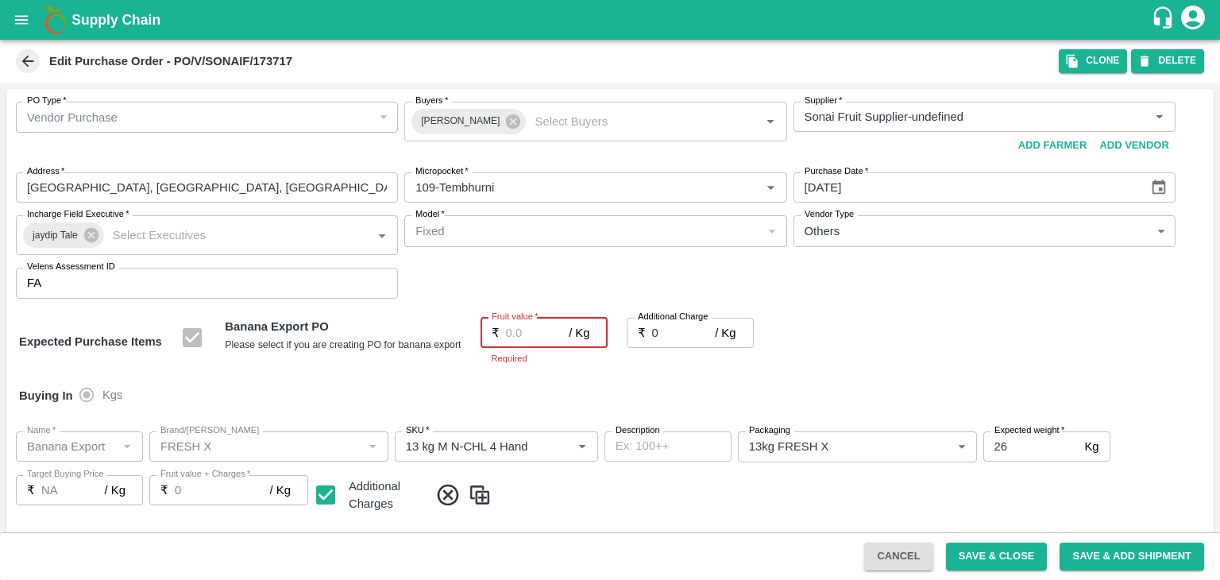
click at [541, 334] on input "Fruit value   *" at bounding box center [538, 333] width 64 height 30
type input "2"
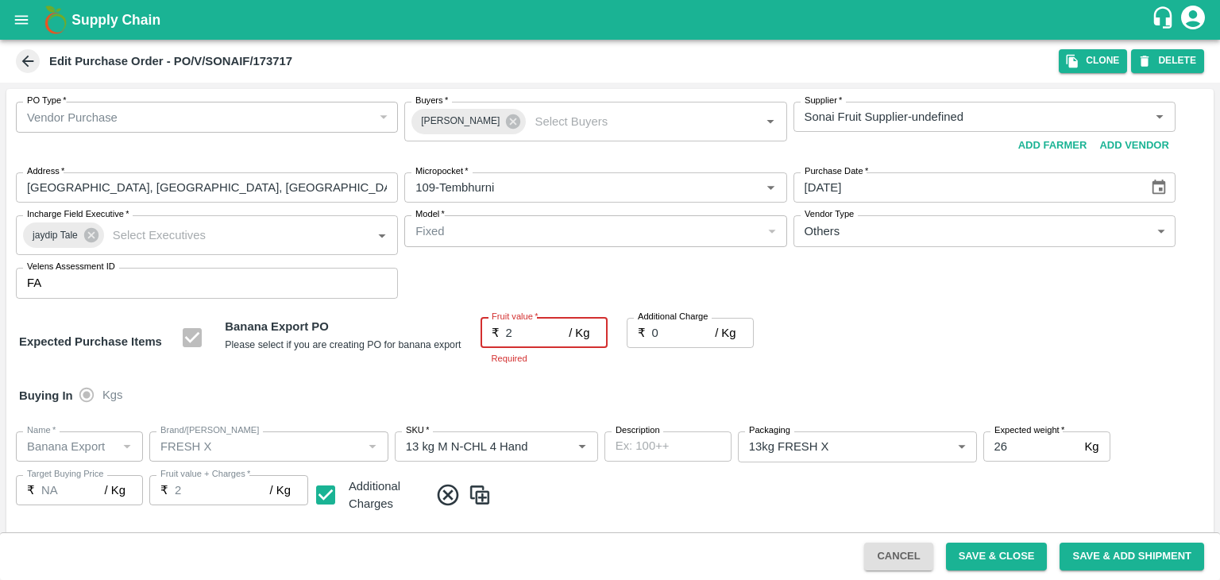
type input "2"
type input "24"
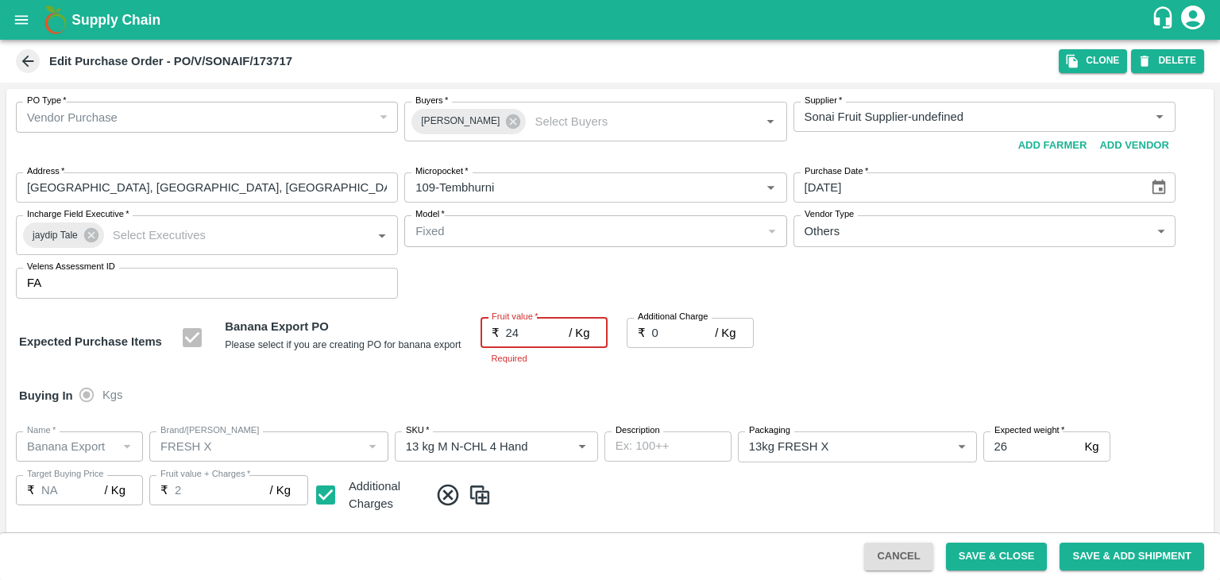
type input "24"
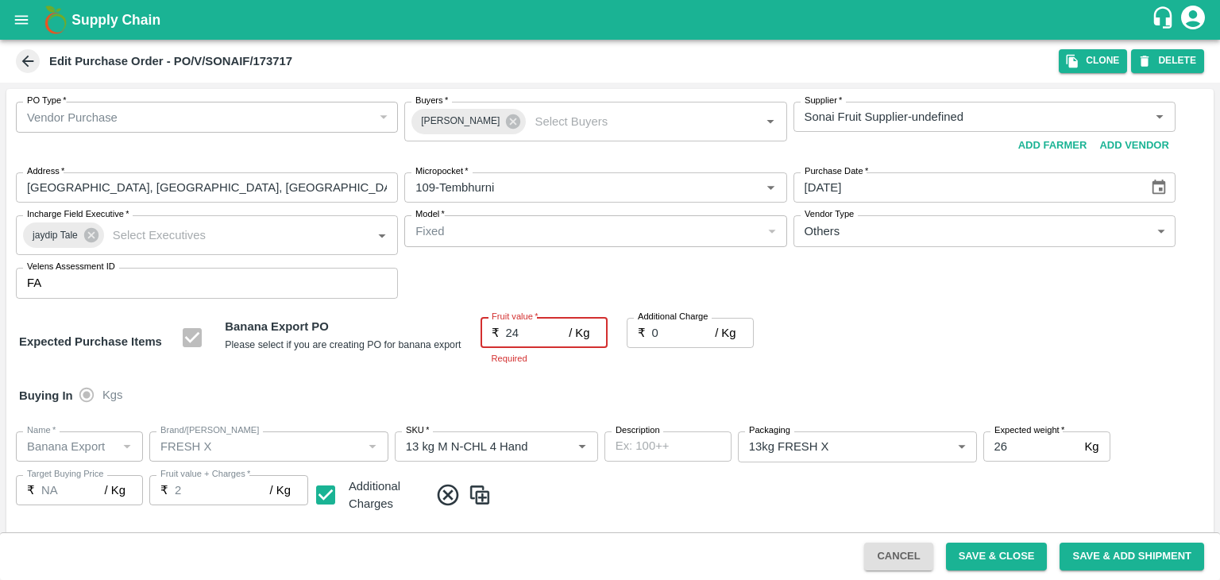
type input "24"
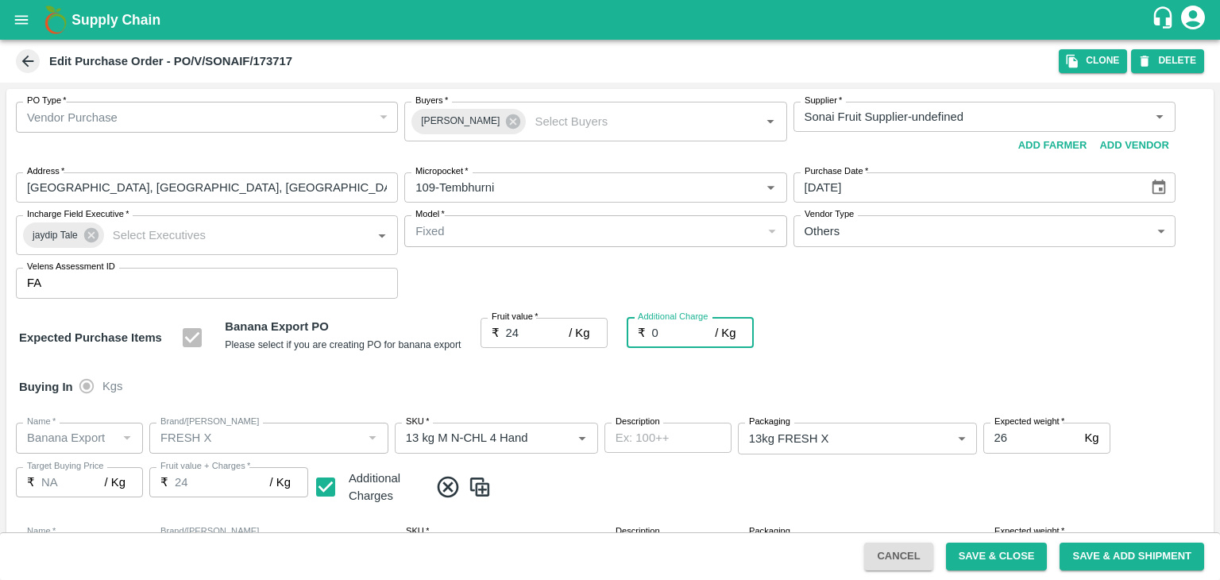
type input "2"
type input "26"
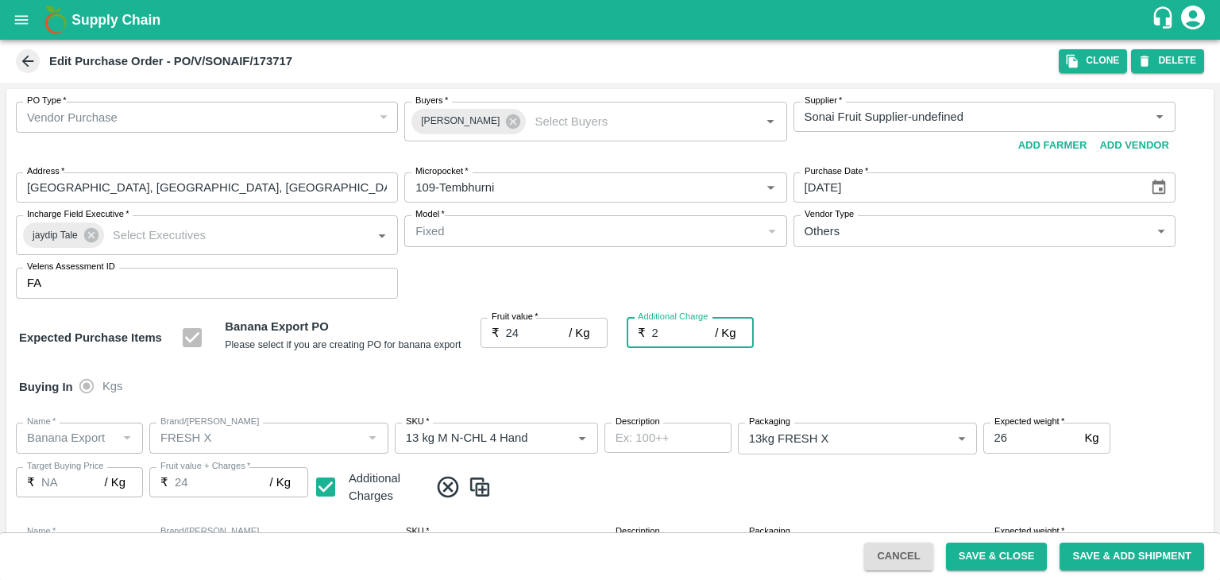
type input "26"
type input "2.7"
type input "26.7"
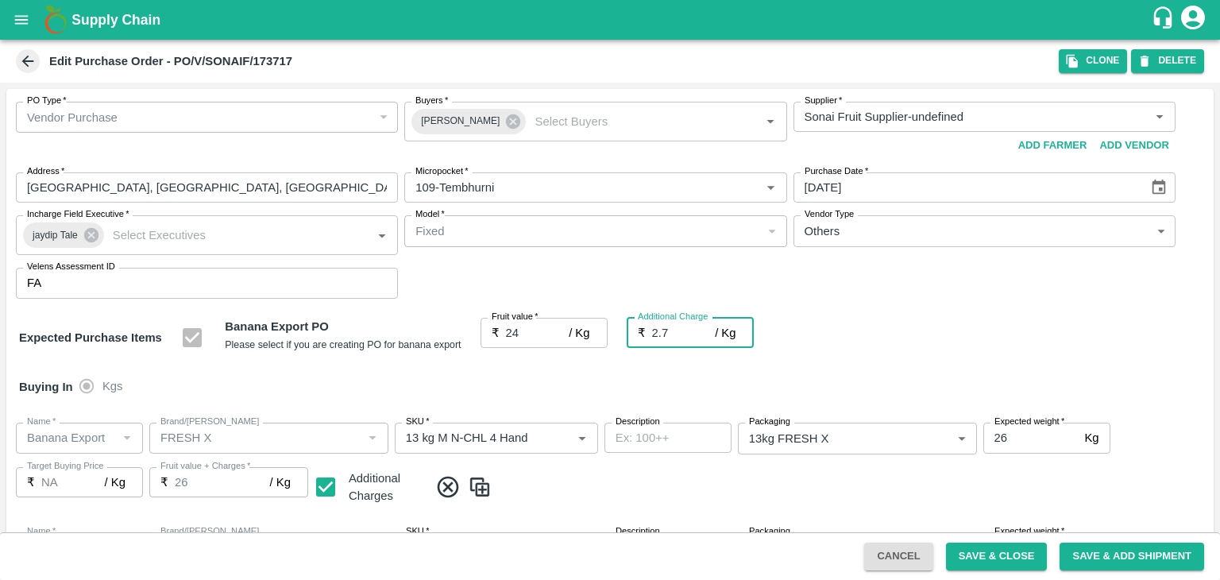
type input "26.7"
type input "2.75"
type input "26.75"
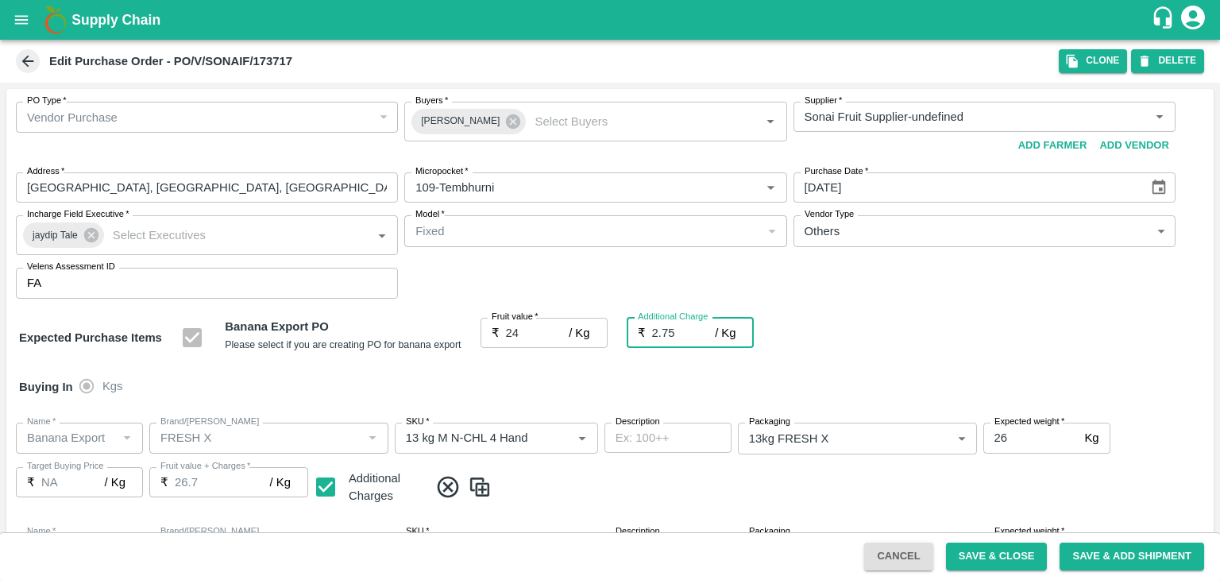
type input "26.75"
type input "2.75"
click at [564, 376] on div "Buying In Kgs" at bounding box center [610, 387] width 1208 height 46
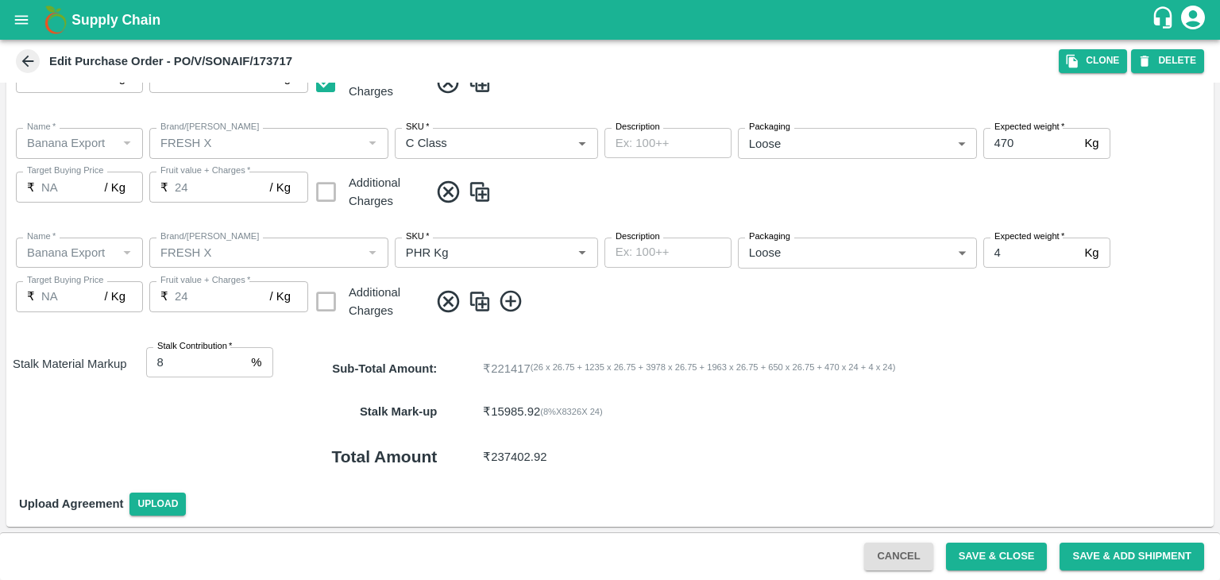
scroll to position [842, 0]
click at [978, 541] on div "Cancel Save & Close Save & Add Shipment" at bounding box center [610, 556] width 1220 height 48
click at [1000, 550] on button "Save & Close" at bounding box center [997, 557] width 102 height 28
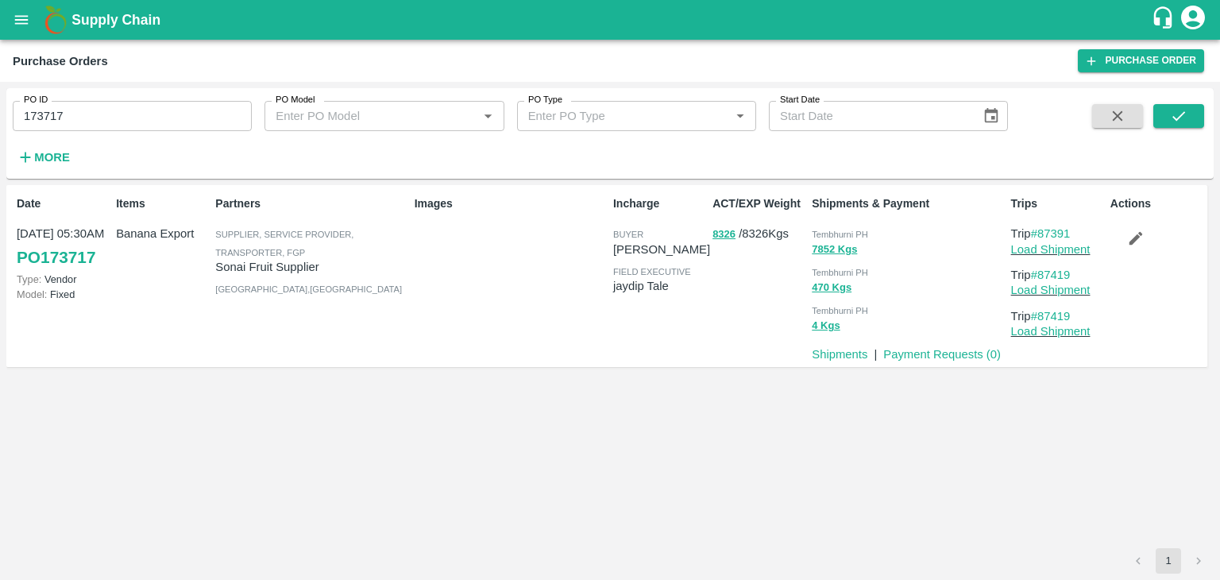
click at [72, 118] on input "173717" at bounding box center [132, 116] width 239 height 30
paste input "text"
click at [72, 118] on input "173717" at bounding box center [132, 116] width 239 height 30
type input "173721"
click at [1179, 118] on icon "submit" at bounding box center [1179, 116] width 13 height 10
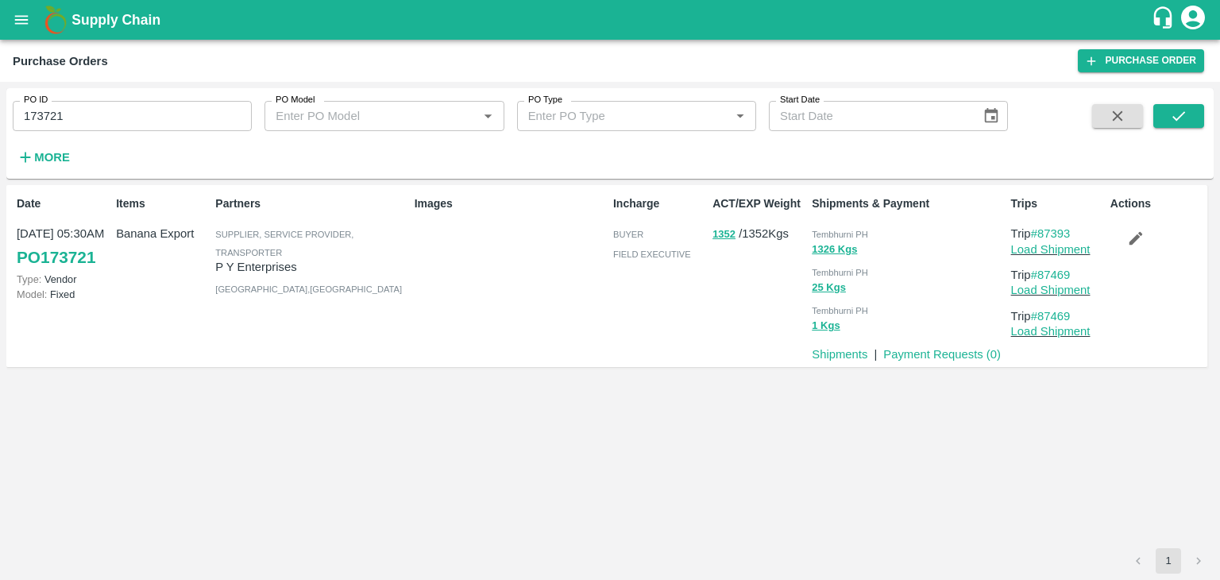
click at [92, 114] on input "173721" at bounding box center [132, 116] width 239 height 30
click at [1170, 118] on icon "submit" at bounding box center [1178, 115] width 17 height 17
click at [1195, 117] on button "submit" at bounding box center [1179, 116] width 51 height 24
click at [1046, 249] on link "Load Shipment" at bounding box center [1050, 249] width 79 height 13
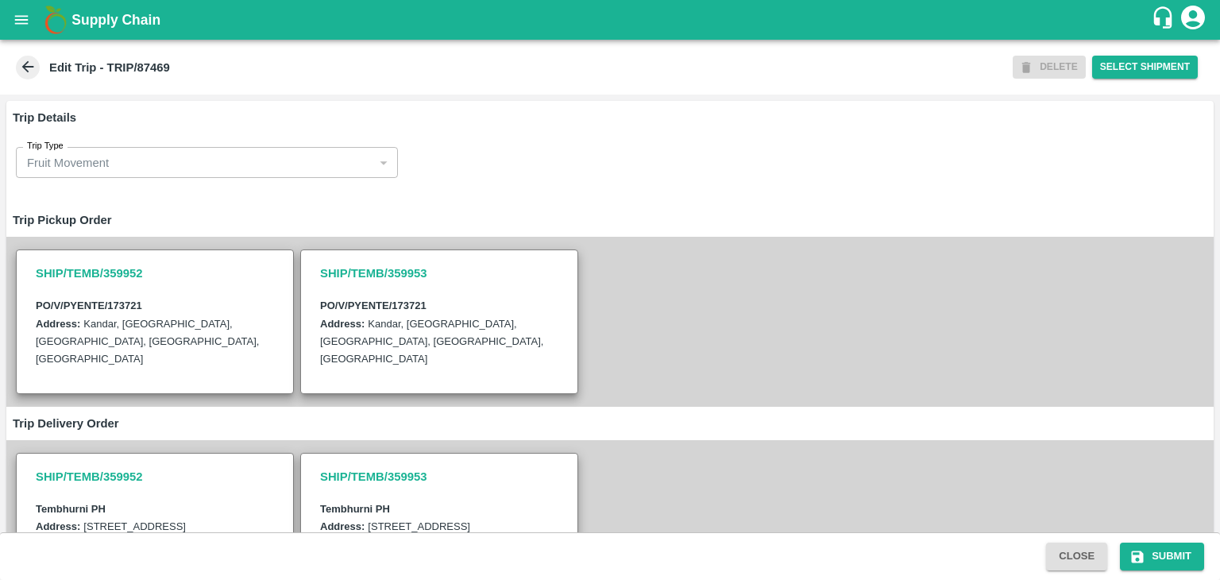
scroll to position [394, 0]
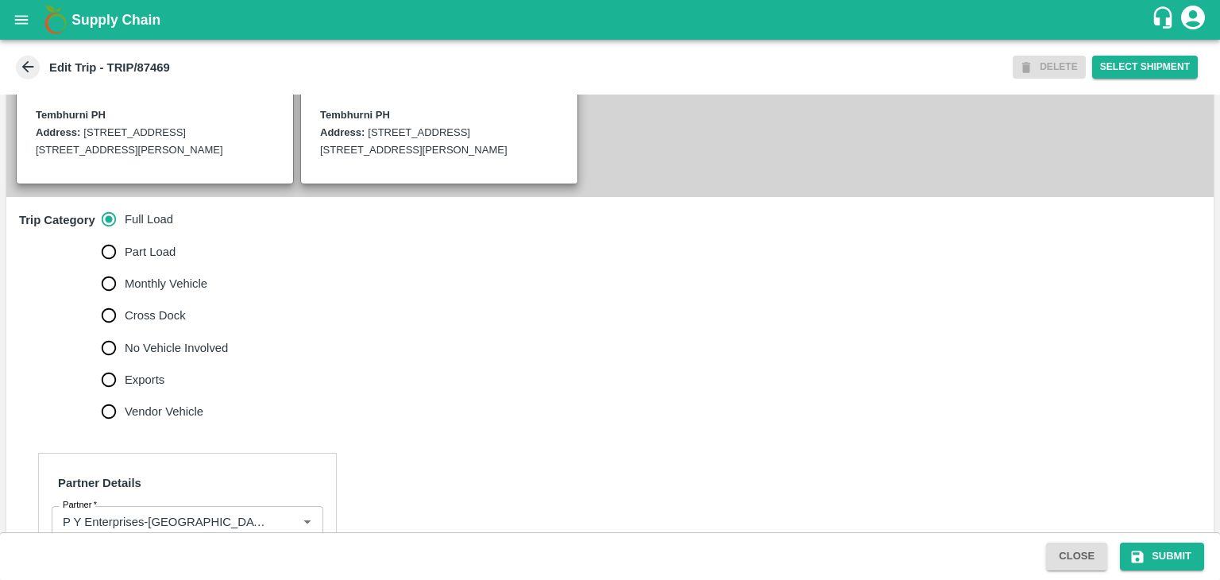
click at [162, 356] on span "No Vehicle Involved" at bounding box center [176, 347] width 103 height 17
click at [125, 356] on input "No Vehicle Involved" at bounding box center [109, 348] width 32 height 32
radio input "true"
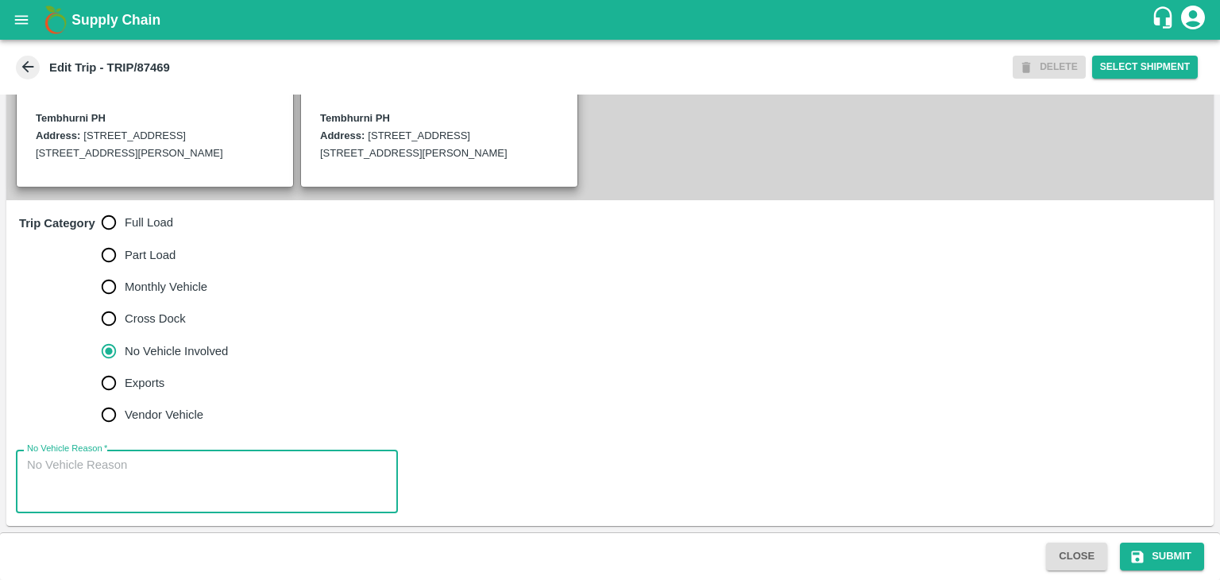
click at [231, 478] on textarea "No Vehicle Reason   *" at bounding box center [207, 482] width 360 height 50
type textarea "Field Dump"
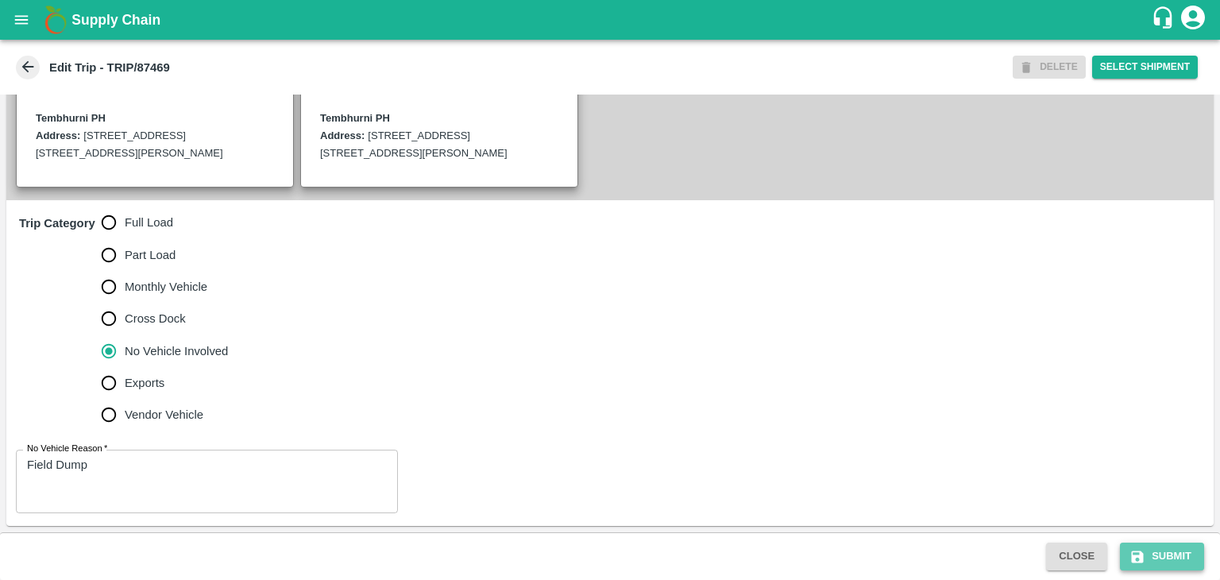
click at [1168, 554] on button "Submit" at bounding box center [1162, 557] width 84 height 28
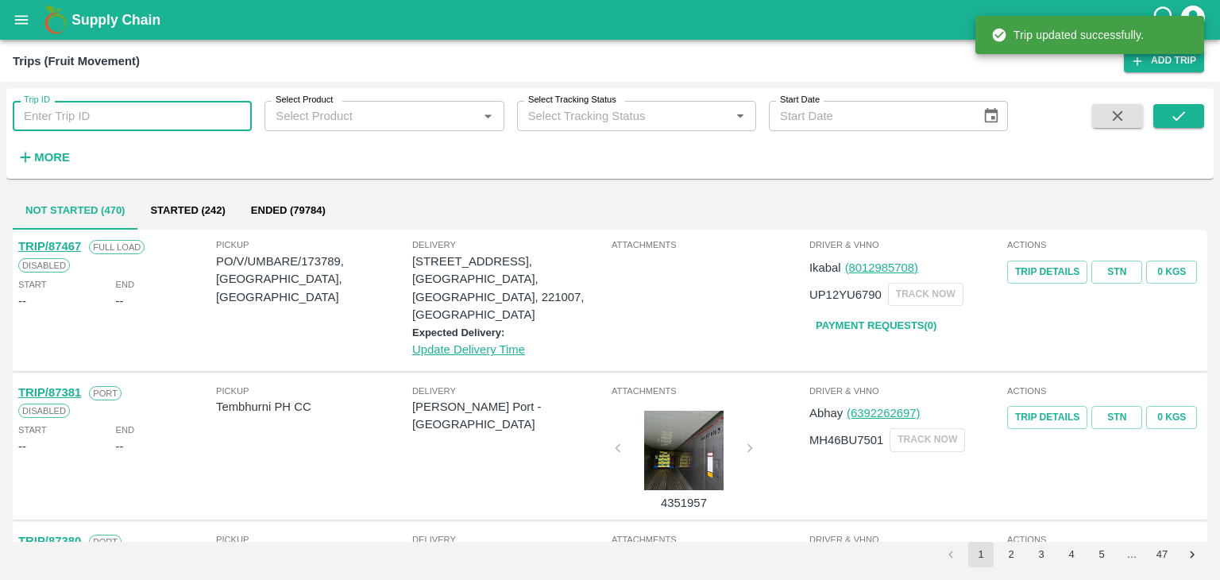
click at [112, 122] on input "Trip ID" at bounding box center [132, 116] width 239 height 30
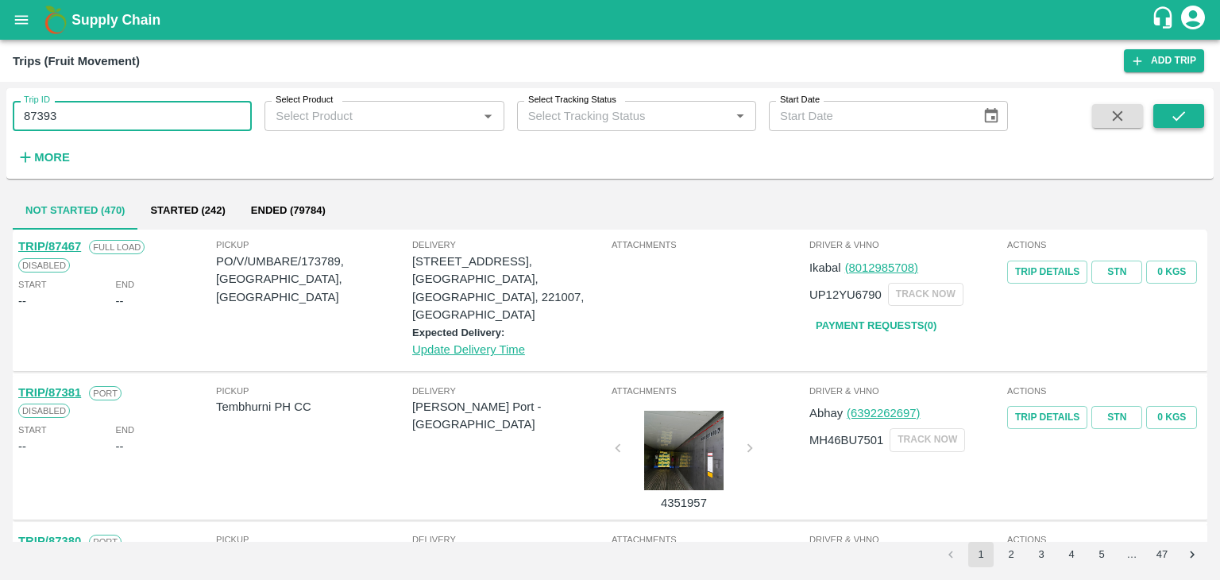
type input "87393"
click at [1176, 111] on icon "submit" at bounding box center [1178, 115] width 17 height 17
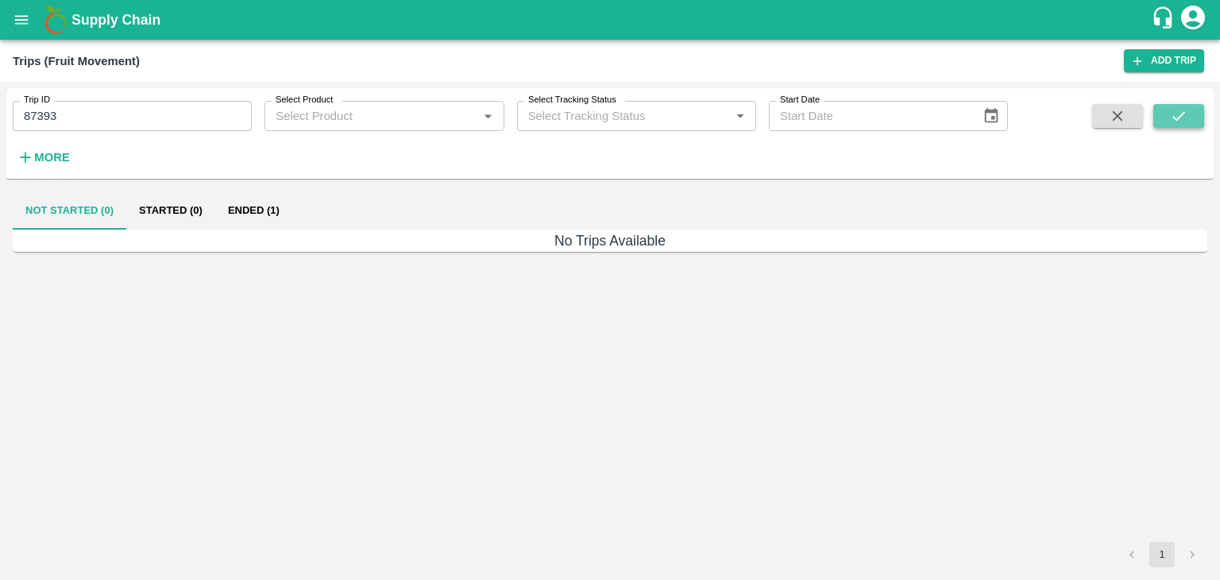
click at [1176, 111] on icon "submit" at bounding box center [1178, 115] width 17 height 17
click at [272, 212] on button "Ended (1)" at bounding box center [253, 210] width 77 height 38
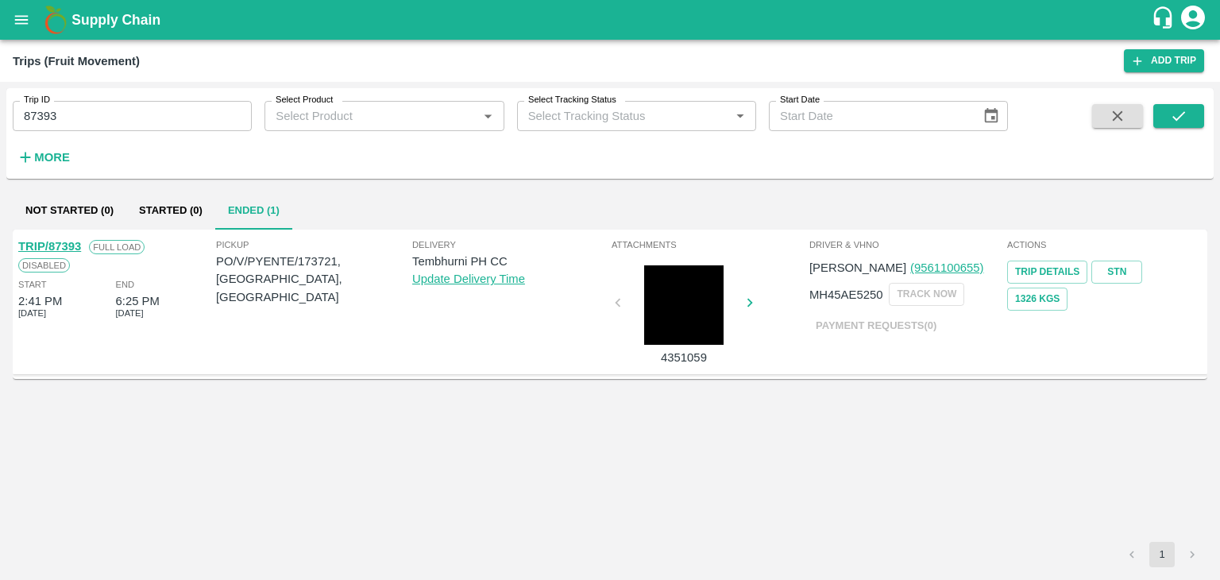
click at [62, 244] on link "TRIP/87393" at bounding box center [49, 246] width 63 height 13
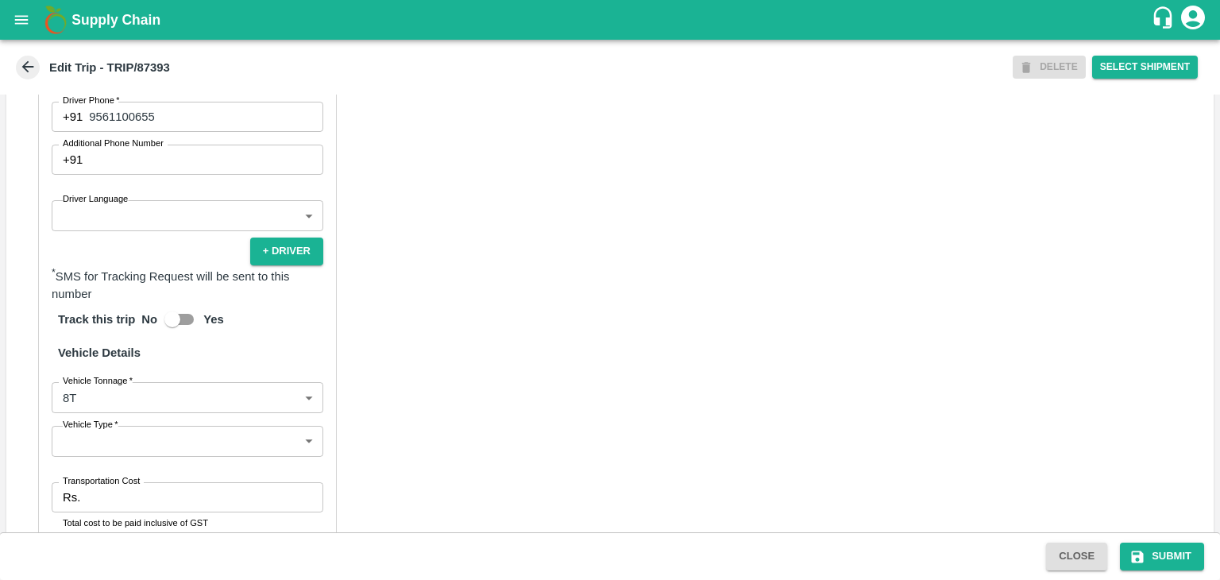
scroll to position [953, 0]
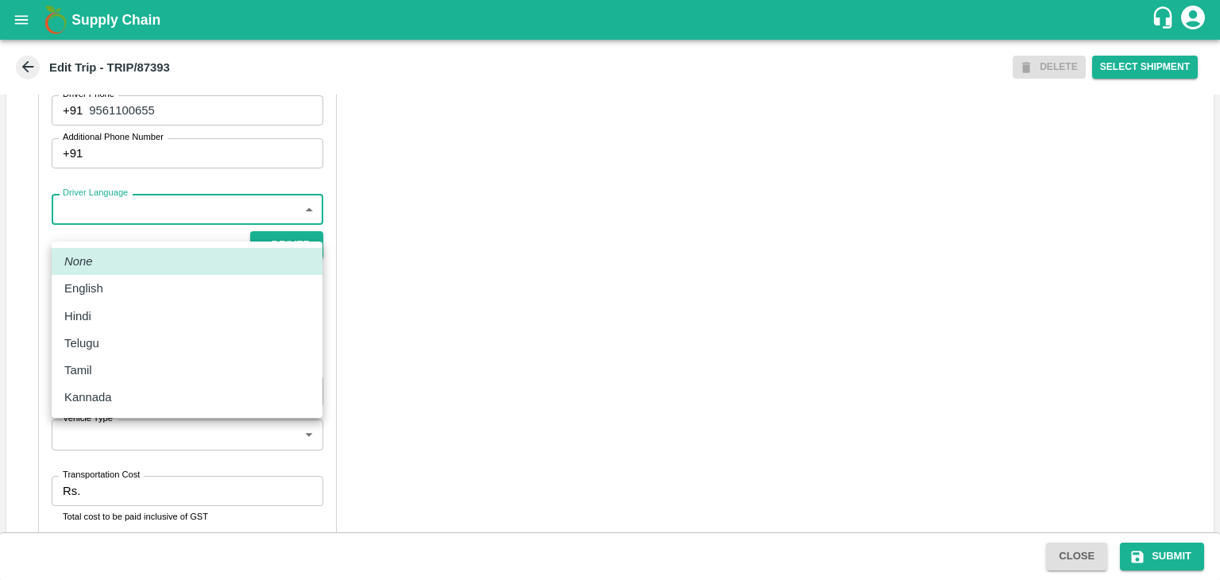
click at [92, 226] on body "Supply Chain Edit Trip - TRIP/87393 DELETE Select Shipment Trip Details Trip Ty…" at bounding box center [610, 290] width 1220 height 580
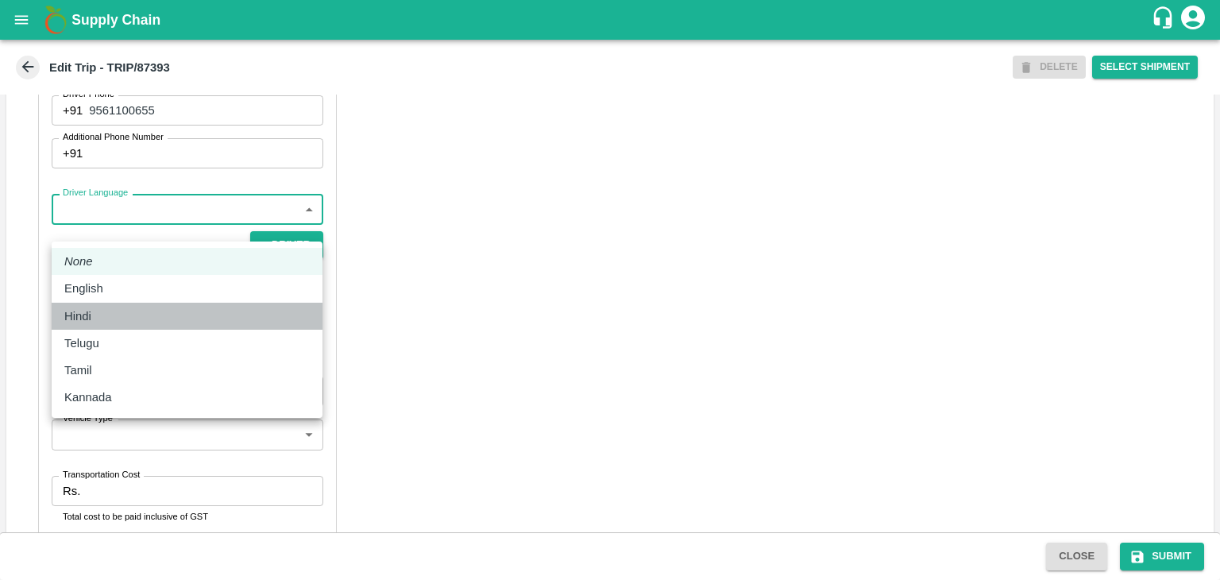
click at [112, 317] on div "Hindi" at bounding box center [186, 315] width 245 height 17
type input "hi"
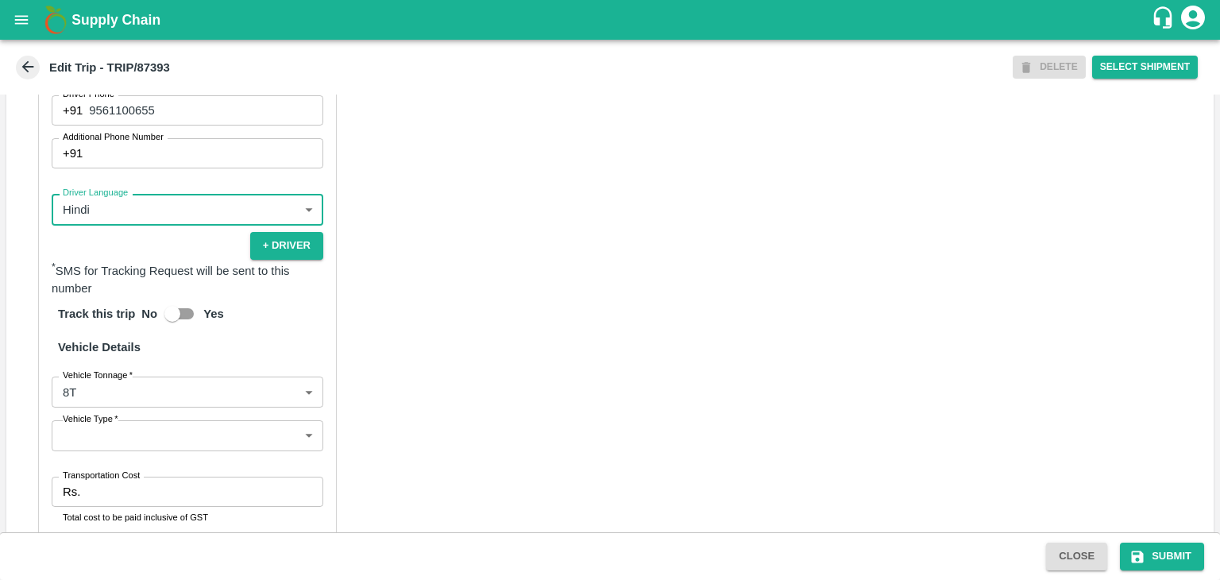
scroll to position [1150, 0]
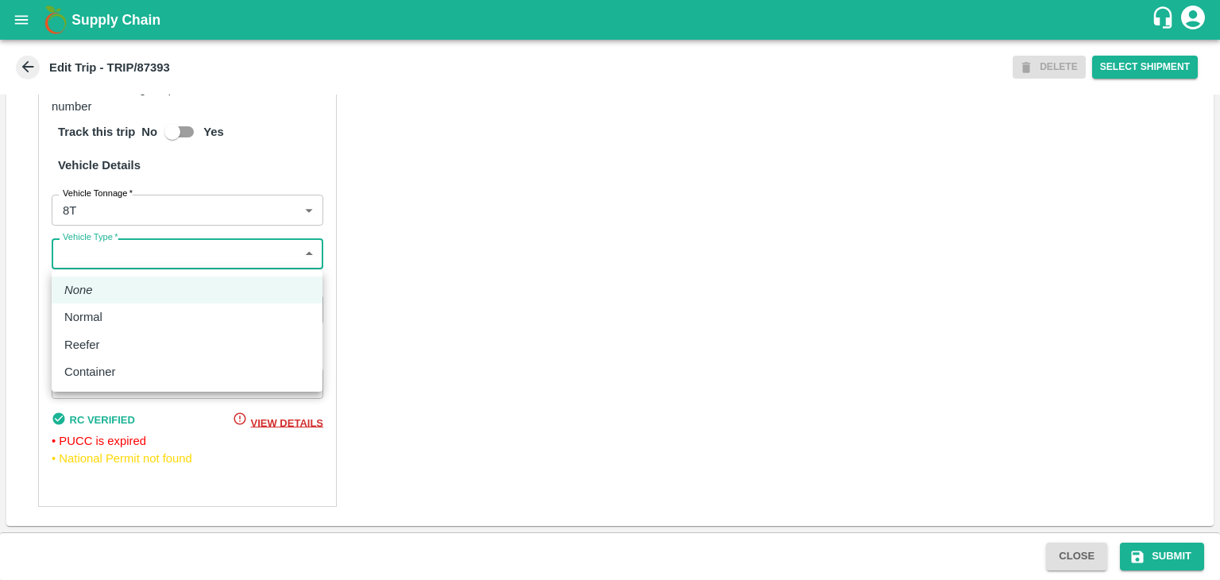
click at [74, 261] on body "Supply Chain Edit Trip - TRIP/87393 DELETE Select Shipment Trip Details Trip Ty…" at bounding box center [610, 290] width 1220 height 580
click at [101, 315] on p "Normal" at bounding box center [83, 316] width 38 height 17
type input "Normal"
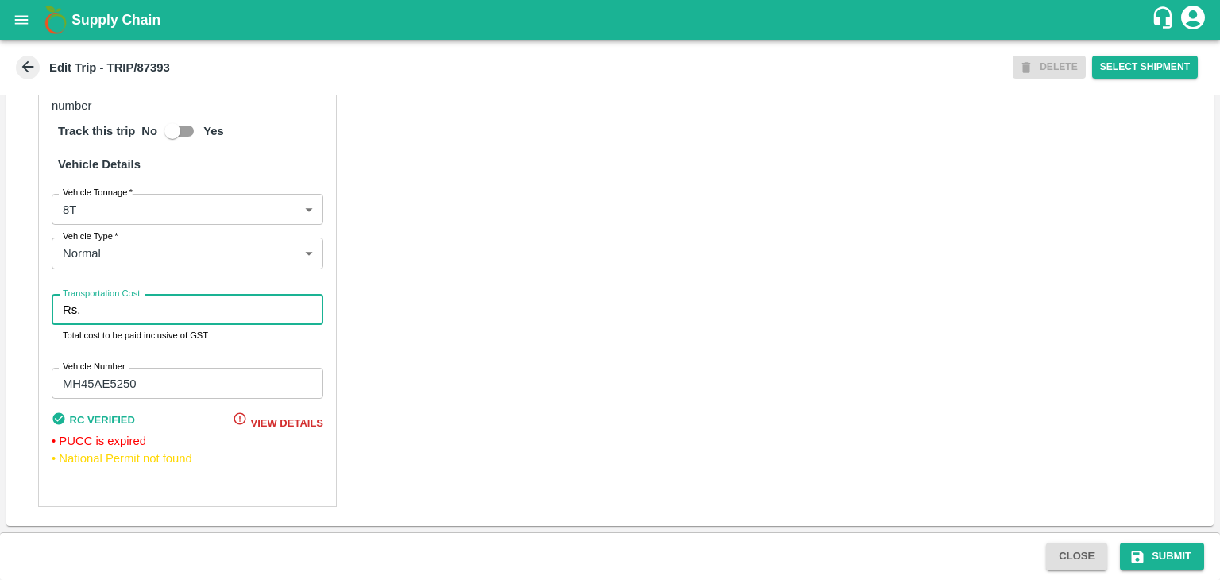
click at [132, 319] on input "Transportation Cost" at bounding box center [205, 310] width 237 height 30
type input "1000"
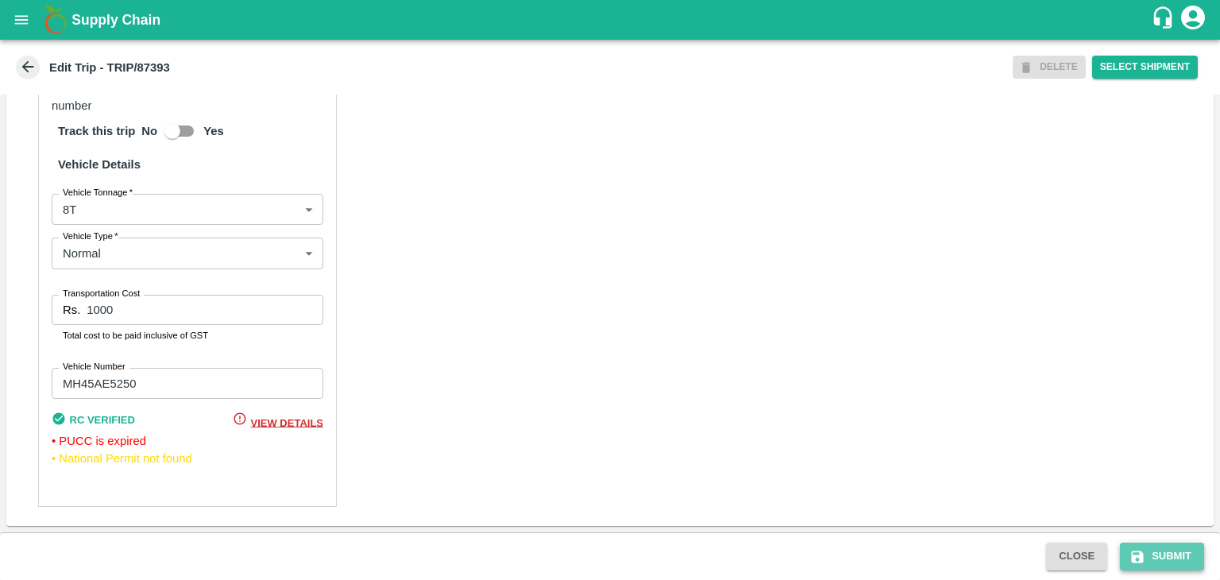
click at [1163, 551] on button "Submit" at bounding box center [1162, 557] width 84 height 28
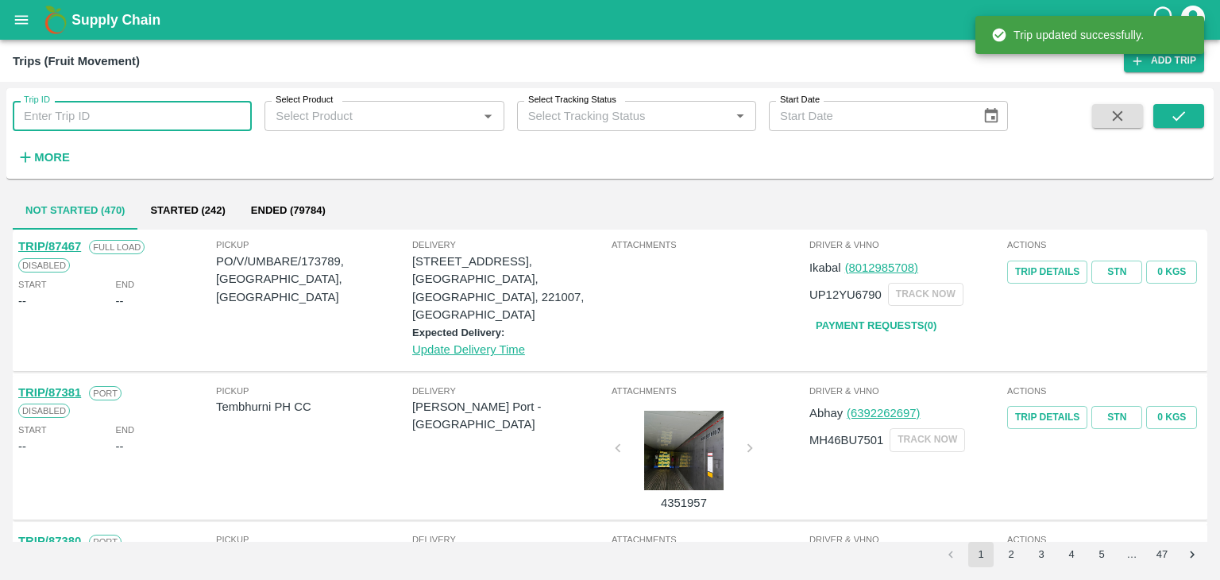
click at [157, 118] on input "Trip ID" at bounding box center [132, 116] width 239 height 30
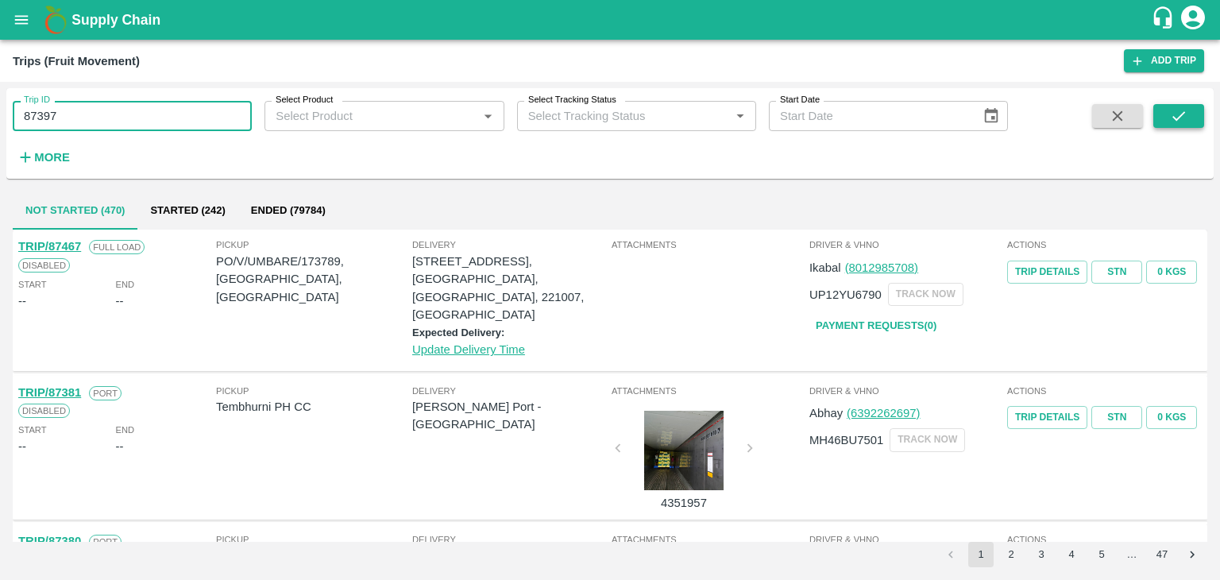
type input "87397"
click at [1189, 112] on button "submit" at bounding box center [1179, 116] width 51 height 24
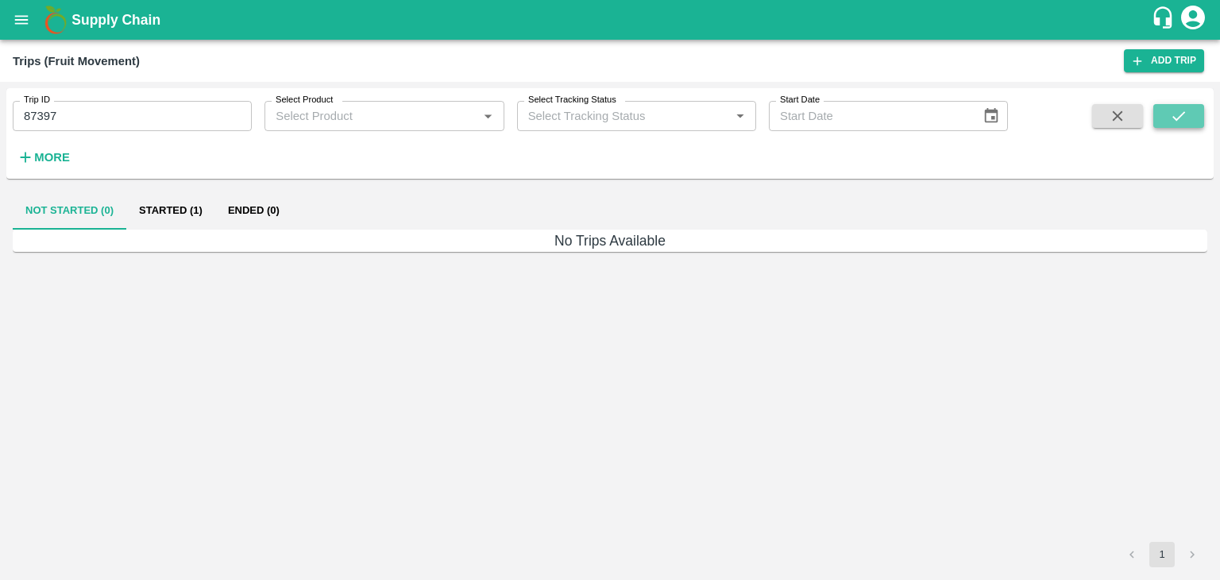
click at [1189, 112] on button "submit" at bounding box center [1179, 116] width 51 height 24
click at [174, 211] on button "Started (1)" at bounding box center [170, 210] width 89 height 38
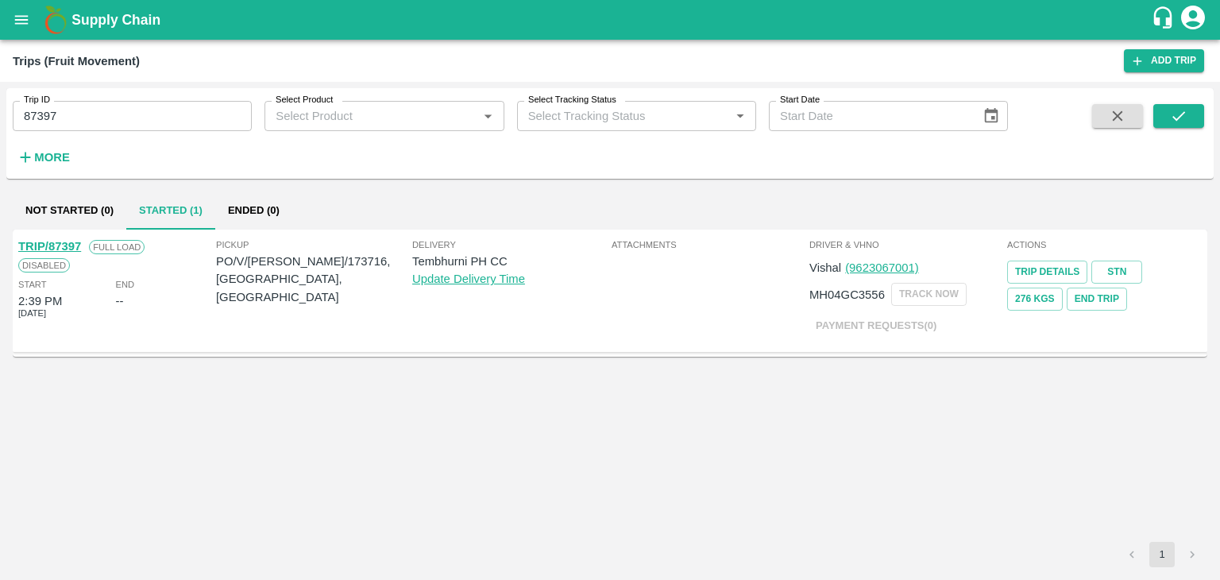
click at [58, 241] on link "TRIP/87397" at bounding box center [49, 246] width 63 height 13
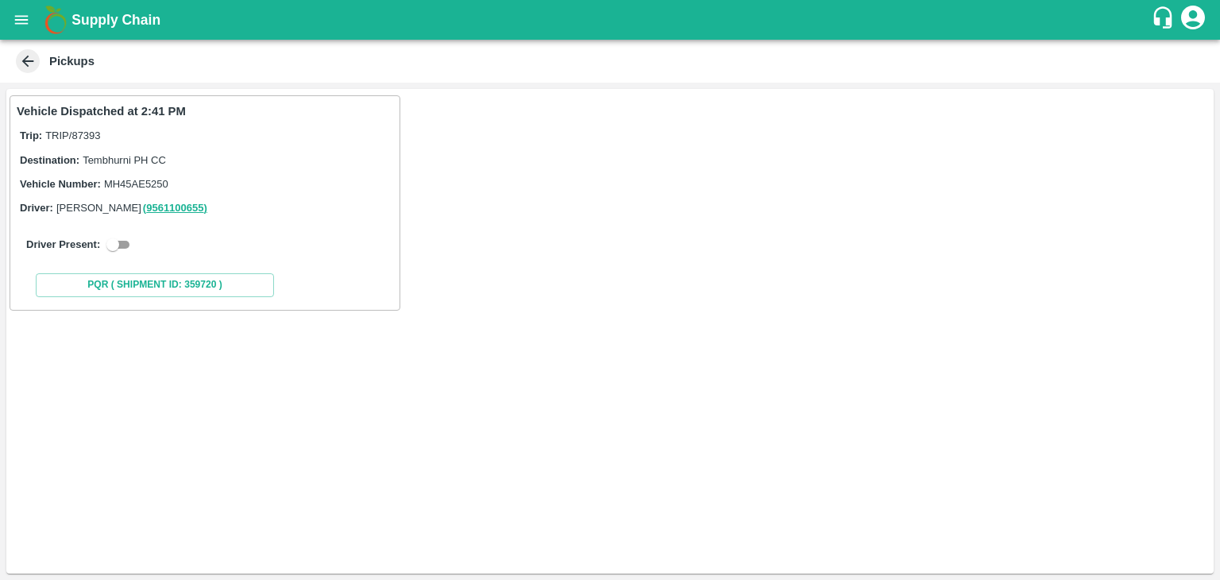
click at [126, 240] on input "checkbox" at bounding box center [112, 244] width 57 height 19
checkbox input "true"
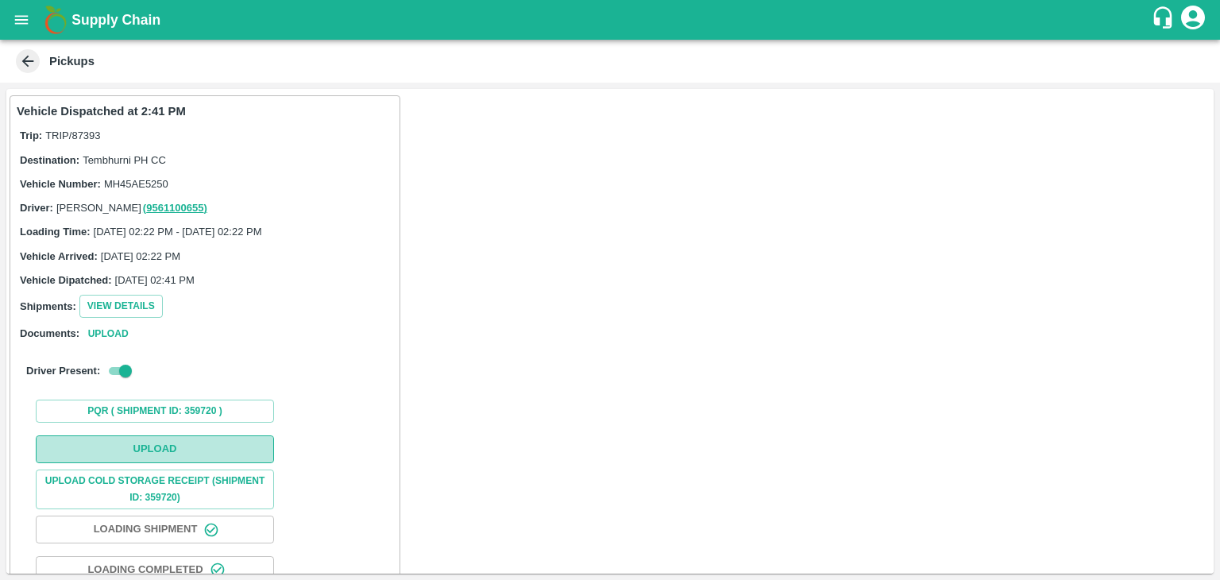
click at [170, 458] on button "Upload" at bounding box center [155, 449] width 238 height 28
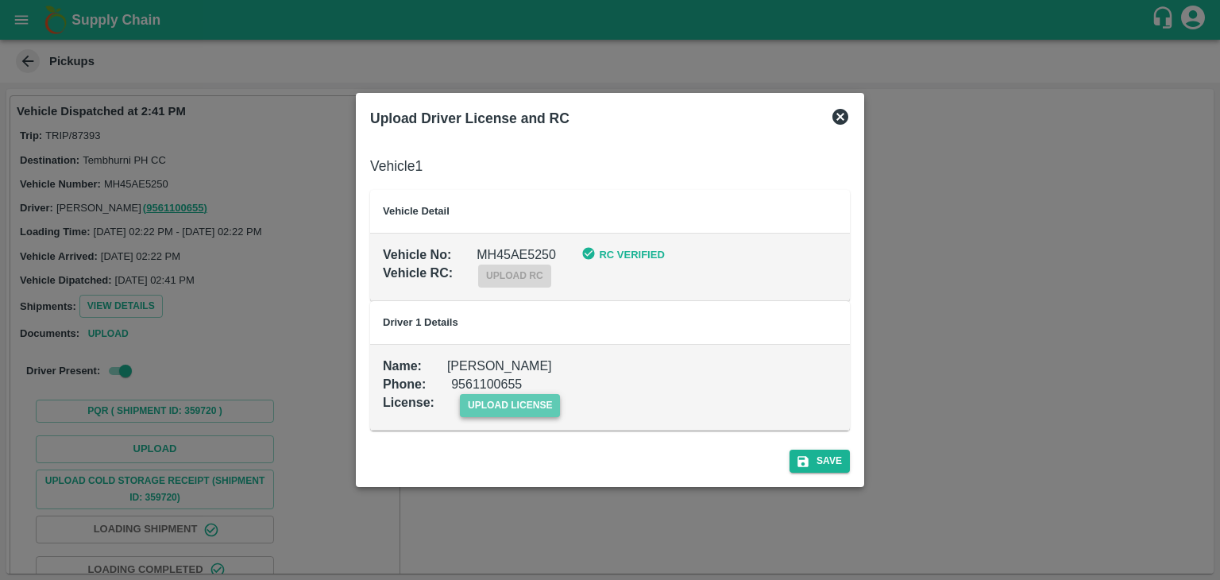
click at [531, 408] on span "upload license" at bounding box center [510, 405] width 101 height 23
click at [0, 0] on input "upload license" at bounding box center [0, 0] width 0 height 0
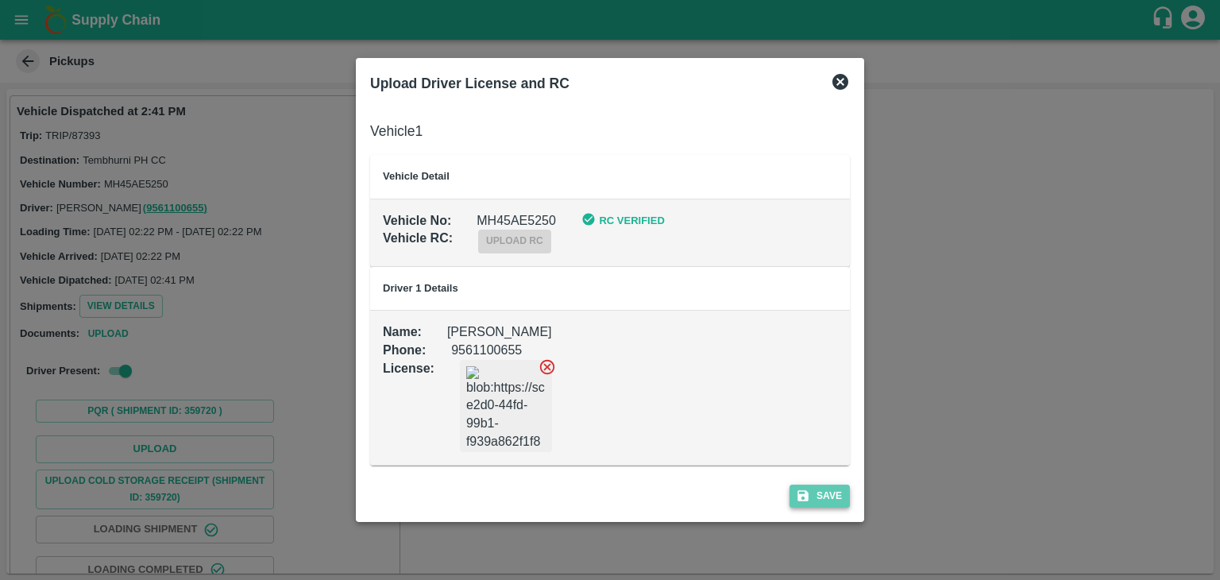
click at [810, 485] on button "Save" at bounding box center [820, 496] width 60 height 23
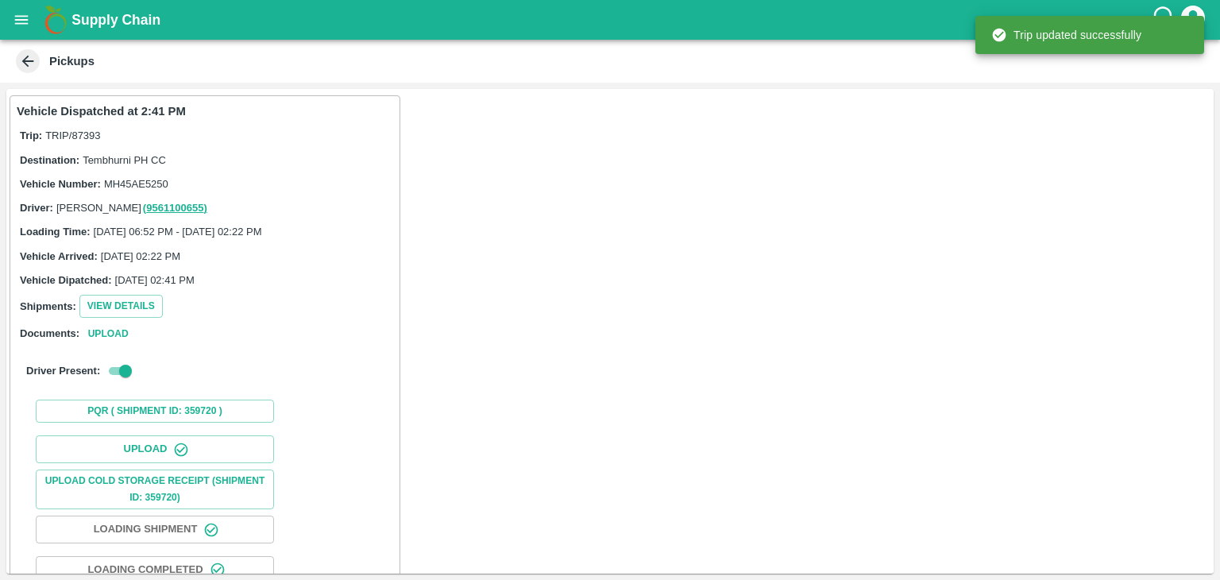
scroll to position [166, 0]
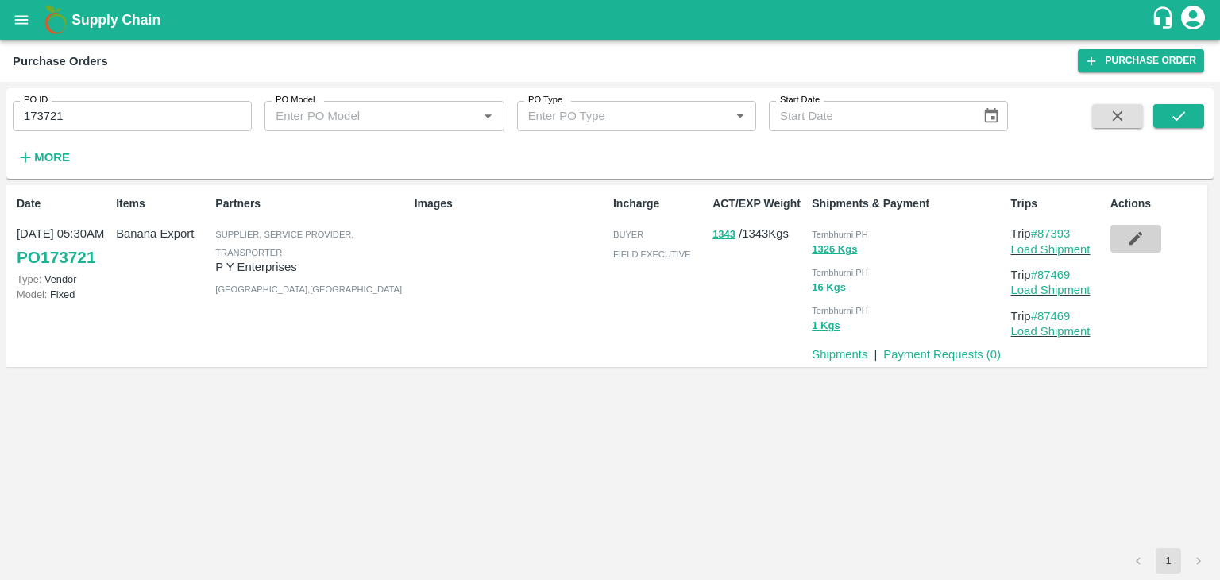
click at [1144, 233] on icon "button" at bounding box center [1135, 238] width 17 height 17
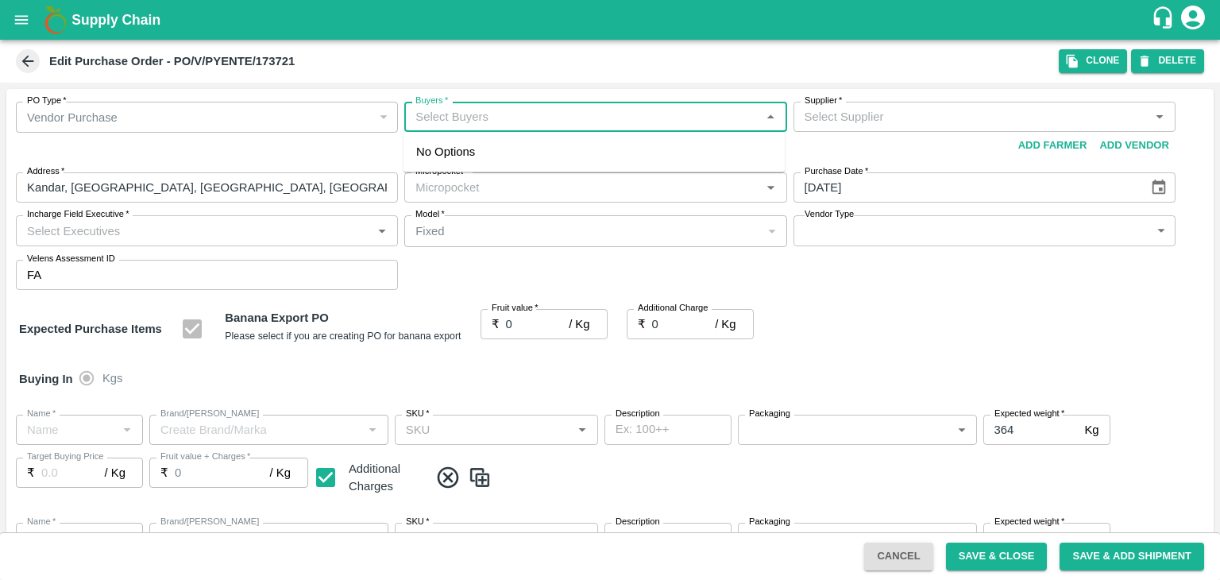
click at [572, 110] on input "Buyers   *" at bounding box center [582, 116] width 346 height 21
type input "Ajit"
type input "P Y Enterprises-undefined"
type input "109-Tembhurni"
type input "Banana Export"
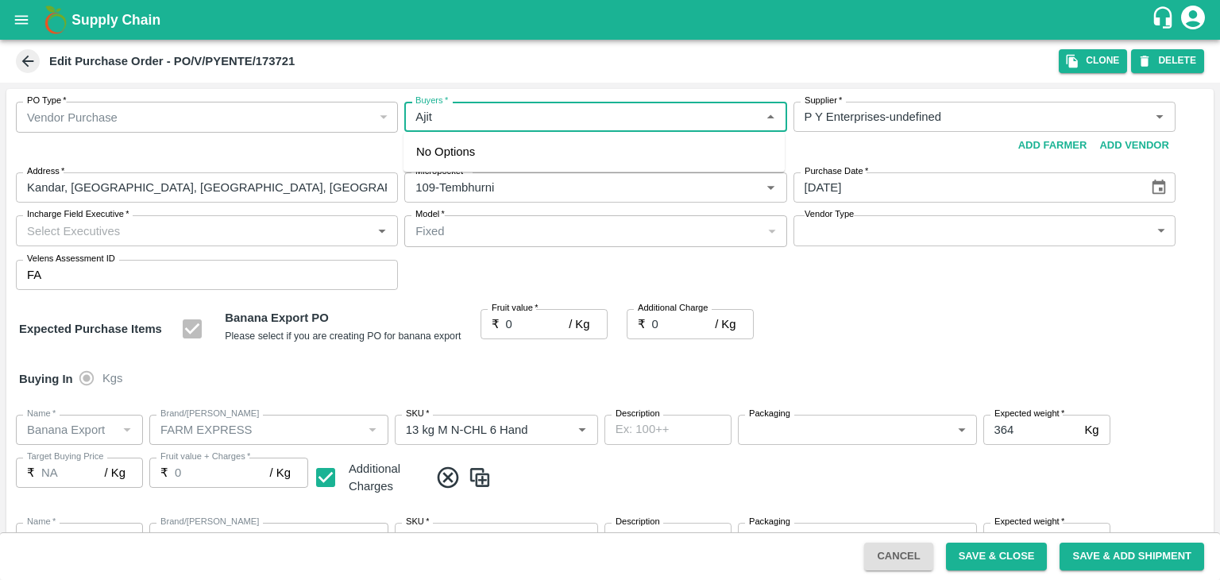
type input "FARM EXPRESS"
type input "13 kg M N-CHL 6 Hand"
type input "NA"
type input "Banana Export"
type input "FARM EXPRESS"
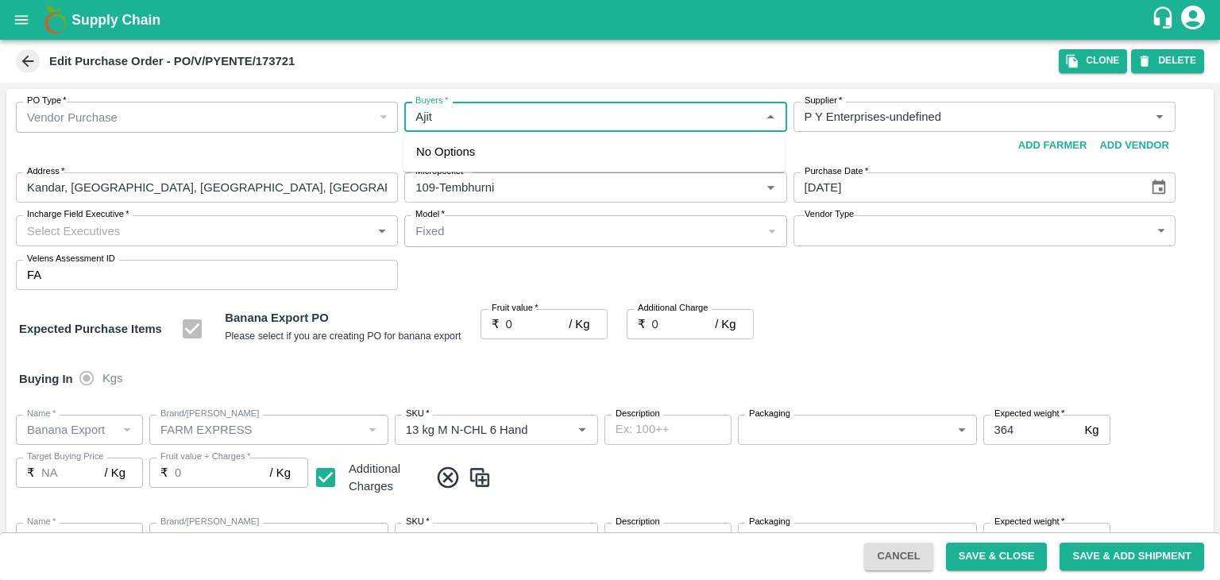
type input "13 kg M N-CHL 8 Hand"
type input "NA"
type input "Banana Export"
type input "FARM EXPRESS"
type input "13 kg M N-CHL CL"
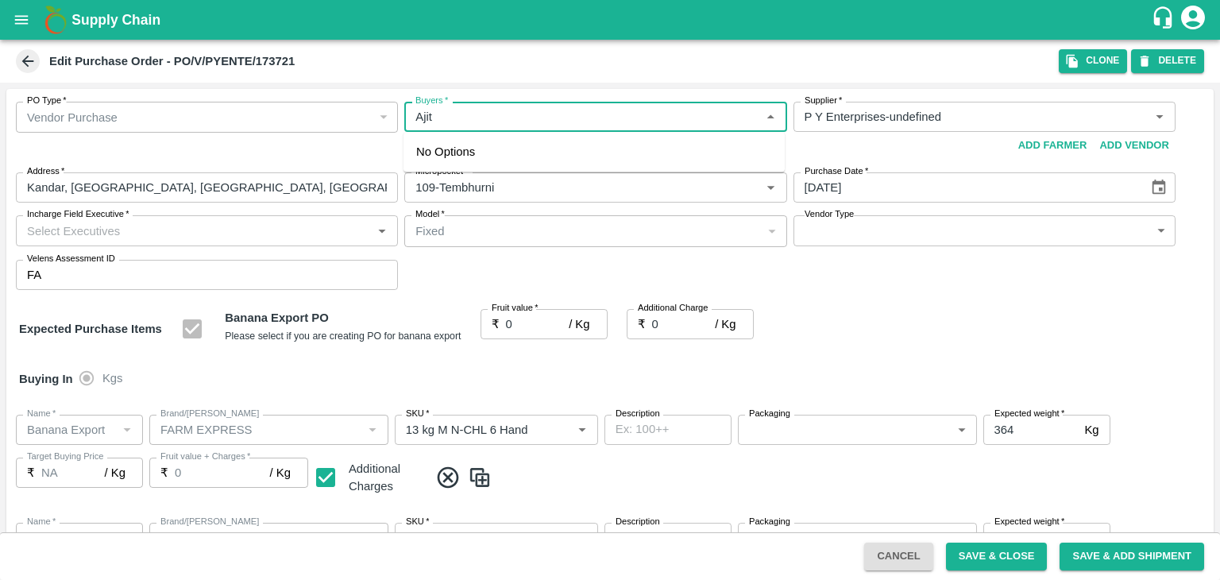
type input "NA"
type input "Banana Export"
type input "FARM EXPRESS"
type input "C Class"
type input "NA"
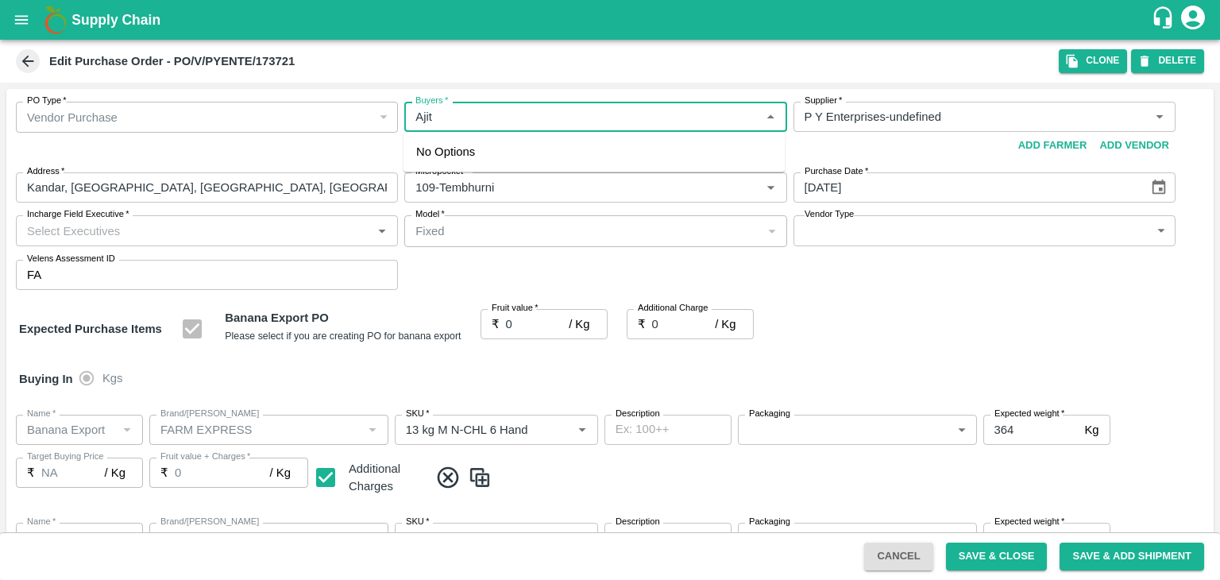
type input "Banana Export"
type input "FARM EXPRESS"
type input "PHR Kg"
type input "NA"
click at [545, 148] on div "Ajit Otari" at bounding box center [594, 158] width 381 height 41
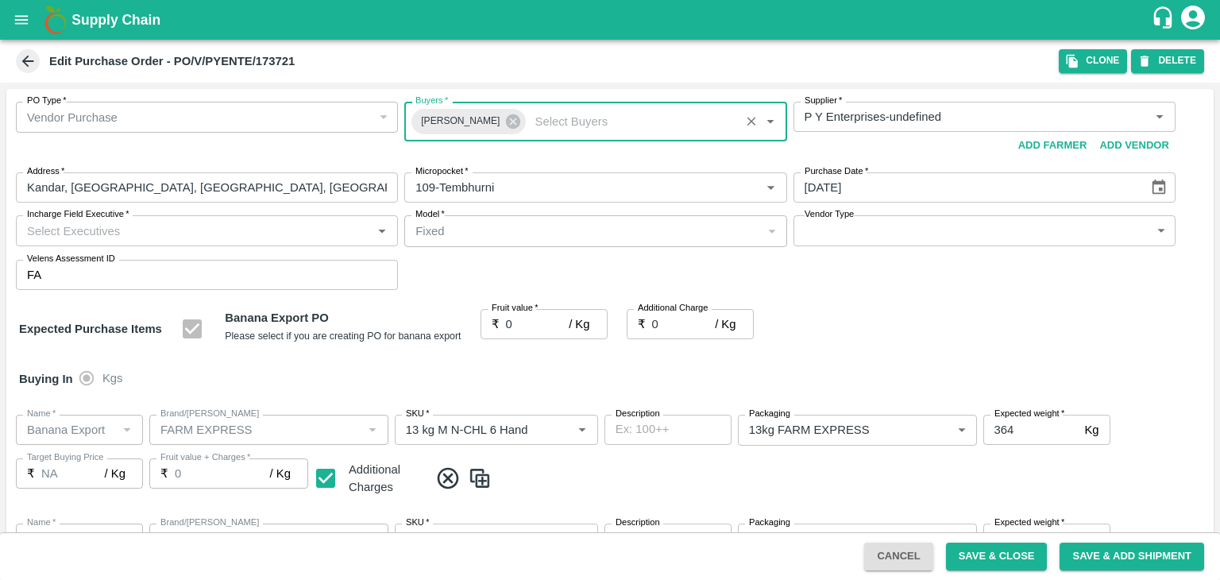
click at [304, 235] on input "Incharge Field Executive   *" at bounding box center [194, 230] width 346 height 21
type input "Jay"
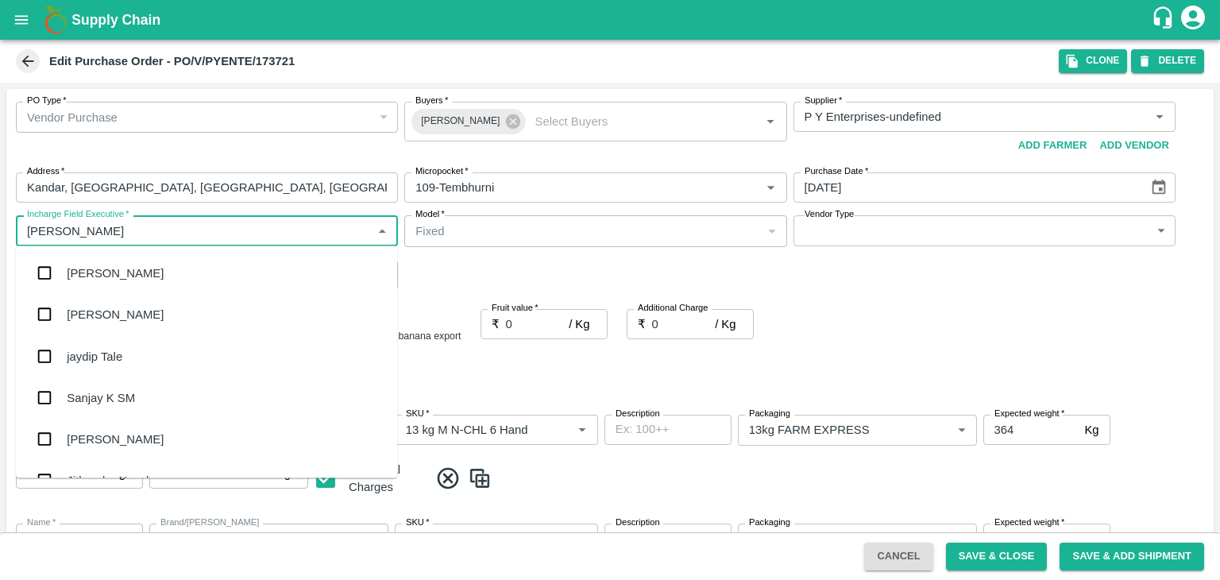
click at [158, 353] on div "jaydip Tale" at bounding box center [206, 355] width 381 height 41
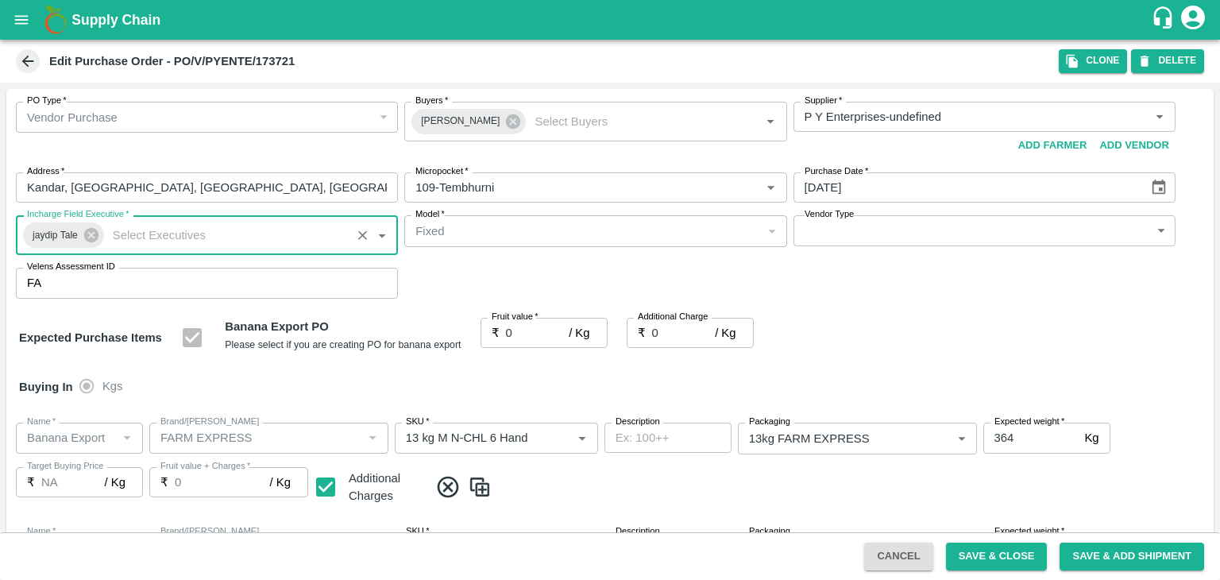
click at [844, 232] on body "Supply Chain Edit Purchase Order - PO/V/PYENTE/173721 Clone DELETE PO Type   * …" at bounding box center [610, 290] width 1220 height 580
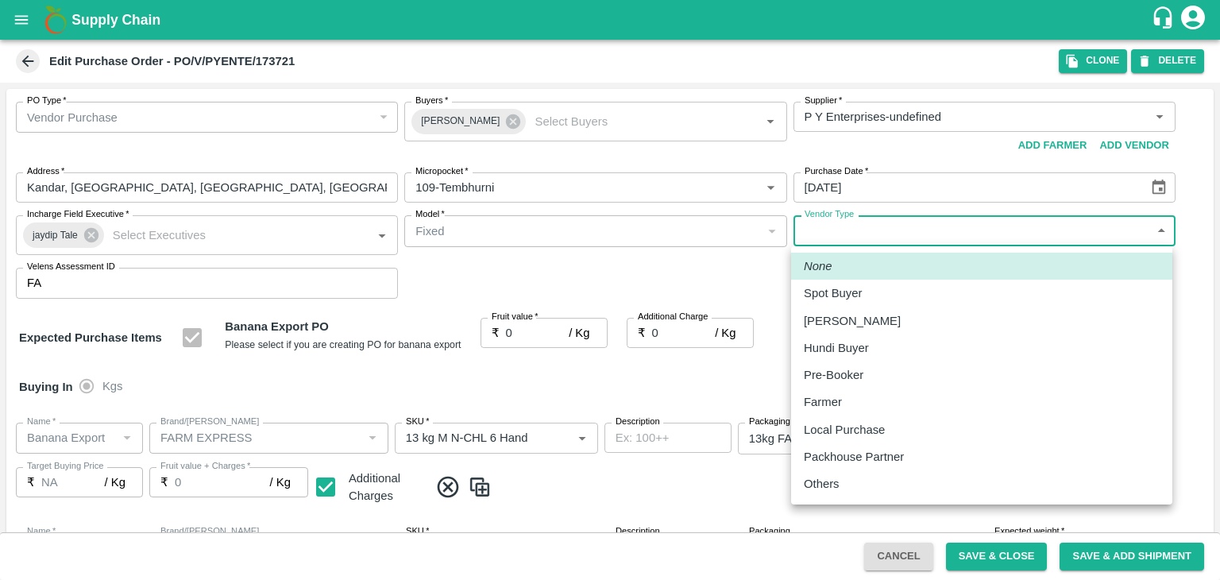
click at [852, 485] on div "Others" at bounding box center [982, 483] width 356 height 17
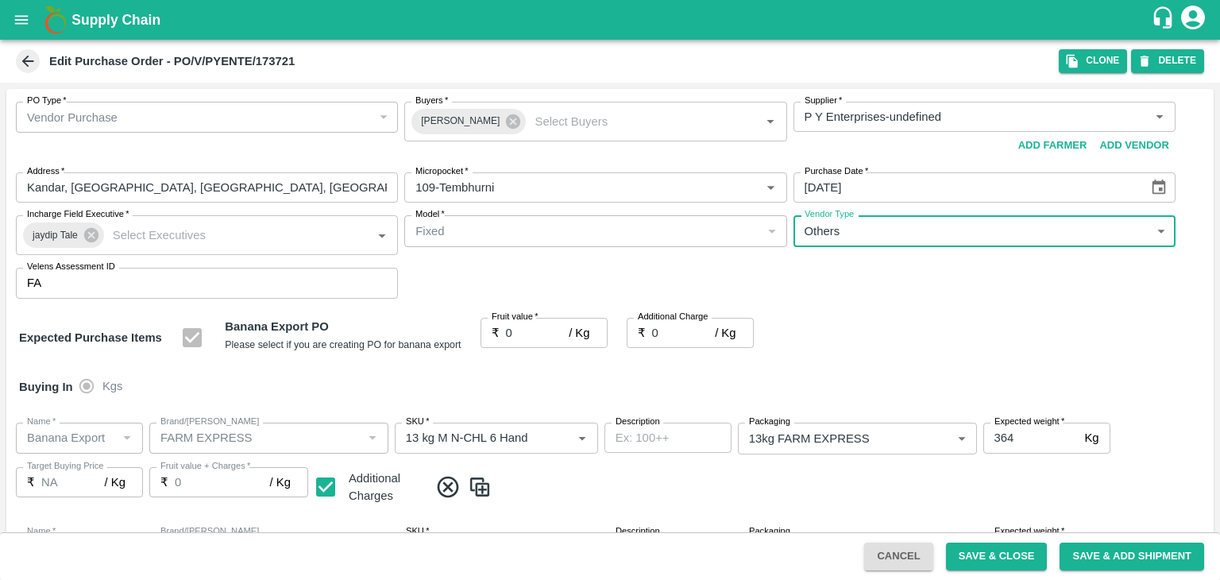
type input "OTHER"
click at [531, 326] on div at bounding box center [610, 290] width 1220 height 580
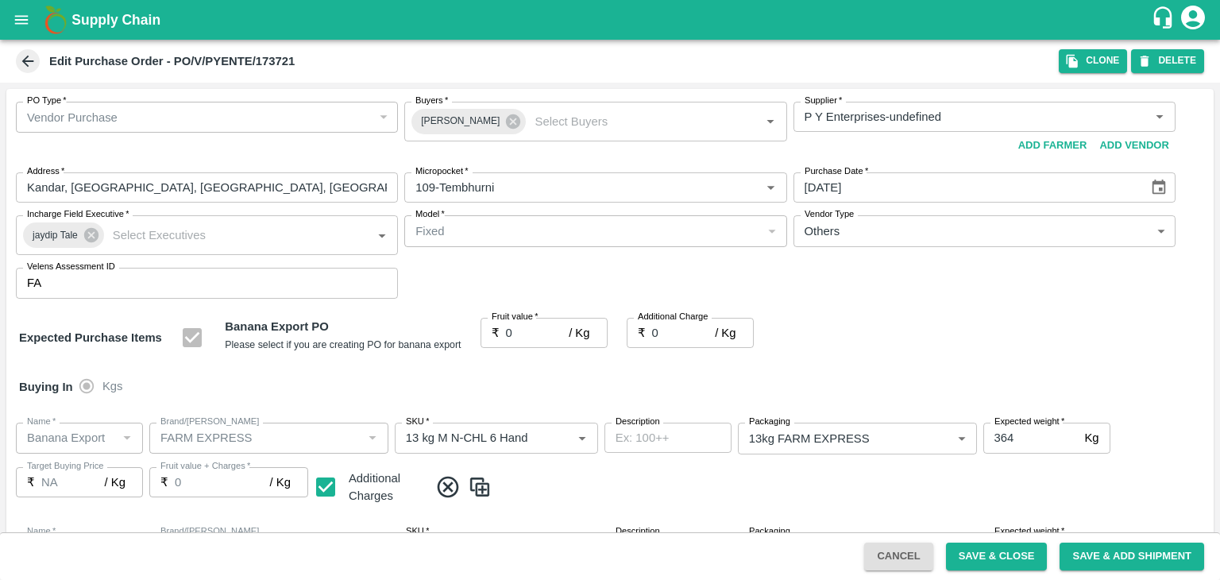
click at [535, 331] on div at bounding box center [610, 290] width 1220 height 580
drag, startPoint x: 547, startPoint y: 333, endPoint x: 556, endPoint y: 331, distance: 9.7
click at [556, 331] on div at bounding box center [610, 290] width 1220 height 580
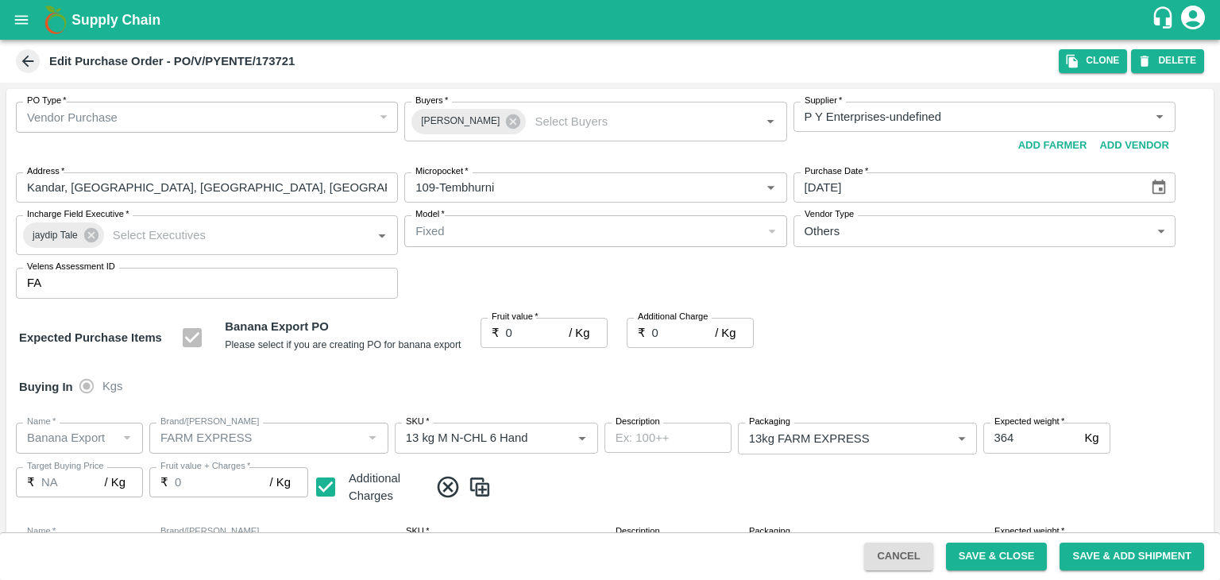
click at [553, 330] on div at bounding box center [610, 290] width 1220 height 580
click at [559, 329] on div at bounding box center [610, 290] width 1220 height 580
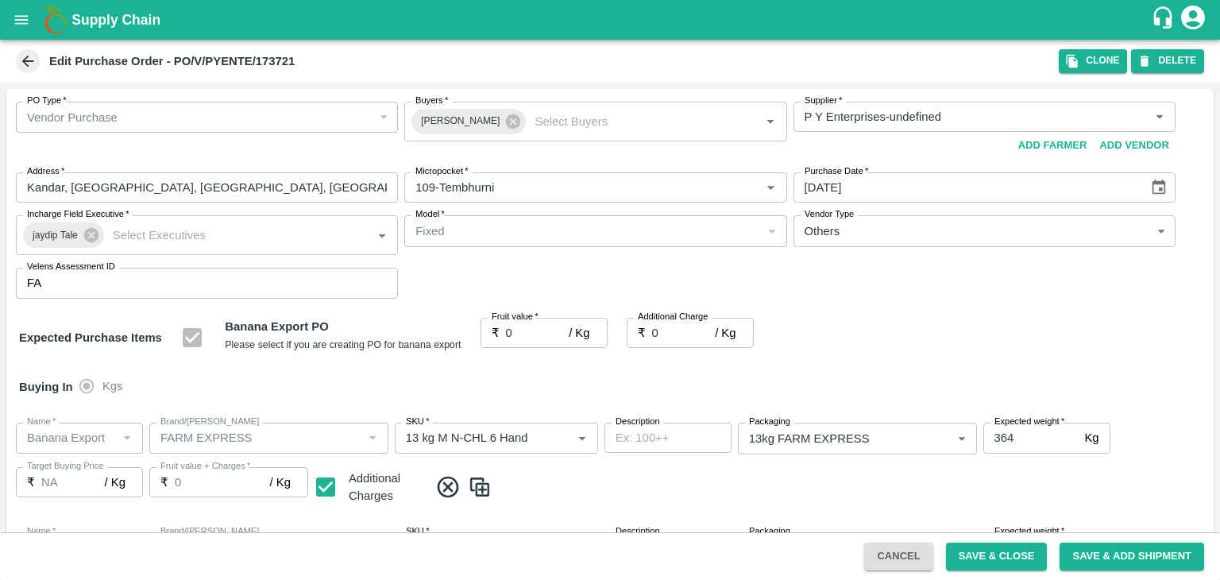
click at [559, 329] on div at bounding box center [610, 290] width 1220 height 580
click at [555, 330] on div at bounding box center [610, 290] width 1220 height 580
click at [559, 329] on div at bounding box center [610, 290] width 1220 height 580
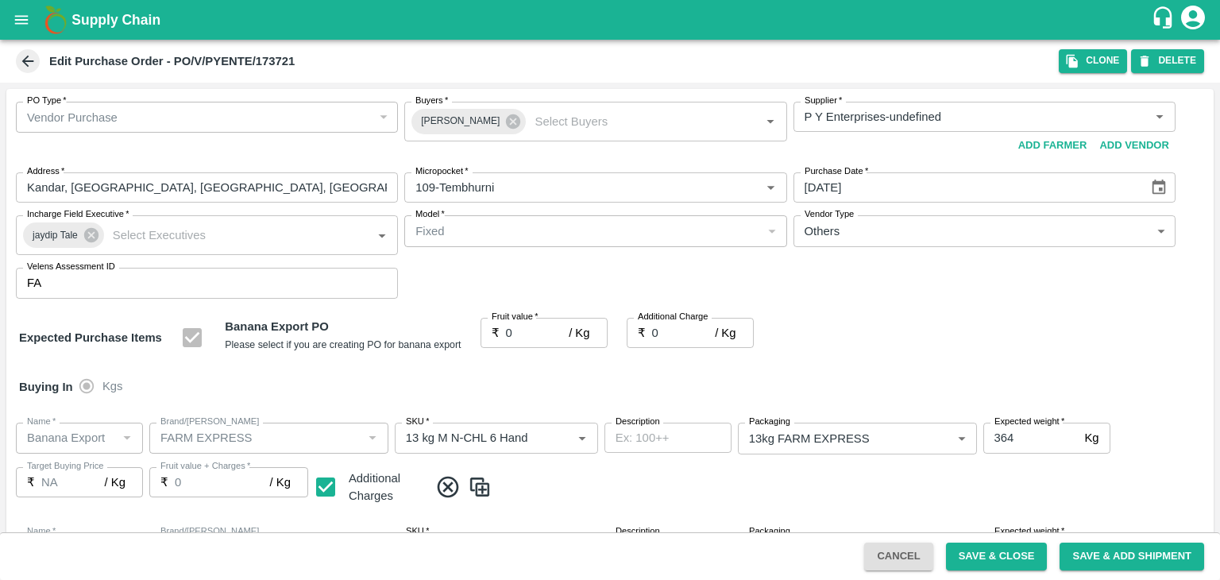
click at [559, 329] on div at bounding box center [610, 290] width 1220 height 580
click at [564, 329] on div at bounding box center [610, 290] width 1220 height 580
click at [533, 324] on div at bounding box center [610, 290] width 1220 height 580
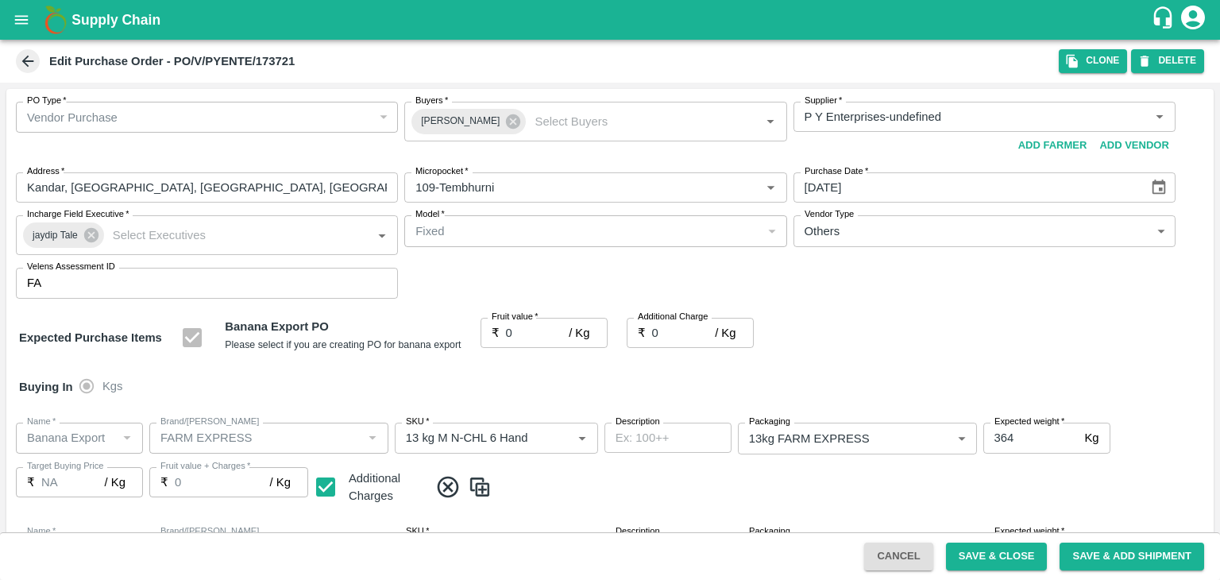
drag, startPoint x: 533, startPoint y: 324, endPoint x: 513, endPoint y: 338, distance: 24.0
click at [513, 338] on div at bounding box center [610, 290] width 1220 height 580
drag, startPoint x: 513, startPoint y: 338, endPoint x: 531, endPoint y: 329, distance: 19.5
click at [531, 329] on div at bounding box center [610, 290] width 1220 height 580
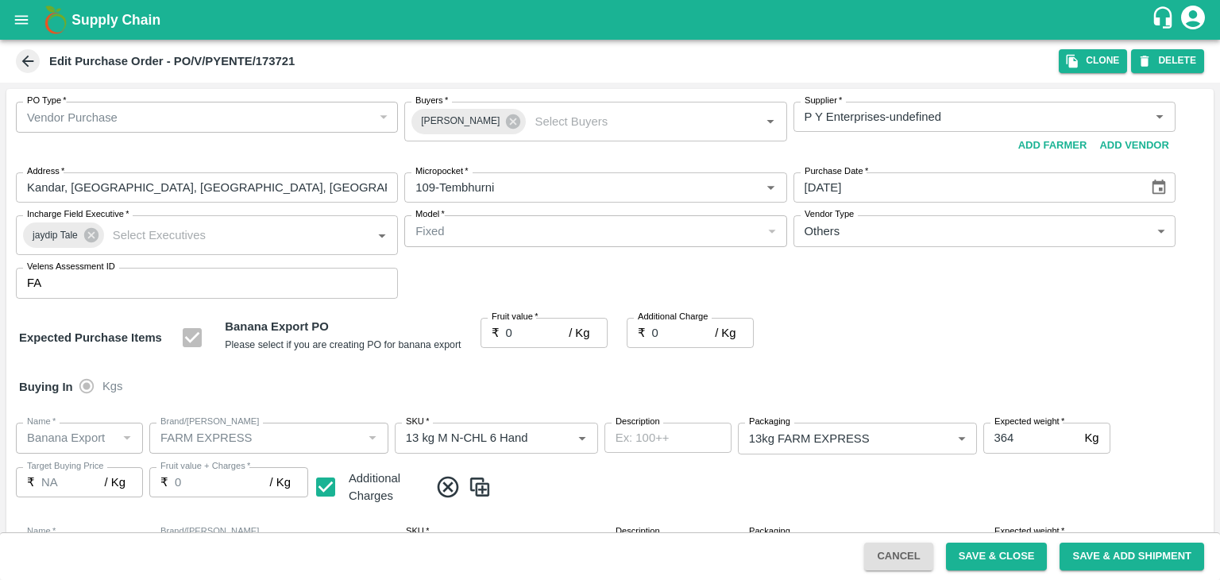
click at [531, 329] on div at bounding box center [610, 290] width 1220 height 580
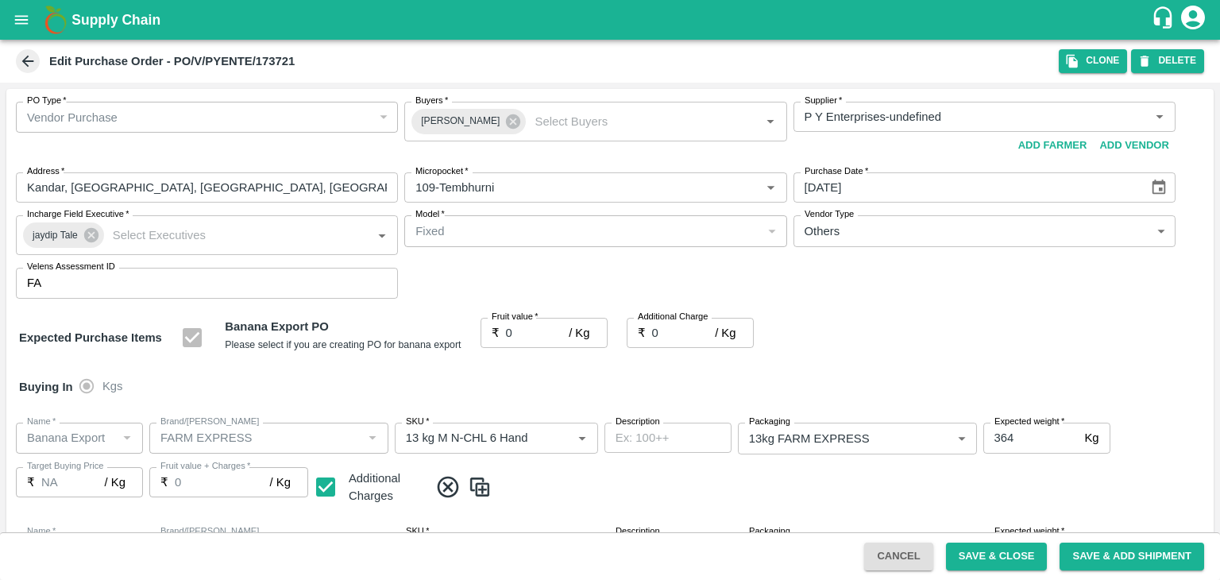
click at [531, 329] on div at bounding box center [610, 290] width 1220 height 580
click at [578, 378] on div "Buying In Kgs" at bounding box center [610, 387] width 1208 height 46
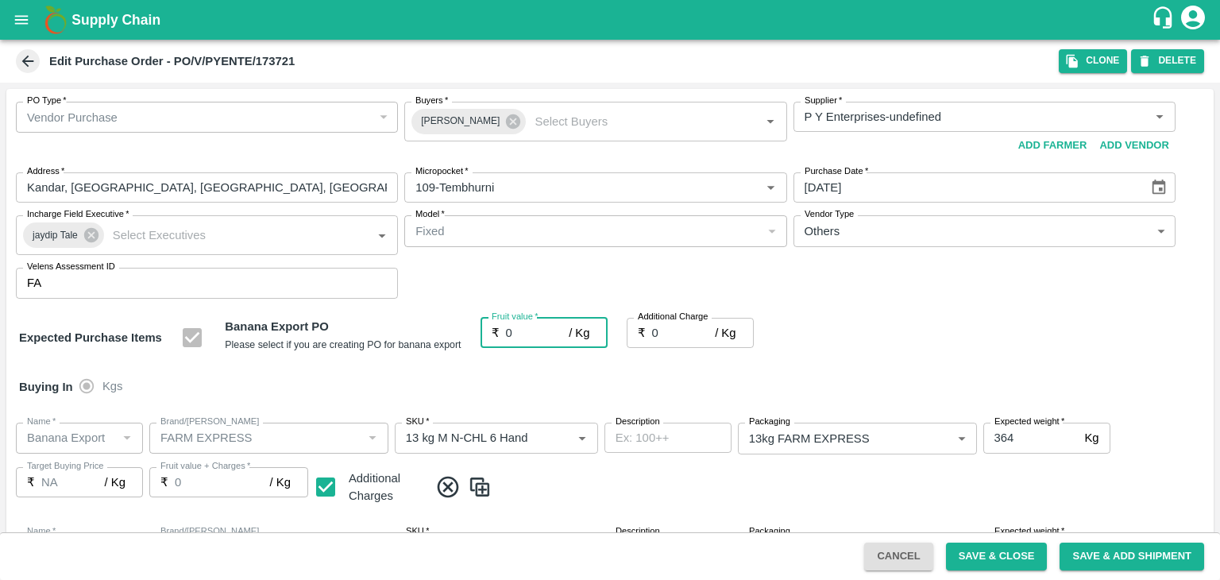
click at [550, 330] on input "0" at bounding box center [538, 333] width 64 height 30
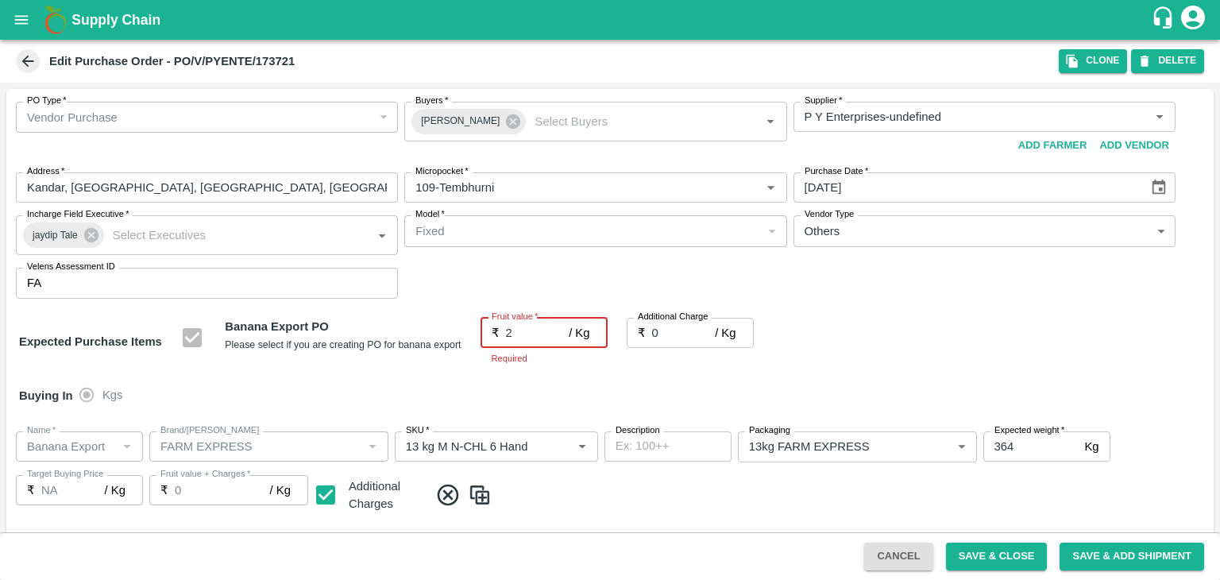
type input "21"
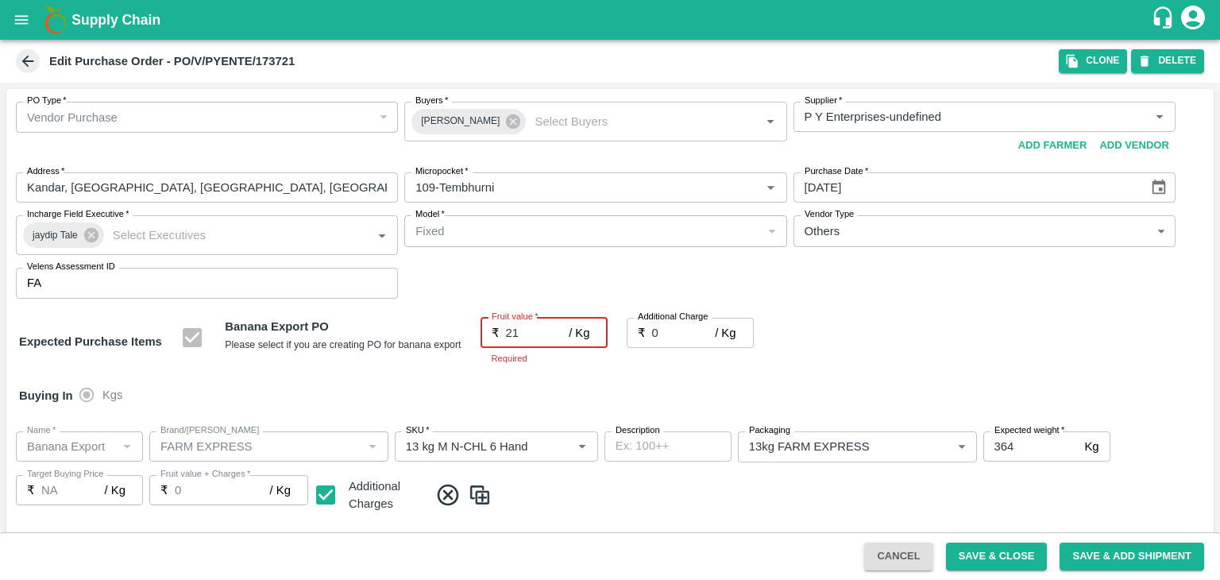
type input "21"
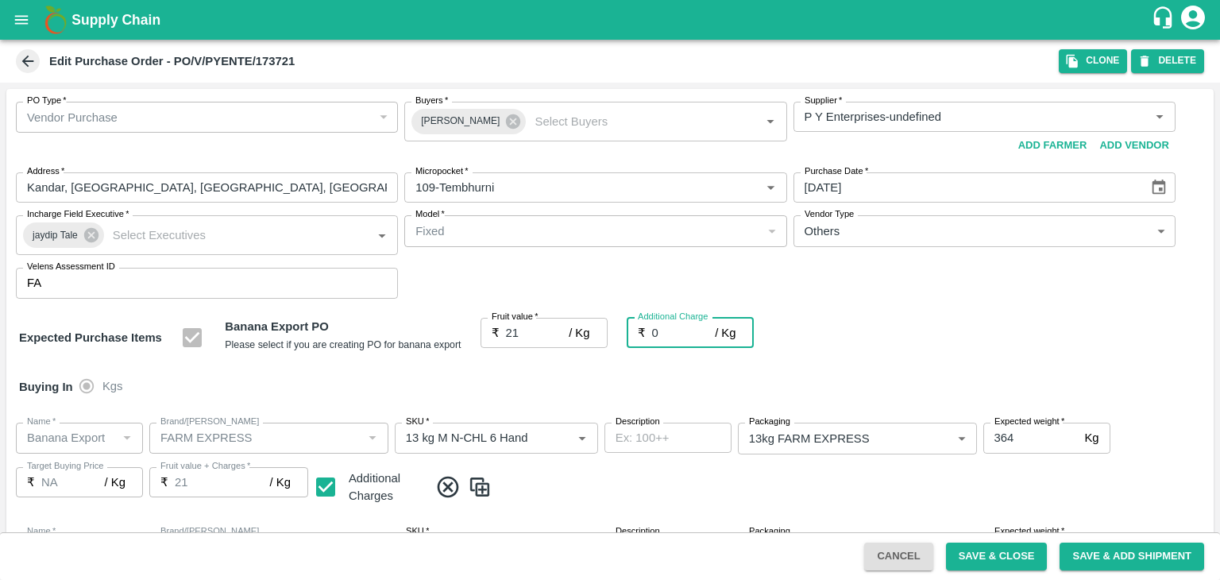
type input "2"
type input "23"
type input "2.75"
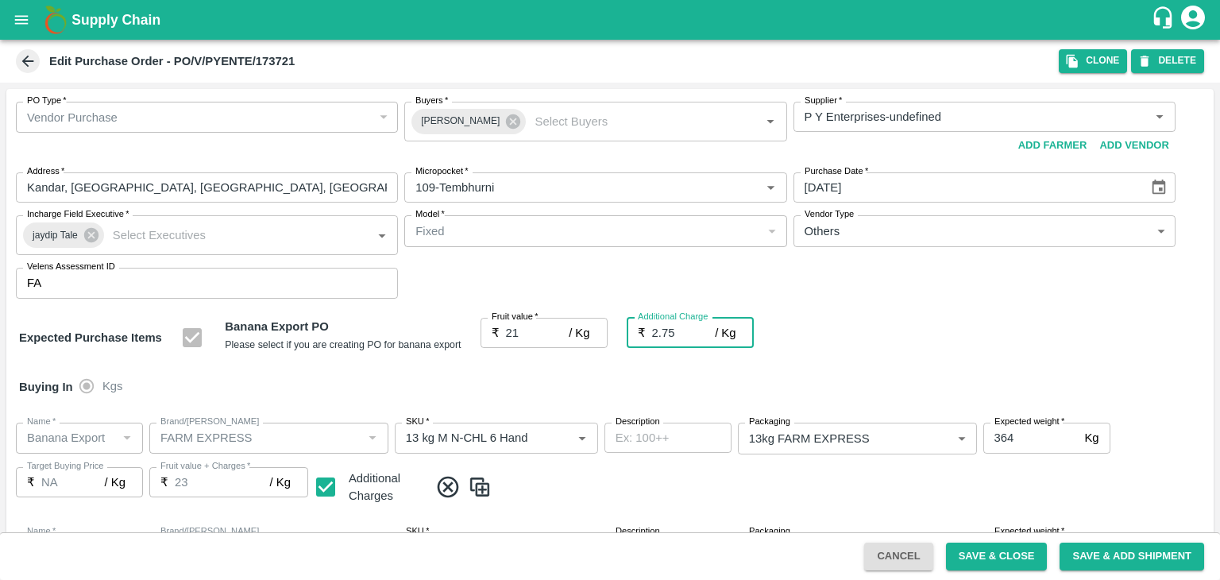
type input "23.75"
type input "2.75"
click at [433, 300] on div "PO Type   * Vendor Purchase 2 PO Type Buyers   * Ajit Otari Buyers   * Supplier…" at bounding box center [610, 200] width 1208 height 222
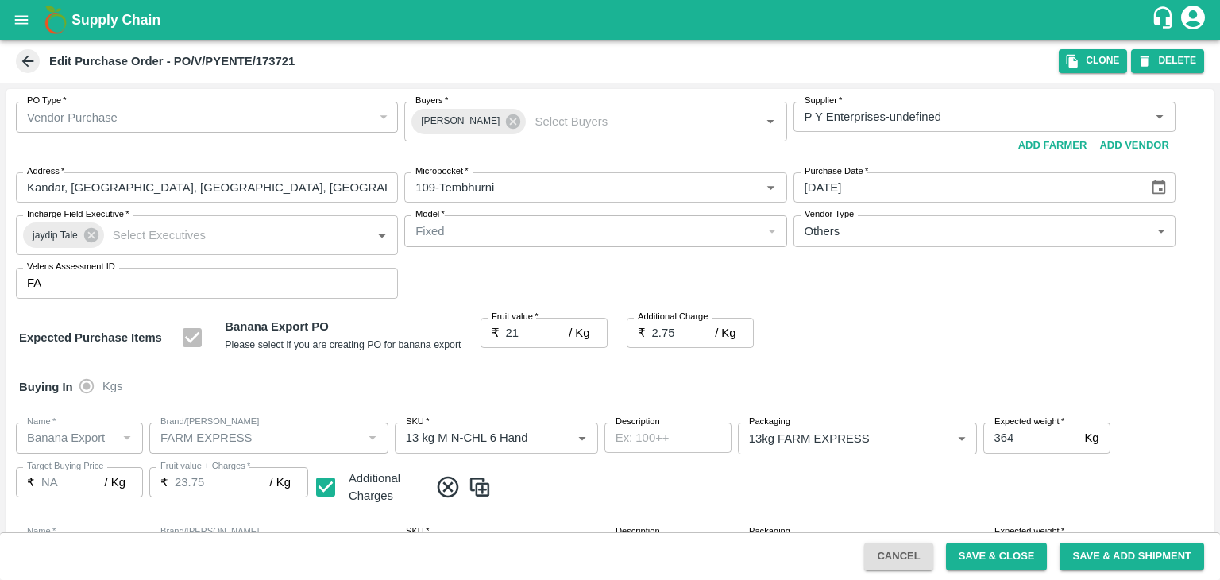
scroll to position [624, 0]
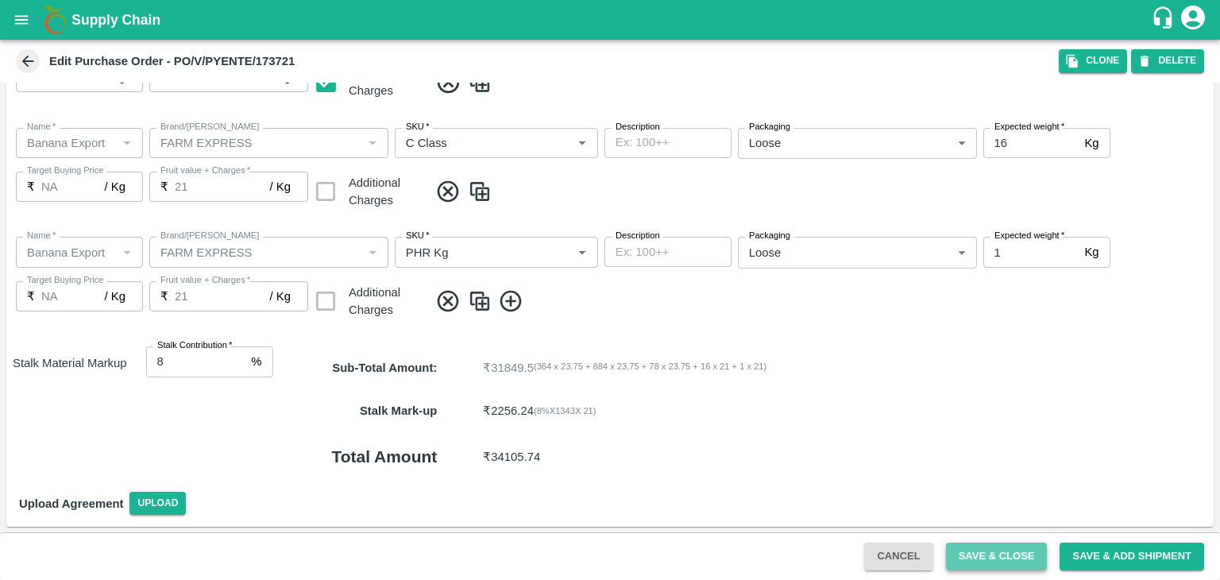
click at [1021, 543] on button "Save & Close" at bounding box center [997, 557] width 102 height 28
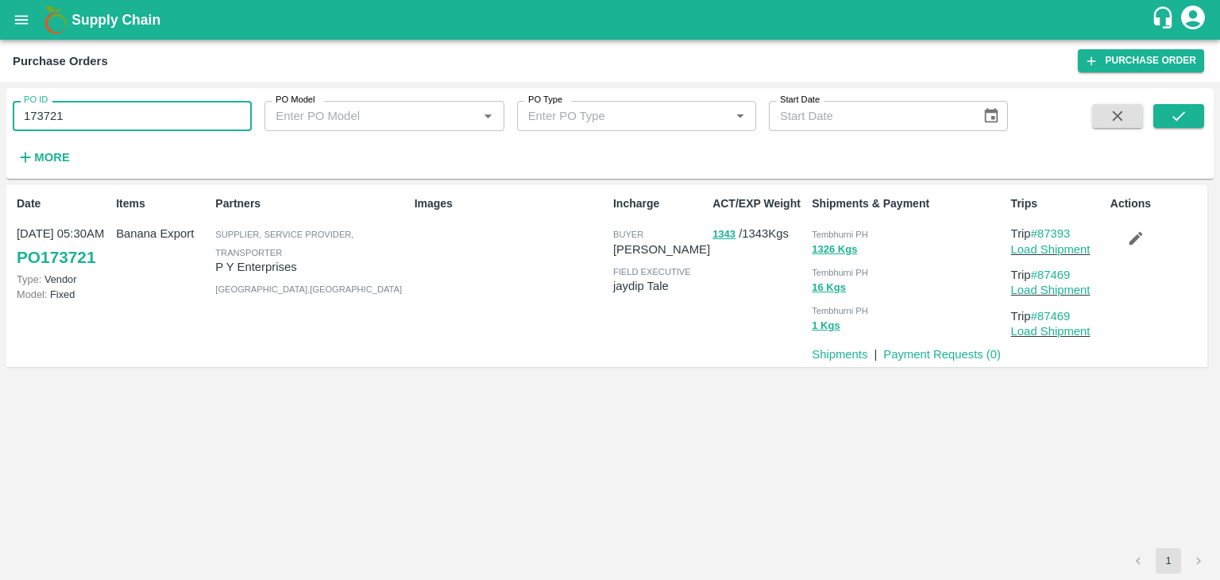
click at [137, 111] on input "173721" at bounding box center [132, 116] width 239 height 30
paste input "text"
type input "173716"
click at [1197, 120] on button "submit" at bounding box center [1179, 116] width 51 height 24
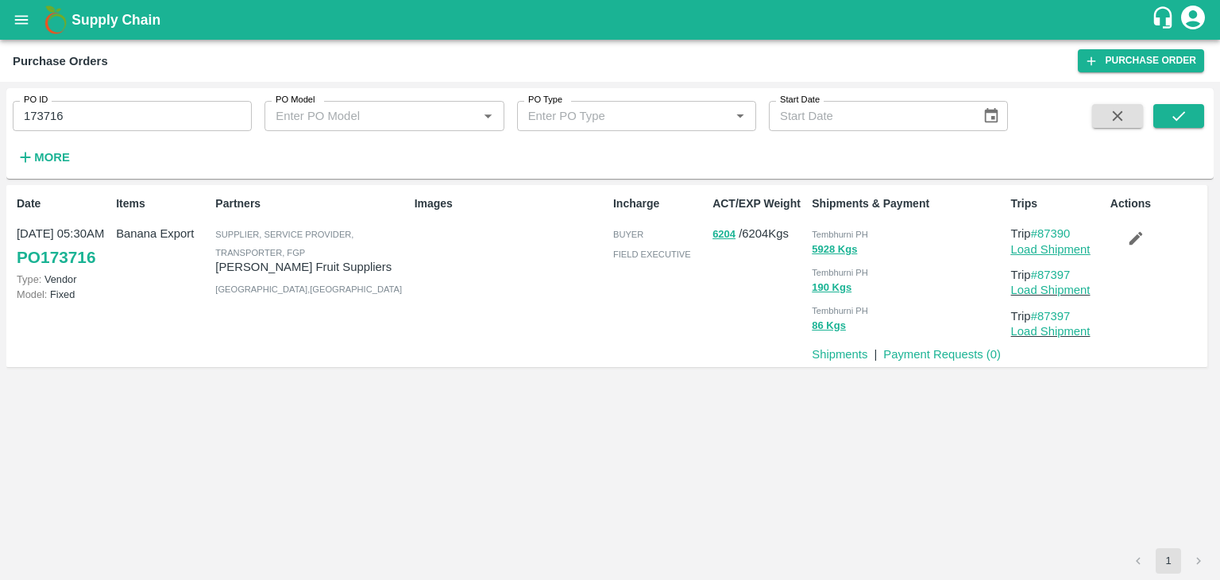
click at [1053, 253] on link "Load Shipment" at bounding box center [1050, 249] width 79 height 13
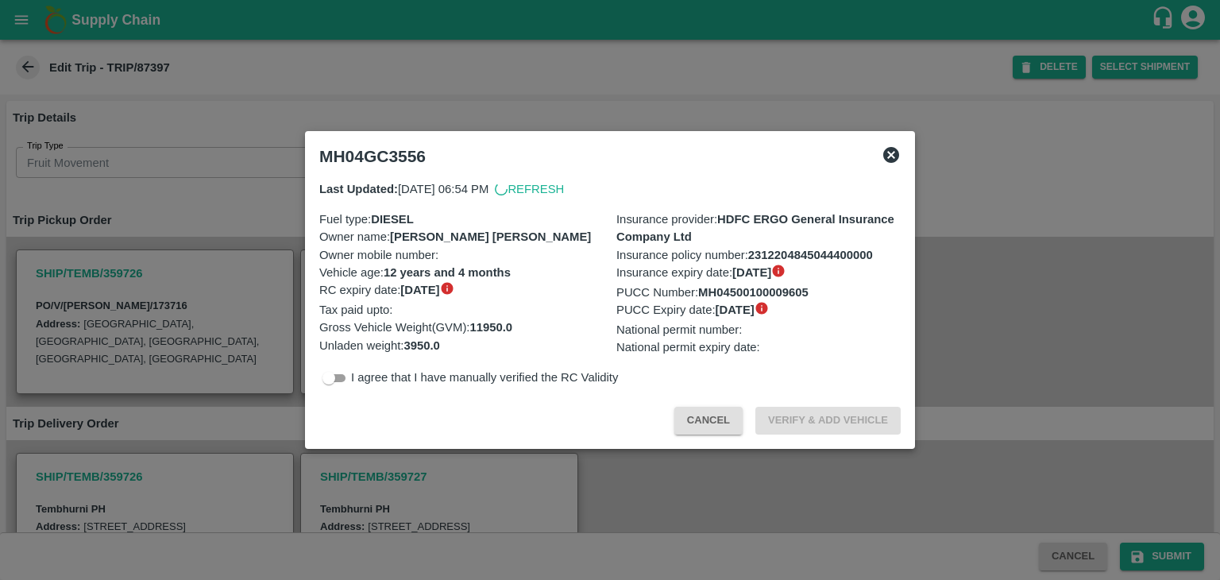
scroll to position [483, 0]
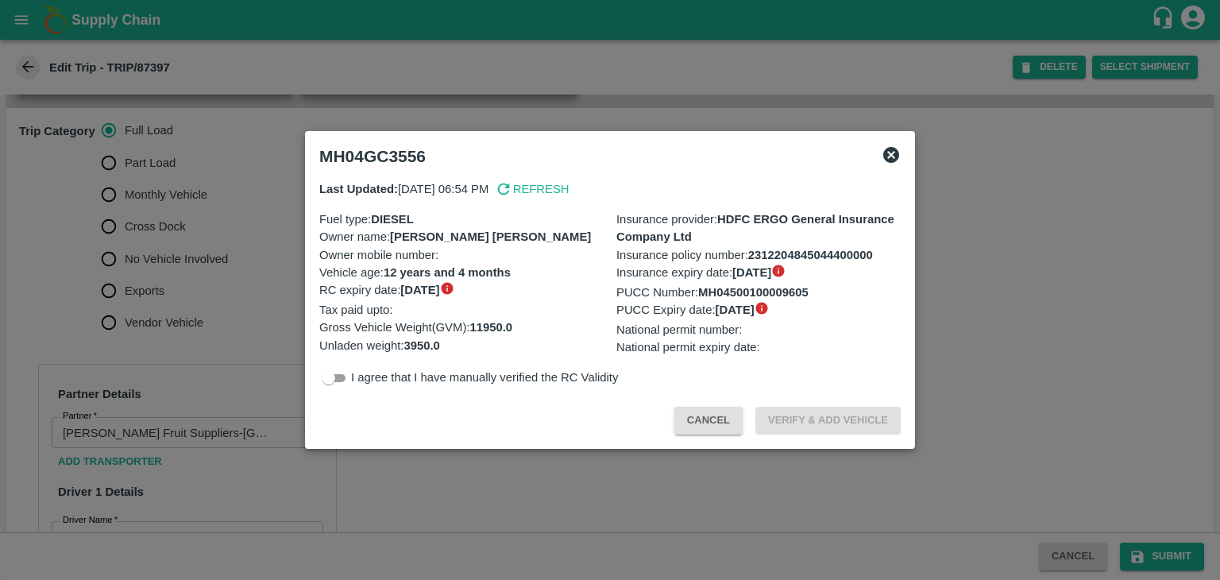
click at [181, 270] on div at bounding box center [610, 290] width 1220 height 580
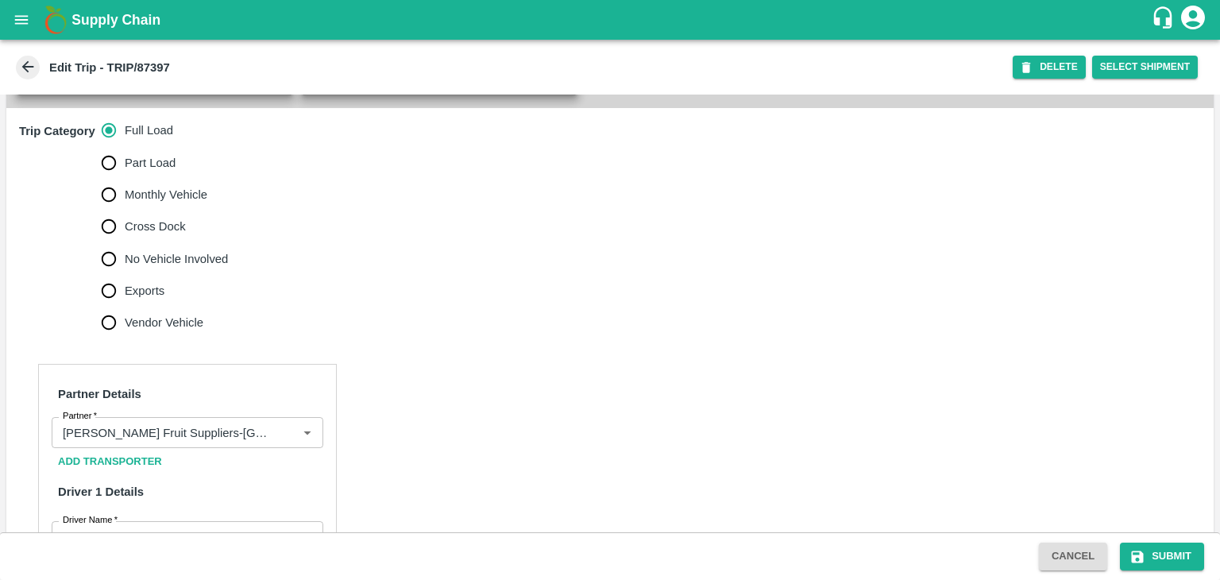
click at [181, 268] on span "No Vehicle Involved" at bounding box center [176, 258] width 103 height 17
click at [125, 272] on input "No Vehicle Involved" at bounding box center [109, 259] width 32 height 32
radio input "true"
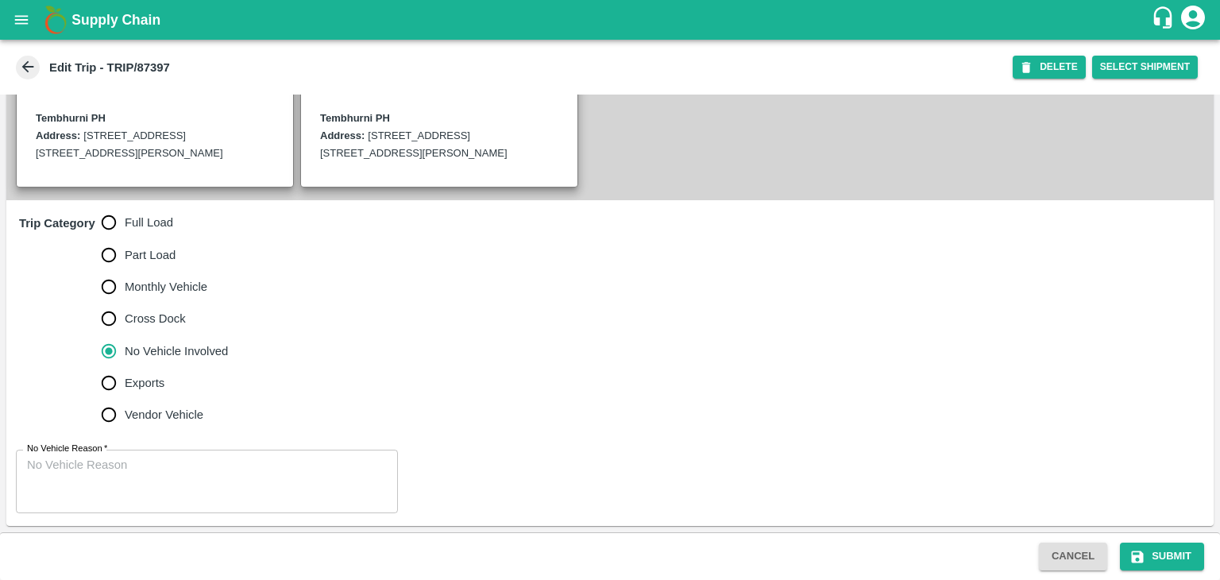
scroll to position [408, 0]
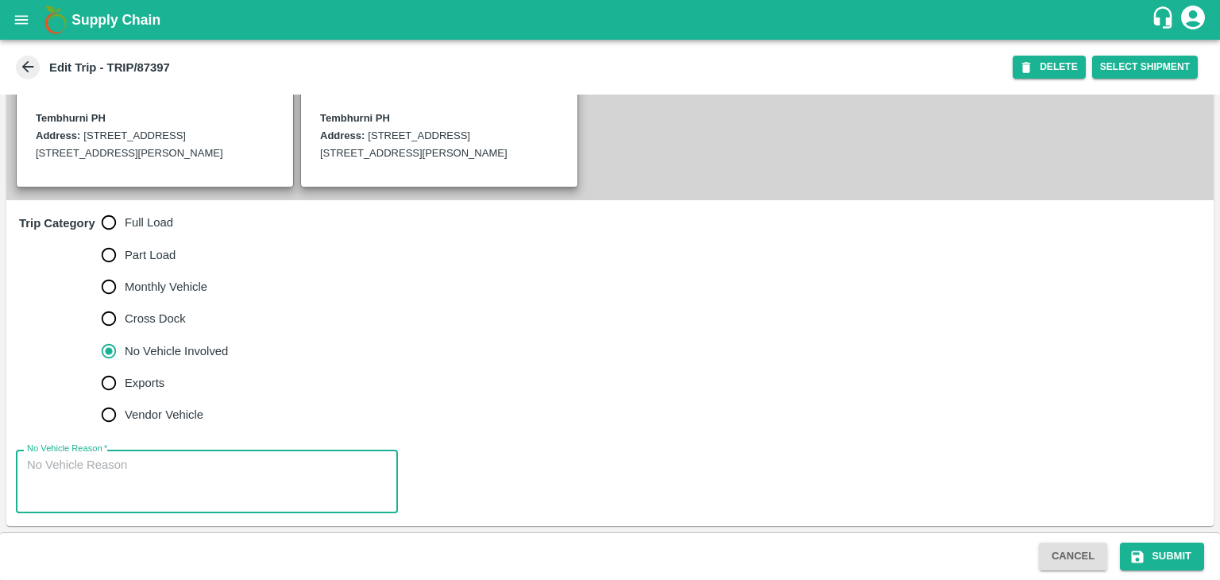
click at [219, 465] on textarea "No Vehicle Reason   *" at bounding box center [207, 482] width 360 height 50
type textarea "Field Dump"
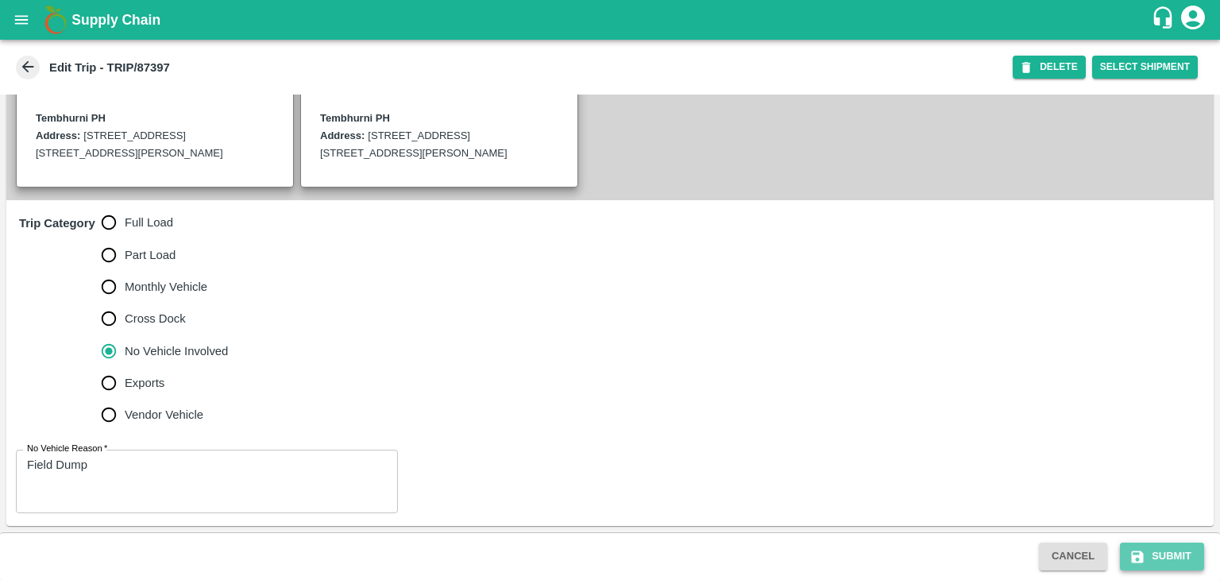
click at [1177, 555] on button "Submit" at bounding box center [1162, 557] width 84 height 28
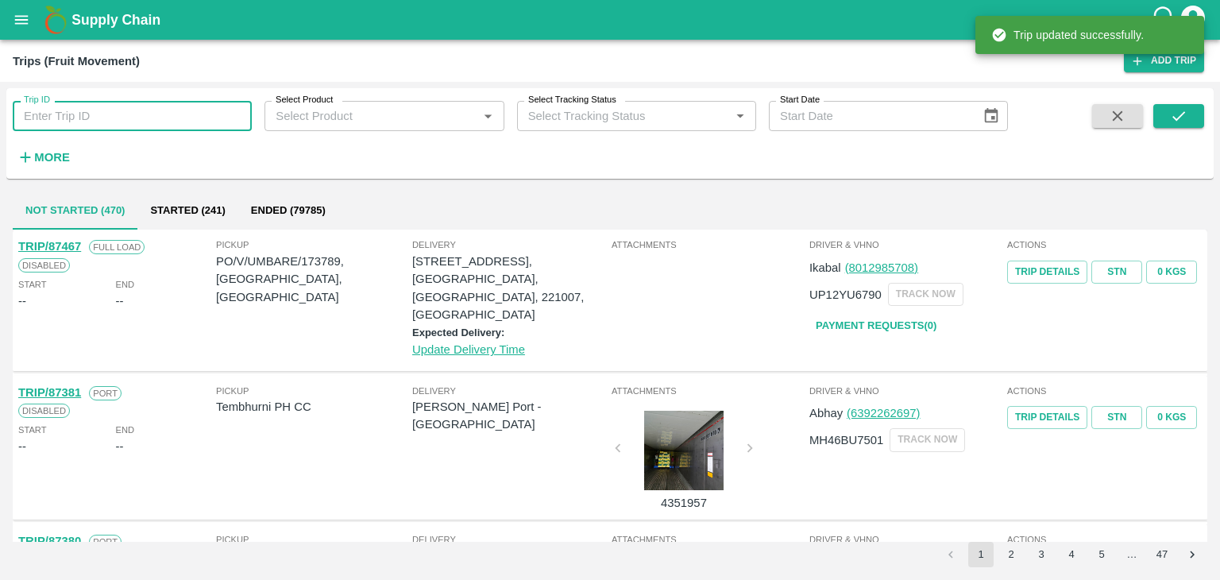
click at [217, 106] on input "Trip ID" at bounding box center [132, 116] width 239 height 30
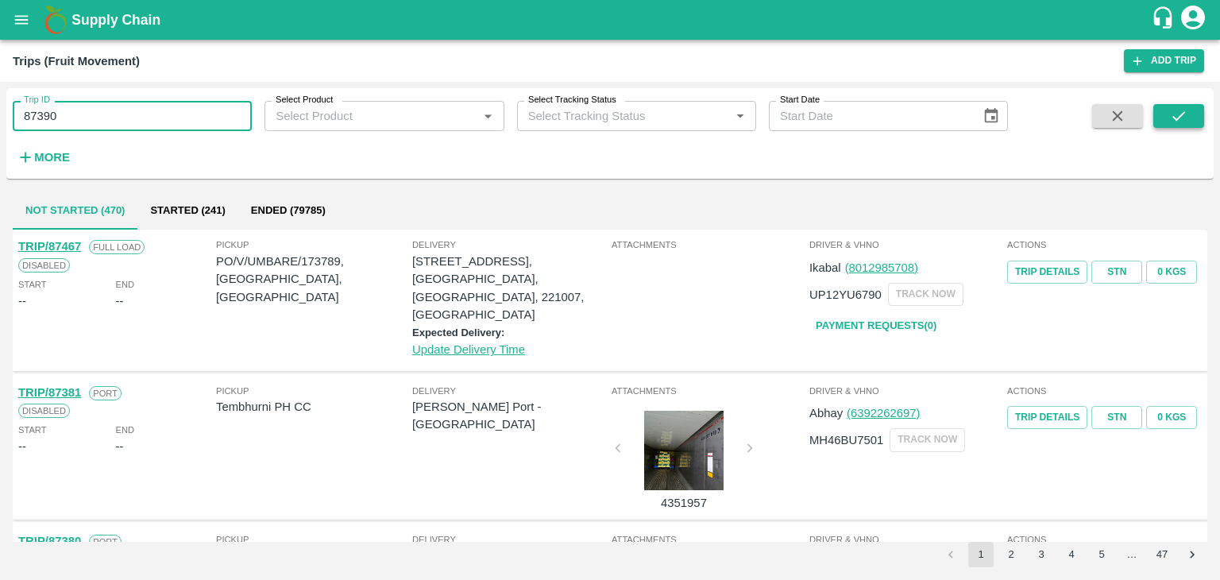
type input "87390"
click at [1189, 117] on button "submit" at bounding box center [1179, 116] width 51 height 24
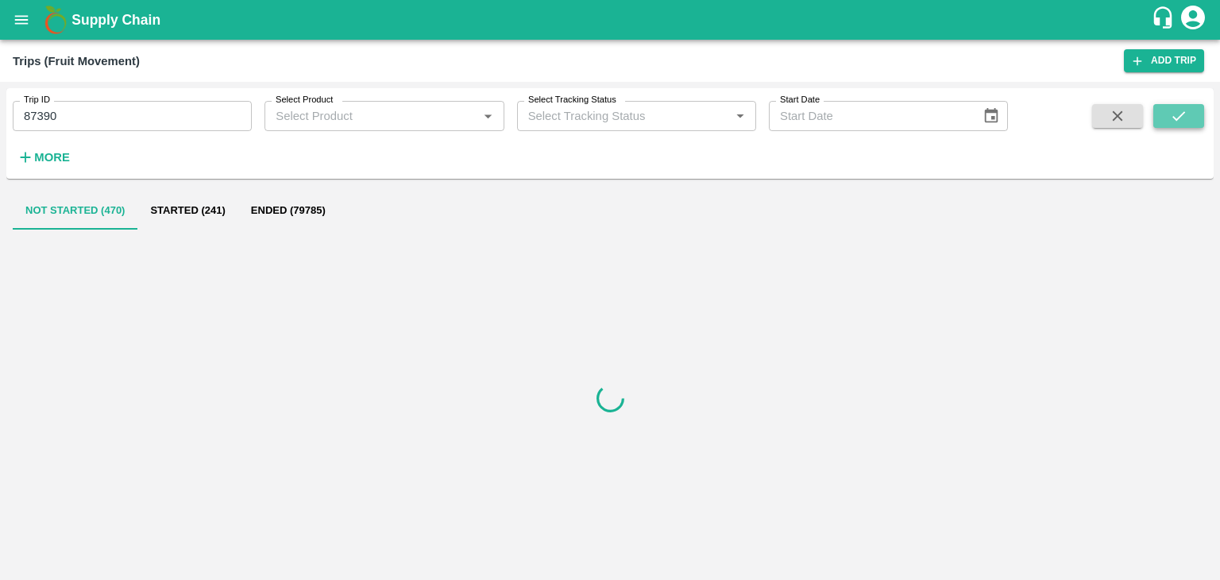
click at [1189, 117] on button "submit" at bounding box center [1179, 116] width 51 height 24
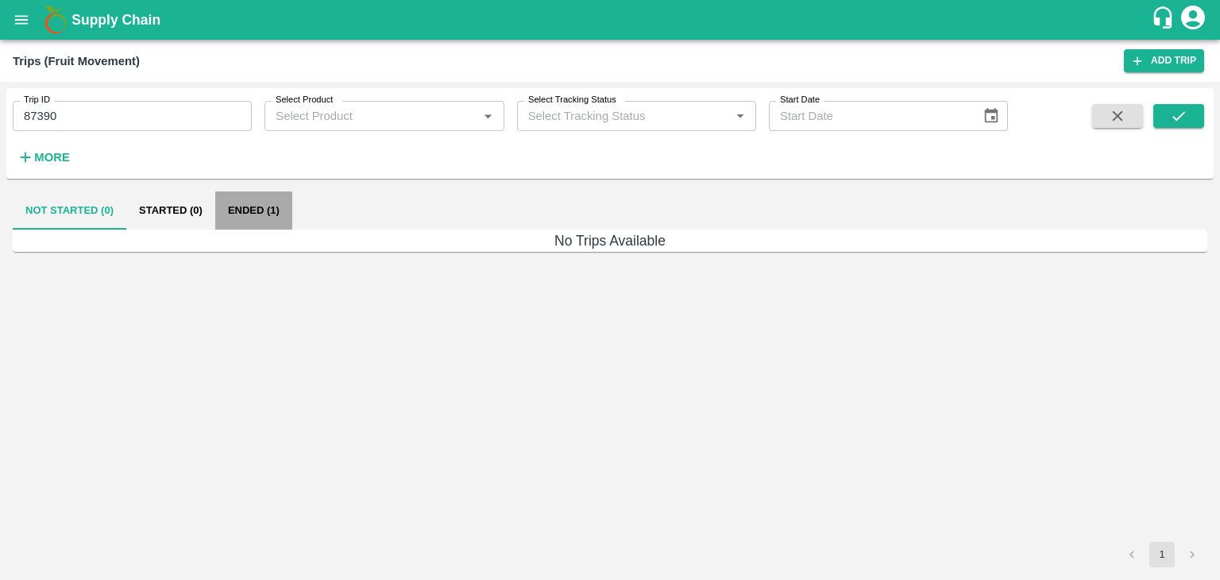
click at [266, 207] on button "Ended (1)" at bounding box center [253, 210] width 77 height 38
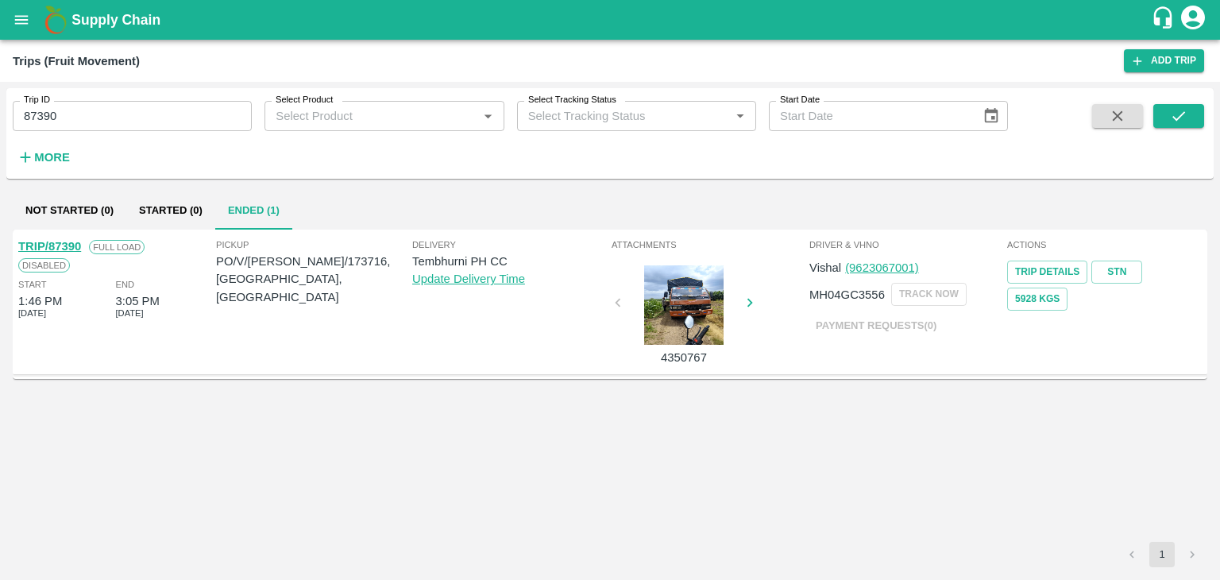
click at [64, 246] on link "TRIP/87390" at bounding box center [49, 246] width 63 height 13
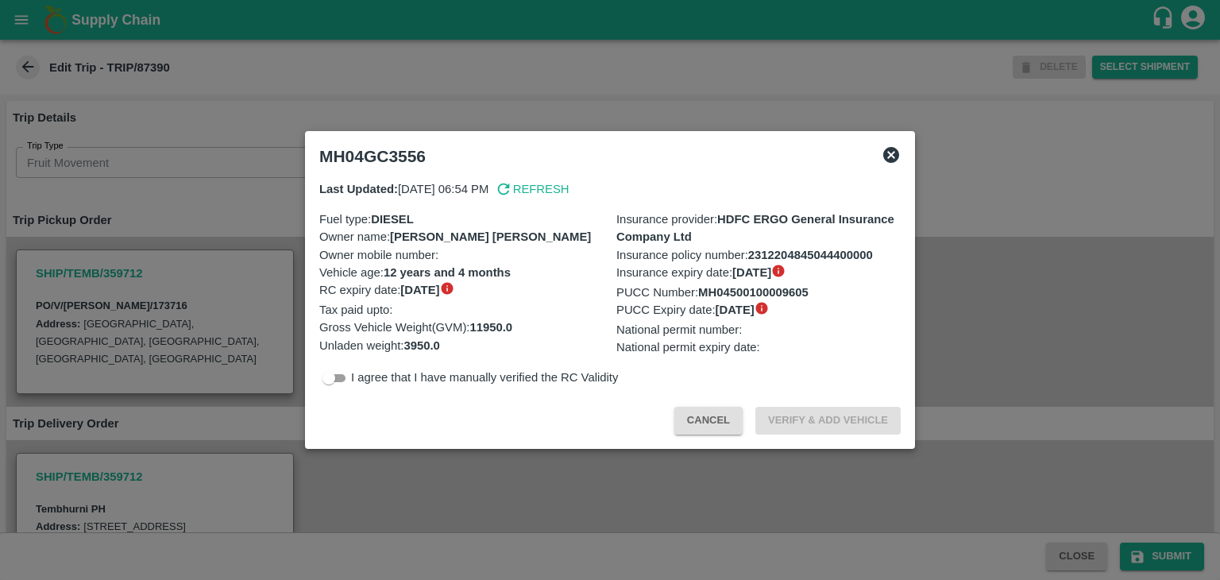
click at [436, 519] on div at bounding box center [610, 290] width 1220 height 580
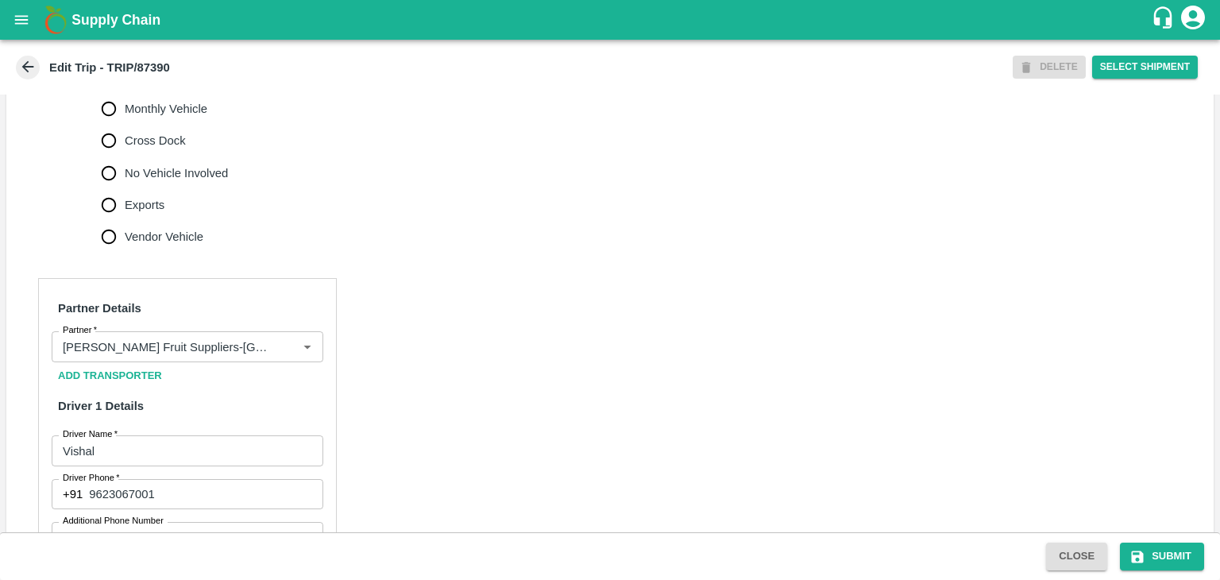
scroll to position [912, 0]
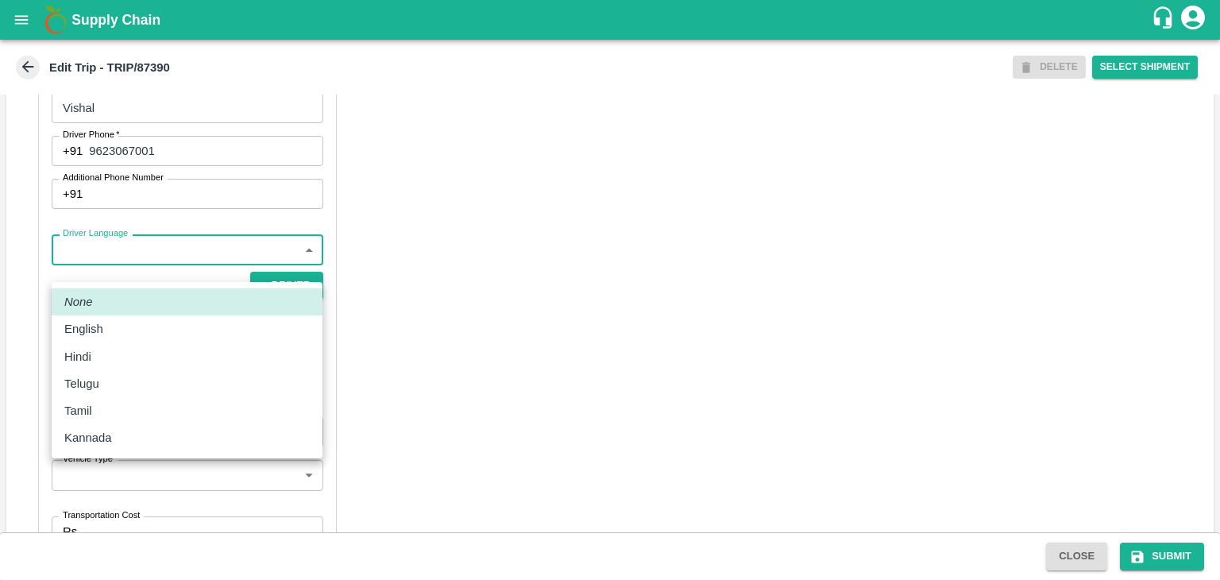
click at [116, 267] on body "Supply Chain Edit Trip - TRIP/87390 DELETE Select Shipment Trip Details Trip Ty…" at bounding box center [610, 290] width 1220 height 580
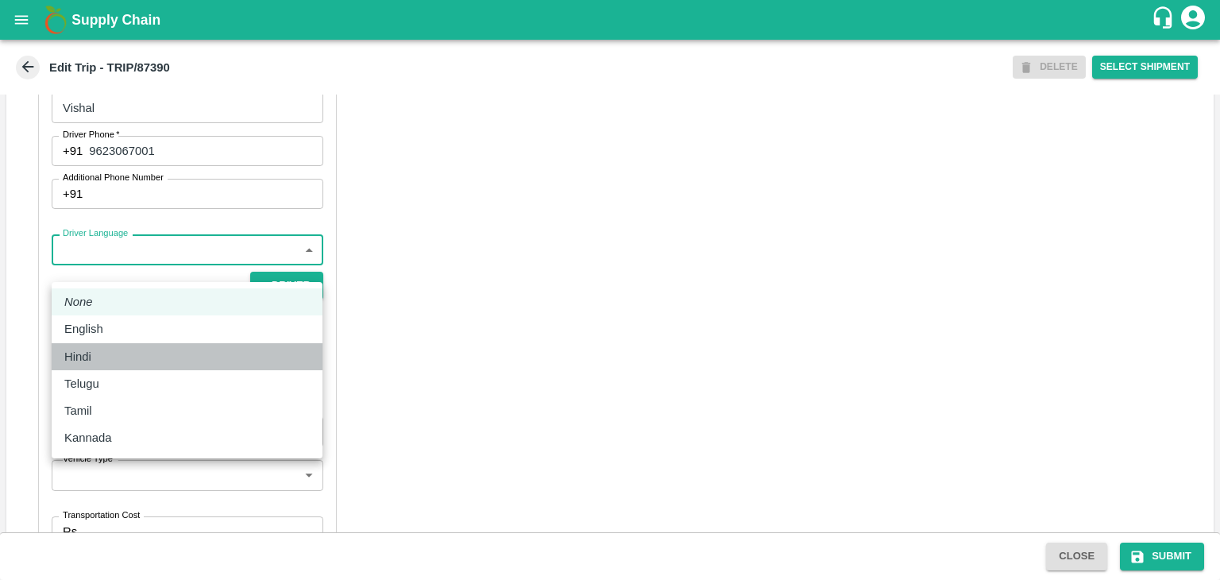
click at [105, 363] on div "Hindi" at bounding box center [186, 356] width 245 height 17
type input "hi"
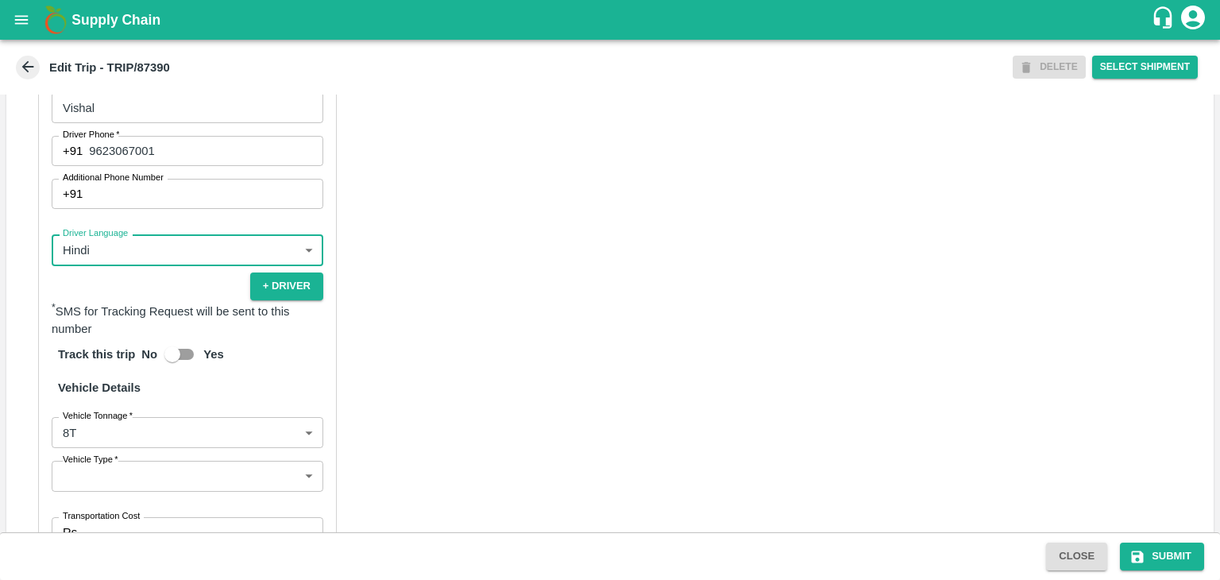
scroll to position [1118, 0]
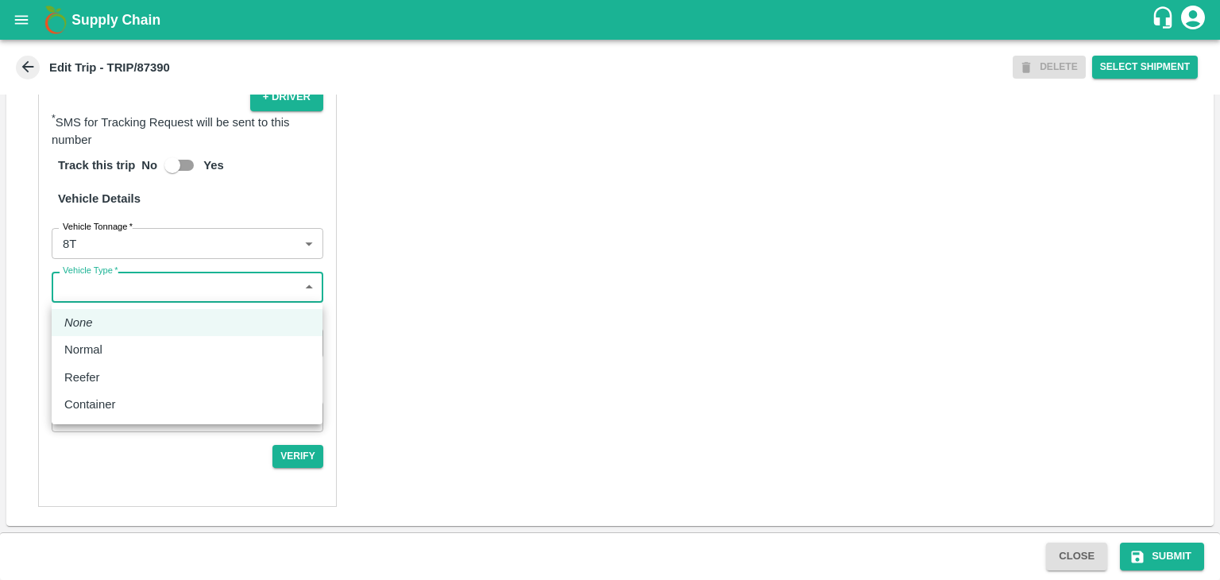
click at [130, 288] on body "Supply Chain Edit Trip - TRIP/87390 DELETE Select Shipment Trip Details Trip Ty…" at bounding box center [610, 290] width 1220 height 580
click at [111, 355] on div "Normal" at bounding box center [186, 349] width 245 height 17
type input "Normal"
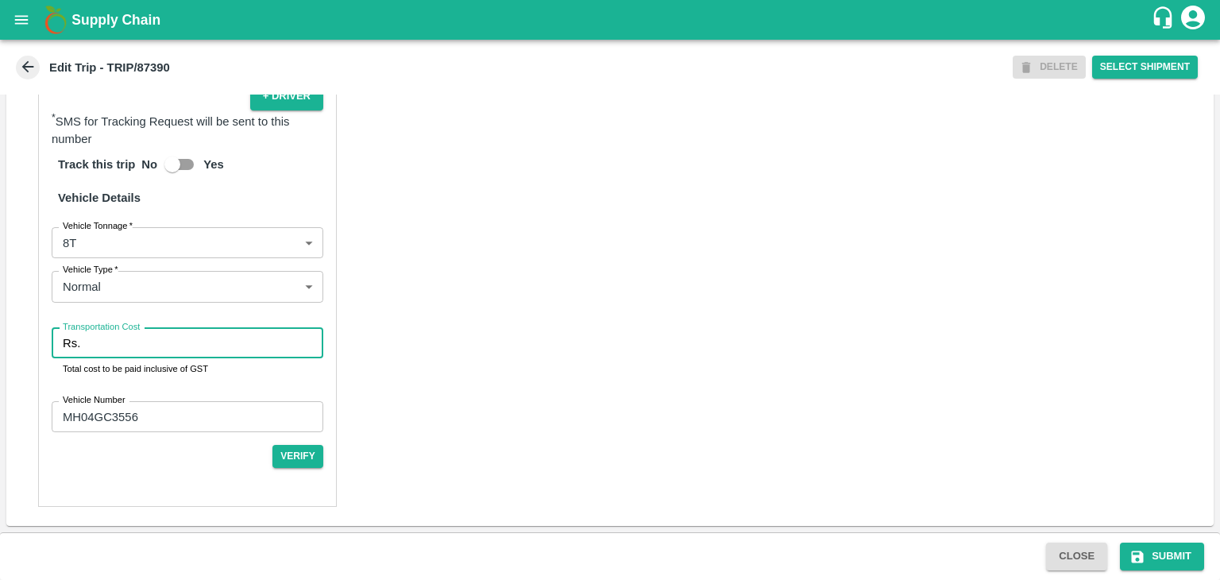
click at [176, 341] on input "Transportation Cost" at bounding box center [205, 343] width 237 height 30
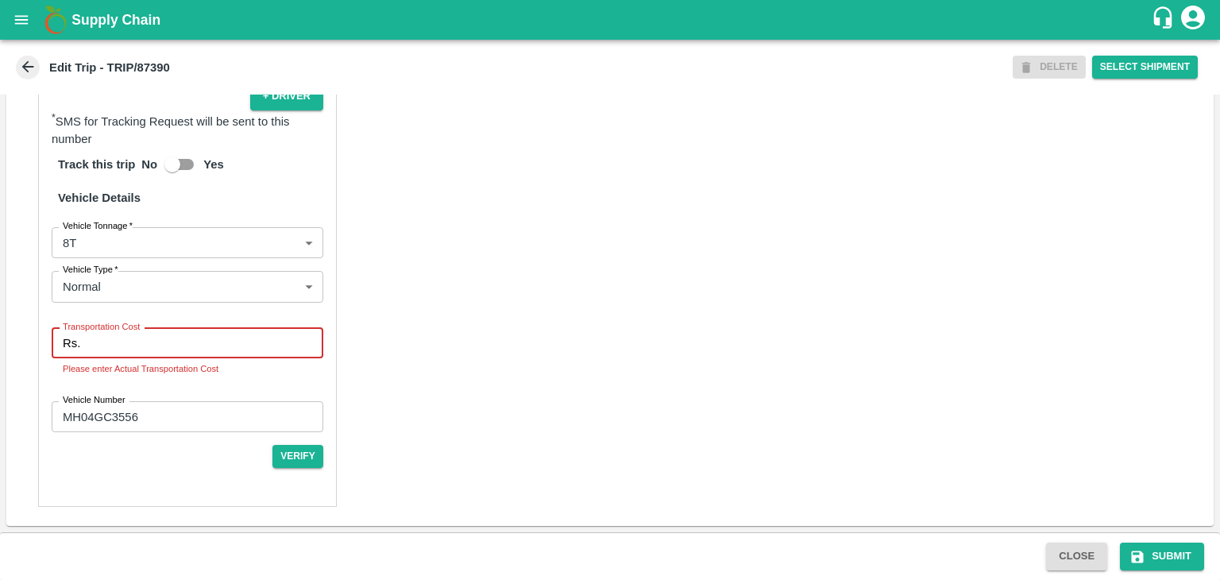
click at [178, 344] on input "Transportation Cost" at bounding box center [205, 343] width 237 height 30
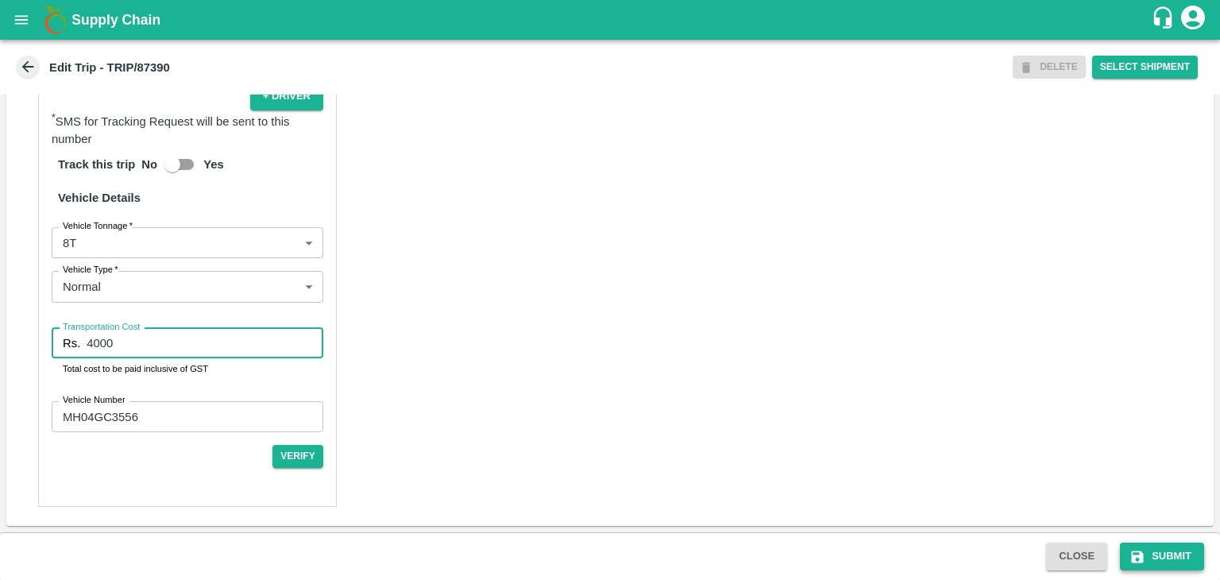
type input "4000"
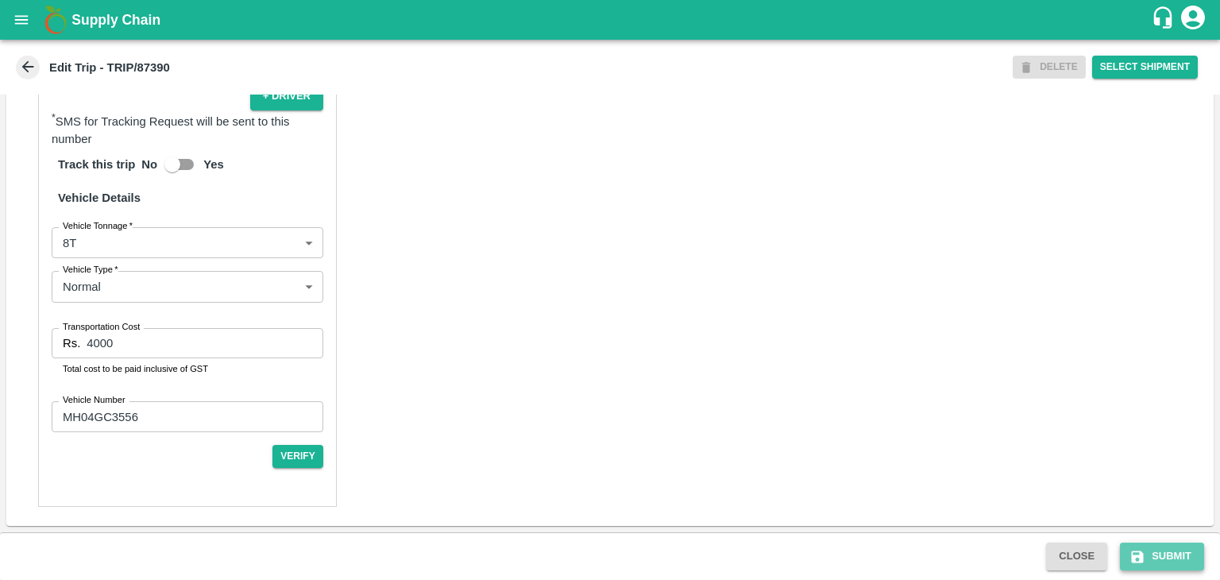
click at [1158, 559] on button "Submit" at bounding box center [1162, 557] width 84 height 28
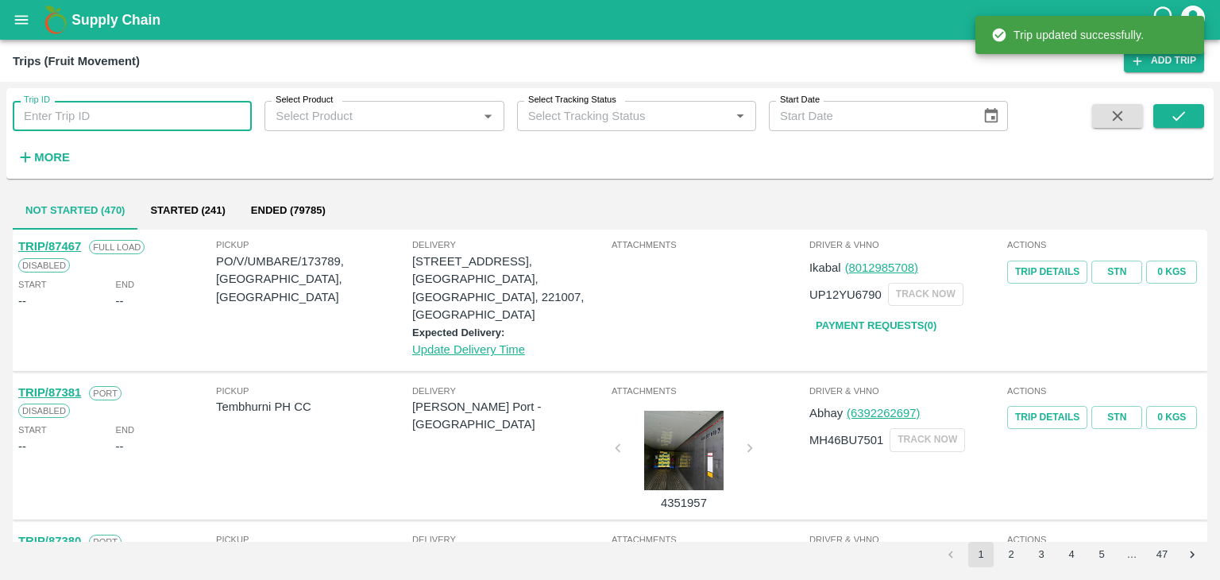
click at [118, 114] on input "Trip ID" at bounding box center [132, 116] width 239 height 30
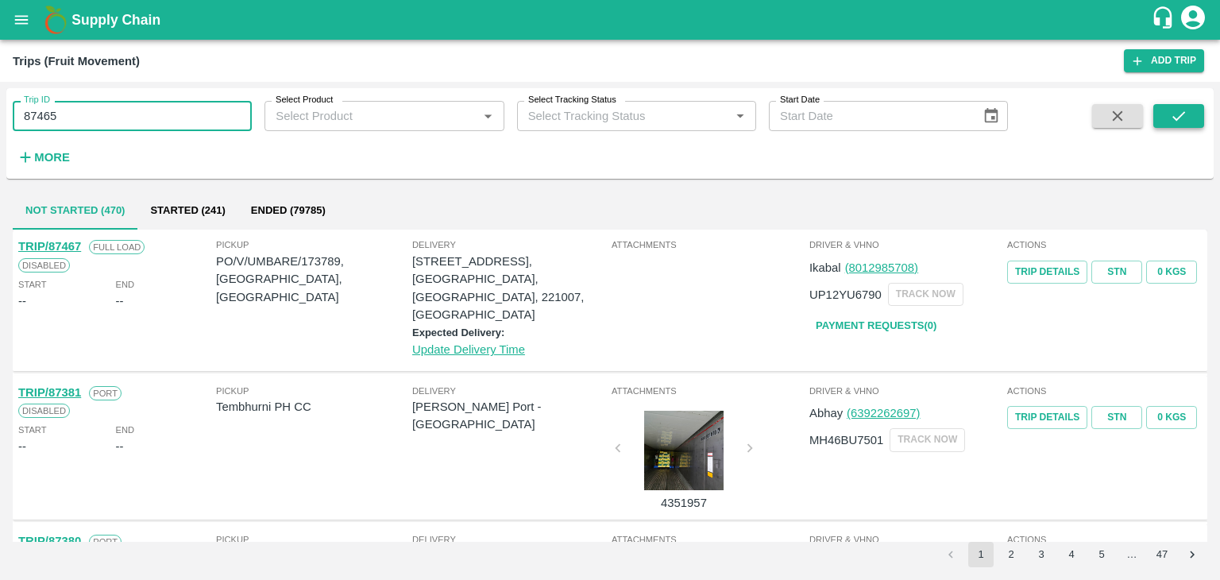
type input "87465"
click at [1183, 113] on icon "submit" at bounding box center [1179, 116] width 13 height 10
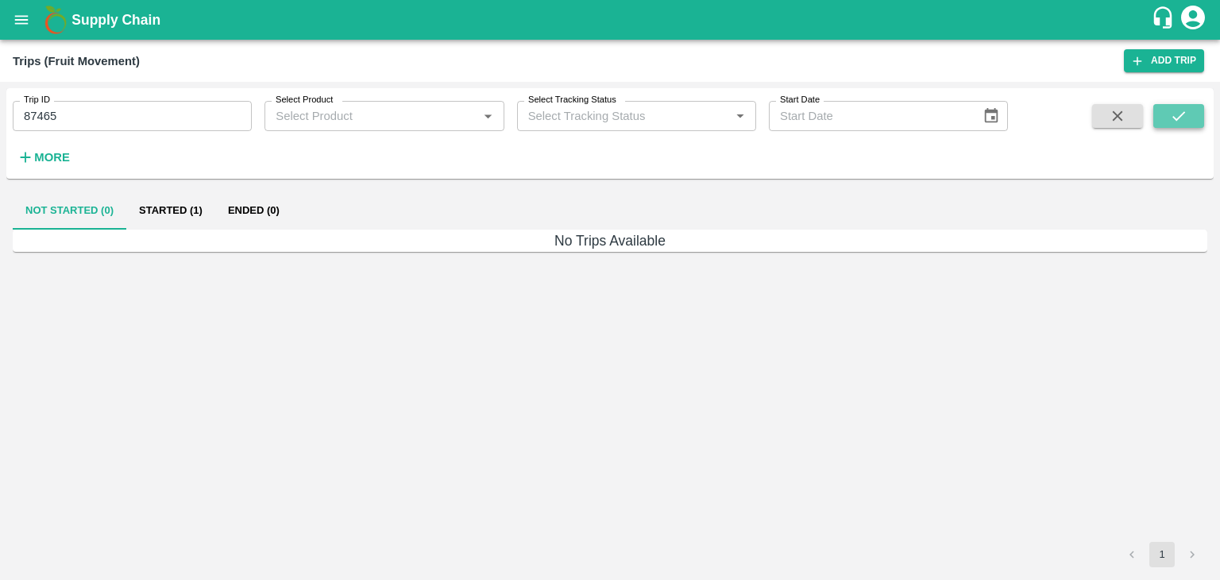
click at [1183, 113] on icon "submit" at bounding box center [1179, 116] width 13 height 10
click at [180, 207] on button "Started (1)" at bounding box center [170, 210] width 89 height 38
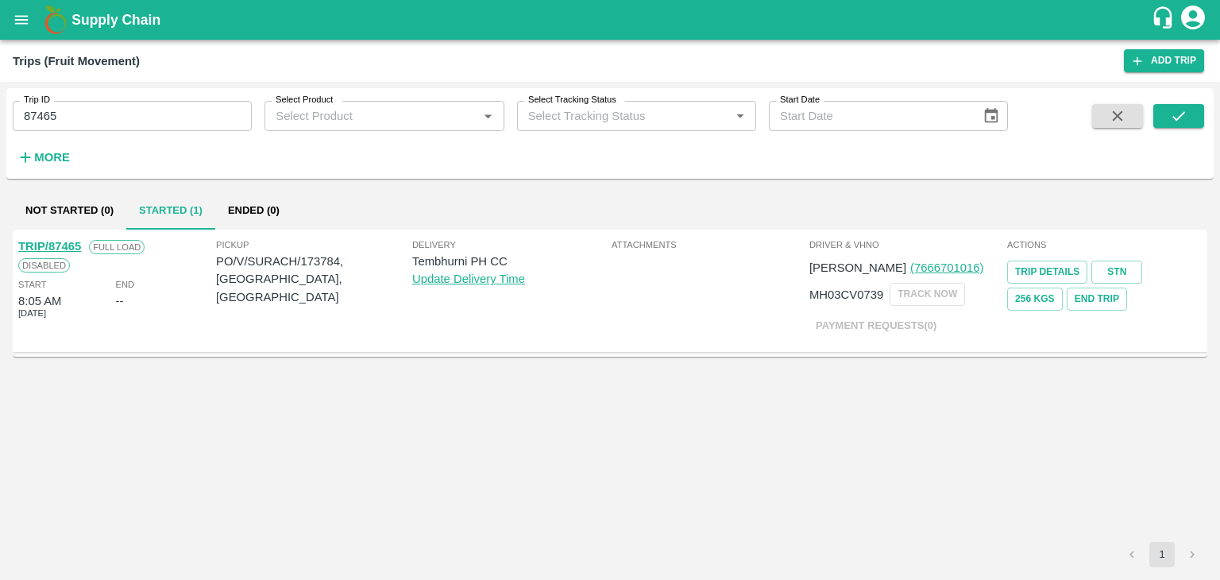
click at [56, 245] on link "TRIP/87465" at bounding box center [49, 246] width 63 height 13
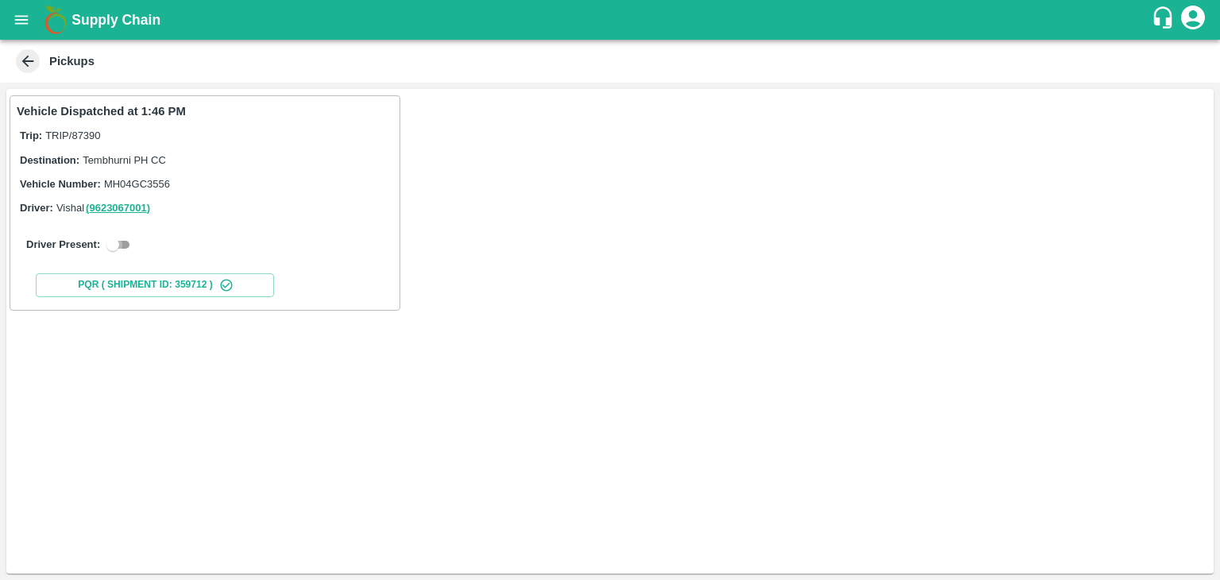
click at [127, 241] on input "checkbox" at bounding box center [112, 244] width 57 height 19
checkbox input "true"
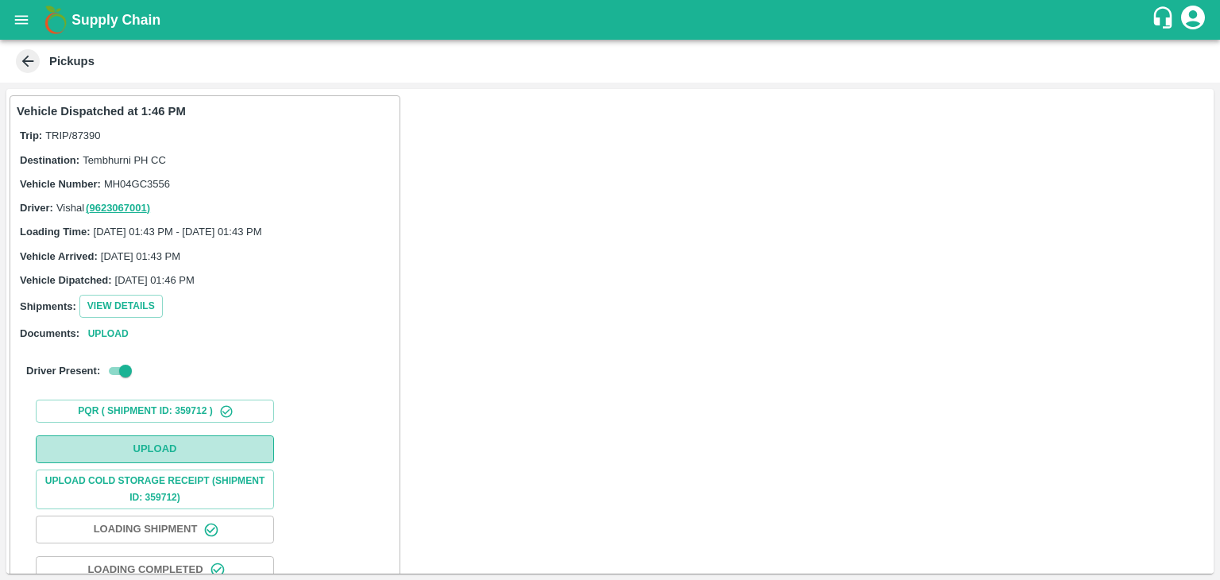
click at [182, 444] on button "Upload" at bounding box center [155, 449] width 238 height 28
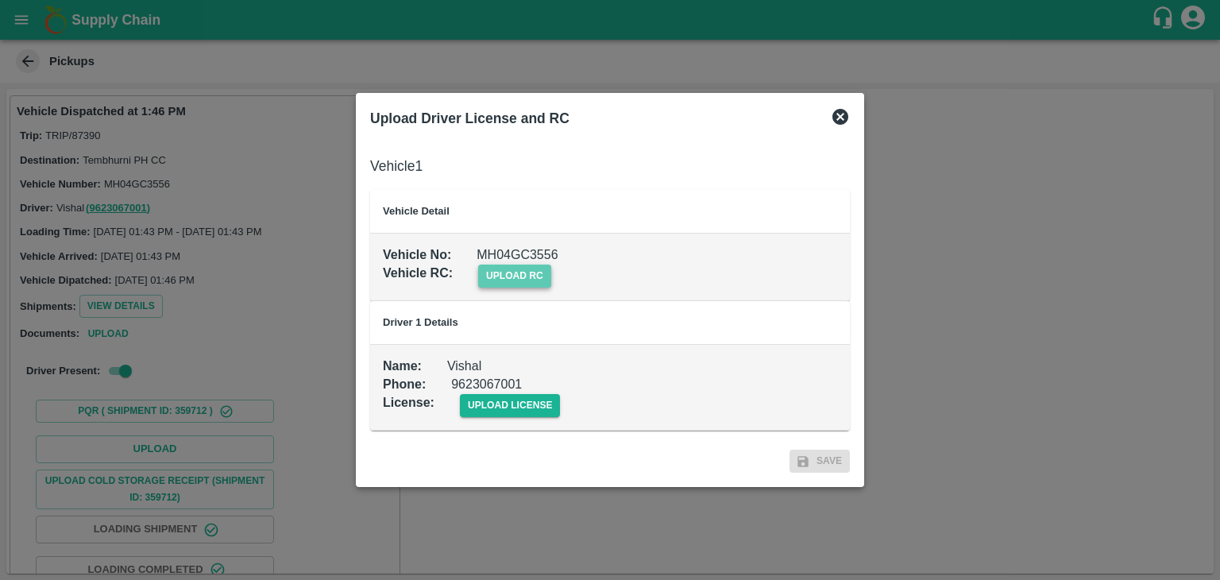
click at [524, 276] on span "upload rc" at bounding box center [514, 276] width 73 height 23
click at [0, 0] on input "upload rc" at bounding box center [0, 0] width 0 height 0
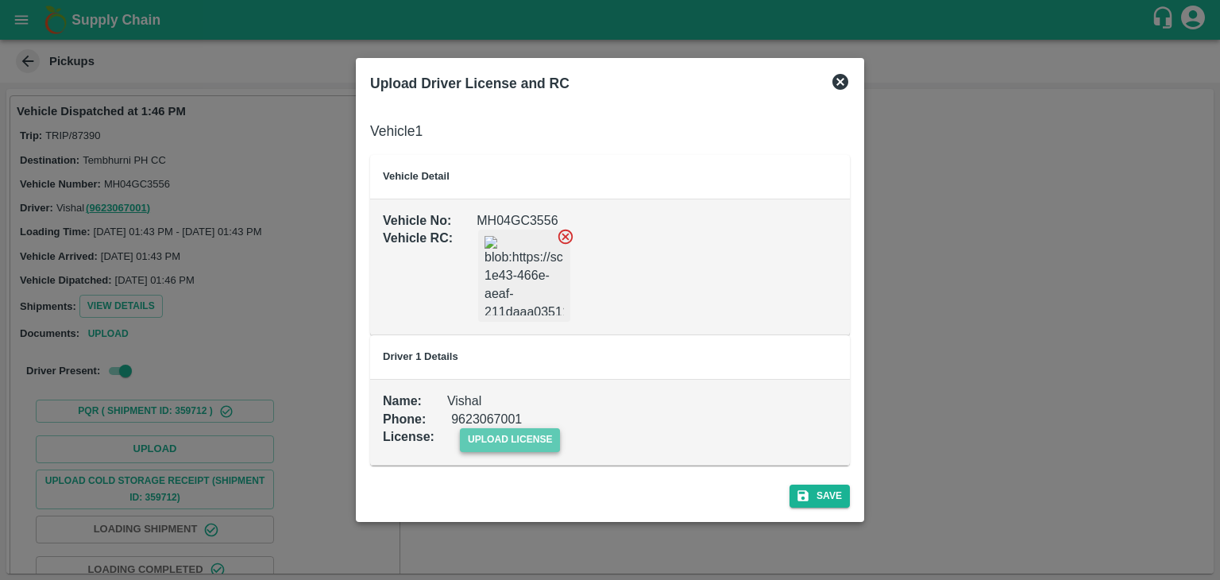
click at [519, 438] on span "upload license" at bounding box center [510, 439] width 101 height 23
click at [0, 0] on input "upload license" at bounding box center [0, 0] width 0 height 0
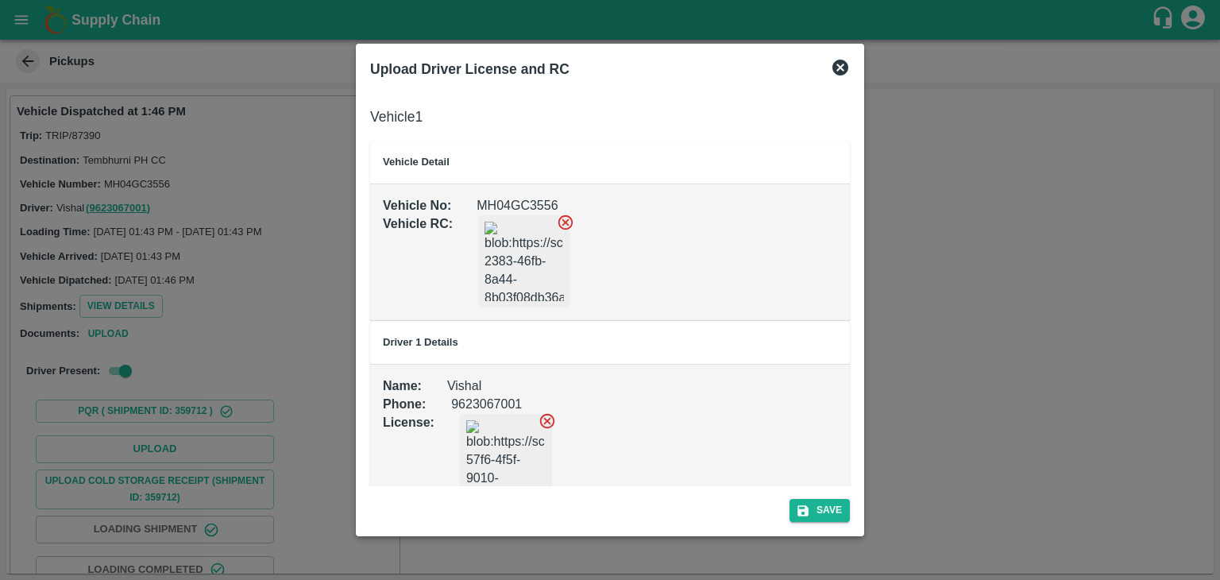
click at [851, 517] on div "Save" at bounding box center [610, 507] width 493 height 42
click at [810, 505] on icon "submit" at bounding box center [803, 511] width 14 height 14
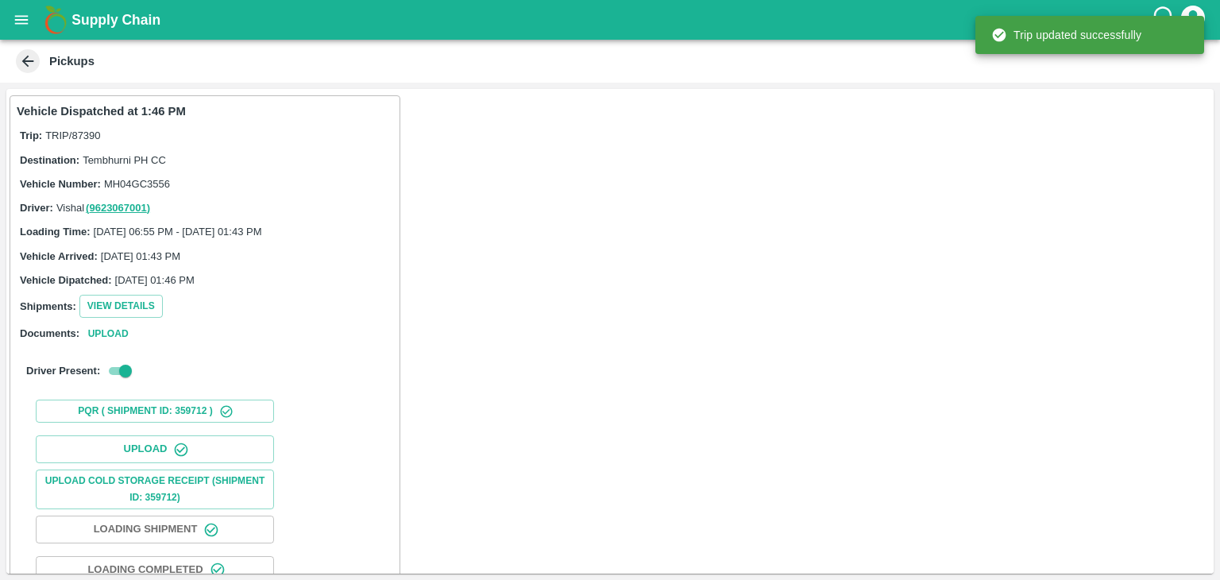
scroll to position [166, 0]
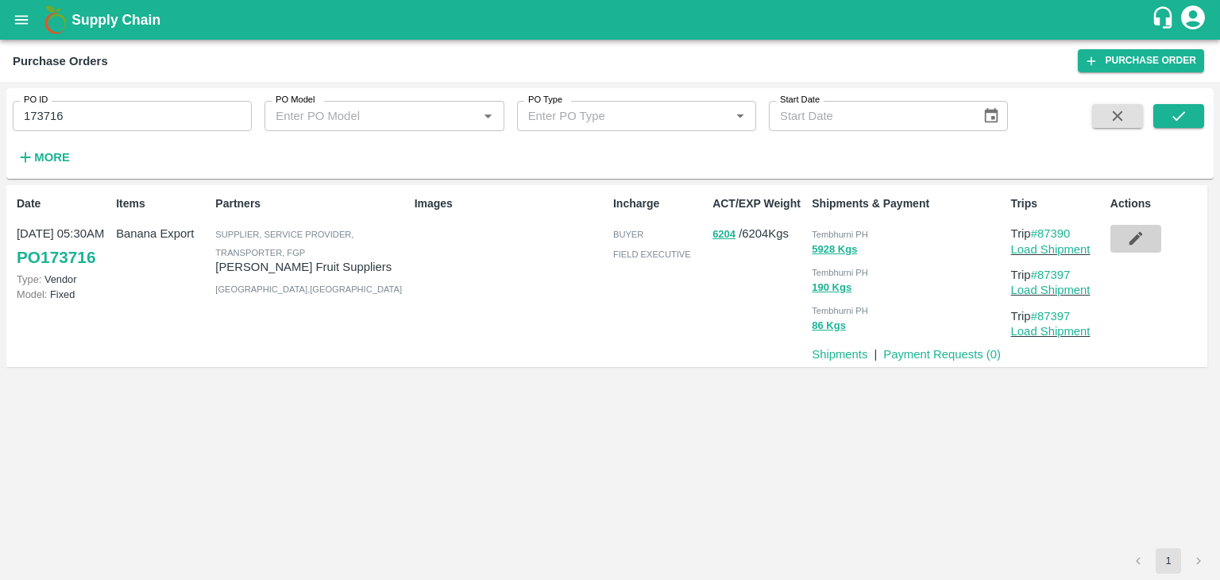
click at [1129, 252] on button "button" at bounding box center [1136, 238] width 51 height 27
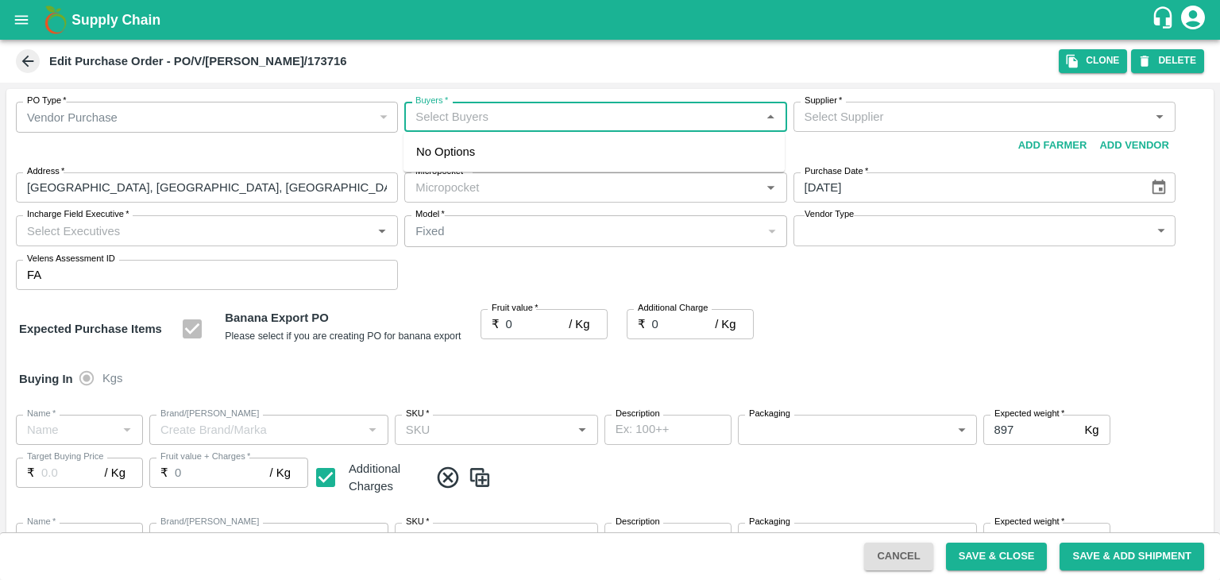
click at [497, 106] on input "Buyers   *" at bounding box center [582, 116] width 346 height 21
type input "Ajit"
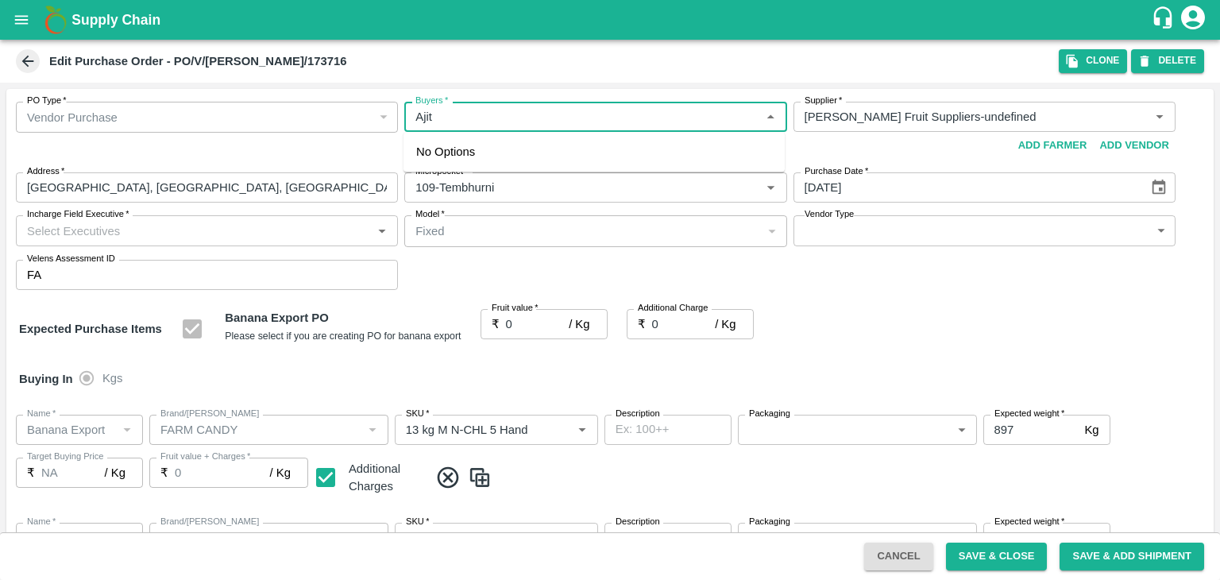
type input "Krushna Fruit Suppliers-undefined"
type input "109-Tembhurni"
type input "Banana Export"
type input "FARM CANDY"
type input "13 kg M N-CHL 5 Hand"
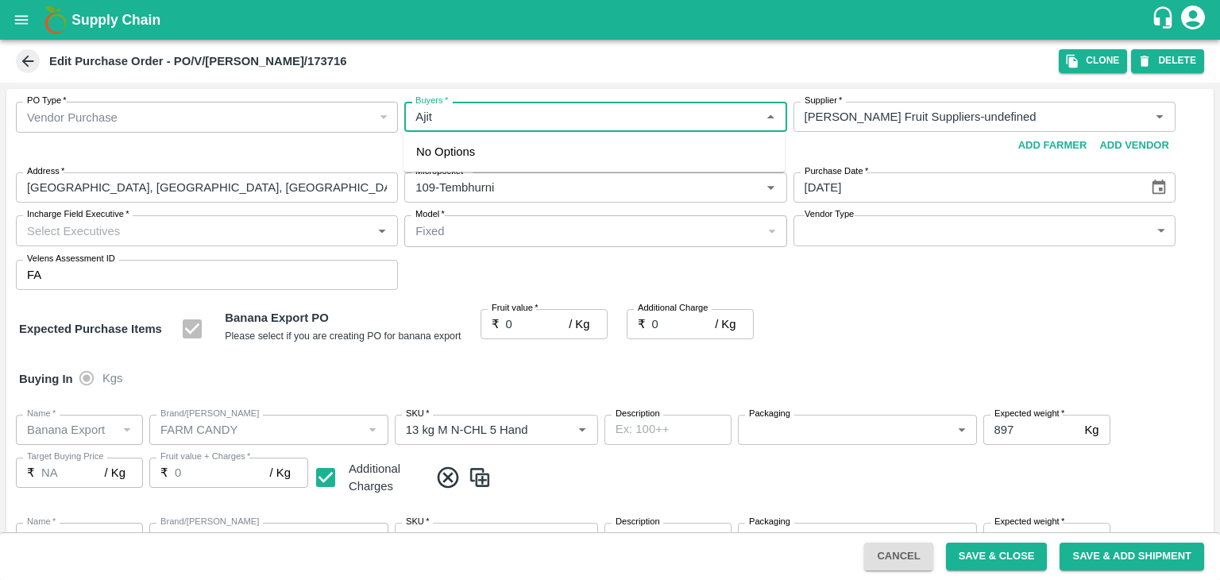
type input "NA"
type input "Banana Export"
type input "FARM CANDY"
type input "13 kg M N-CHL 6 Hand"
type input "NA"
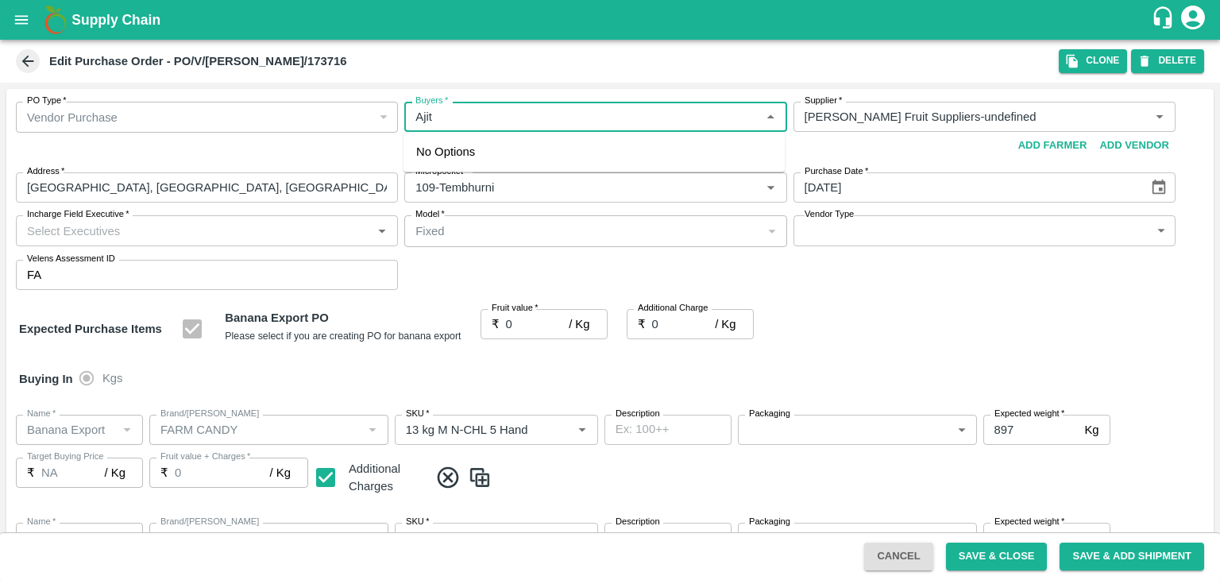
type input "Banana Export"
type input "FARM CANDY"
type input "13 kg M N-CHL 8 Hand"
type input "NA"
type input "Banana Export"
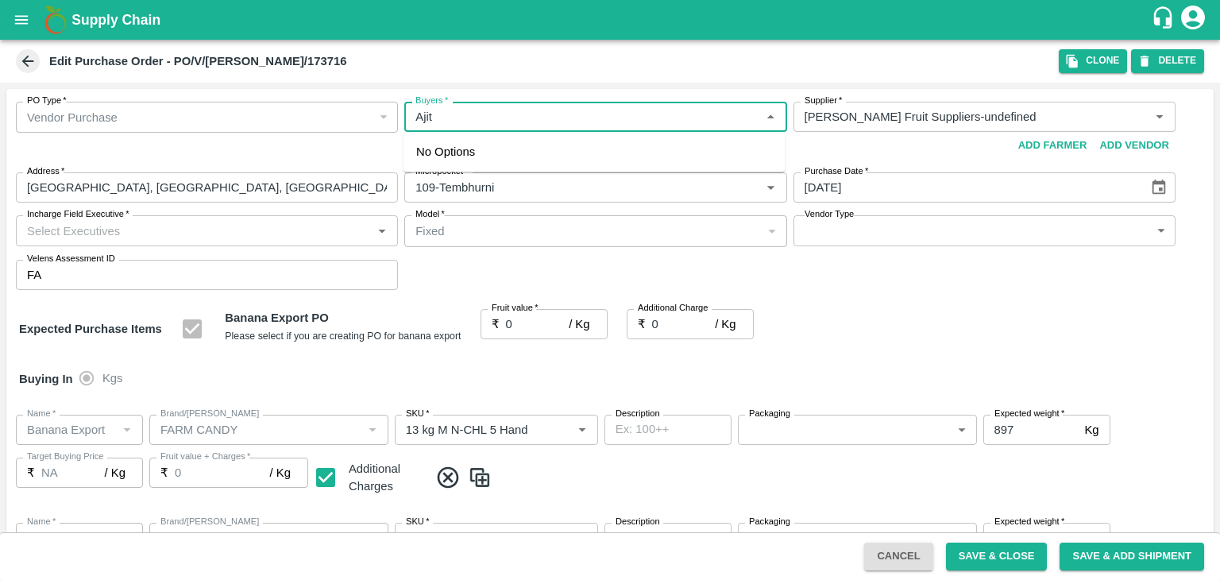
type input "FARM CANDY"
type input "13 kg M N-CHL CL"
type input "NA"
type input "Banana Export"
type input "FARM CANDY"
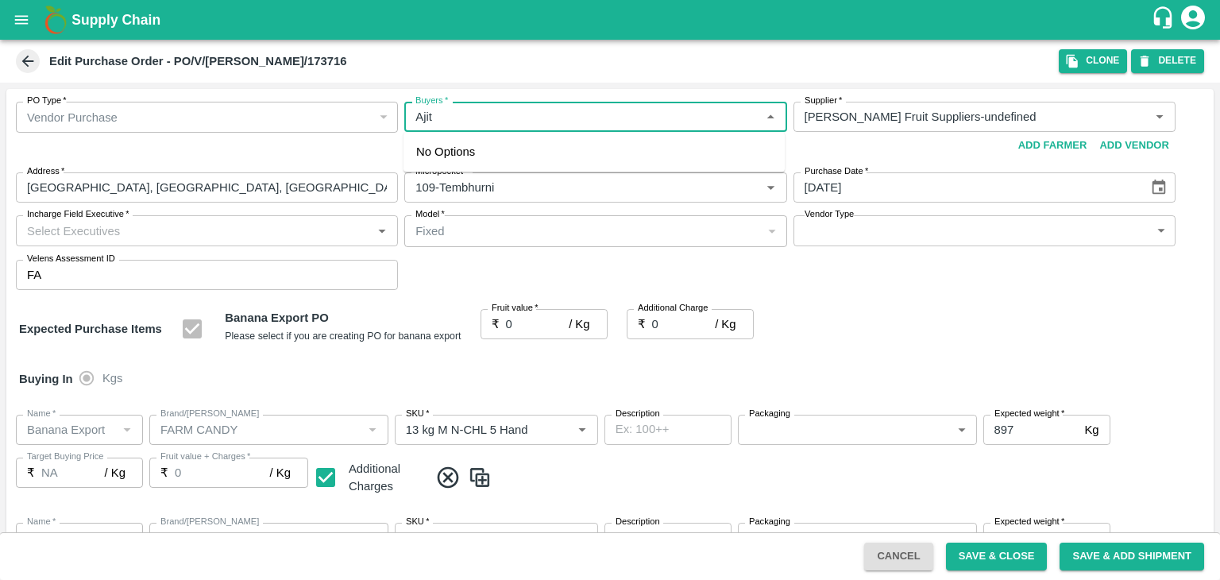
type input "C Class"
type input "NA"
type input "Banana Export"
type input "FARM CANDY"
type input "PHR Kg"
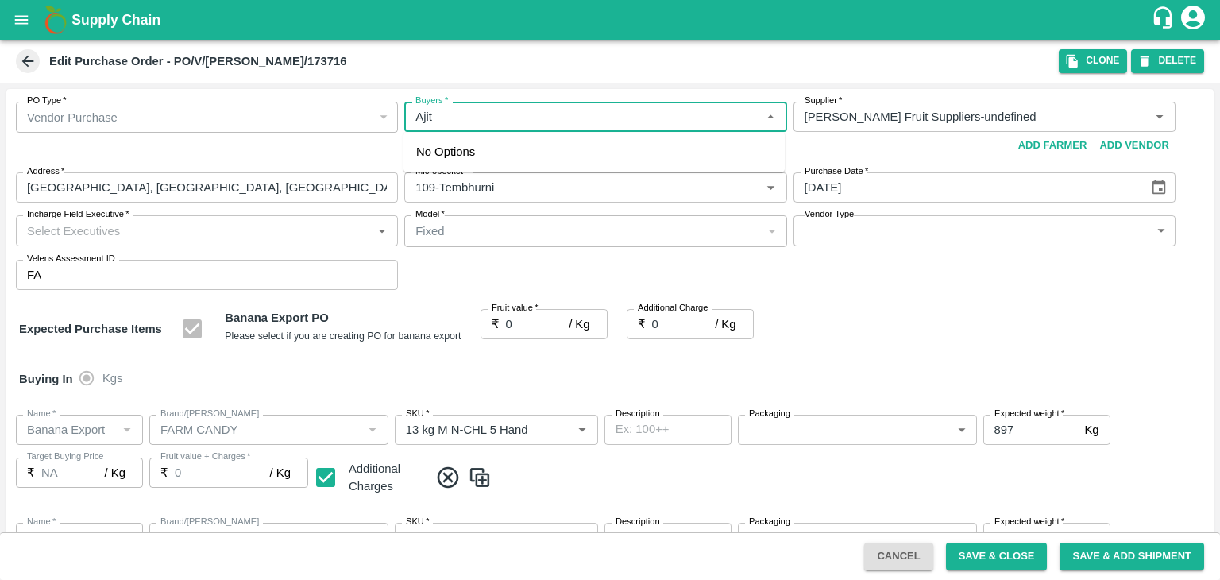
type input "NA"
type input "Ajit"
click at [505, 151] on div "Ajit Otari" at bounding box center [594, 158] width 381 height 41
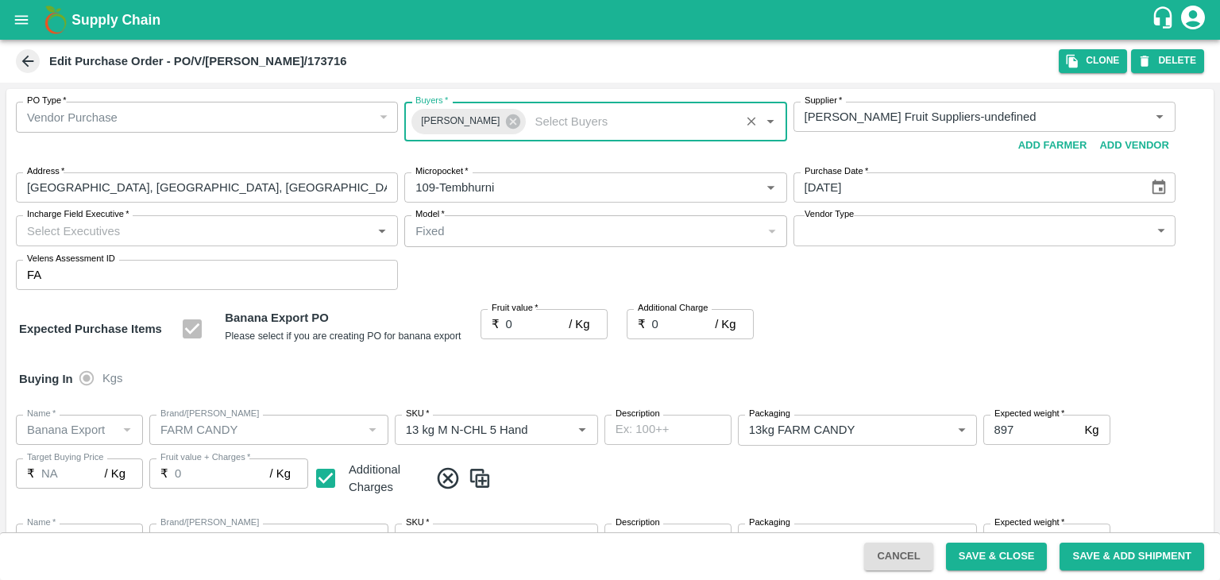
click at [252, 230] on input "Incharge Field Executive   *" at bounding box center [194, 230] width 346 height 21
type input "Jay"
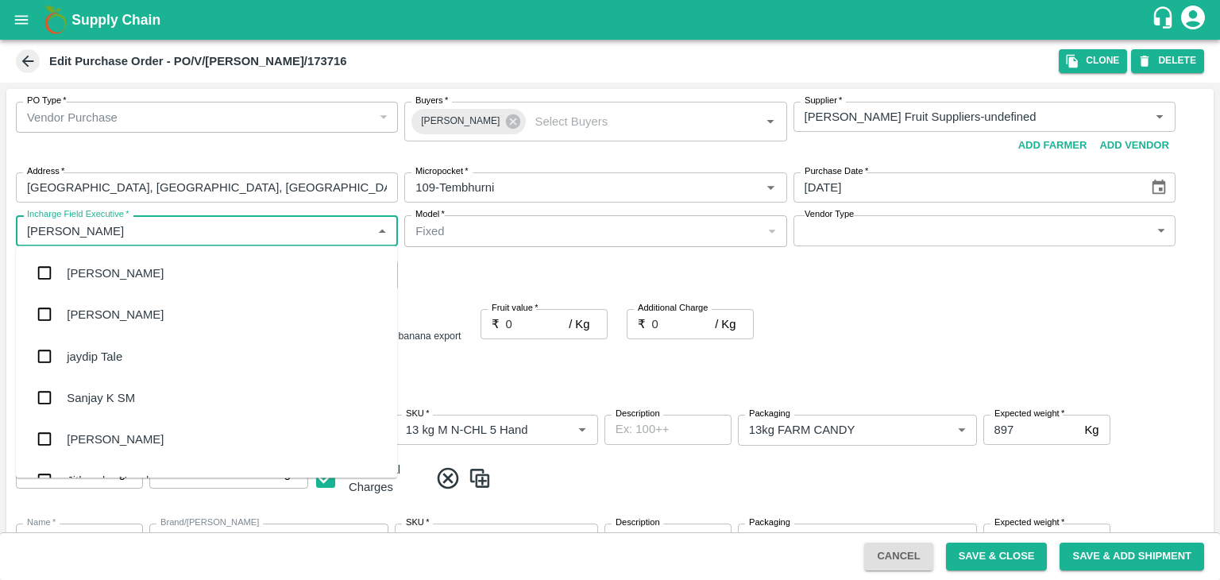
click at [134, 375] on div "jaydip Tale" at bounding box center [206, 355] width 381 height 41
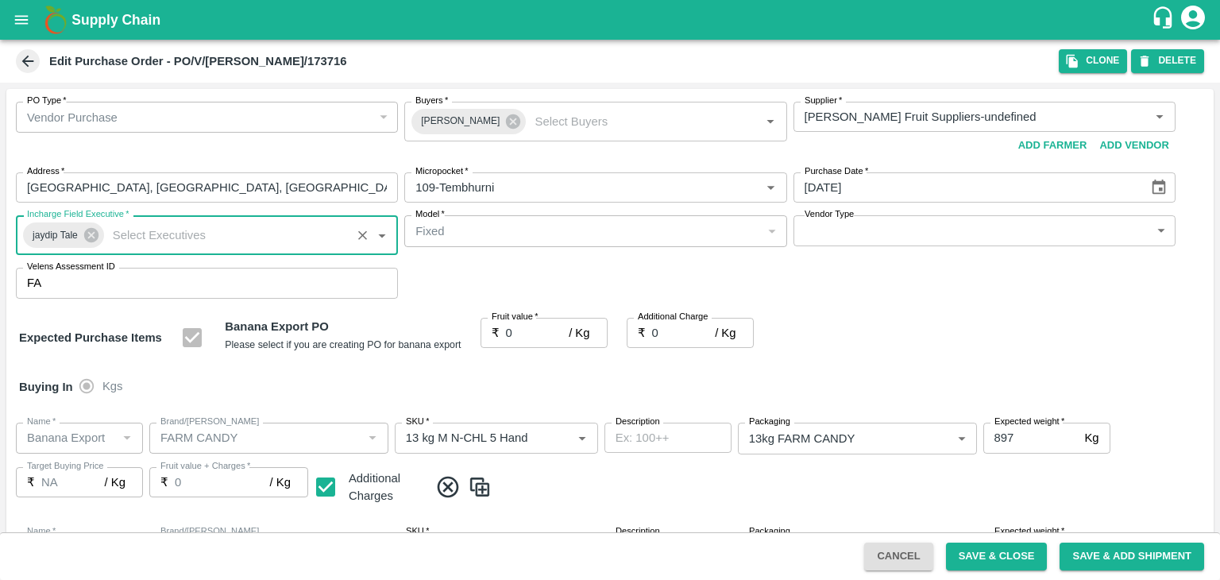
click at [840, 230] on body "Supply Chain Edit Purchase Order - PO/V/KRUSHN/173716 Clone DELETE PO Type   * …" at bounding box center [610, 290] width 1220 height 580
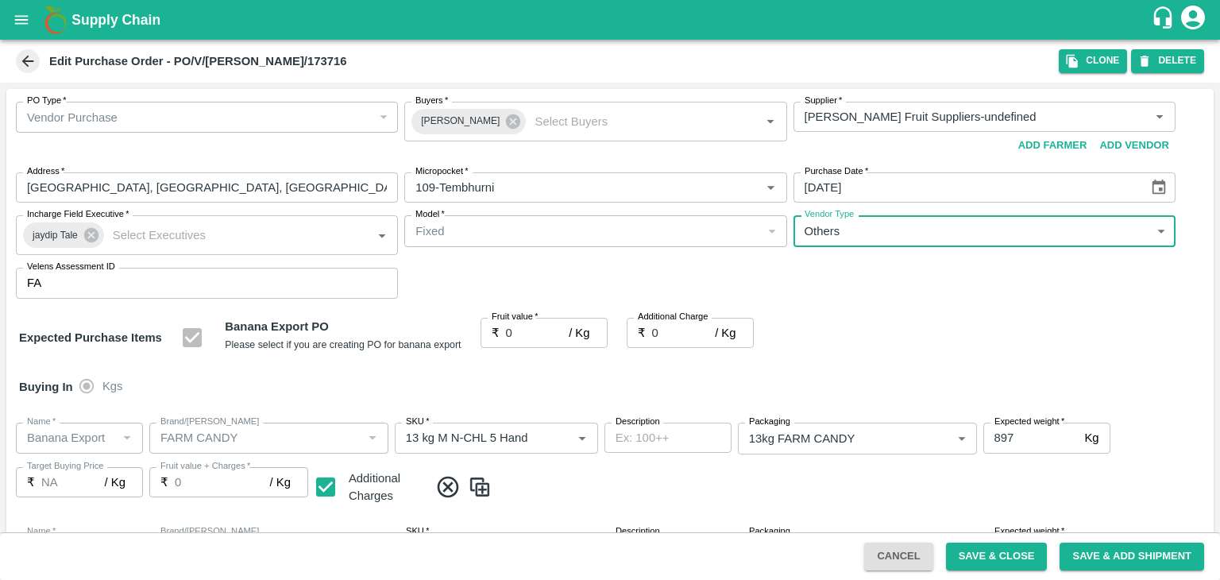
type input "OTHER"
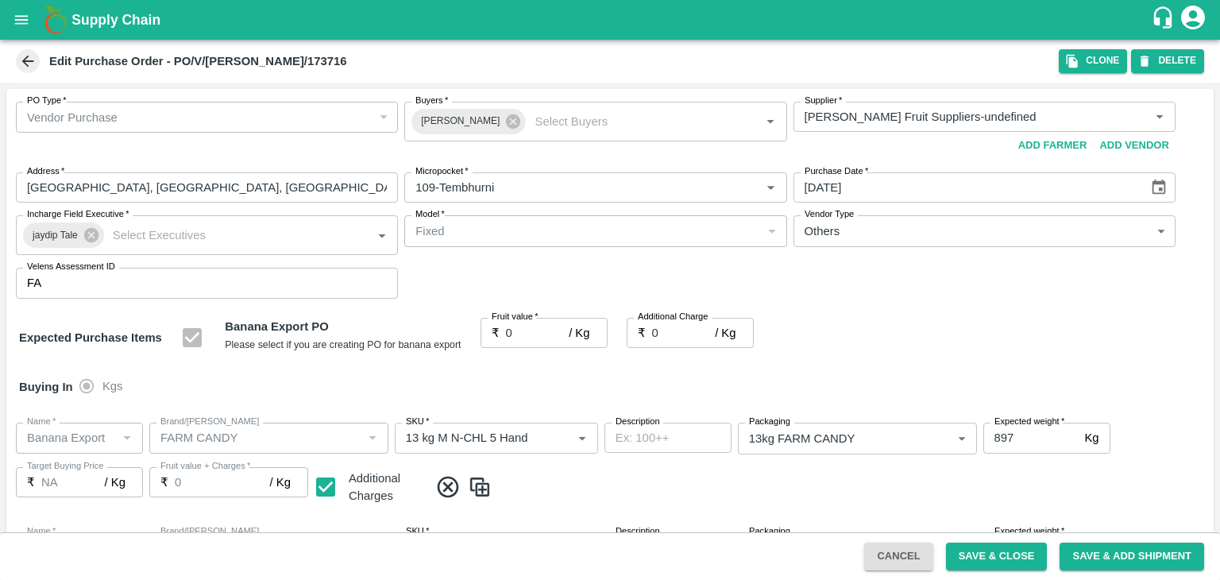
drag, startPoint x: 531, startPoint y: 327, endPoint x: 547, endPoint y: 334, distance: 17.4
click at [547, 334] on div at bounding box center [610, 290] width 1220 height 580
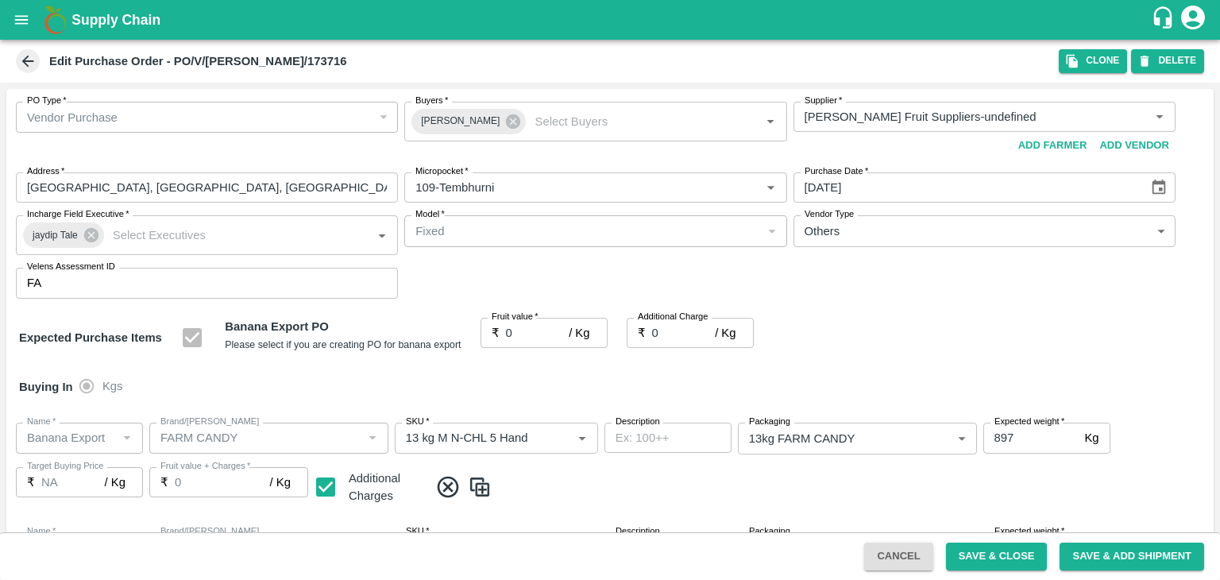
click at [551, 331] on div at bounding box center [610, 290] width 1220 height 580
drag, startPoint x: 551, startPoint y: 331, endPoint x: 564, endPoint y: 331, distance: 13.5
click at [564, 331] on div at bounding box center [610, 290] width 1220 height 580
drag, startPoint x: 564, startPoint y: 331, endPoint x: 518, endPoint y: 333, distance: 46.1
click at [518, 333] on div at bounding box center [610, 290] width 1220 height 580
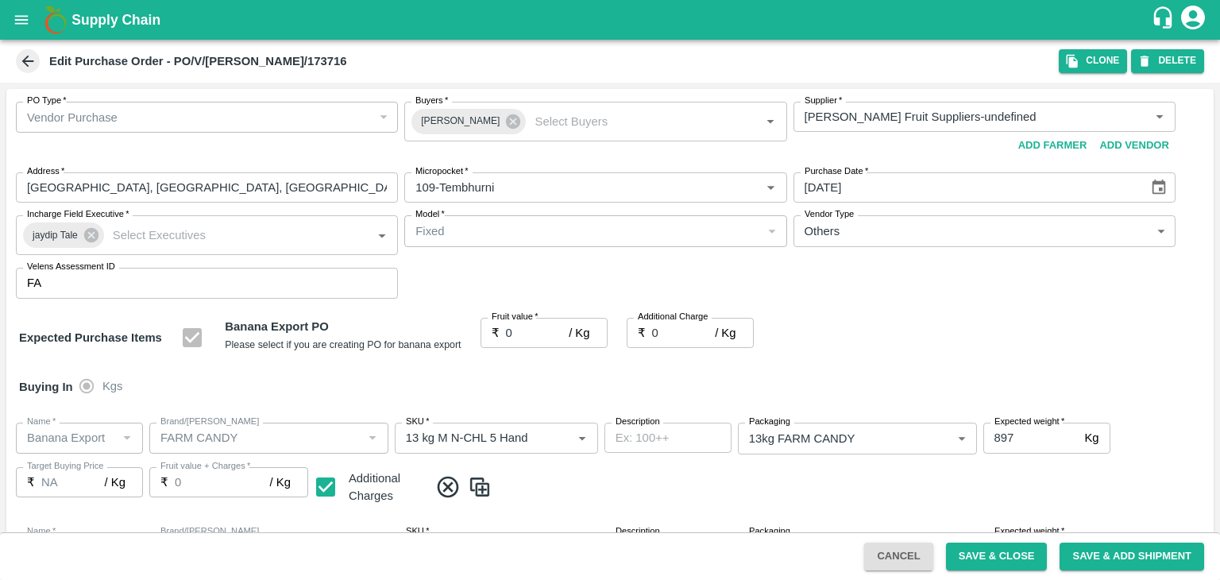
click at [518, 333] on div at bounding box center [610, 290] width 1220 height 580
drag, startPoint x: 541, startPoint y: 347, endPoint x: 542, endPoint y: 326, distance: 21.5
click at [542, 326] on div at bounding box center [610, 290] width 1220 height 580
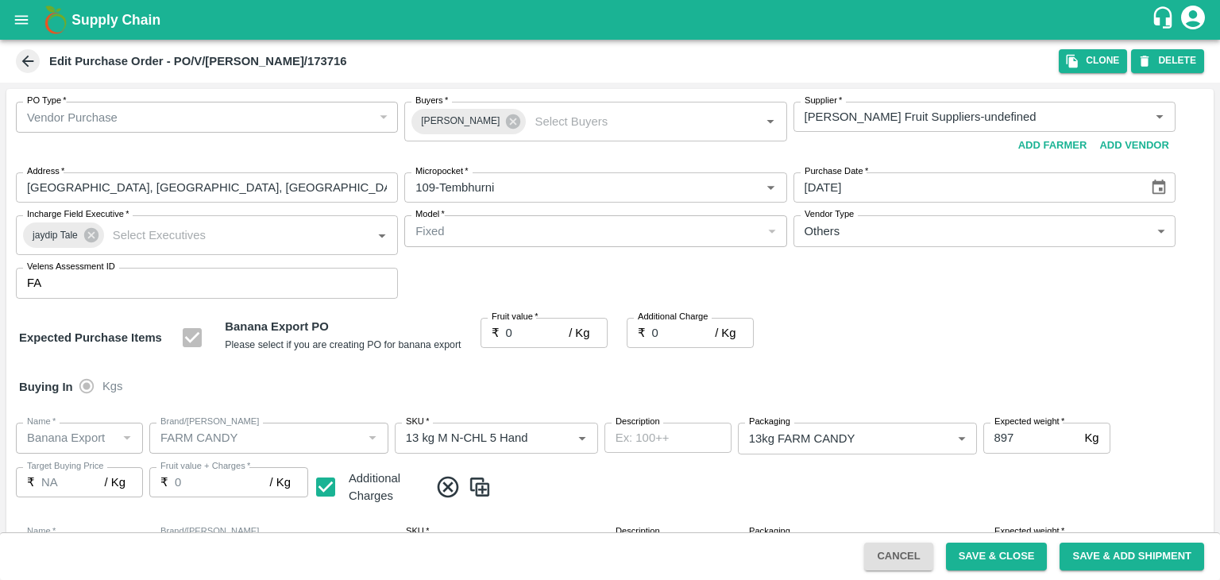
click at [543, 326] on div at bounding box center [610, 290] width 1220 height 580
click at [537, 328] on div at bounding box center [610, 290] width 1220 height 580
click at [548, 330] on input "0" at bounding box center [538, 333] width 64 height 30
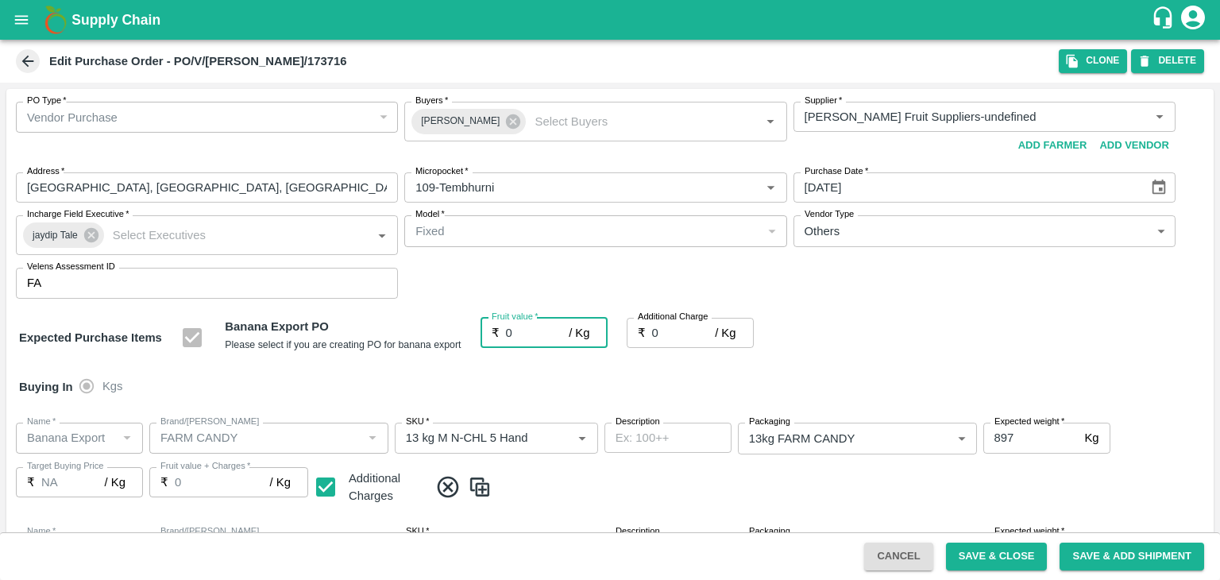
drag, startPoint x: 548, startPoint y: 330, endPoint x: 542, endPoint y: 341, distance: 12.8
click at [542, 341] on input "0" at bounding box center [538, 333] width 64 height 30
type input "25"
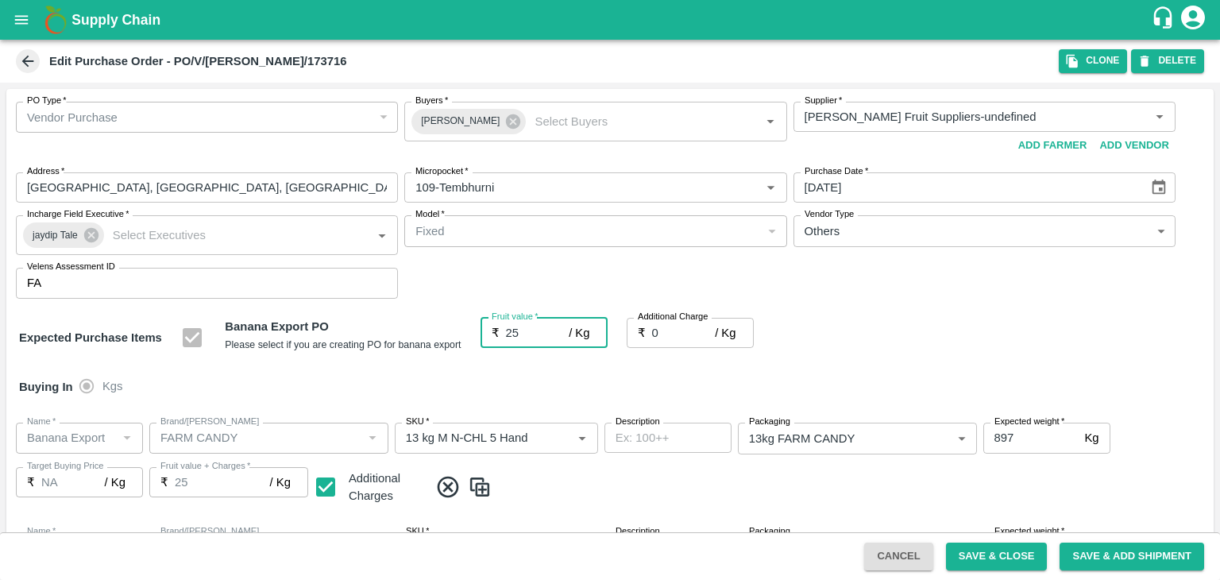
type input "25"
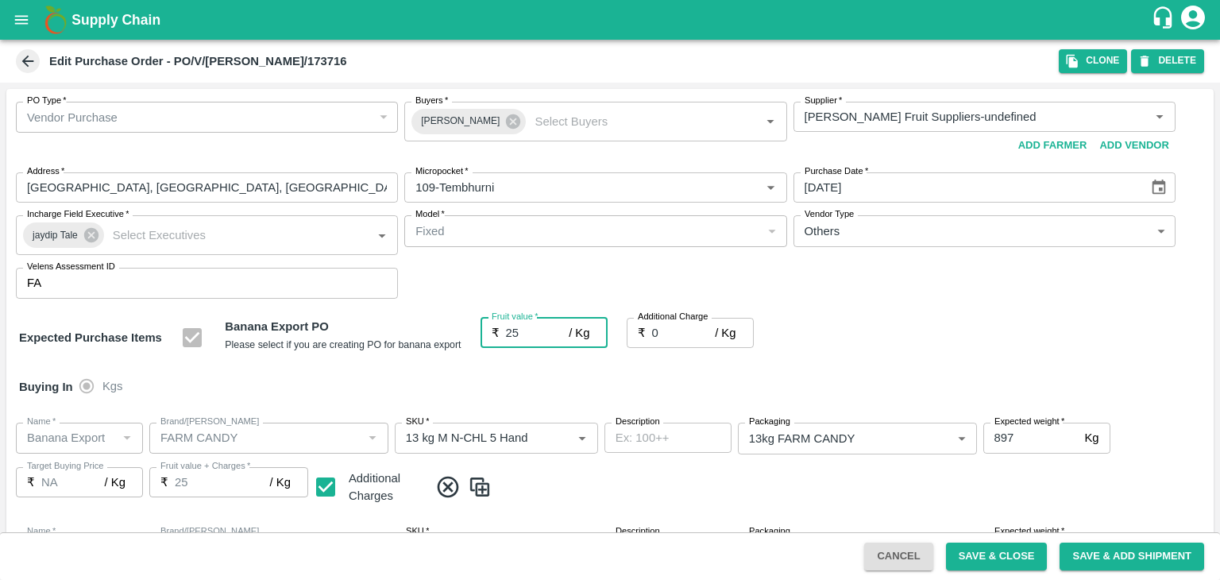
type input "25"
type input "2"
type input "27"
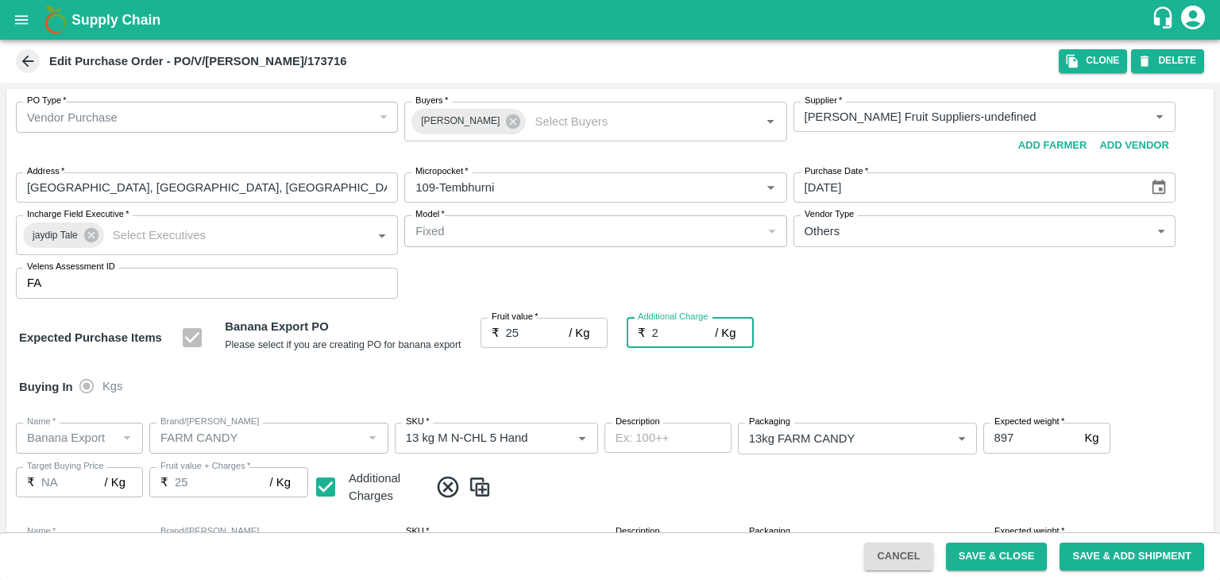
type input "27"
type input "2.7"
type input "27.7"
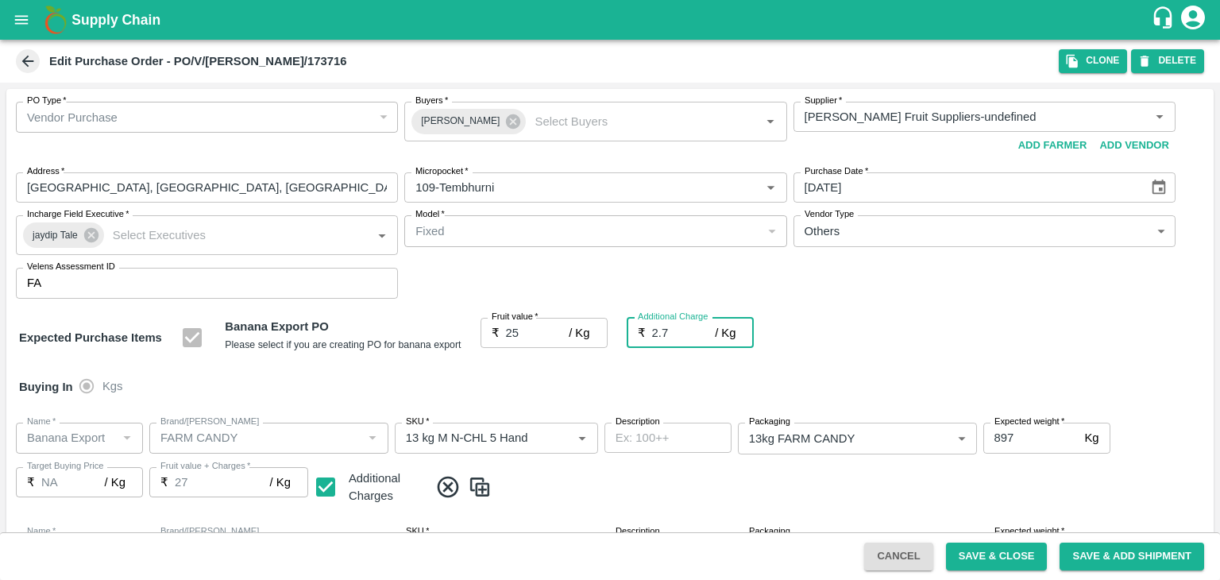
type input "27.7"
type input "2.75"
type input "27.75"
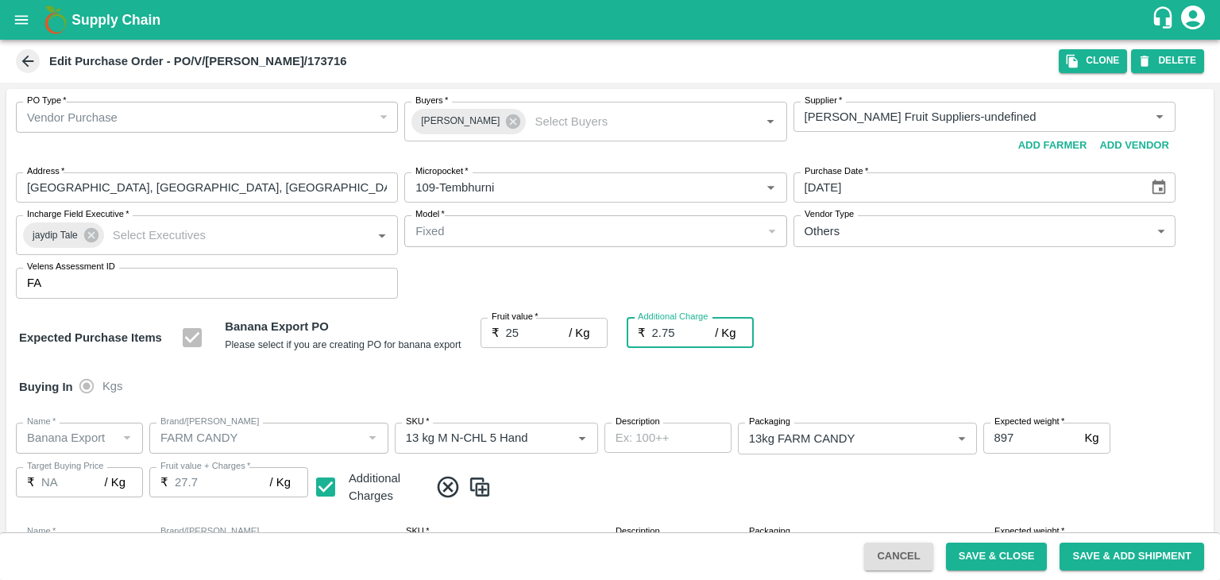
type input "27.75"
type input "2.75"
click at [566, 381] on div "Buying In Kgs" at bounding box center [610, 387] width 1208 height 46
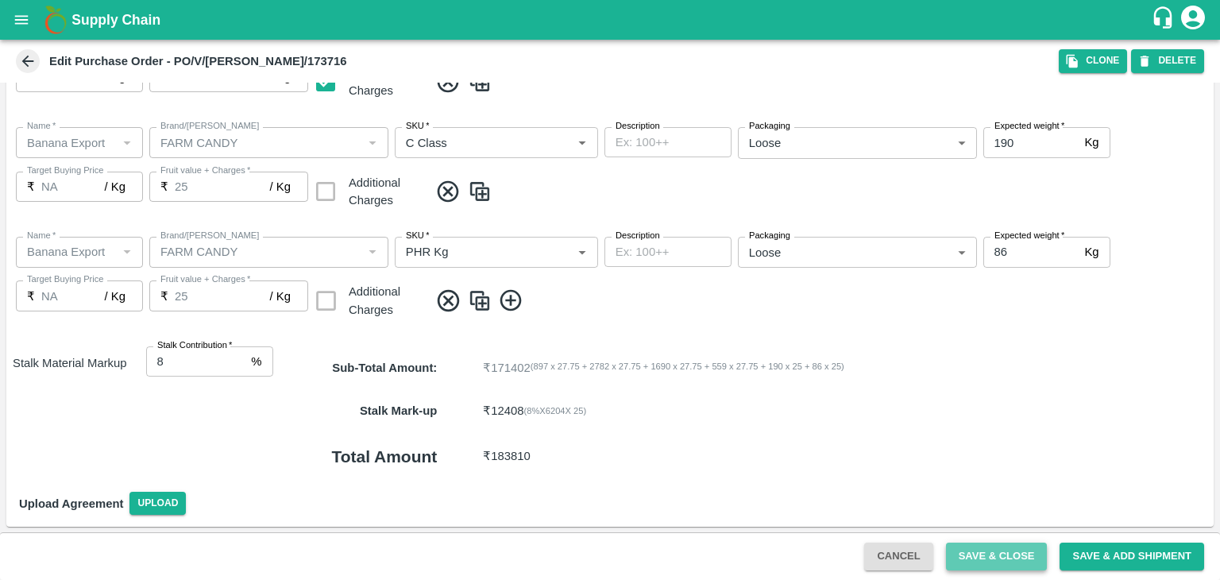
click at [989, 547] on button "Save & Close" at bounding box center [997, 557] width 102 height 28
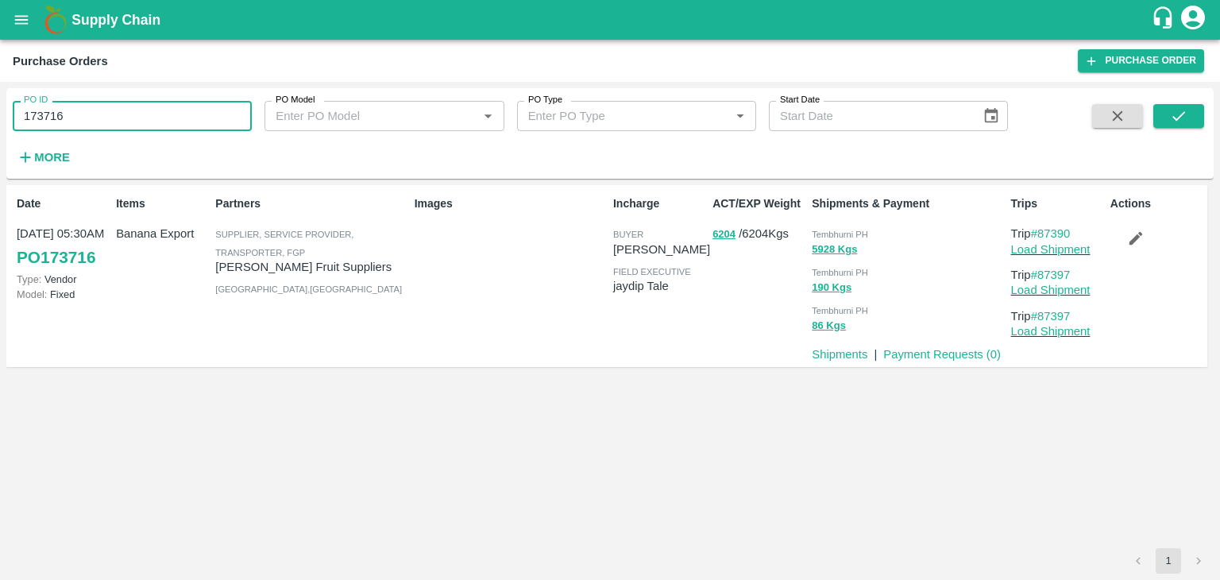
click at [140, 113] on input "173716" at bounding box center [132, 116] width 239 height 30
paste input "text"
type input "173784"
click at [1188, 115] on button "submit" at bounding box center [1179, 116] width 51 height 24
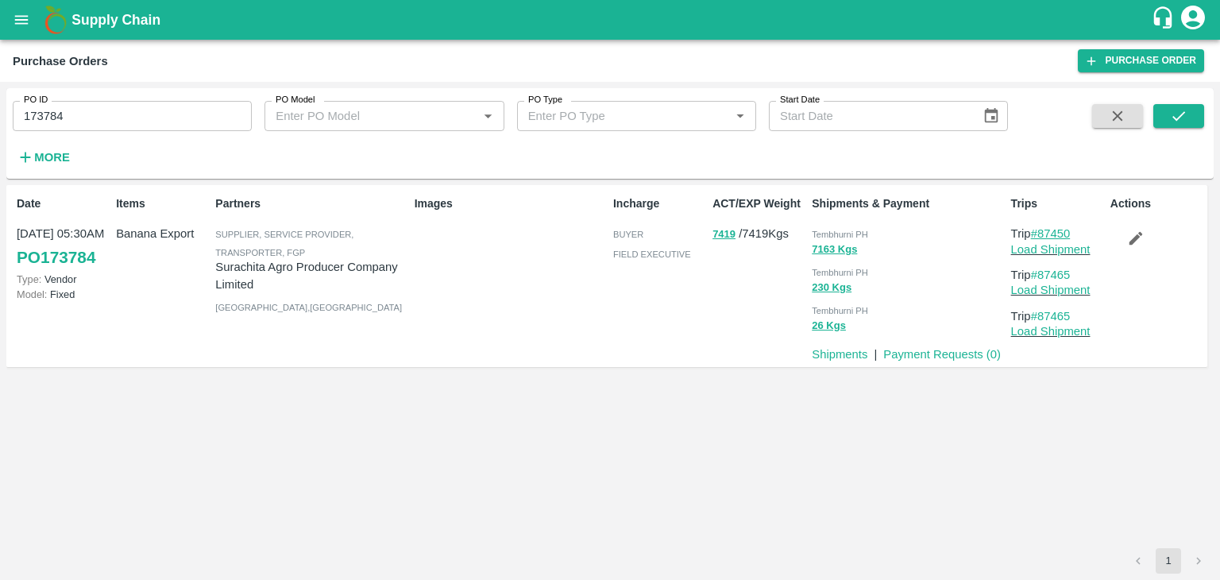
click at [1061, 239] on link "#87450" at bounding box center [1051, 233] width 40 height 13
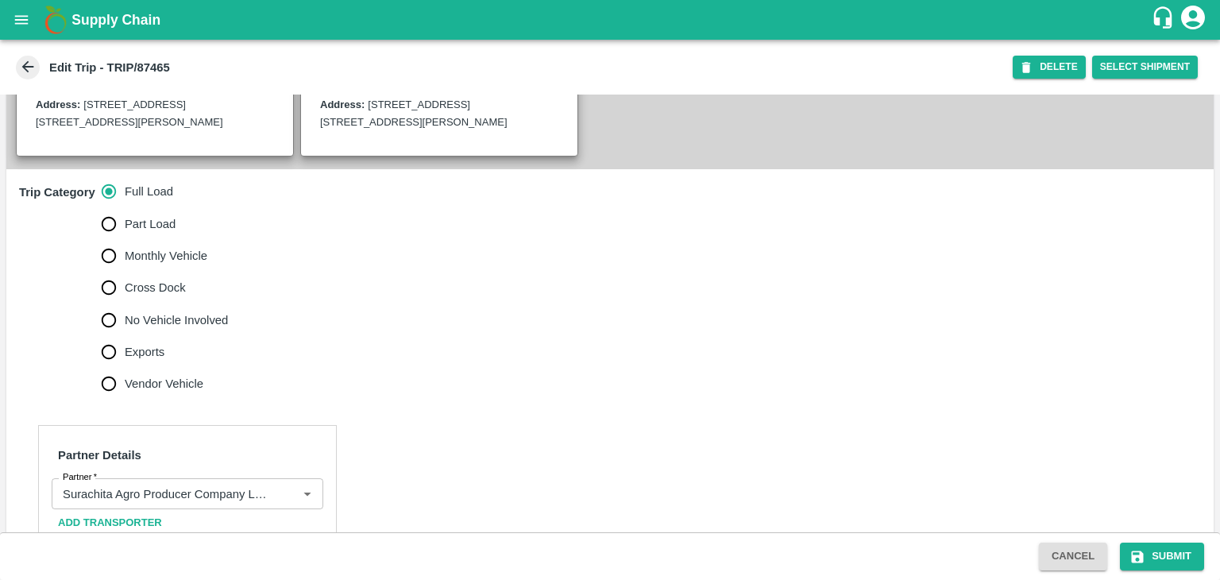
click at [168, 329] on span "No Vehicle Involved" at bounding box center [176, 319] width 103 height 17
click at [125, 336] on input "No Vehicle Involved" at bounding box center [109, 320] width 32 height 32
radio input "true"
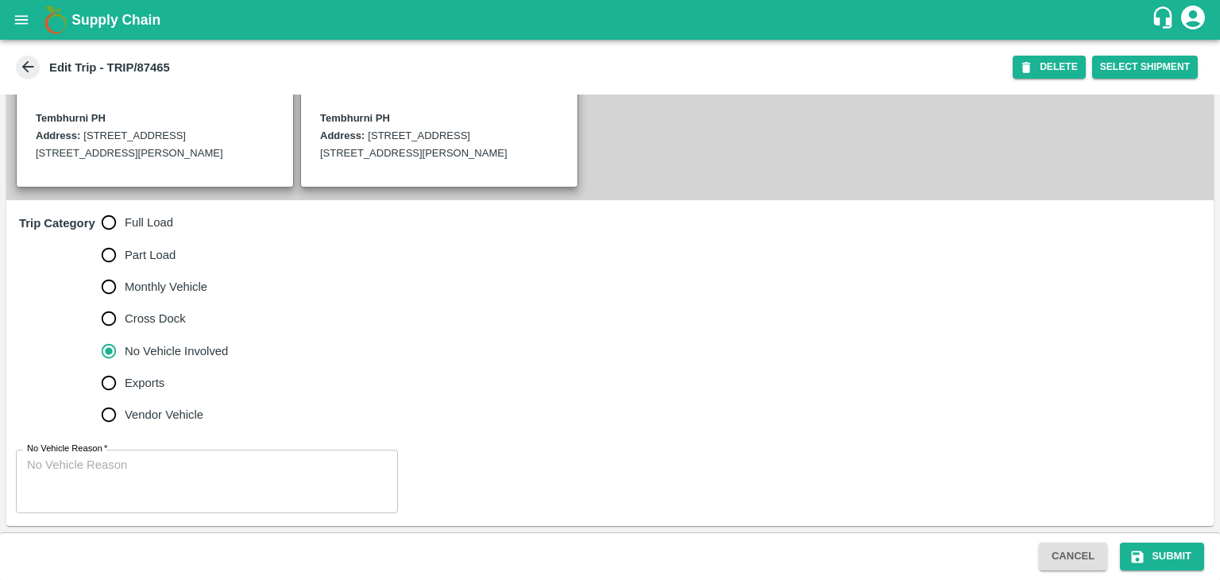
click at [208, 508] on div "x No Vehicle Reason" at bounding box center [207, 482] width 382 height 64
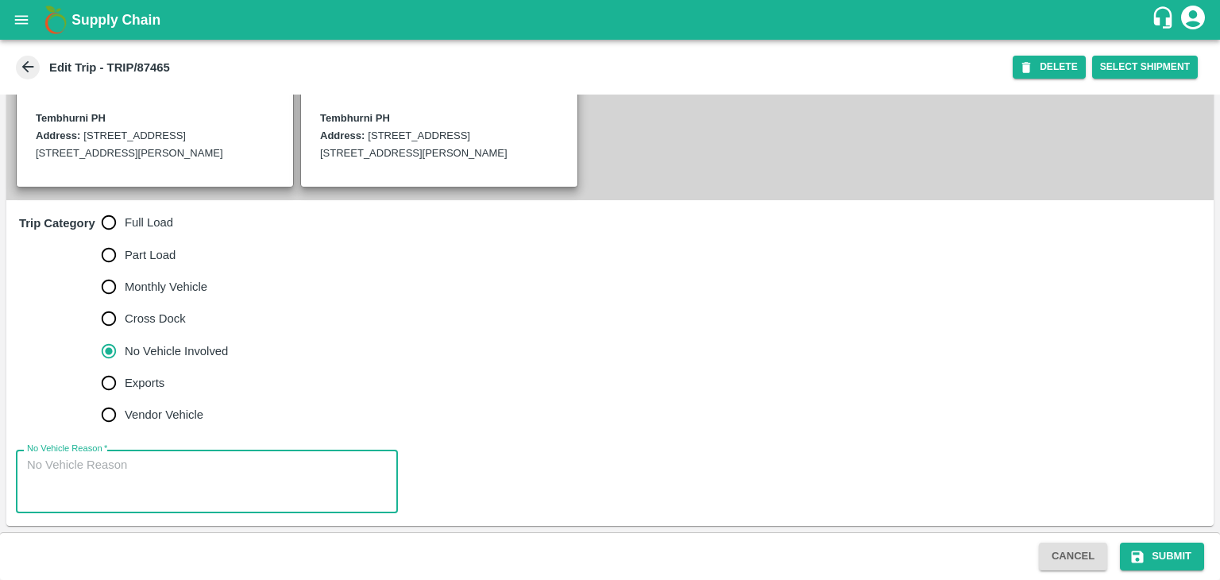
click at [236, 475] on textarea "No Vehicle Reason   *" at bounding box center [207, 482] width 360 height 50
type textarea "Field Dump"
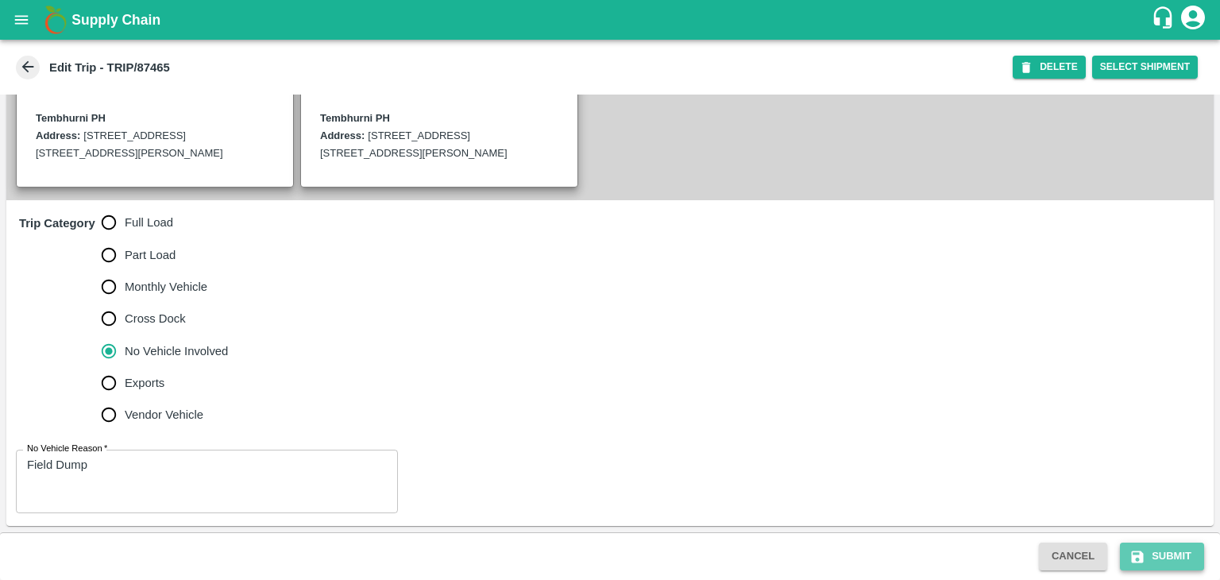
click at [1150, 544] on button "Submit" at bounding box center [1162, 557] width 84 height 28
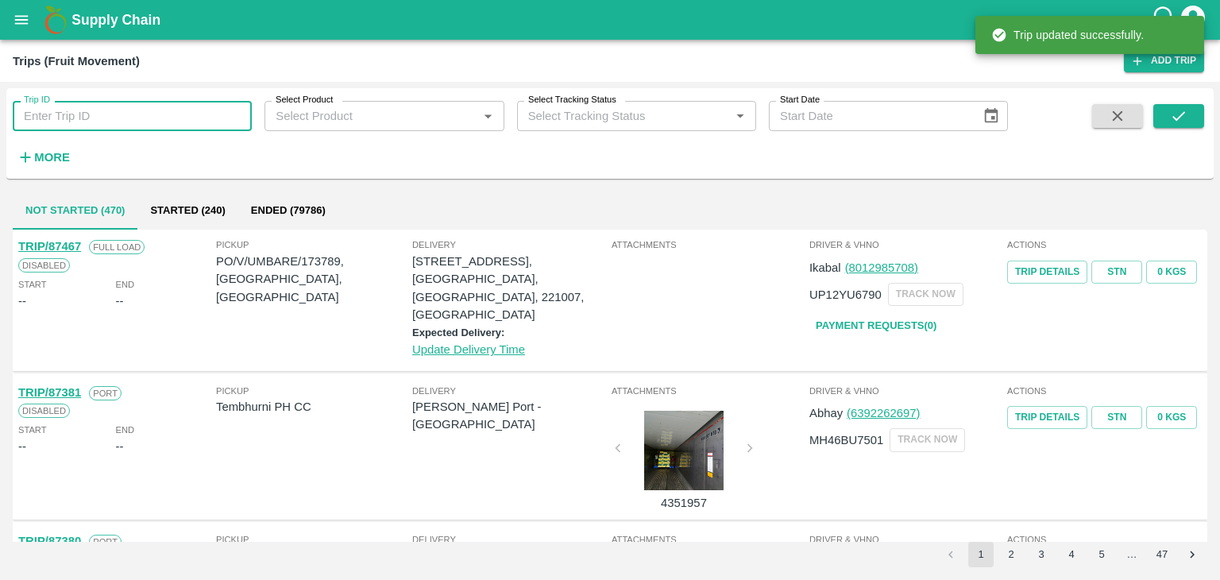
click at [99, 114] on input "Trip ID" at bounding box center [132, 116] width 239 height 30
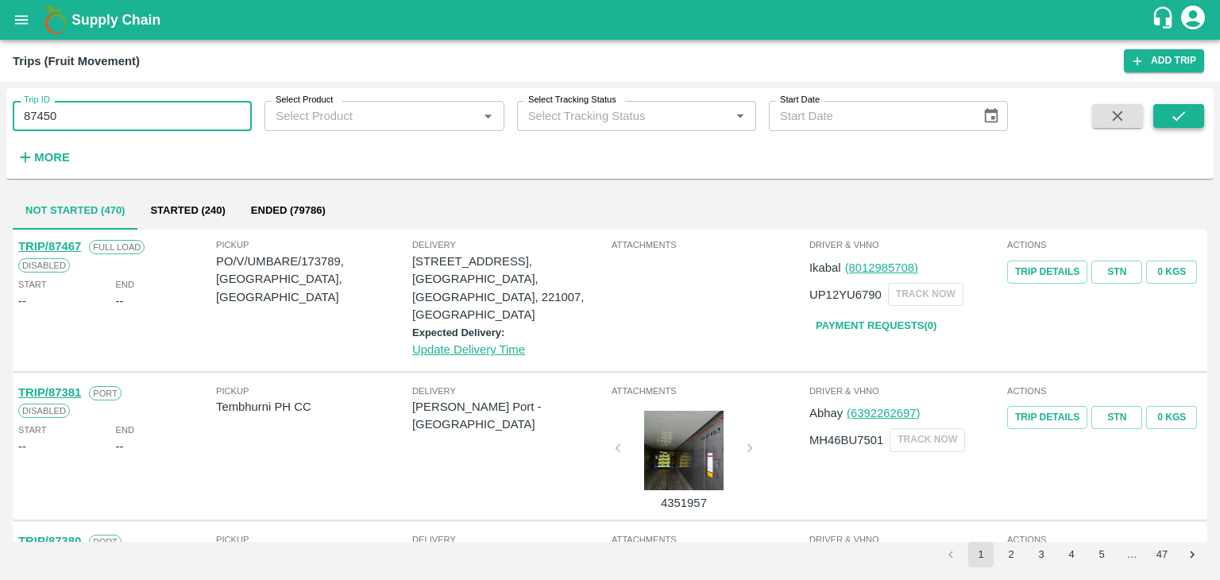
type input "87450"
click at [1181, 111] on icon "submit" at bounding box center [1178, 115] width 17 height 17
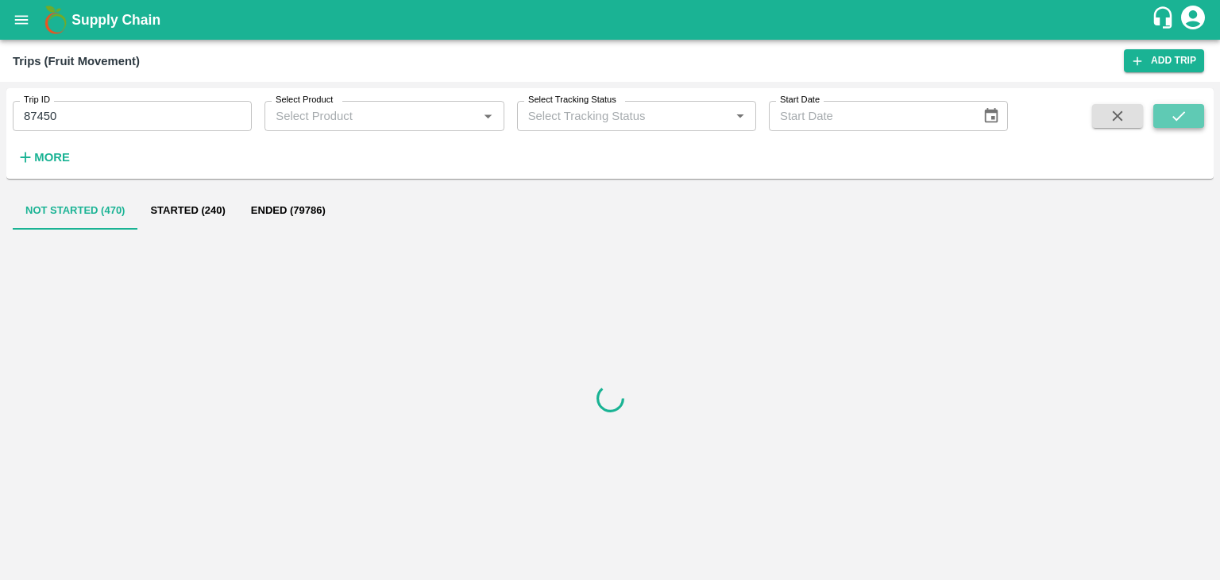
click at [1181, 111] on icon "submit" at bounding box center [1178, 115] width 17 height 17
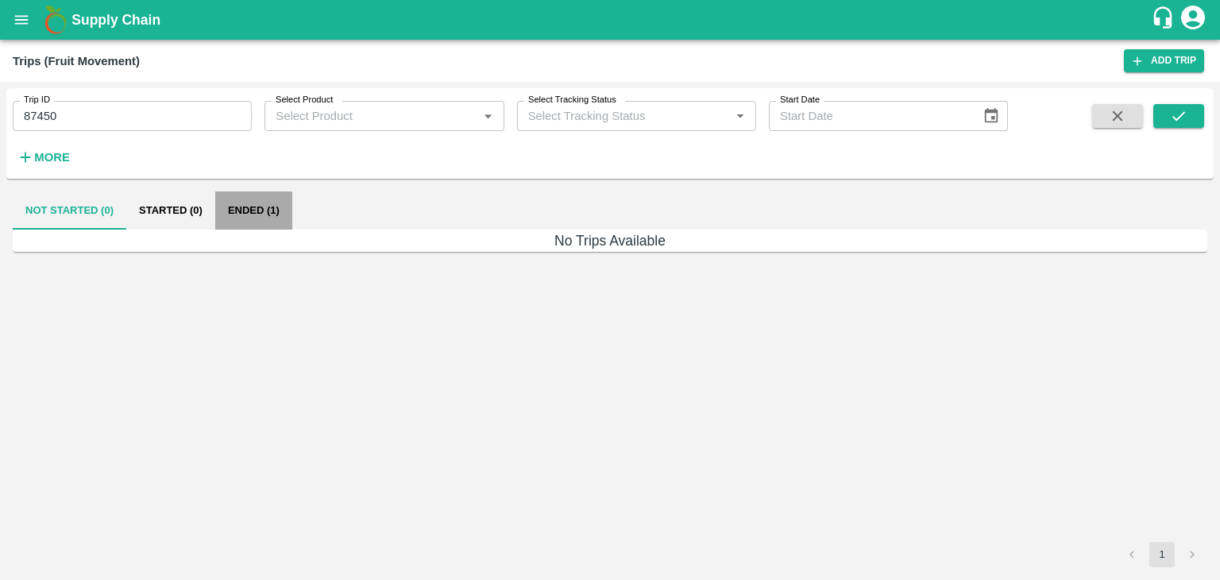
click at [255, 207] on button "Ended (1)" at bounding box center [253, 210] width 77 height 38
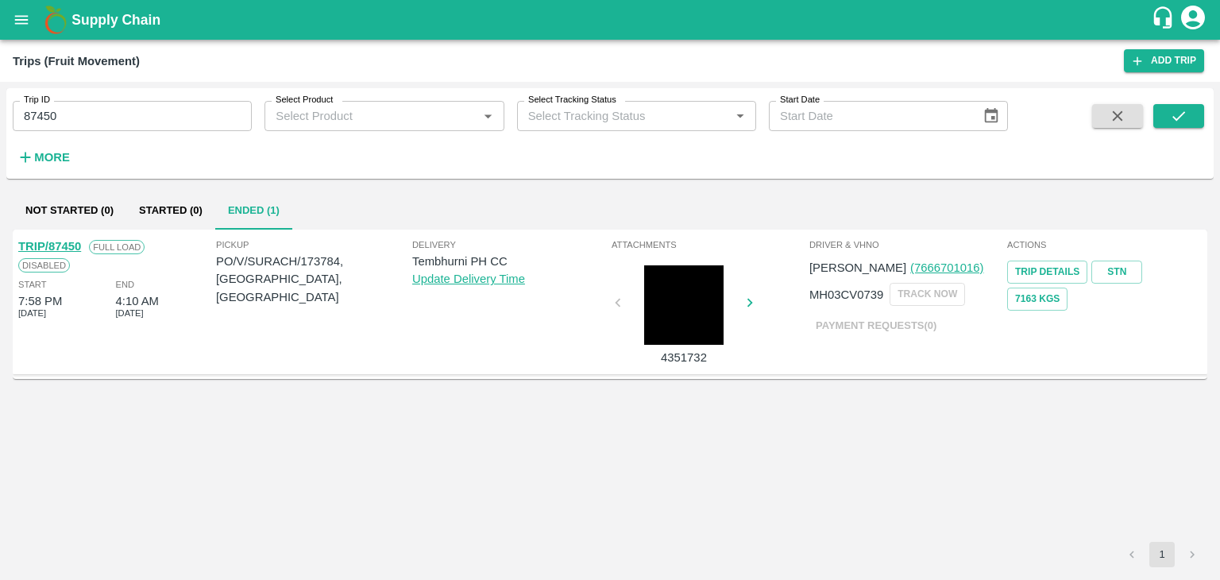
click at [58, 238] on div "TRIP/87450" at bounding box center [49, 246] width 63 height 17
click at [67, 242] on link "TRIP/87450" at bounding box center [49, 246] width 63 height 13
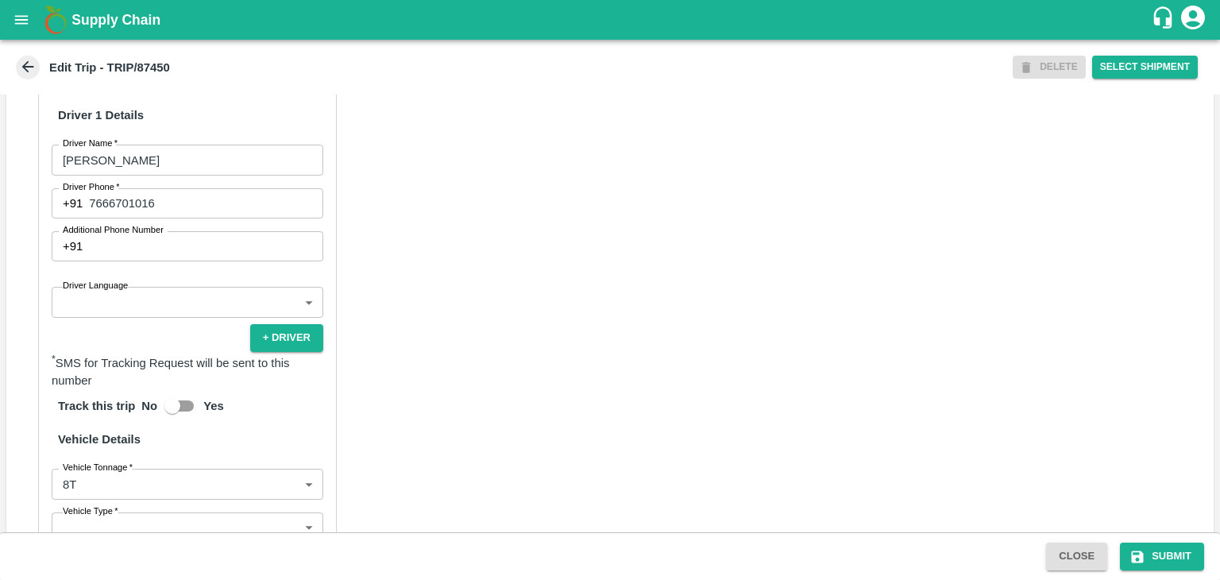
scroll to position [860, 0]
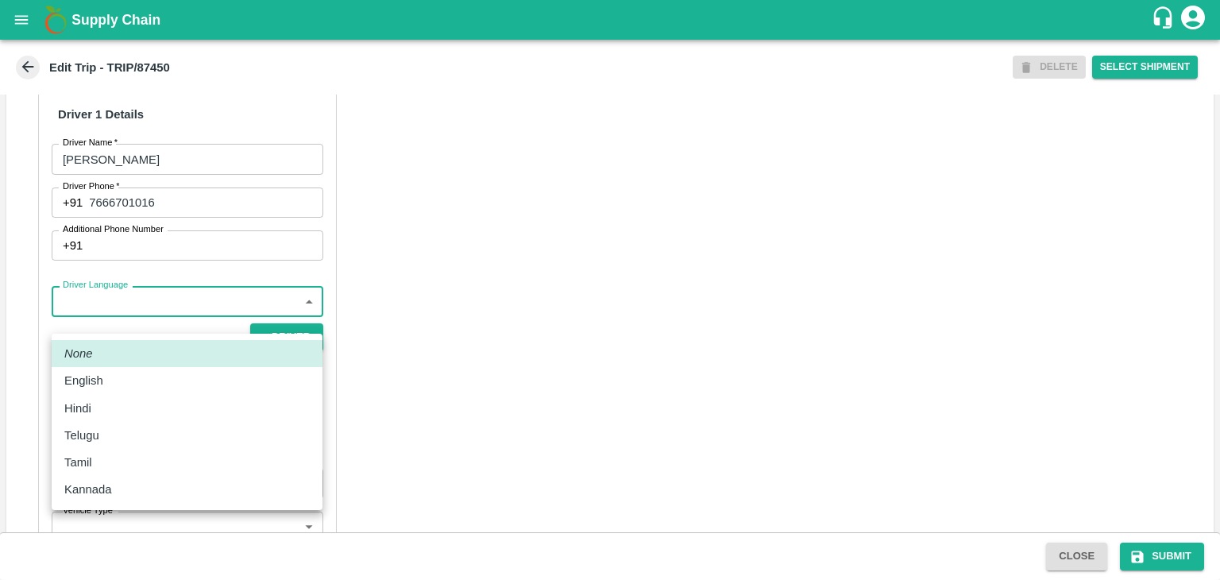
click at [88, 319] on body "Supply Chain Edit Trip - TRIP/87450 DELETE Select Shipment Trip Details Trip Ty…" at bounding box center [610, 290] width 1220 height 580
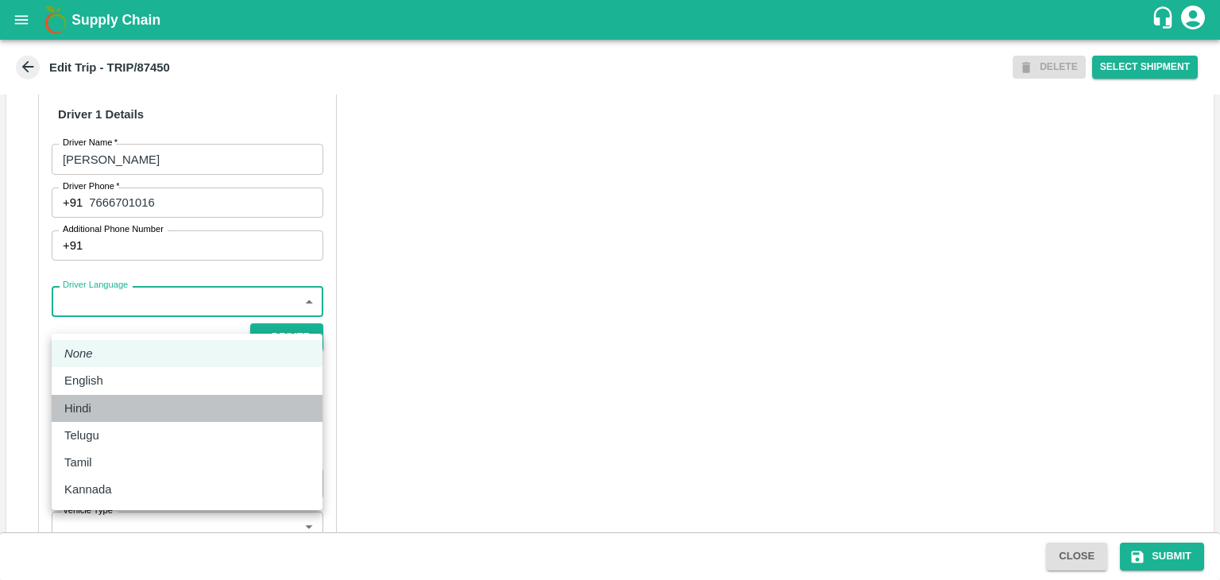
click at [111, 397] on li "Hindi" at bounding box center [187, 408] width 271 height 27
type input "hi"
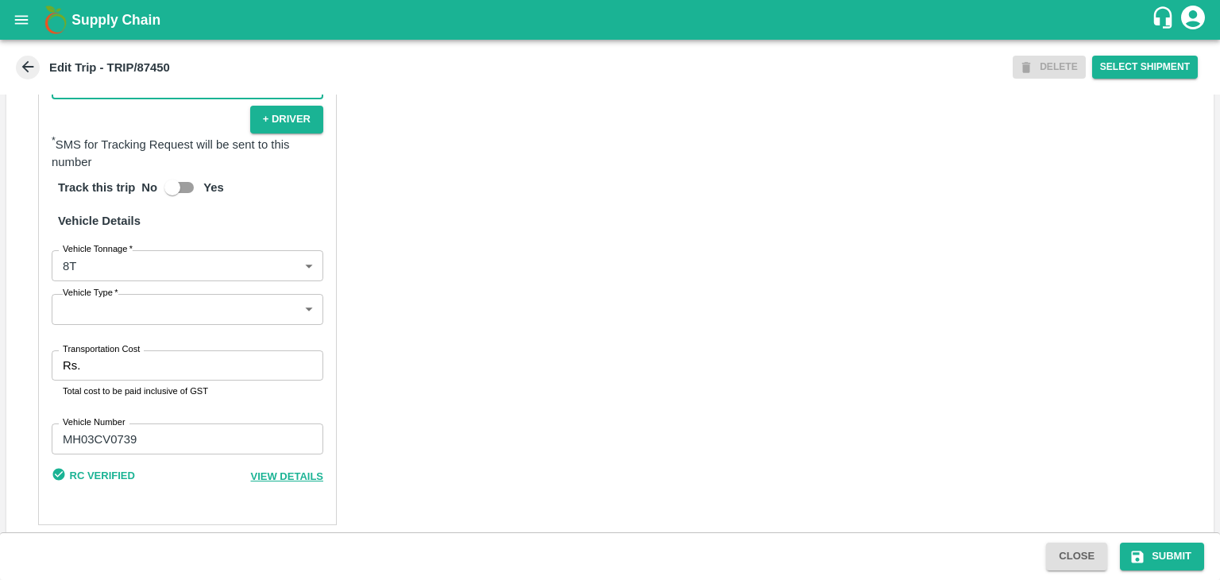
scroll to position [1080, 0]
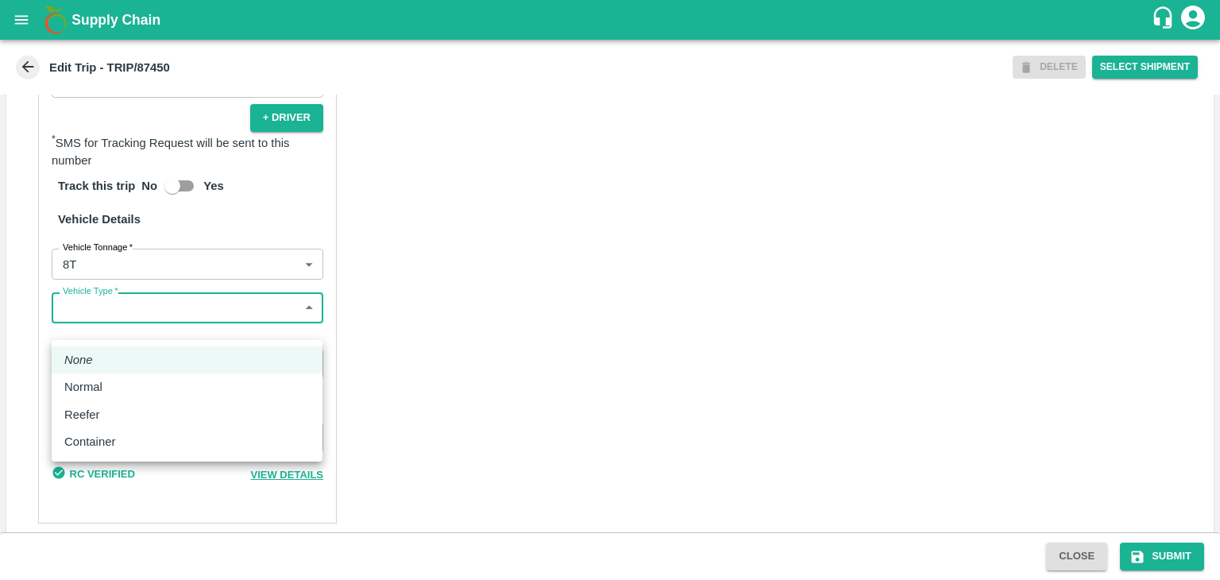
click at [127, 327] on body "Supply Chain Edit Trip - TRIP/87450 DELETE Select Shipment Trip Details Trip Ty…" at bounding box center [610, 290] width 1220 height 580
click at [122, 378] on div "Normal" at bounding box center [186, 386] width 245 height 17
type input "Normal"
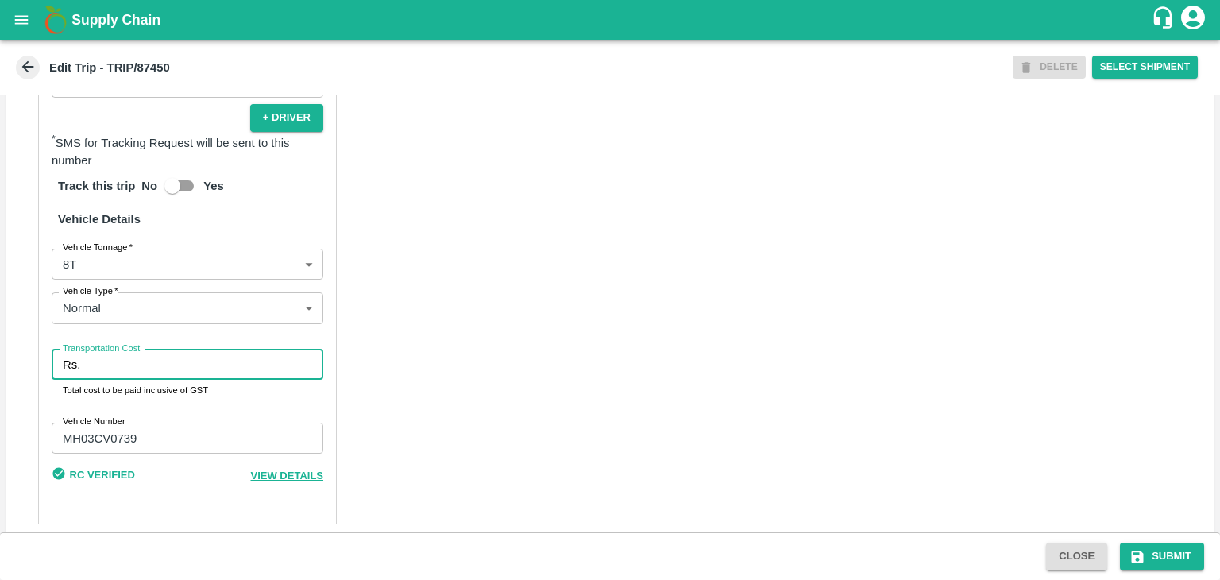
click at [168, 380] on input "Transportation Cost" at bounding box center [205, 365] width 237 height 30
click at [197, 376] on input "Transportation Cost" at bounding box center [205, 365] width 237 height 30
type input "5000"
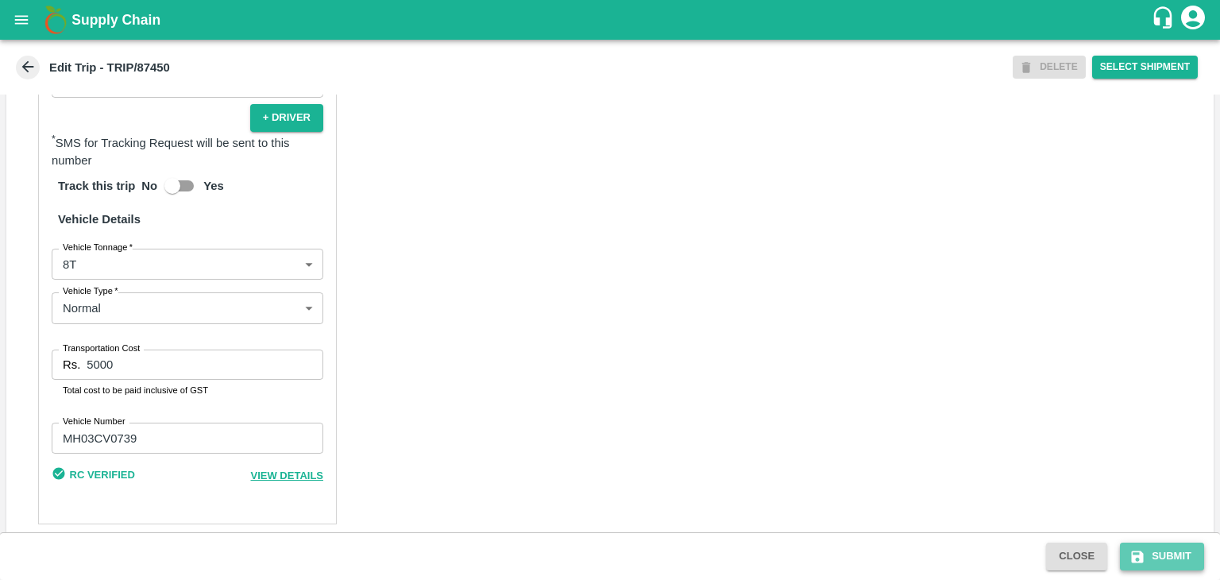
click at [1143, 544] on button "Submit" at bounding box center [1162, 557] width 84 height 28
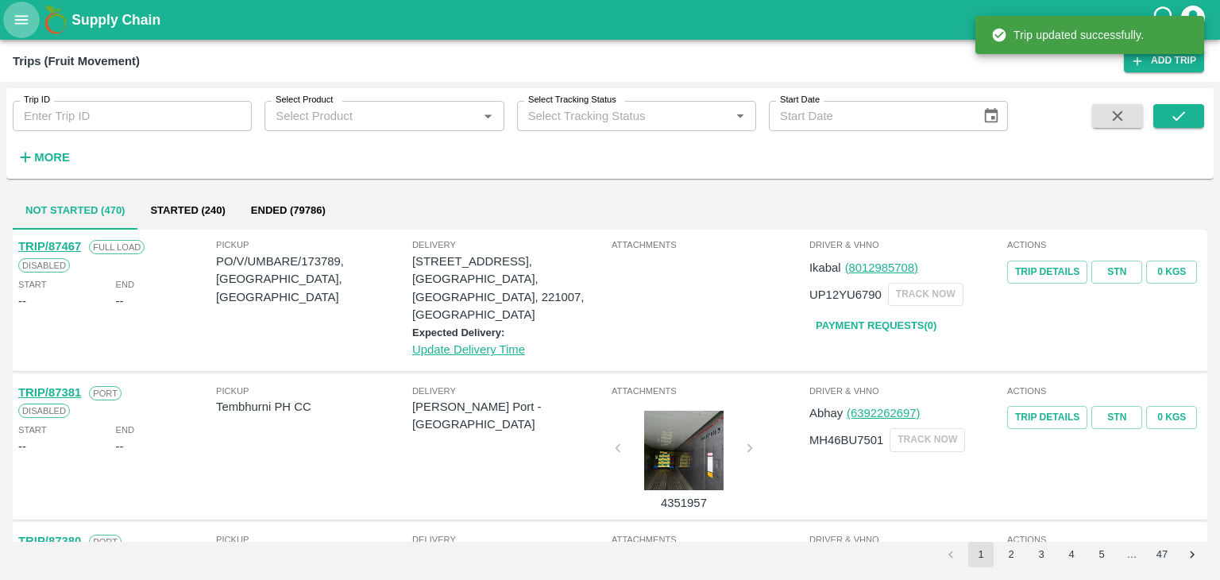
click at [17, 23] on icon "open drawer" at bounding box center [22, 19] width 14 height 9
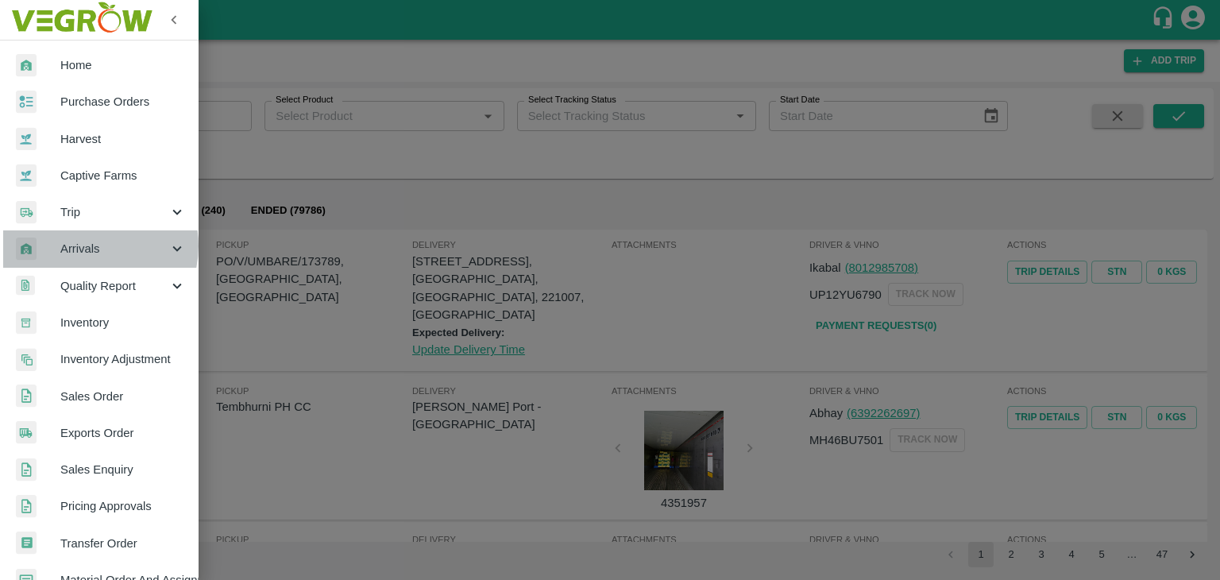
click at [88, 245] on span "Arrivals" at bounding box center [114, 248] width 108 height 17
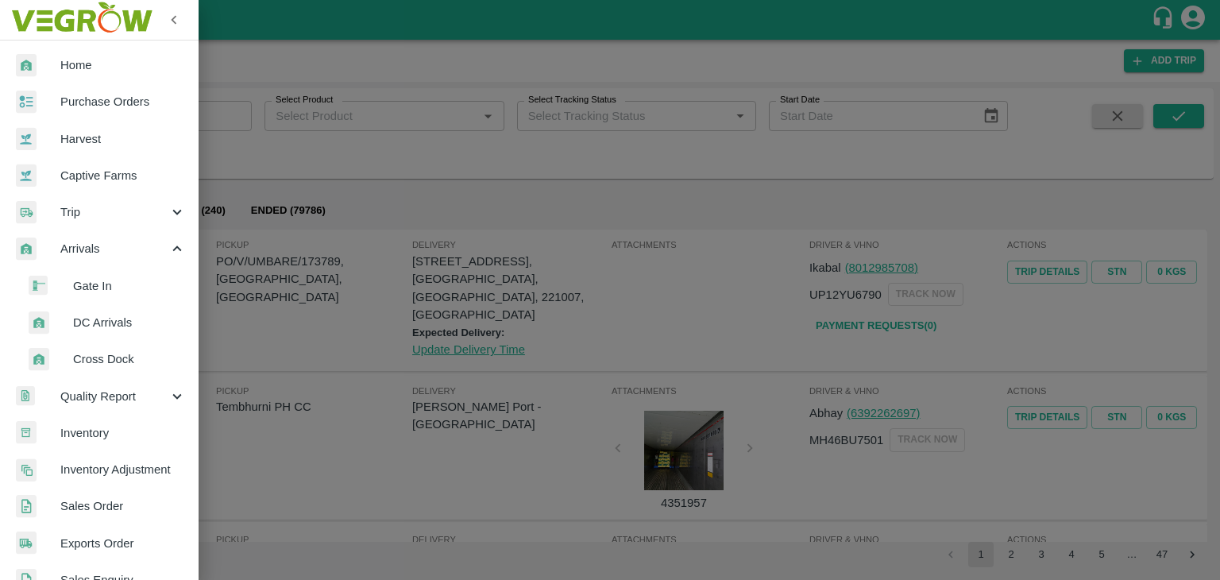
click at [123, 334] on li "DC Arrivals" at bounding box center [106, 322] width 186 height 37
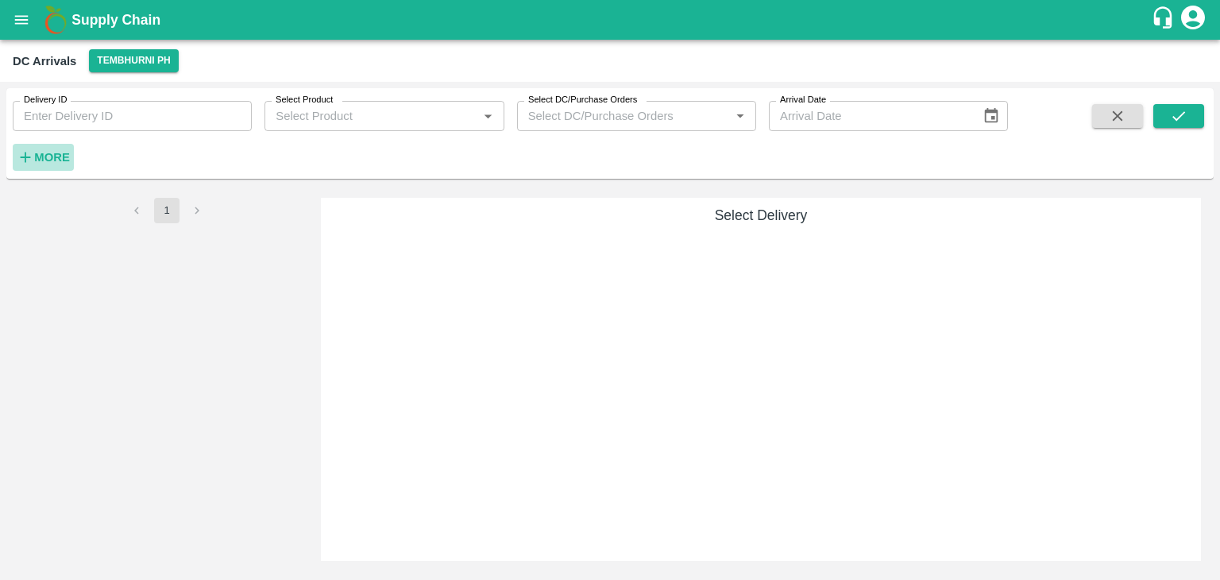
click at [67, 161] on strong "More" at bounding box center [52, 157] width 36 height 13
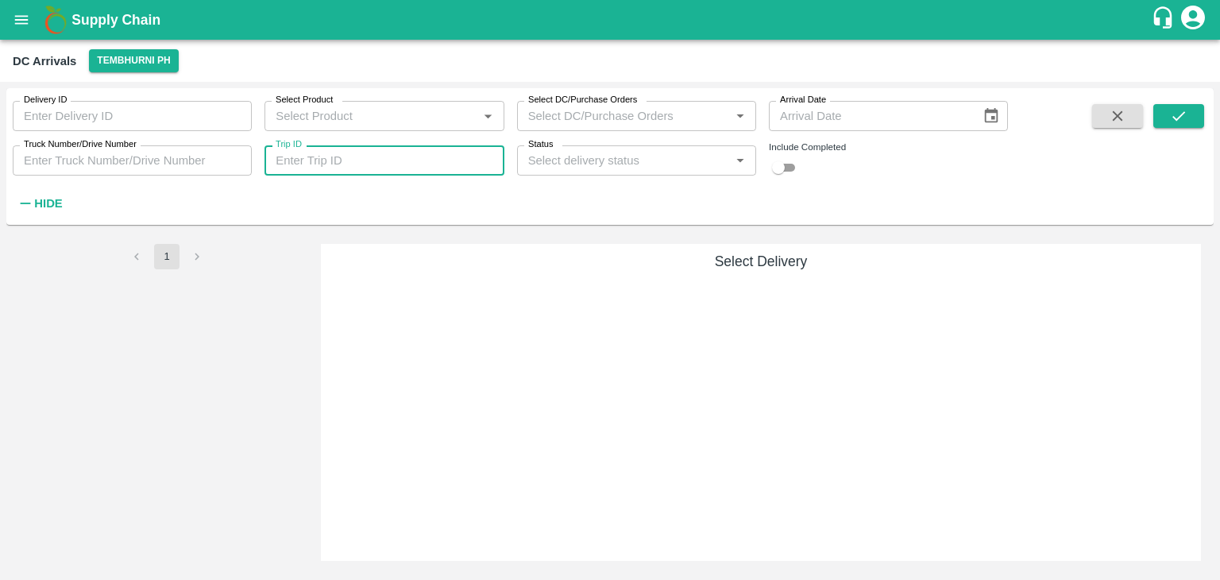
click at [377, 149] on input "Trip ID" at bounding box center [384, 160] width 239 height 30
type input "87392"
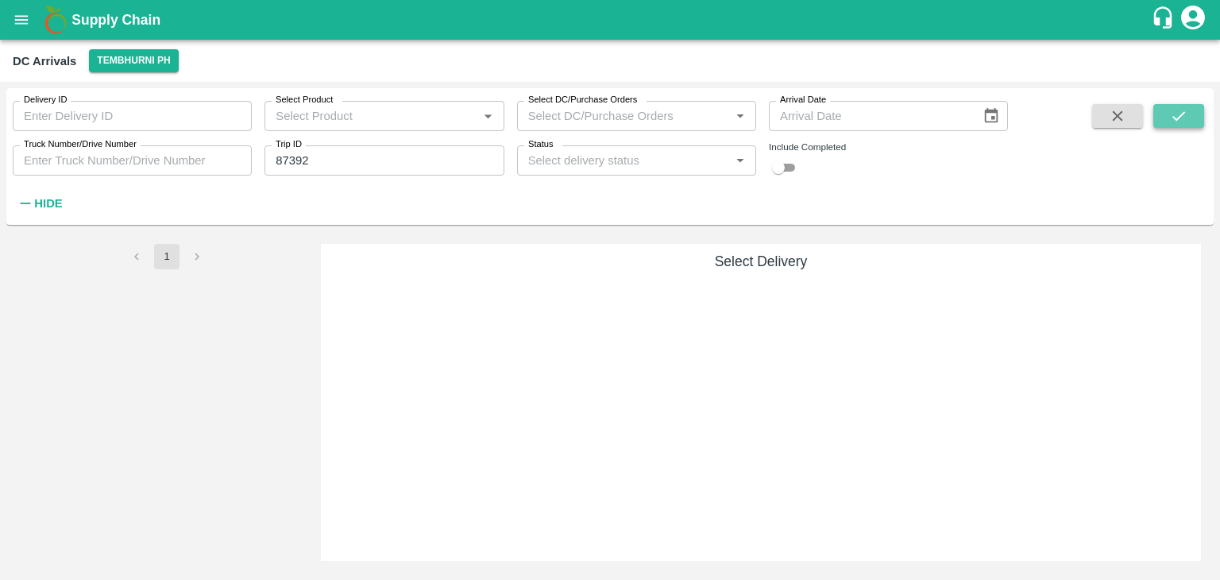
click at [1192, 117] on button "submit" at bounding box center [1179, 116] width 51 height 24
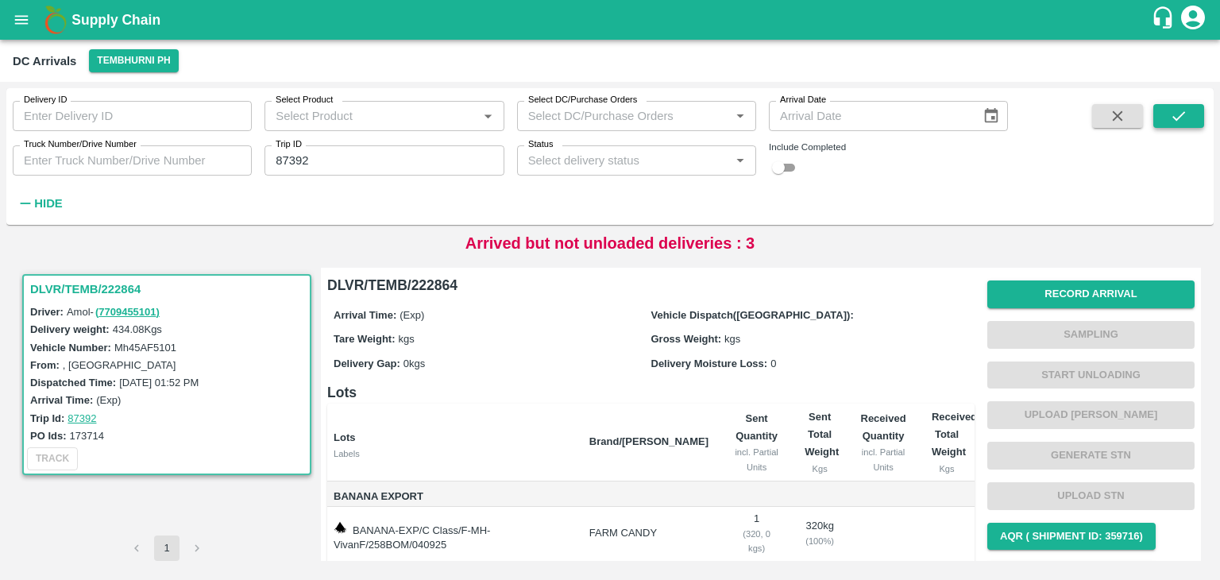
click at [1192, 117] on button "submit" at bounding box center [1179, 116] width 51 height 24
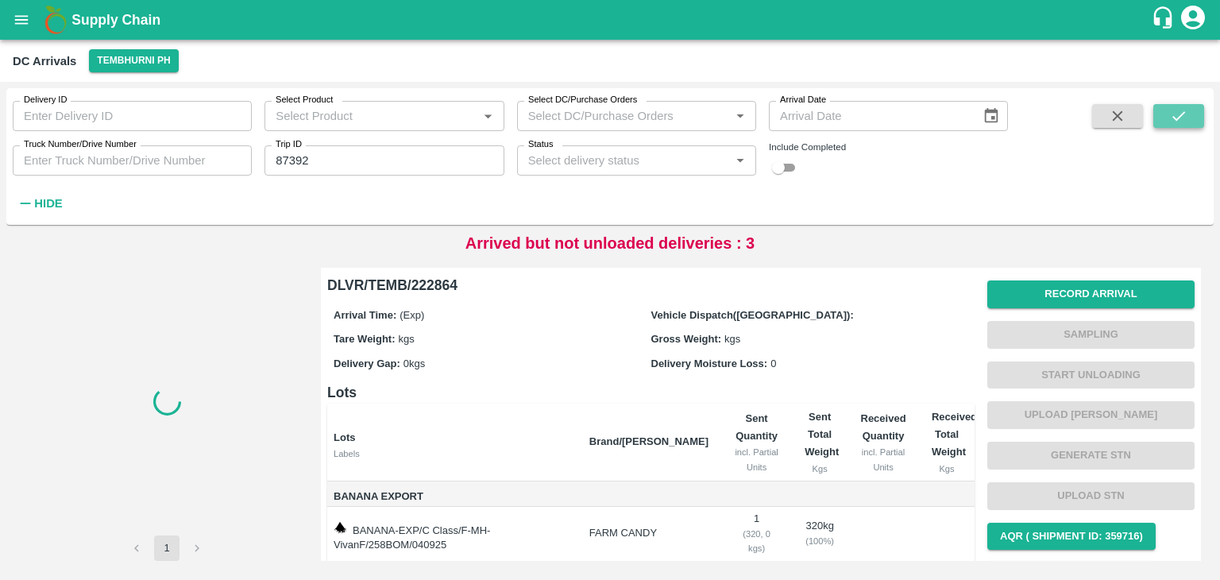
click at [1192, 117] on button "submit" at bounding box center [1179, 116] width 51 height 24
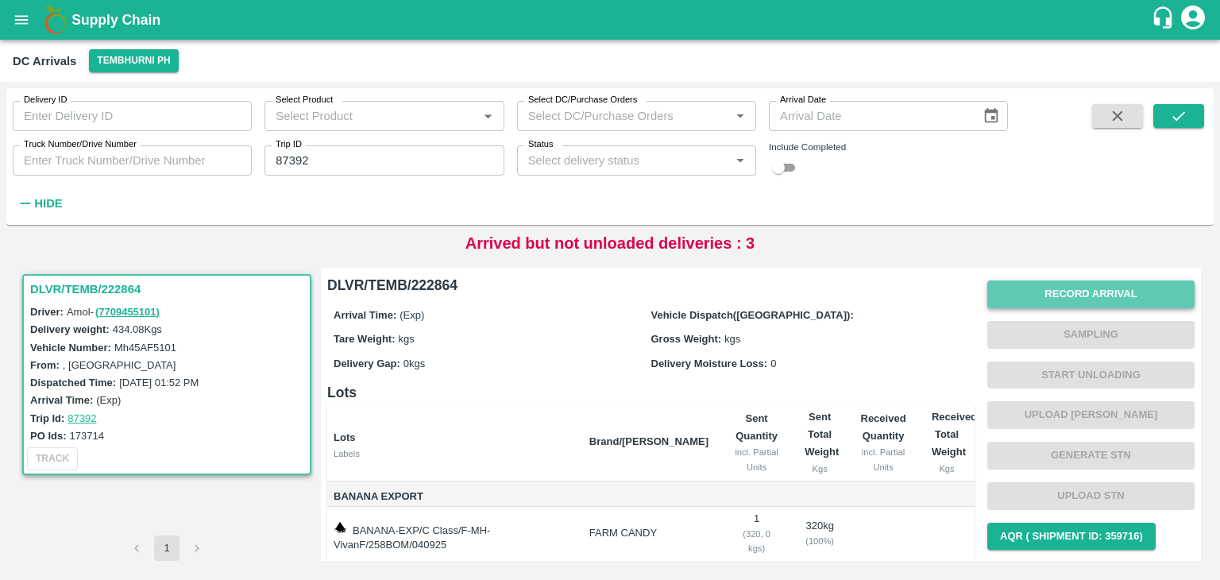
click at [1047, 293] on button "Record Arrival" at bounding box center [1091, 294] width 207 height 28
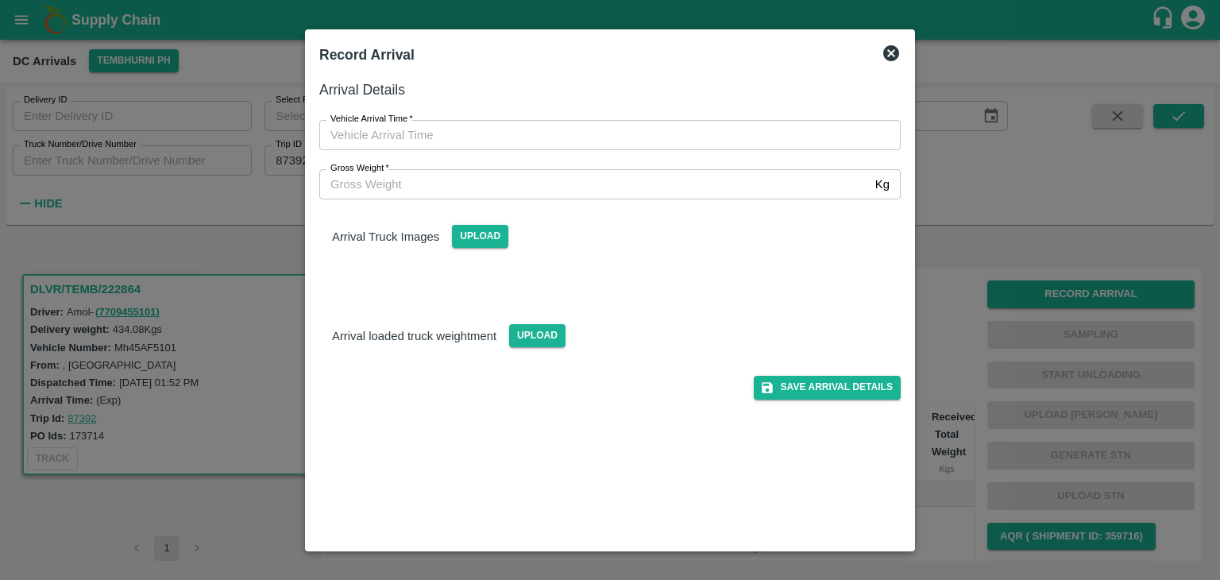
type input "DD/MM/YYYY hh:mm aa"
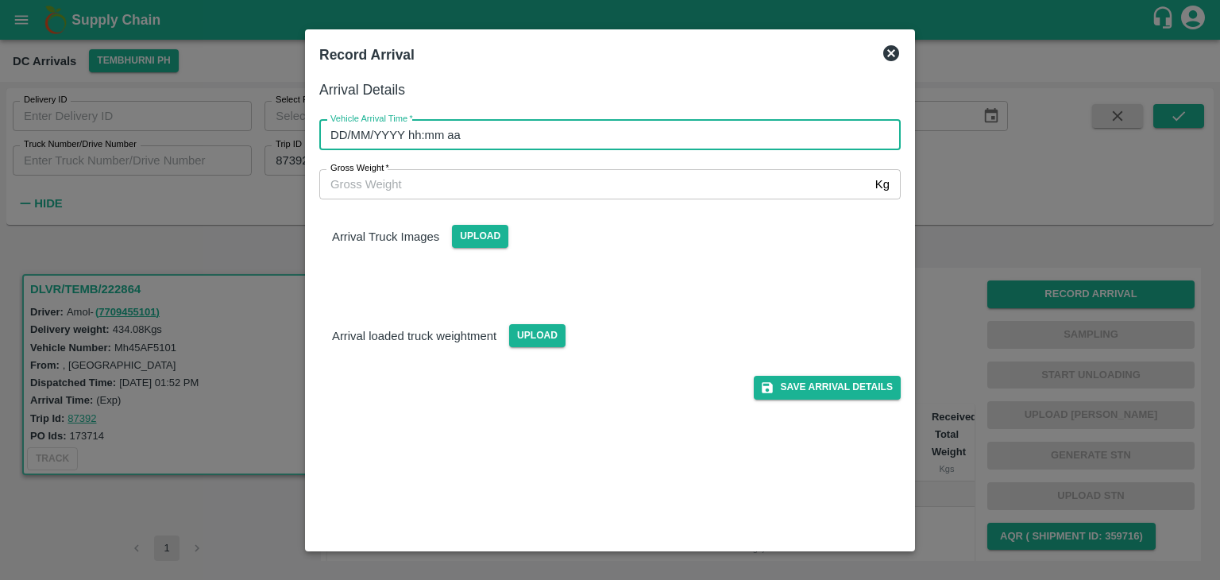
click at [750, 126] on input "DD/MM/YYYY hh:mm aa" at bounding box center [604, 135] width 570 height 30
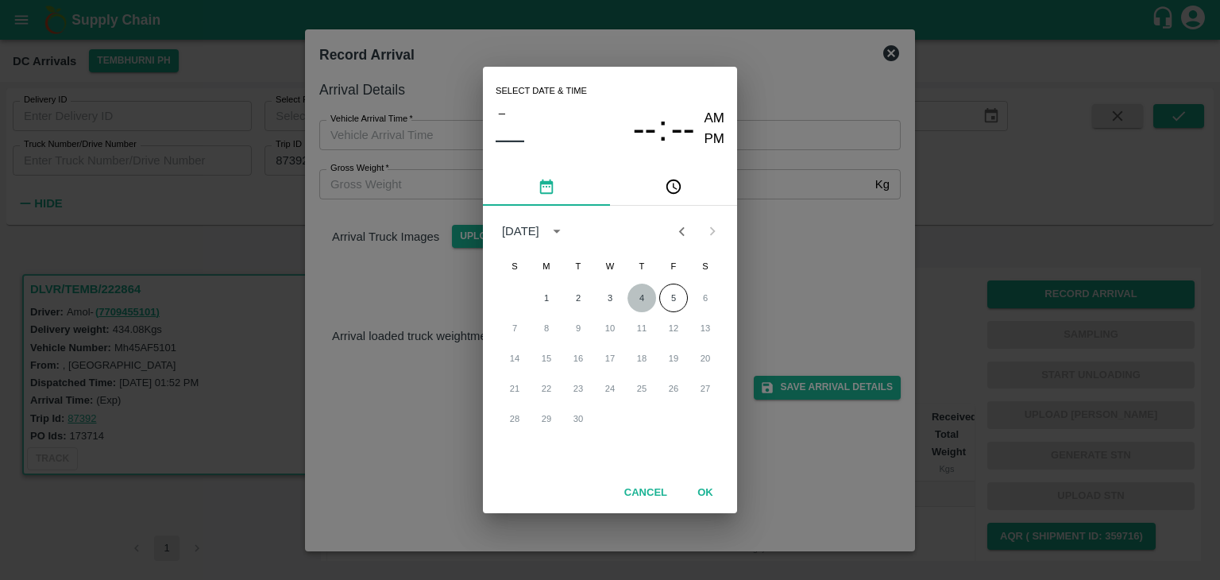
click at [633, 297] on button "4" at bounding box center [642, 298] width 29 height 29
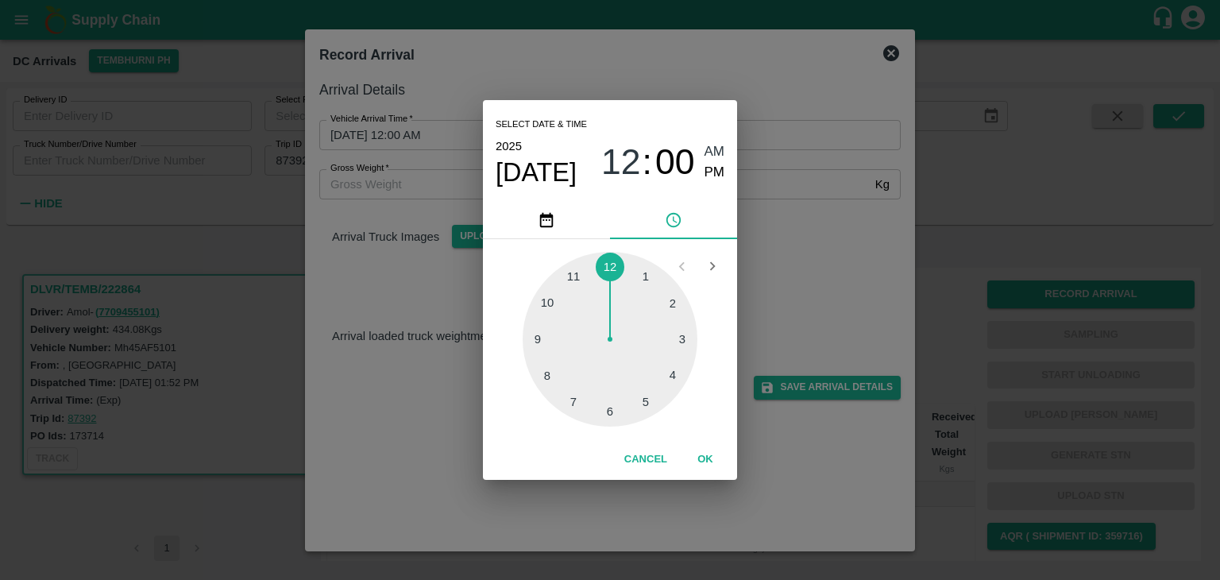
click at [559, 303] on div at bounding box center [610, 339] width 175 height 175
click at [713, 166] on span "PM" at bounding box center [715, 172] width 21 height 21
type input "04/09/2025 10:51 PM"
click at [709, 446] on button "OK" at bounding box center [705, 460] width 51 height 28
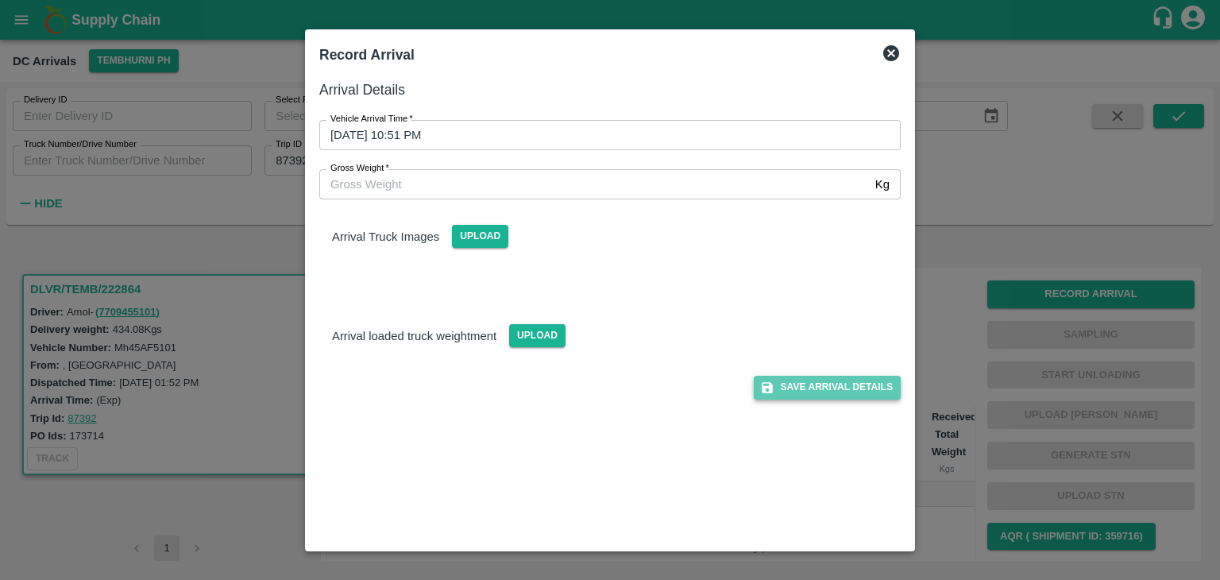
click at [802, 379] on button "Save Arrival Details" at bounding box center [827, 387] width 147 height 23
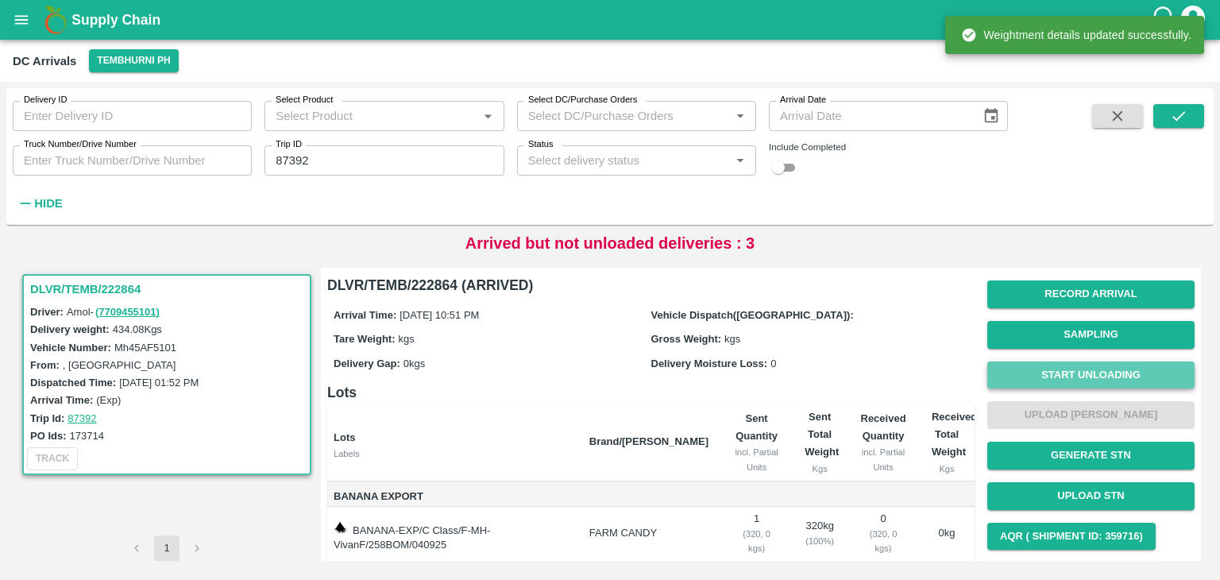
click at [1038, 373] on button "Start Unloading" at bounding box center [1091, 375] width 207 height 28
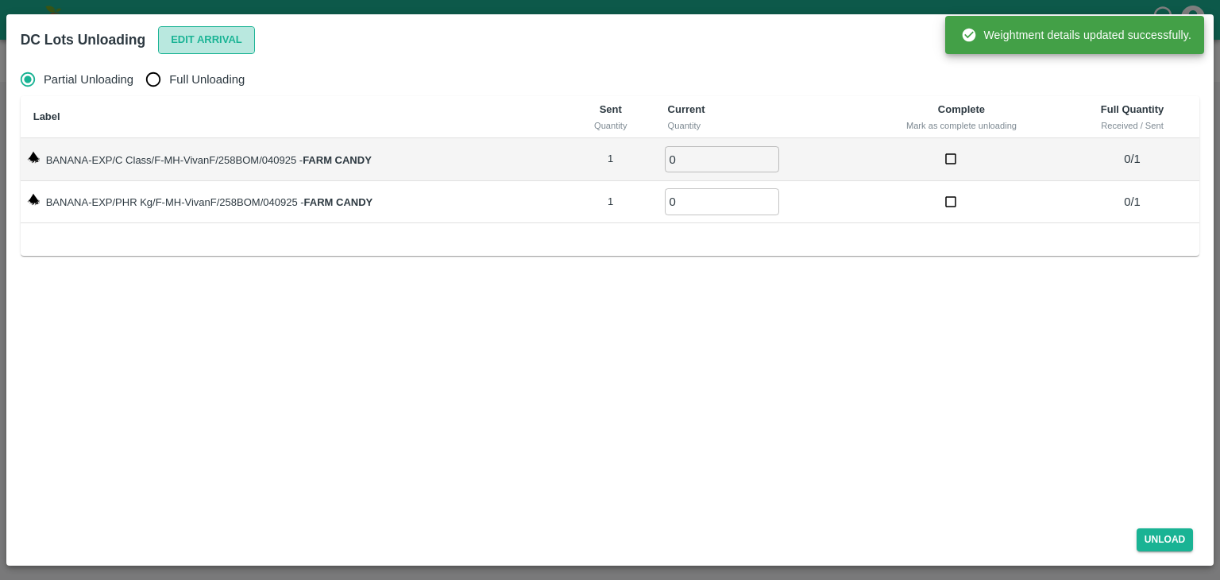
click at [207, 41] on button "Edit Arrival" at bounding box center [206, 40] width 97 height 28
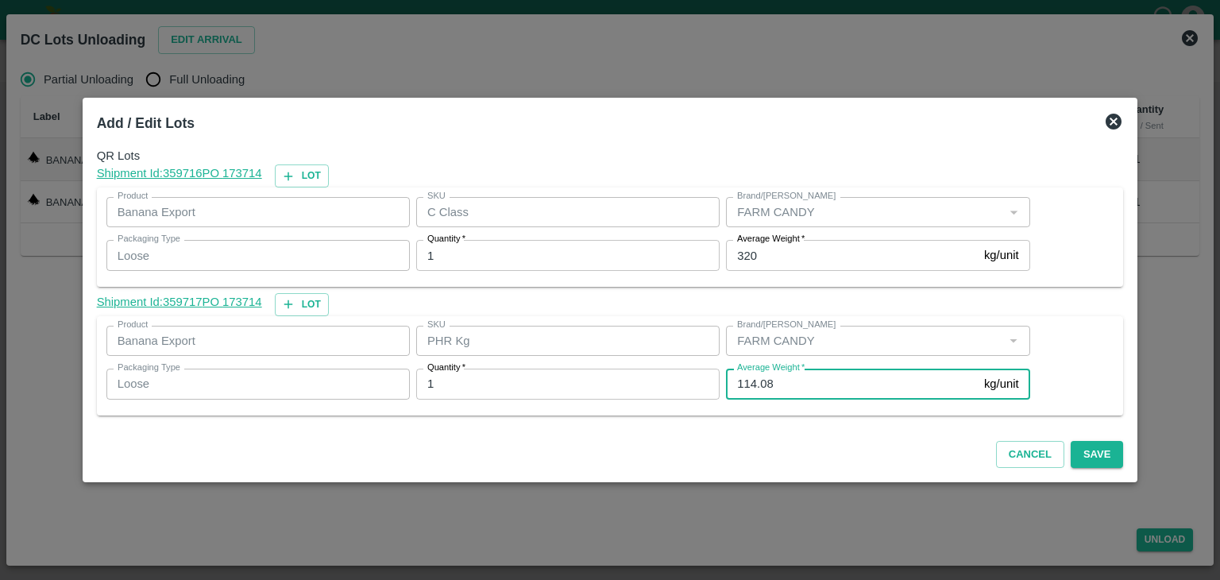
click at [787, 378] on input "114.08" at bounding box center [852, 384] width 252 height 30
type input "113"
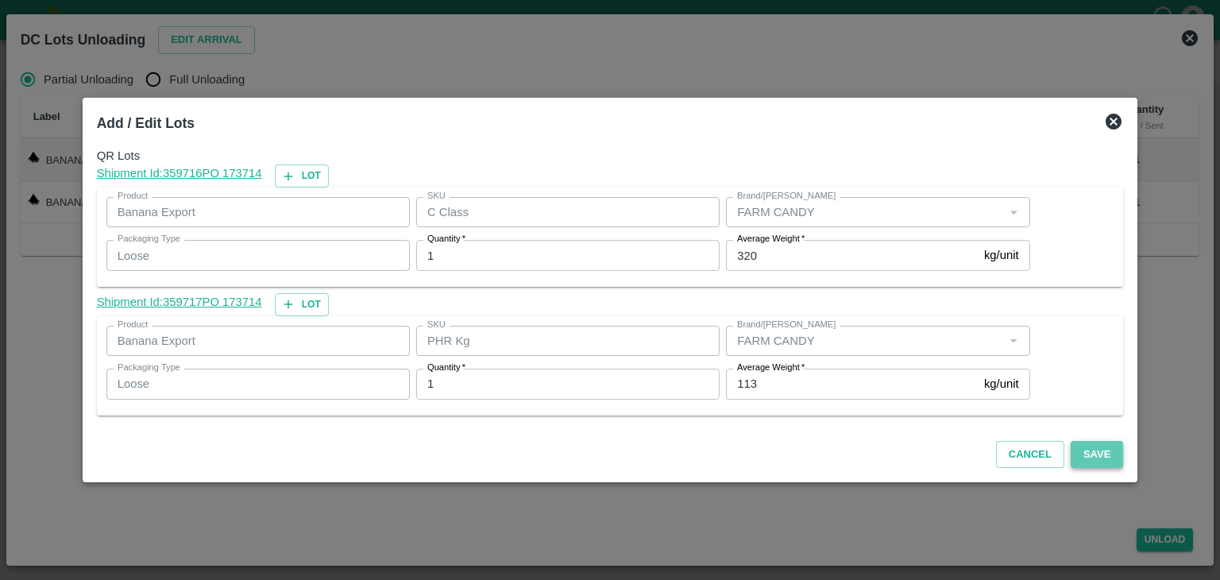
click at [1078, 455] on button "Save" at bounding box center [1097, 455] width 52 height 28
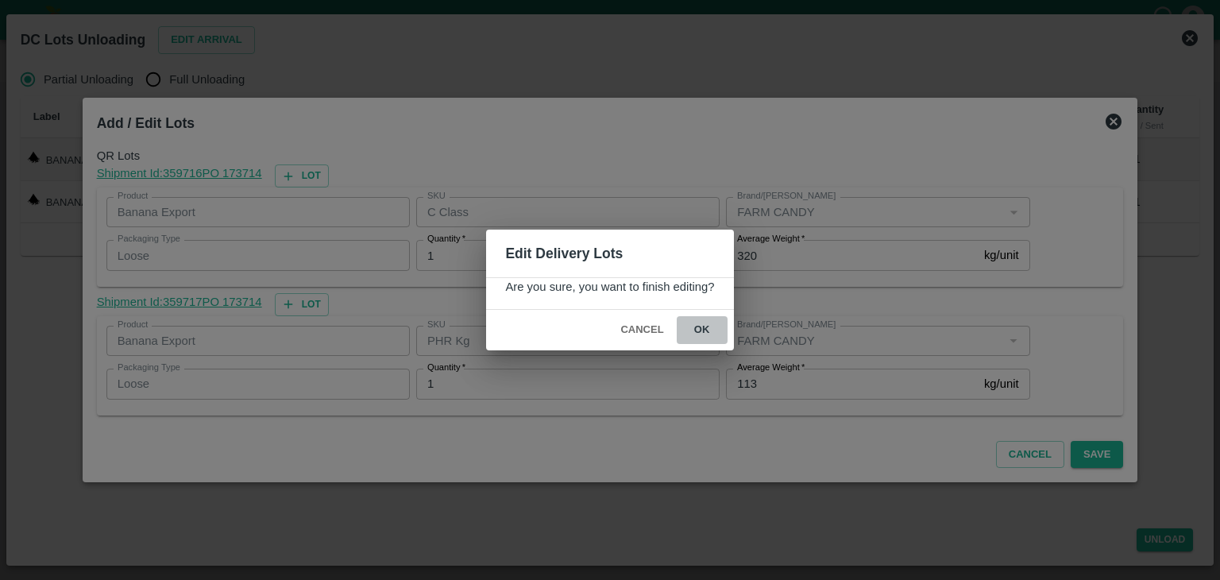
click at [700, 331] on button "ok" at bounding box center [702, 330] width 51 height 28
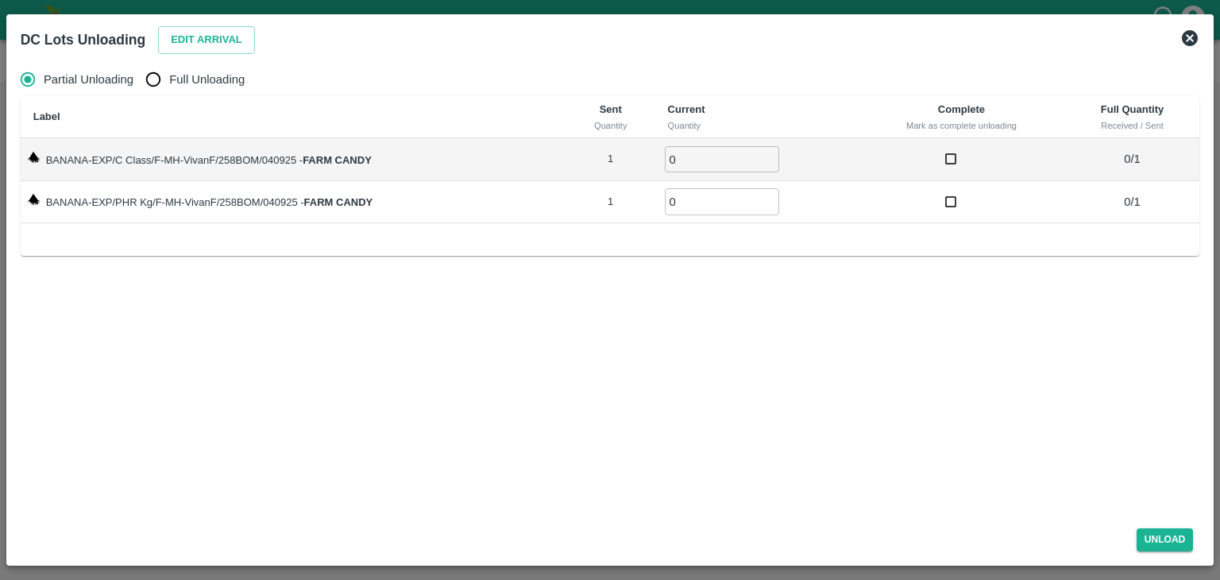
click at [181, 91] on label "Full Unloading" at bounding box center [190, 80] width 107 height 32
click at [169, 91] on input "Full Unloading" at bounding box center [153, 80] width 32 height 32
radio input "true"
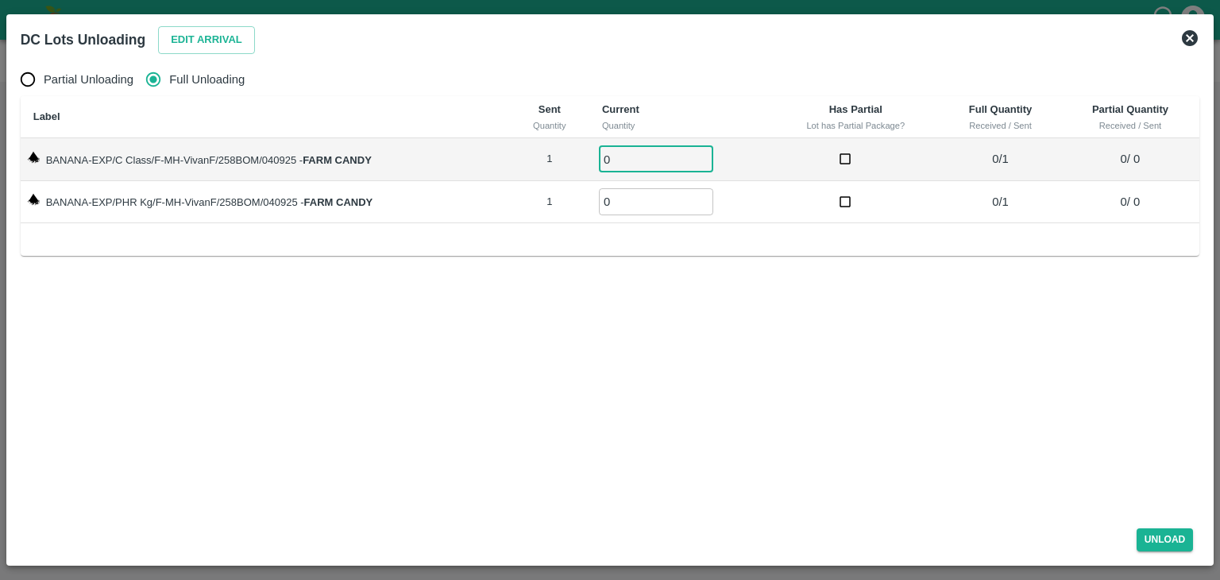
click at [626, 153] on input "0" at bounding box center [656, 159] width 114 height 26
type input "01"
click at [638, 211] on input "0" at bounding box center [656, 201] width 114 height 26
type input "01"
click at [1165, 536] on button "Unload" at bounding box center [1165, 539] width 57 height 23
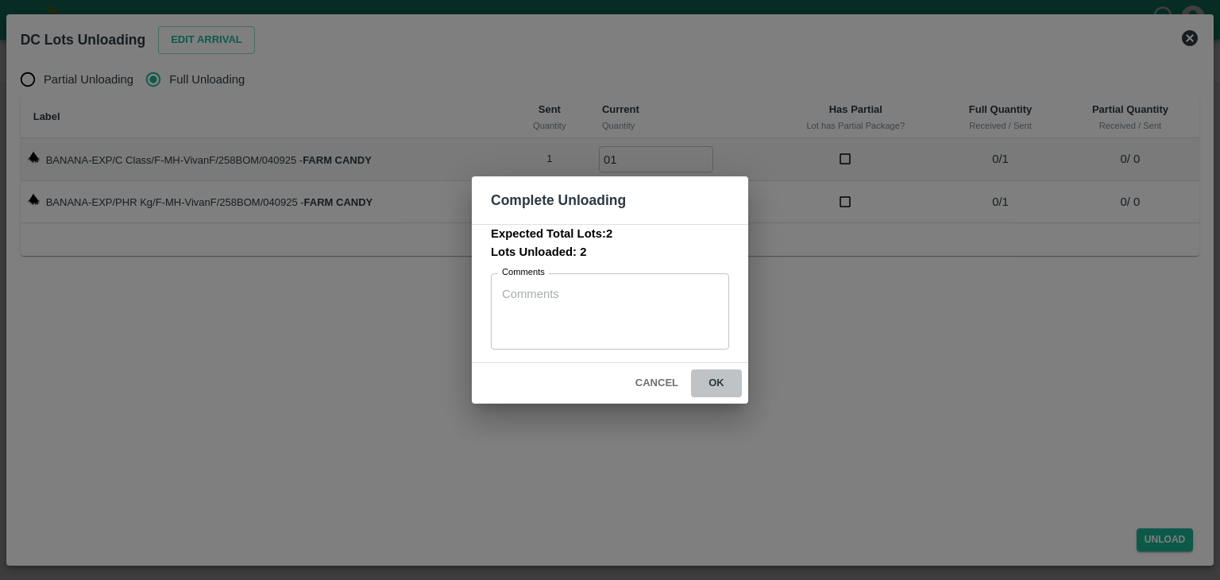
click at [723, 382] on button "ok" at bounding box center [716, 383] width 51 height 28
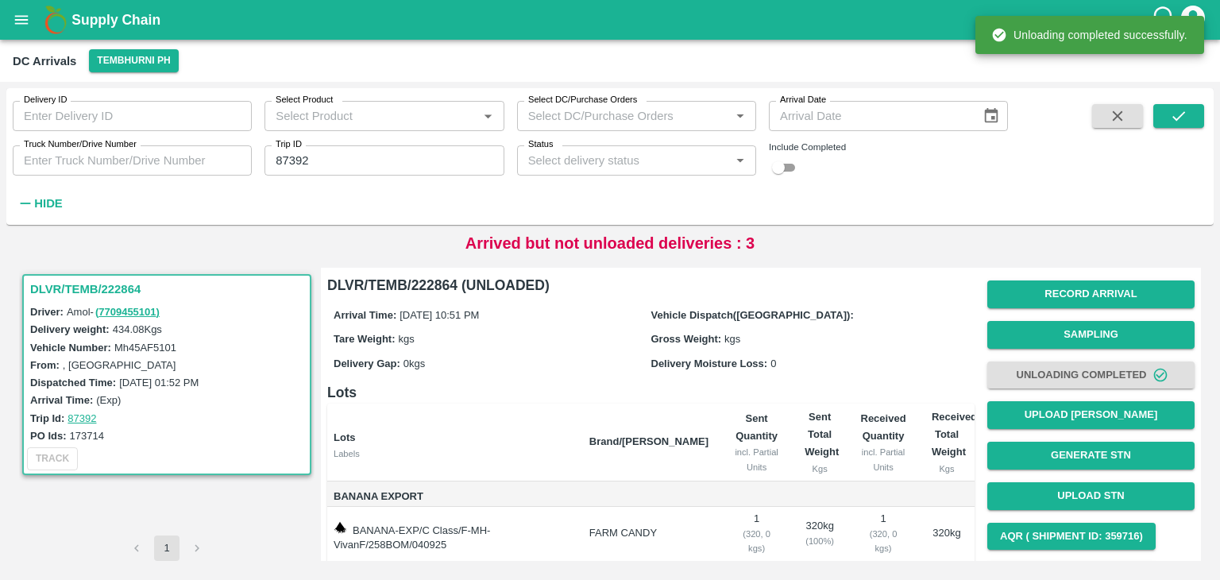
scroll to position [83, 0]
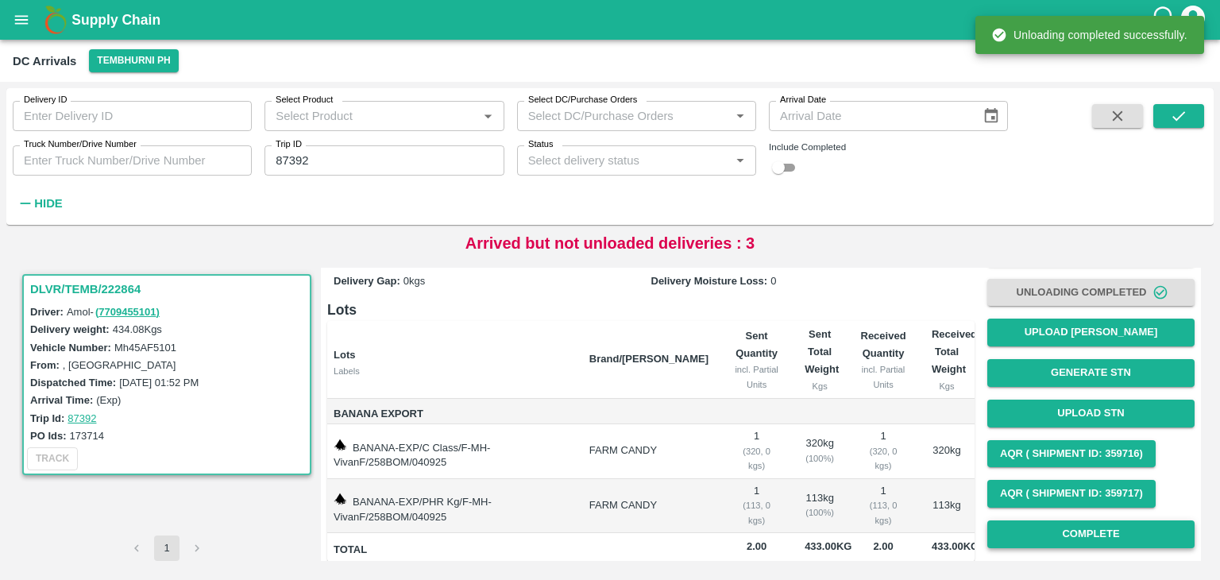
drag, startPoint x: 1053, startPoint y: 519, endPoint x: 1073, endPoint y: 535, distance: 25.9
click at [1073, 535] on div "Record Arrival Sampling Unloading Completed Upload Tare Weight Generate STN Upl…" at bounding box center [1091, 372] width 207 height 363
click at [1073, 535] on button "Complete" at bounding box center [1091, 534] width 207 height 28
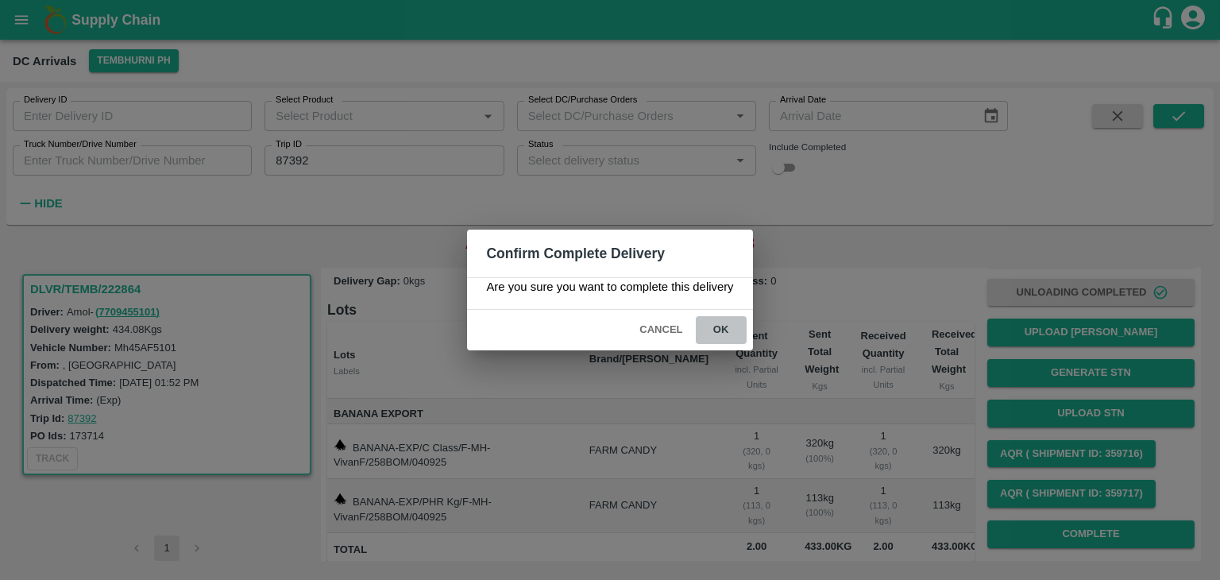
click at [724, 322] on button "ok" at bounding box center [721, 330] width 51 height 28
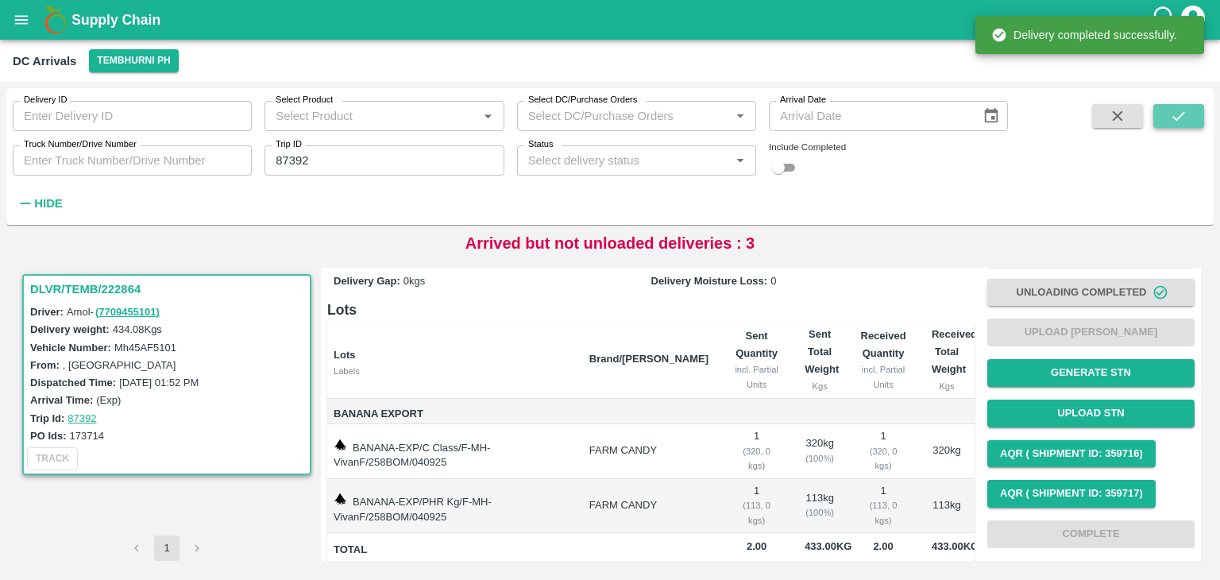
click at [1185, 118] on icon "submit" at bounding box center [1178, 115] width 17 height 17
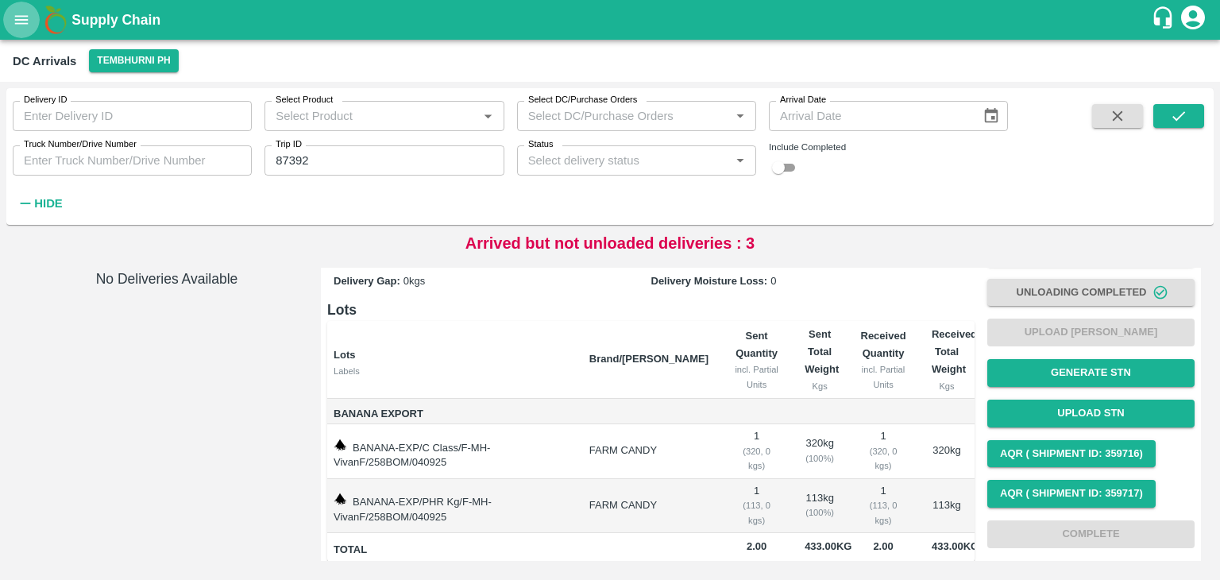
click at [15, 29] on button "open drawer" at bounding box center [21, 20] width 37 height 37
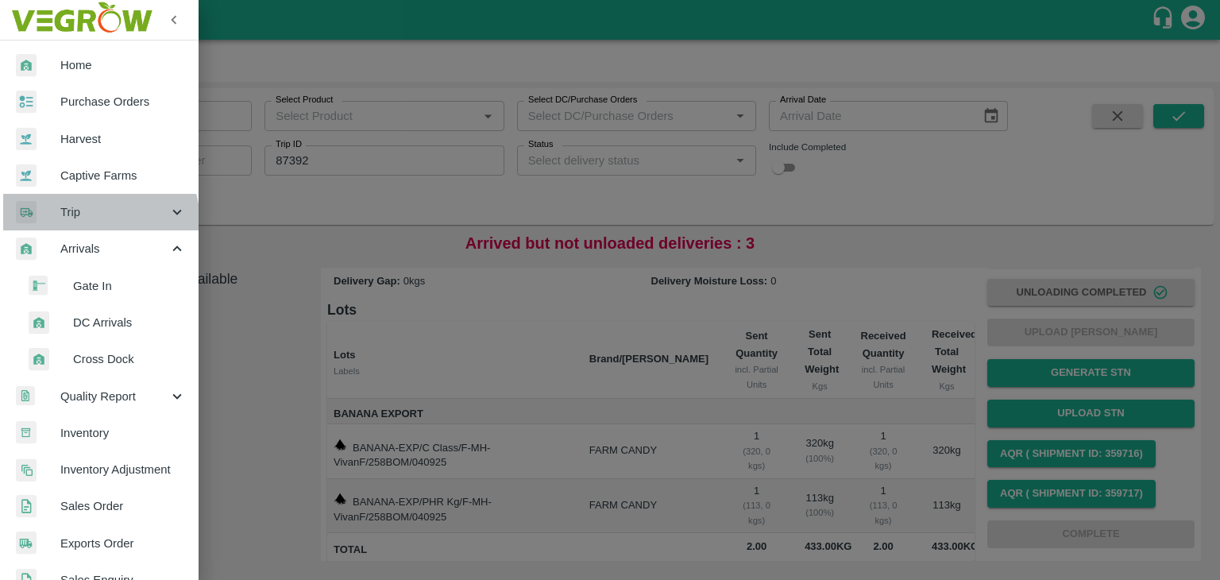
click at [86, 223] on div "Trip" at bounding box center [99, 212] width 199 height 37
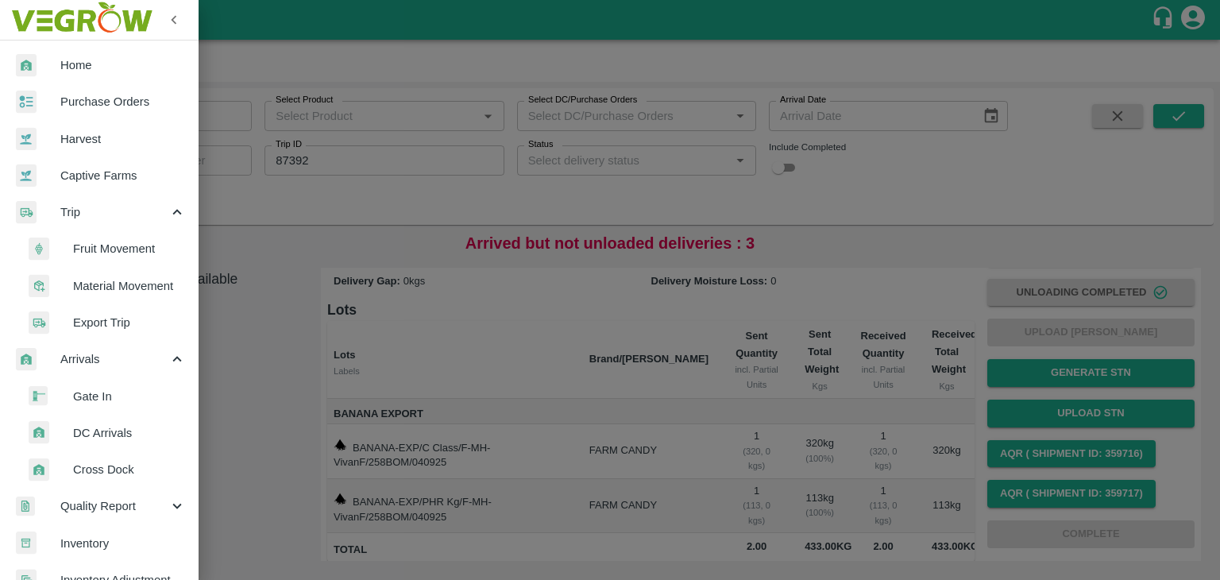
click at [127, 235] on li "Fruit Movement" at bounding box center [106, 248] width 186 height 37
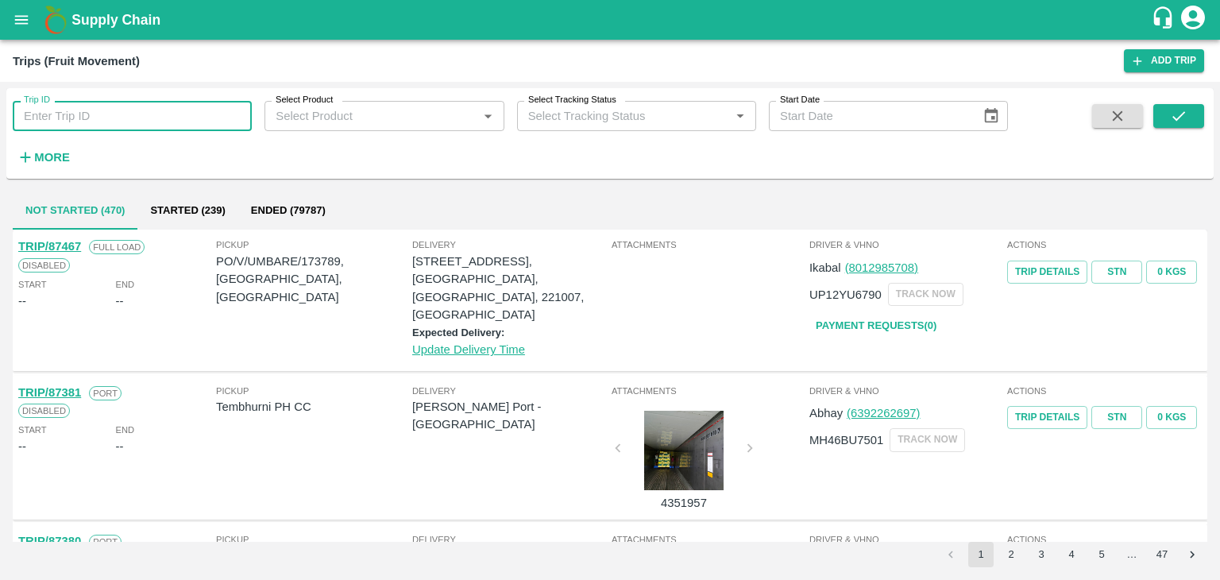
click at [151, 107] on input "Trip ID" at bounding box center [132, 116] width 239 height 30
type input "87392"
click at [1199, 112] on button "submit" at bounding box center [1179, 116] width 51 height 24
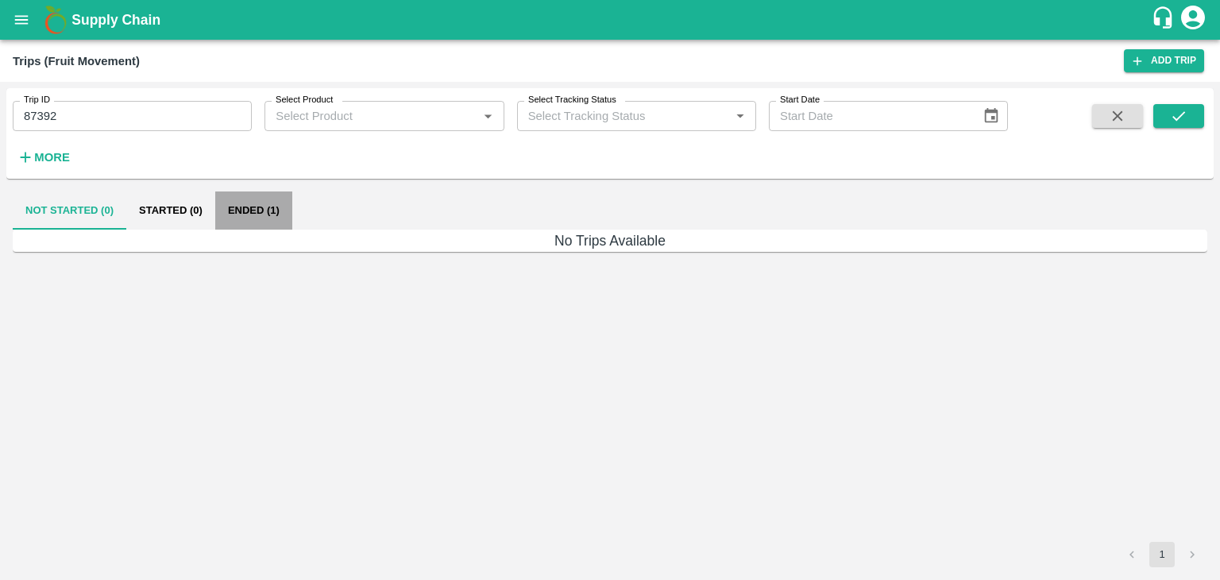
click at [250, 203] on button "Ended (1)" at bounding box center [253, 210] width 77 height 38
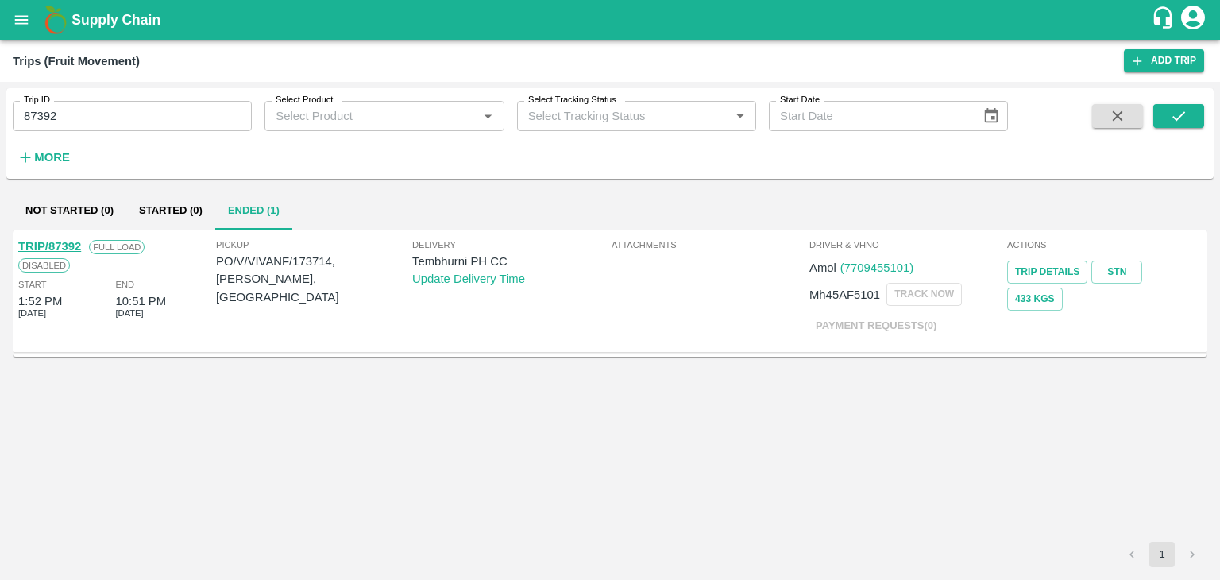
click at [54, 242] on link "TRIP/87392" at bounding box center [49, 246] width 63 height 13
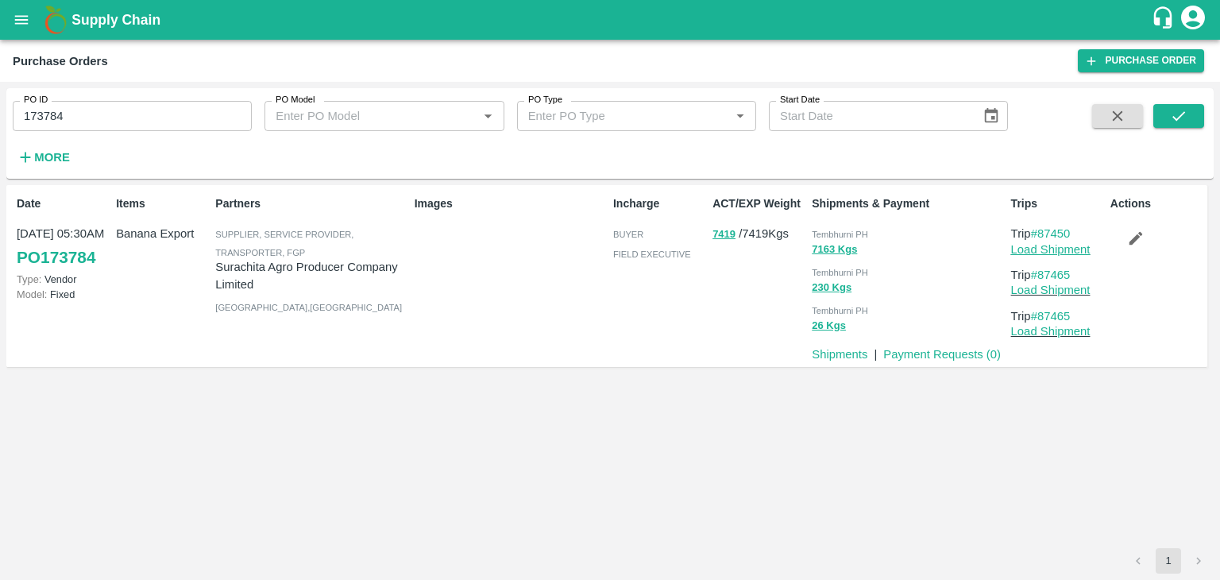
click at [1063, 248] on link "Load Shipment" at bounding box center [1050, 249] width 79 height 13
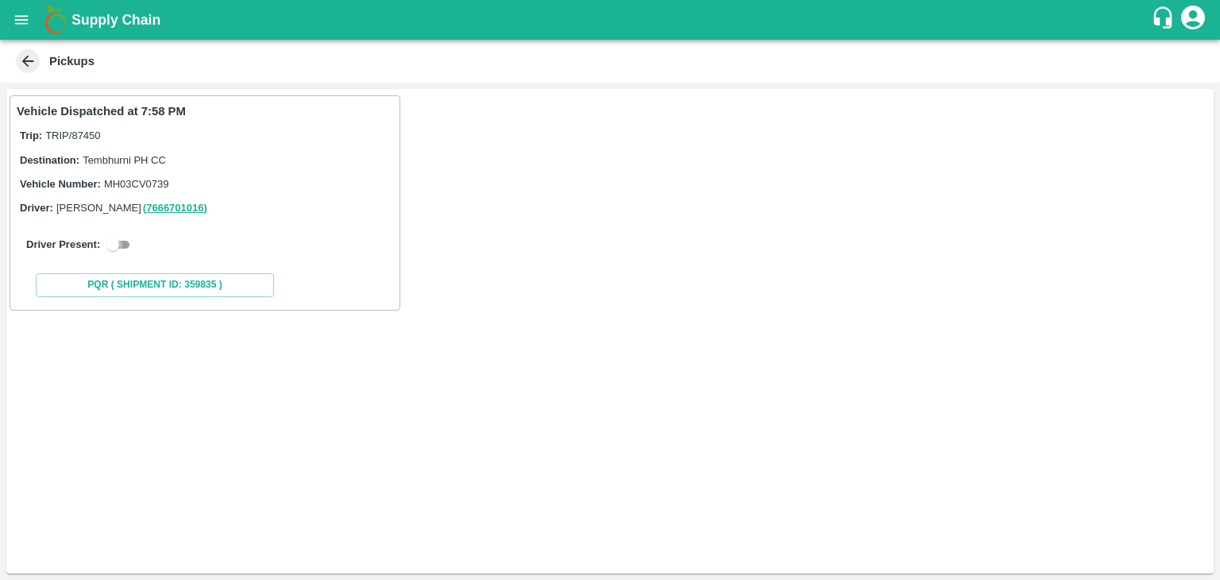
click at [124, 239] on input "checkbox" at bounding box center [112, 244] width 57 height 19
checkbox input "true"
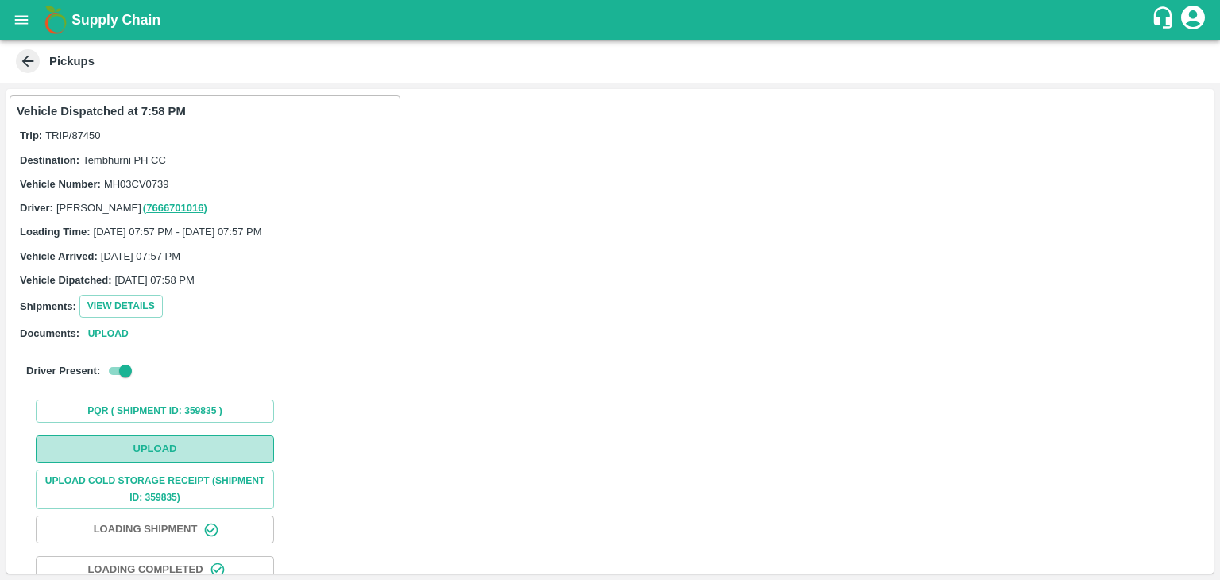
click at [160, 451] on button "Upload" at bounding box center [155, 449] width 238 height 28
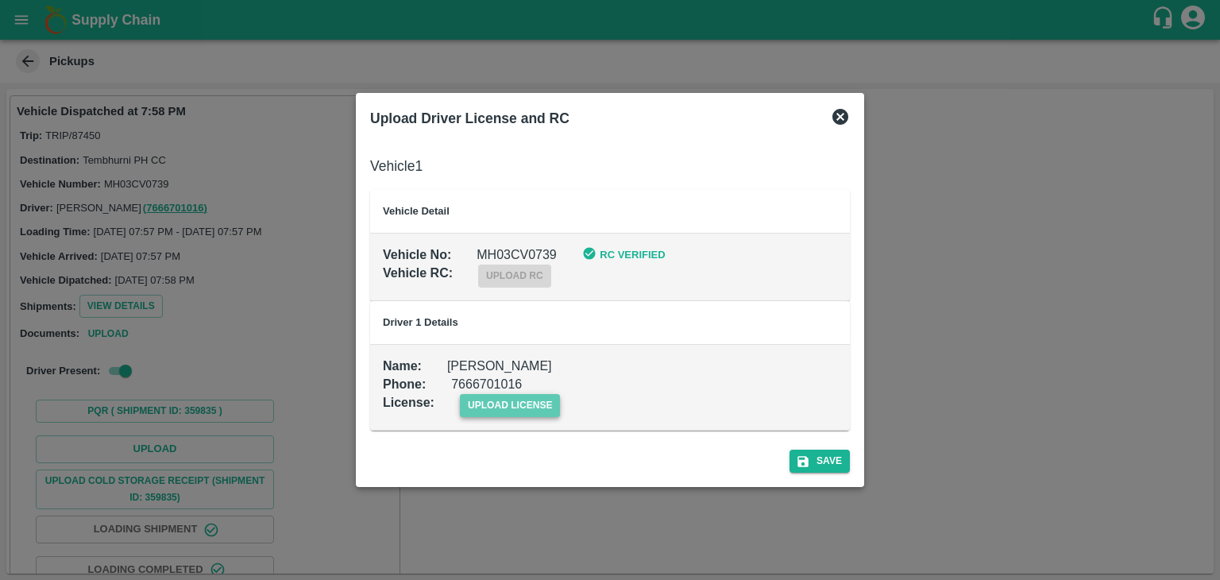
click at [534, 404] on span "upload license" at bounding box center [510, 405] width 101 height 23
click at [0, 0] on input "upload license" at bounding box center [0, 0] width 0 height 0
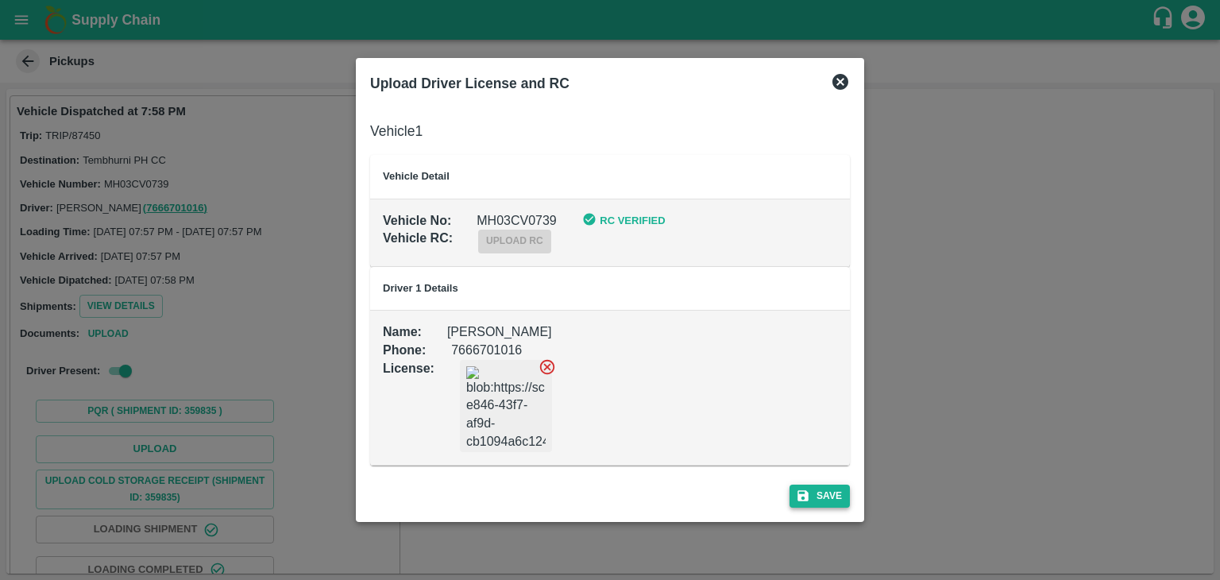
click at [823, 489] on button "Save" at bounding box center [820, 496] width 60 height 23
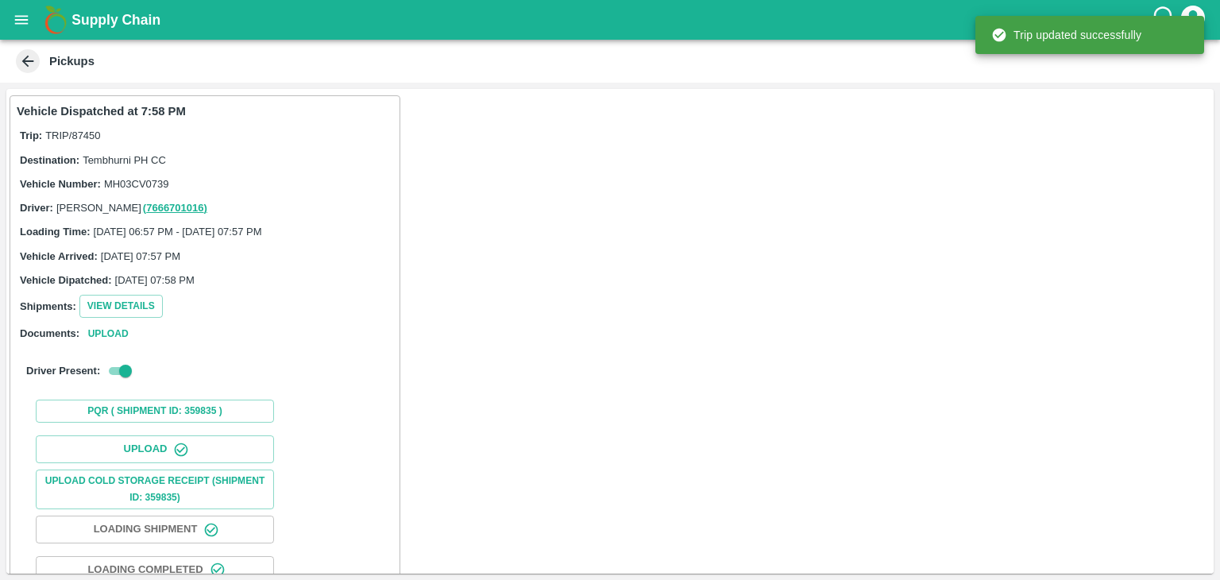
scroll to position [166, 0]
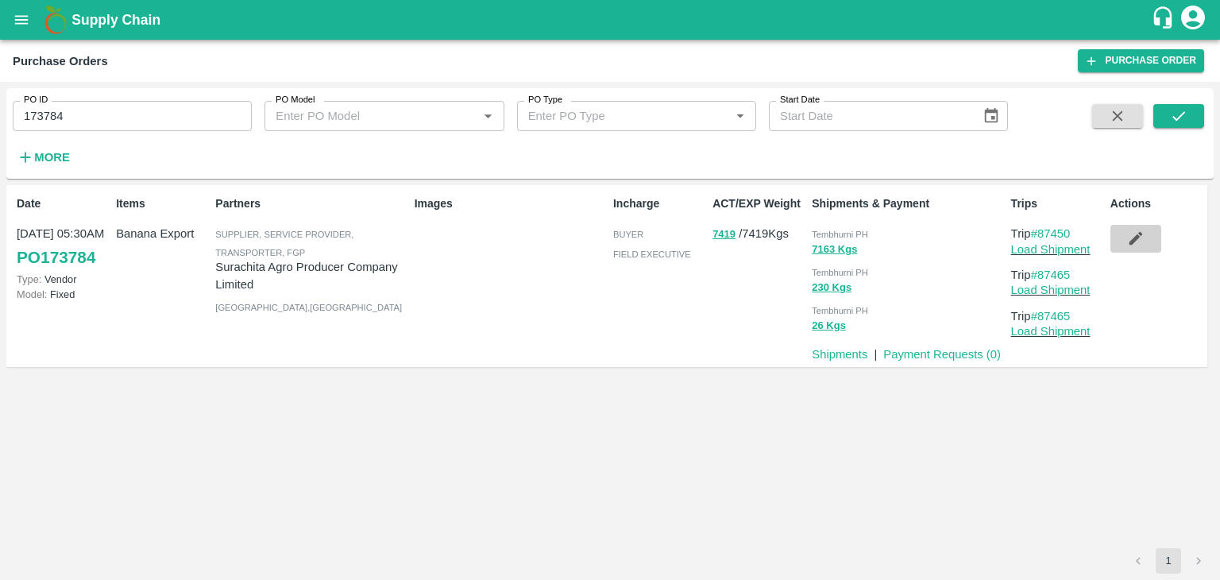
click at [1134, 241] on icon "button" at bounding box center [1136, 239] width 14 height 14
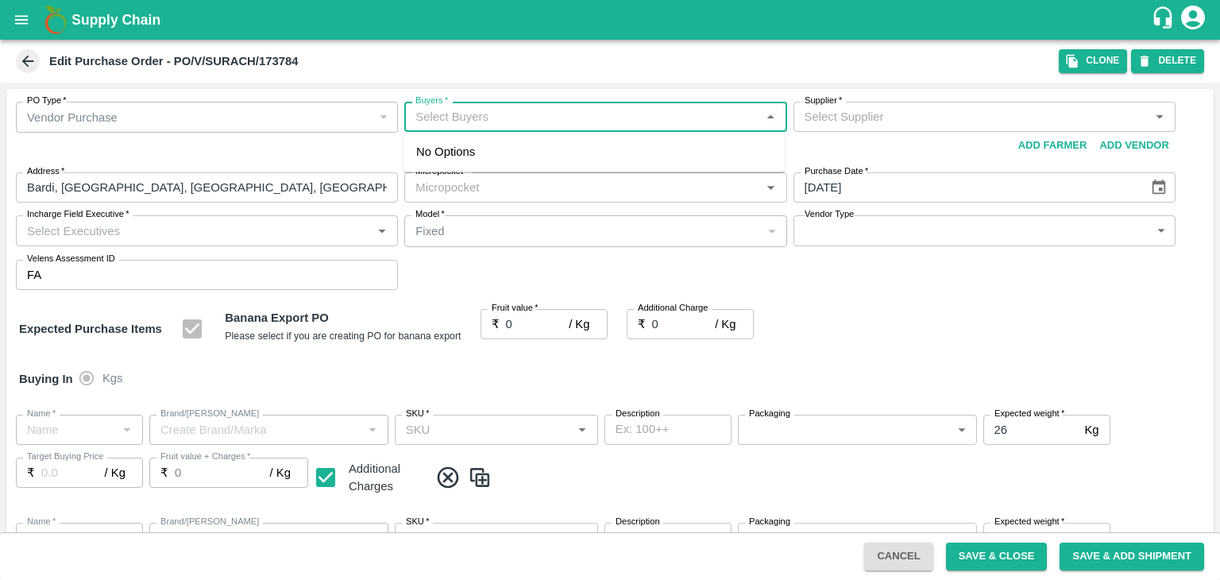
click at [559, 124] on input "Buyers   *" at bounding box center [582, 116] width 346 height 21
type input "Ajit"
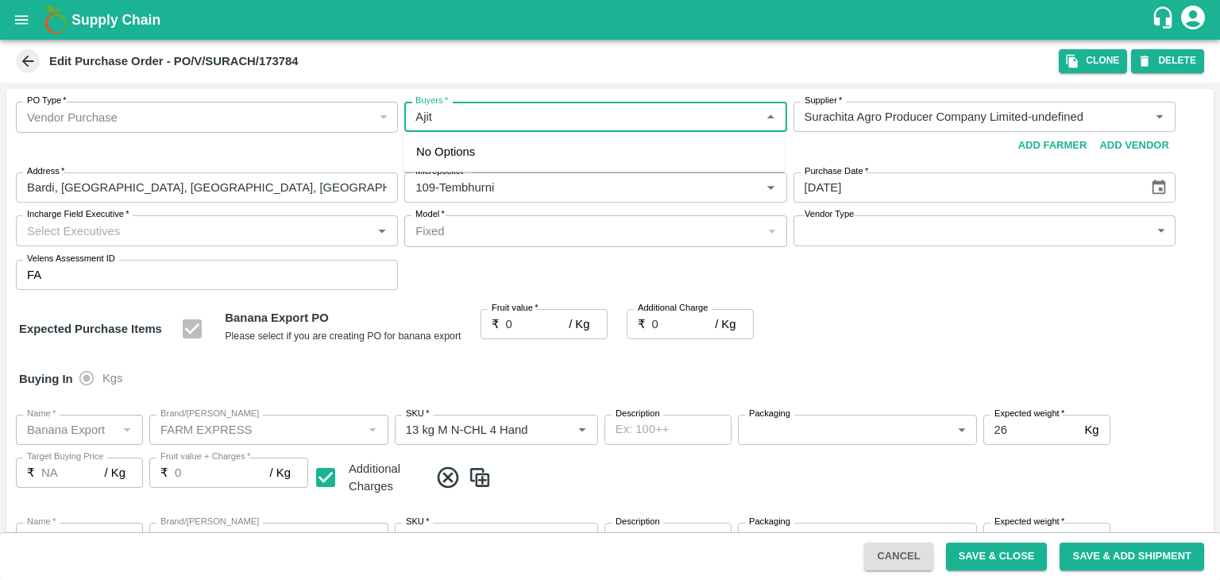
type input "Surachita Agro Producer Company Limited-undefined"
type input "109-Tembhurni"
type input "Banana Export"
type input "FARM EXPRESS"
type input "13 kg M N-CHL 4 Hand"
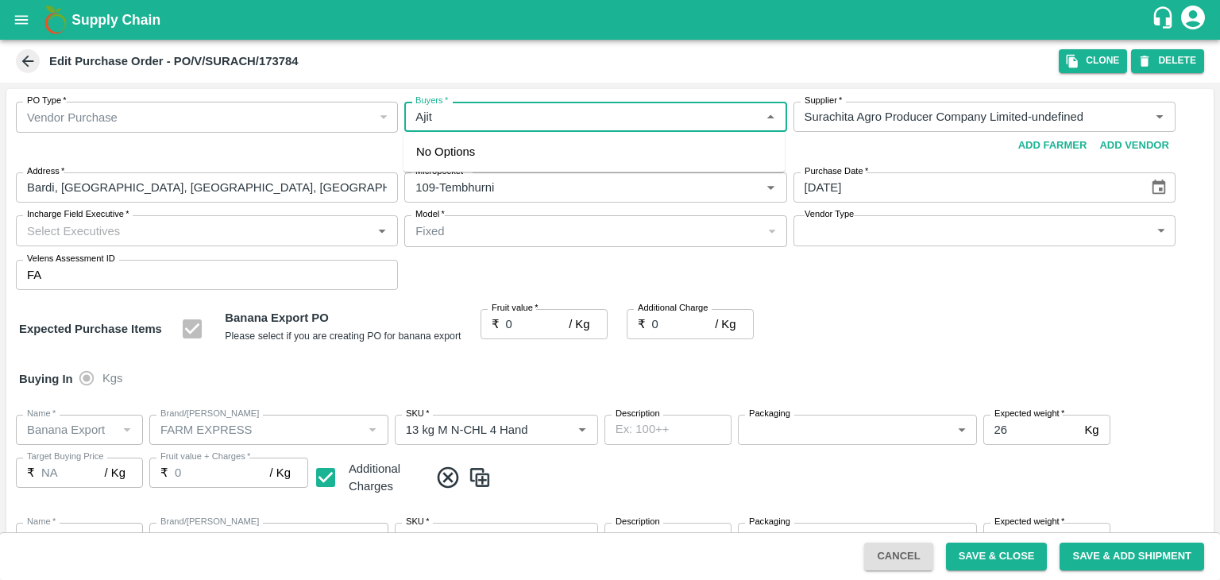
type input "NA"
type input "Banana Export"
type input "FARM EXPRESS"
type input "13 kg M N-CHL 5 Hand"
type input "NA"
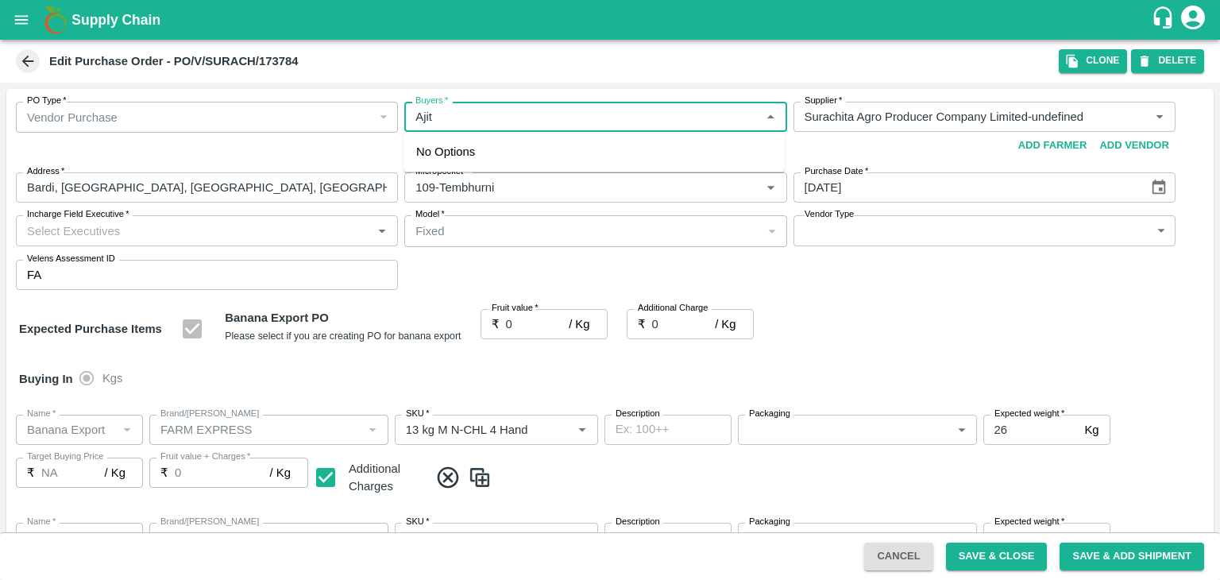
type input "Banana Export"
type input "FARM EXPRESS"
type input "13 kg M N-CHL 6 Hand"
type input "NA"
type input "Banana Export"
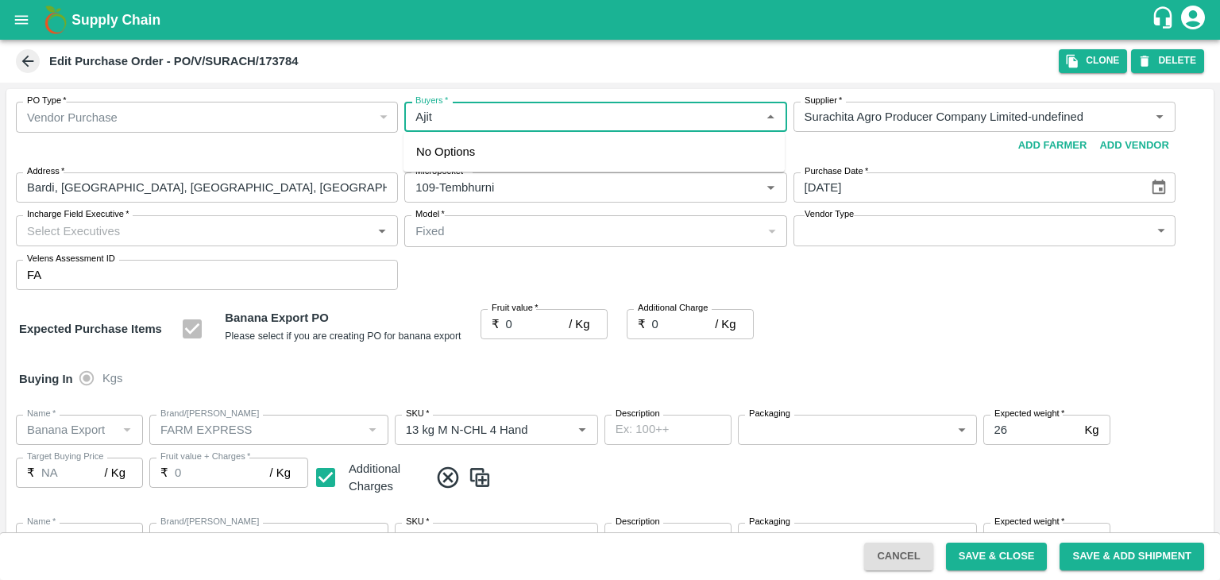
type input "FARM EXPRESS"
type input "13 kg M N-CHL 8 Hand"
type input "NA"
type input "Banana Export"
type input "FARM EXPRESS"
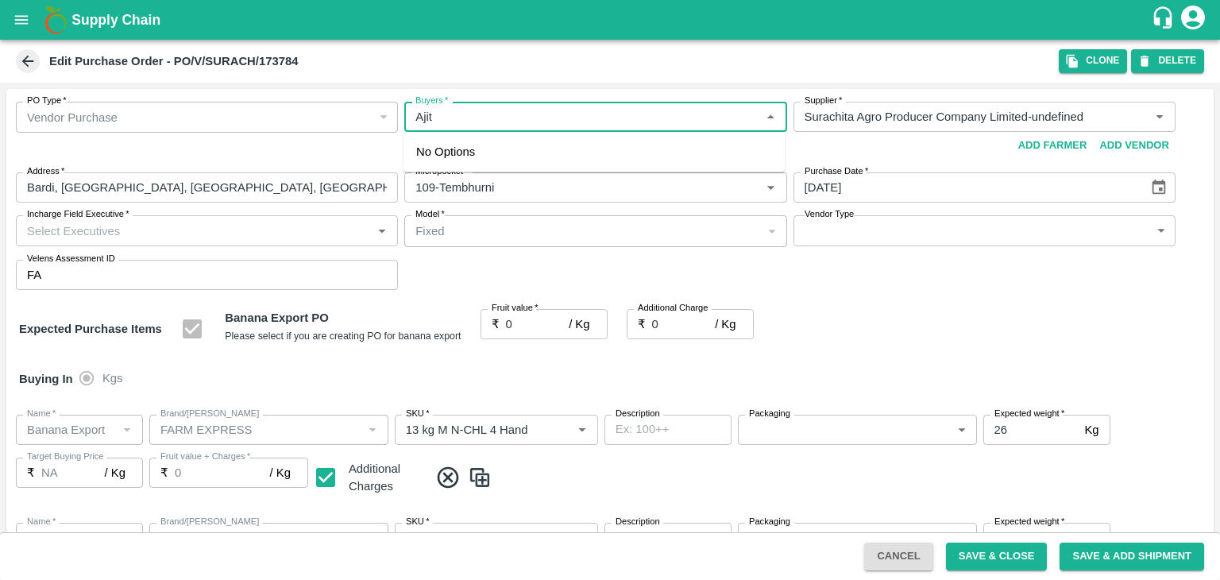
type input "13 kg M N-CHL CL"
type input "NA"
type input "Banana Export"
type input "FARM EXPRESS"
type input "C Class"
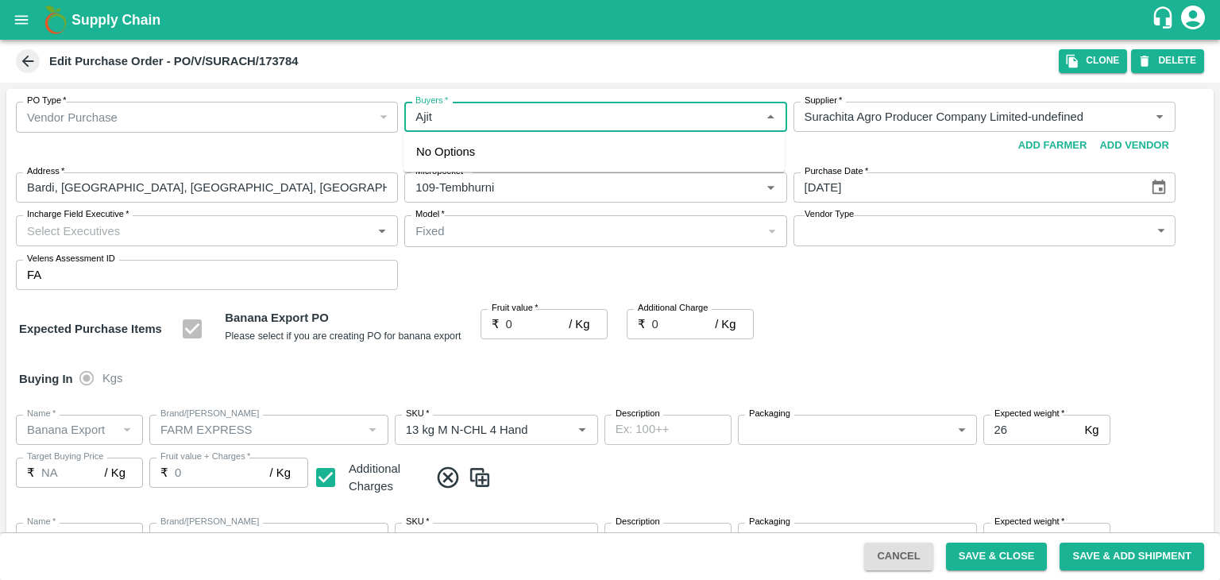
type input "NA"
type input "Banana Export"
type input "FARM EXPRESS"
type input "PHR Kg"
type input "NA"
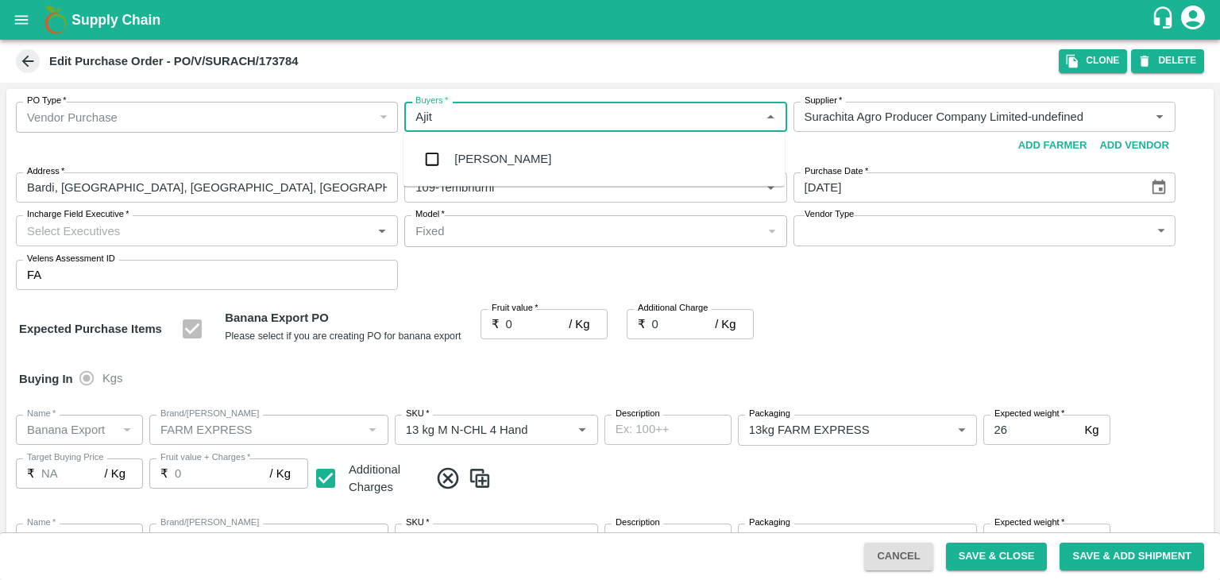
click at [532, 150] on div "Ajit Otari" at bounding box center [594, 158] width 381 height 41
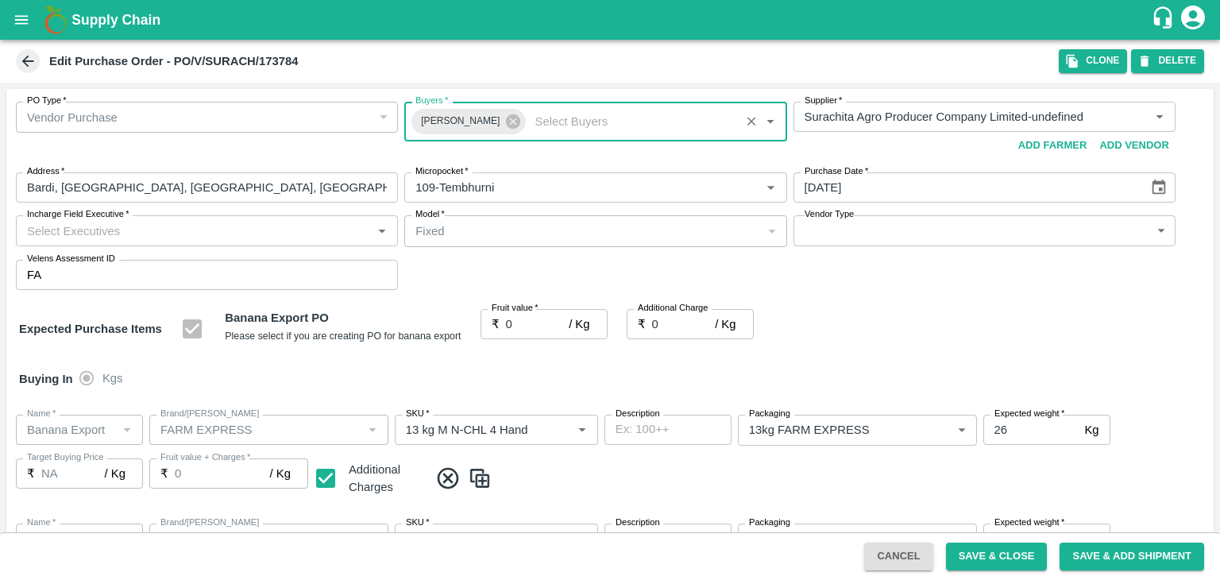
click at [294, 236] on input "Incharge Field Executive   *" at bounding box center [194, 230] width 346 height 21
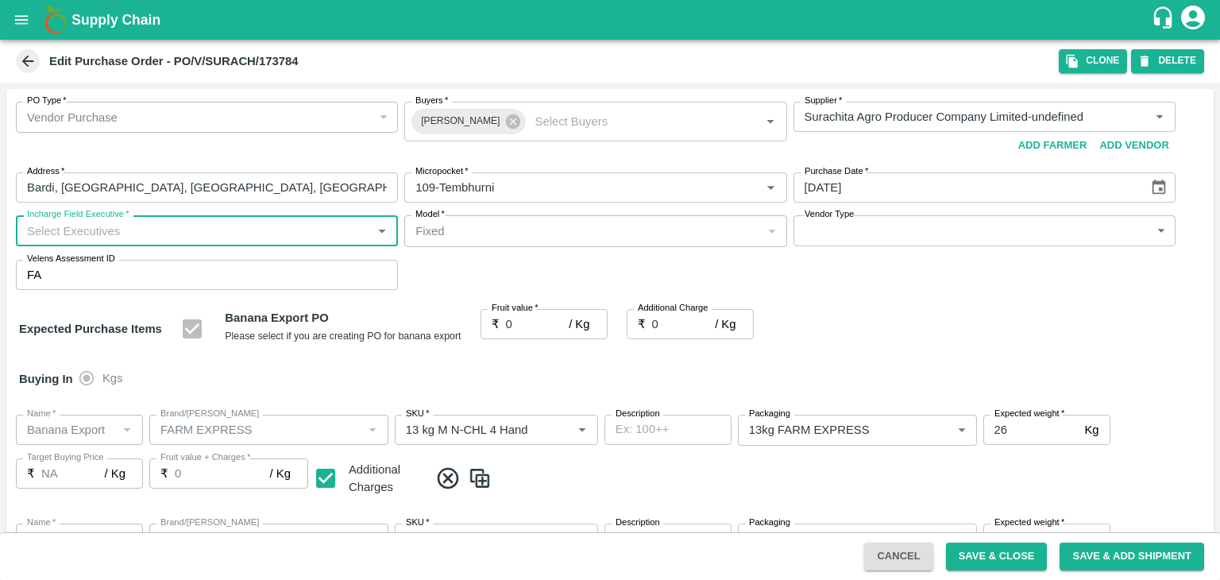
click at [341, 226] on input "Incharge Field Executive   *" at bounding box center [194, 230] width 346 height 21
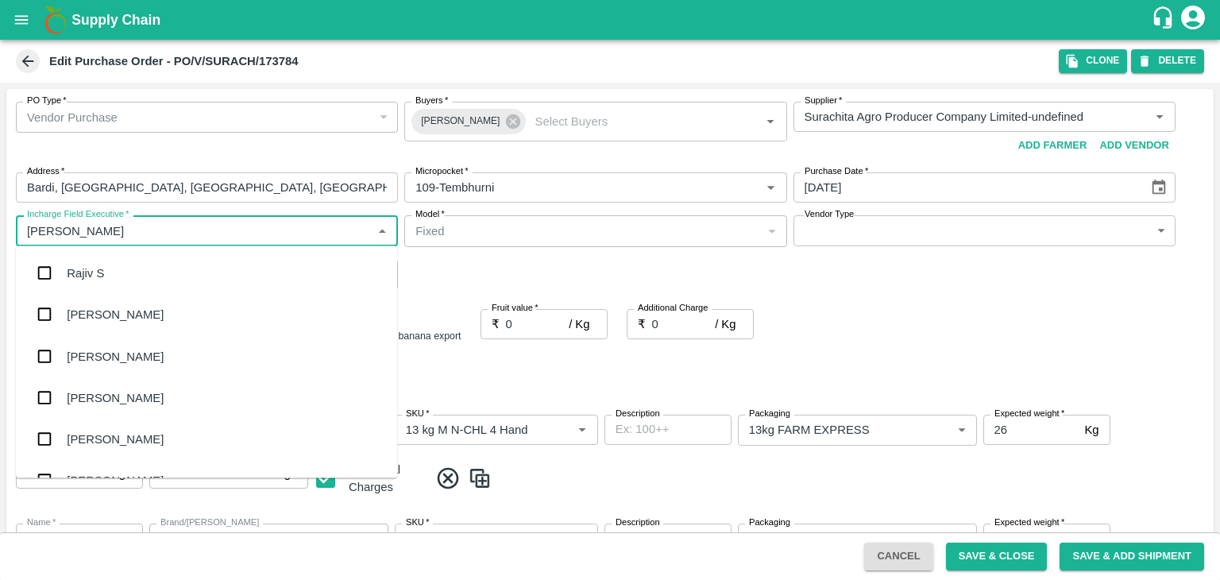
type input "Jay"
click at [125, 351] on div "jaydip Tale" at bounding box center [206, 355] width 381 height 41
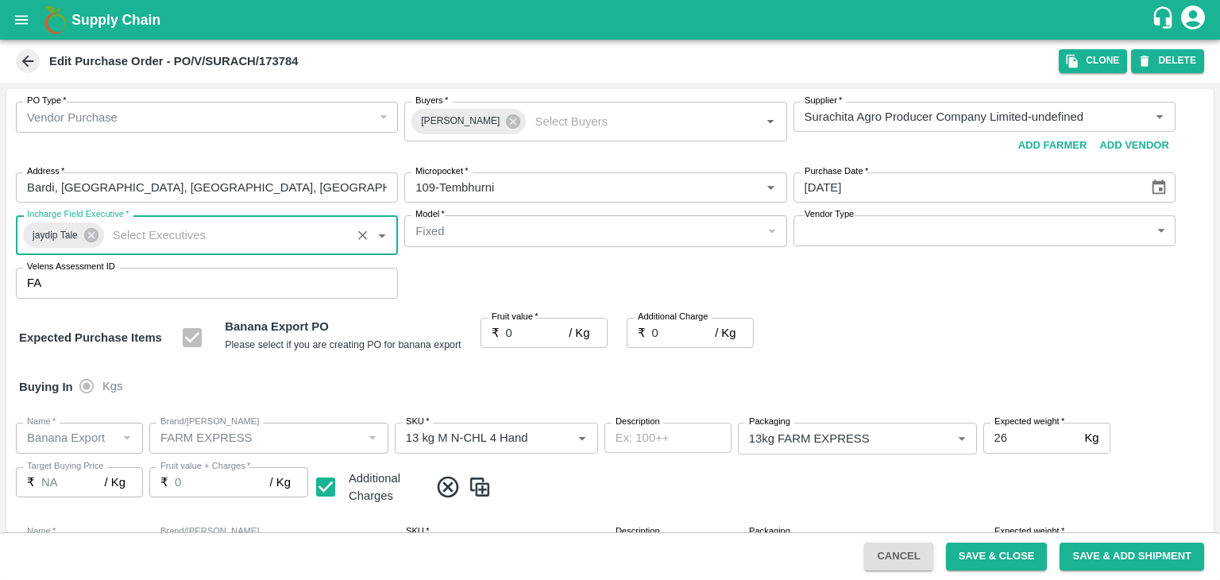
click at [833, 232] on body "Supply Chain Edit Purchase Order - PO/V/SURACH/173784 Clone DELETE PO Type   * …" at bounding box center [610, 290] width 1220 height 580
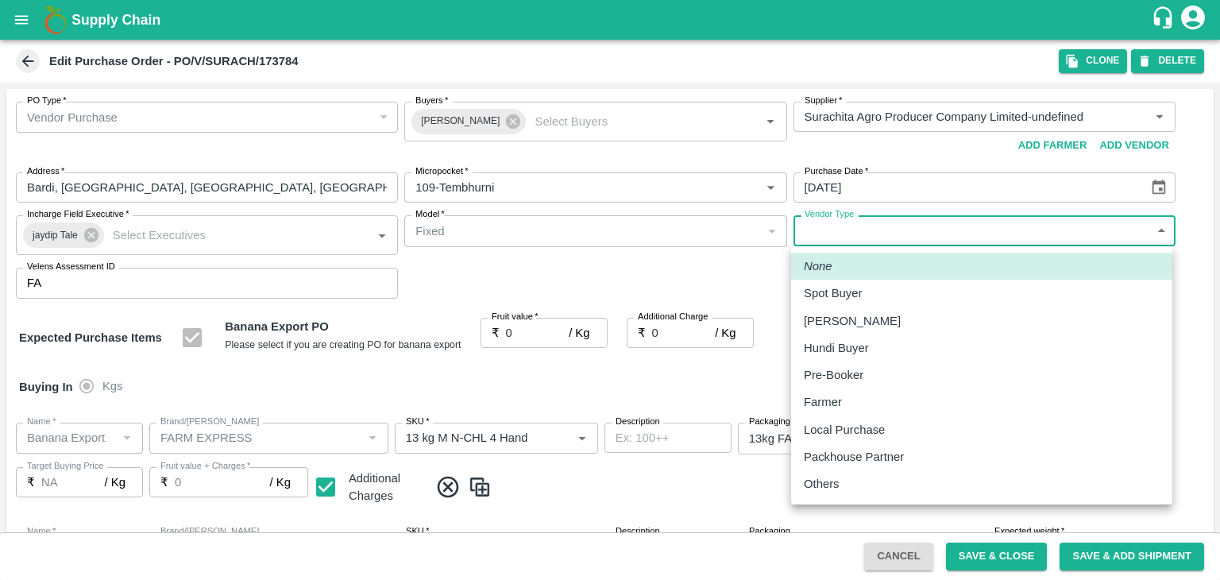
click at [829, 481] on p "Others" at bounding box center [822, 483] width 36 height 17
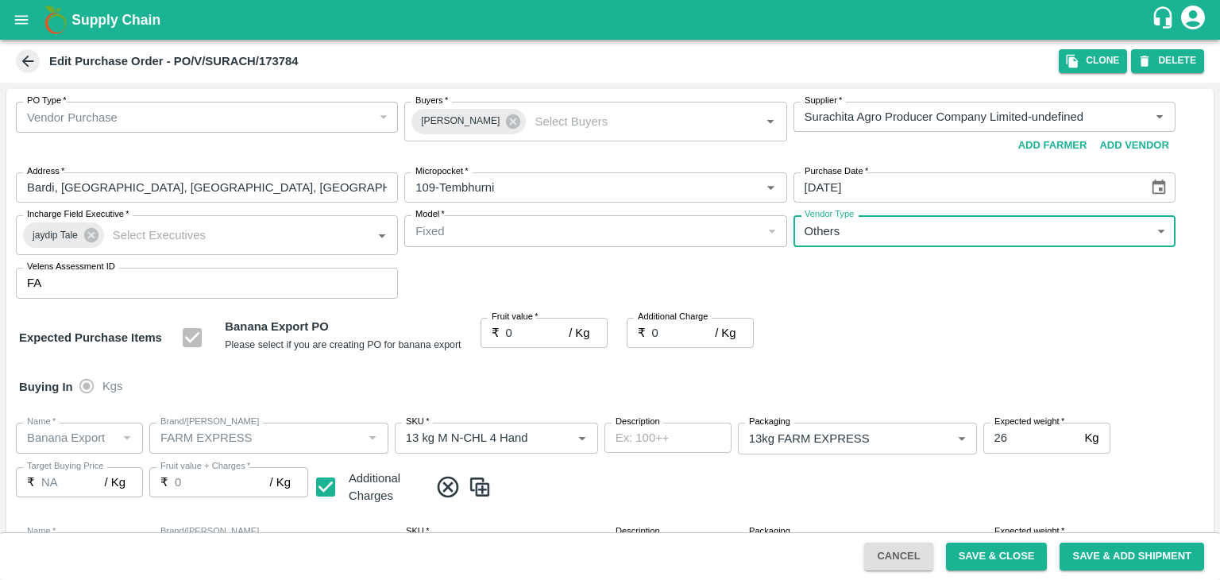
type input "OTHER"
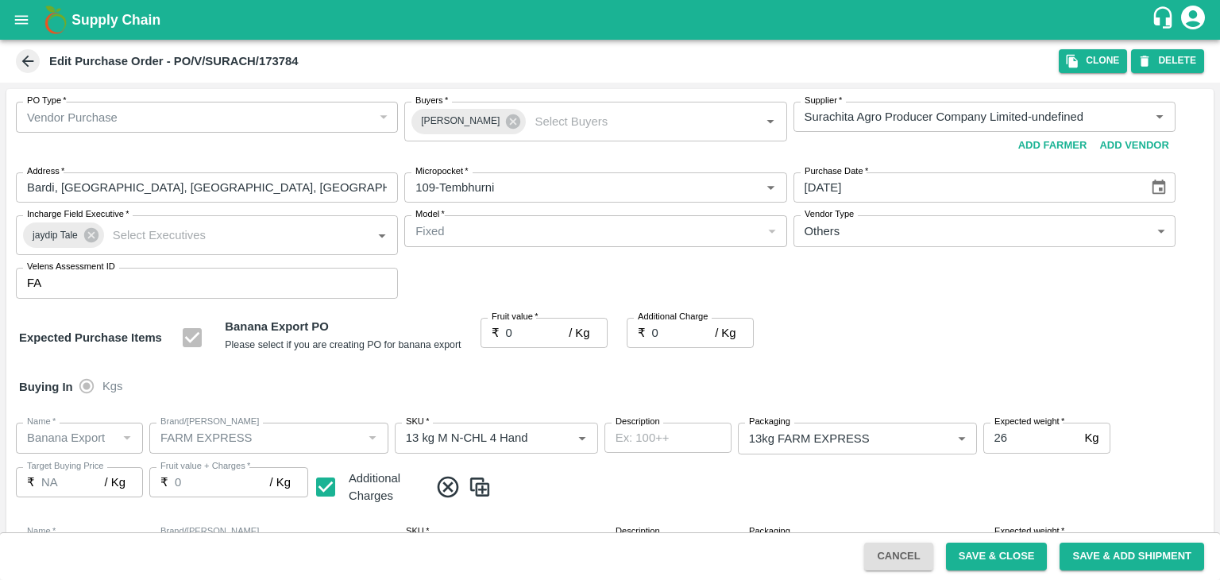
drag, startPoint x: 523, startPoint y: 327, endPoint x: 556, endPoint y: 332, distance: 33.7
click at [554, 333] on div at bounding box center [610, 290] width 1220 height 580
click at [558, 330] on div at bounding box center [610, 290] width 1220 height 580
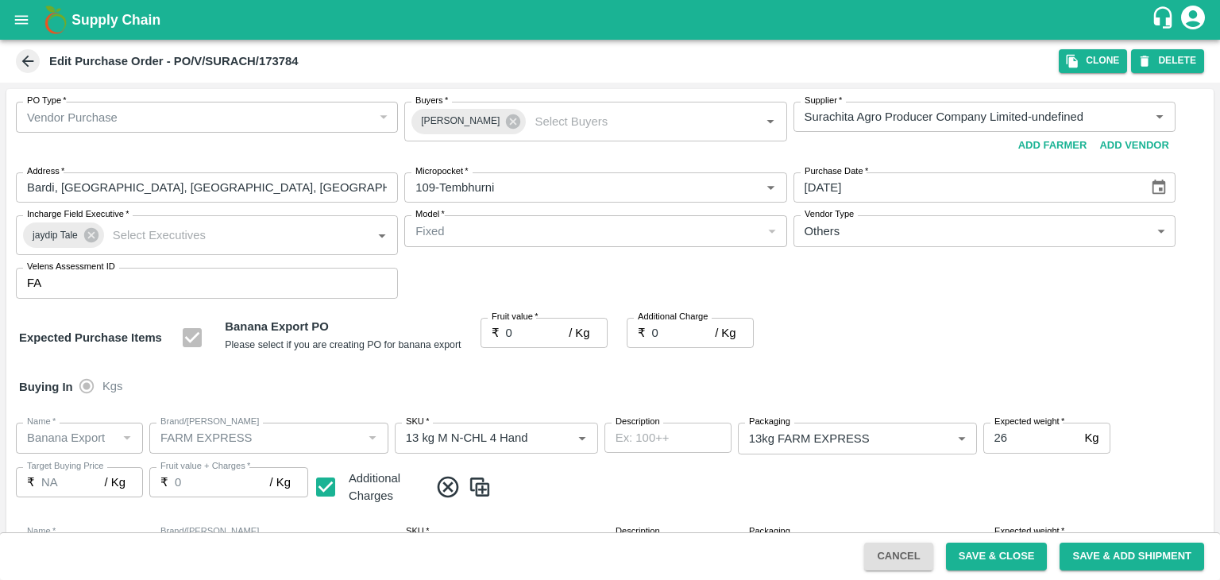
click at [555, 328] on div at bounding box center [610, 290] width 1220 height 580
click at [540, 331] on div at bounding box center [610, 290] width 1220 height 580
click at [547, 331] on div at bounding box center [610, 290] width 1220 height 580
drag, startPoint x: 547, startPoint y: 331, endPoint x: 531, endPoint y: 331, distance: 15.1
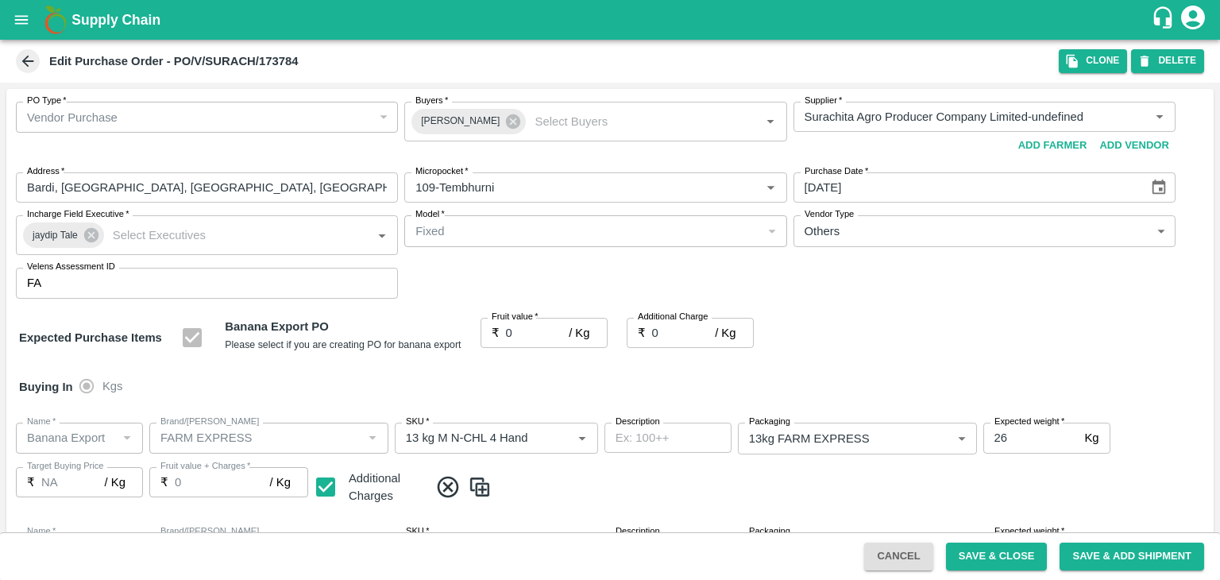
click at [531, 331] on div at bounding box center [610, 290] width 1220 height 580
drag, startPoint x: 531, startPoint y: 331, endPoint x: 553, endPoint y: 334, distance: 21.7
click at [553, 334] on div at bounding box center [610, 290] width 1220 height 580
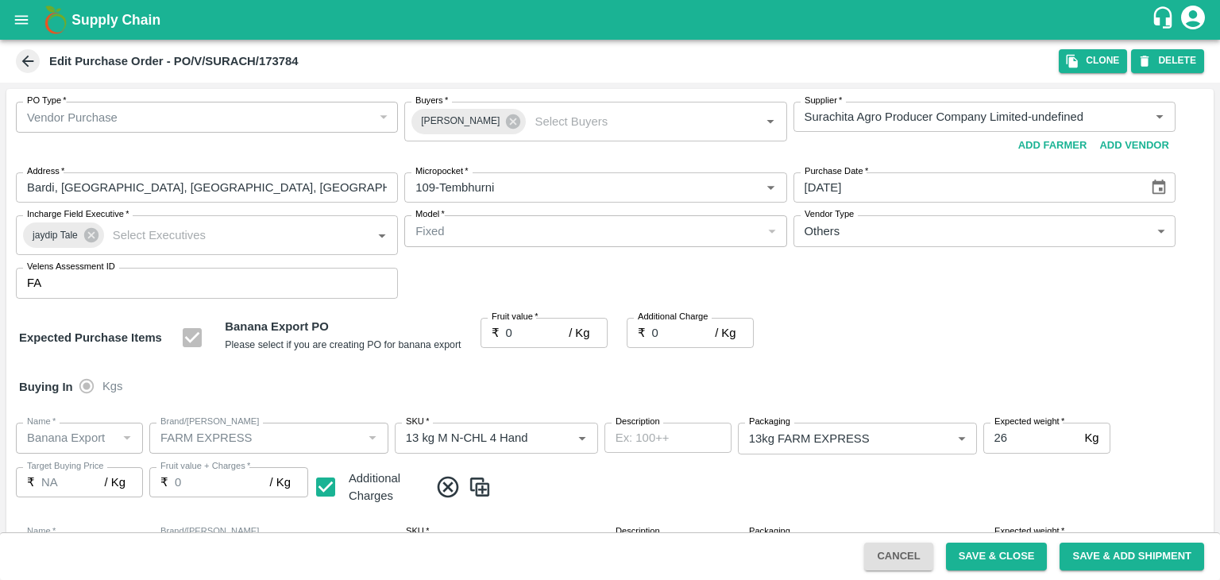
drag, startPoint x: 553, startPoint y: 334, endPoint x: 553, endPoint y: 392, distance: 58.0
click at [553, 392] on div at bounding box center [610, 290] width 1220 height 580
drag, startPoint x: 553, startPoint y: 392, endPoint x: 528, endPoint y: 324, distance: 72.9
click at [516, 290] on div at bounding box center [610, 290] width 1220 height 580
click at [528, 325] on div at bounding box center [610, 290] width 1220 height 580
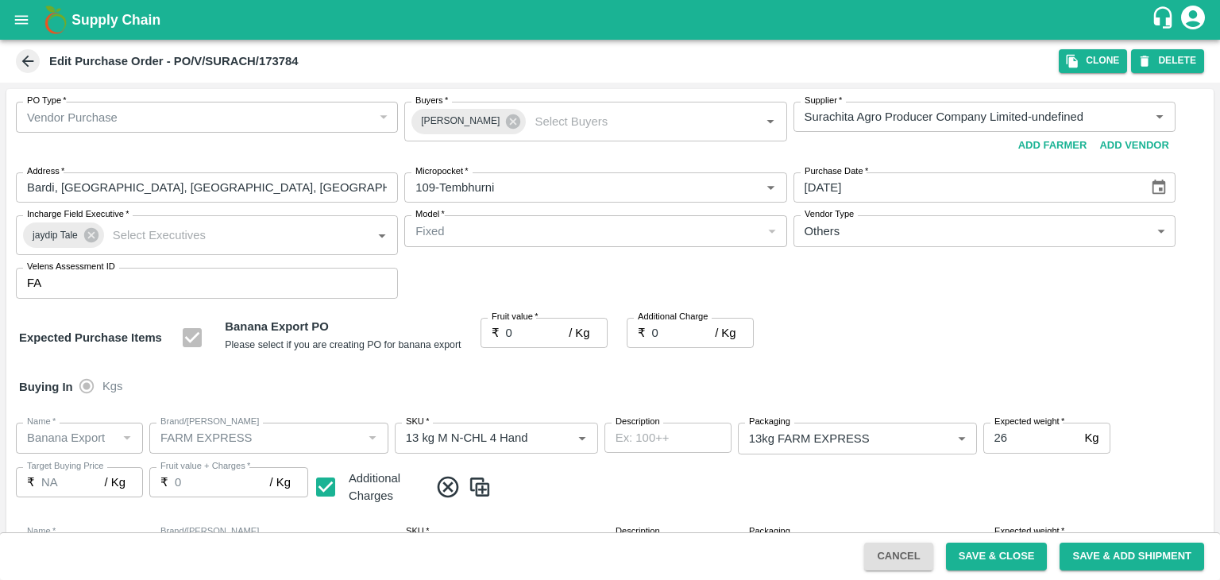
drag, startPoint x: 528, startPoint y: 325, endPoint x: 546, endPoint y: 354, distance: 33.9
click at [546, 354] on div at bounding box center [610, 290] width 1220 height 580
click at [551, 334] on div at bounding box center [610, 290] width 1220 height 580
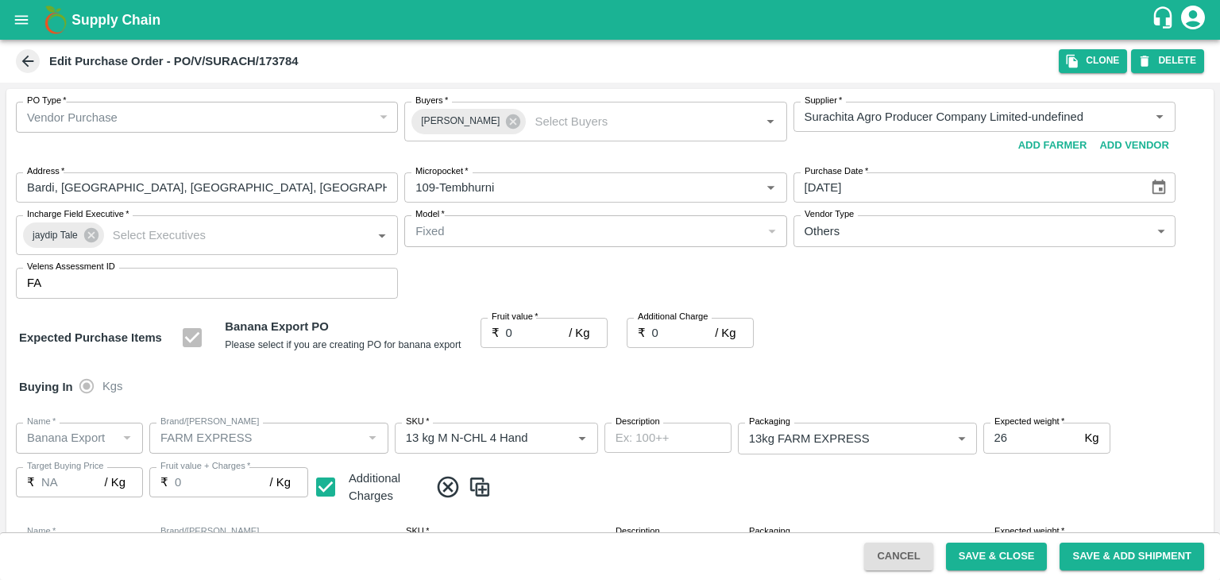
click at [554, 331] on div at bounding box center [610, 290] width 1220 height 580
drag, startPoint x: 554, startPoint y: 331, endPoint x: 530, endPoint y: 332, distance: 23.8
click at [530, 332] on div at bounding box center [610, 290] width 1220 height 580
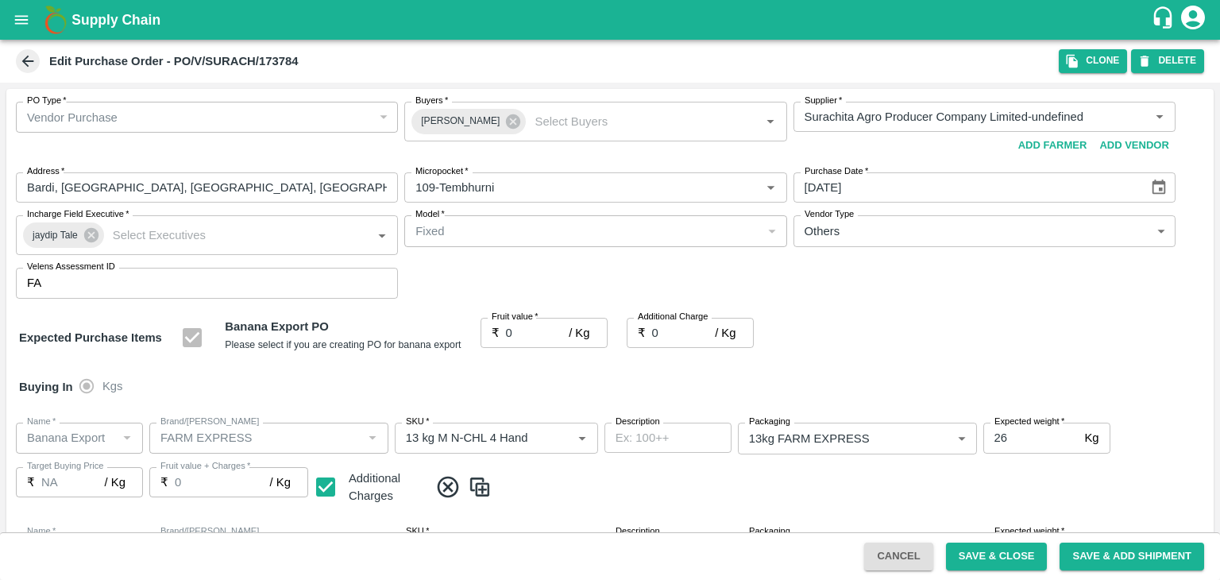
click at [530, 332] on div at bounding box center [610, 290] width 1220 height 580
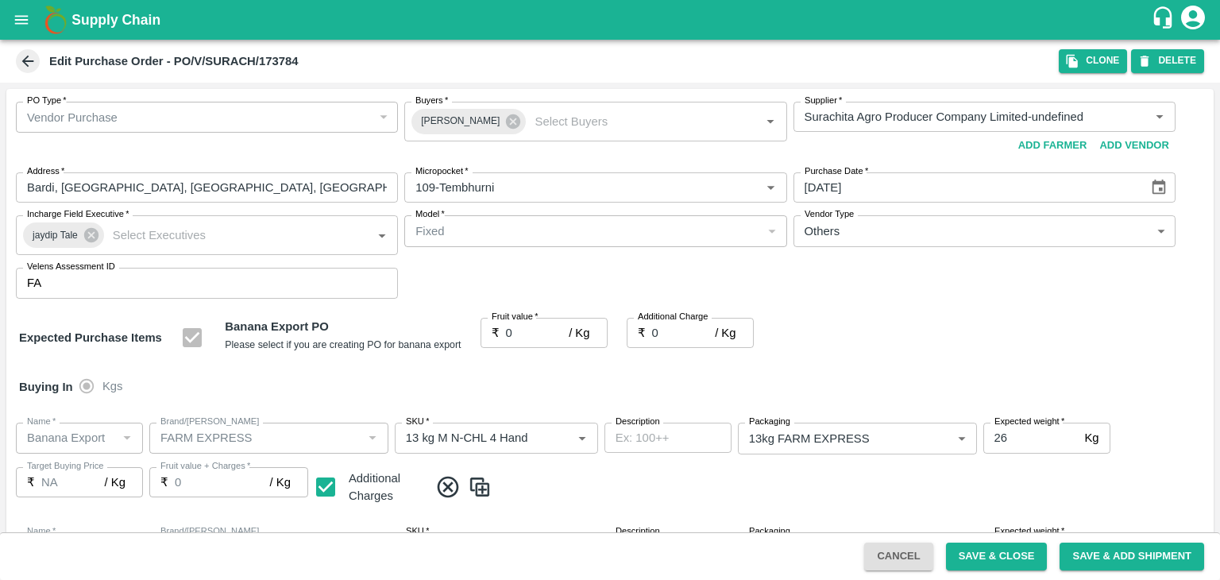
click at [530, 332] on div at bounding box center [610, 290] width 1220 height 580
drag, startPoint x: 530, startPoint y: 332, endPoint x: 581, endPoint y: 439, distance: 118.7
click at [585, 451] on div at bounding box center [610, 290] width 1220 height 580
click at [544, 342] on div at bounding box center [610, 290] width 1220 height 580
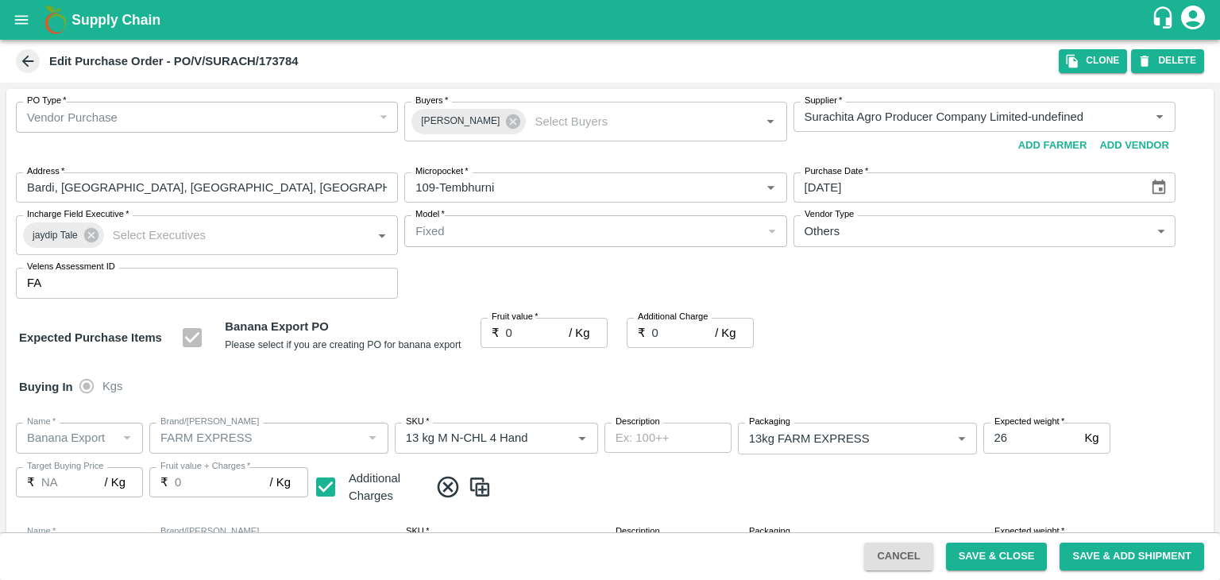
click at [543, 338] on div at bounding box center [610, 290] width 1220 height 580
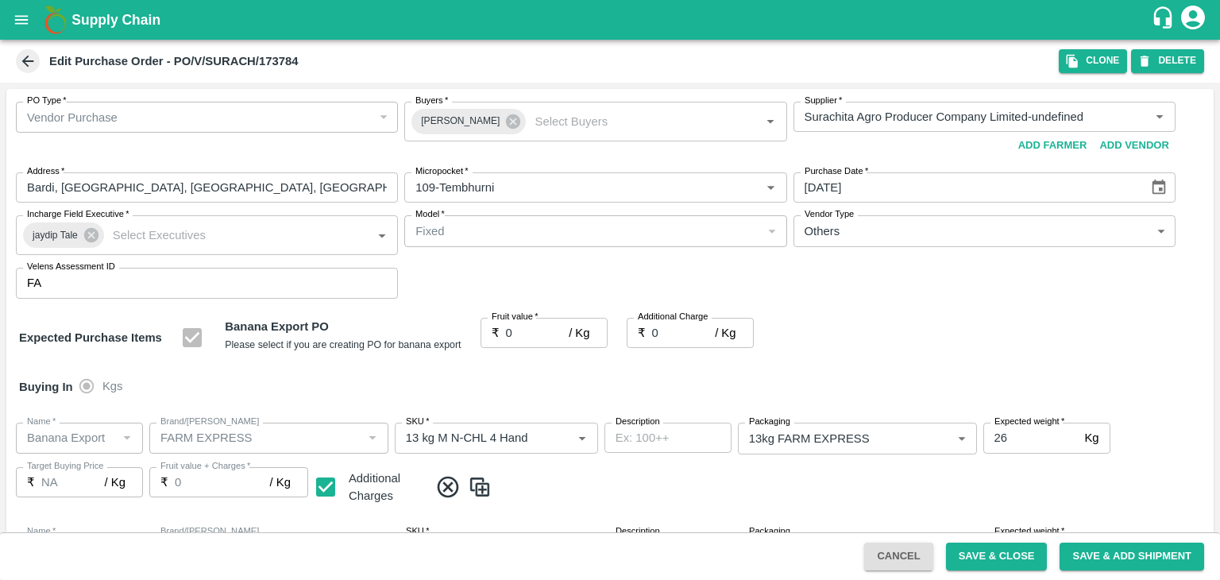
click at [543, 338] on div at bounding box center [610, 290] width 1220 height 580
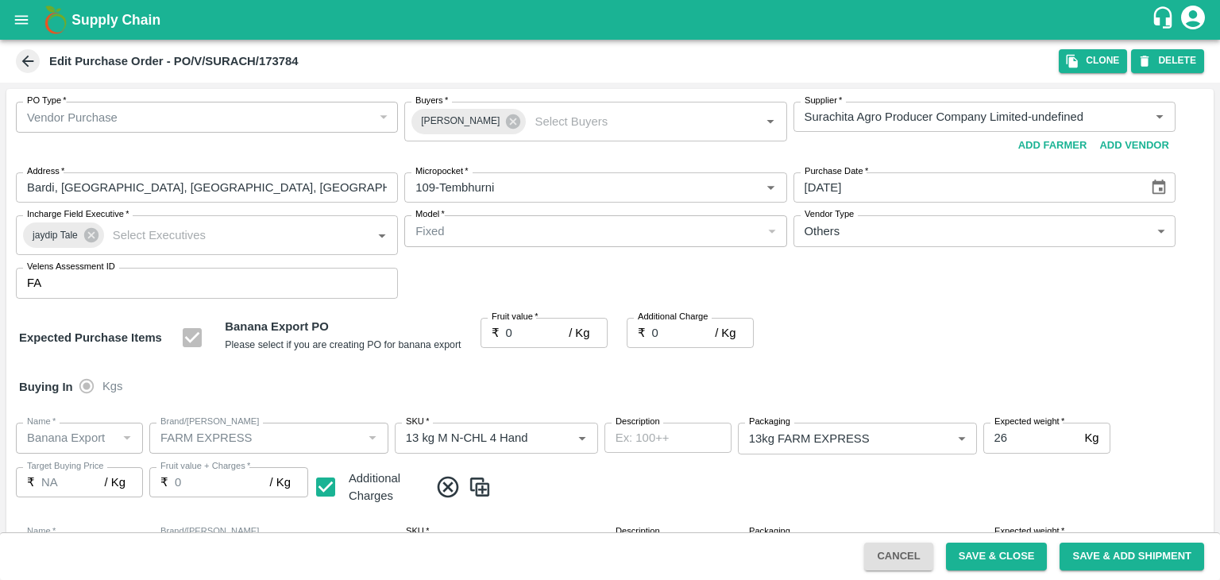
click at [543, 338] on div at bounding box center [610, 290] width 1220 height 580
drag, startPoint x: 543, startPoint y: 338, endPoint x: 524, endPoint y: 313, distance: 31.8
click at [524, 313] on div at bounding box center [610, 290] width 1220 height 580
drag, startPoint x: 524, startPoint y: 313, endPoint x: 531, endPoint y: 333, distance: 21.1
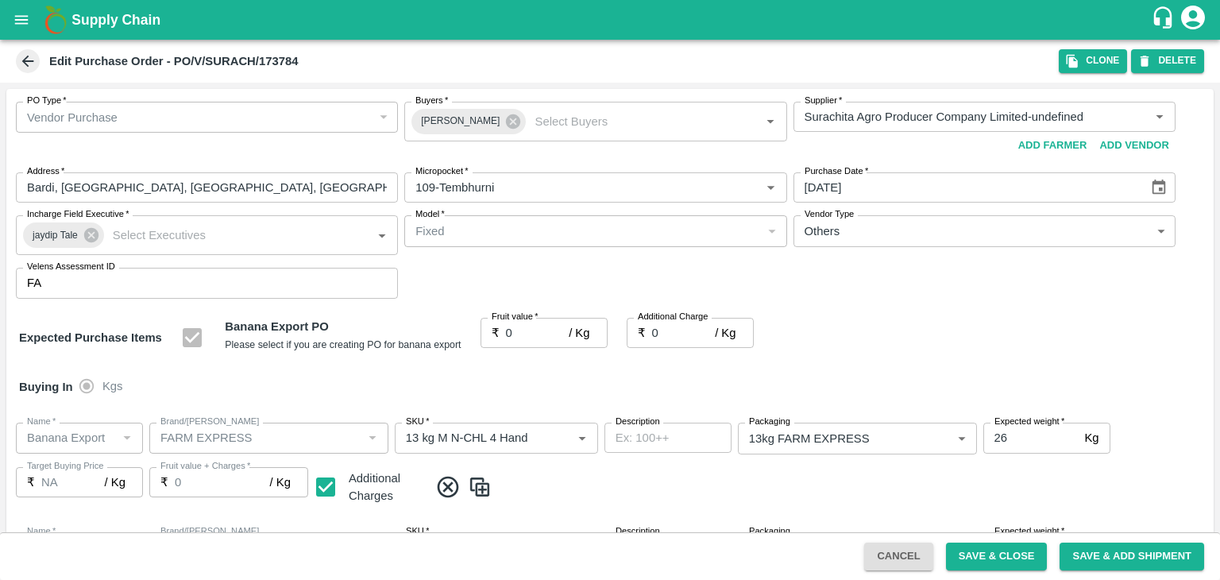
click at [531, 333] on div at bounding box center [610, 290] width 1220 height 580
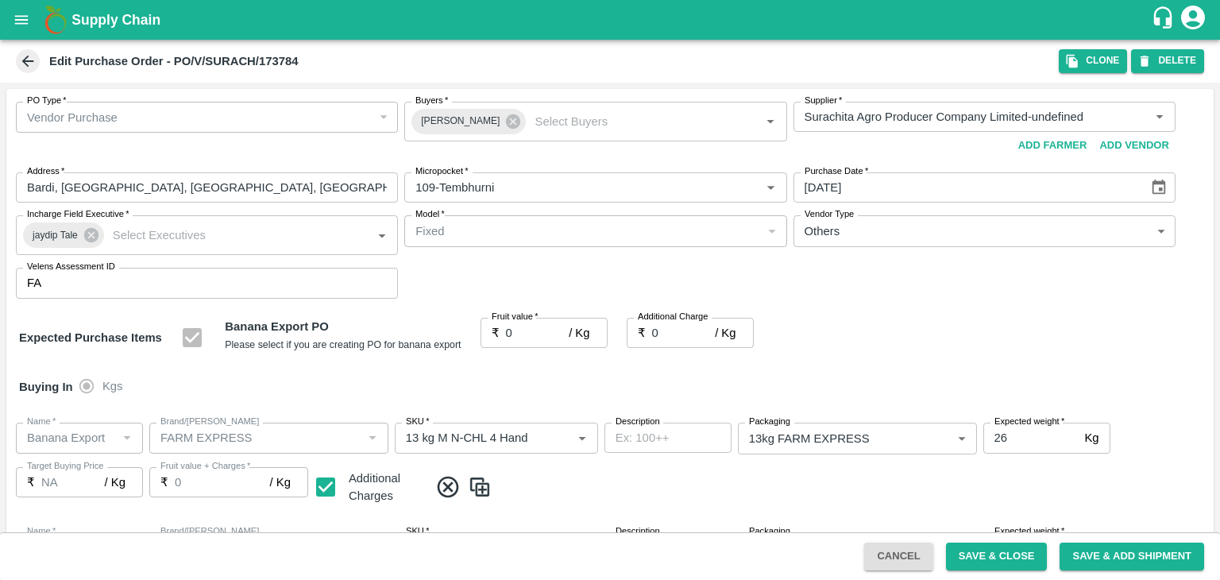
click at [531, 333] on div at bounding box center [610, 290] width 1220 height 580
click at [566, 350] on div at bounding box center [610, 290] width 1220 height 580
click at [548, 328] on div at bounding box center [610, 290] width 1220 height 580
click at [548, 328] on input "0" at bounding box center [538, 333] width 64 height 30
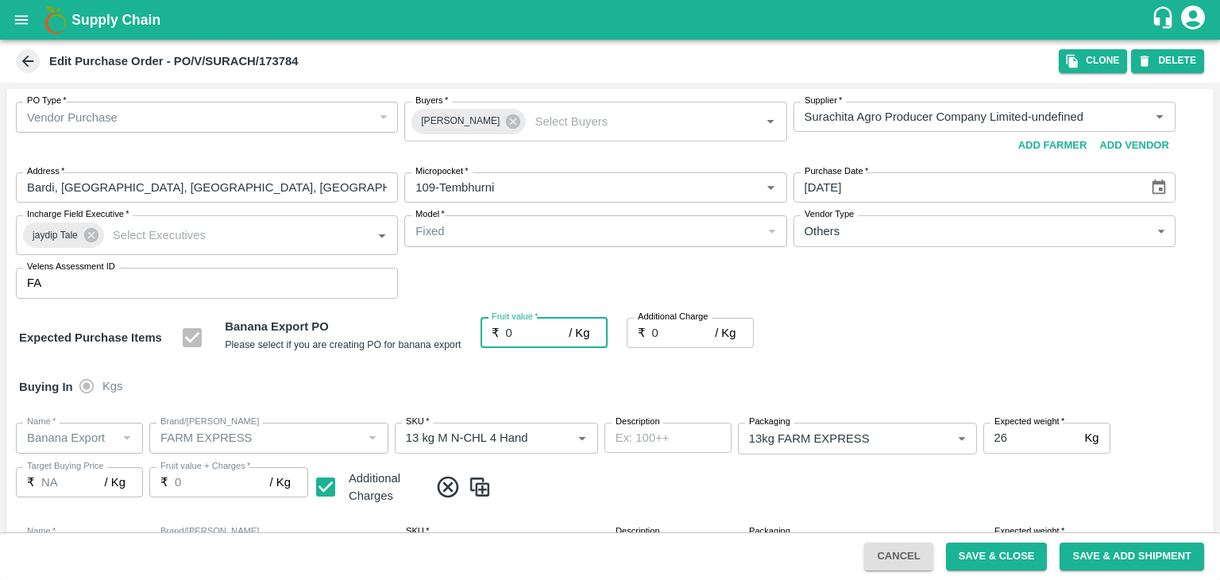
click at [521, 328] on input "0" at bounding box center [538, 333] width 64 height 30
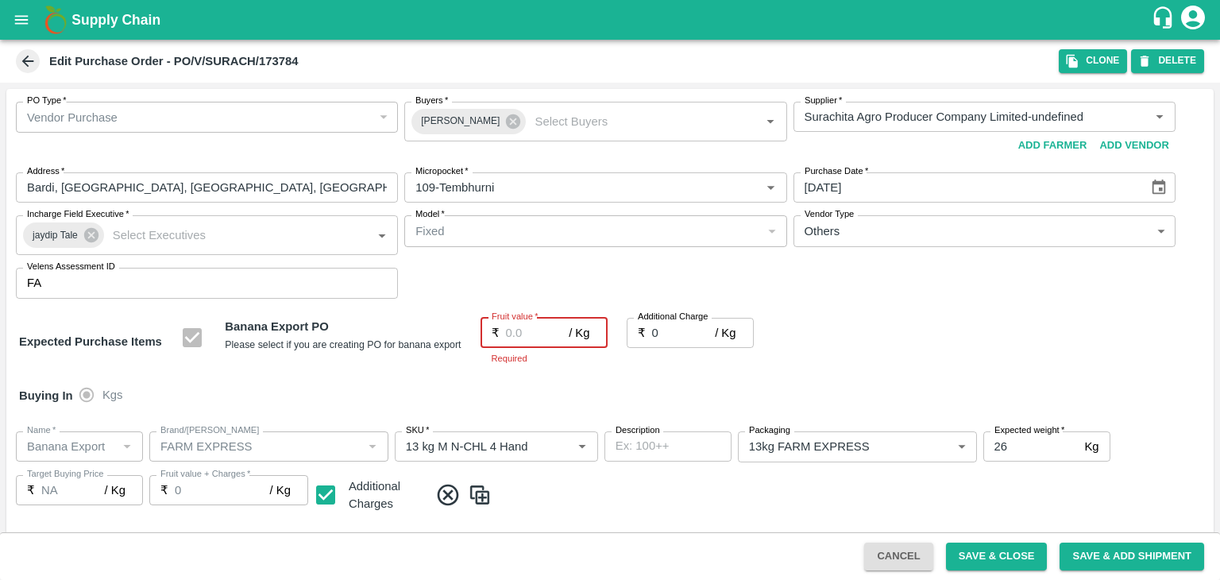
click at [534, 329] on input "Fruit value   *" at bounding box center [538, 333] width 64 height 30
type input "26"
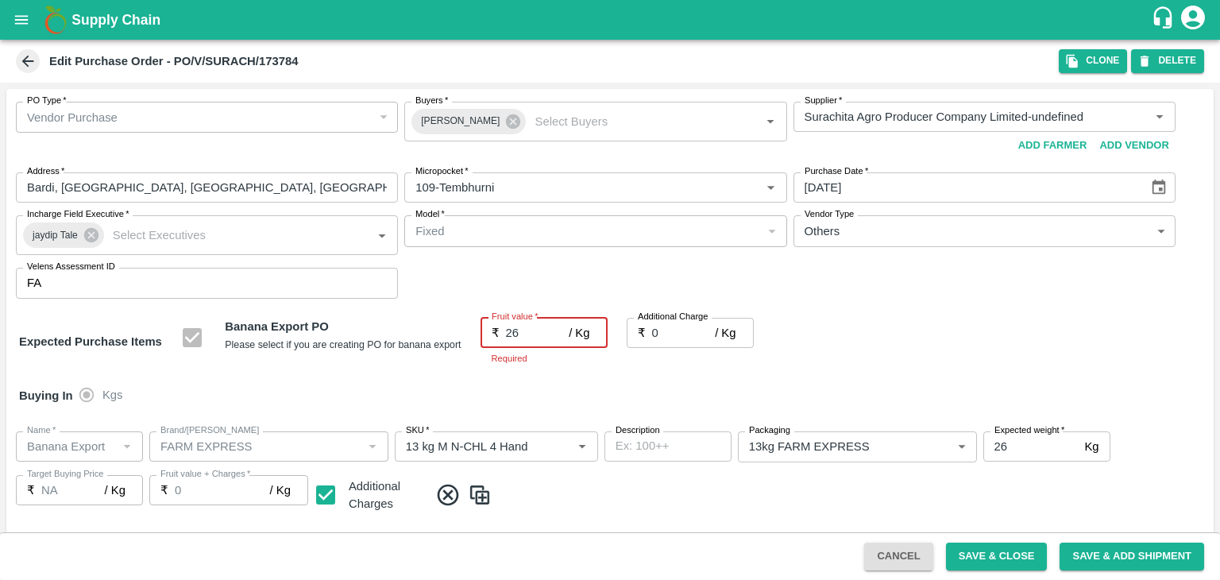
type input "26"
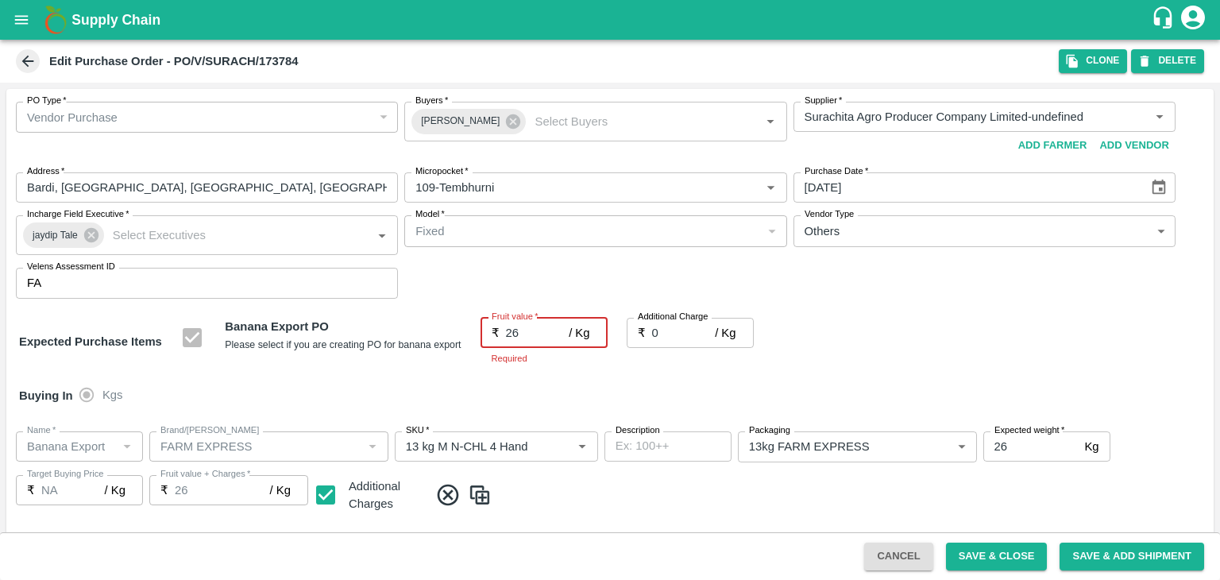
click at [694, 333] on input "0" at bounding box center [684, 333] width 64 height 30
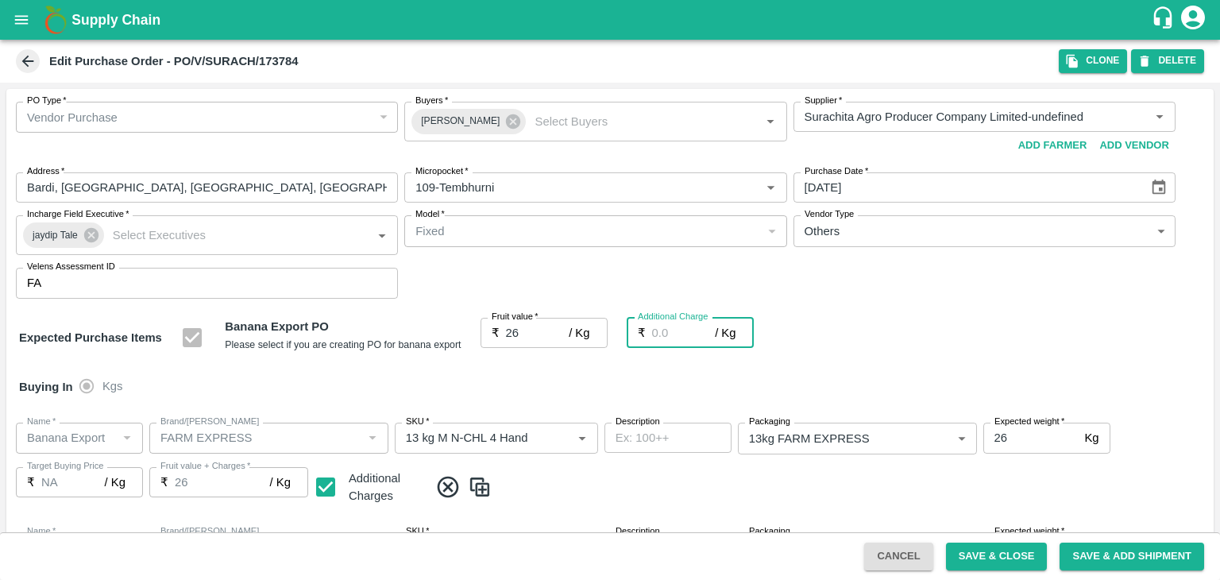
type input "2"
type input "28"
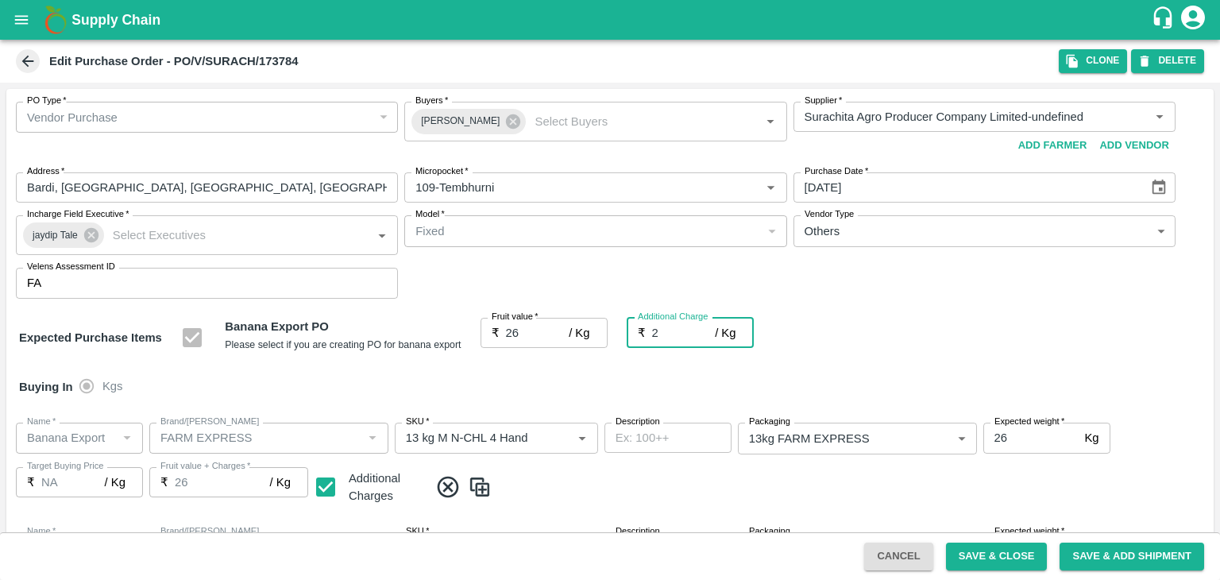
type input "28"
type input "2.75"
type input "28.75"
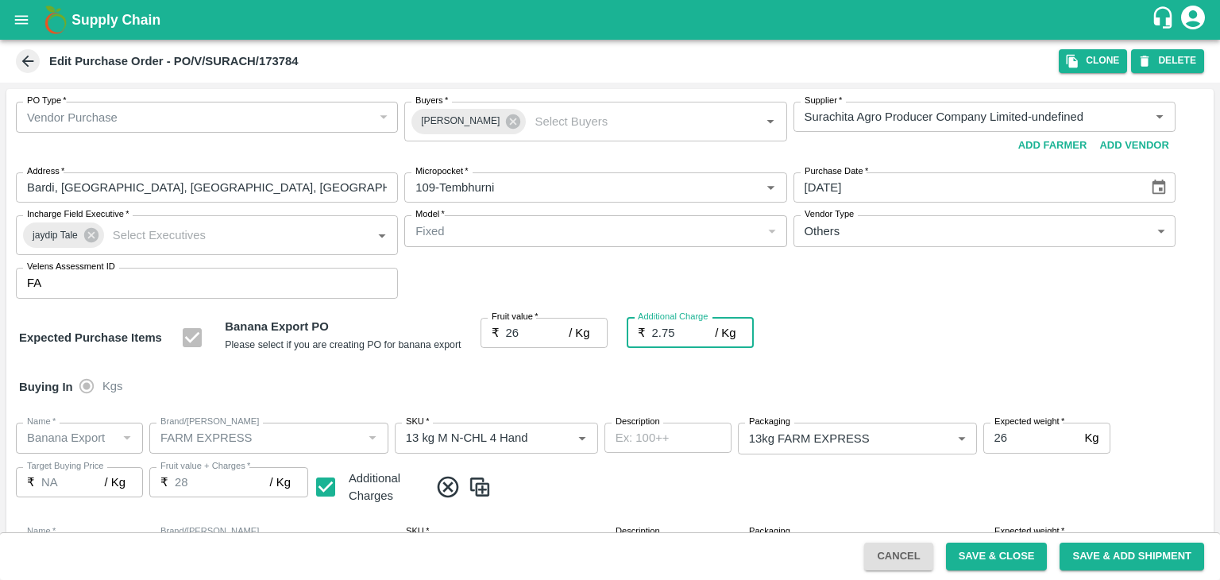
type input "28.75"
type input "2.75"
click at [714, 374] on div "Buying In Kgs" at bounding box center [610, 387] width 1208 height 46
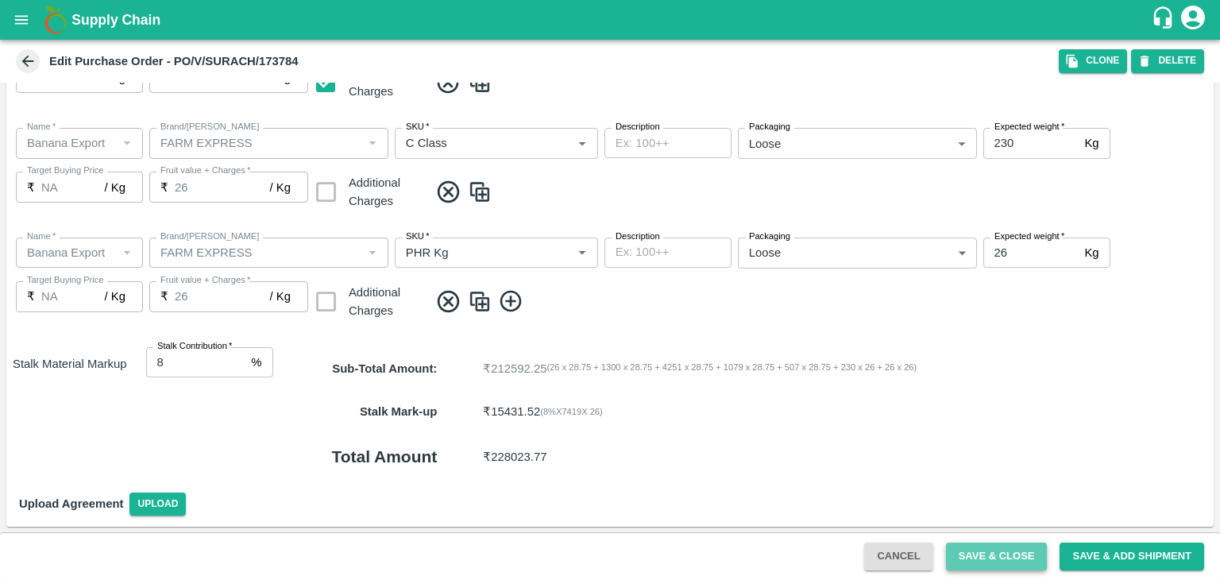
click at [999, 557] on button "Save & Close" at bounding box center [997, 557] width 102 height 28
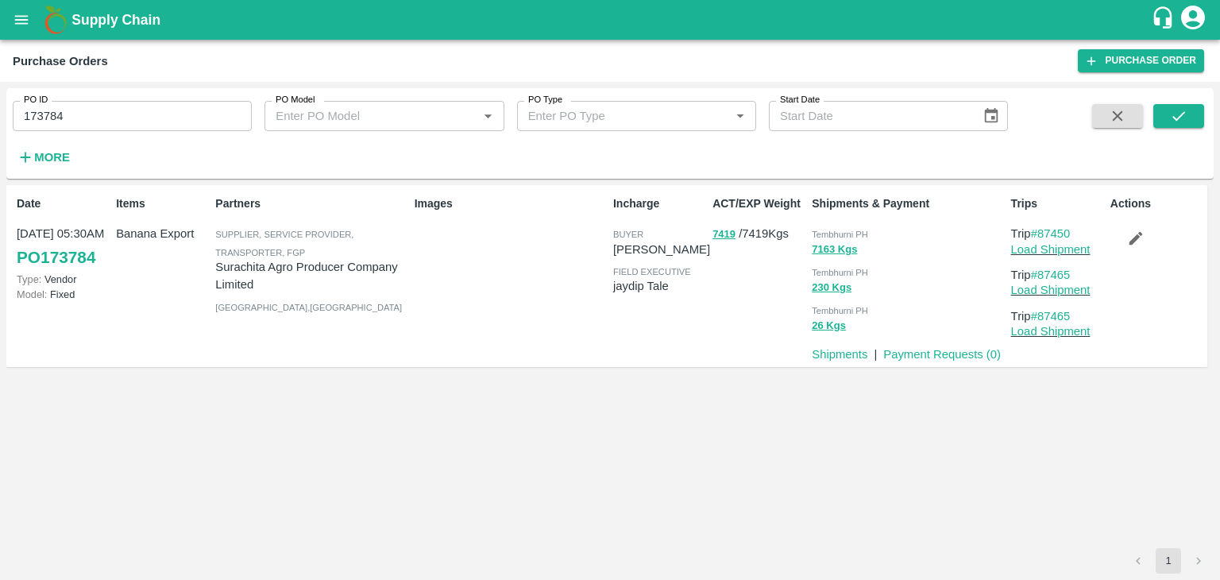
click at [100, 113] on input "173784" at bounding box center [132, 116] width 239 height 30
paste input "text"
type input "173714"
click at [1184, 106] on button "submit" at bounding box center [1179, 116] width 51 height 24
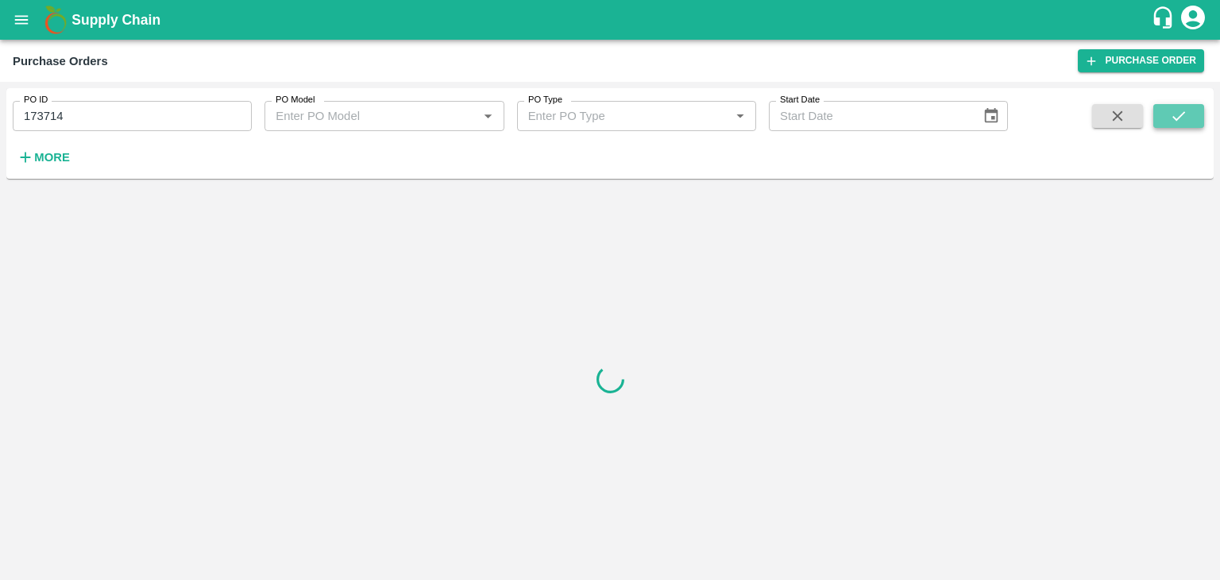
click at [1184, 106] on button "submit" at bounding box center [1179, 116] width 51 height 24
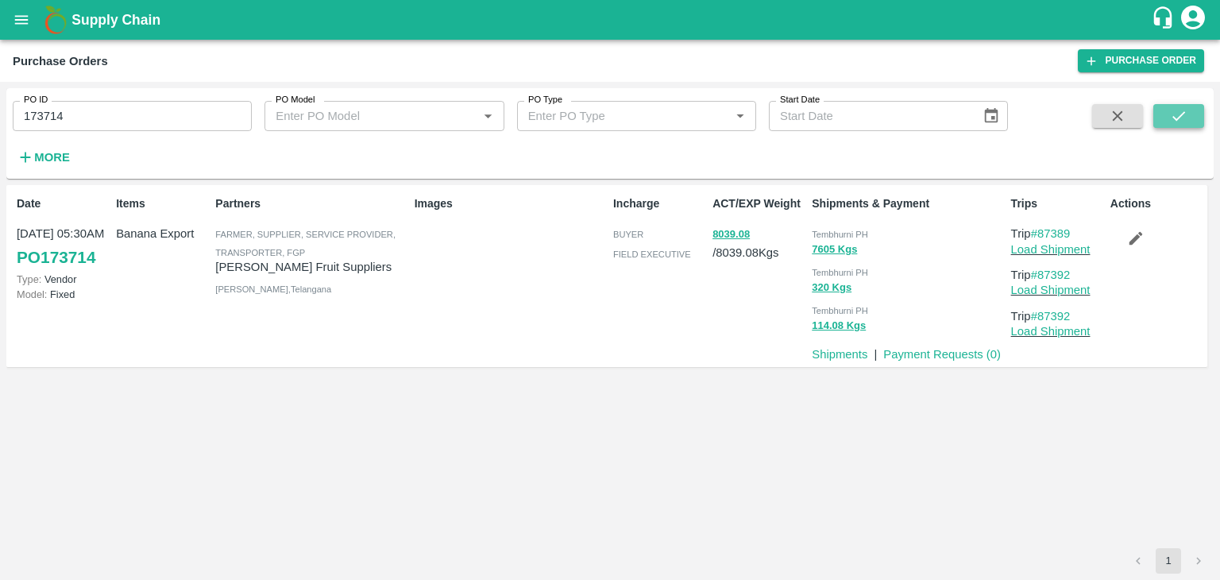
click at [1170, 115] on icon "submit" at bounding box center [1178, 115] width 17 height 17
drag, startPoint x: 1065, startPoint y: 256, endPoint x: 1075, endPoint y: 248, distance: 13.0
click at [1075, 248] on p "Load Shipment" at bounding box center [1057, 249] width 93 height 17
click at [1075, 248] on link "Load Shipment" at bounding box center [1050, 249] width 79 height 13
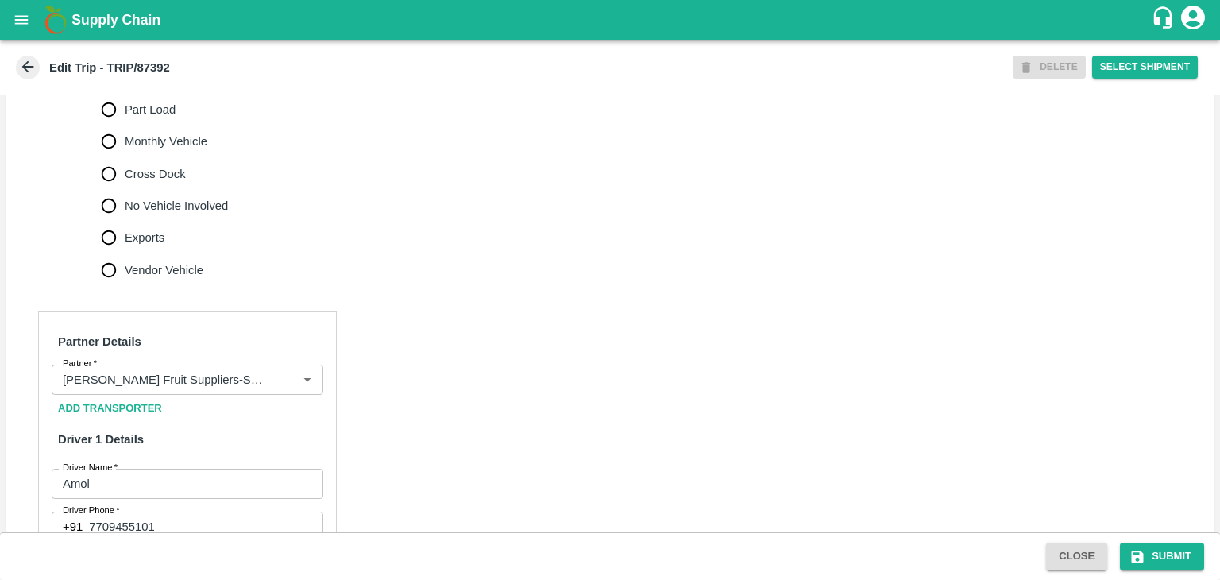
scroll to position [504, 0]
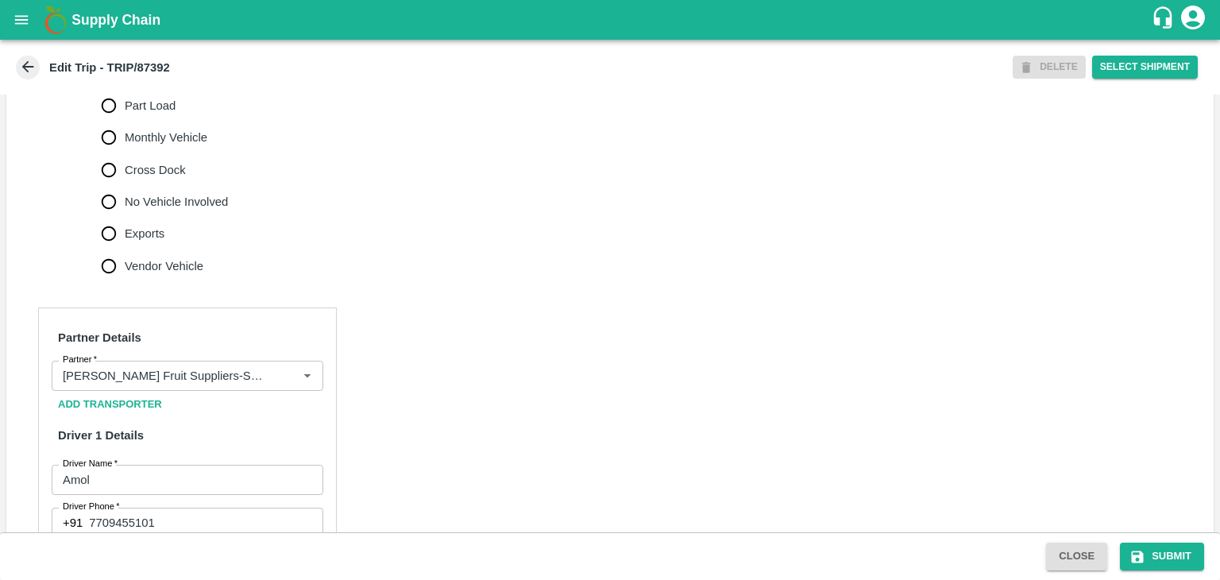
click at [149, 211] on span "No Vehicle Involved" at bounding box center [176, 201] width 103 height 17
click at [125, 218] on input "No Vehicle Involved" at bounding box center [109, 202] width 32 height 32
radio input "true"
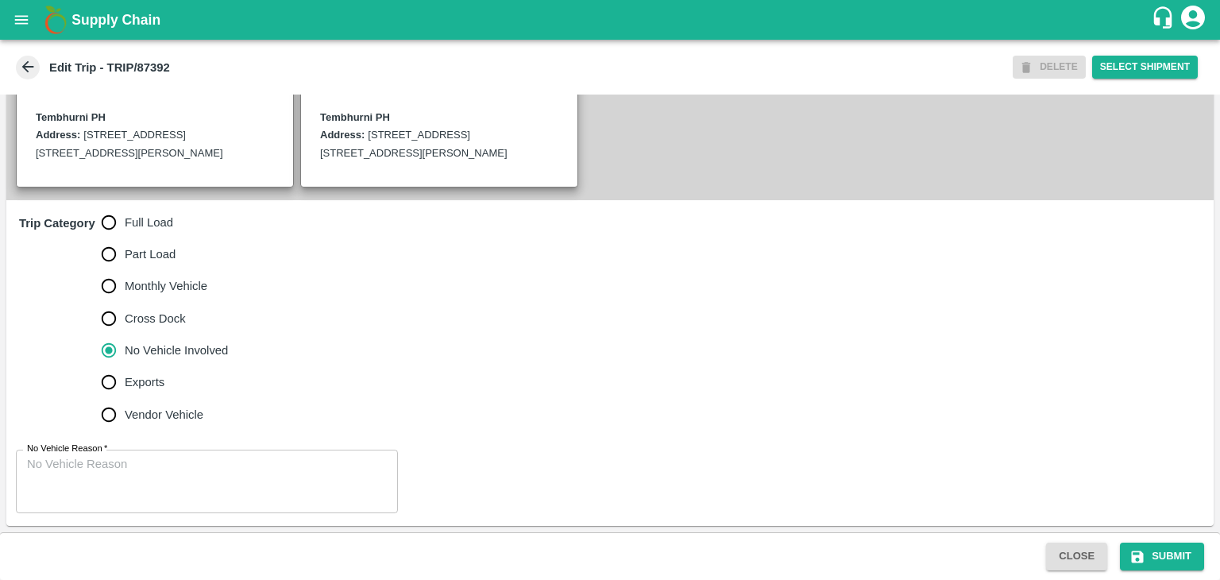
scroll to position [390, 0]
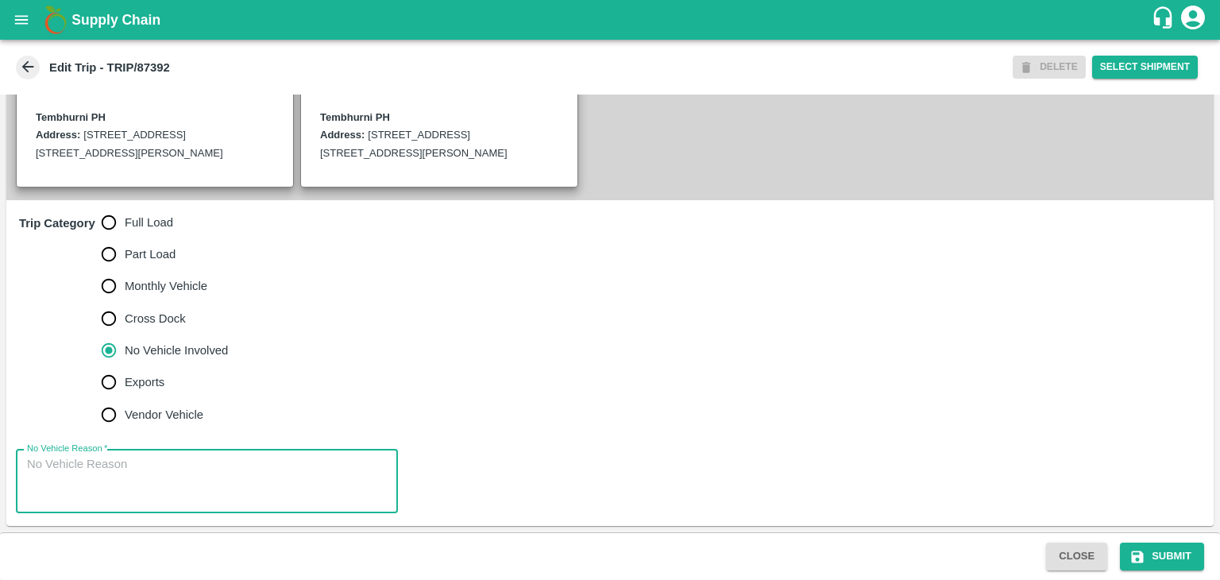
click at [180, 487] on textarea "No Vehicle Reason   *" at bounding box center [207, 481] width 360 height 50
type textarea "Field Dump"
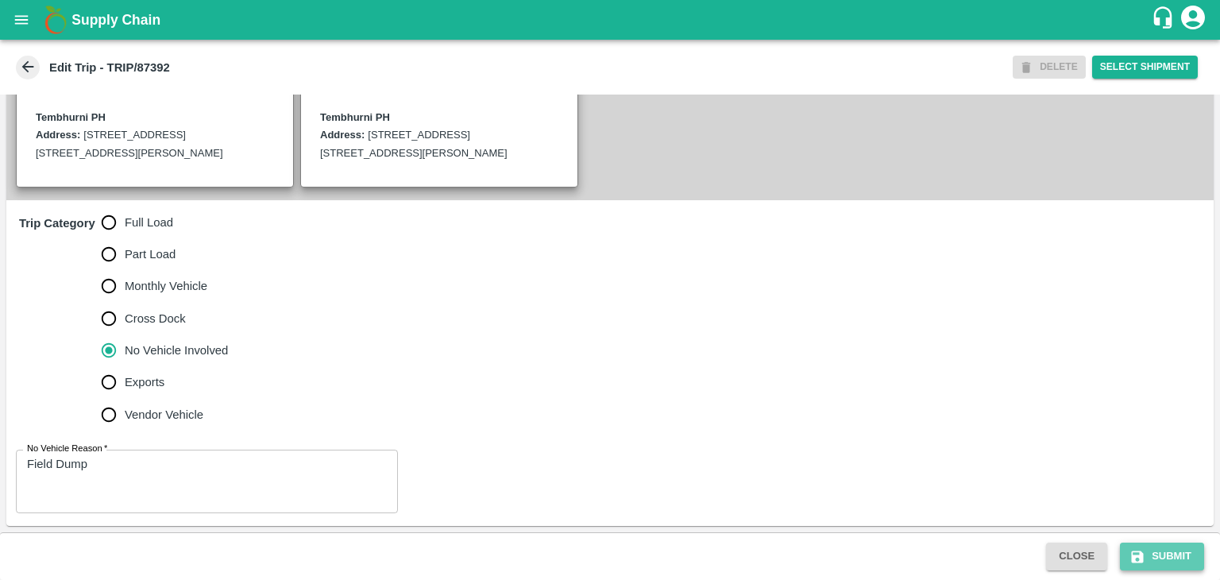
click at [1159, 554] on button "Submit" at bounding box center [1162, 557] width 84 height 28
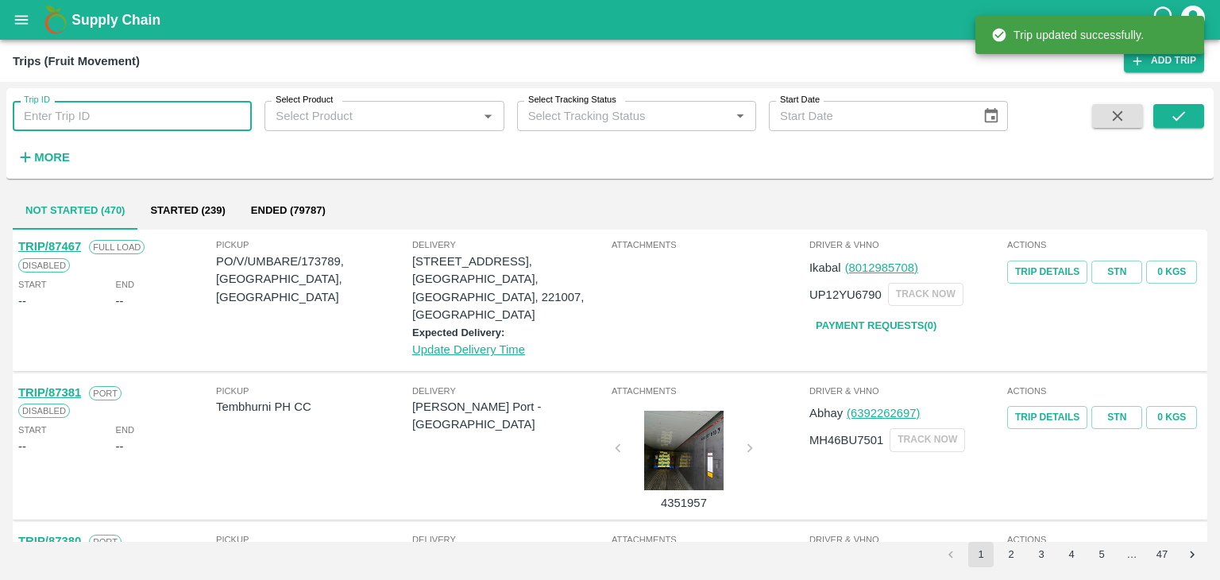
click at [144, 108] on input "Trip ID" at bounding box center [132, 116] width 239 height 30
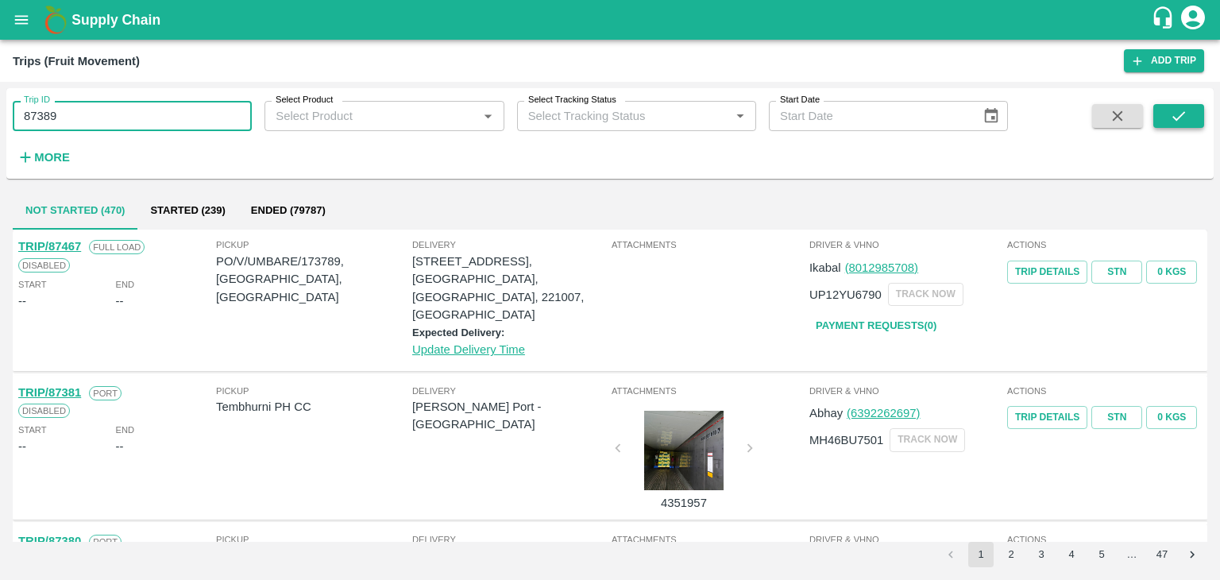
type input "87389"
click at [1179, 110] on icon "submit" at bounding box center [1178, 115] width 17 height 17
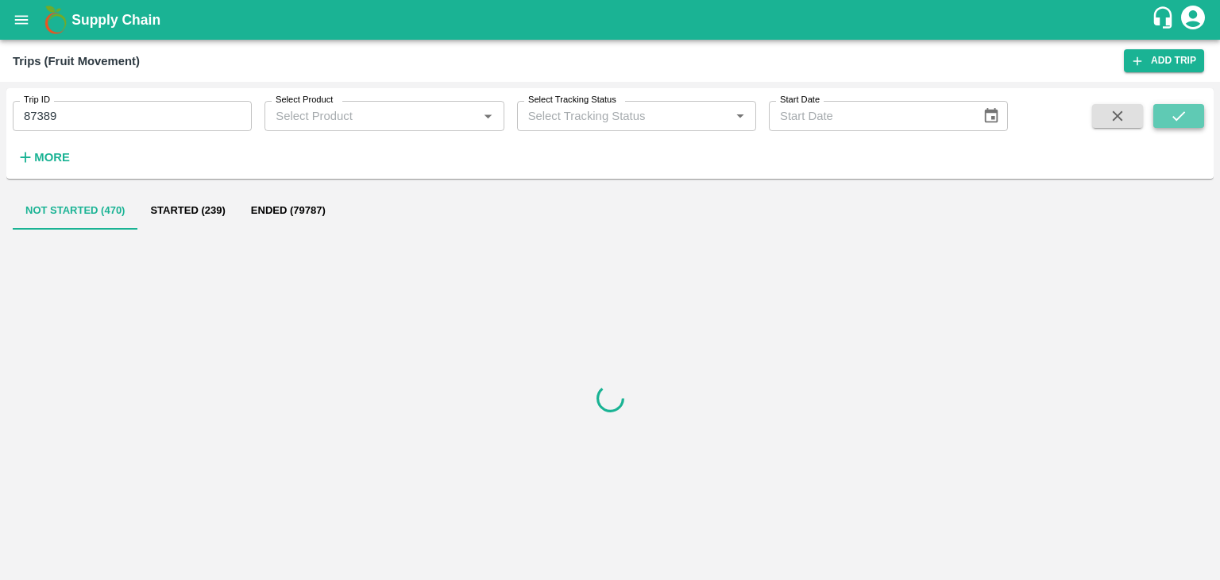
click at [1179, 110] on icon "submit" at bounding box center [1178, 115] width 17 height 17
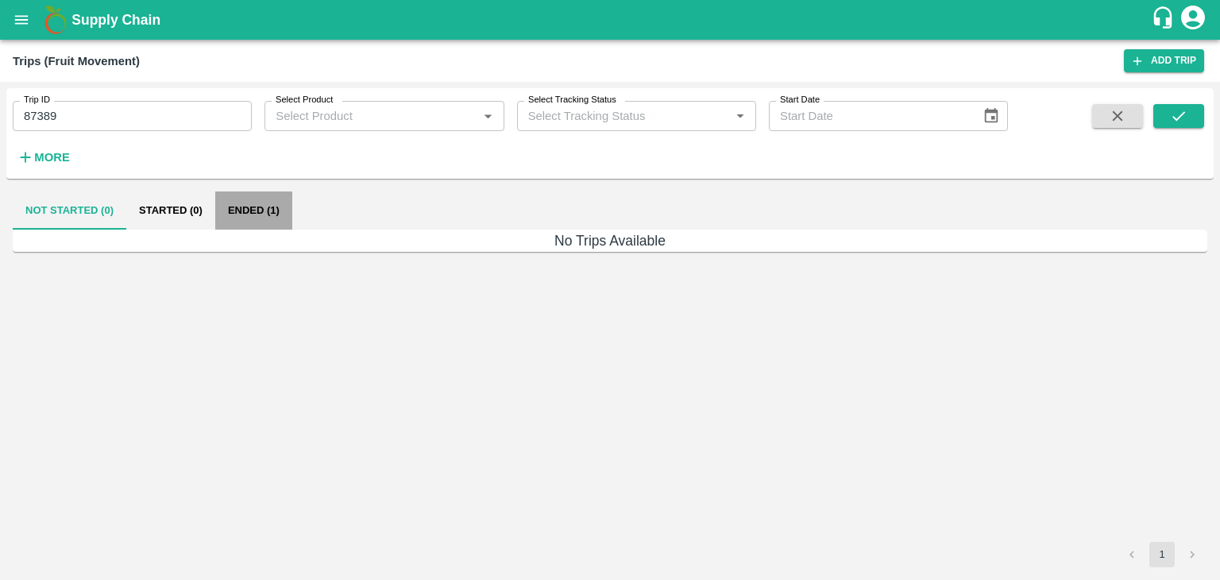
click at [246, 221] on button "Ended (1)" at bounding box center [253, 210] width 77 height 38
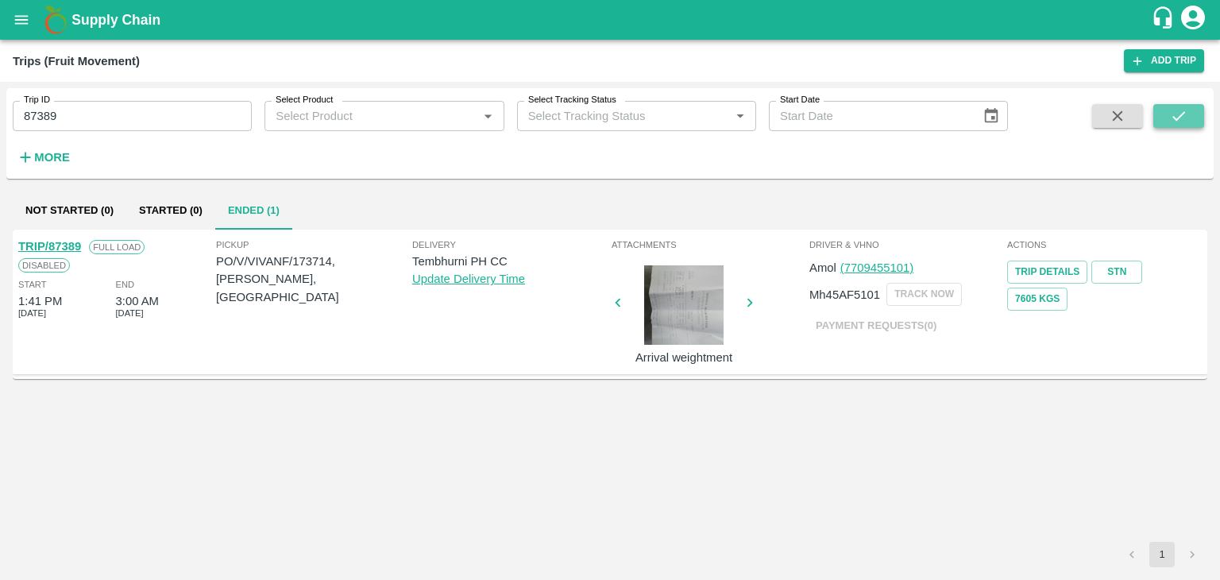
click at [1182, 126] on button "submit" at bounding box center [1179, 116] width 51 height 24
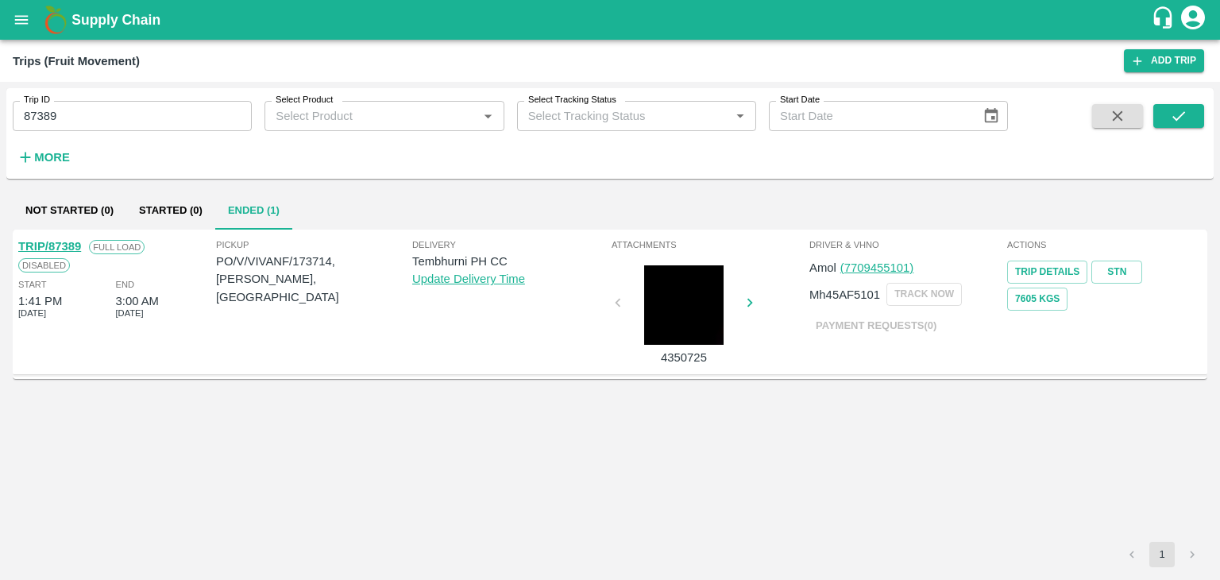
click at [69, 240] on link "TRIP/87389" at bounding box center [49, 246] width 63 height 13
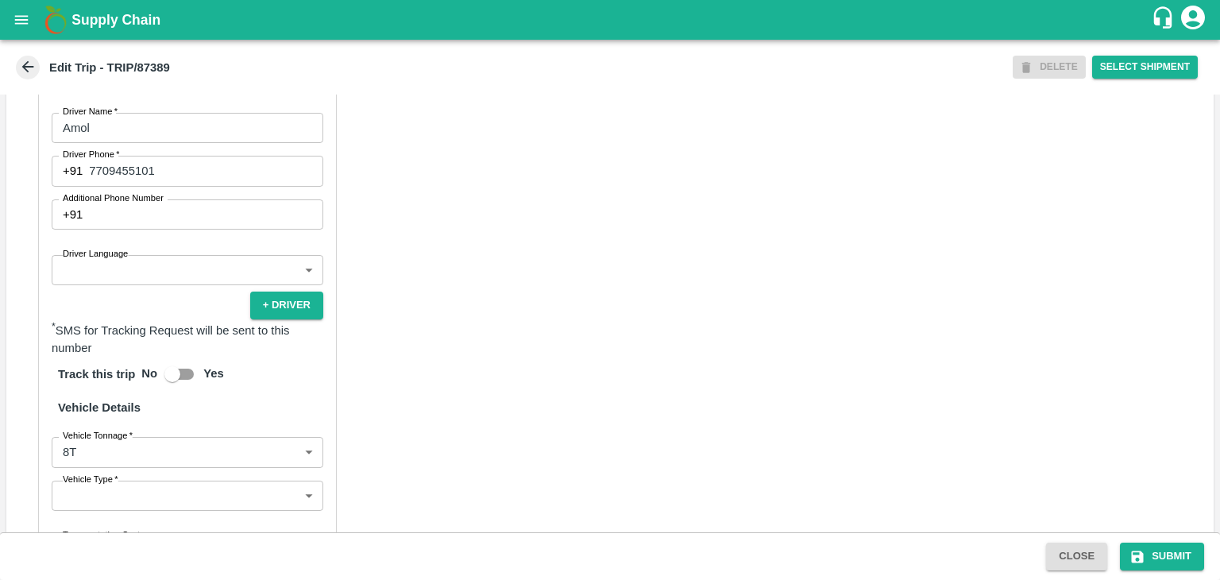
scroll to position [860, 0]
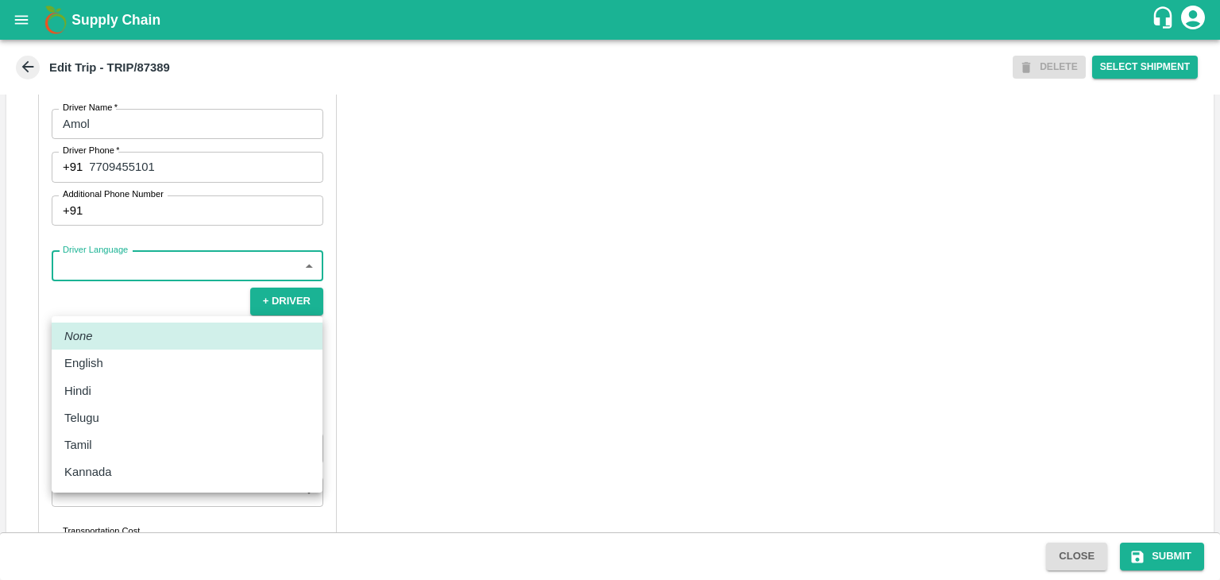
click at [85, 296] on body "Supply Chain Edit Trip - TRIP/87389 DELETE Select Shipment Trip Details Trip Ty…" at bounding box center [610, 290] width 1220 height 580
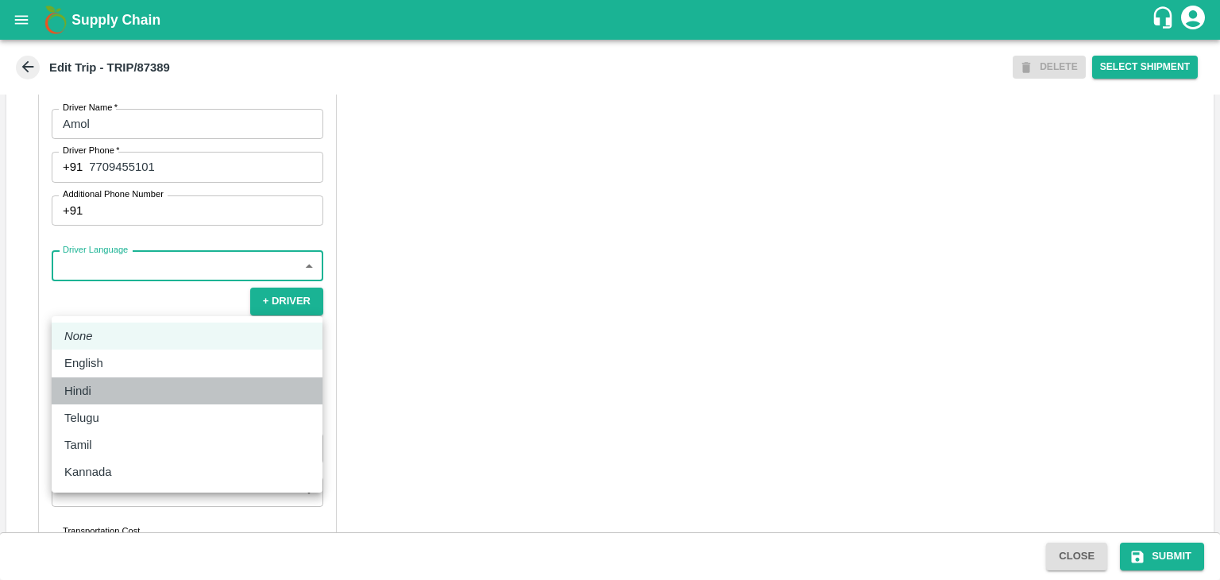
click at [109, 379] on li "Hindi" at bounding box center [187, 390] width 271 height 27
type input "hi"
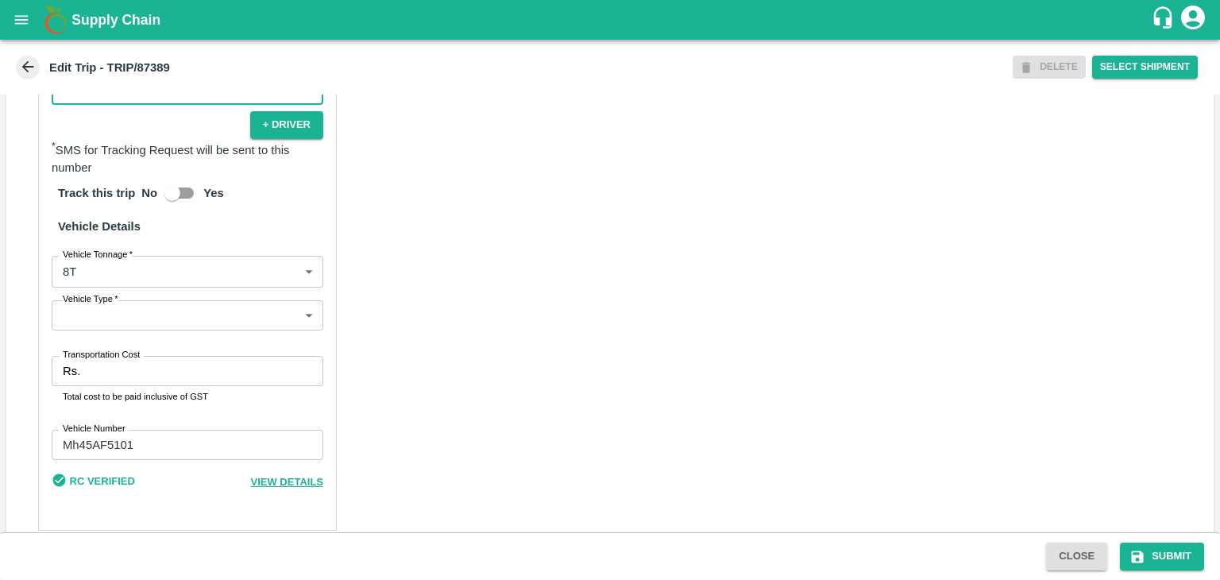
scroll to position [1038, 0]
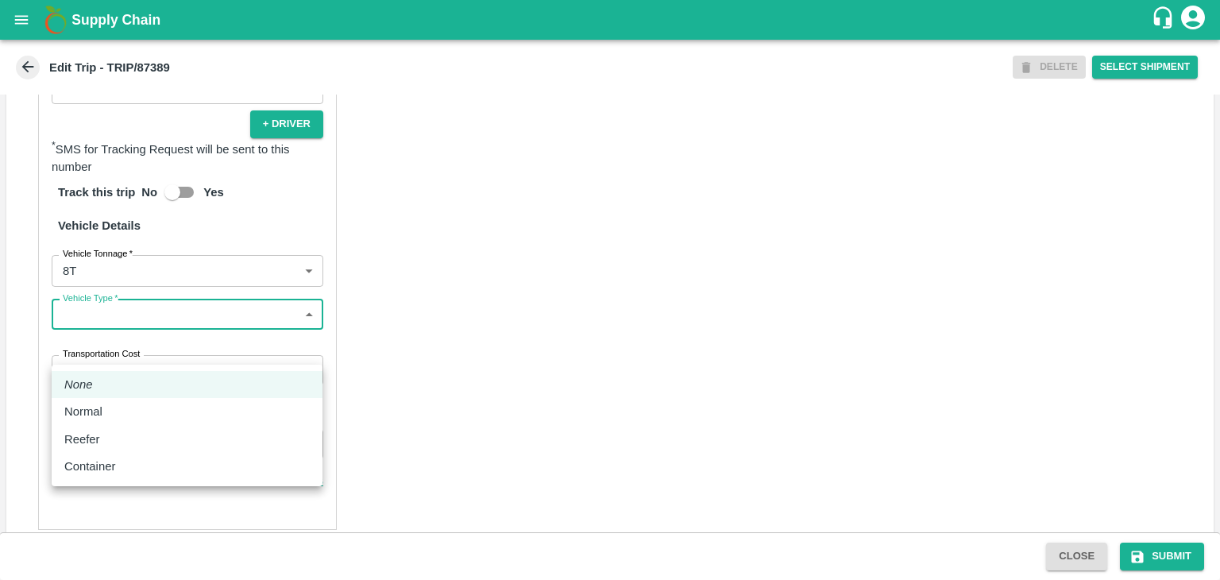
click at [143, 357] on body "Supply Chain Edit Trip - TRIP/87389 DELETE Select Shipment Trip Details Trip Ty…" at bounding box center [610, 290] width 1220 height 580
click at [127, 409] on div "Normal" at bounding box center [186, 411] width 245 height 17
type input "Normal"
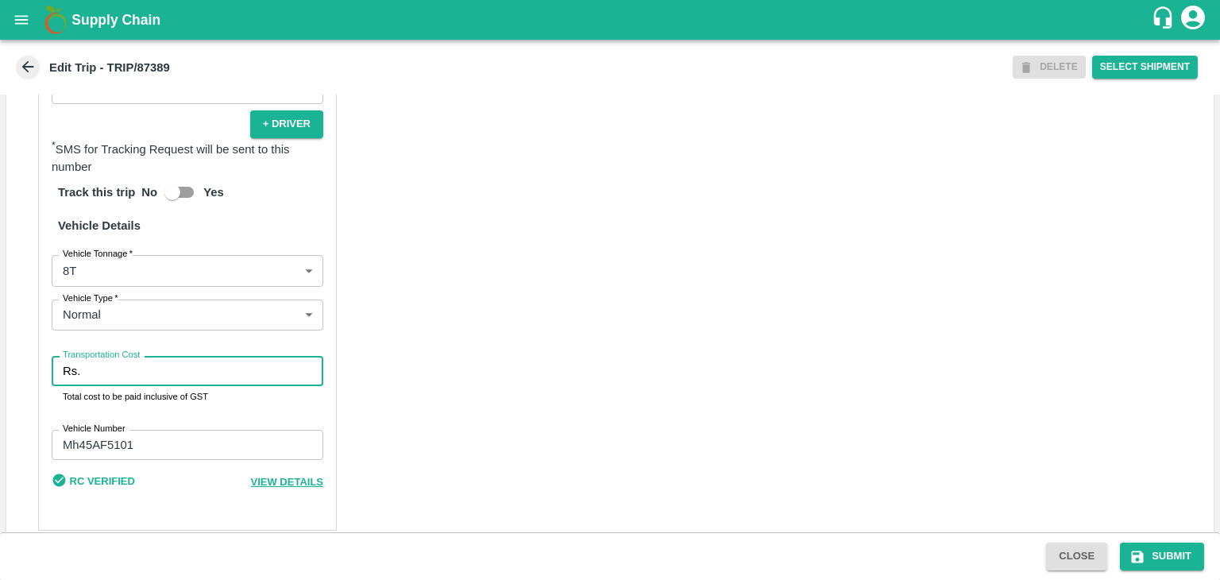
click at [176, 386] on input "Transportation Cost" at bounding box center [205, 371] width 237 height 30
click at [186, 386] on input "Transportation Cost" at bounding box center [205, 371] width 237 height 30
type input "5000"
click at [1174, 566] on button "Submit" at bounding box center [1162, 557] width 84 height 28
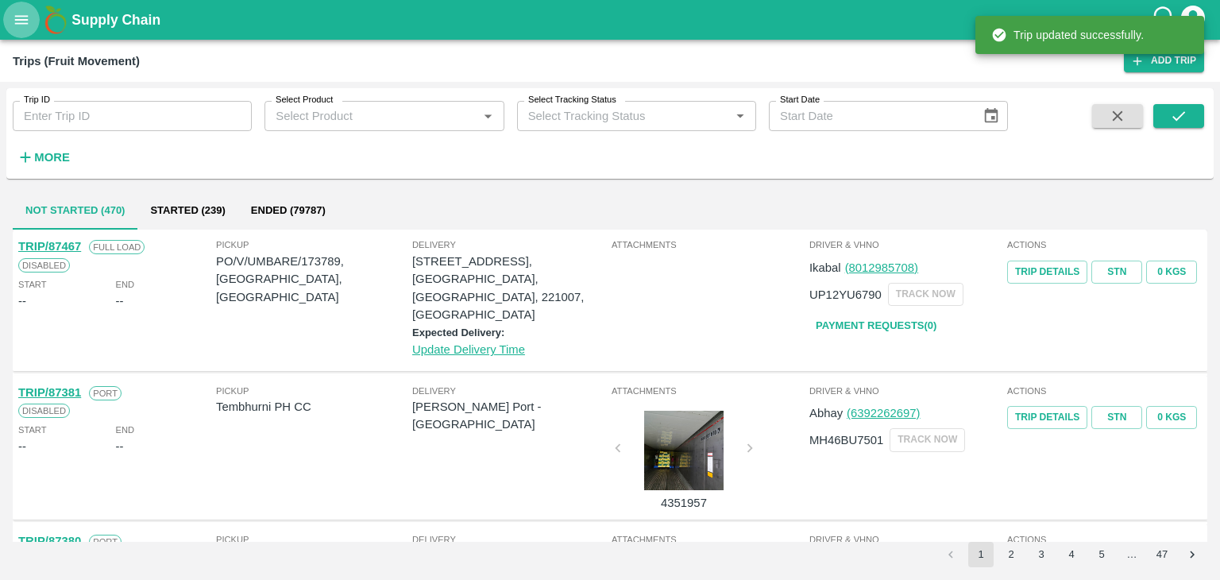
click at [6, 17] on button "open drawer" at bounding box center [21, 20] width 37 height 37
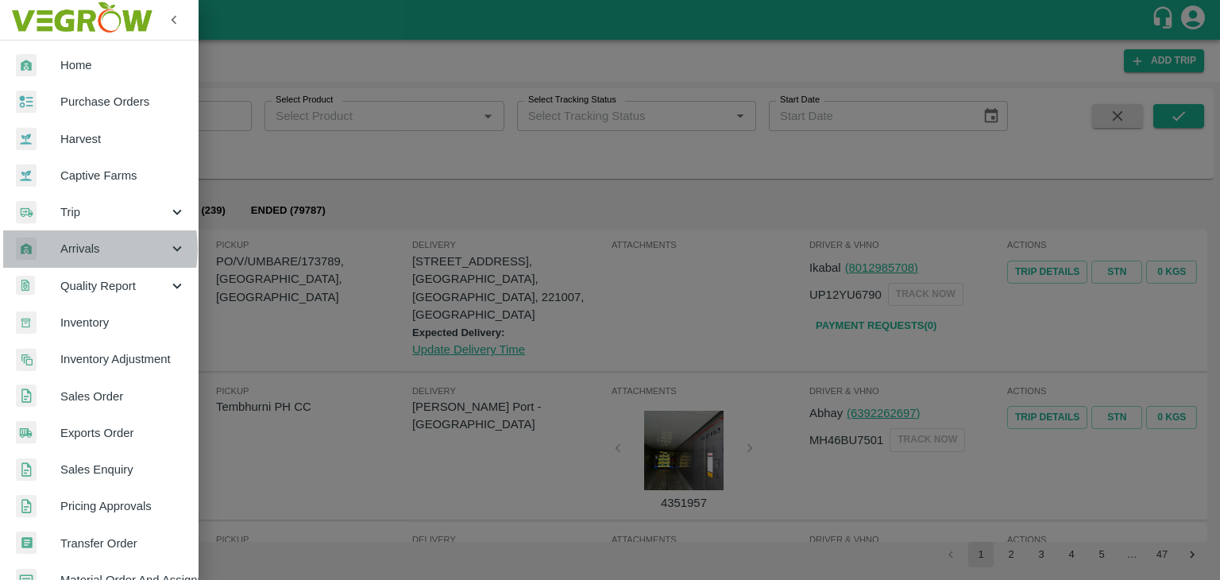
click at [70, 249] on span "Arrivals" at bounding box center [114, 248] width 108 height 17
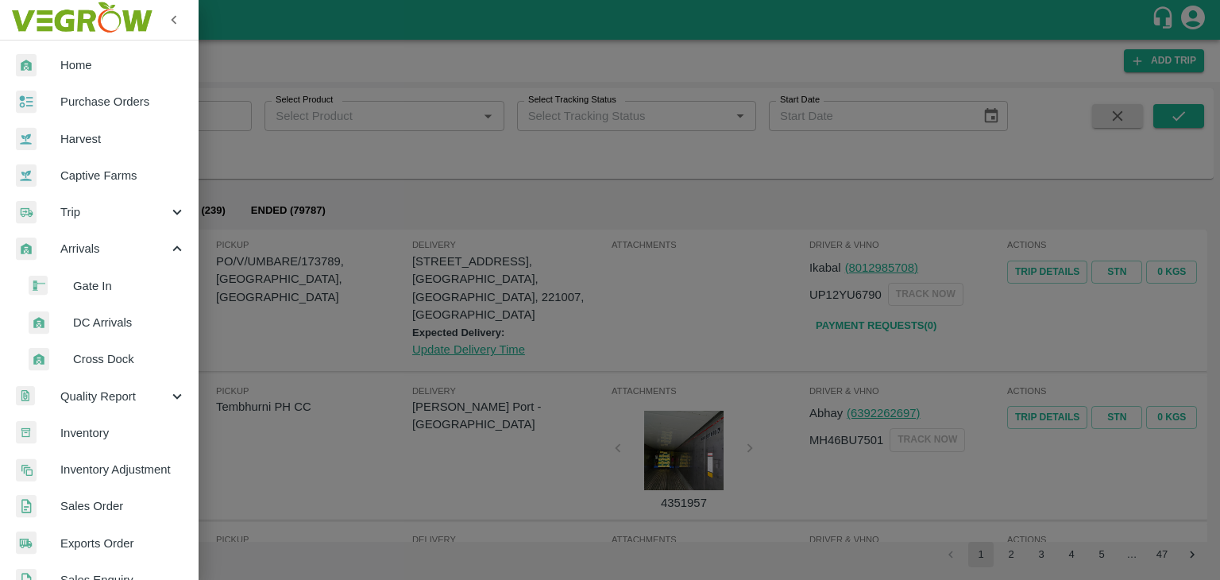
click at [130, 319] on span "DC Arrivals" at bounding box center [129, 322] width 113 height 17
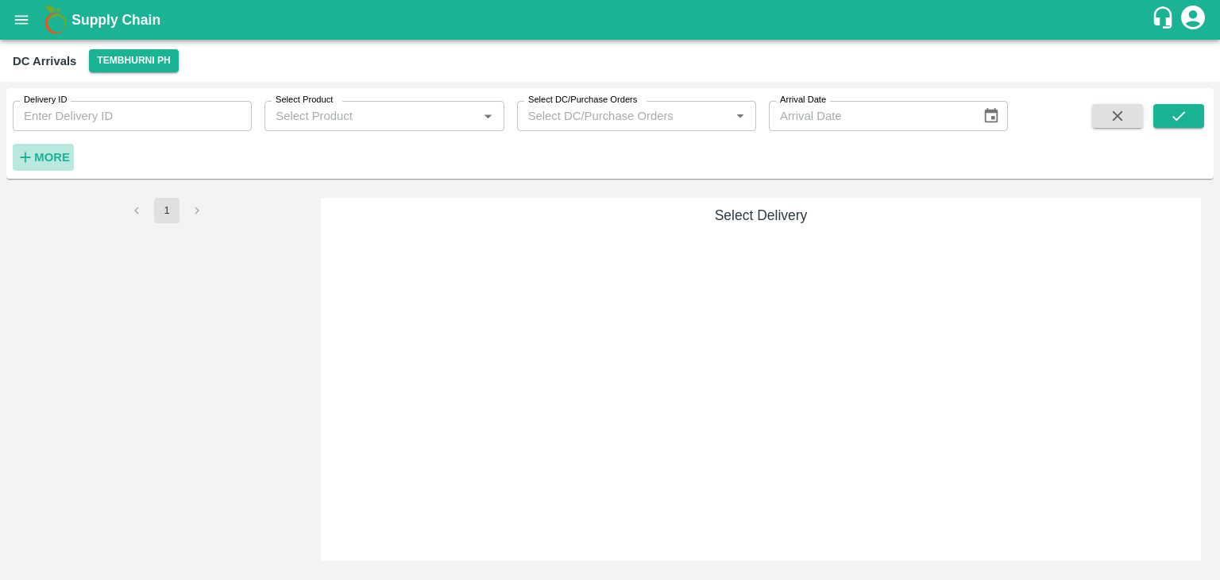
click at [60, 164] on h6 "More" at bounding box center [52, 157] width 36 height 21
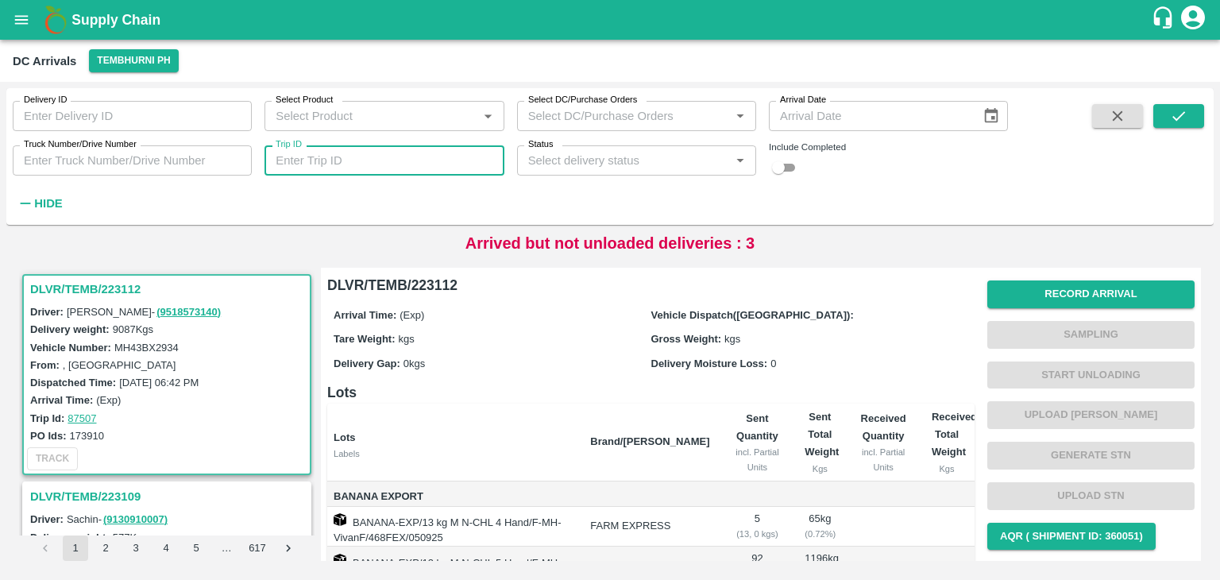
click at [404, 164] on input "Trip ID" at bounding box center [384, 160] width 239 height 30
type input "87401"
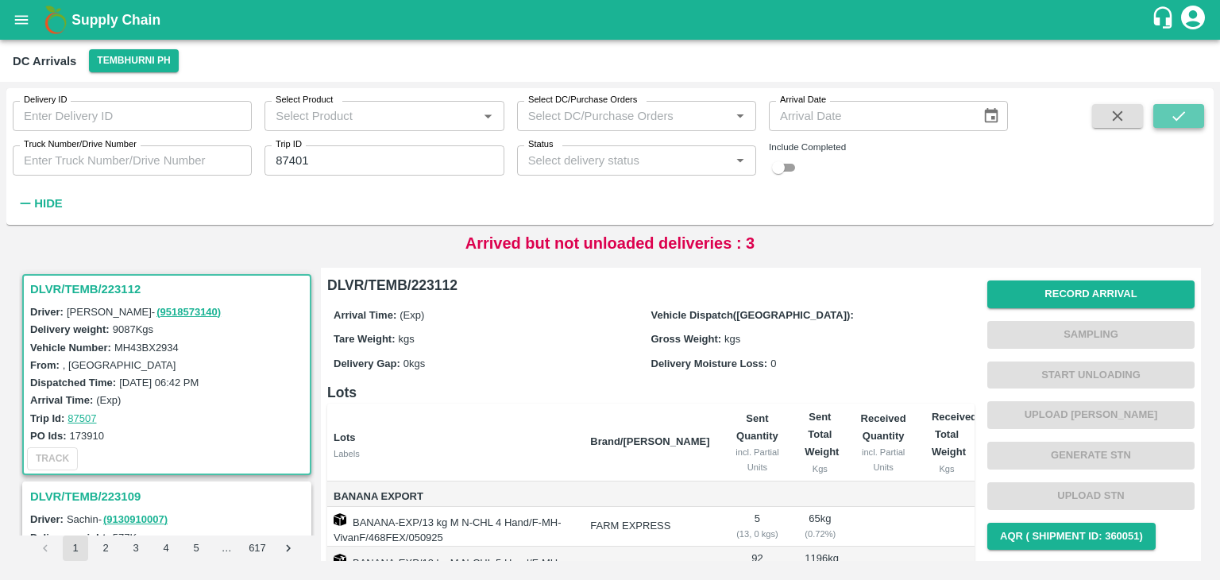
click at [1192, 110] on button "submit" at bounding box center [1179, 116] width 51 height 24
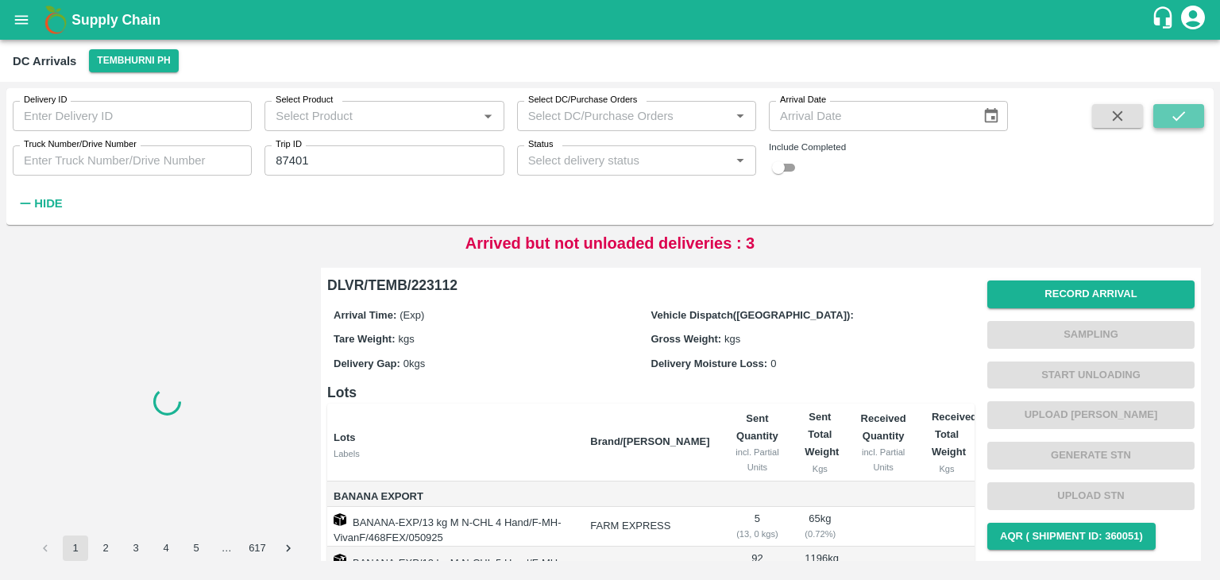
click at [1192, 110] on button "submit" at bounding box center [1179, 116] width 51 height 24
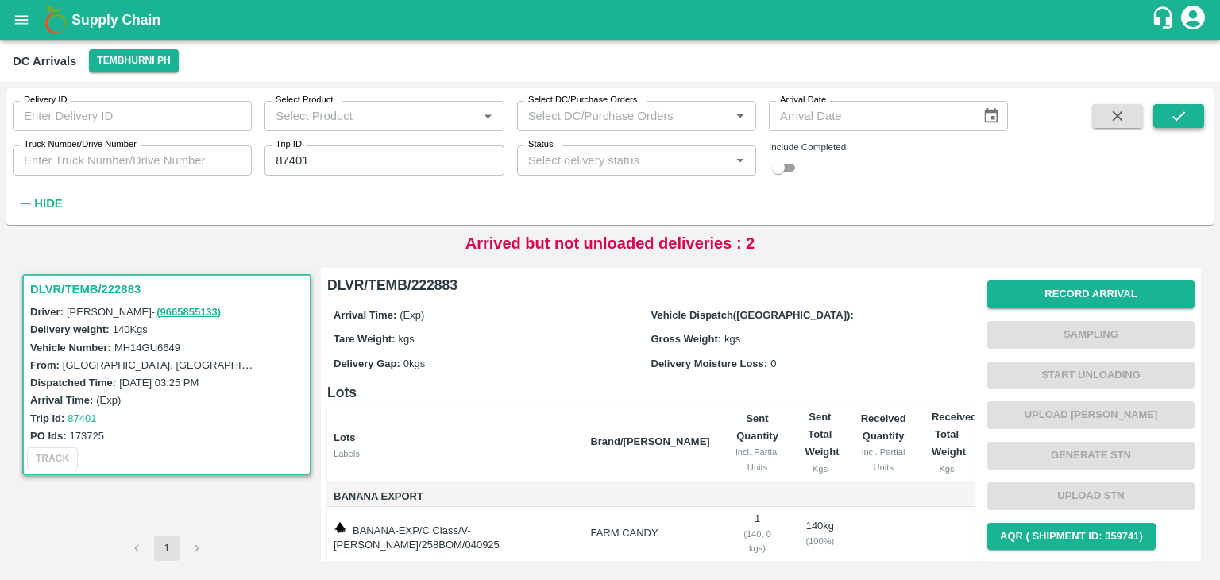
click at [1192, 110] on button "submit" at bounding box center [1179, 116] width 51 height 24
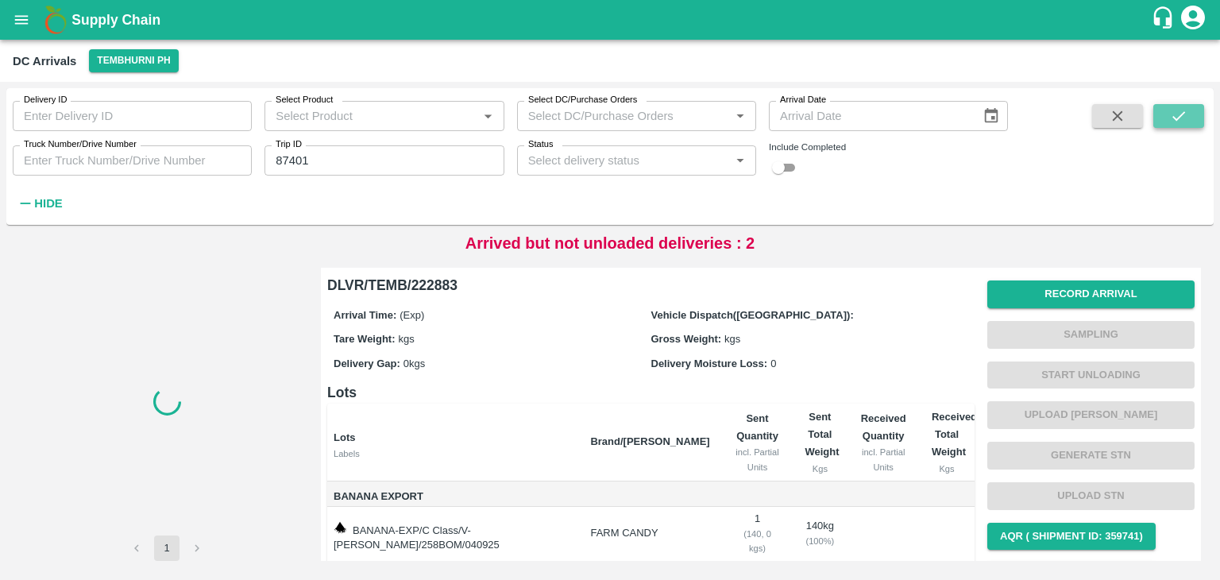
click at [1192, 110] on button "submit" at bounding box center [1179, 116] width 51 height 24
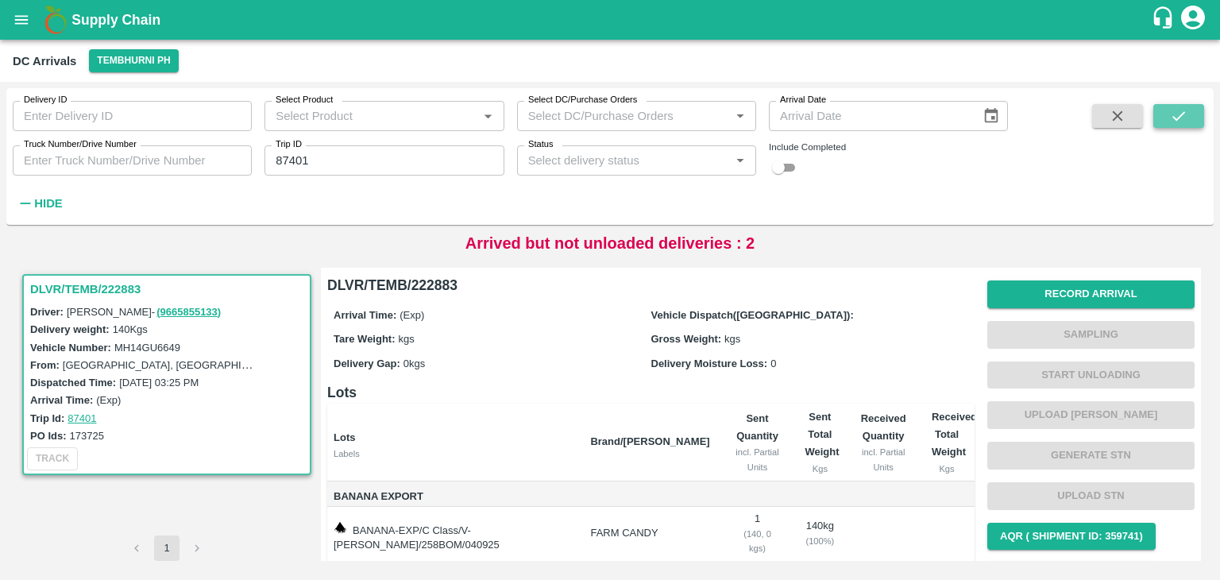
click at [1192, 110] on button "submit" at bounding box center [1179, 116] width 51 height 24
click at [1039, 293] on button "Record Arrival" at bounding box center [1091, 294] width 207 height 28
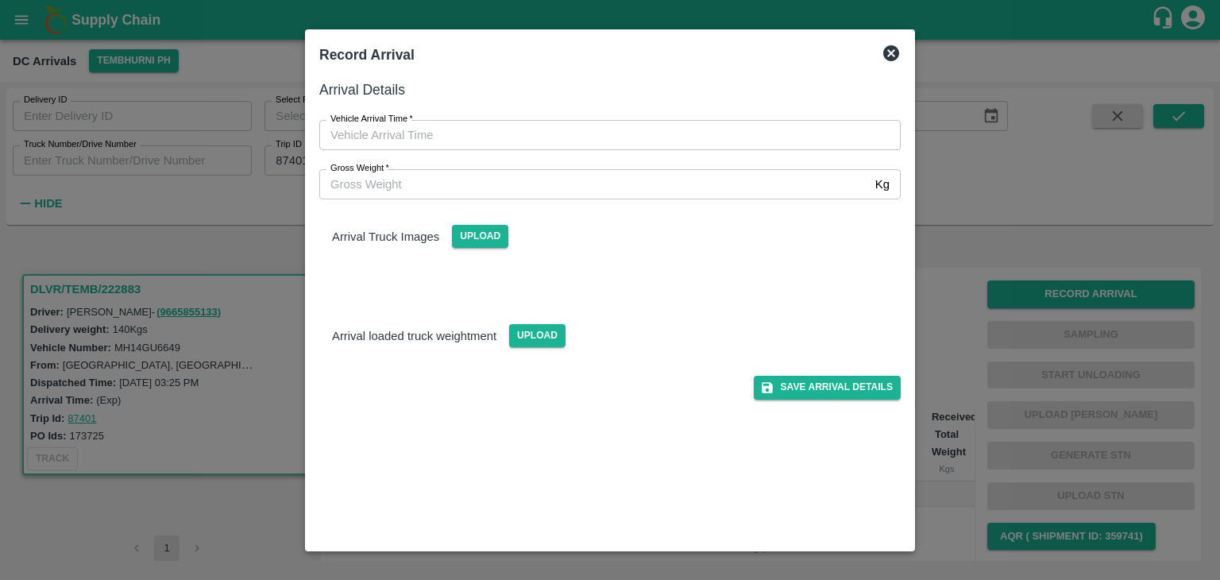
type input "DD/MM/YYYY hh:mm aa"
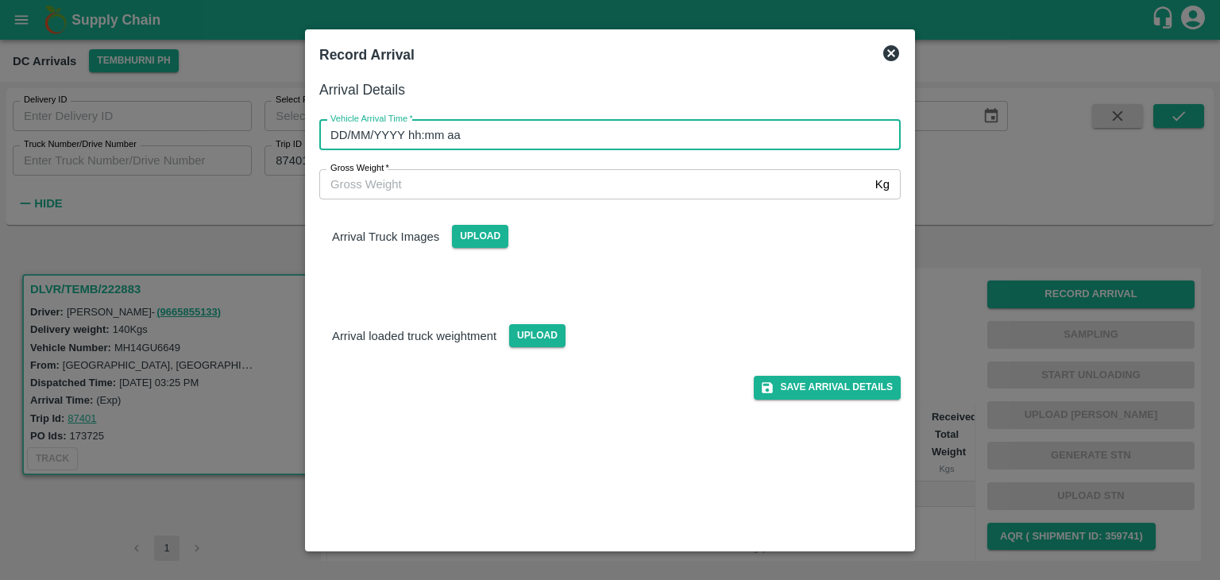
click at [597, 120] on input "DD/MM/YYYY hh:mm aa" at bounding box center [604, 135] width 570 height 30
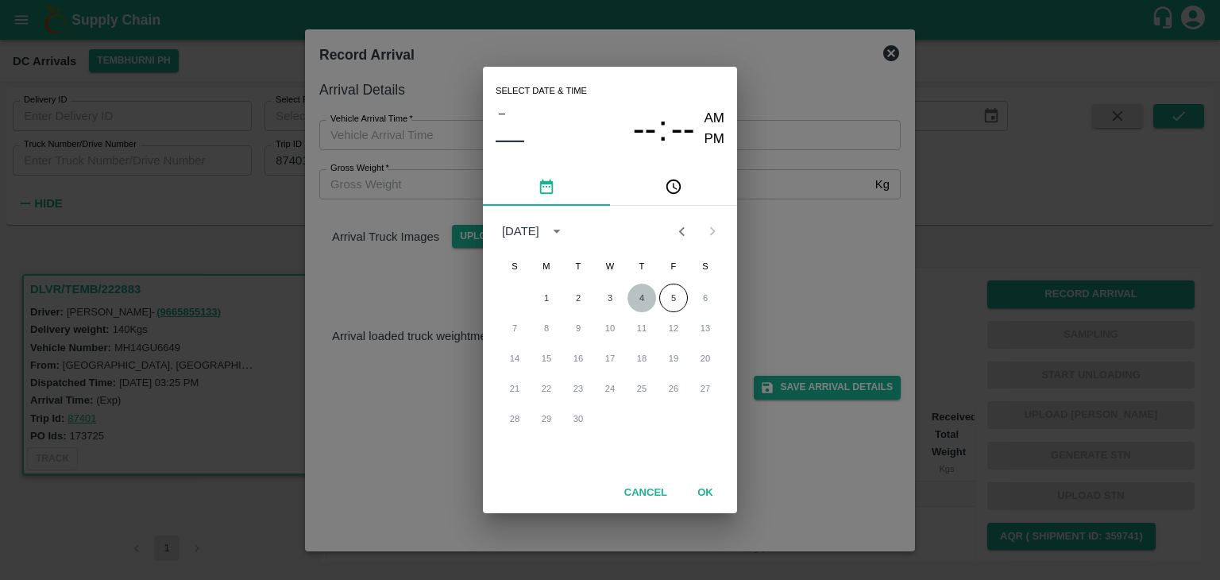
click at [642, 292] on button "4" at bounding box center [642, 298] width 29 height 29
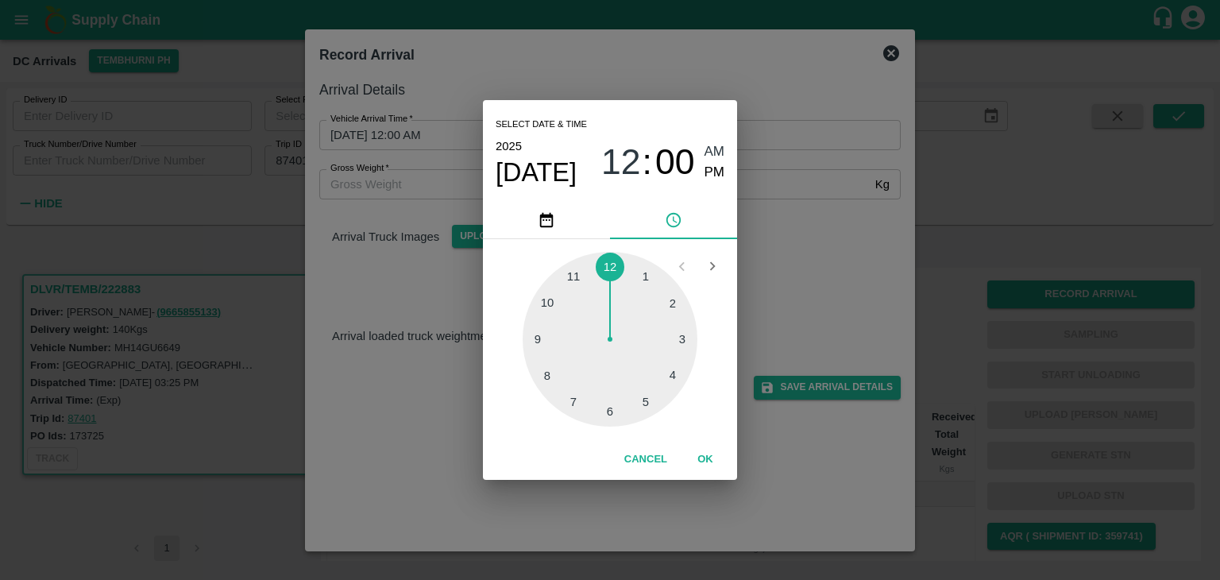
click at [555, 295] on div at bounding box center [610, 339] width 175 height 175
click at [705, 166] on span "PM" at bounding box center [715, 172] width 21 height 21
type input "[DATE] 10:51 PM"
click at [703, 452] on button "OK" at bounding box center [705, 460] width 51 height 28
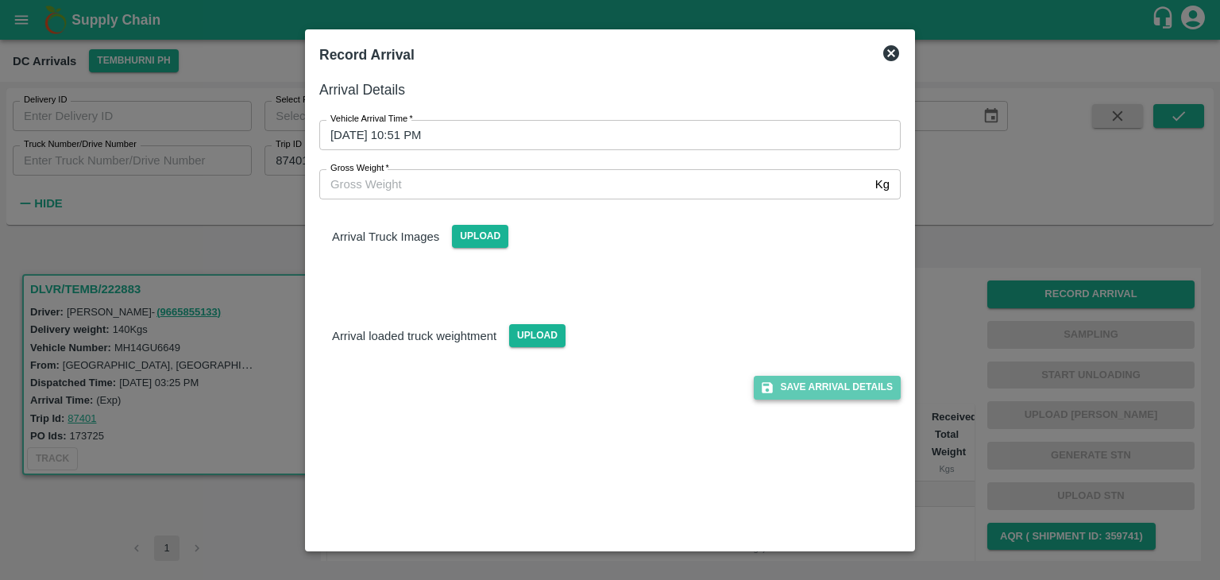
click at [817, 385] on button "Save Arrival Details" at bounding box center [827, 387] width 147 height 23
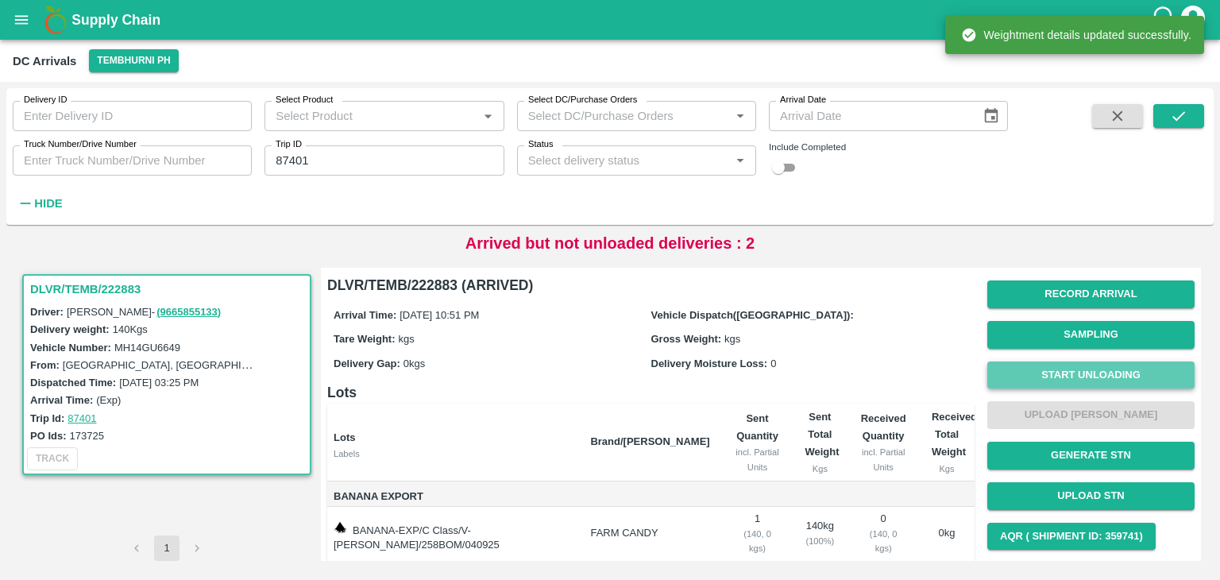
click at [1014, 376] on button "Start Unloading" at bounding box center [1091, 375] width 207 height 28
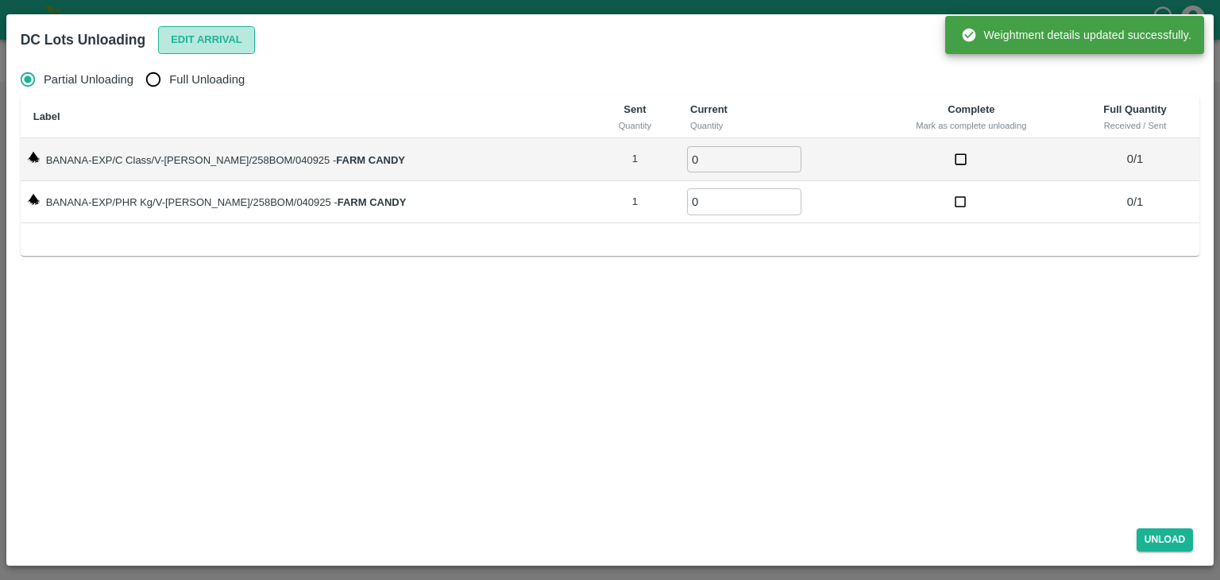
click at [199, 36] on button "Edit Arrival" at bounding box center [206, 40] width 97 height 28
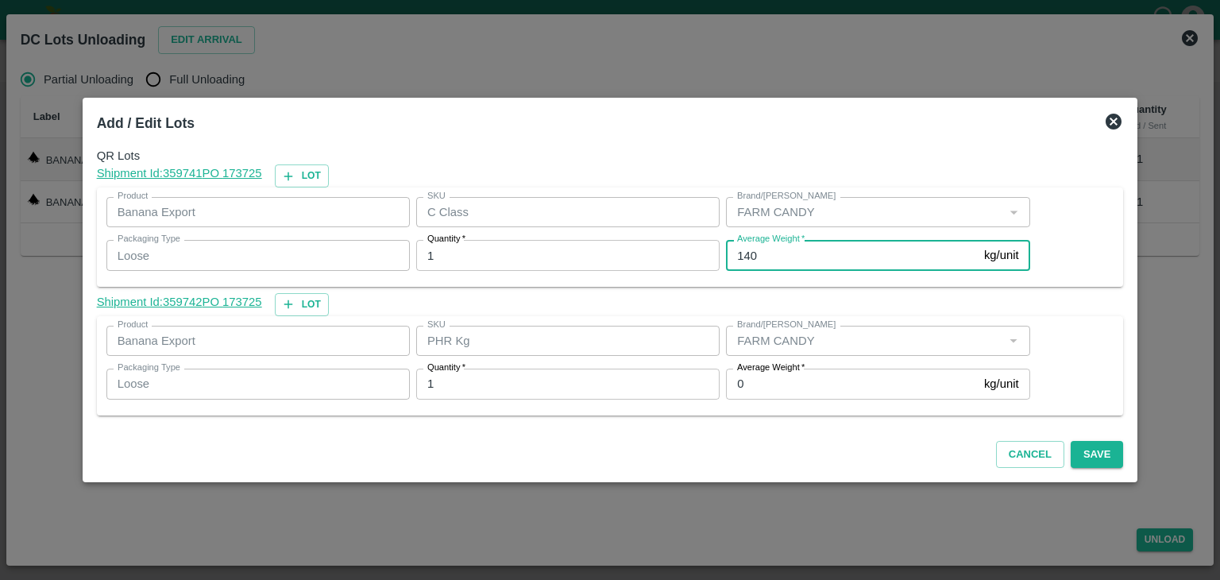
click at [759, 258] on input "140" at bounding box center [852, 255] width 252 height 30
click at [775, 258] on input "140" at bounding box center [852, 255] width 252 height 30
type input "1"
type input "71"
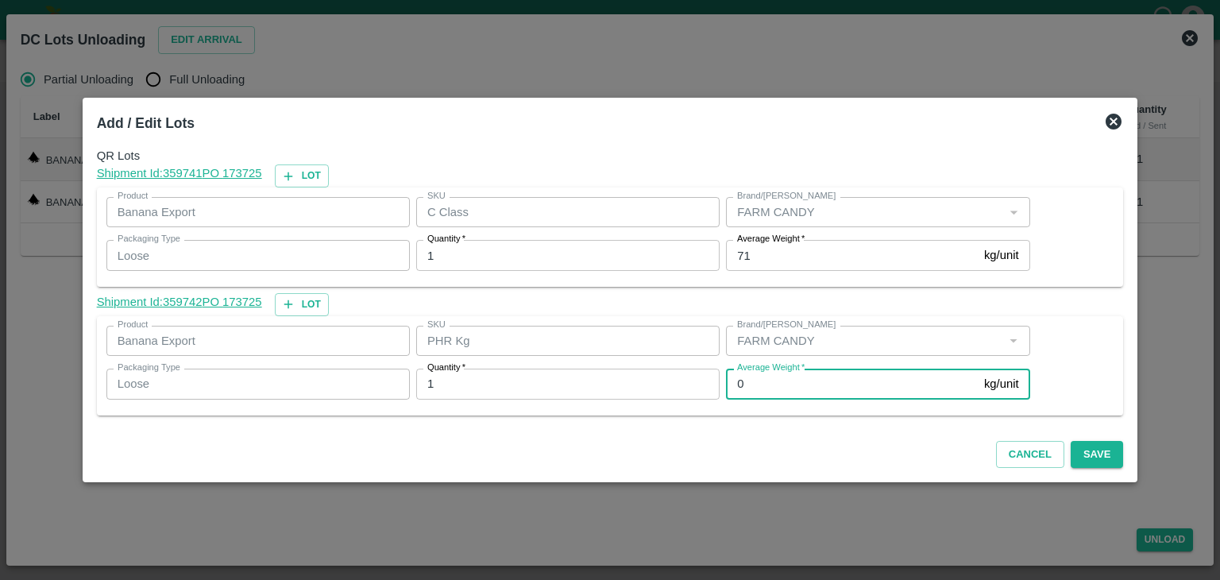
click at [782, 390] on input "0" at bounding box center [852, 384] width 252 height 30
type input "1"
click at [1094, 462] on button "Save" at bounding box center [1097, 455] width 52 height 28
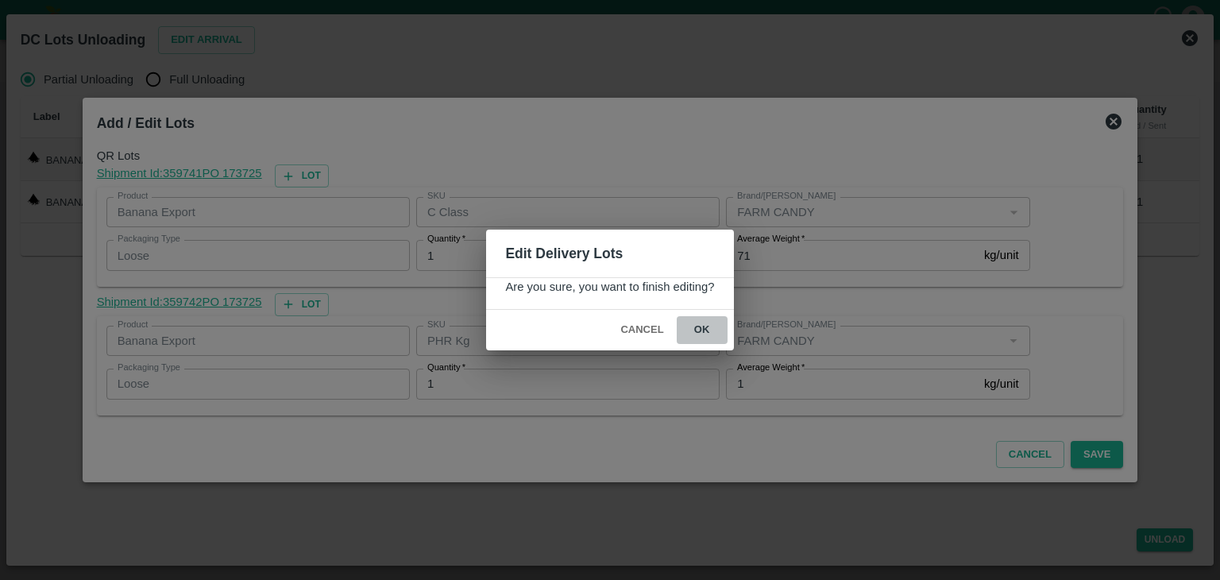
click at [691, 337] on button "ok" at bounding box center [702, 330] width 51 height 28
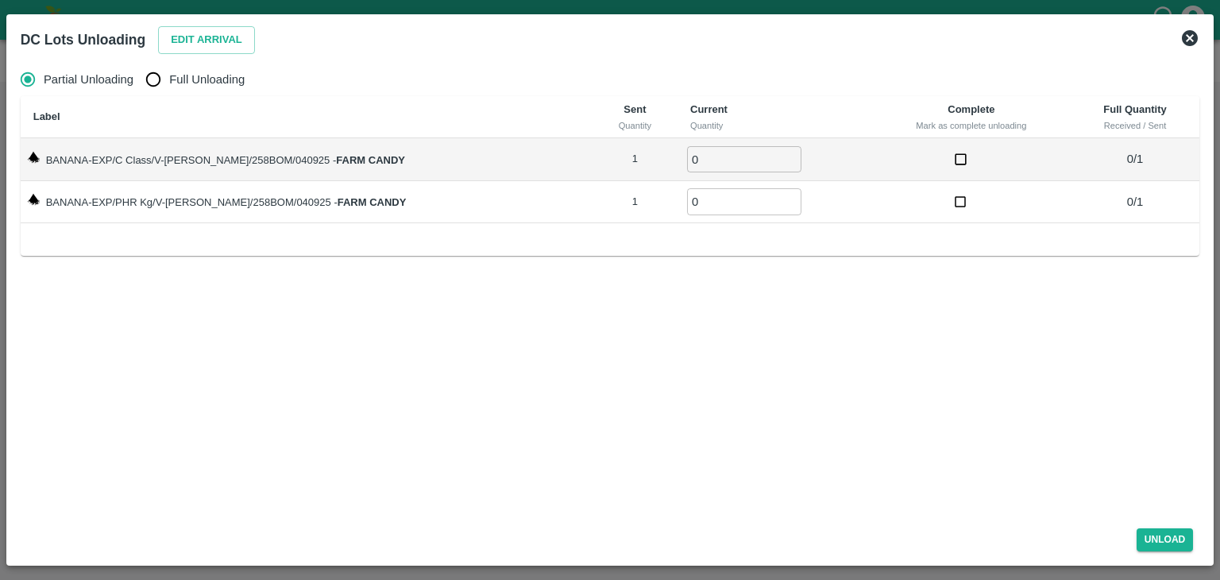
click at [191, 86] on span "Full Unloading" at bounding box center [206, 79] width 75 height 17
click at [169, 86] on input "Full Unloading" at bounding box center [153, 80] width 32 height 32
radio input "true"
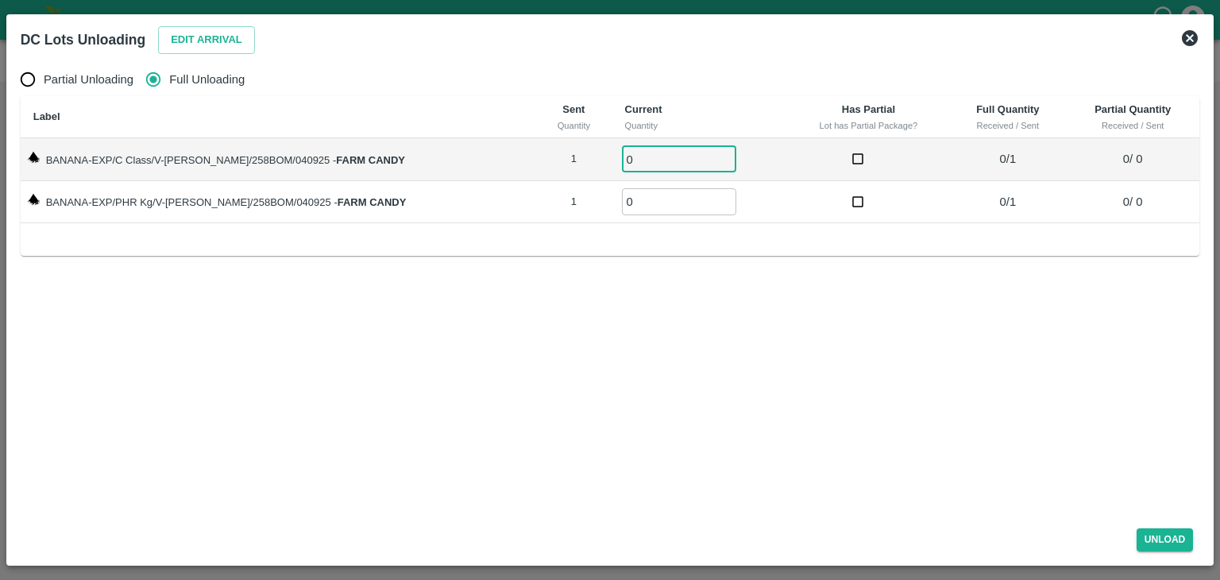
click at [647, 165] on input "0" at bounding box center [679, 159] width 114 height 26
type input "01"
click at [651, 209] on input "0" at bounding box center [679, 201] width 114 height 26
type input "01"
click at [1176, 543] on button "Unload" at bounding box center [1165, 539] width 57 height 23
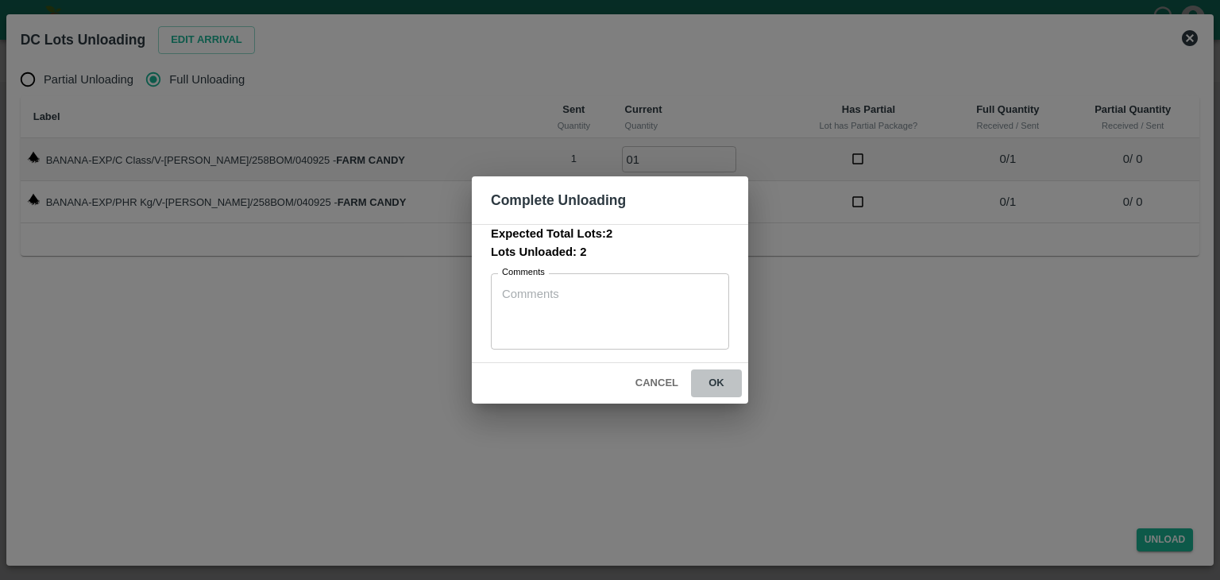
click at [702, 390] on button "ok" at bounding box center [716, 383] width 51 height 28
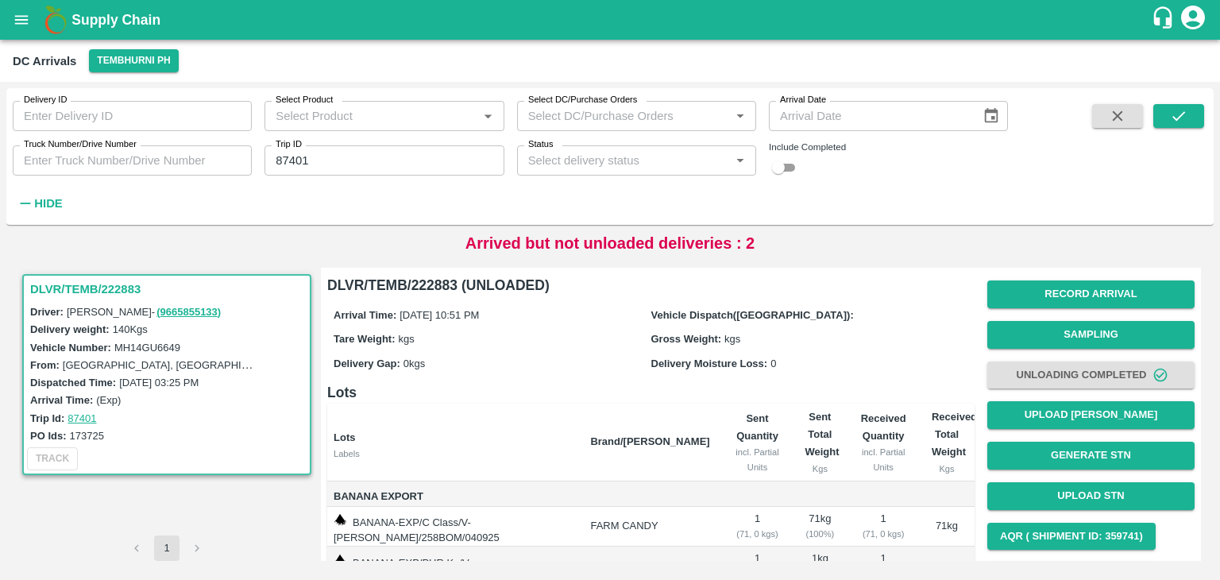
scroll to position [83, 0]
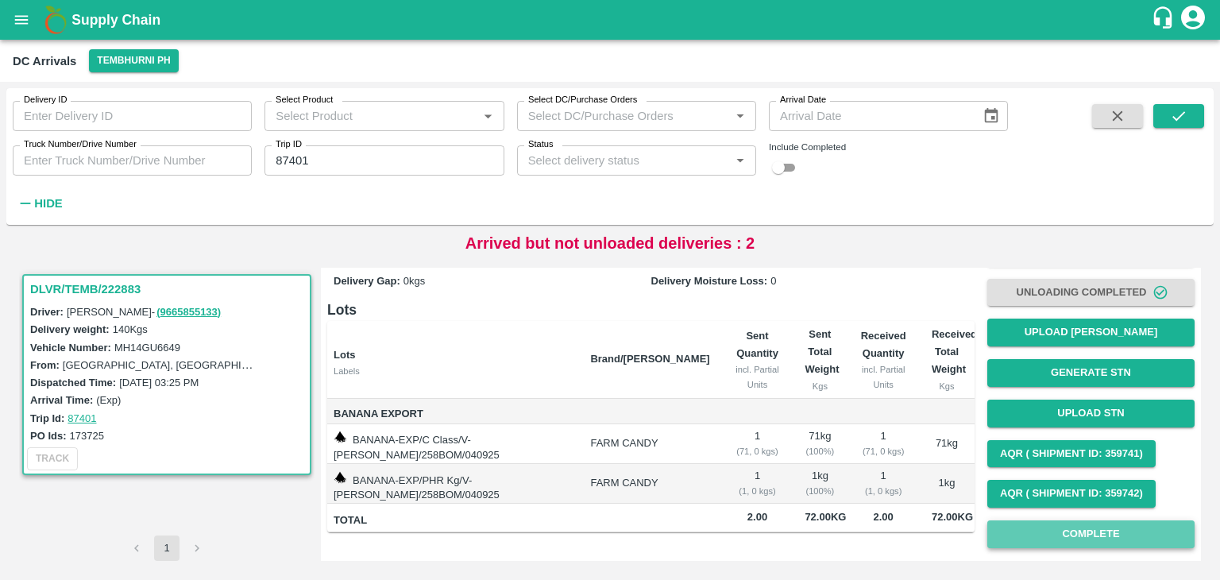
click at [1061, 532] on button "Complete" at bounding box center [1091, 534] width 207 height 28
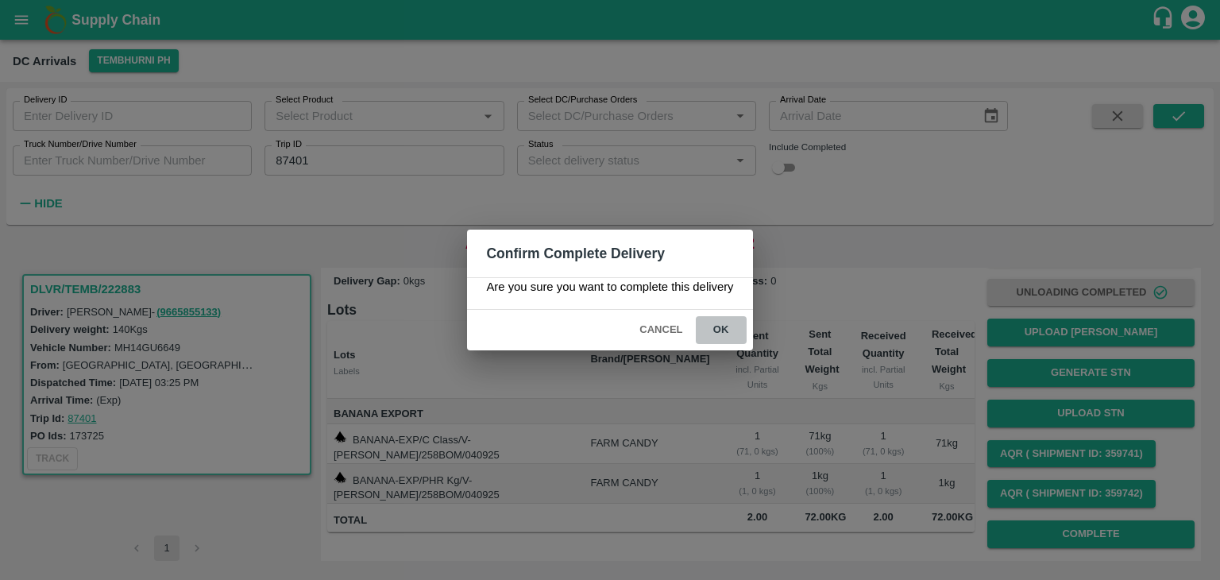
click at [705, 319] on button "ok" at bounding box center [721, 330] width 51 height 28
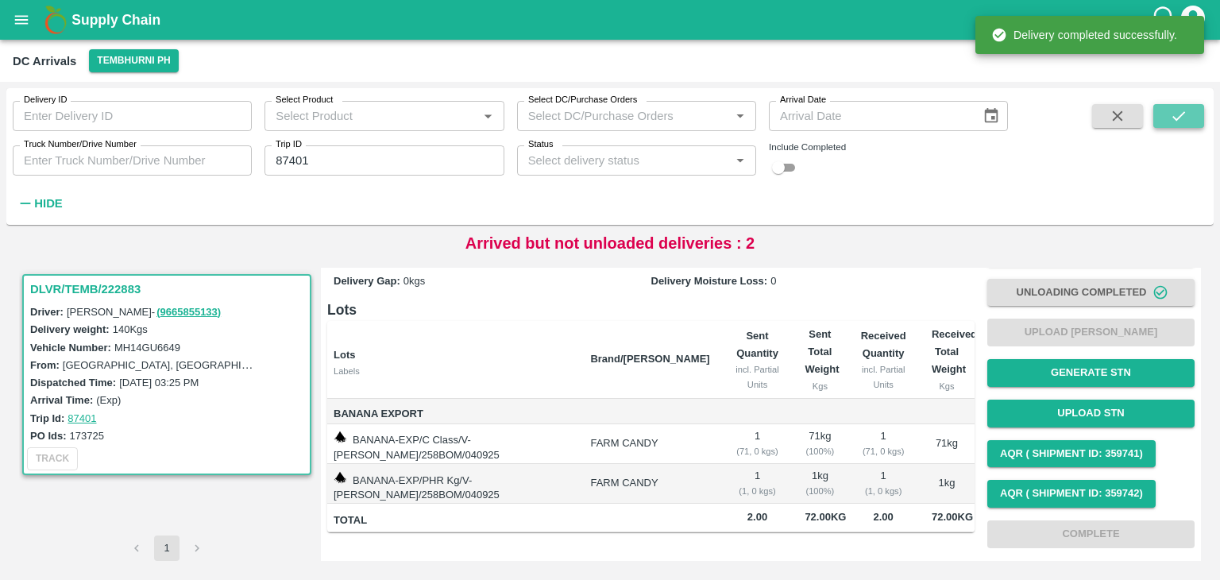
click at [1195, 117] on button "submit" at bounding box center [1179, 116] width 51 height 24
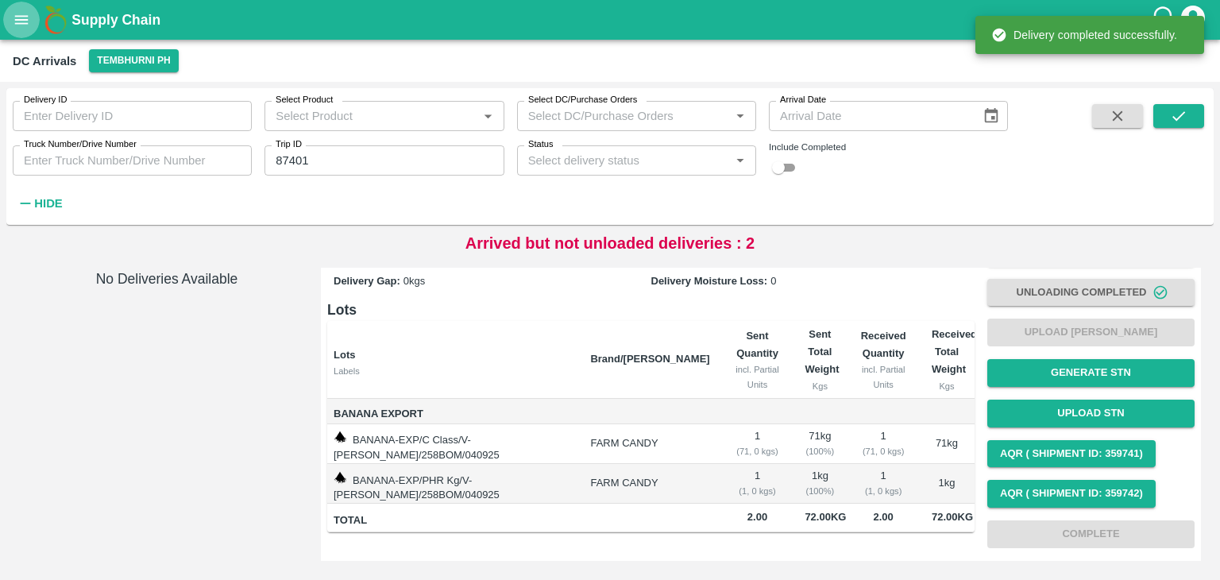
click at [20, 20] on icon "open drawer" at bounding box center [22, 19] width 14 height 9
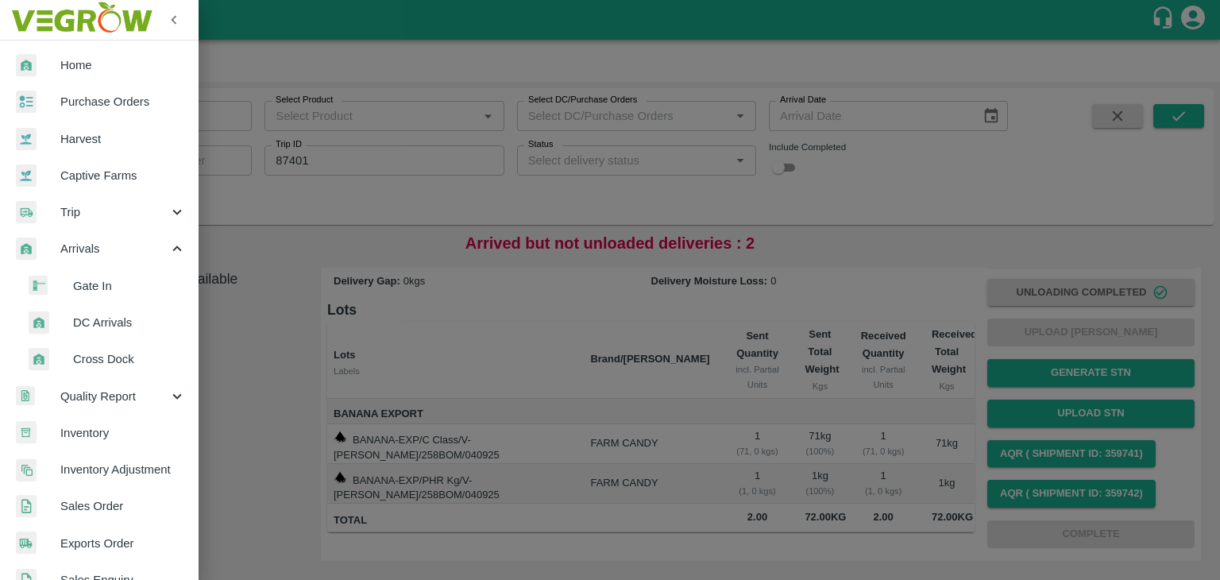
click at [79, 218] on span "Trip" at bounding box center [114, 211] width 108 height 17
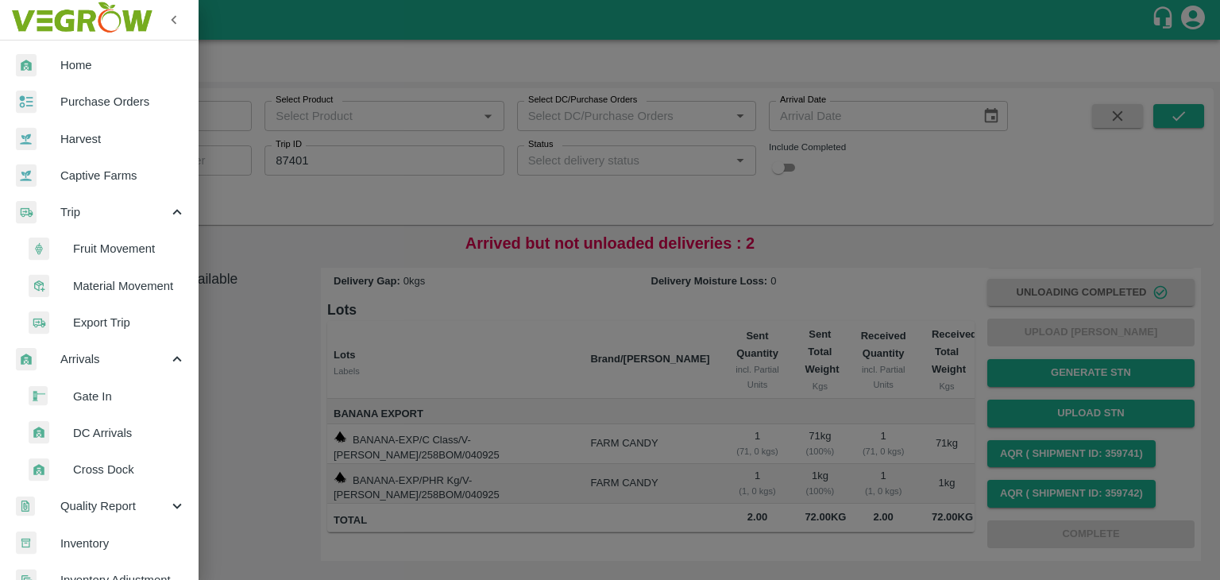
click at [120, 253] on span "Fruit Movement" at bounding box center [129, 248] width 113 height 17
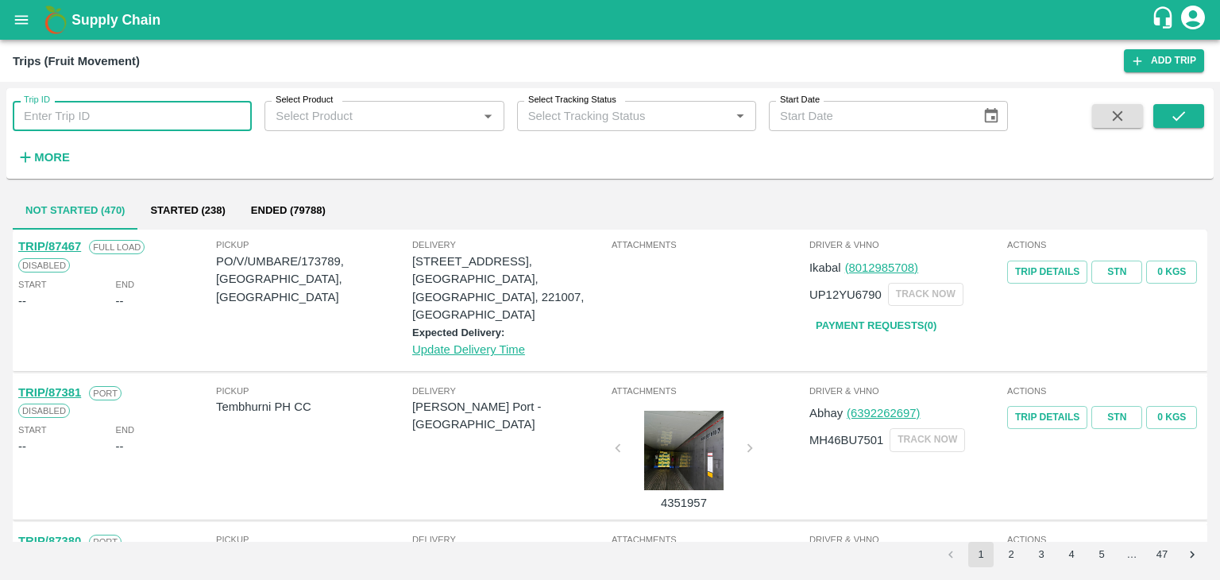
click at [145, 106] on input "Trip ID" at bounding box center [132, 116] width 239 height 30
type input "87401"
click at [1171, 115] on icon "submit" at bounding box center [1178, 115] width 17 height 17
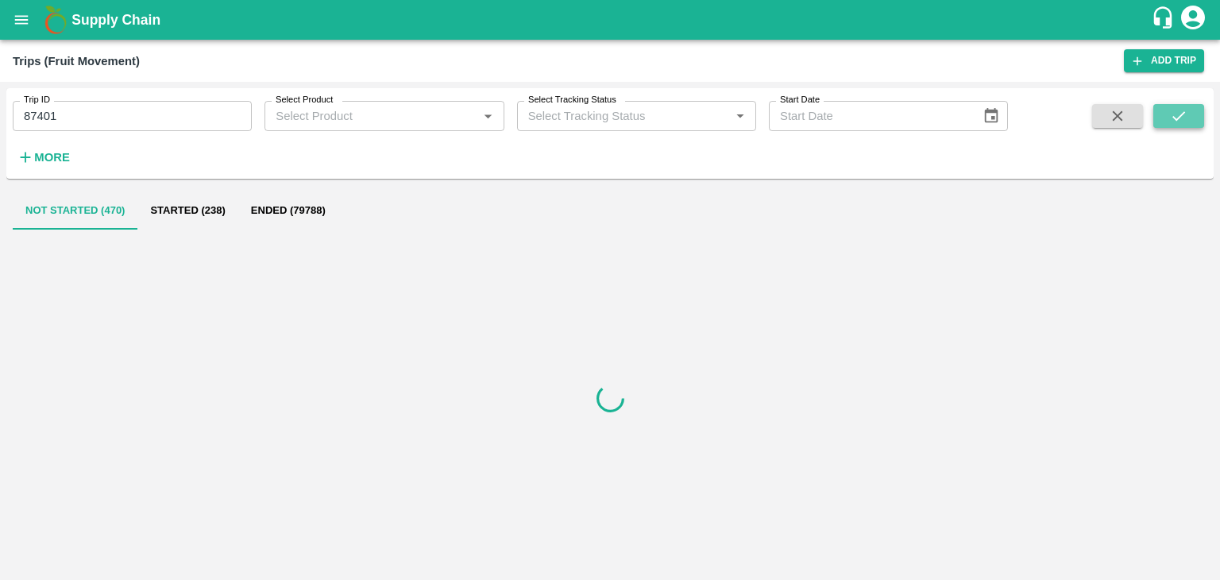
click at [1171, 115] on icon "submit" at bounding box center [1178, 115] width 17 height 17
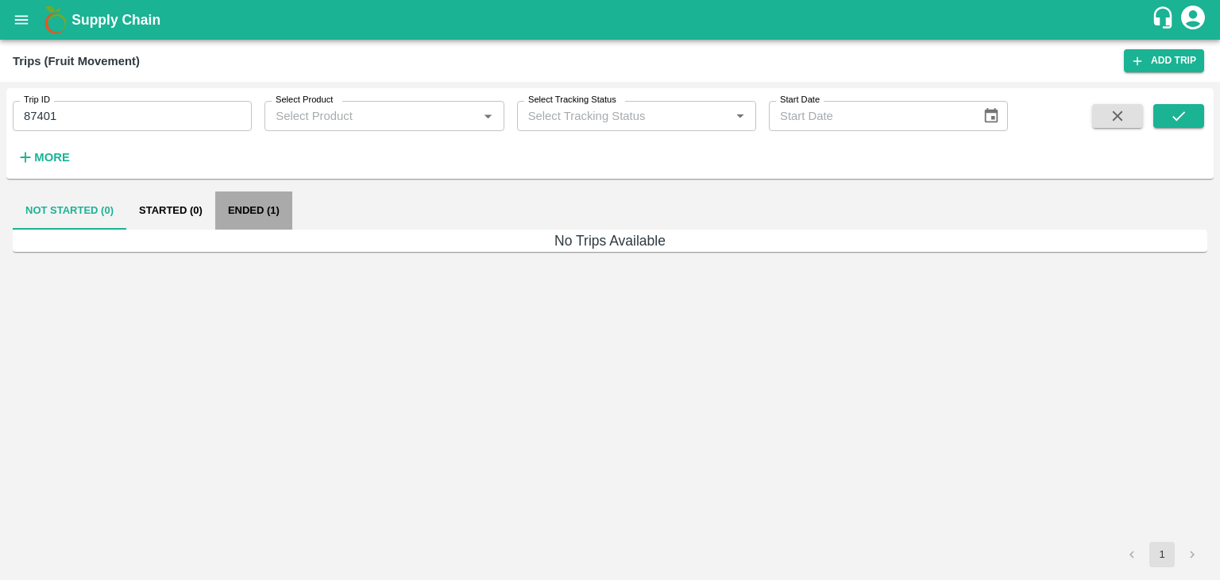
click at [249, 217] on button "Ended (1)" at bounding box center [253, 210] width 77 height 38
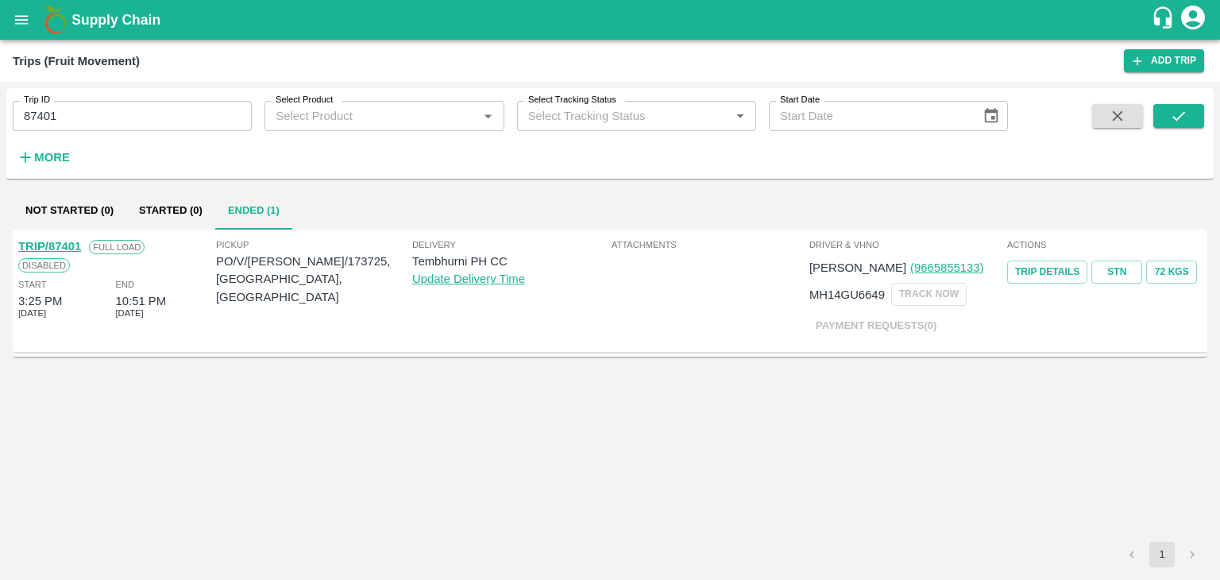
click at [62, 240] on link "TRIP/87401" at bounding box center [49, 246] width 63 height 13
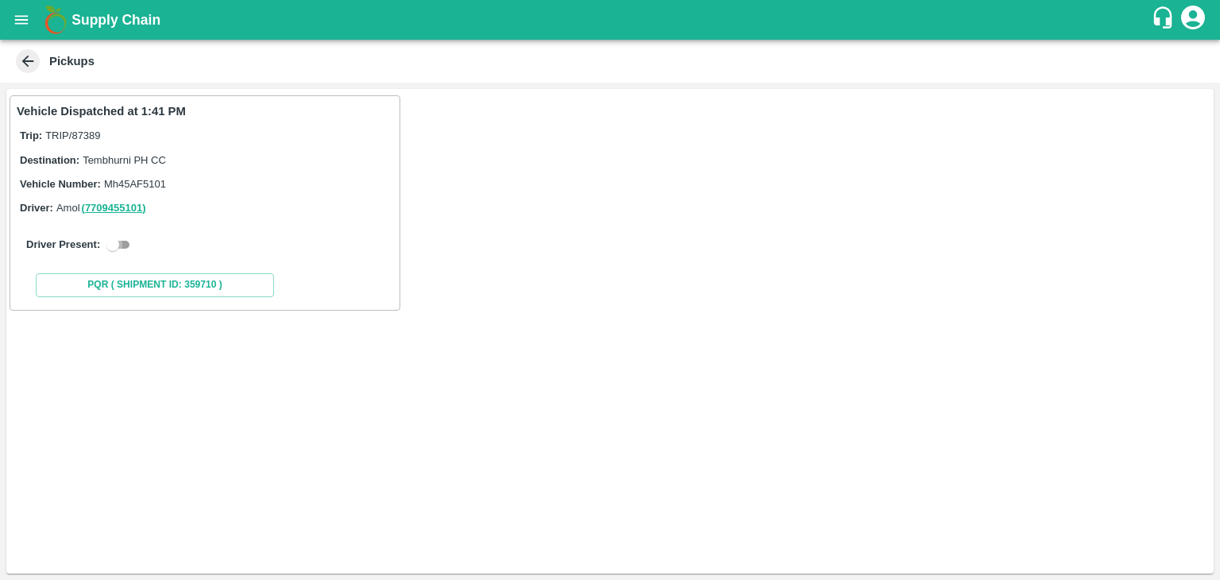
click at [114, 242] on input "checkbox" at bounding box center [112, 244] width 57 height 19
checkbox input "true"
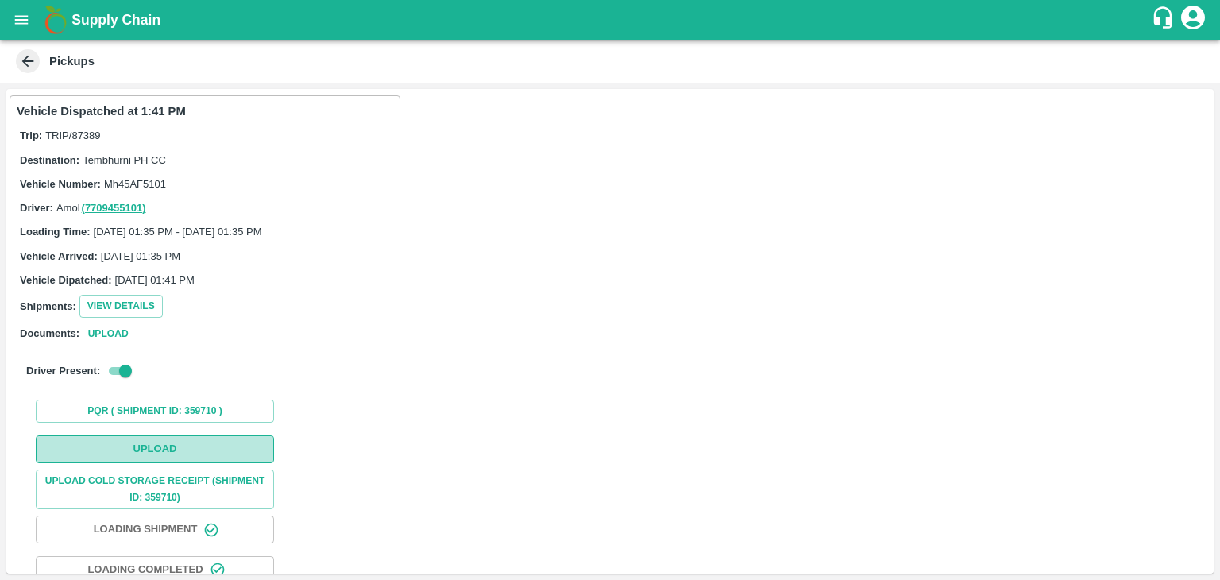
click at [170, 455] on button "Upload" at bounding box center [155, 449] width 238 height 28
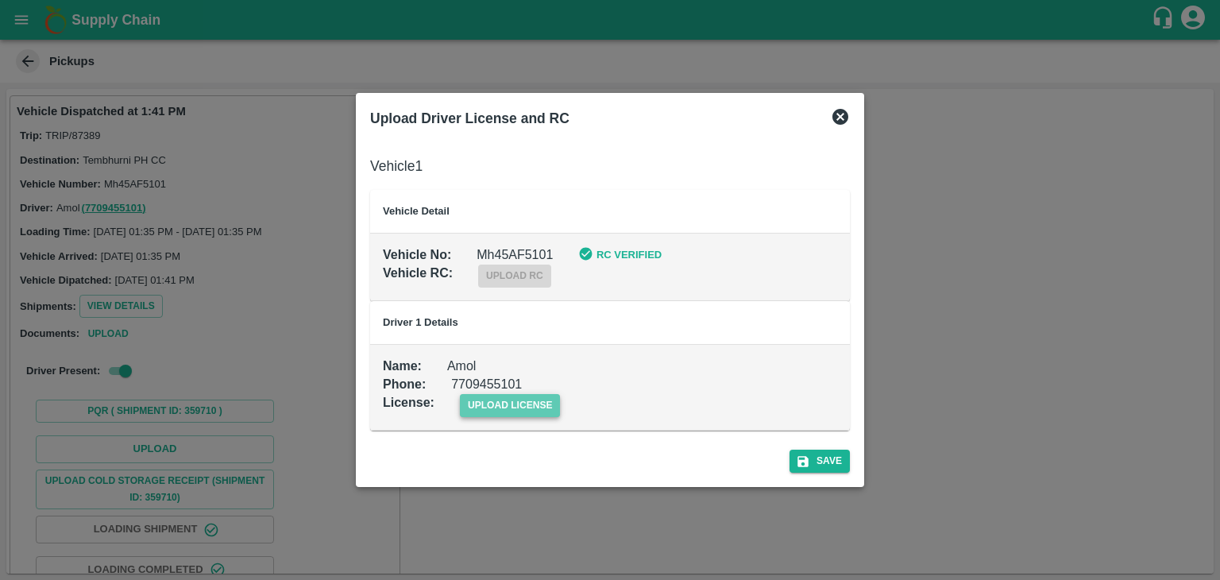
click at [543, 411] on span "upload license" at bounding box center [510, 405] width 101 height 23
click at [0, 0] on input "upload license" at bounding box center [0, 0] width 0 height 0
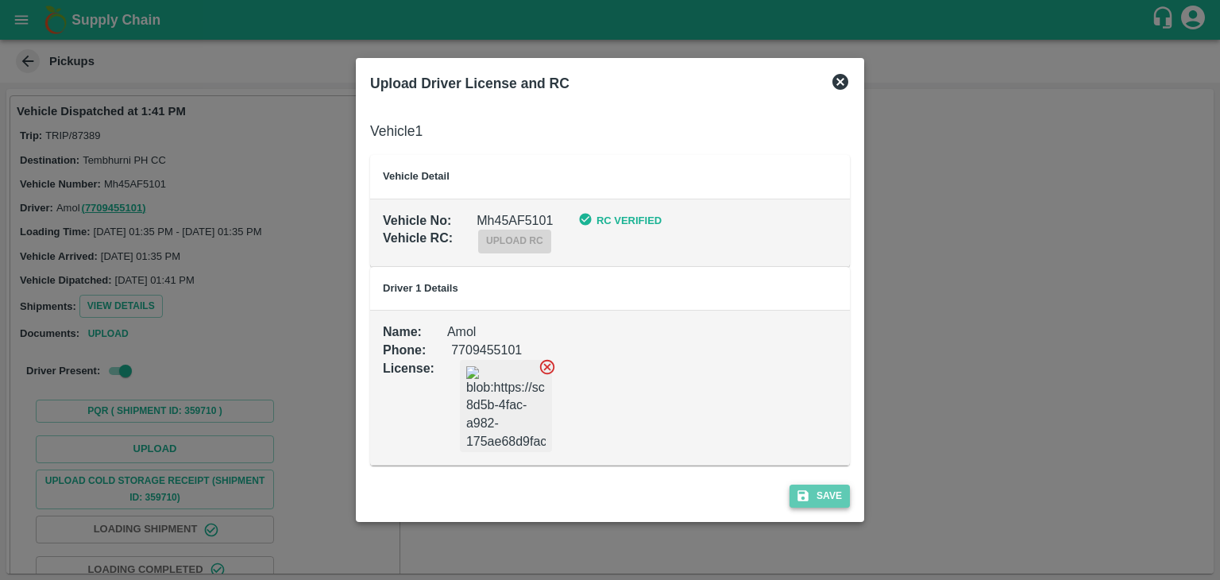
click at [823, 496] on button "Save" at bounding box center [820, 496] width 60 height 23
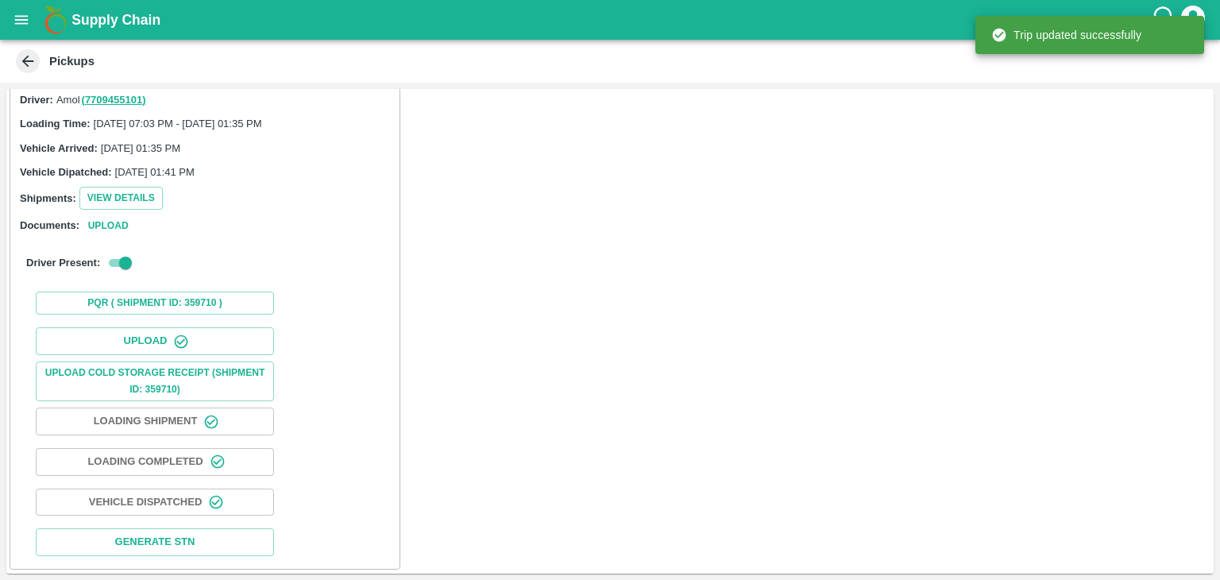
scroll to position [166, 0]
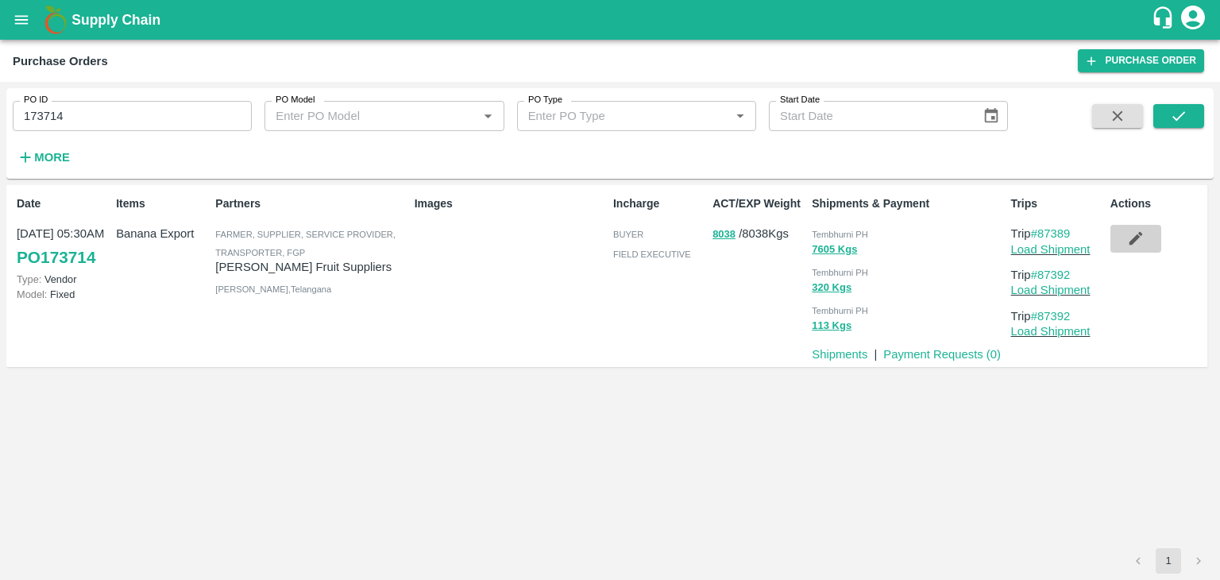
click at [1123, 235] on button "button" at bounding box center [1136, 238] width 51 height 27
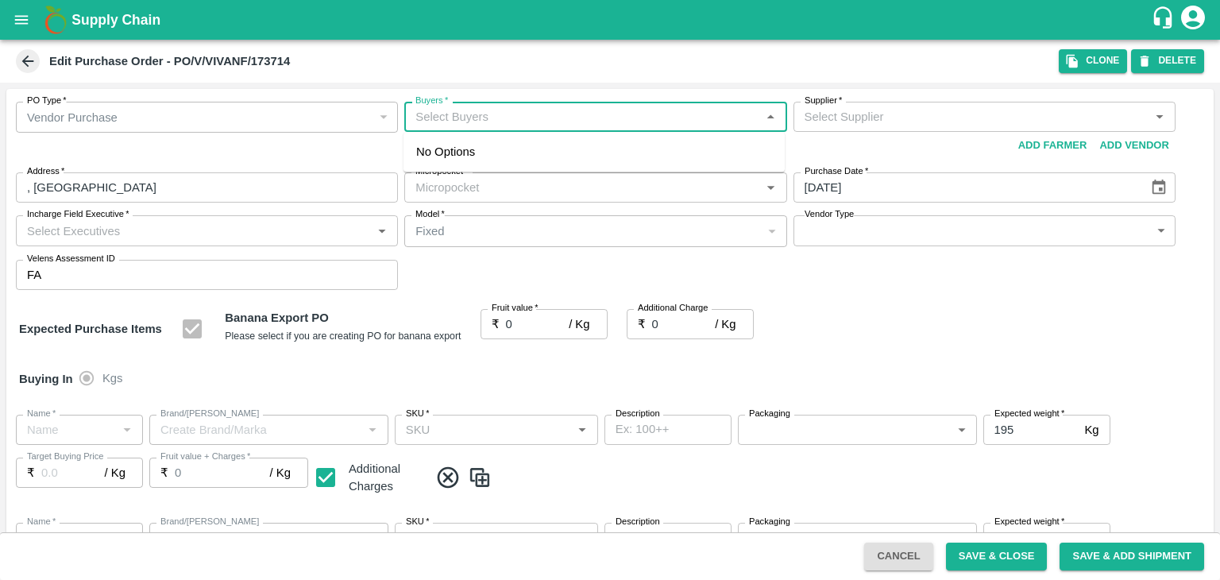
click at [524, 111] on input "Buyers   *" at bounding box center [582, 116] width 346 height 21
type input "Ajit"
type input "[PERSON_NAME] Fruit Suppliers-undefined"
type input "109-Tembhurni"
type input "Banana Export"
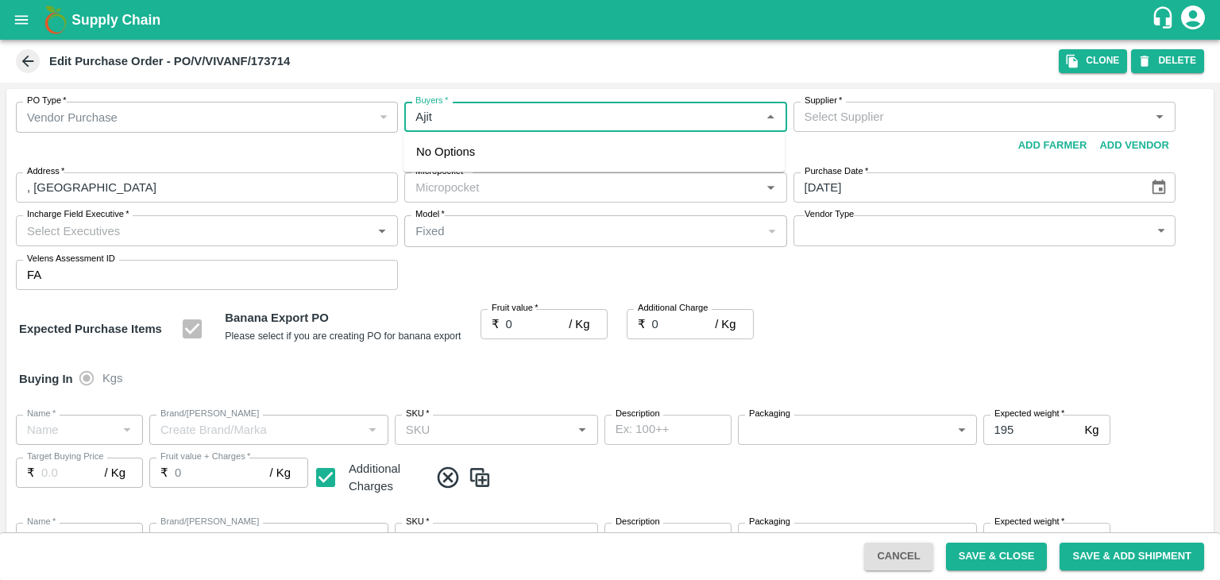
type input "FARM CANDY"
type input "13 kg M N-CHL 5 Hand"
type input "NA"
type input "Banana Export"
type input "FARM CANDY"
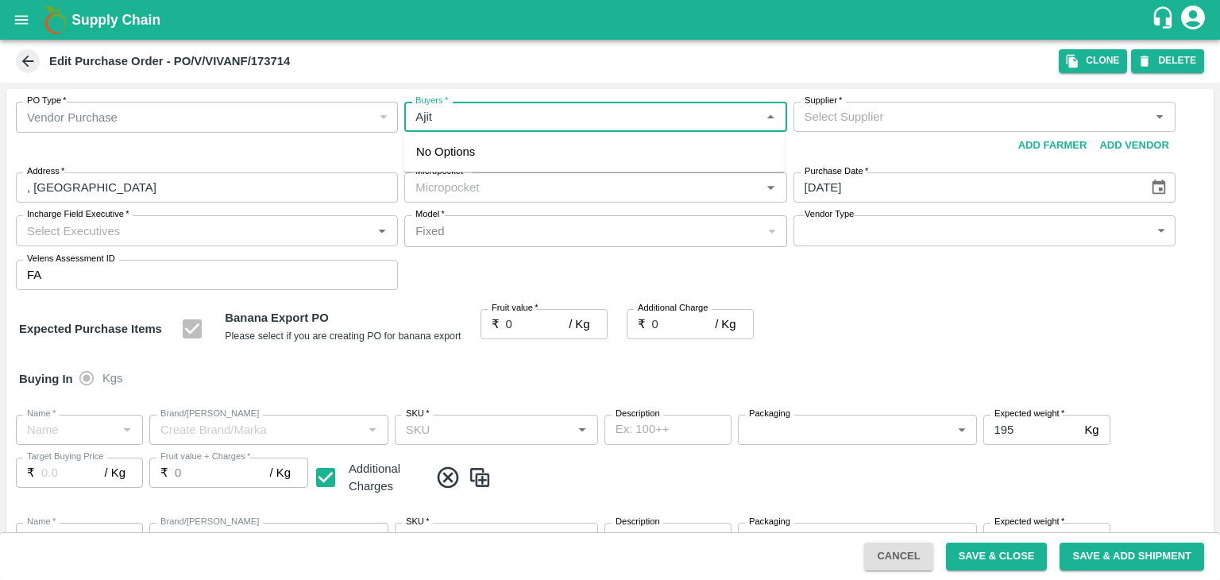
type input "13 kg M N-CHL 6 Hand"
type input "NA"
type input "Banana Export"
type input "FARM CANDY"
type input "13 kg M N-CHL 8 Hand"
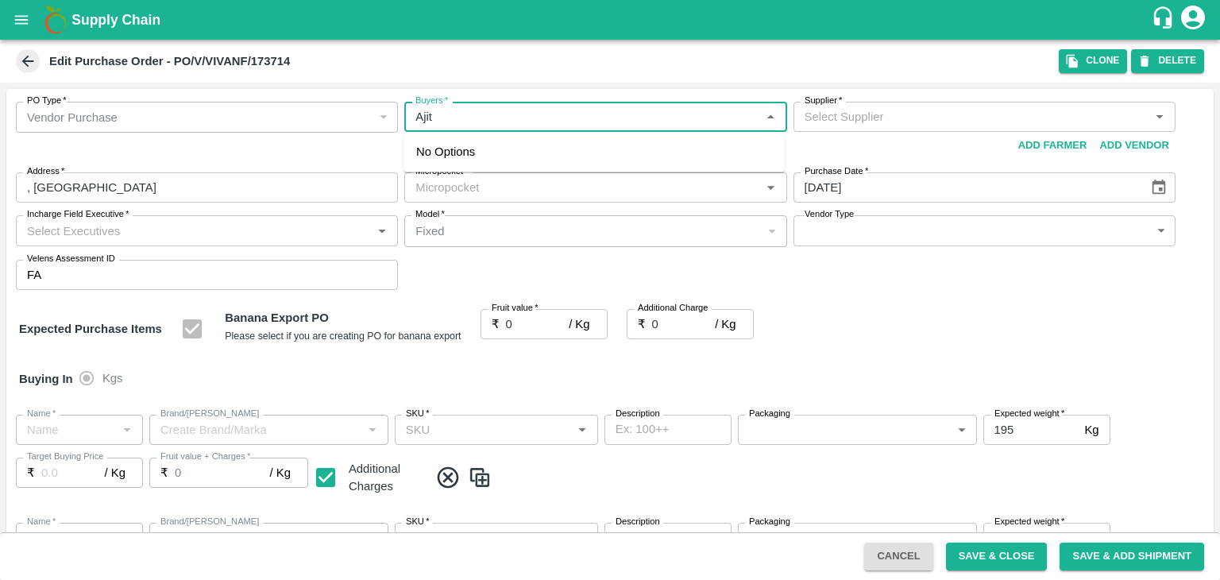
type input "NA"
type input "Banana Export"
type input "FARM CANDY"
type input "13 kg M N-CHL CL"
type input "NA"
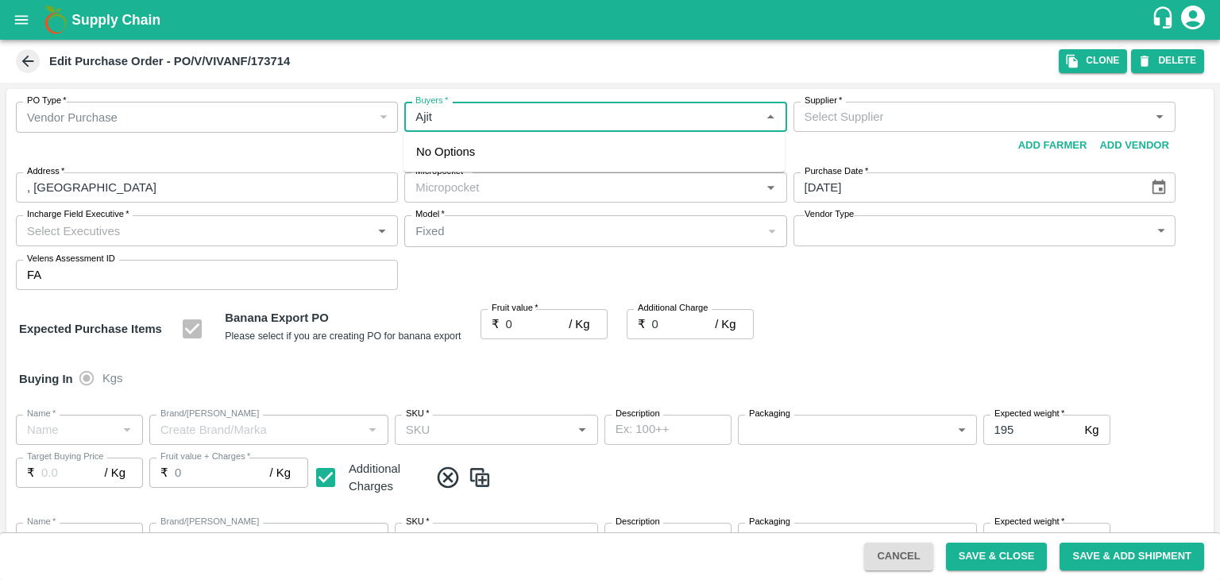
type input "Banana Export"
type input "FARM CANDY"
type input "C Class"
type input "NA"
type input "Banana Export"
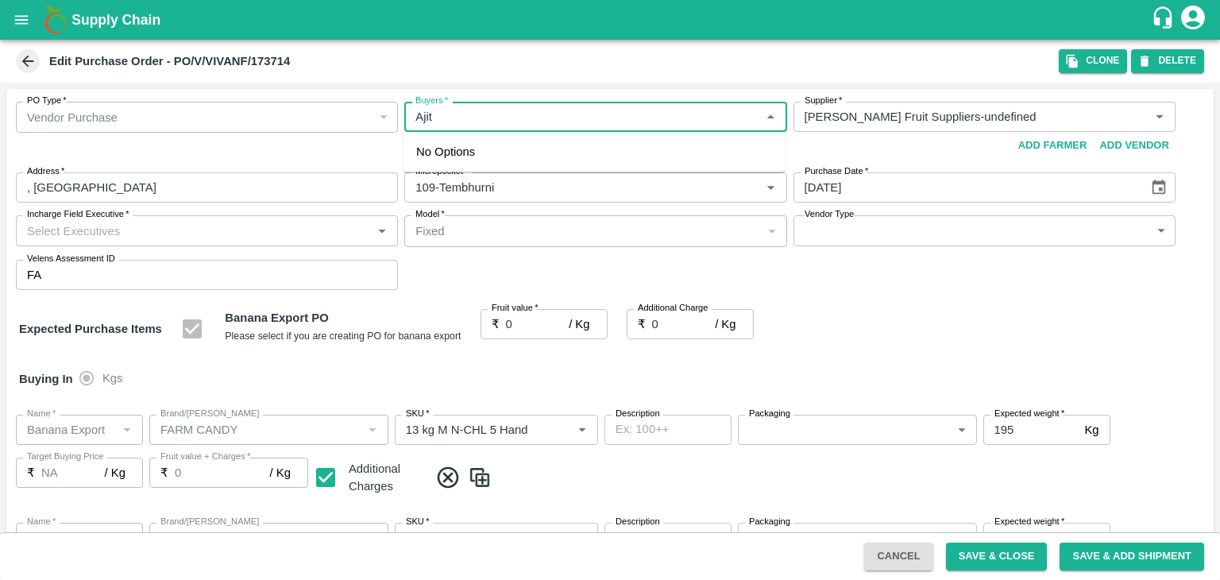
type input "FARM CANDY"
type input "PHR Kg"
type input "NA"
type input "Ajit"
click at [514, 157] on div "[PERSON_NAME]" at bounding box center [594, 158] width 381 height 41
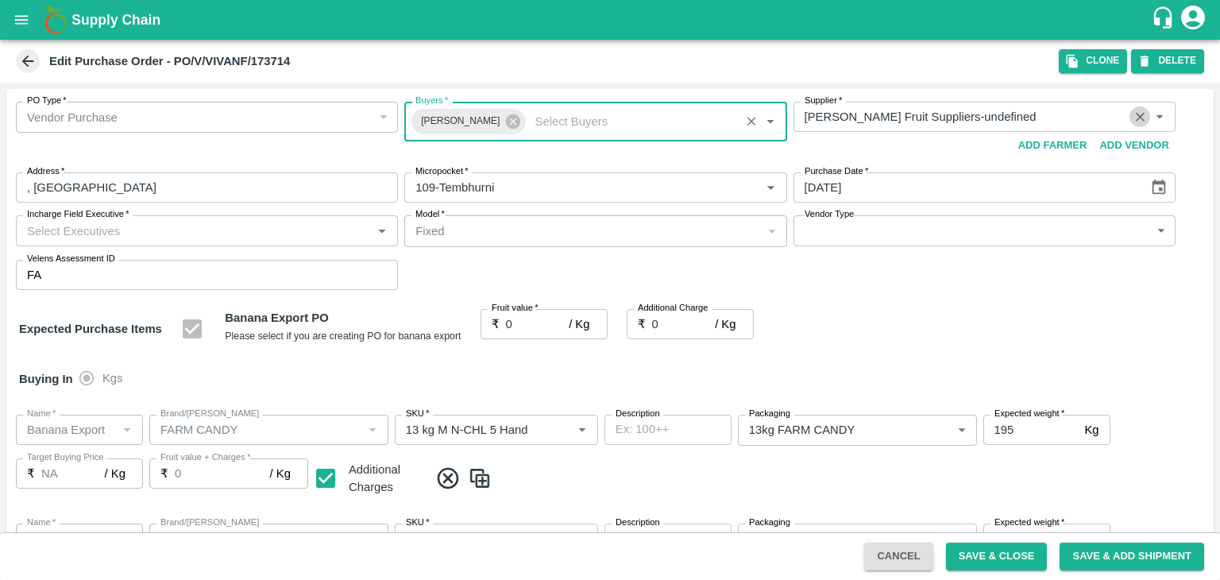
click at [1138, 111] on icon "Clear" at bounding box center [1140, 117] width 15 height 15
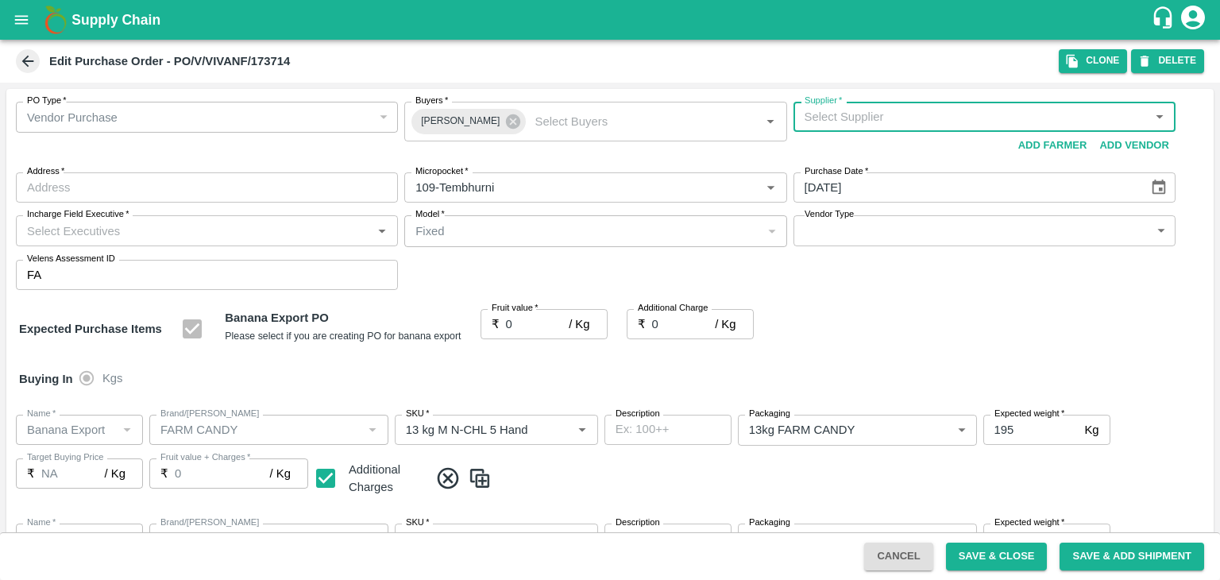
click at [980, 117] on input "Supplier   *" at bounding box center [971, 116] width 346 height 21
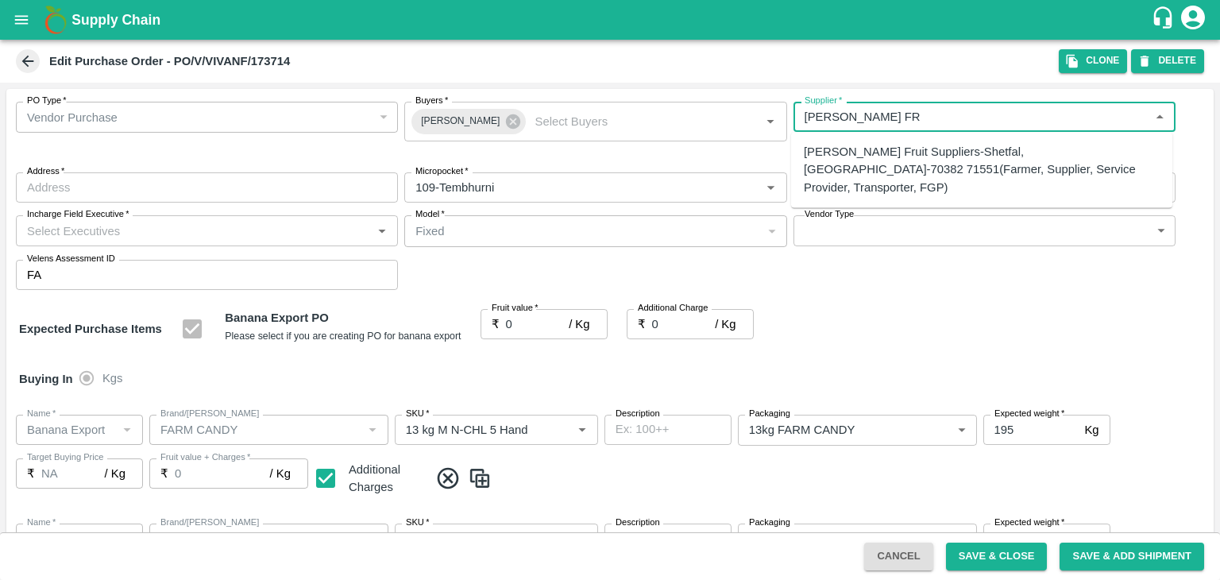
click at [953, 145] on div "[PERSON_NAME] Fruit Suppliers-Shetfal, [GEOGRAPHIC_DATA]-70382 71551(Farmer, Su…" at bounding box center [982, 169] width 356 height 53
type input "[PERSON_NAME] Fruit Suppliers-Shetfal, [GEOGRAPHIC_DATA]-70382 71551(Farmer, Su…"
type input "Shetfal, [GEOGRAPHIC_DATA], [GEOGRAPHIC_DATA], [GEOGRAPHIC_DATA]"
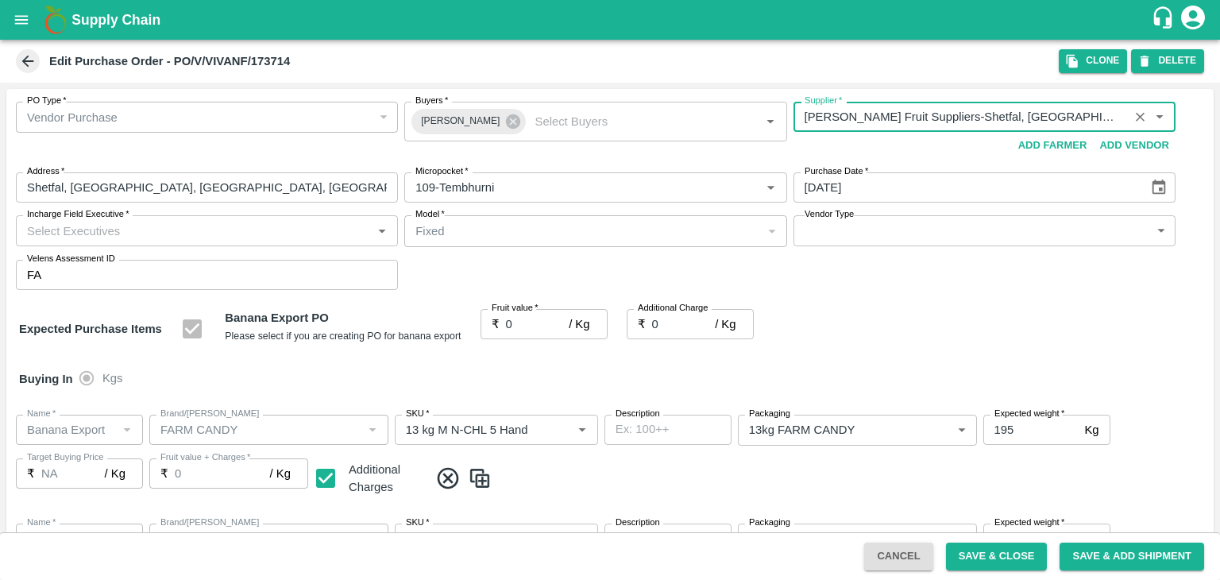
type input "[PERSON_NAME] Fruit Suppliers-Shetfal, [GEOGRAPHIC_DATA]-70382 71551(Farmer, Su…"
click at [300, 240] on input "Incharge Field Executive   *" at bounding box center [194, 230] width 346 height 21
type input "Jay"
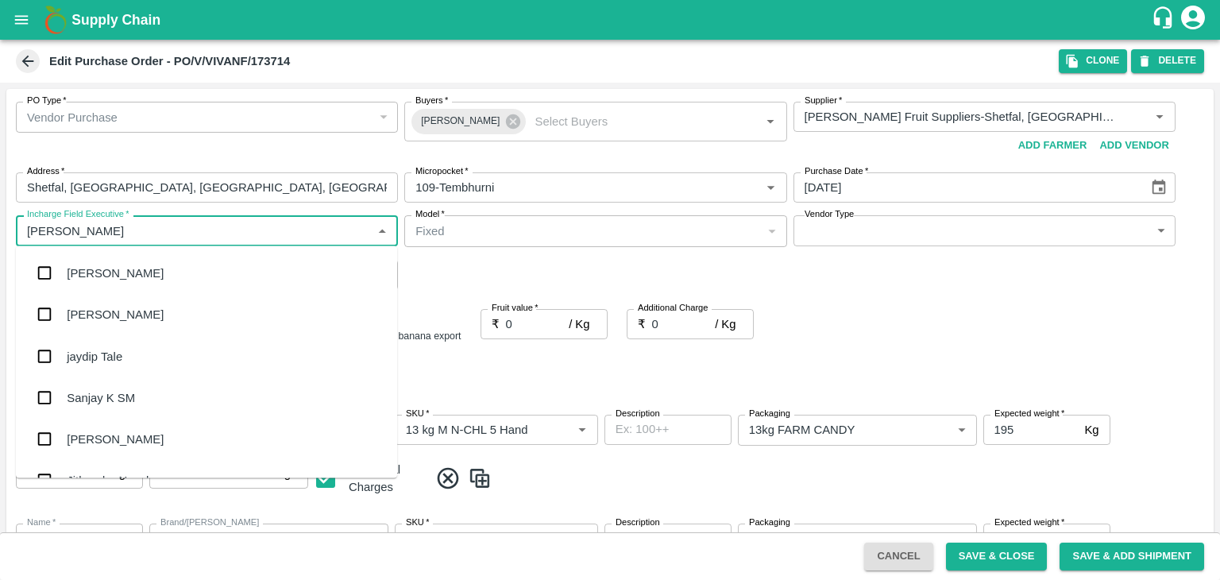
click at [122, 354] on div "jaydip Tale" at bounding box center [206, 355] width 381 height 41
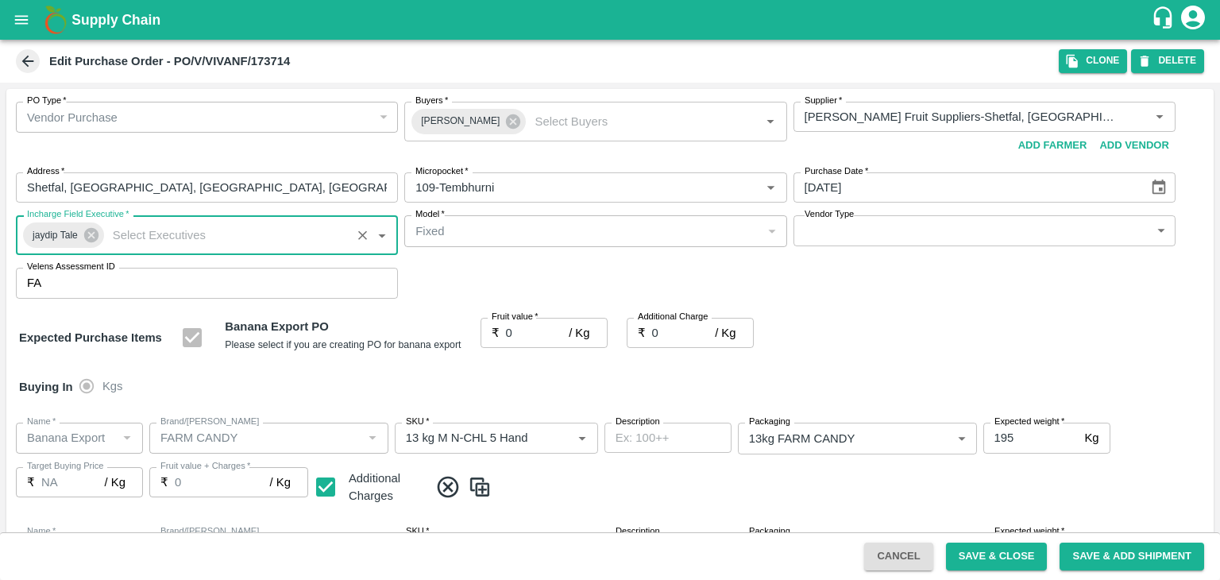
click at [829, 226] on body "Supply Chain Edit Purchase Order - PO/V/VIVANF/173714 Clone DELETE PO Type   * …" at bounding box center [610, 290] width 1220 height 580
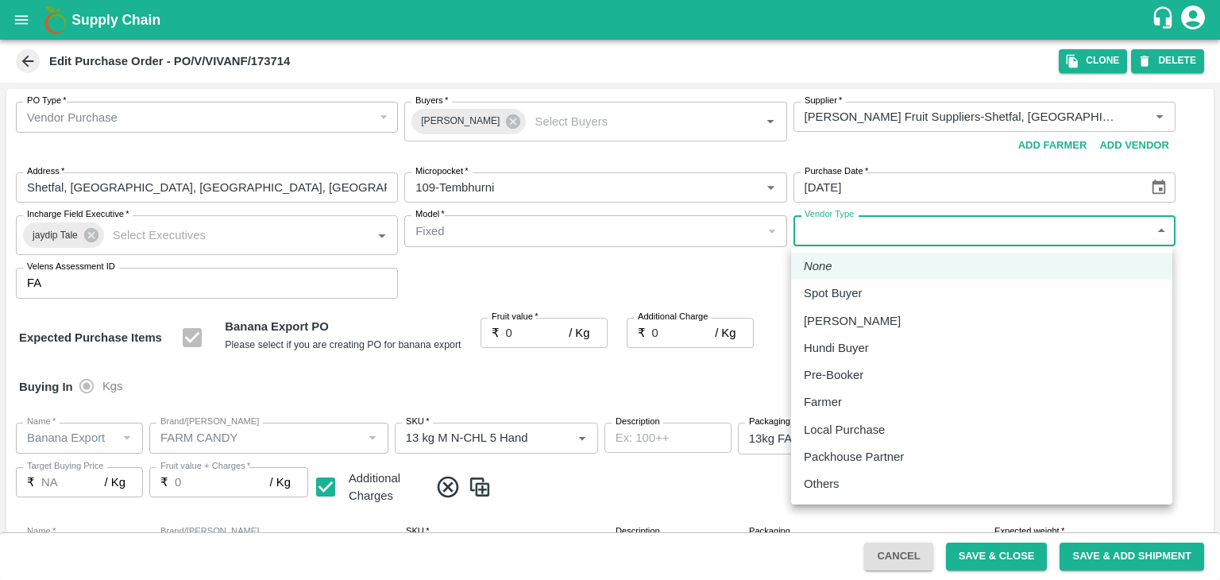
click at [829, 487] on p "Others" at bounding box center [822, 483] width 36 height 17
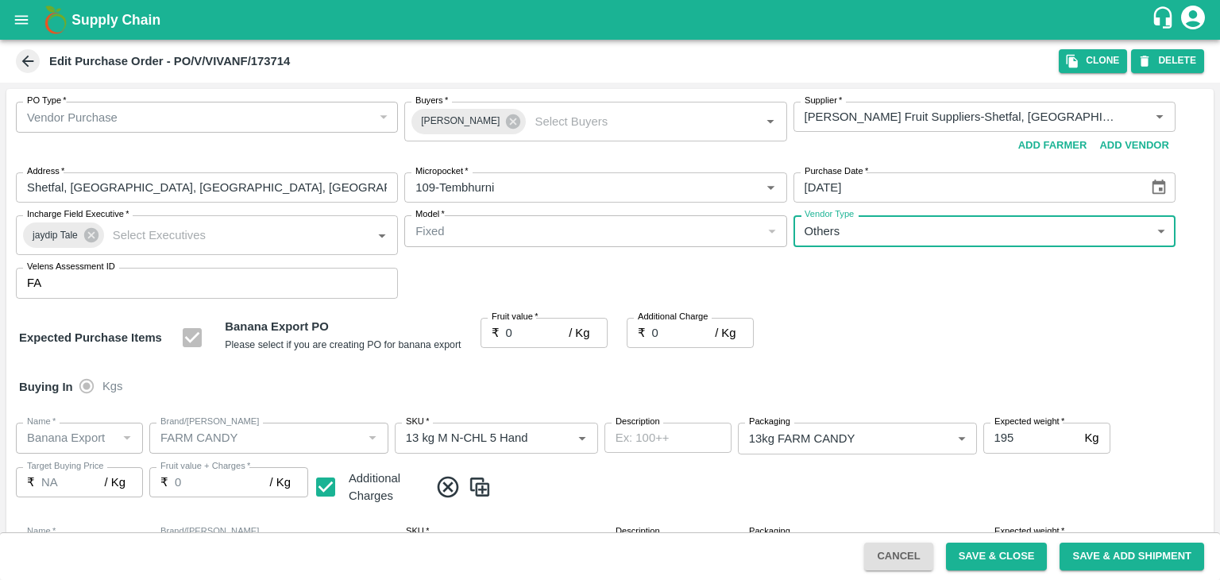
type input "OTHER"
click at [528, 331] on div at bounding box center [610, 290] width 1220 height 580
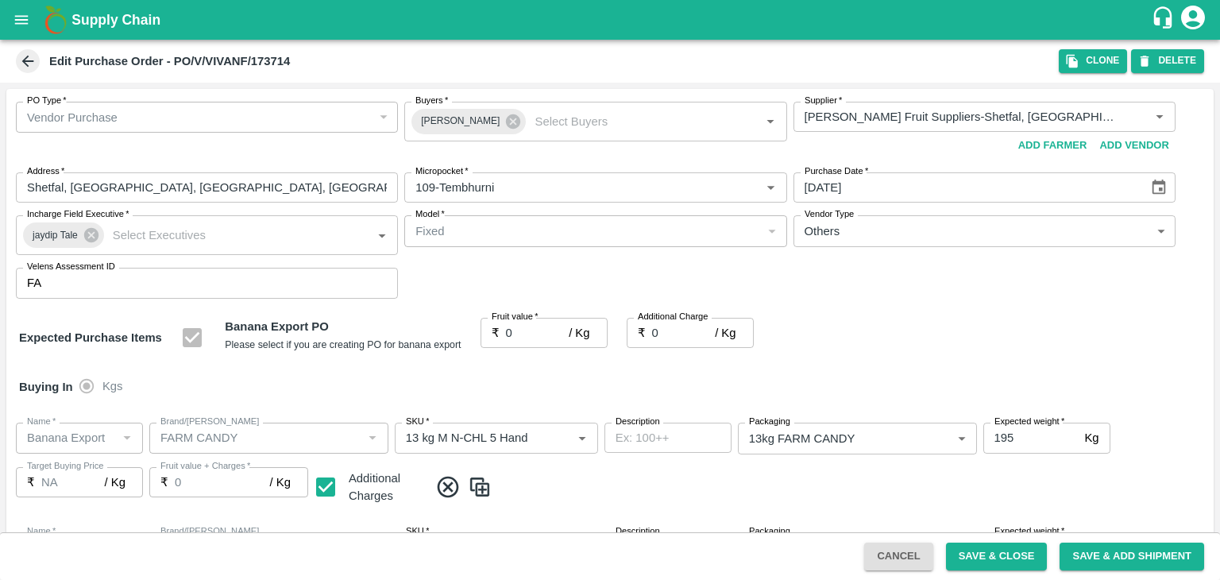
click at [553, 330] on div at bounding box center [610, 290] width 1220 height 580
click at [543, 324] on div at bounding box center [610, 290] width 1220 height 580
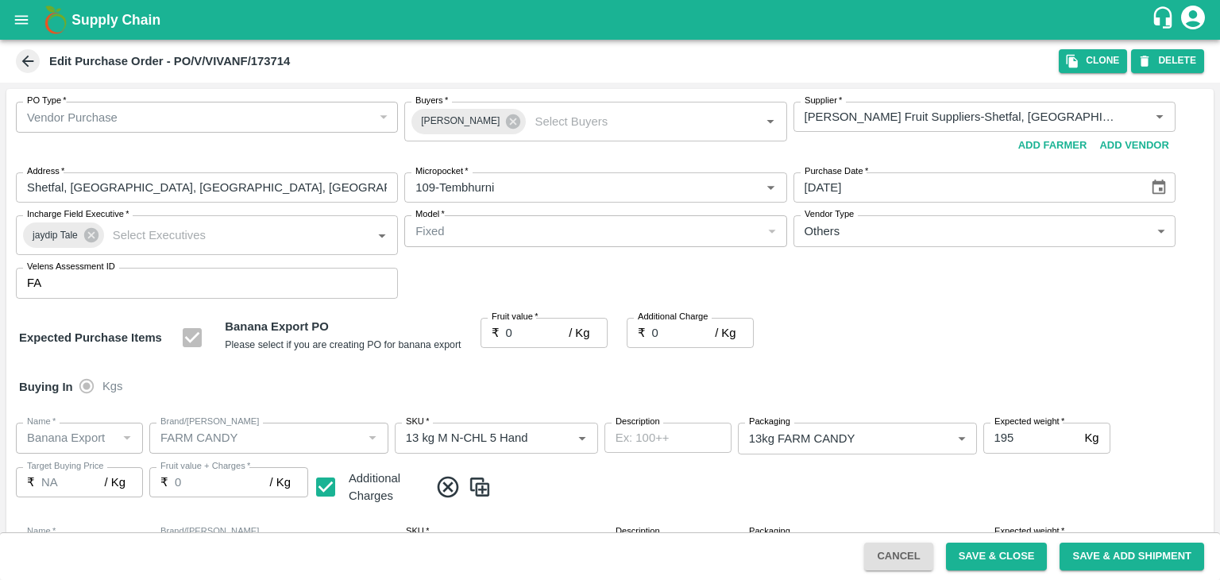
click at [543, 335] on div at bounding box center [610, 290] width 1220 height 580
click at [543, 335] on input "0" at bounding box center [538, 333] width 64 height 30
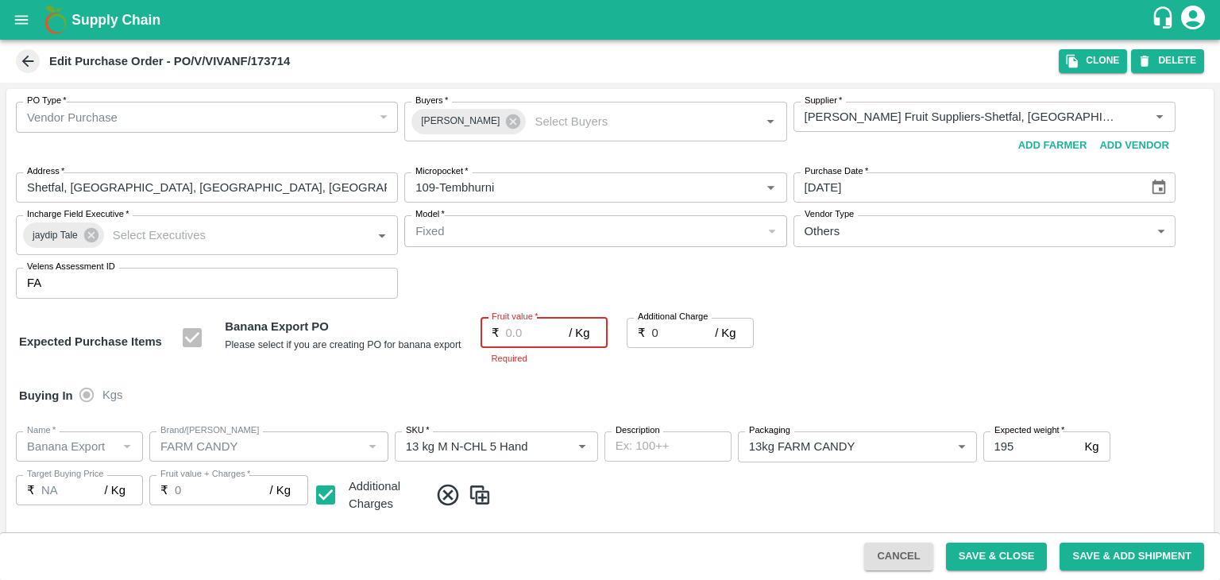
click at [520, 330] on input "Fruit value   *" at bounding box center [538, 333] width 64 height 30
type input "2"
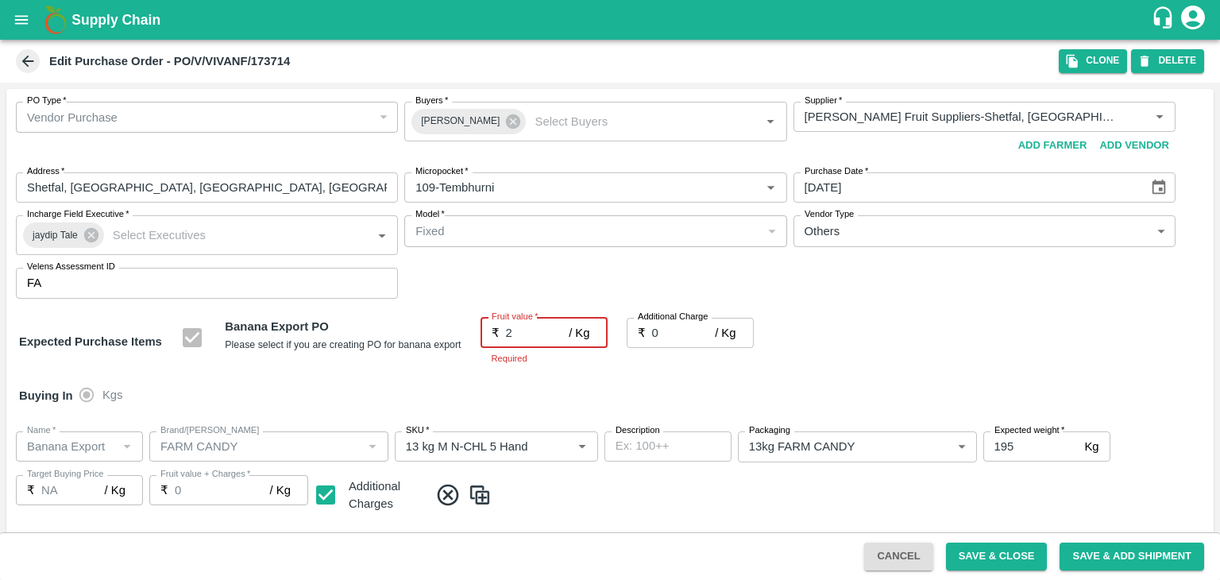
type input "2"
type input "26"
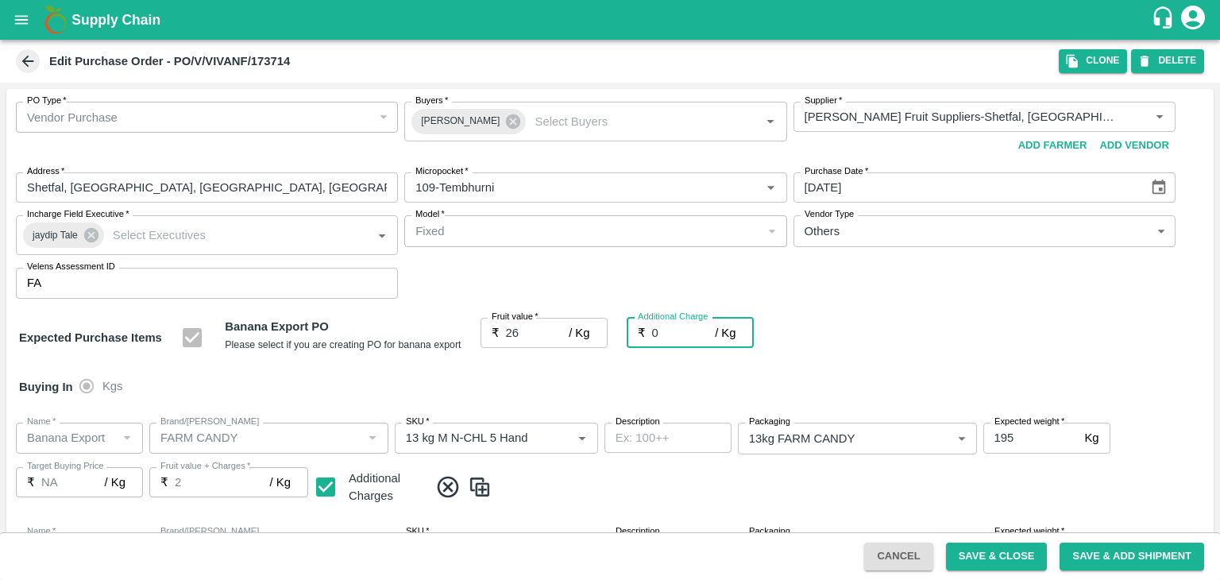
type input "26"
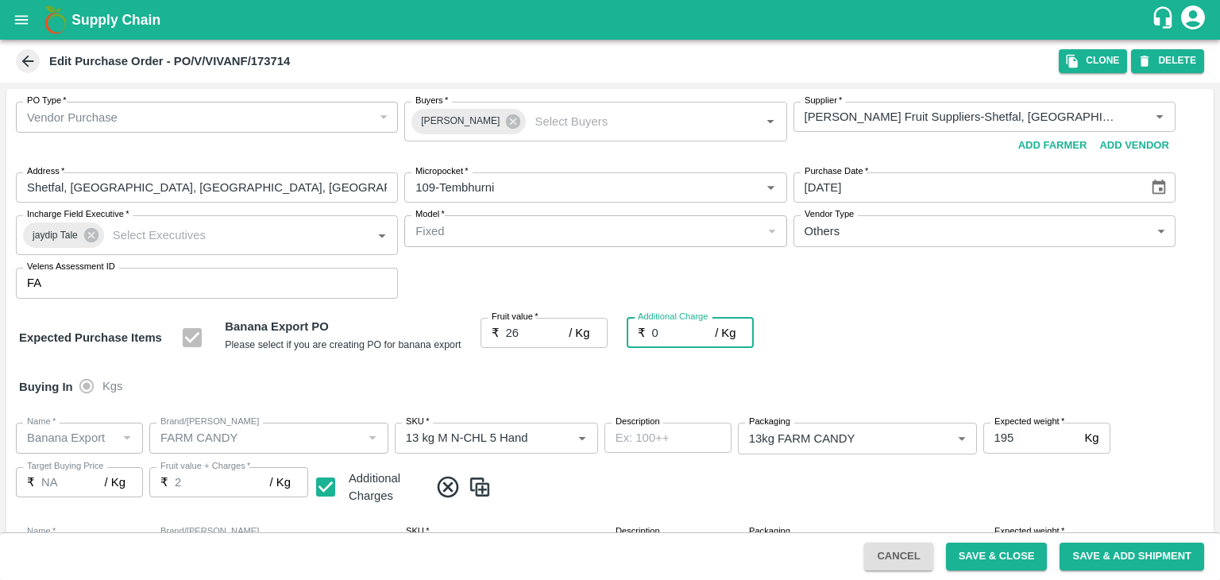
type input "26"
type input "2"
type input "28"
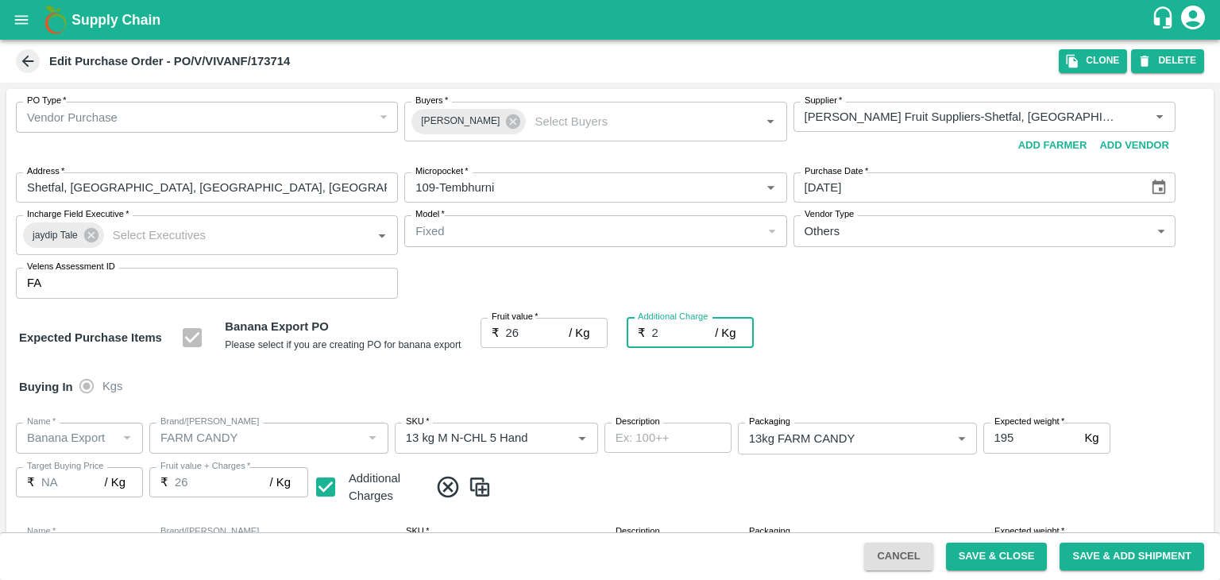
type input "28"
type input "2.7"
type input "28.7"
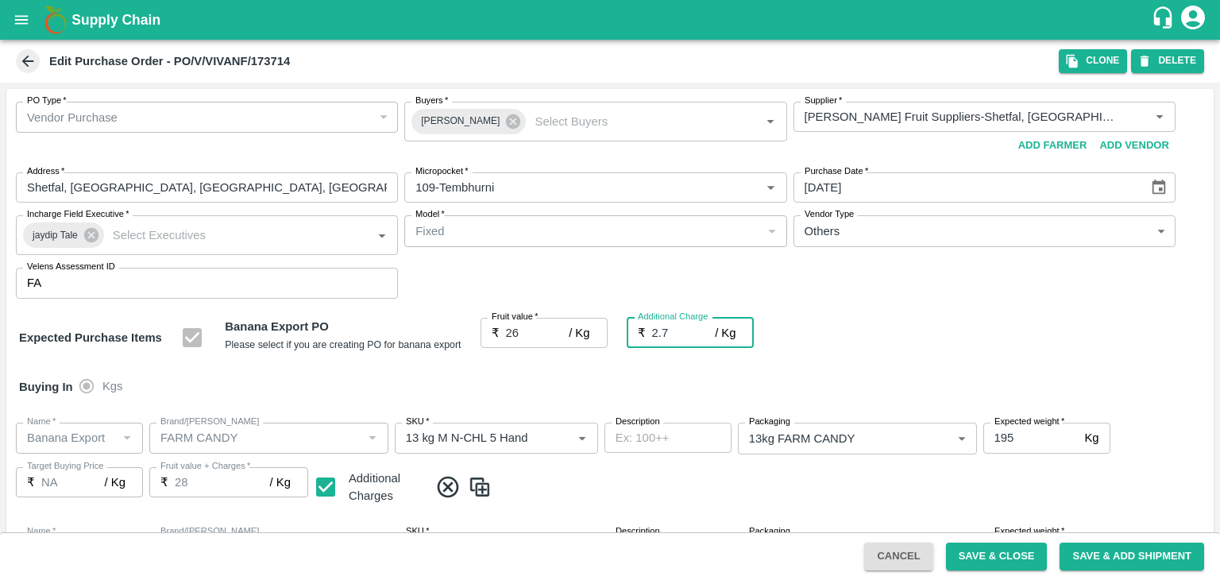
type input "28.7"
type input "2.75"
type input "28.75"
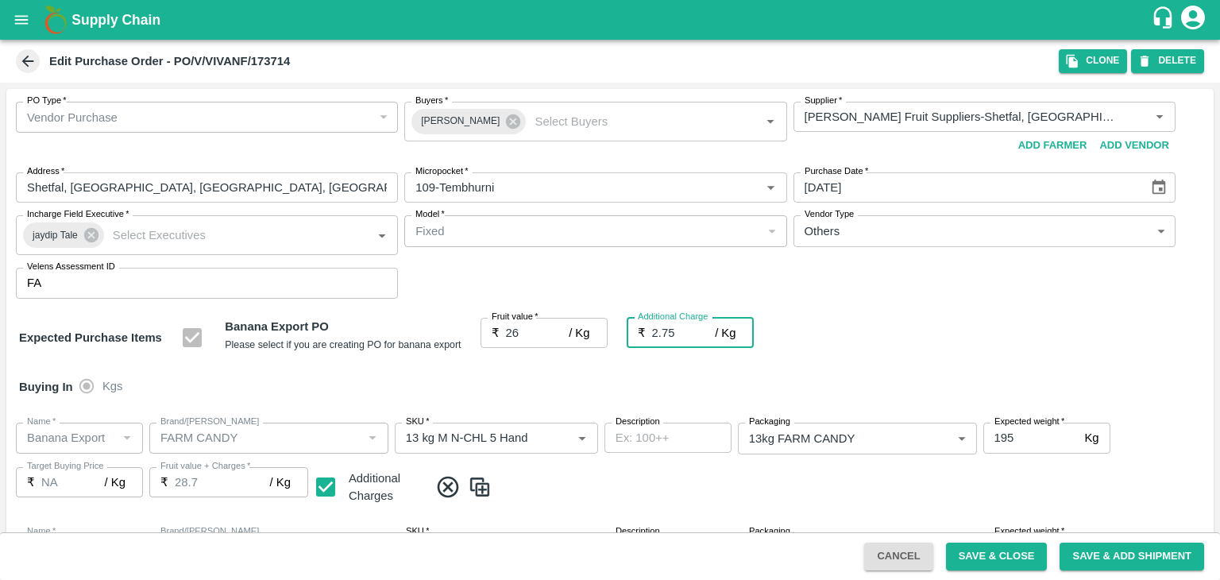
type input "28.75"
type input "2.75"
click at [555, 388] on div "Buying In Kgs" at bounding box center [610, 387] width 1208 height 46
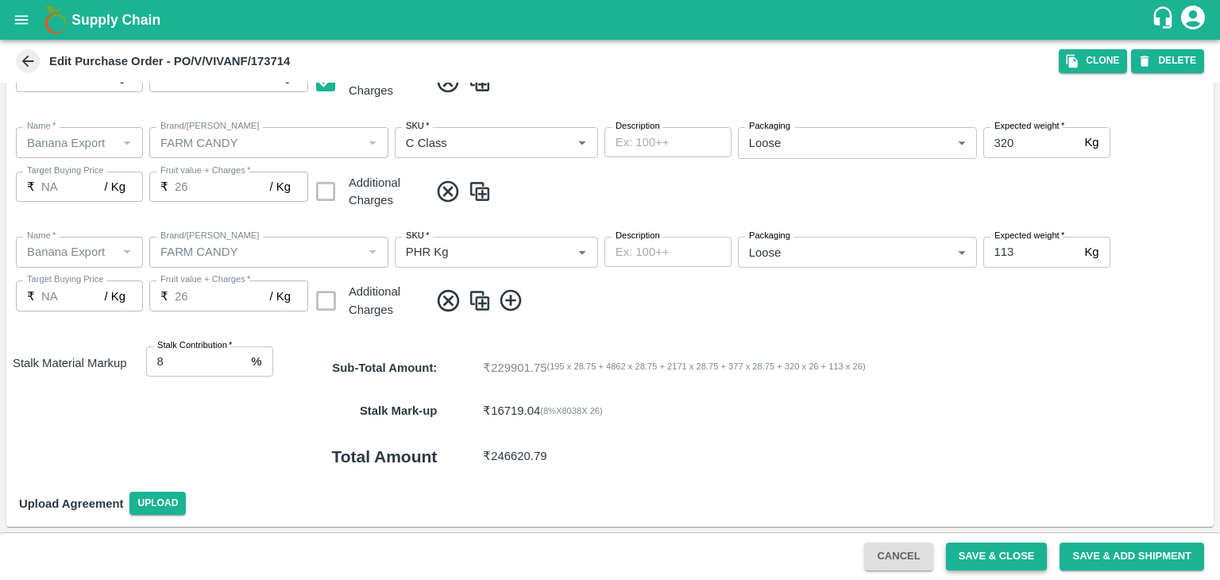
click at [1005, 550] on button "Save & Close" at bounding box center [997, 557] width 102 height 28
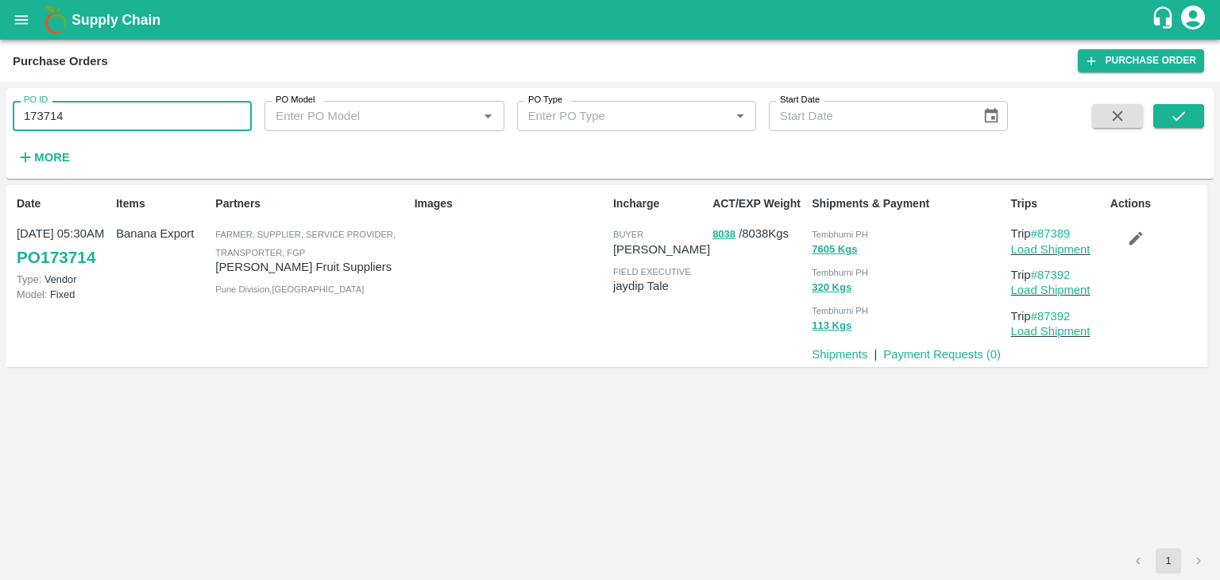
click at [141, 102] on input "173714" at bounding box center [132, 116] width 239 height 30
paste input "text"
type input "173725"
click at [1187, 116] on icon "submit" at bounding box center [1178, 115] width 17 height 17
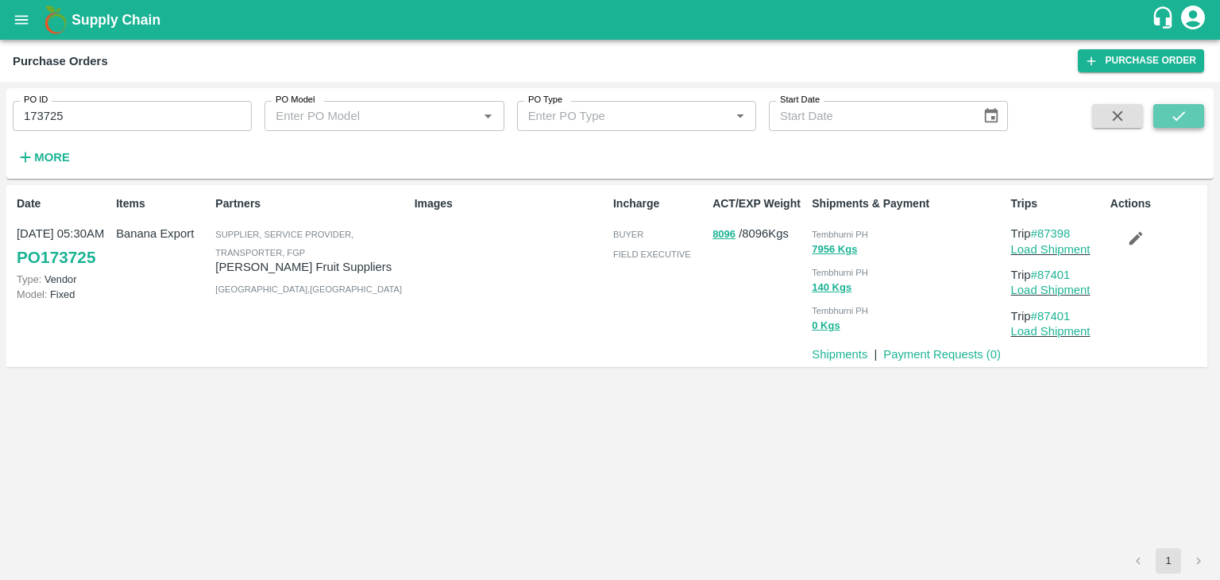
click at [1182, 109] on icon "submit" at bounding box center [1178, 115] width 17 height 17
click at [1055, 248] on link "Load Shipment" at bounding box center [1050, 249] width 79 height 13
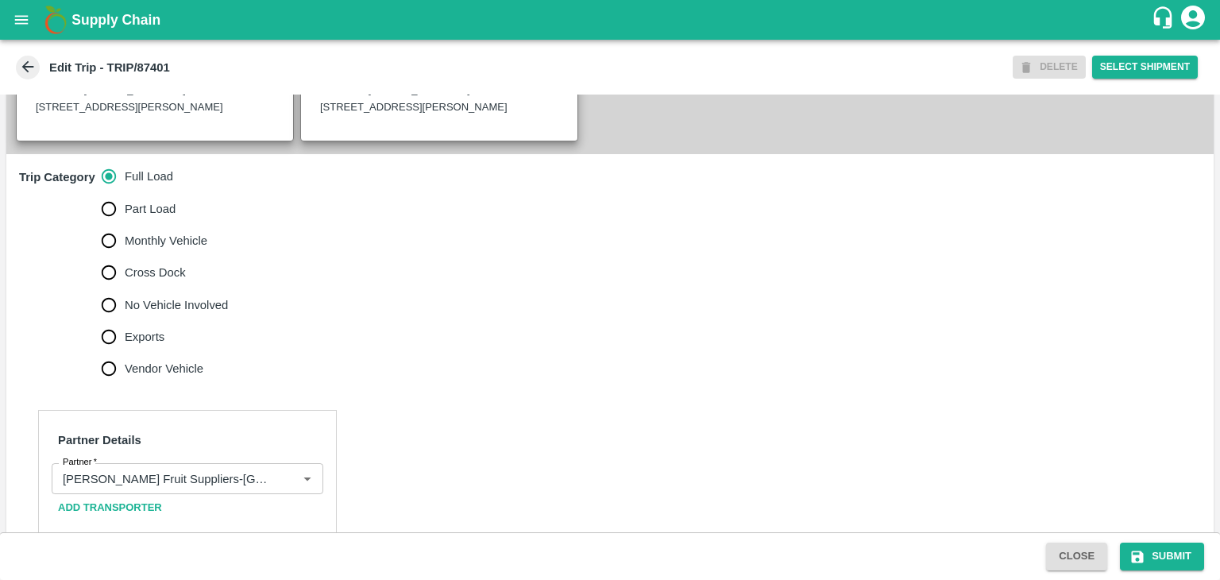
click at [159, 314] on span "No Vehicle Involved" at bounding box center [176, 304] width 103 height 17
click at [125, 321] on input "No Vehicle Involved" at bounding box center [109, 305] width 32 height 32
radio input "true"
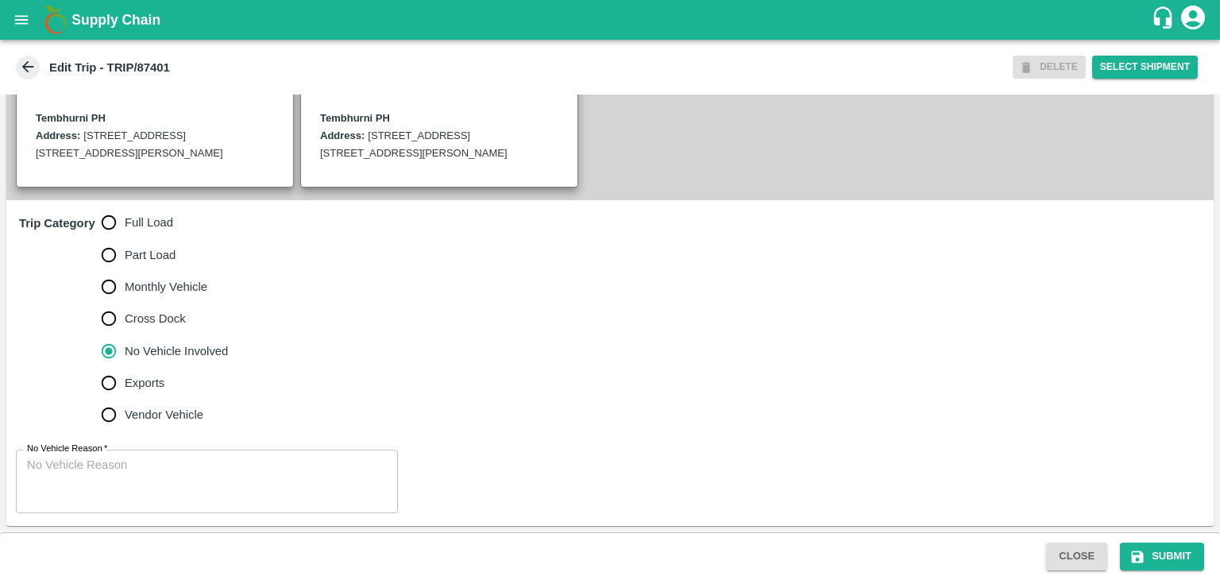
scroll to position [408, 0]
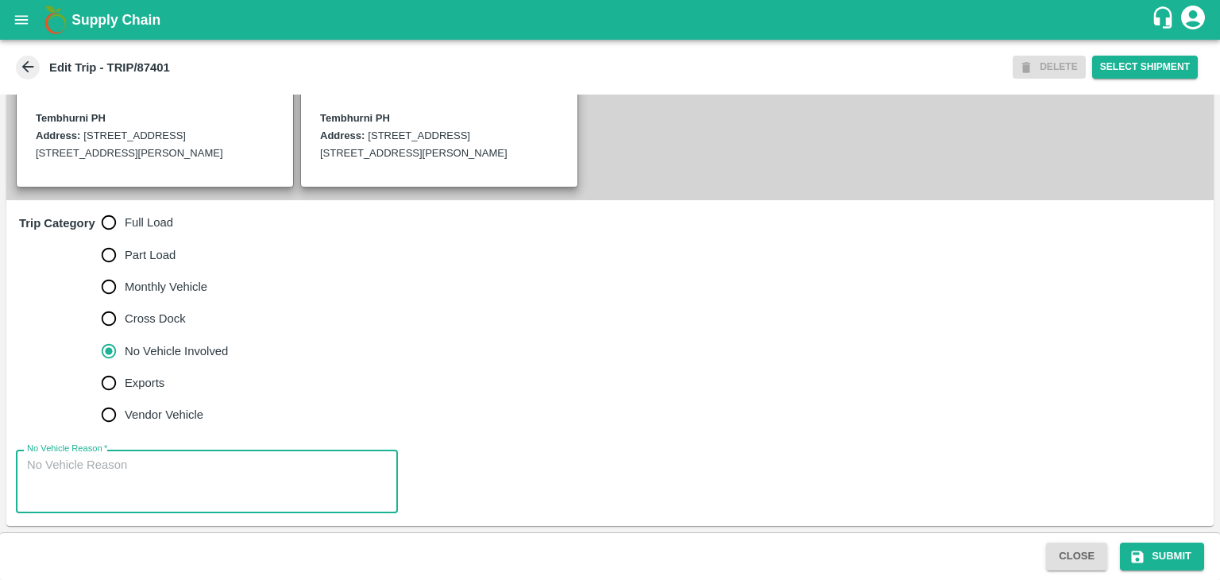
click at [207, 473] on textarea "No Vehicle Reason   *" at bounding box center [207, 482] width 360 height 50
type textarea "Field Dump"
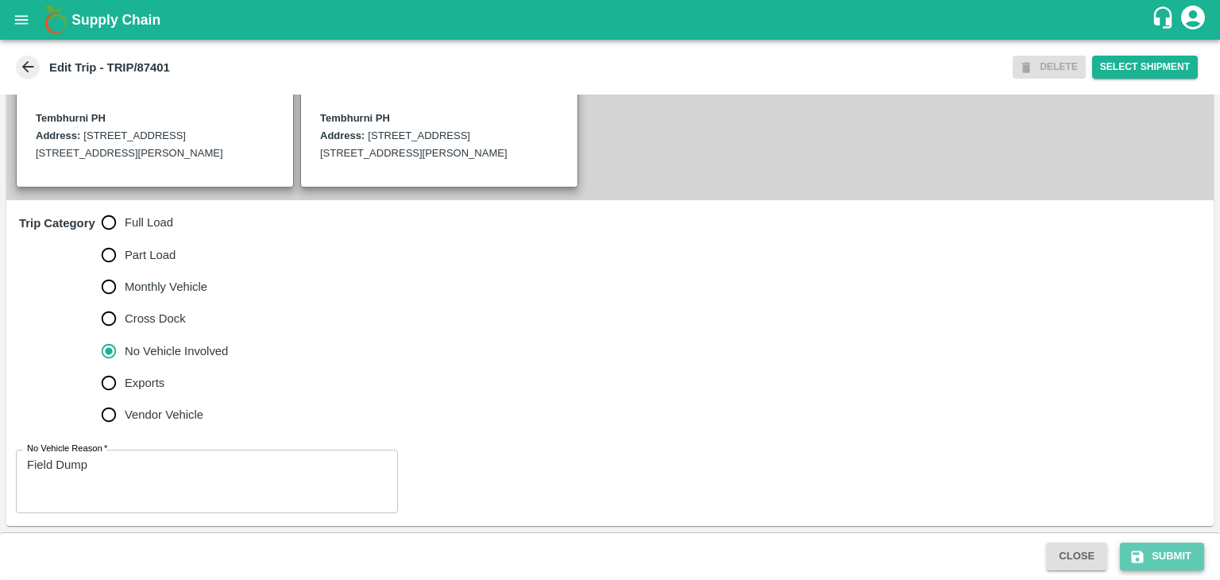
click at [1170, 558] on button "Submit" at bounding box center [1162, 557] width 84 height 28
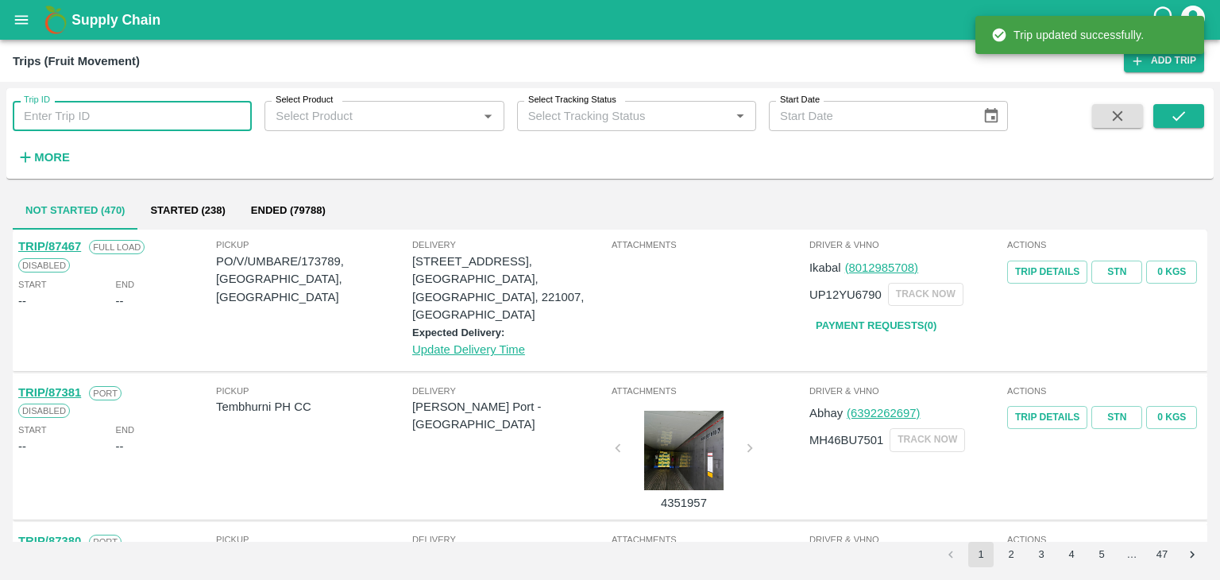
click at [178, 122] on input "Trip ID" at bounding box center [132, 116] width 239 height 30
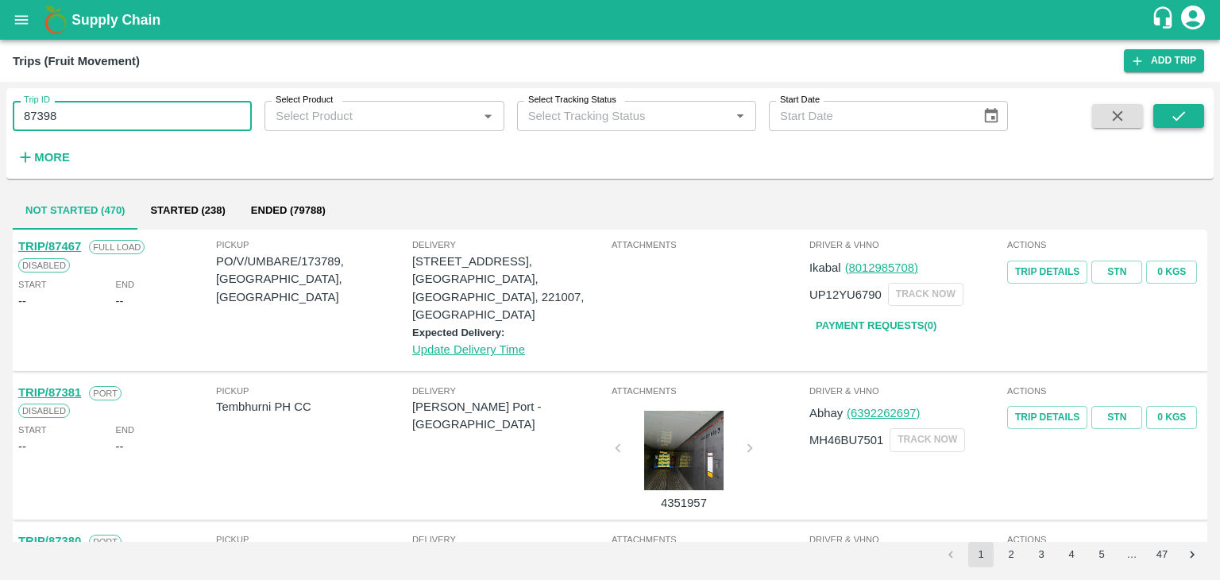
type input "87398"
click at [1192, 114] on button "submit" at bounding box center [1179, 116] width 51 height 24
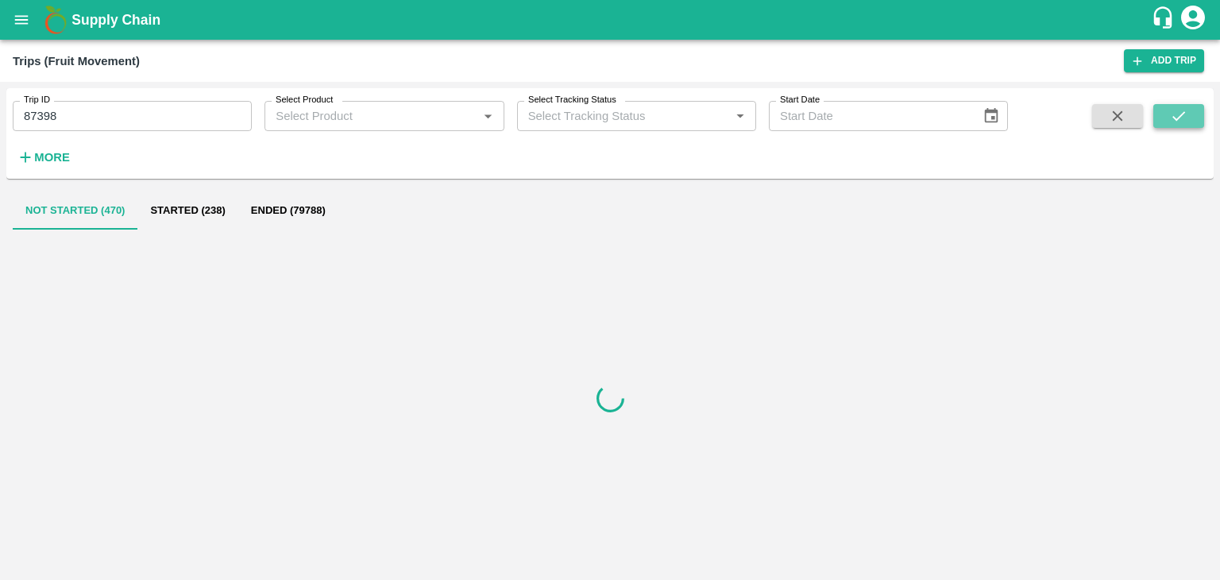
click at [1192, 114] on button "submit" at bounding box center [1179, 116] width 51 height 24
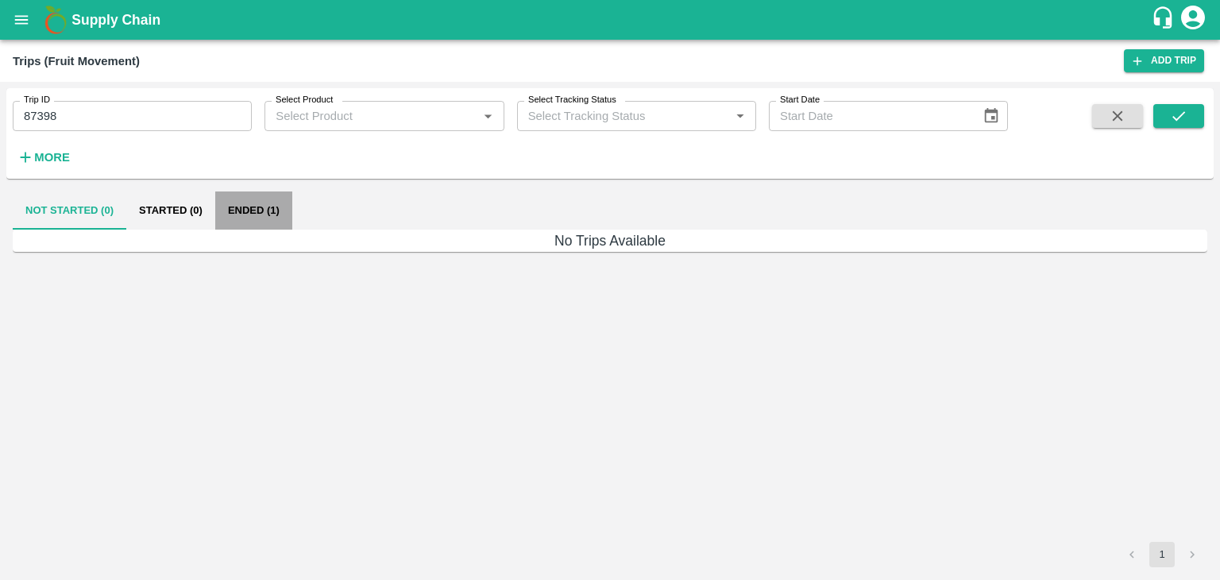
click at [267, 216] on button "Ended (1)" at bounding box center [253, 210] width 77 height 38
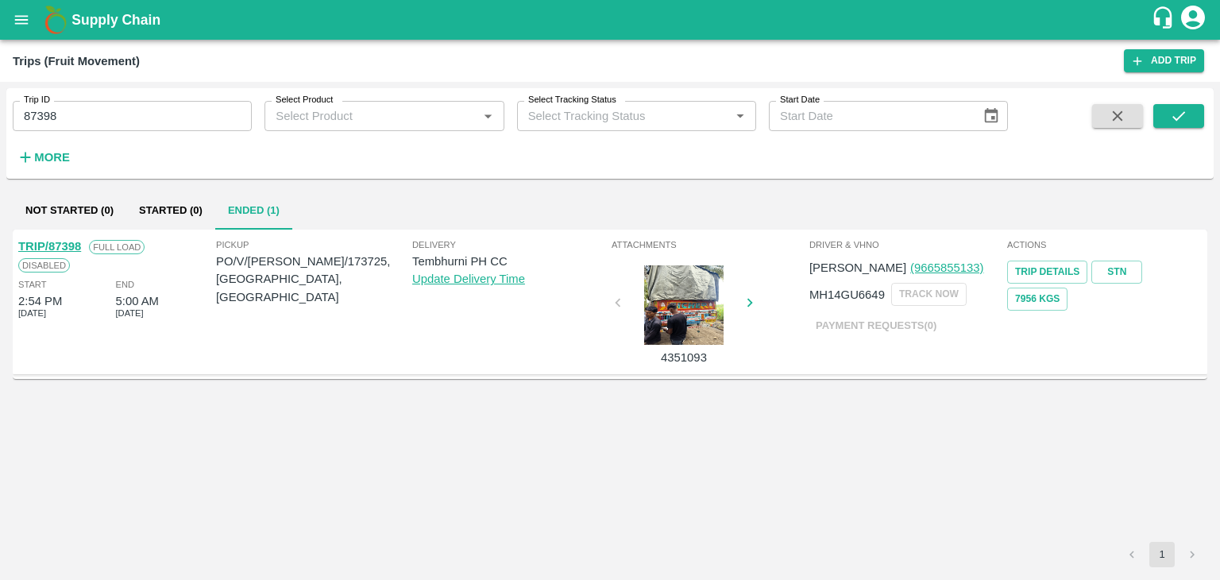
click at [68, 245] on link "TRIP/87398" at bounding box center [49, 246] width 63 height 13
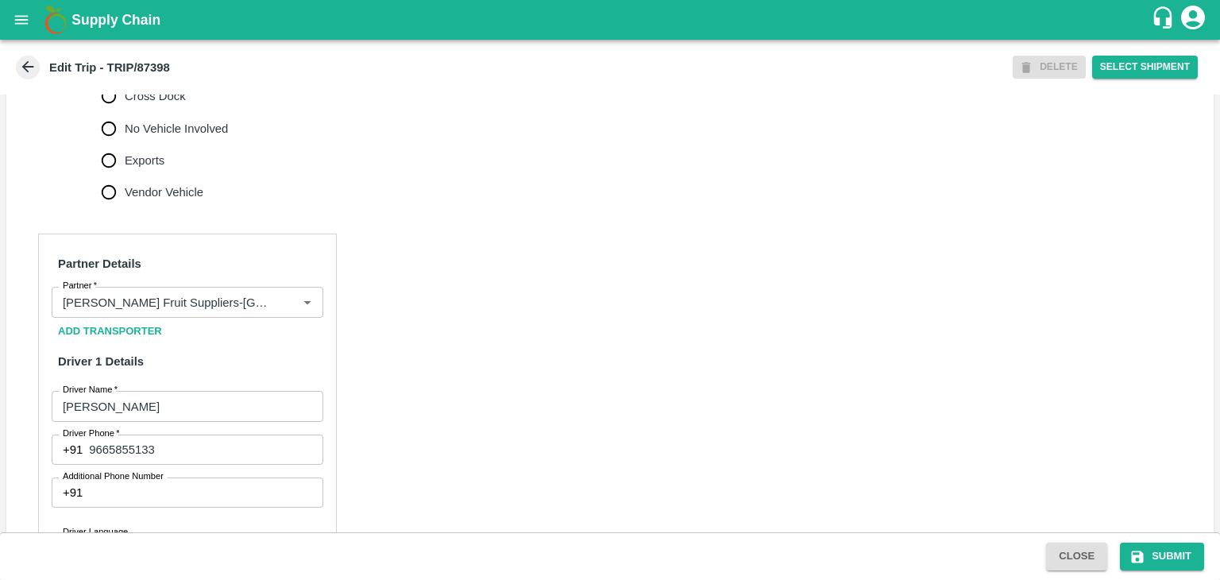
scroll to position [883, 0]
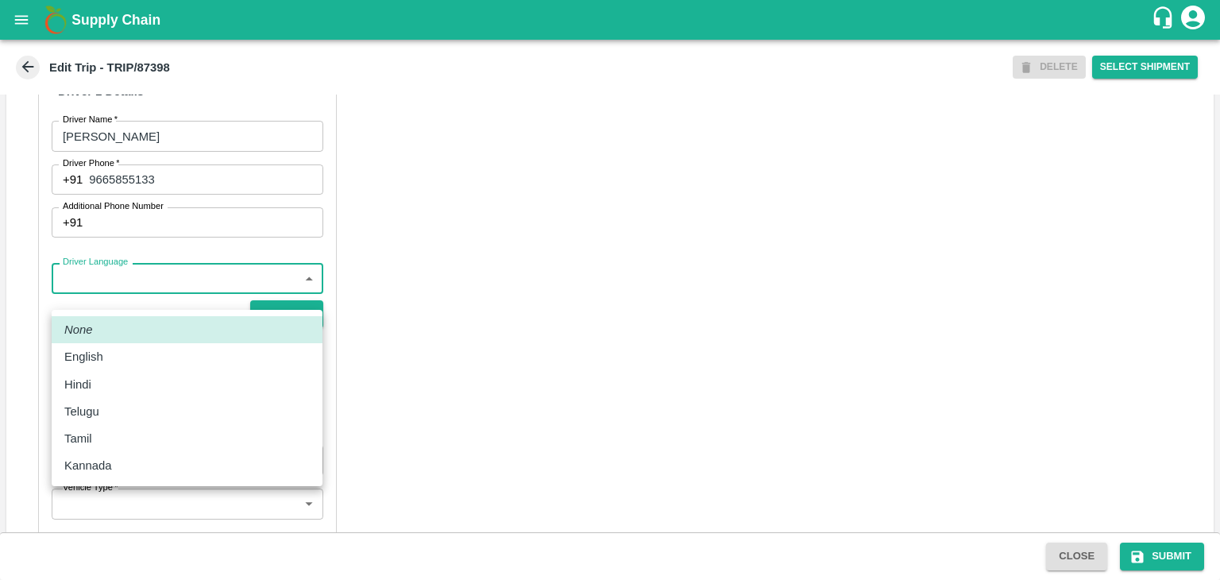
click at [122, 297] on body "Supply Chain Edit Trip - TRIP/87398 DELETE Select Shipment Trip Details Trip Ty…" at bounding box center [610, 290] width 1220 height 580
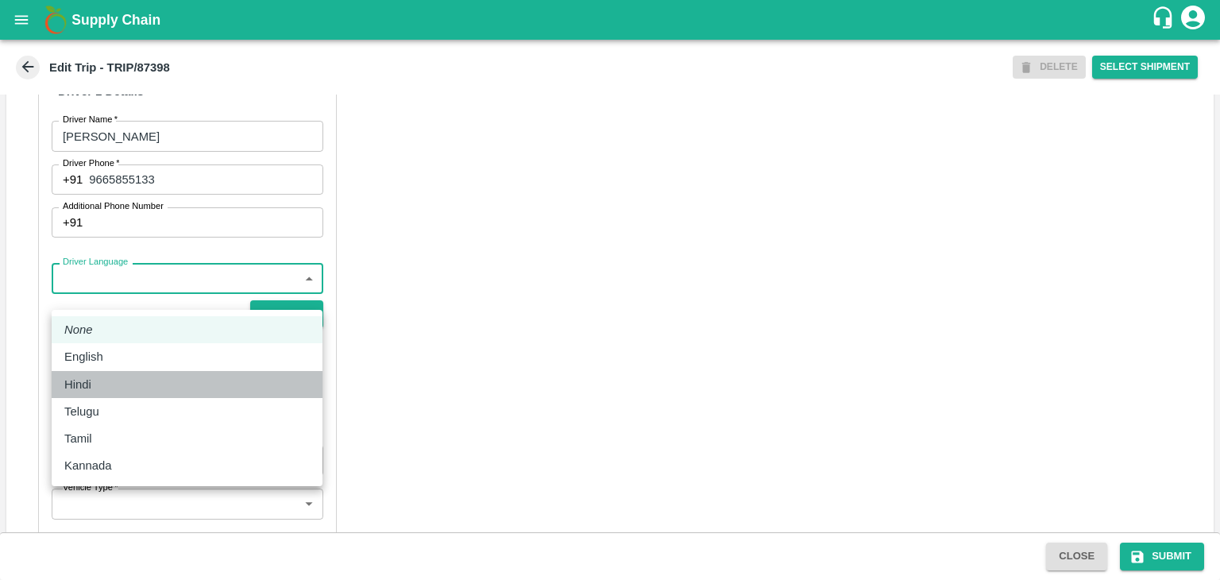
click at [118, 385] on div "Hindi" at bounding box center [186, 384] width 245 height 17
type input "hi"
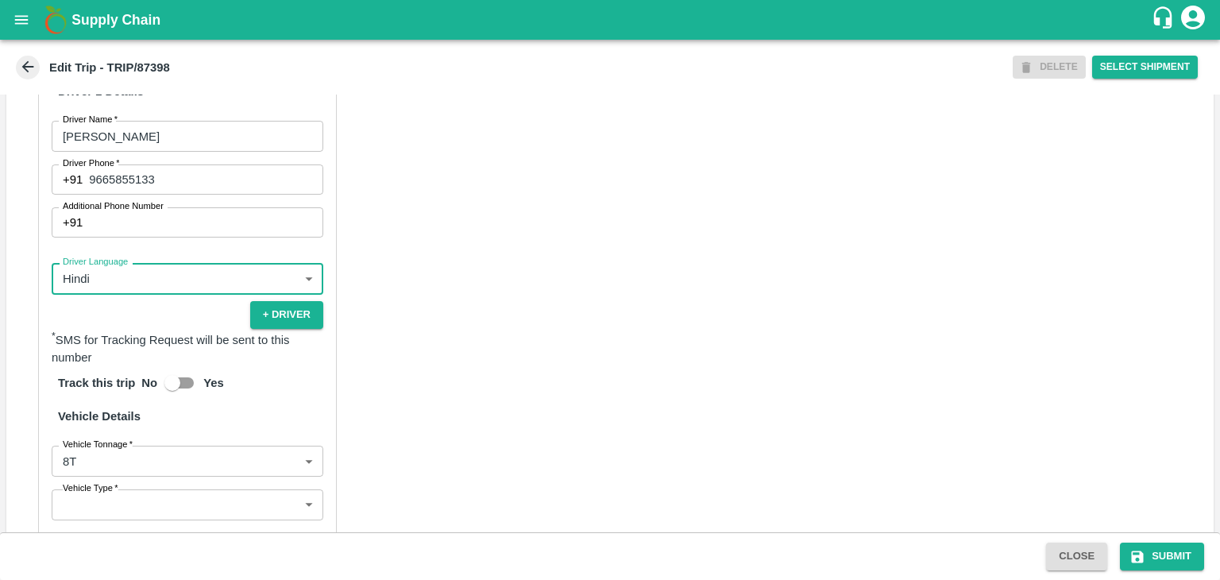
scroll to position [1112, 0]
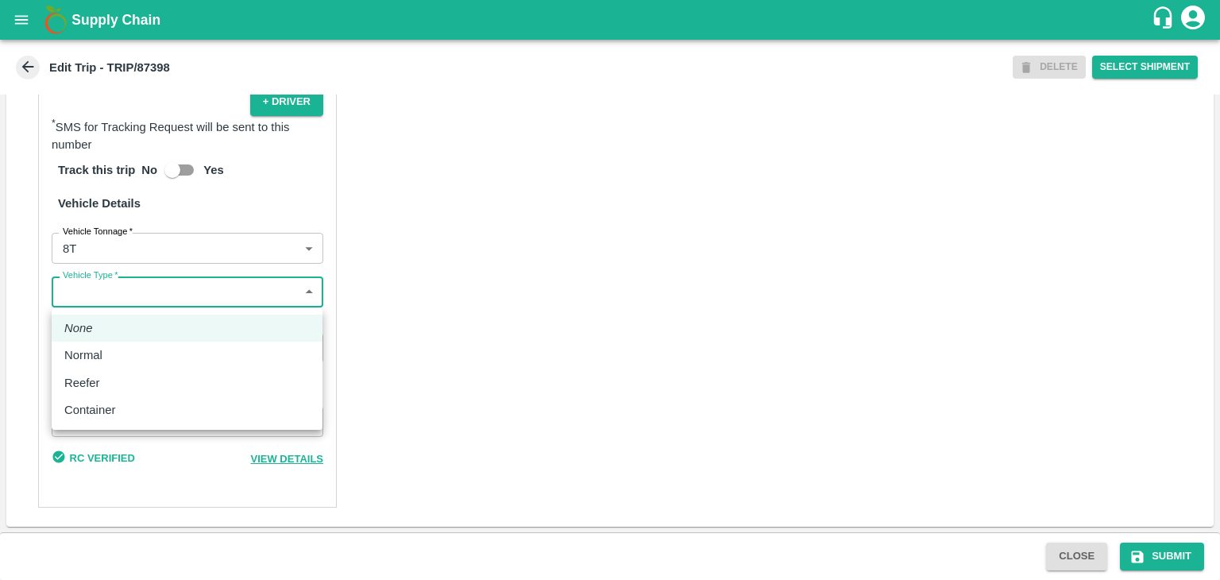
drag, startPoint x: 102, startPoint y: 298, endPoint x: 118, endPoint y: 360, distance: 64.2
click at [118, 360] on body "Supply Chain Edit Trip - TRIP/87398 DELETE Select Shipment Trip Details Trip Ty…" at bounding box center [610, 290] width 1220 height 580
click at [118, 360] on div "Normal" at bounding box center [186, 354] width 245 height 17
type input "Normal"
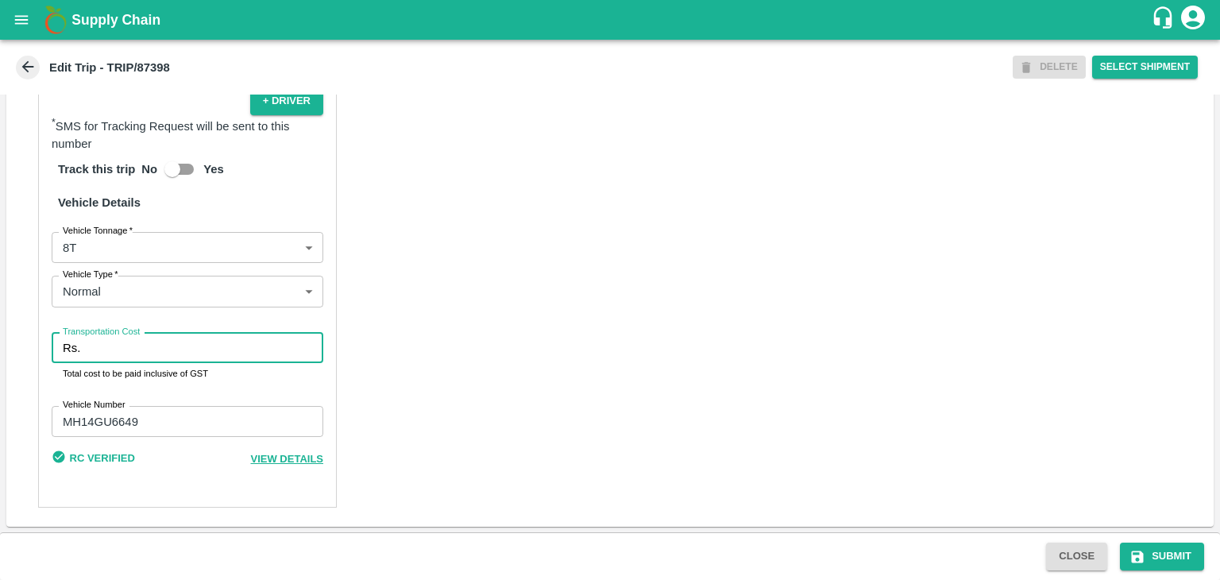
click at [141, 358] on input "Transportation Cost" at bounding box center [205, 348] width 237 height 30
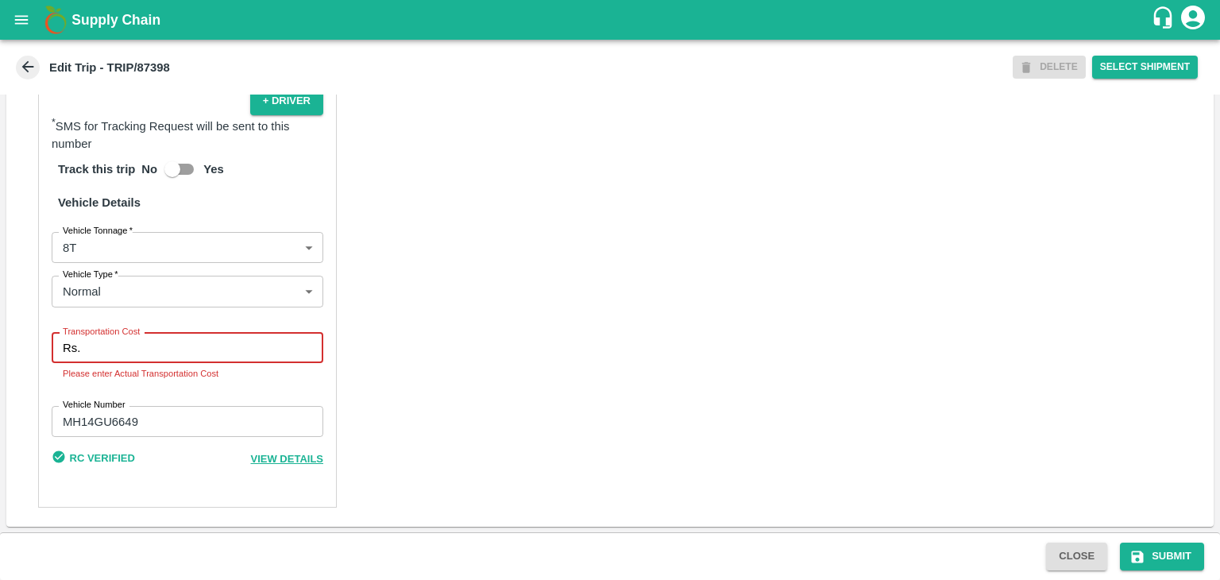
click at [186, 347] on input "Transportation Cost" at bounding box center [205, 348] width 237 height 30
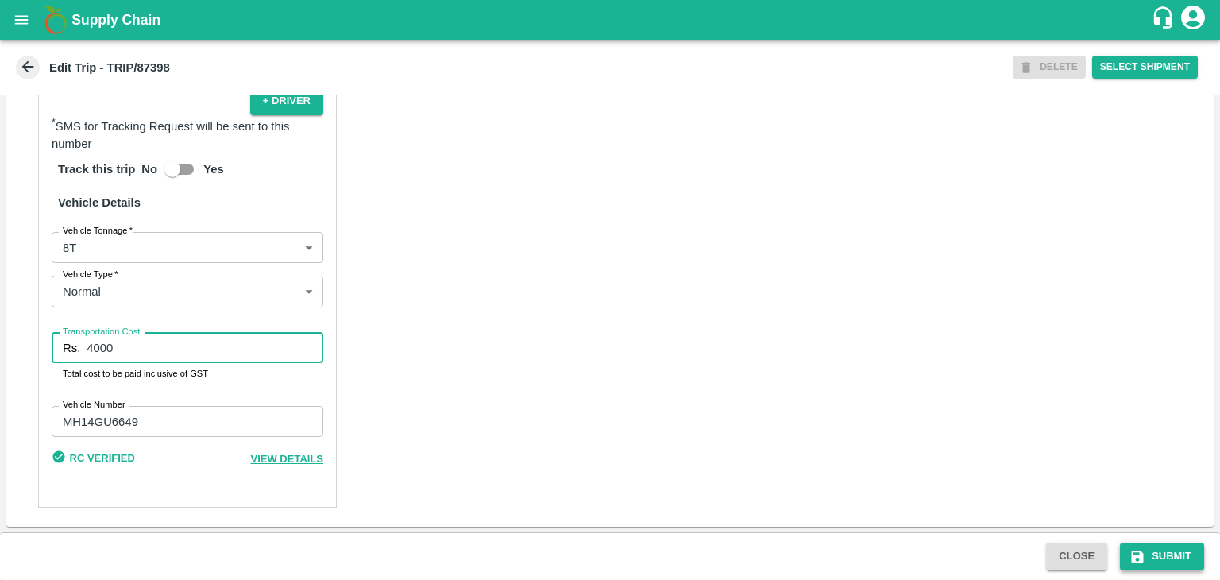
type input "4000"
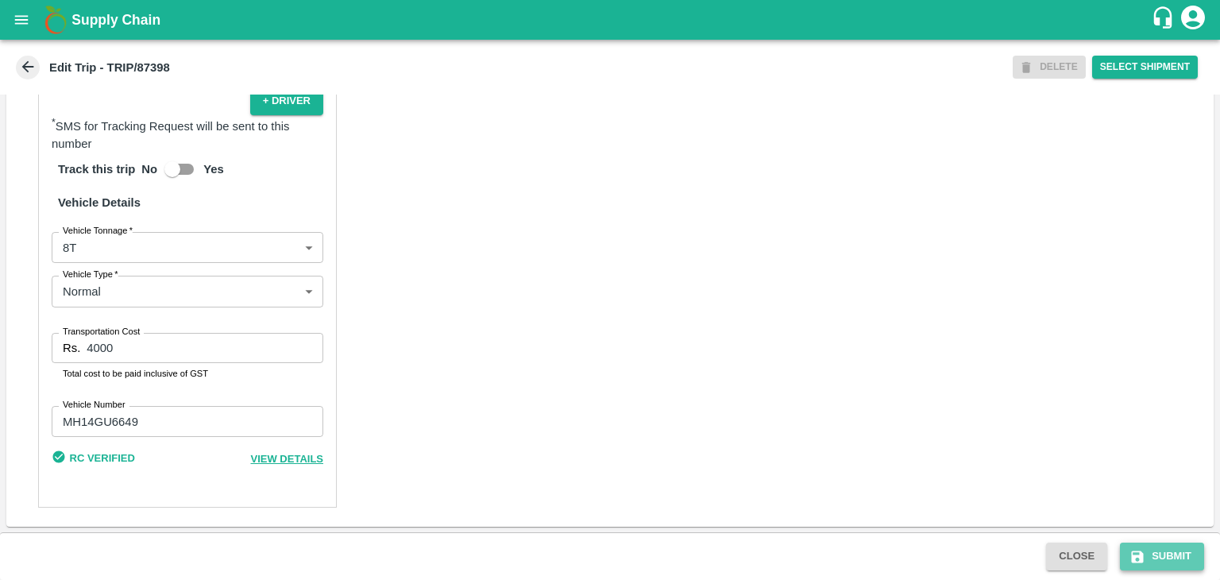
click at [1169, 547] on button "Submit" at bounding box center [1162, 557] width 84 height 28
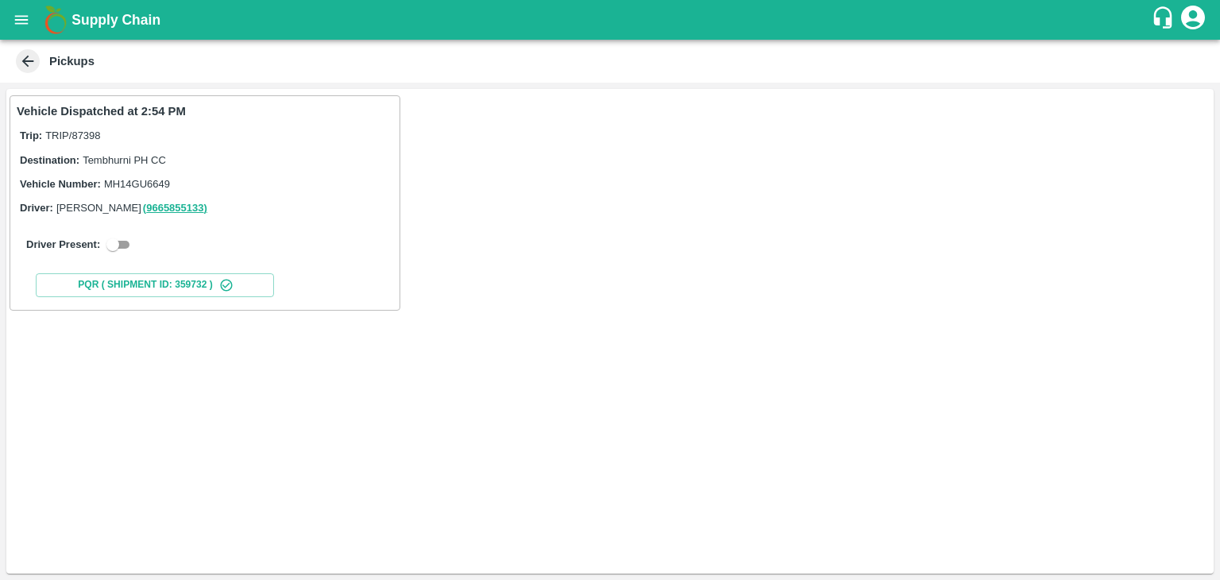
click at [118, 233] on div "Driver Present:" at bounding box center [205, 244] width 377 height 44
click at [121, 245] on input "checkbox" at bounding box center [112, 244] width 57 height 19
checkbox input "true"
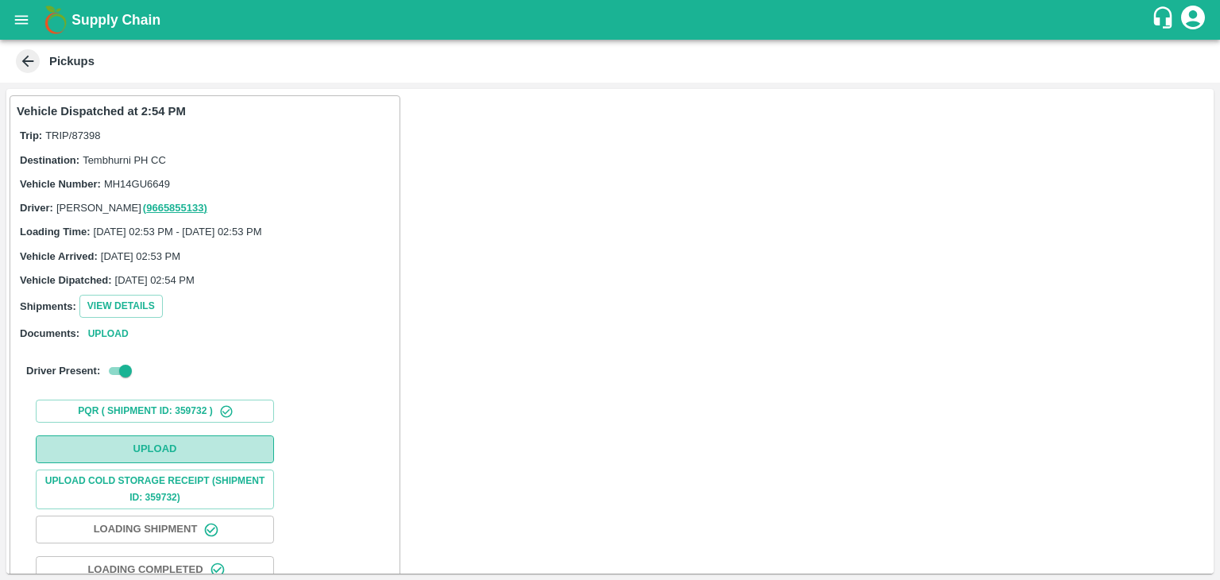
click at [201, 449] on button "Upload" at bounding box center [155, 449] width 238 height 28
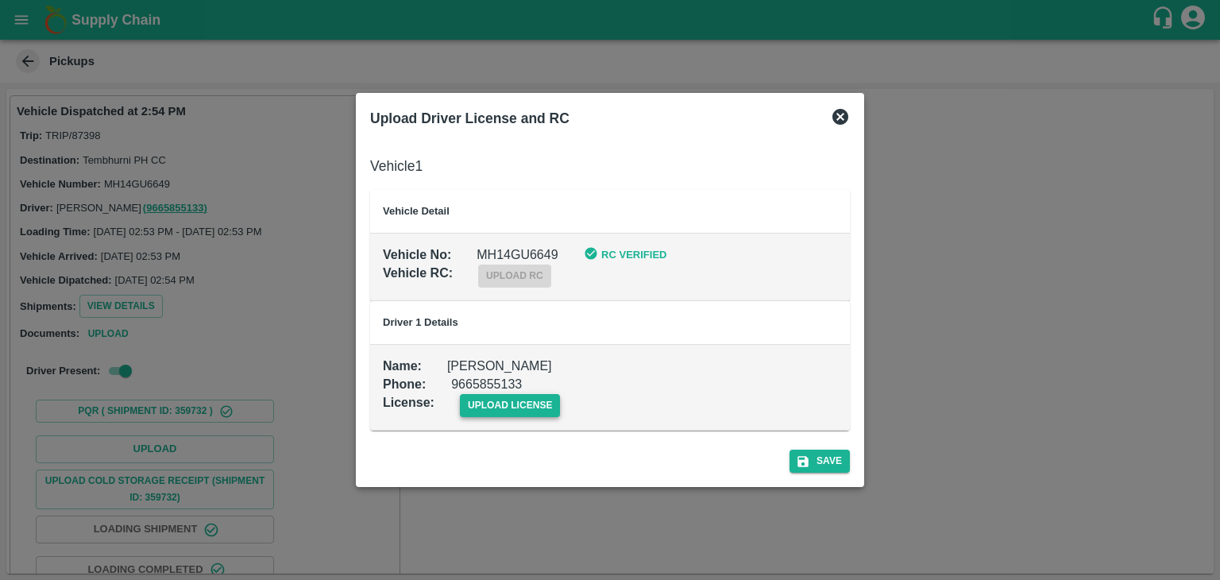
drag, startPoint x: 569, startPoint y: 401, endPoint x: 545, endPoint y: 402, distance: 23.8
click at [545, 402] on div "License : upload license" at bounding box center [598, 393] width 480 height 48
click at [545, 402] on span "upload license" at bounding box center [510, 405] width 101 height 23
click at [0, 0] on input "upload license" at bounding box center [0, 0] width 0 height 0
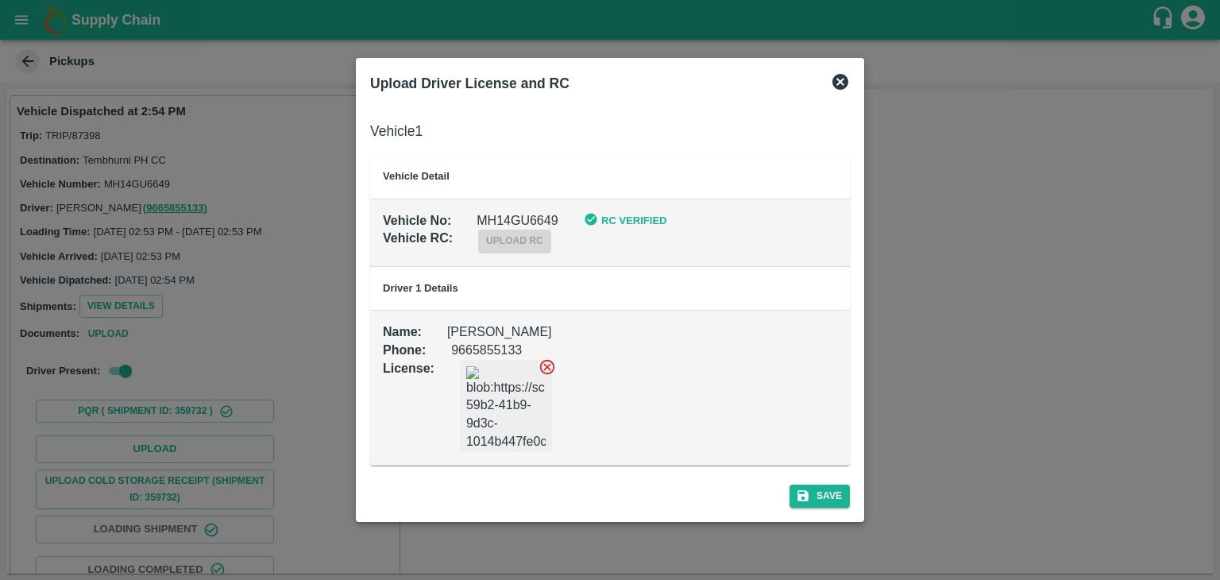
click at [855, 493] on div "Save" at bounding box center [610, 493] width 493 height 42
click at [842, 493] on button "Save" at bounding box center [820, 496] width 60 height 23
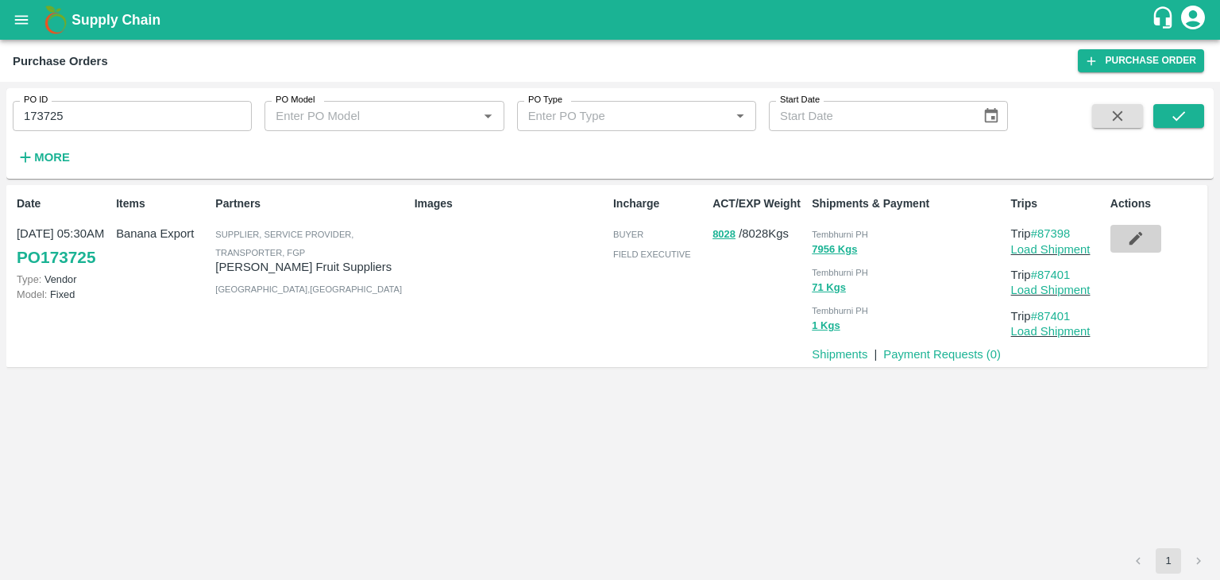
click at [1136, 251] on button "button" at bounding box center [1136, 238] width 51 height 27
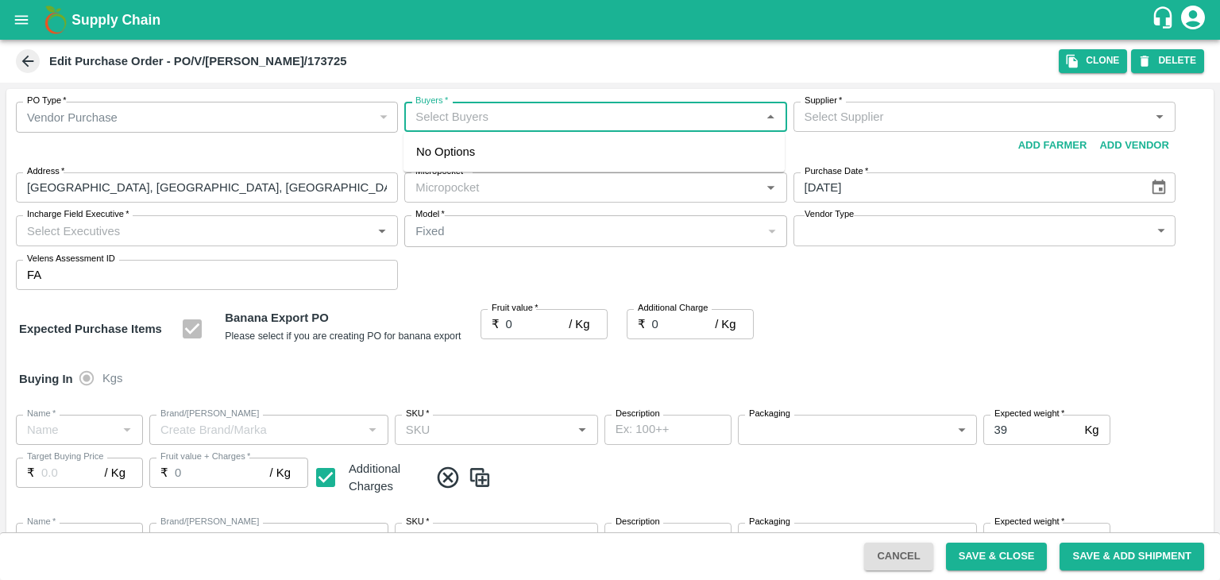
click at [537, 117] on input "Buyers   *" at bounding box center [582, 116] width 346 height 21
type input "Ajit"
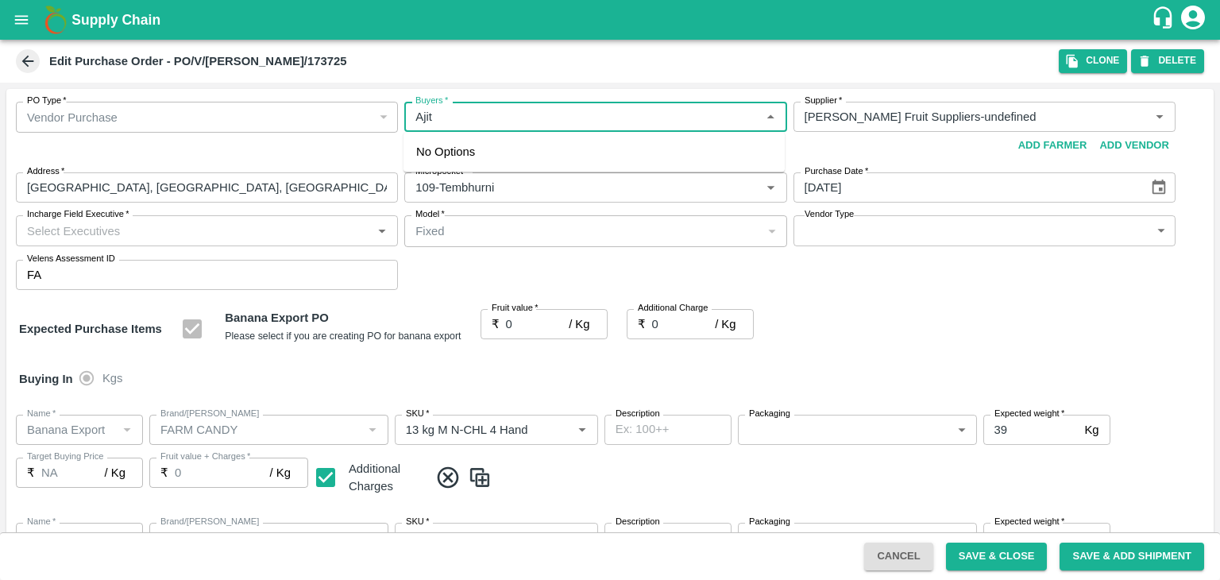
type input "[PERSON_NAME] Fruit Suppliers-undefined"
type input "109-Tembhurni"
type input "Banana Export"
type input "FARM CANDY"
type input "13 kg M N-CHL 4 Hand"
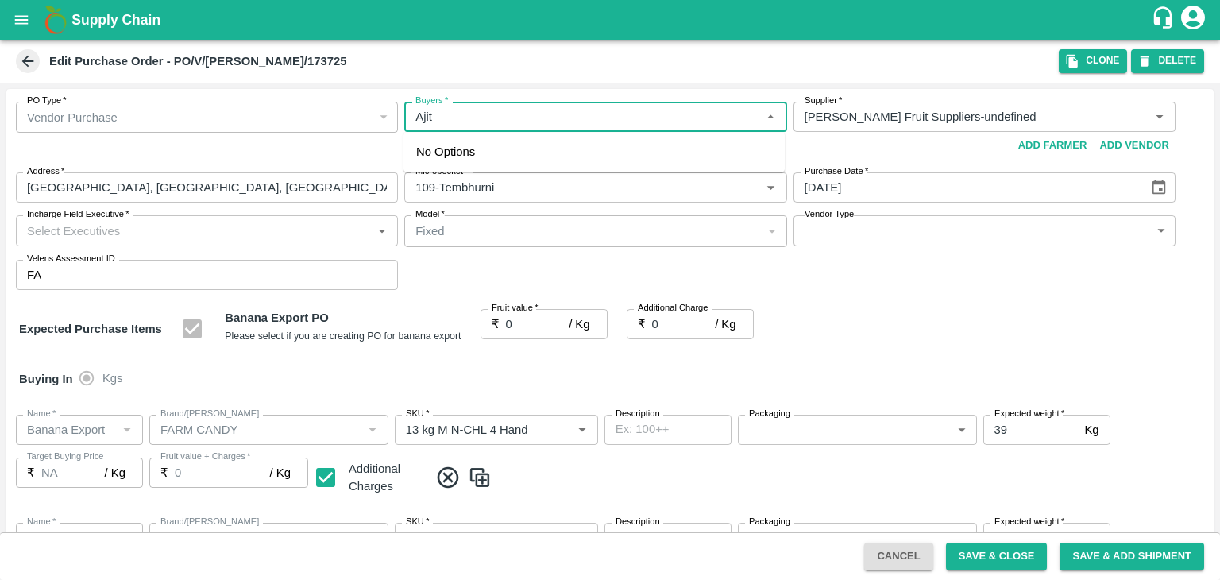
type input "NA"
type input "Banana Export"
type input "FARM CANDY"
type input "13 kg M N-CHL 5 Hand"
type input "NA"
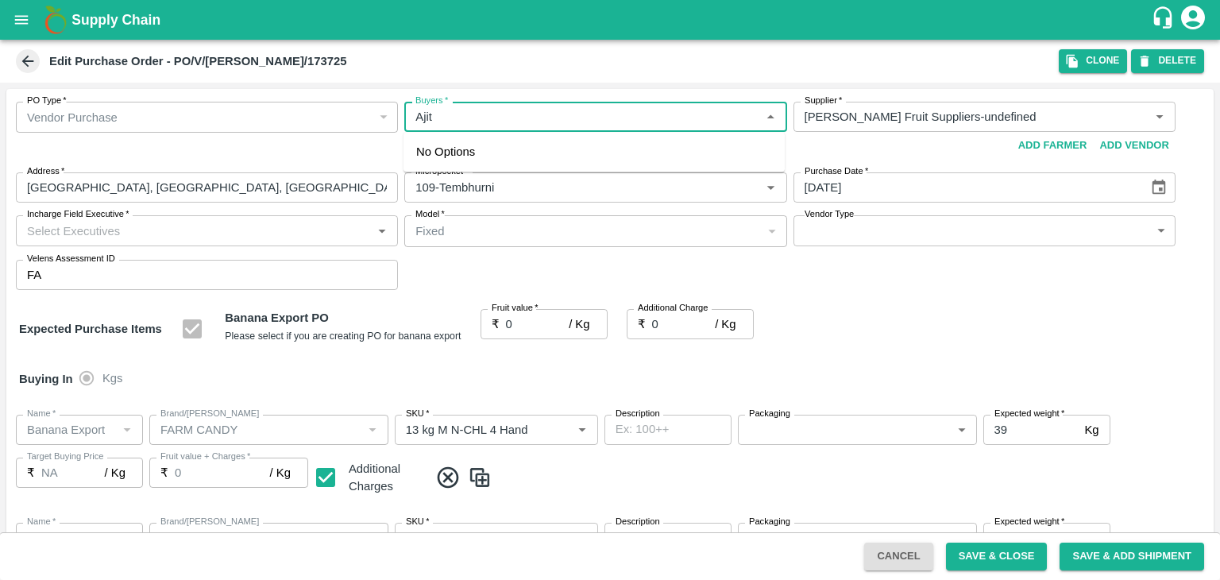
type input "Banana Export"
type input "FARM CANDY"
type input "13 kg M N-CHL 6 Hand"
type input "NA"
type input "Banana Export"
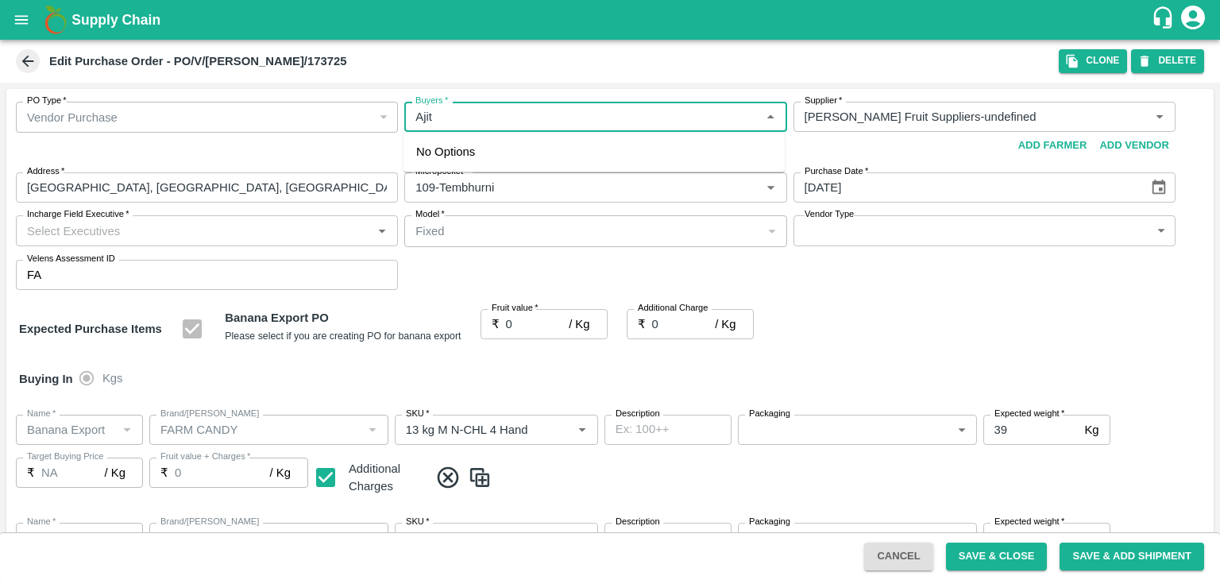
type input "FARM CANDY"
type input "13 kg M N-CHL 8 Hand"
type input "NA"
type input "Banana Export"
type input "FARM CANDY"
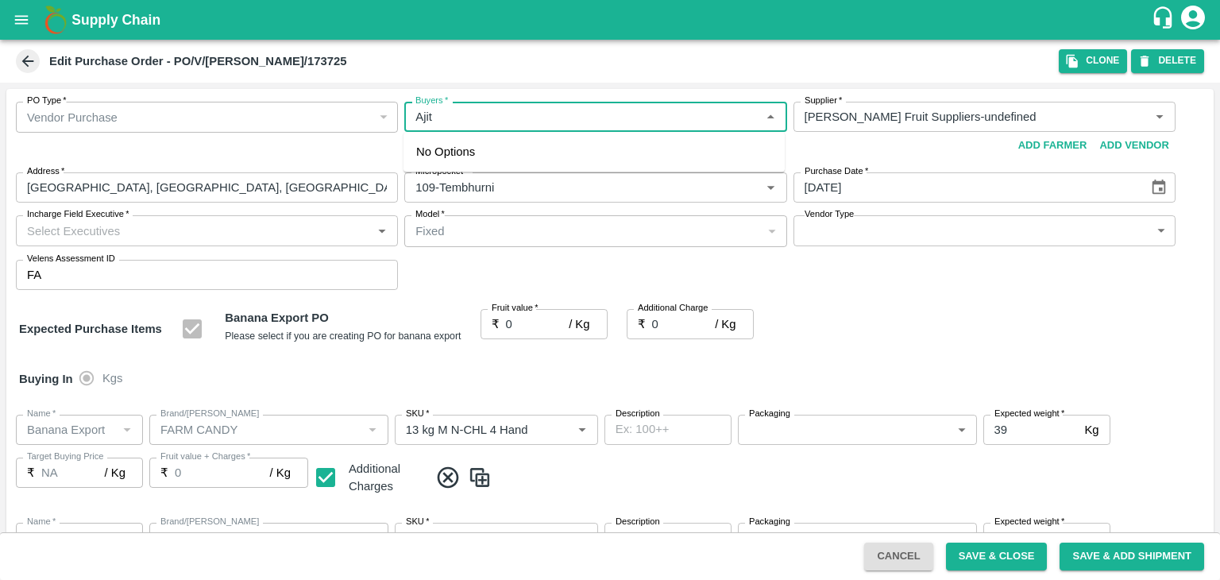
type input "13 kg M N-CHL CL"
type input "NA"
type input "Banana Export"
type input "FARM CANDY"
type input "C Class"
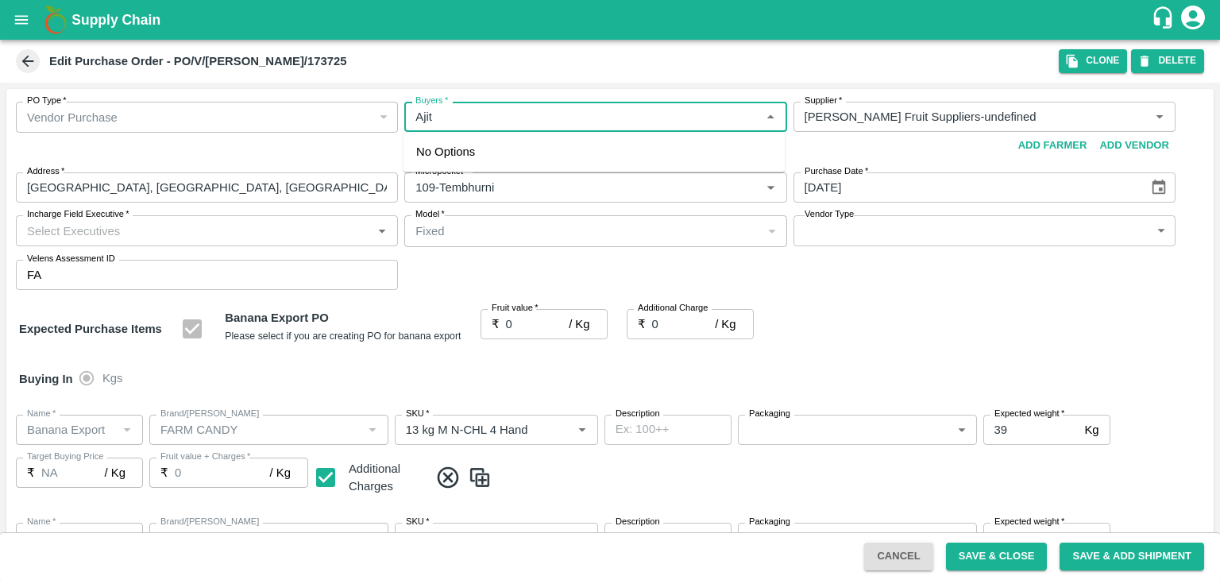
type input "NA"
type input "Banana Export"
type input "FARM CANDY"
type input "PHR Kg"
type input "NA"
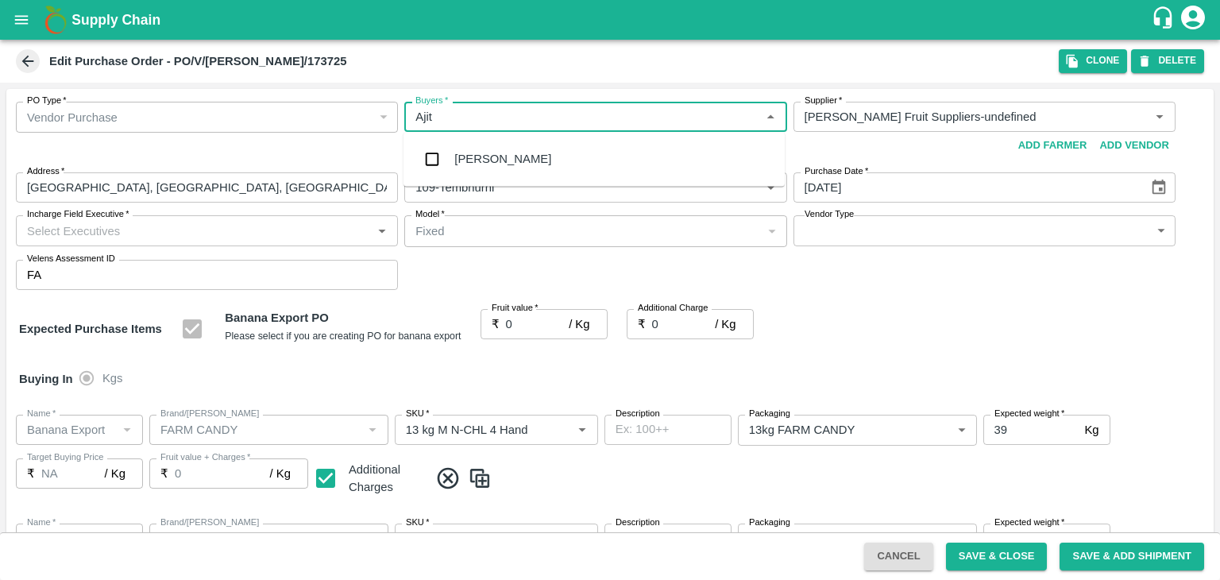
click at [521, 153] on div "[PERSON_NAME]" at bounding box center [594, 158] width 381 height 41
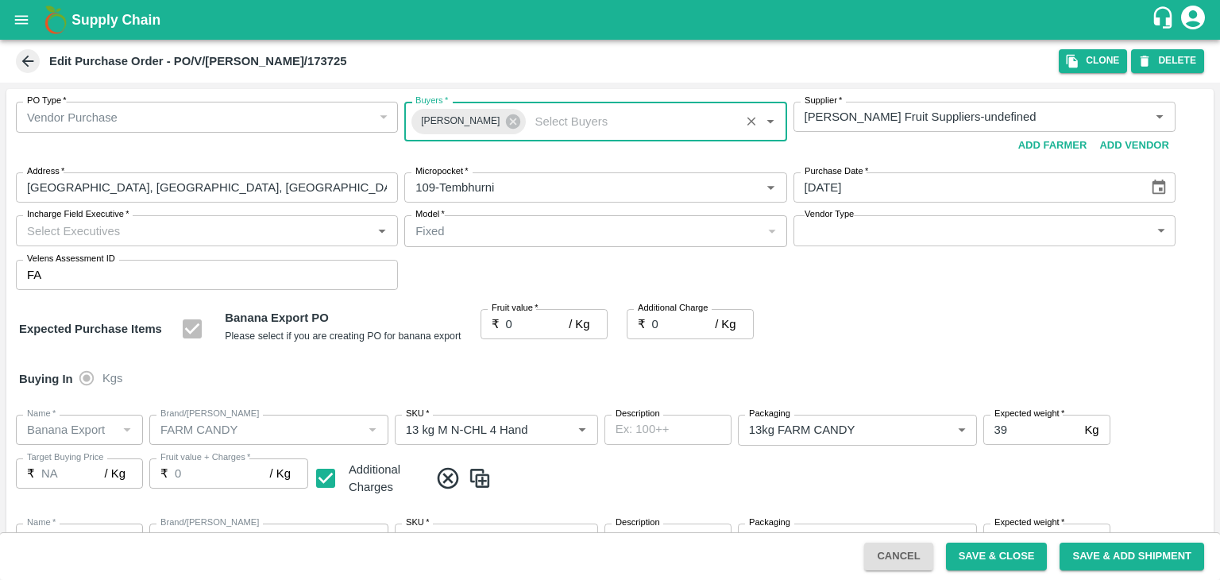
click at [296, 230] on input "Incharge Field Executive   *" at bounding box center [194, 230] width 346 height 21
type input "[PERSON_NAME]"
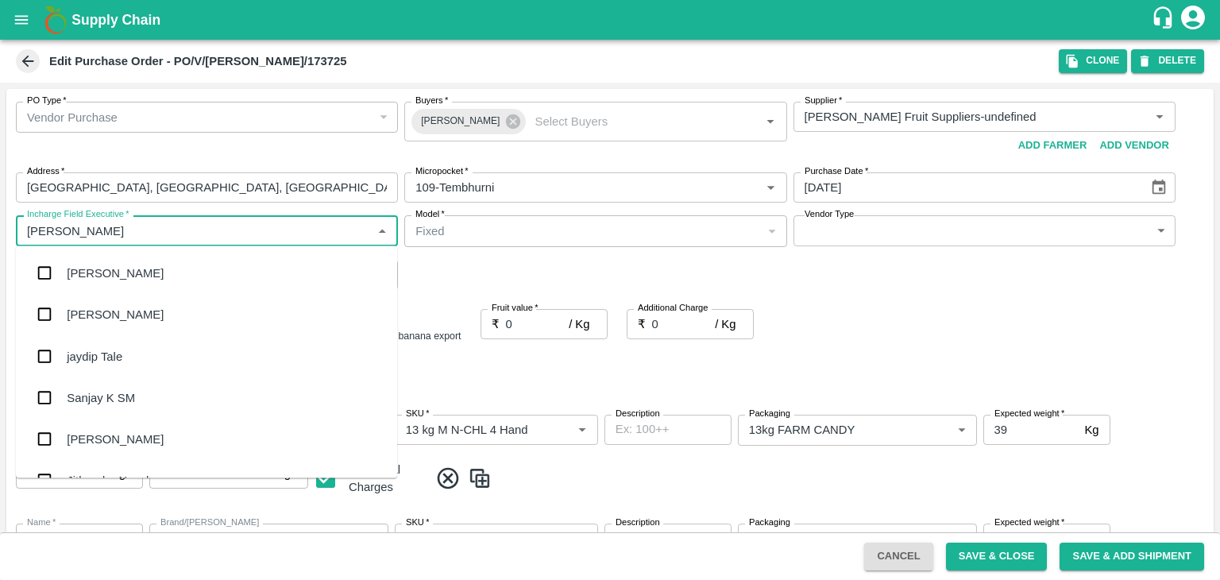
click at [148, 350] on div "jaydip Tale" at bounding box center [206, 355] width 381 height 41
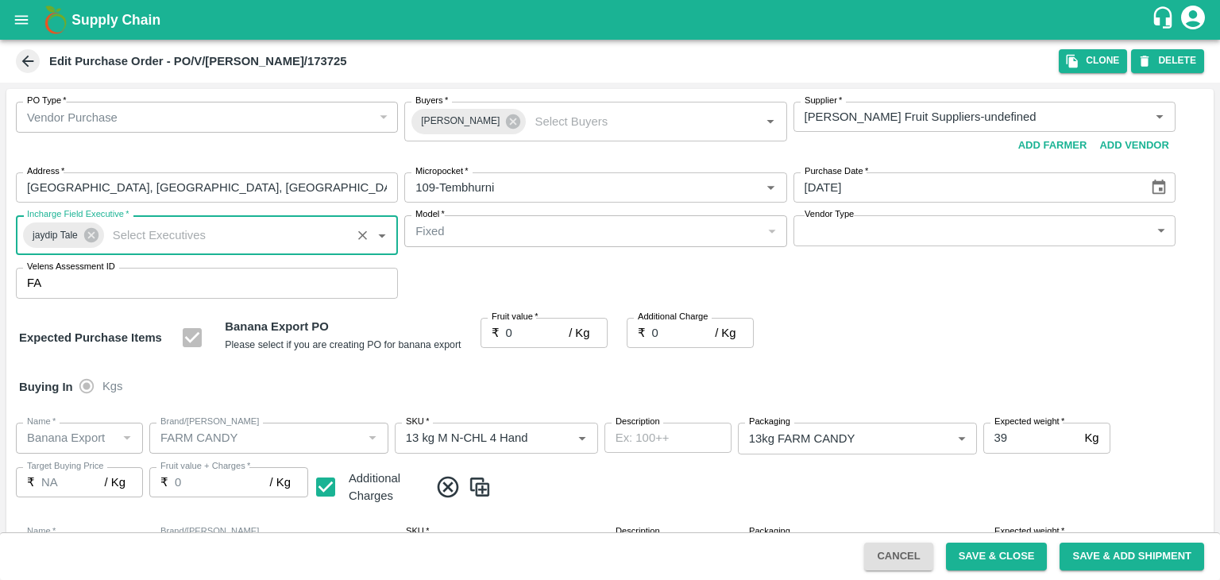
click at [842, 234] on body "Supply Chain Edit Purchase Order - PO/V/[PERSON_NAME]/173725 Clone DELETE PO Ty…" at bounding box center [610, 290] width 1220 height 580
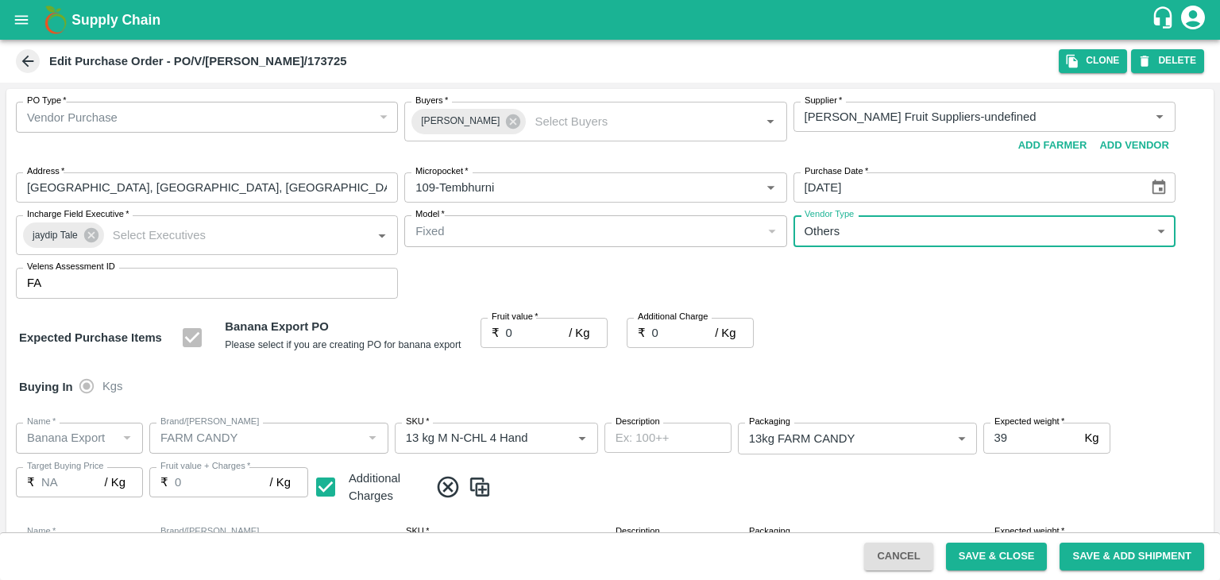
type input "OTHER"
click at [525, 328] on div at bounding box center [610, 290] width 1220 height 580
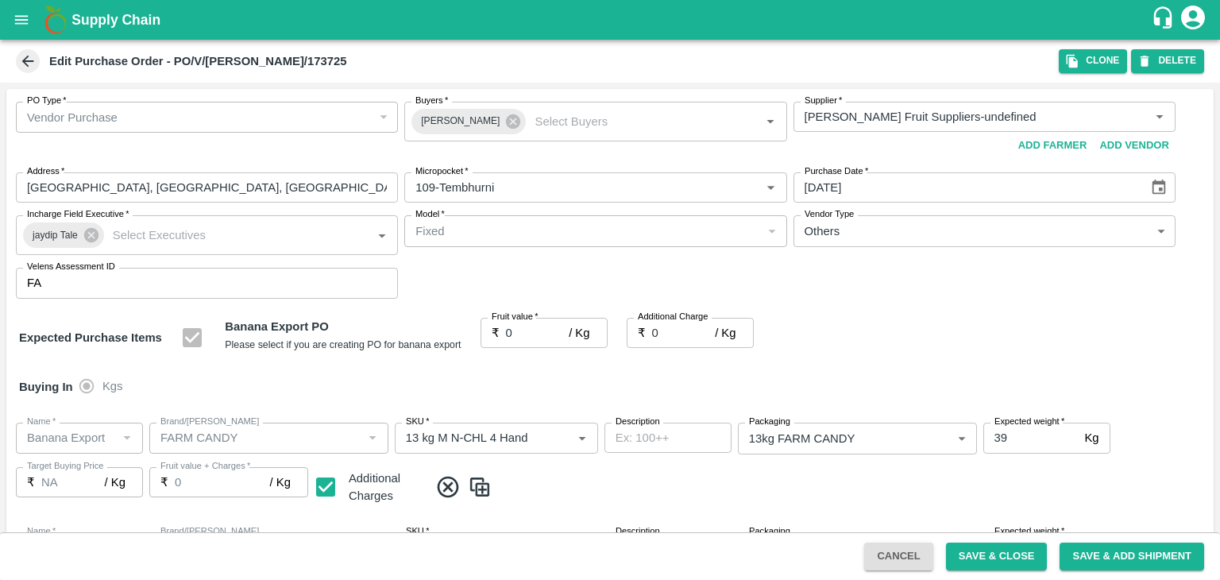
click at [554, 331] on div at bounding box center [610, 290] width 1220 height 580
drag, startPoint x: 554, startPoint y: 331, endPoint x: 558, endPoint y: 350, distance: 19.5
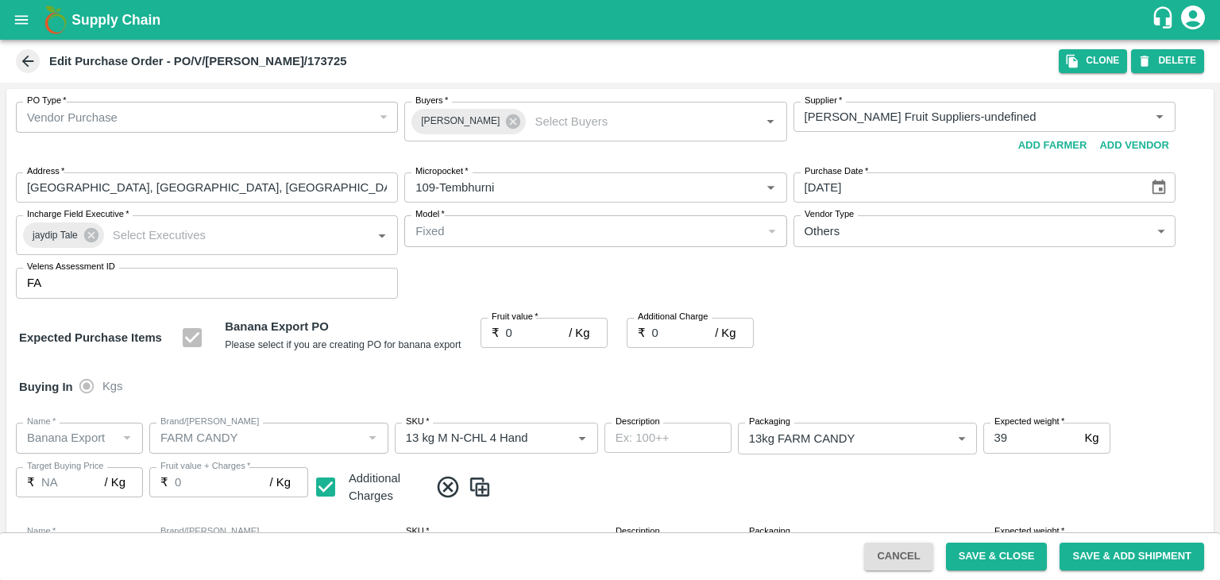
click at [558, 350] on div at bounding box center [610, 290] width 1220 height 580
drag, startPoint x: 558, startPoint y: 350, endPoint x: 541, endPoint y: 322, distance: 33.1
click at [541, 322] on div at bounding box center [610, 290] width 1220 height 580
drag, startPoint x: 541, startPoint y: 322, endPoint x: 548, endPoint y: 334, distance: 14.6
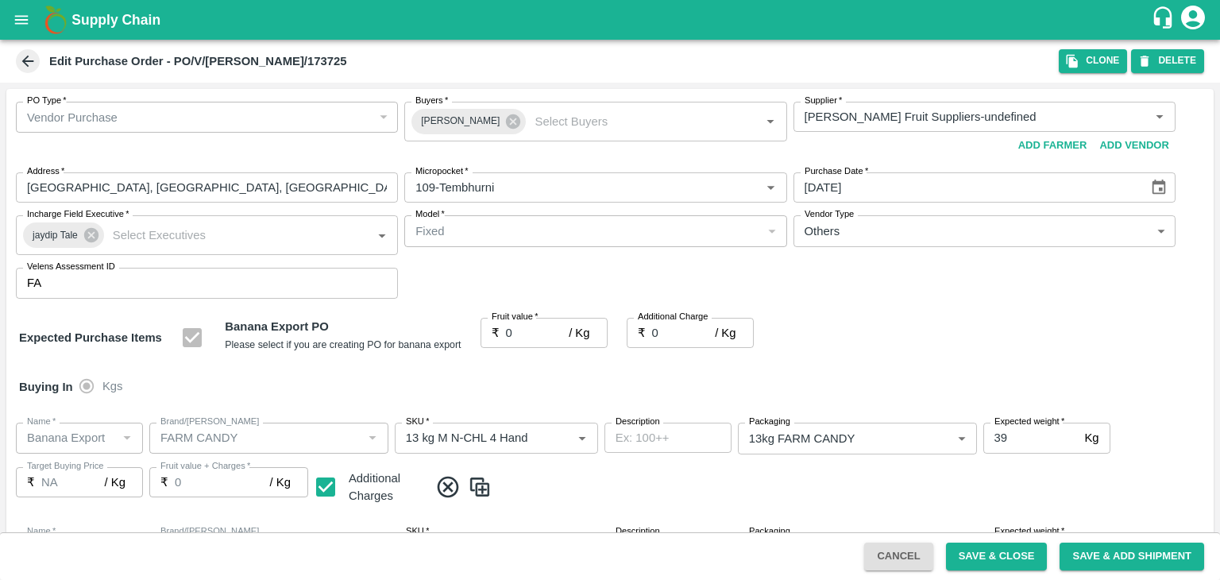
click at [548, 334] on div at bounding box center [610, 290] width 1220 height 580
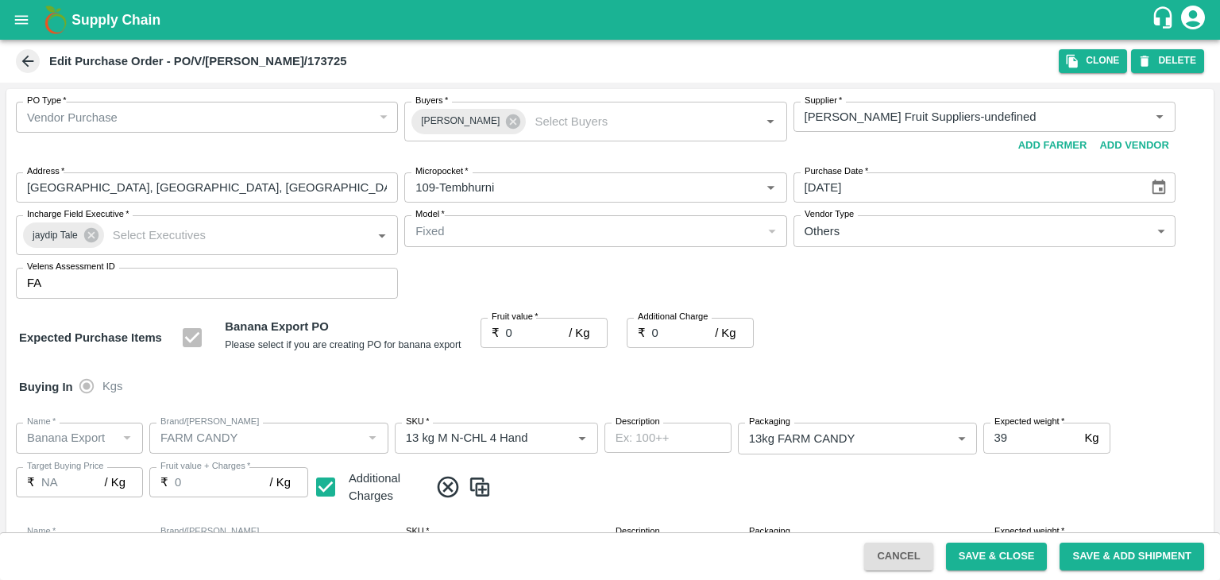
click at [548, 334] on div at bounding box center [610, 290] width 1220 height 580
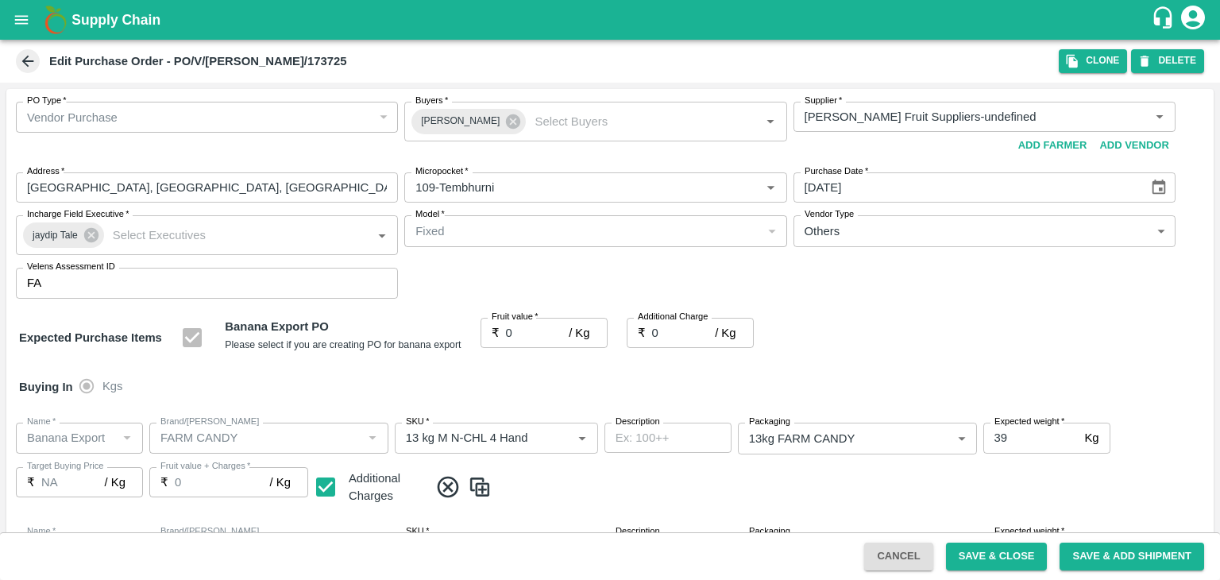
click at [548, 334] on div at bounding box center [610, 290] width 1220 height 580
click at [591, 398] on div at bounding box center [610, 290] width 1220 height 580
click at [566, 350] on div "Fruit value   * ₹ 0 / Kg Fruit value" at bounding box center [544, 338] width 127 height 41
click at [556, 337] on input "0" at bounding box center [538, 333] width 64 height 30
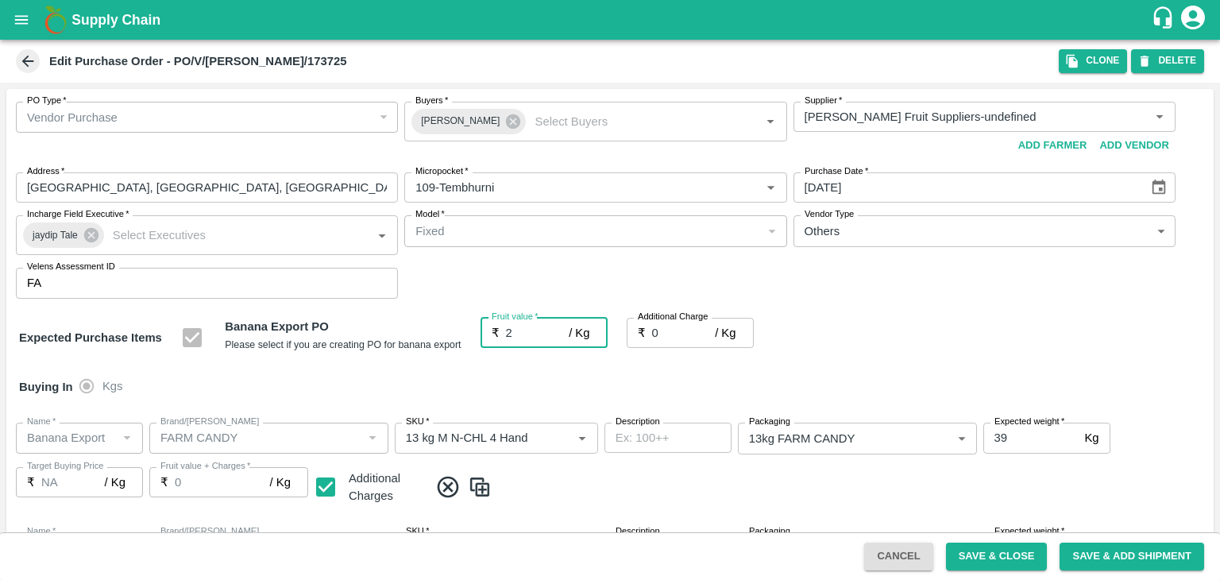
type input "25"
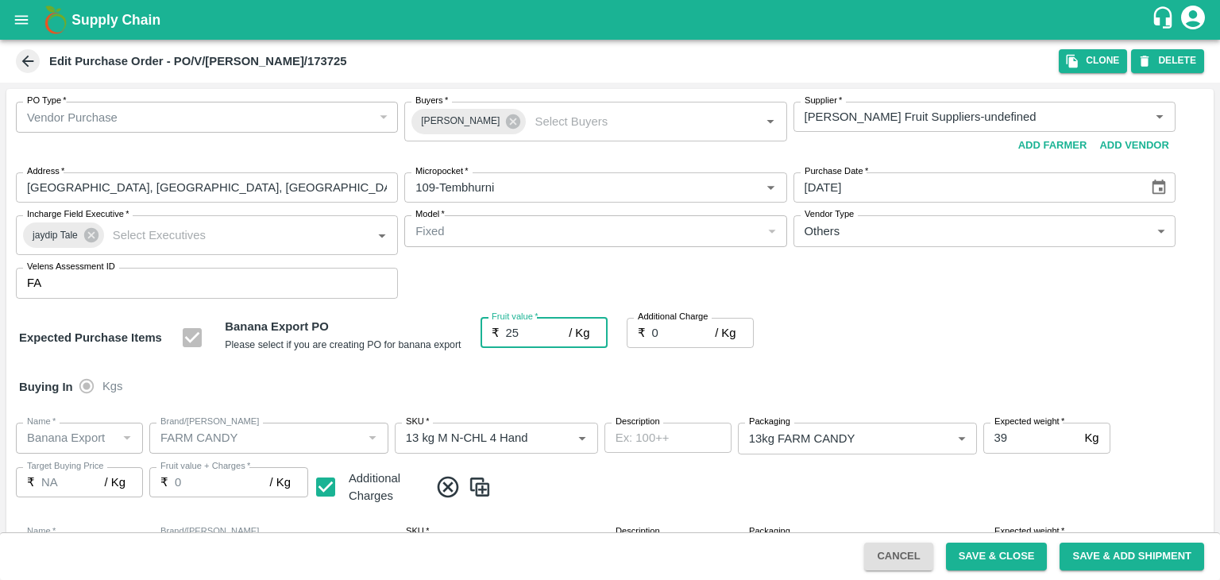
type input "25"
type input "2"
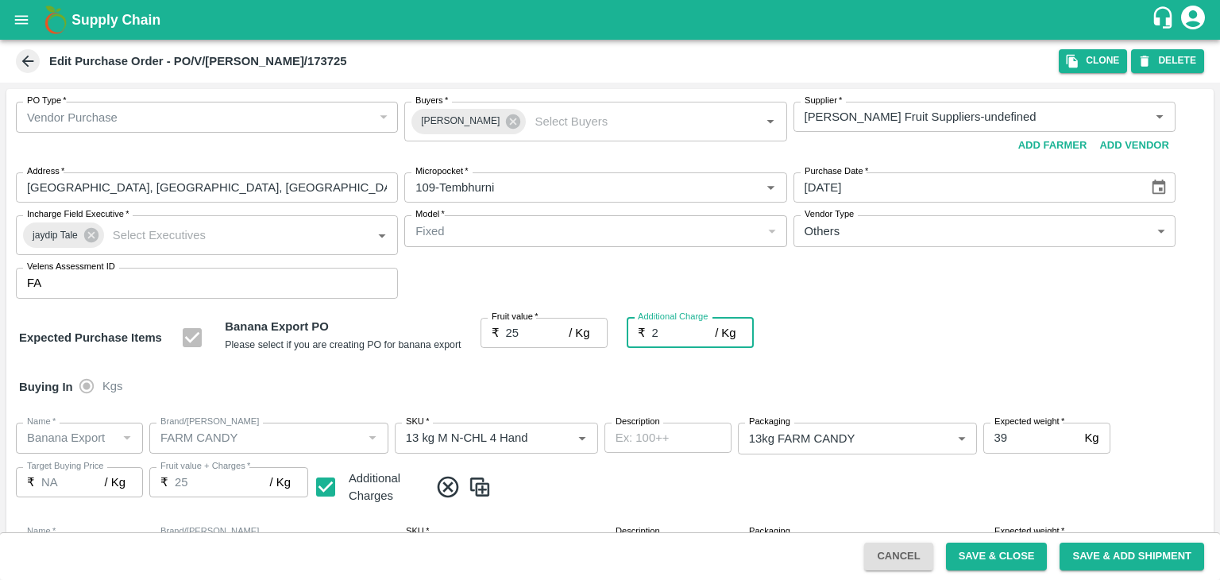
type input "27"
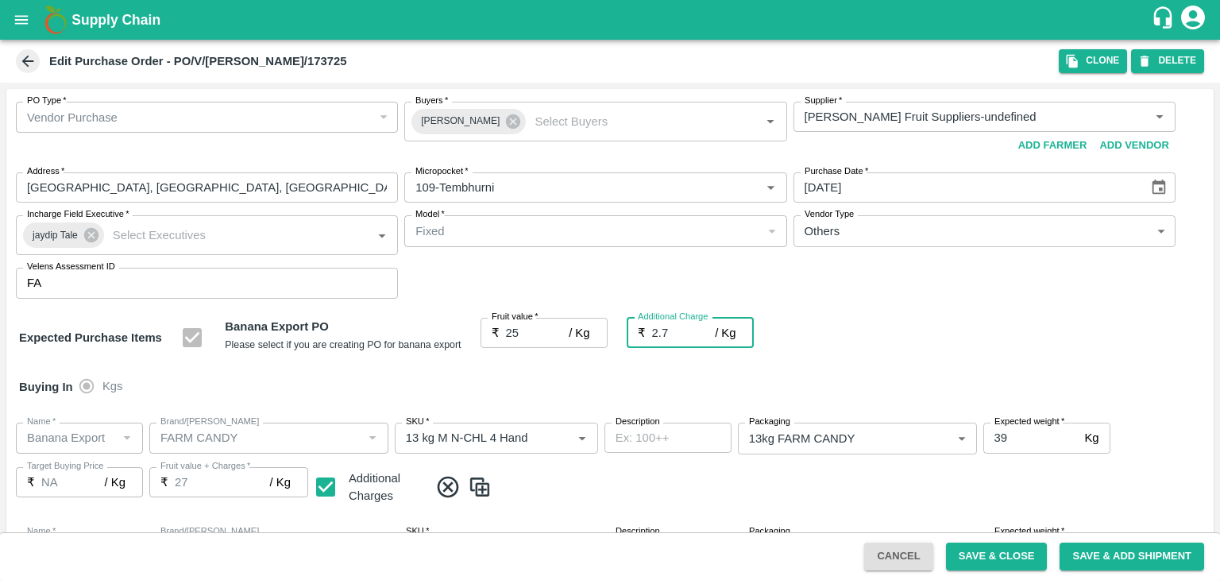
type input "2.75"
type input "27.75"
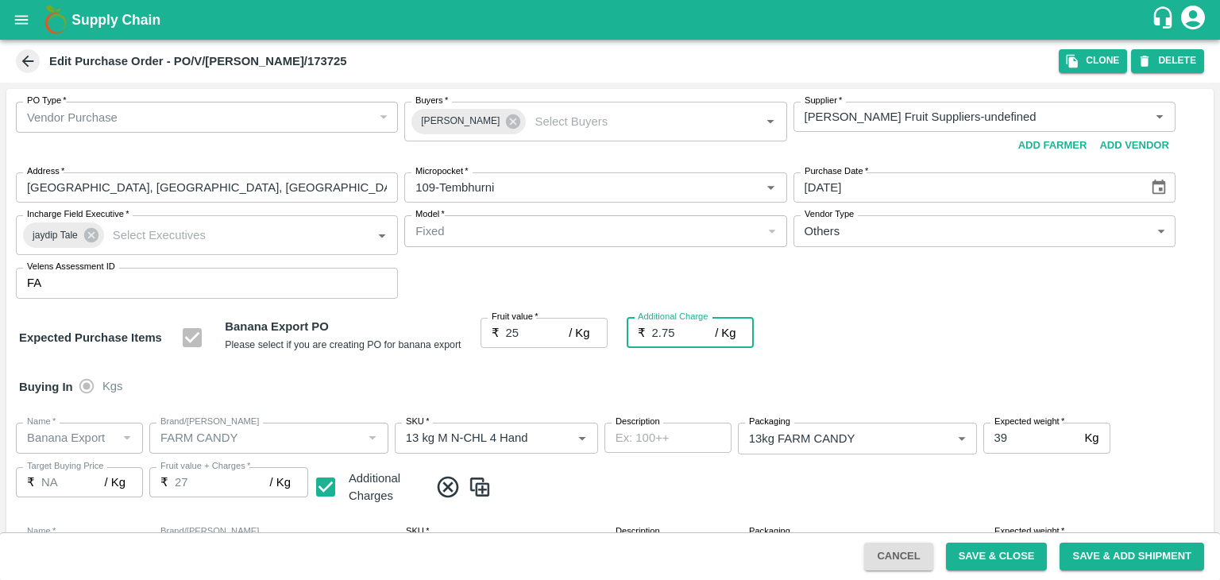
type input "27.75"
type input "2.75"
click at [586, 373] on div "Buying In Kgs" at bounding box center [610, 387] width 1208 height 46
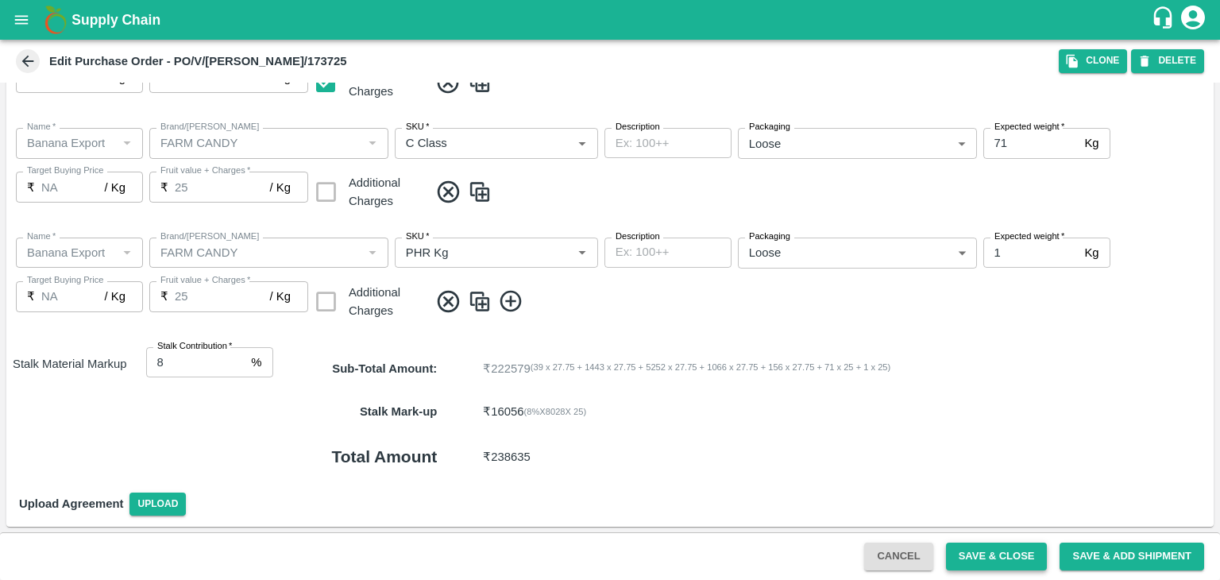
click at [1003, 557] on button "Save & Close" at bounding box center [997, 557] width 102 height 28
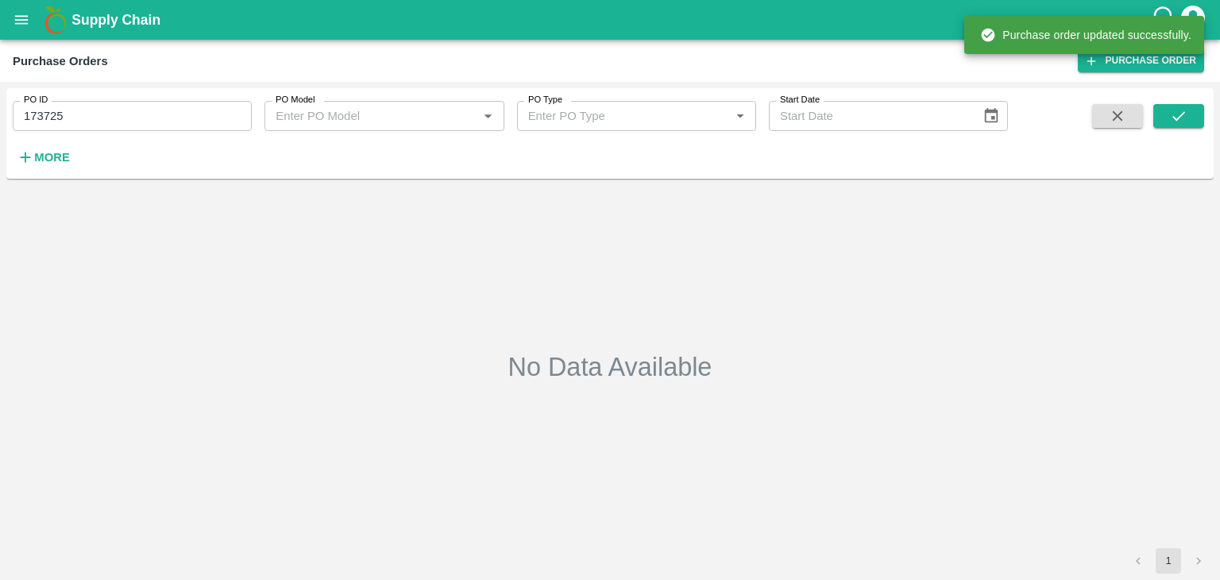
type input "173725"
